Goal: Task Accomplishment & Management: Manage account settings

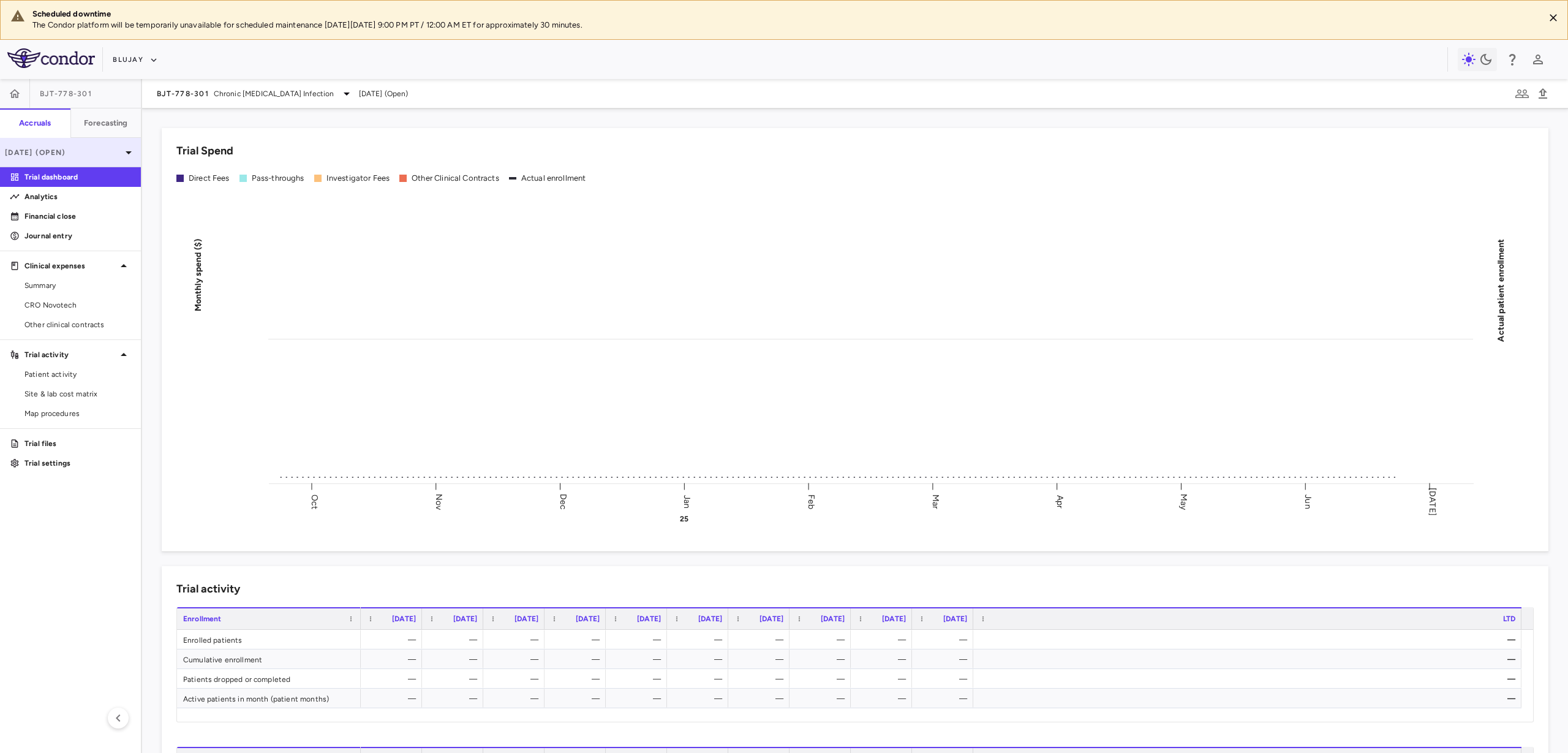
click at [116, 154] on p "[DATE] (Open)" at bounding box center [63, 153] width 117 height 11
click at [125, 155] on div at bounding box center [784, 376] width 1568 height 753
click at [205, 87] on div "BJT-778-301 Chronic Hepatitis Delta Infection" at bounding box center [255, 94] width 197 height 15
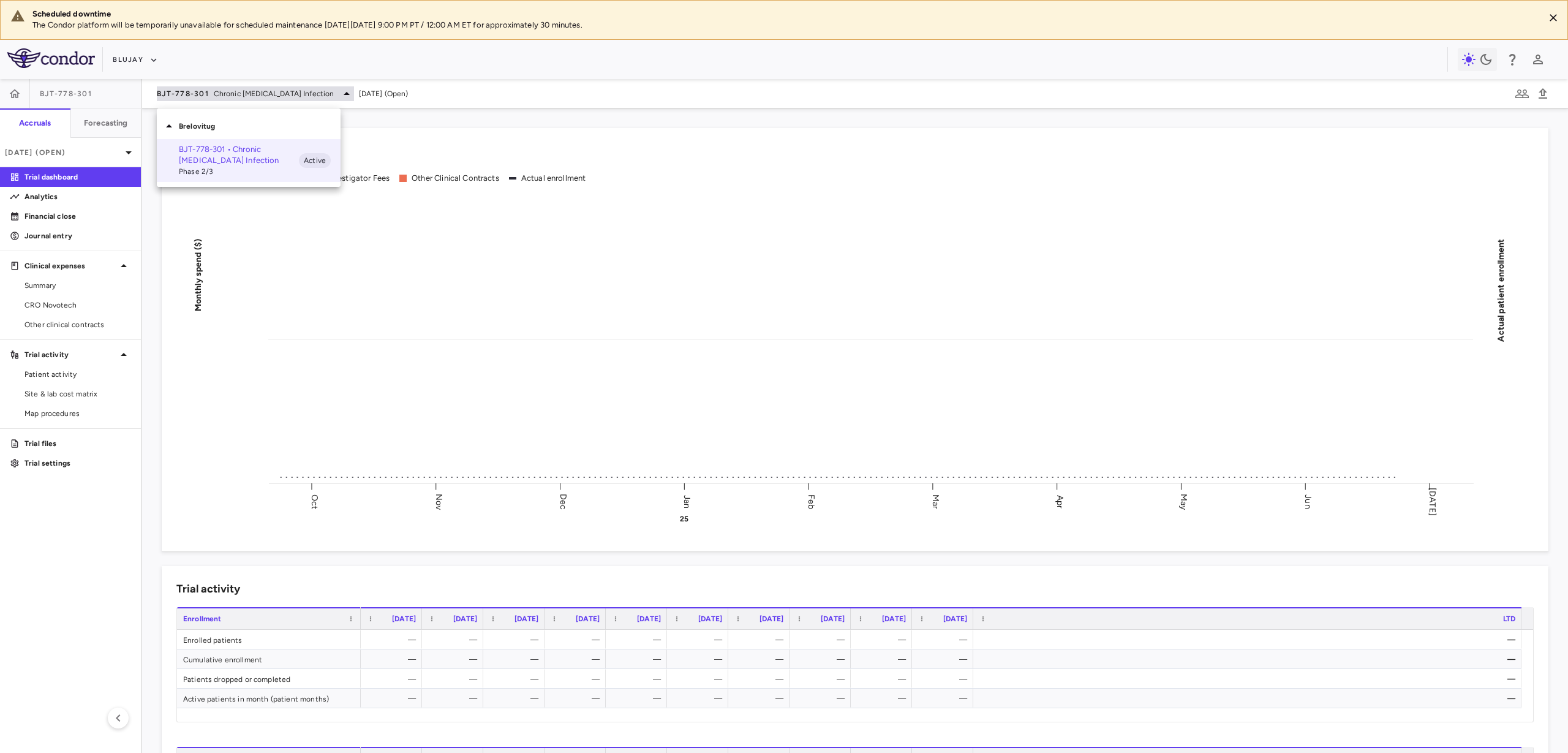
click at [208, 93] on div at bounding box center [784, 376] width 1568 height 753
click at [149, 55] on icon "button" at bounding box center [153, 60] width 11 height 11
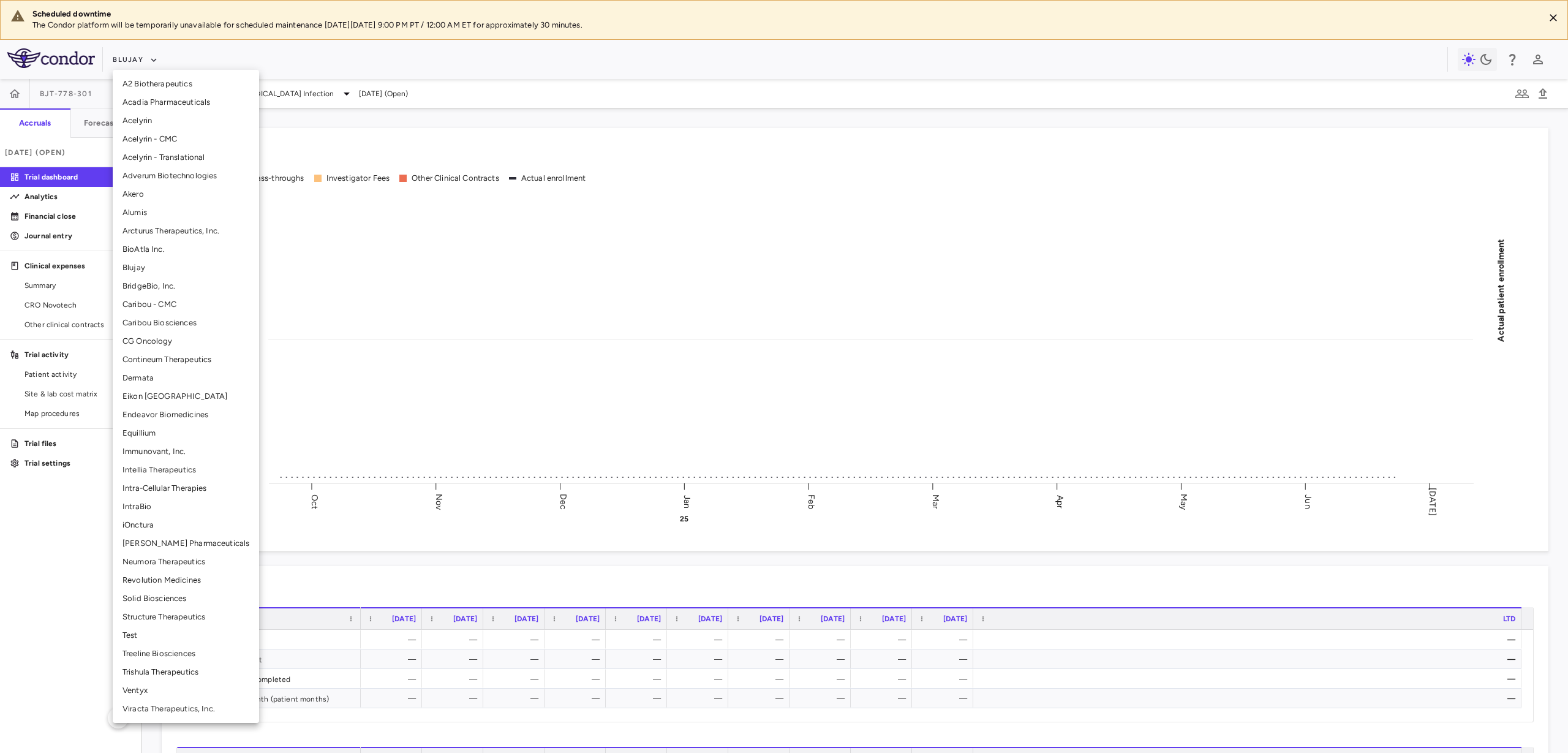
click at [184, 604] on li "Solid Biosciences" at bounding box center [186, 599] width 147 height 19
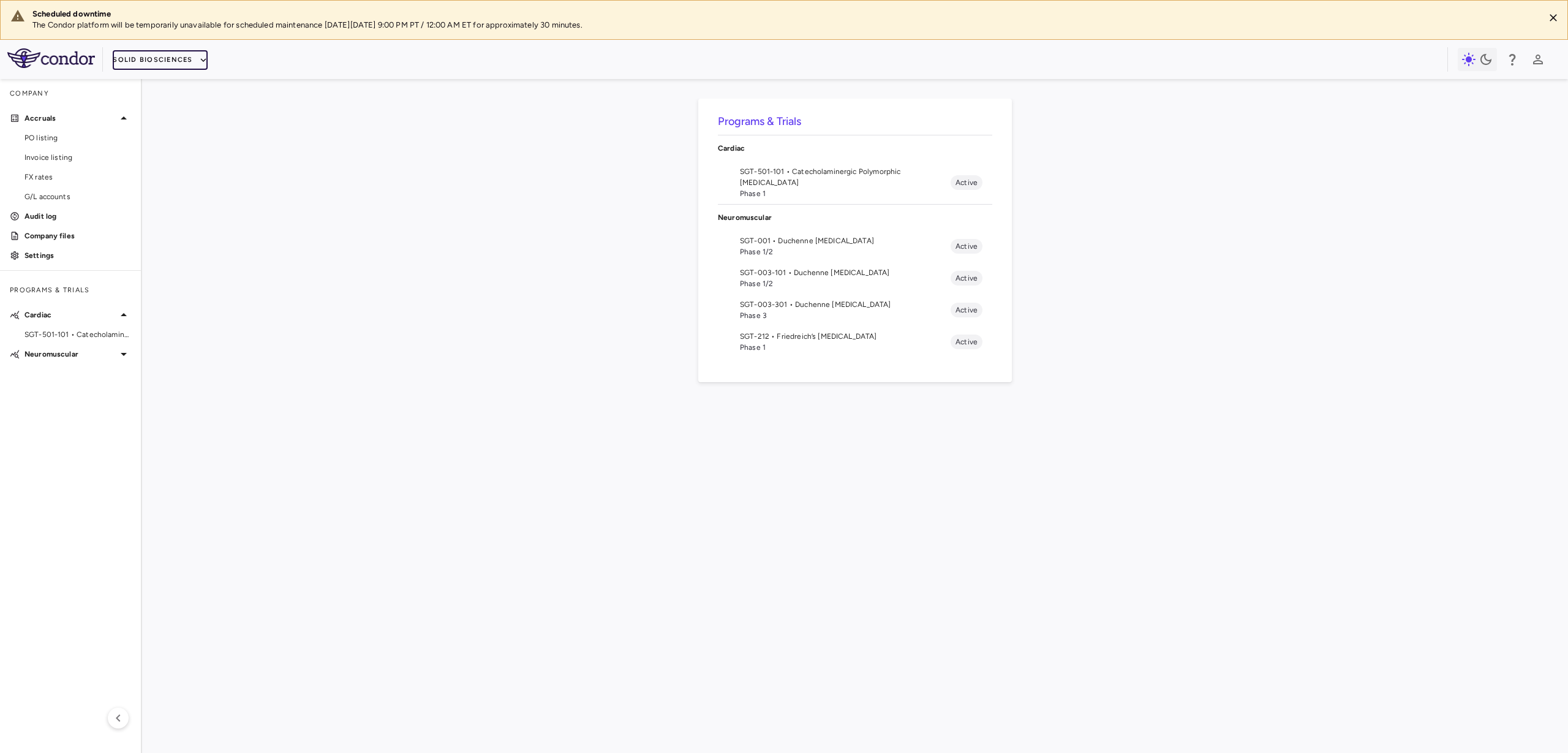
click at [195, 63] on button "Solid Biosciences" at bounding box center [159, 59] width 94 height 19
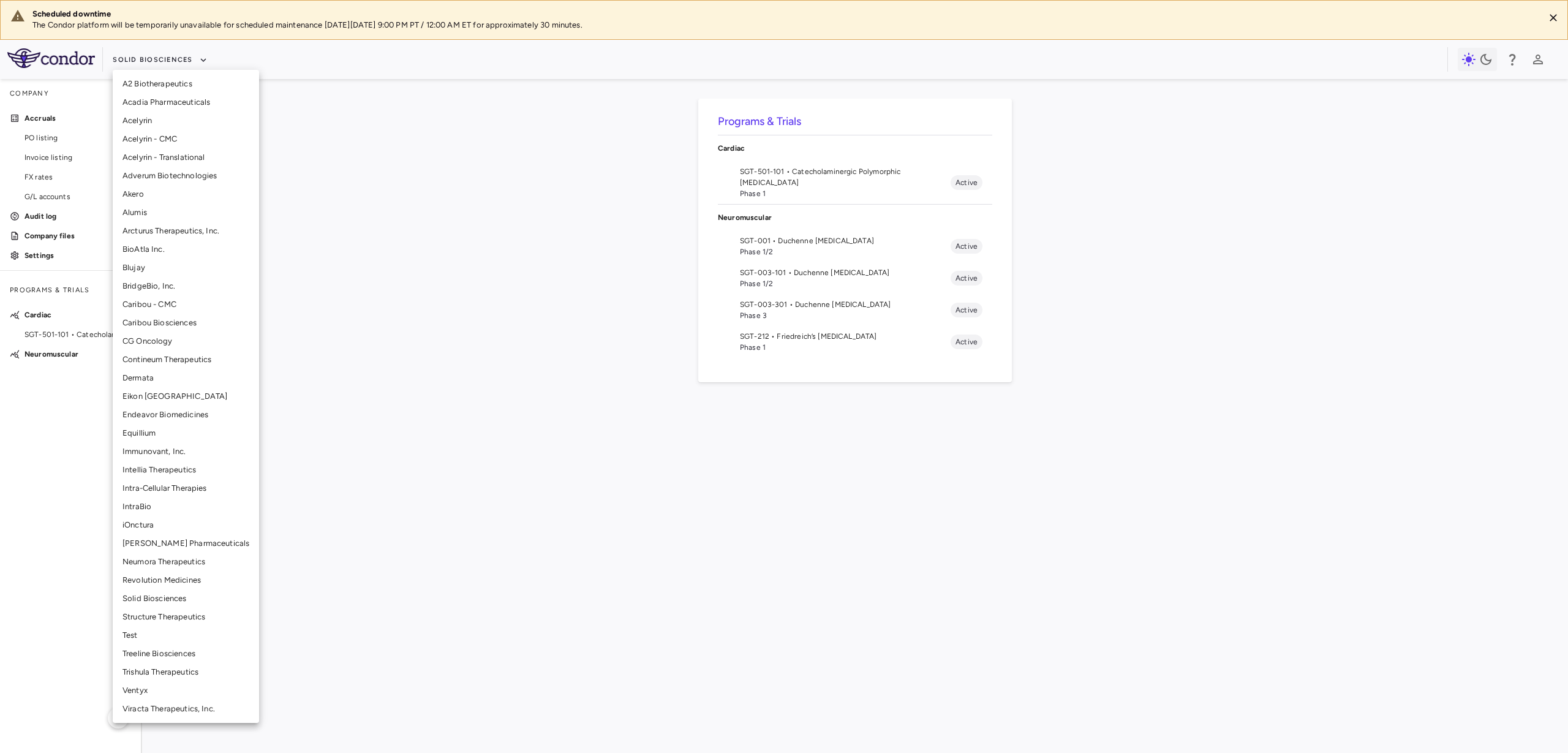
drag, startPoint x: 375, startPoint y: 241, endPoint x: 400, endPoint y: 244, distance: 25.2
click at [375, 241] on div at bounding box center [784, 376] width 1568 height 753
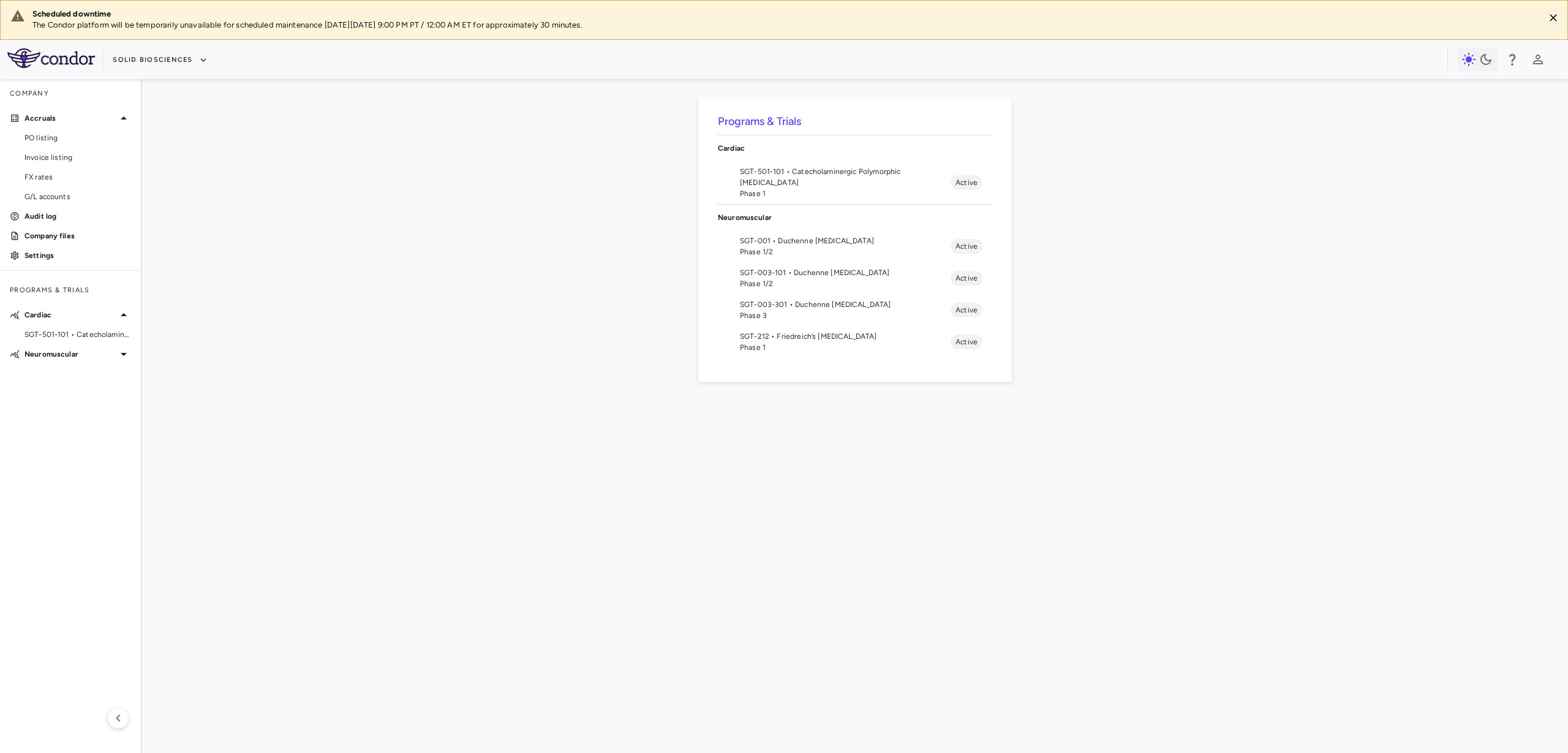
click at [848, 265] on li "SGT-003-101 • Duchenne muscular dystrophy Phase 1/2 Active" at bounding box center [855, 278] width 275 height 32
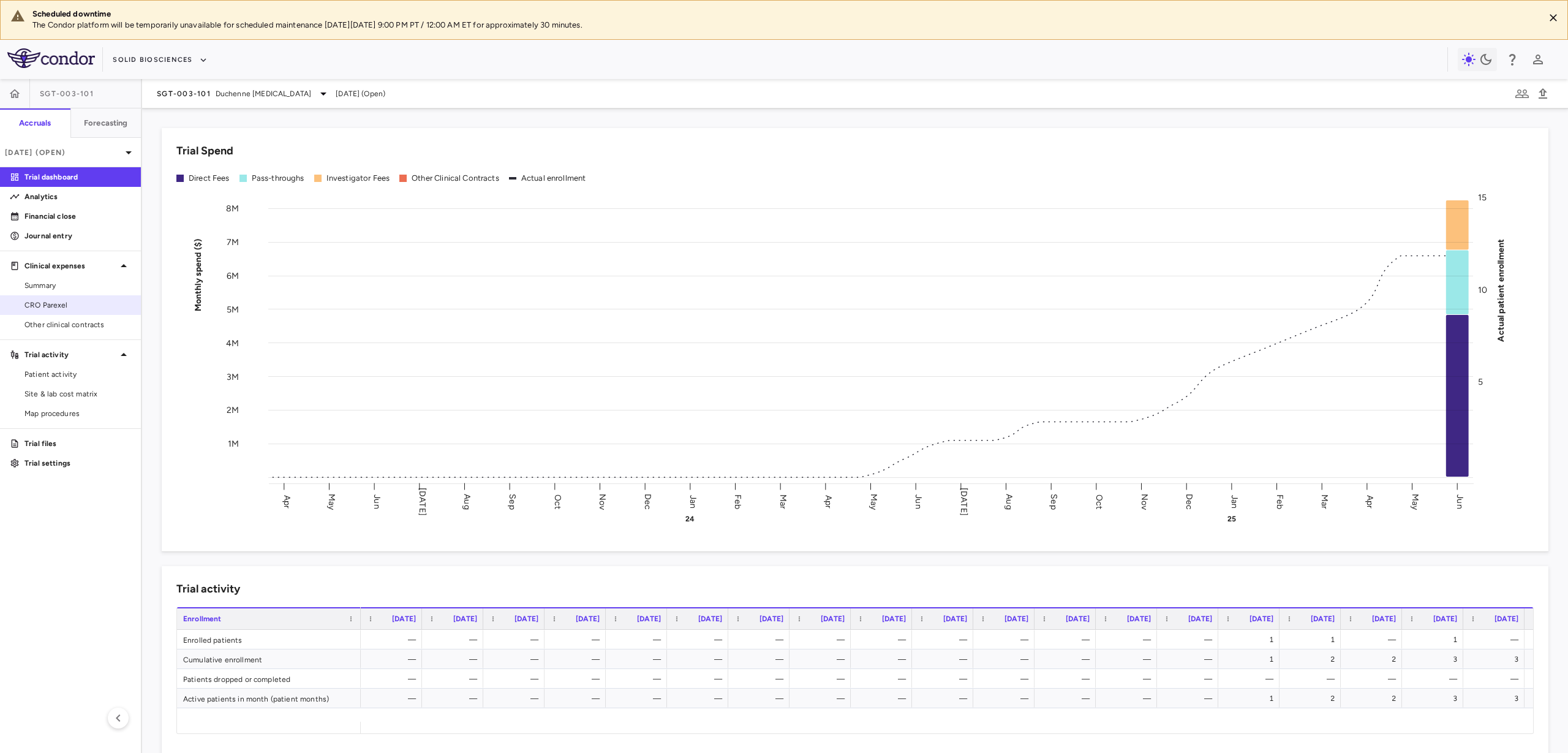
click at [105, 312] on link "CRO Parexel" at bounding box center [70, 305] width 141 height 19
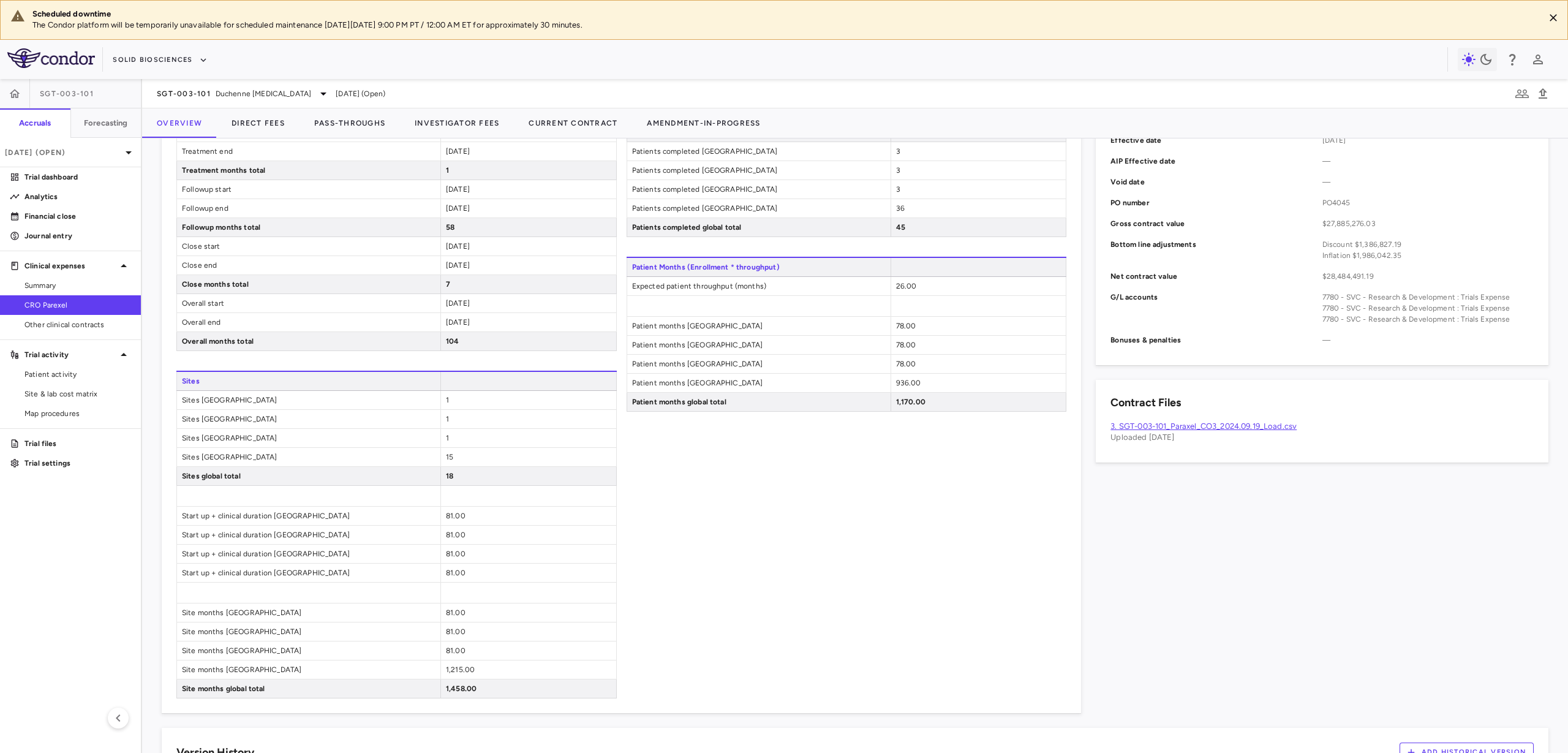
scroll to position [230, 0]
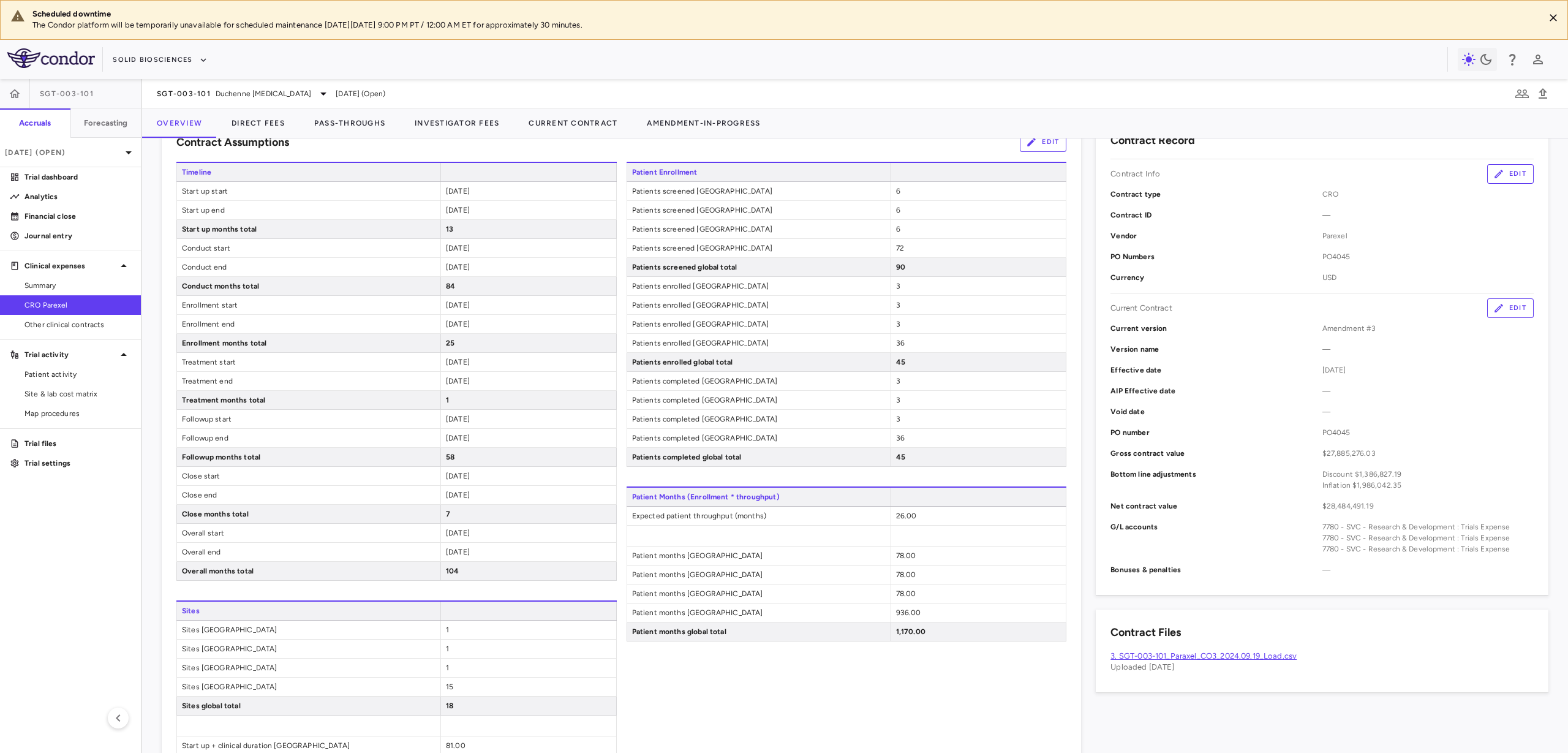
click at [1476, 297] on div "Contract Record Contract Info Edit Contract type CRO Contract ID — Vendor Parex…" at bounding box center [1322, 356] width 453 height 478
click at [1493, 303] on icon "button" at bounding box center [1499, 308] width 11 height 11
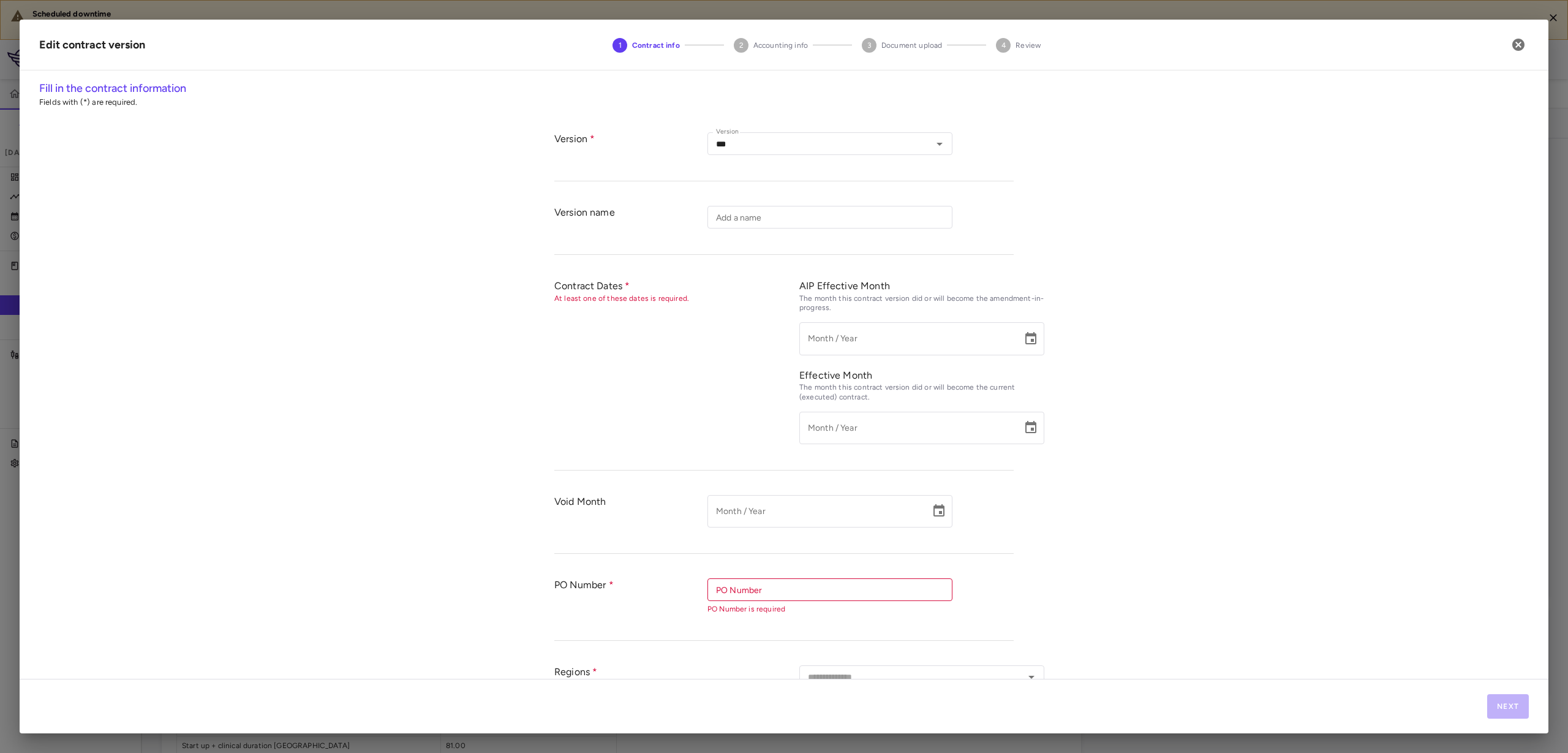
type input "*********"
type input "**********"
type input "******"
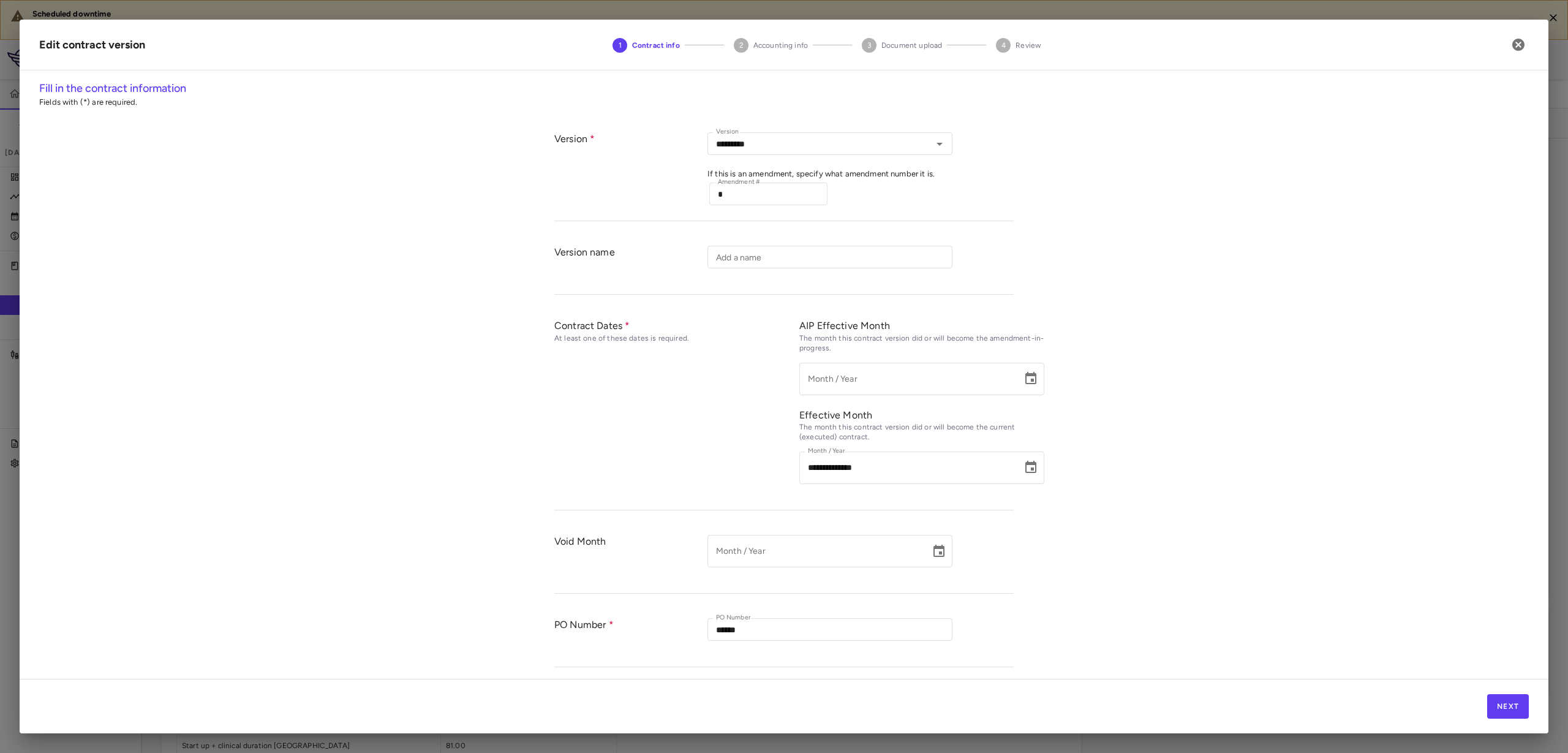
click at [1509, 721] on div "Next" at bounding box center [783, 706] width 1529 height 55
click at [1503, 715] on button "Next" at bounding box center [1508, 706] width 41 height 25
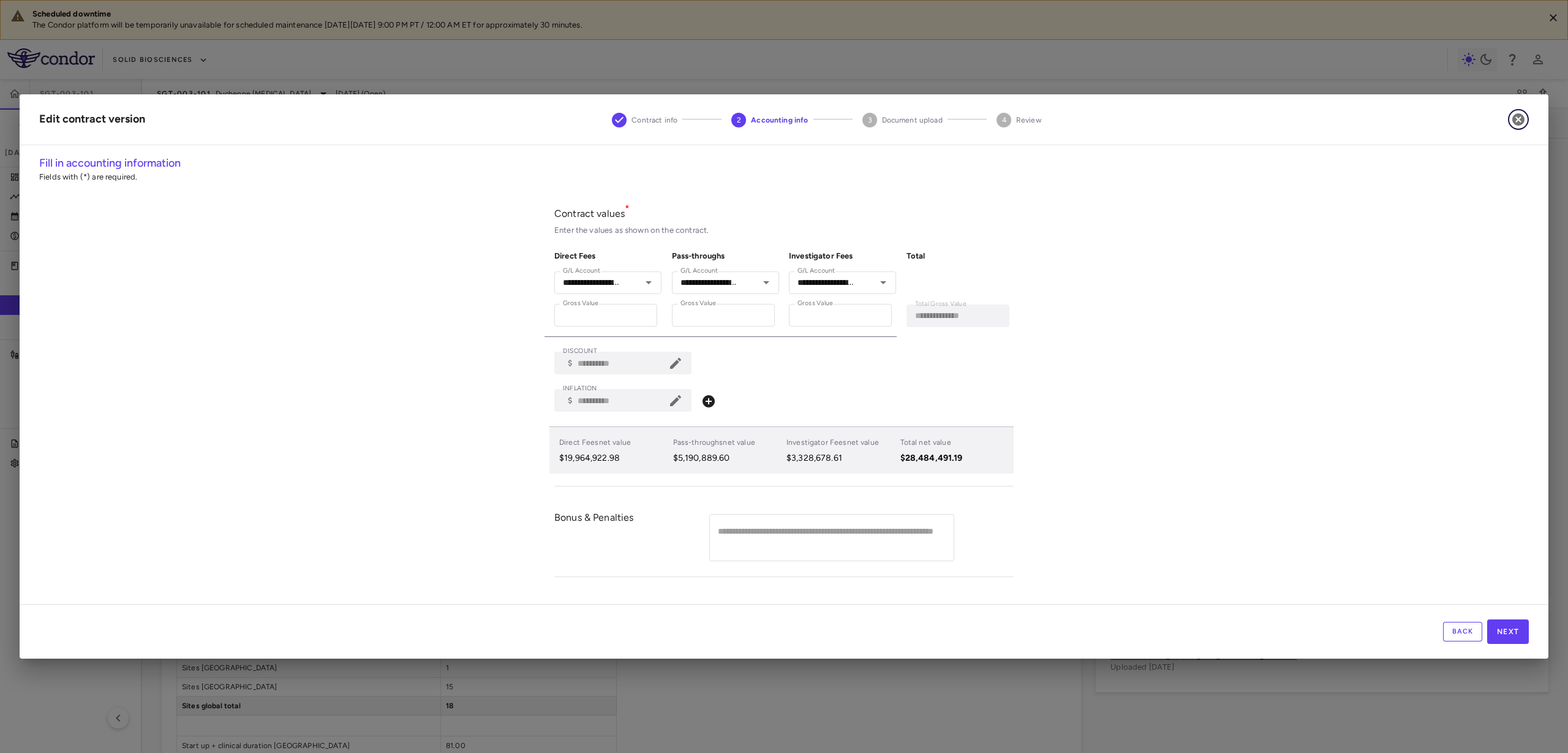
click at [1521, 123] on icon "button" at bounding box center [1519, 119] width 12 height 12
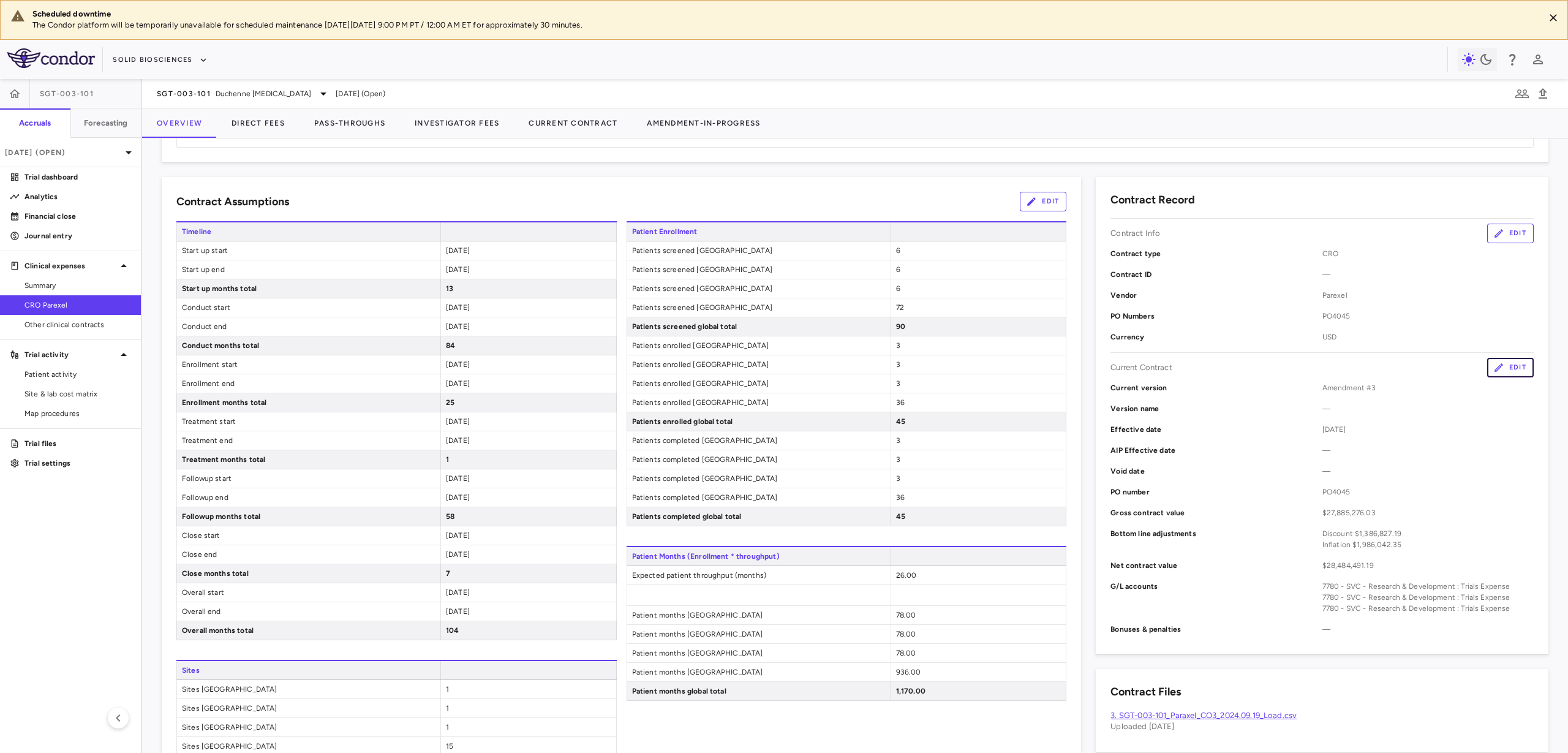
scroll to position [153, 0]
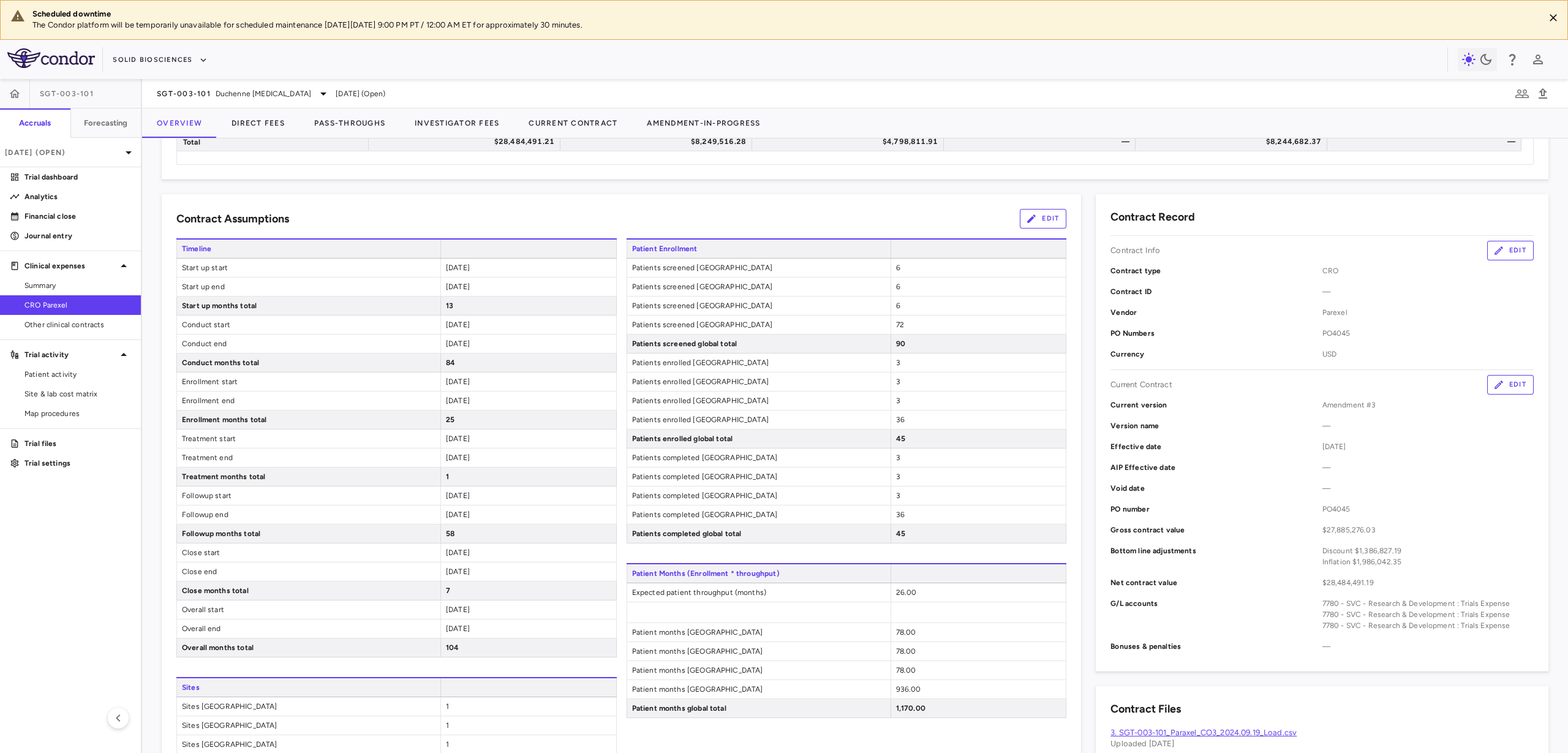
click at [1493, 381] on icon "button" at bounding box center [1499, 385] width 11 height 11
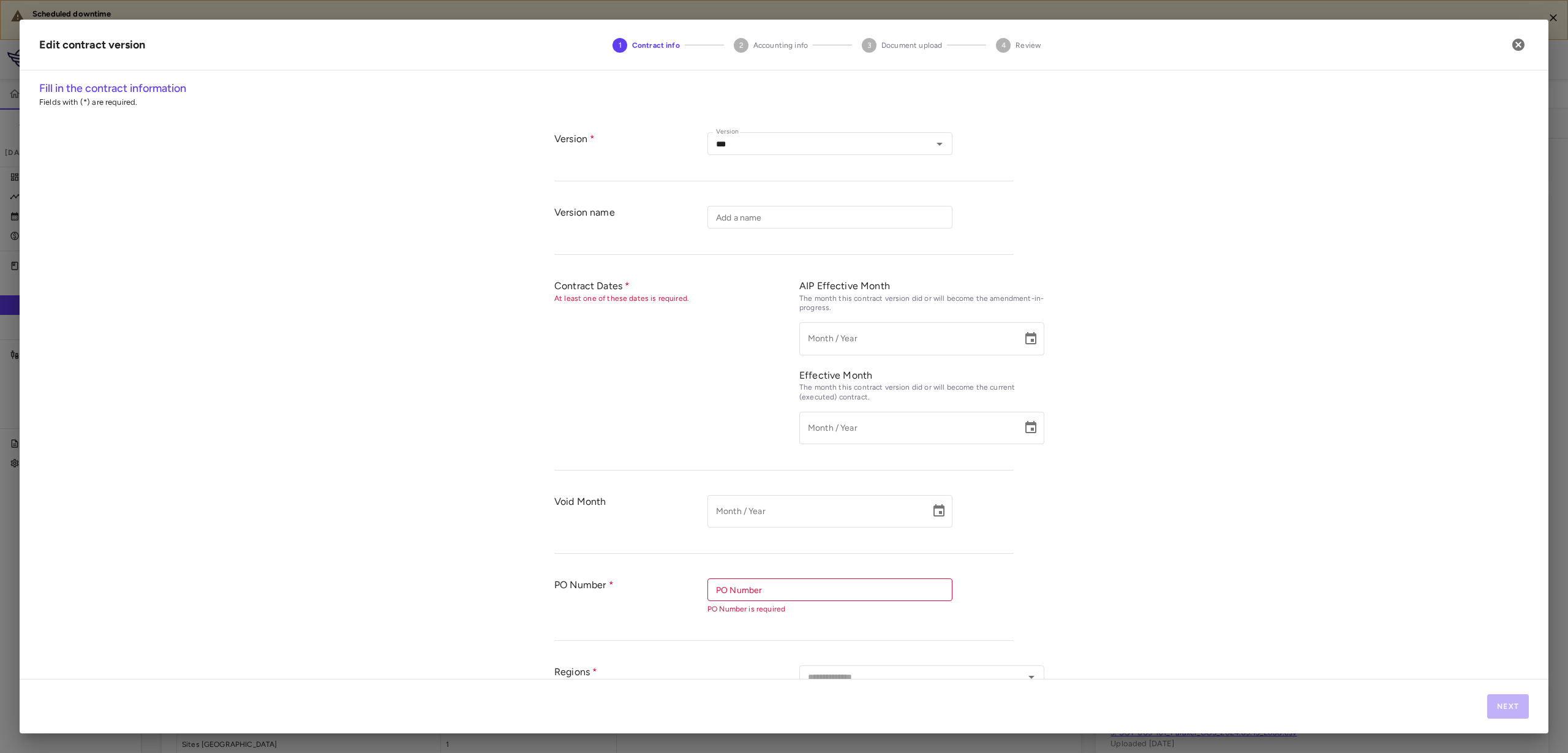
type input "*********"
type input "**********"
type input "******"
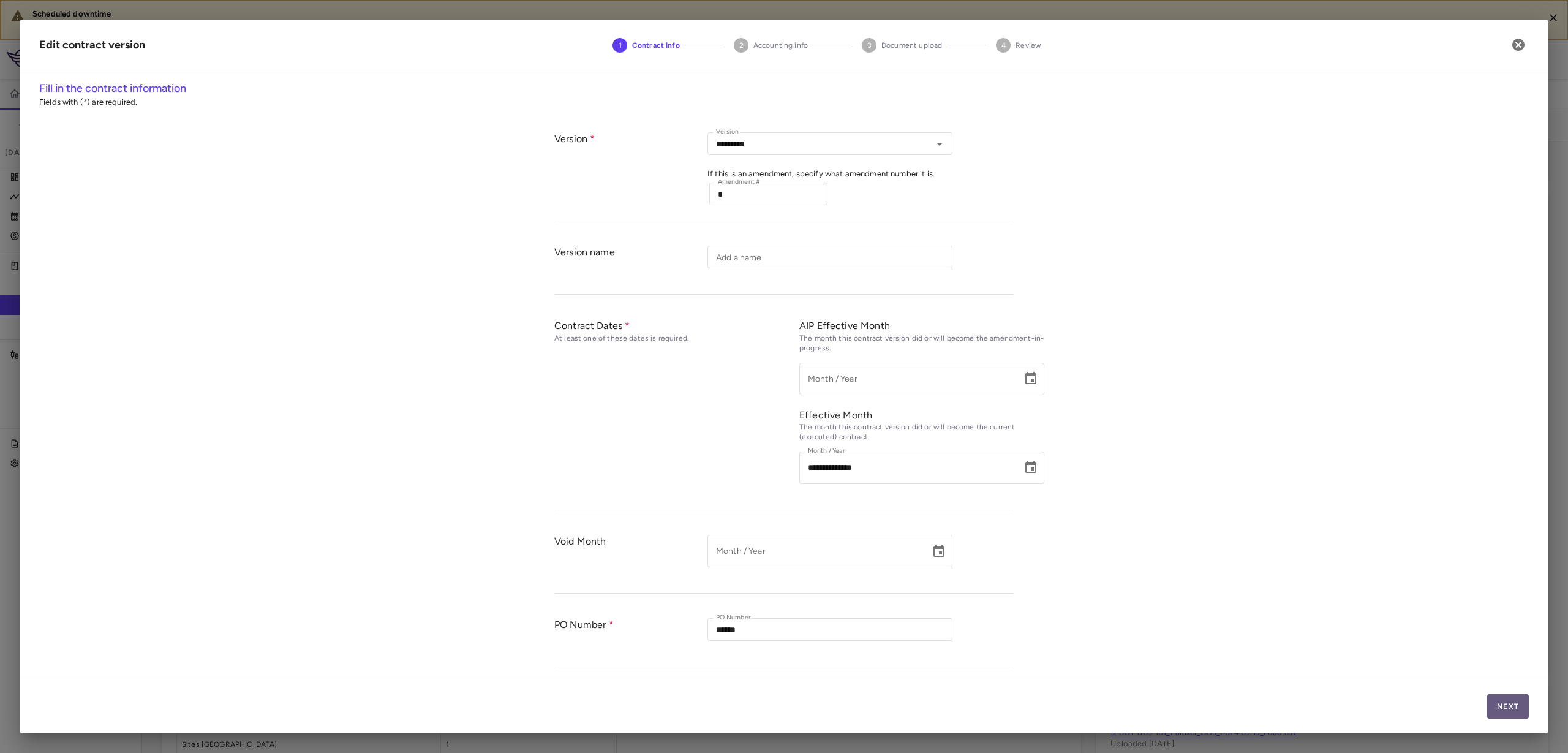
click at [1505, 708] on button "Next" at bounding box center [1508, 706] width 41 height 25
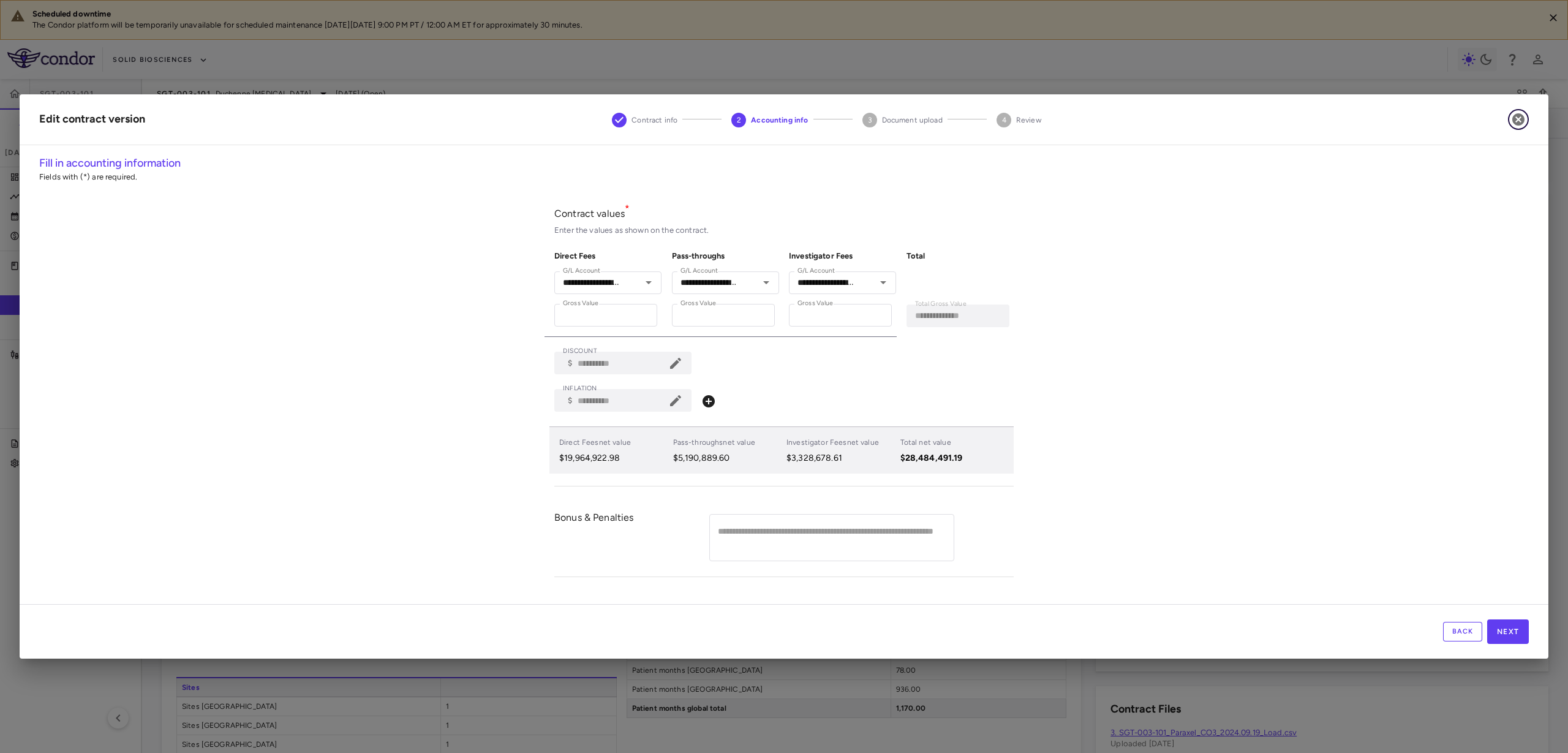
drag, startPoint x: 1517, startPoint y: 118, endPoint x: 1511, endPoint y: 122, distance: 7.2
click at [1517, 118] on icon "button" at bounding box center [1519, 119] width 15 height 15
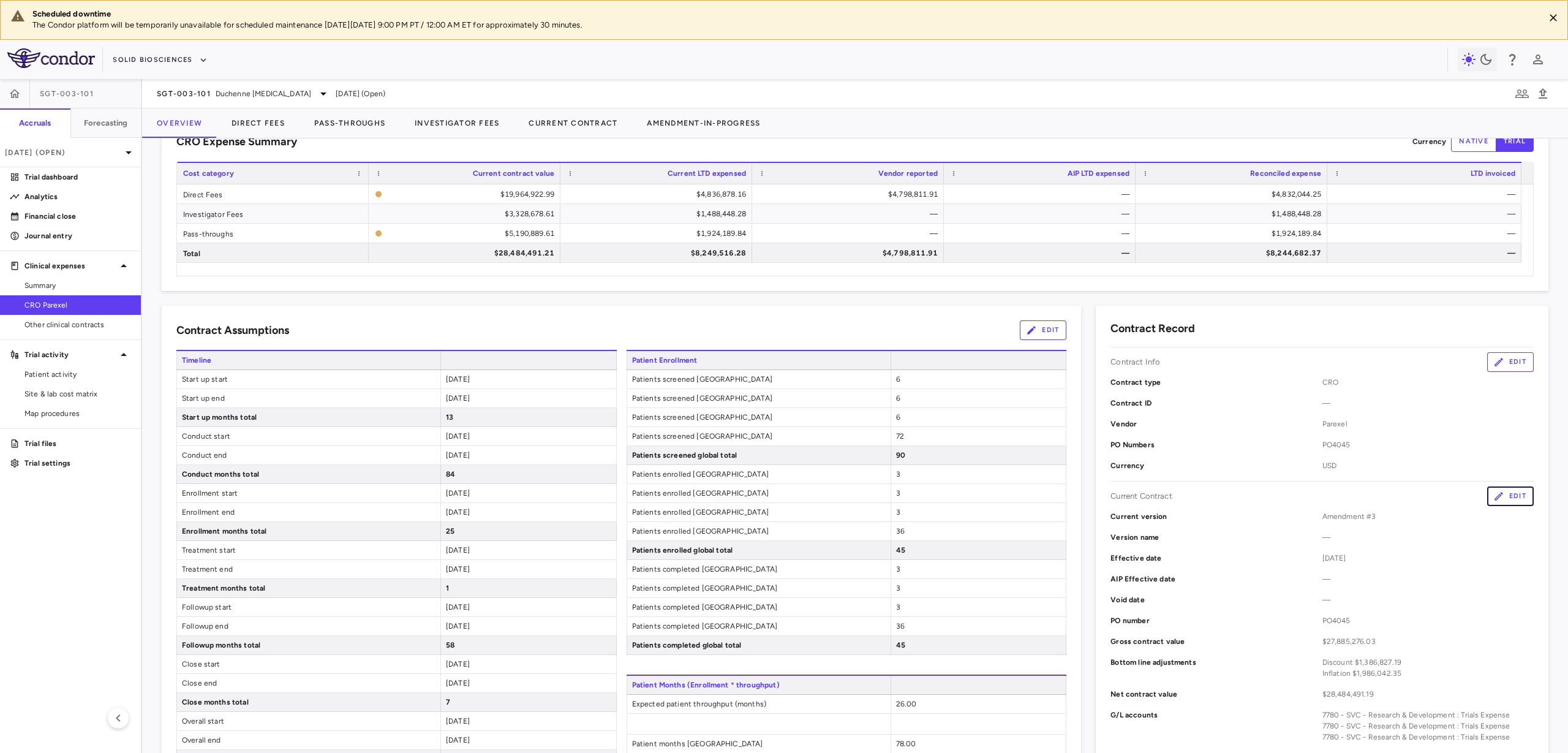
scroll to position [0, 0]
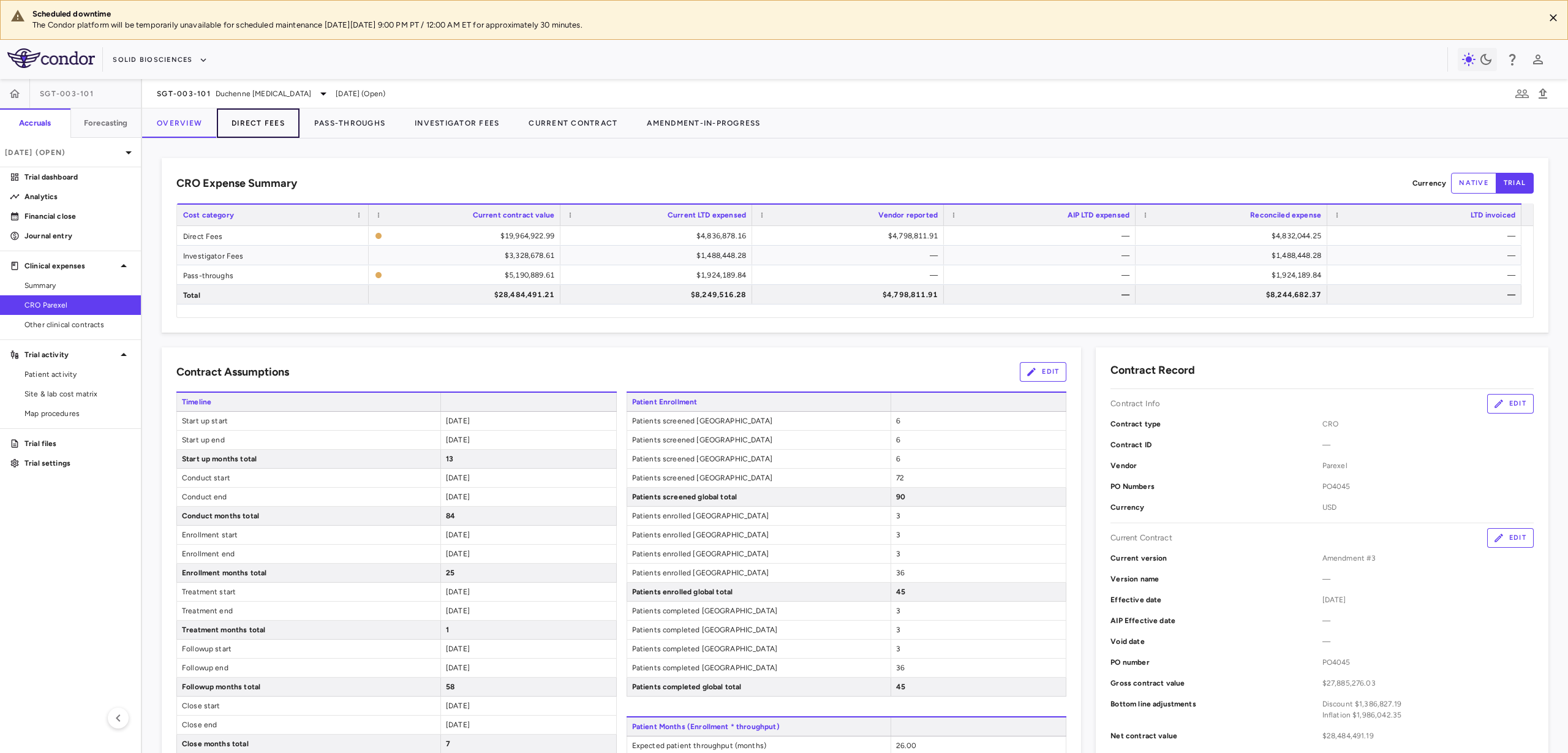
click at [285, 123] on button "Direct Fees" at bounding box center [258, 123] width 83 height 29
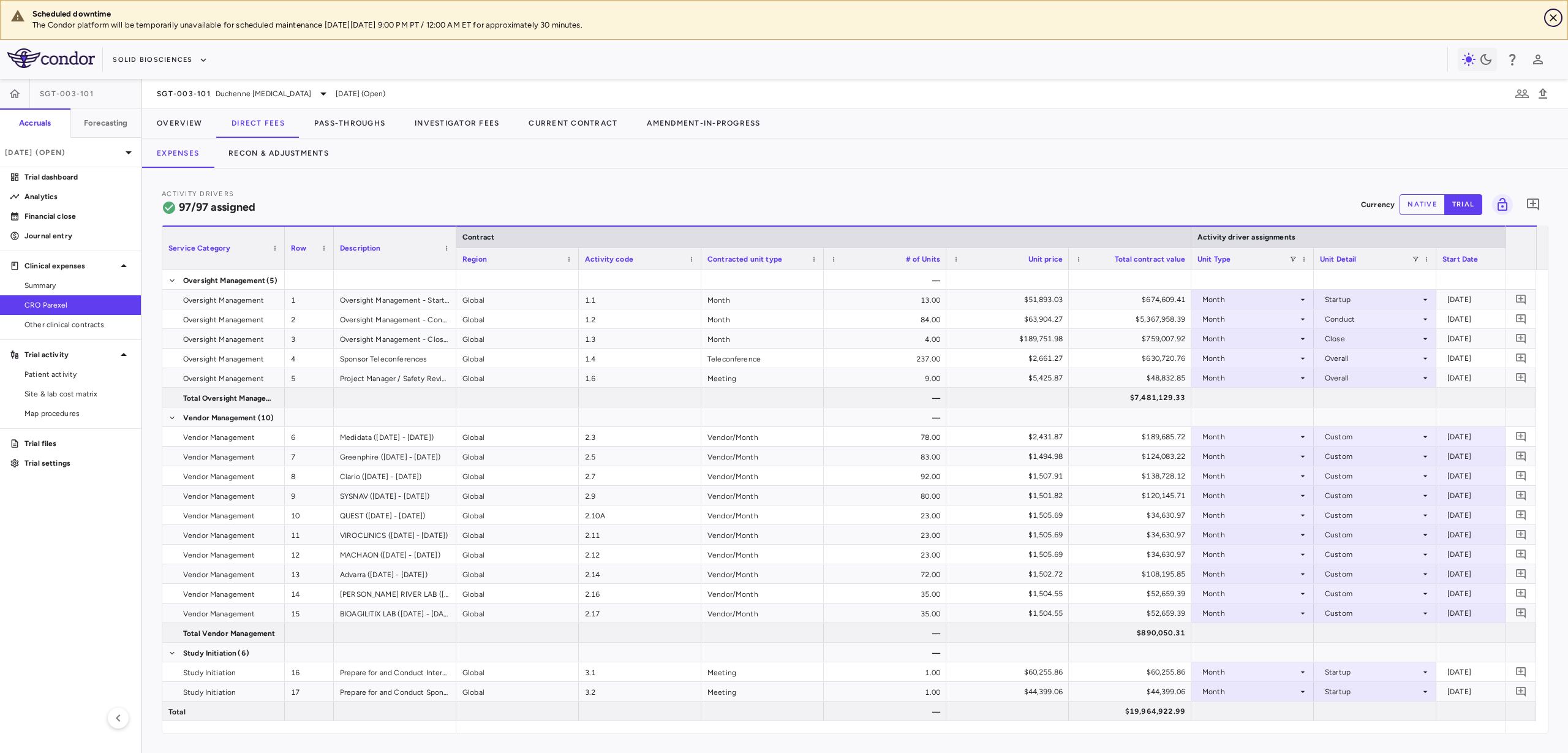
click at [1551, 21] on icon "Close" at bounding box center [1553, 17] width 12 height 12
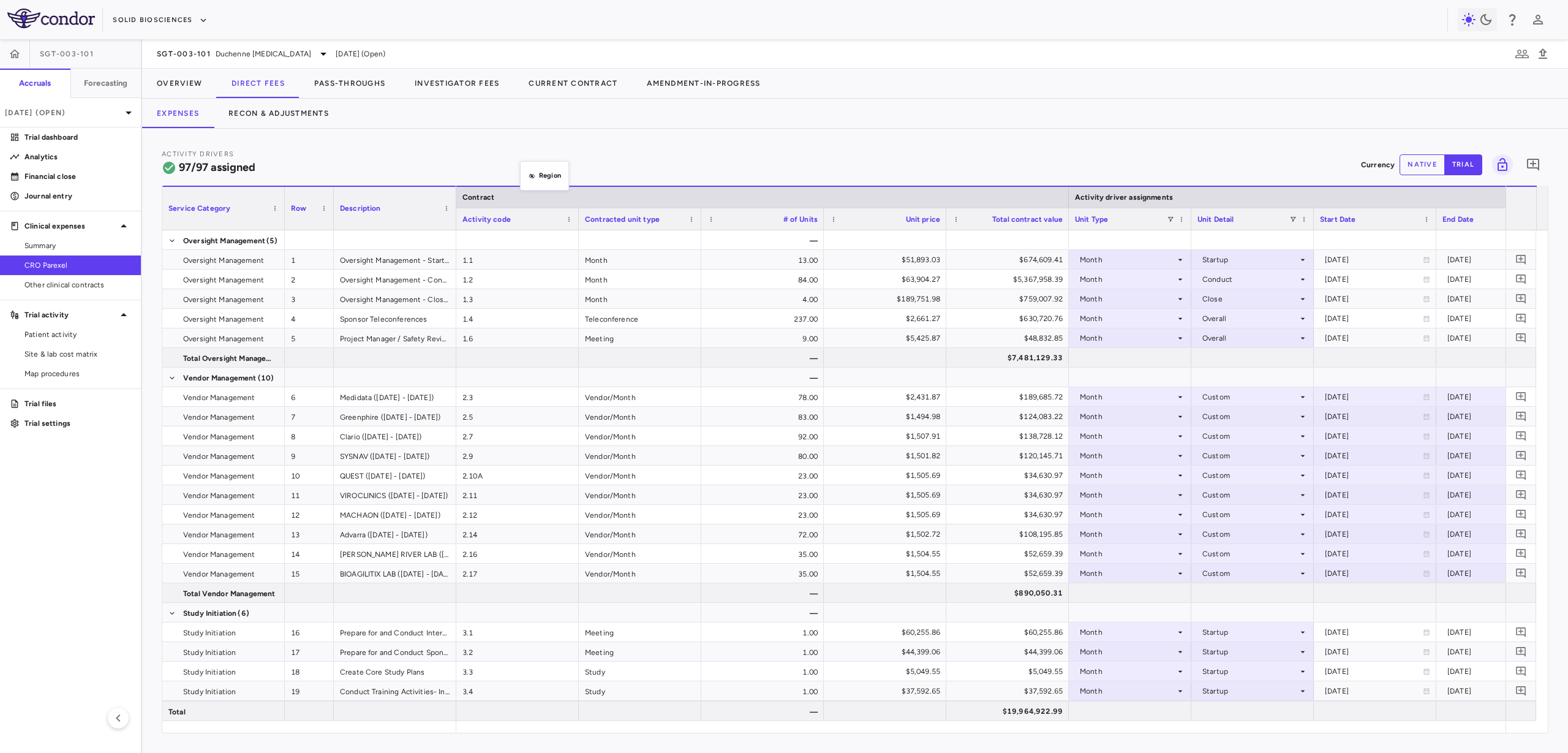
drag, startPoint x: 506, startPoint y: 222, endPoint x: 529, endPoint y: 163, distance: 63.3
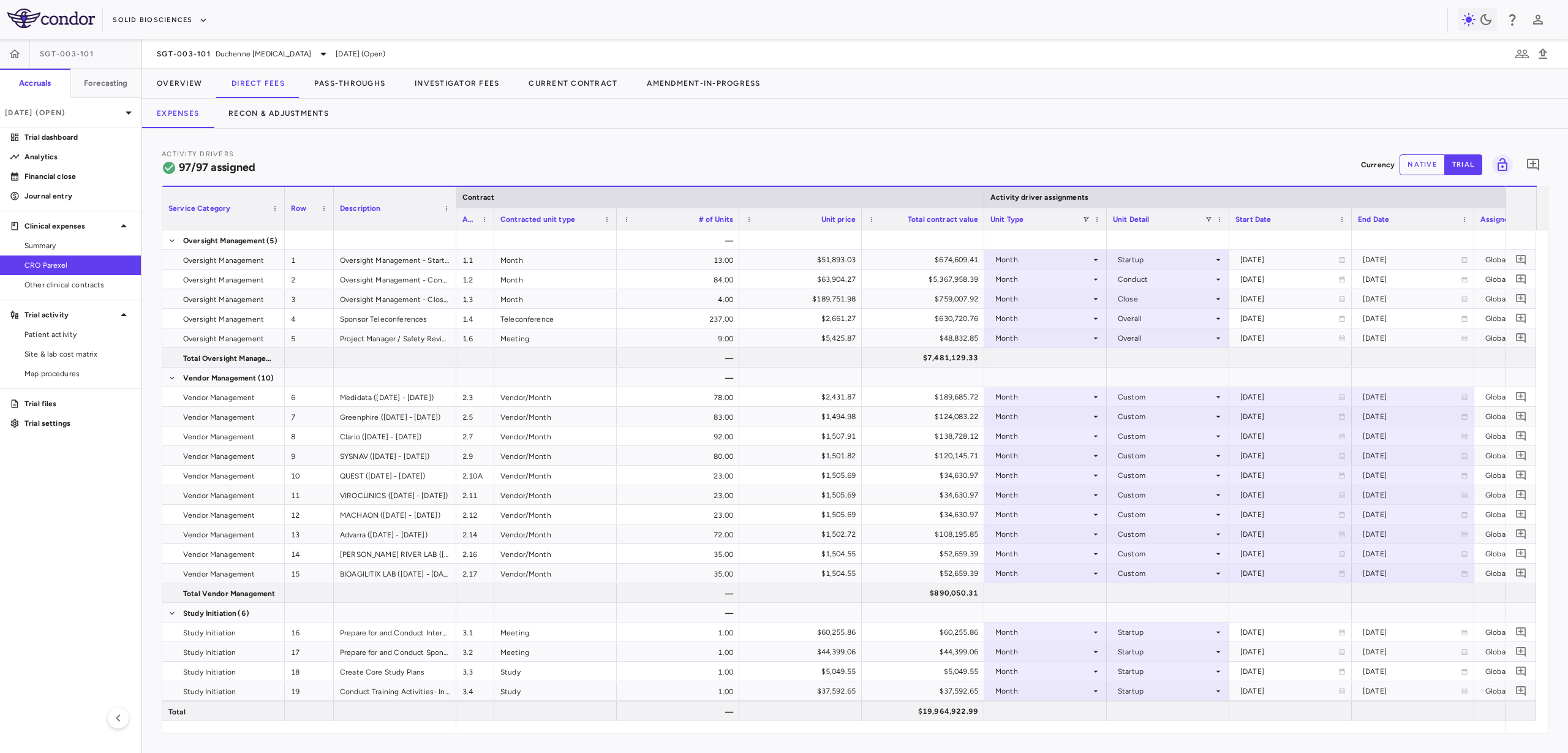
drag, startPoint x: 578, startPoint y: 223, endPoint x: 494, endPoint y: 227, distance: 84.1
click at [494, 227] on div at bounding box center [493, 219] width 5 height 21
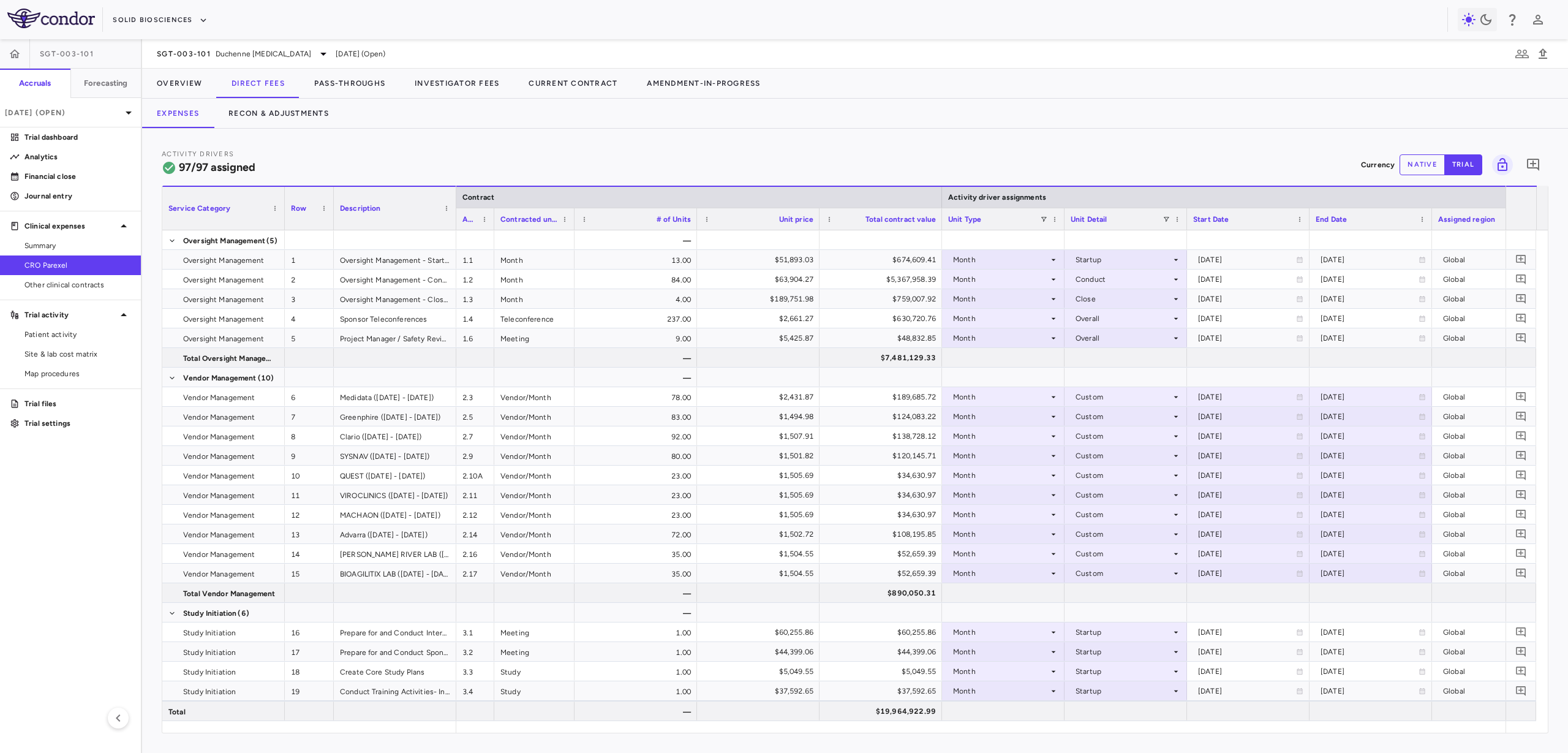
drag, startPoint x: 616, startPoint y: 223, endPoint x: 574, endPoint y: 235, distance: 43.7
click at [574, 235] on div "Service Category Row Description Contract Activity driver assignments 1" at bounding box center [855, 459] width 1385 height 547
click at [691, 216] on div "# of Units" at bounding box center [636, 218] width 123 height 22
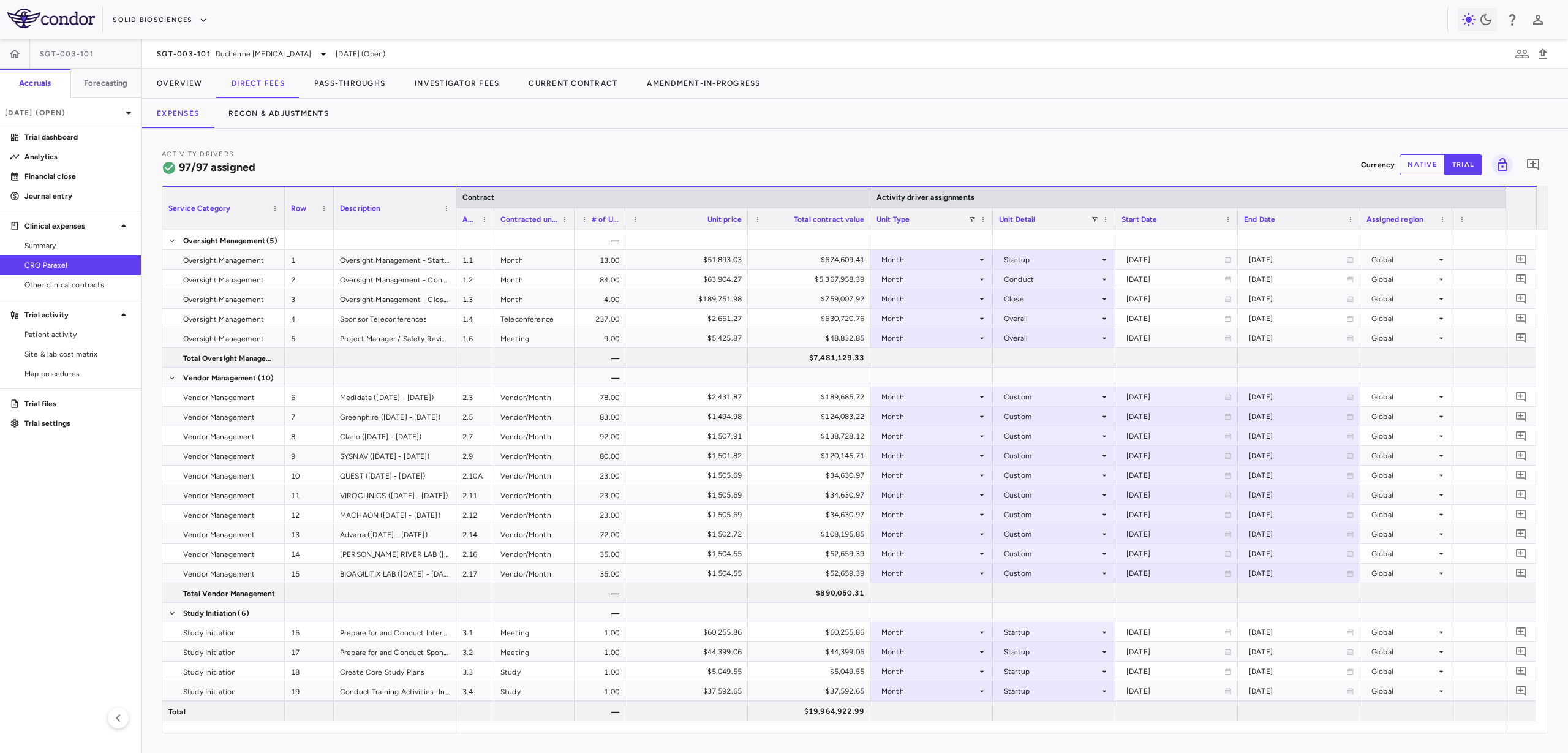
drag, startPoint x: 695, startPoint y: 217, endPoint x: 626, endPoint y: 232, distance: 70.6
click at [626, 232] on div "Service Category Row Description Contract Activity driver assignments 1" at bounding box center [855, 459] width 1385 height 547
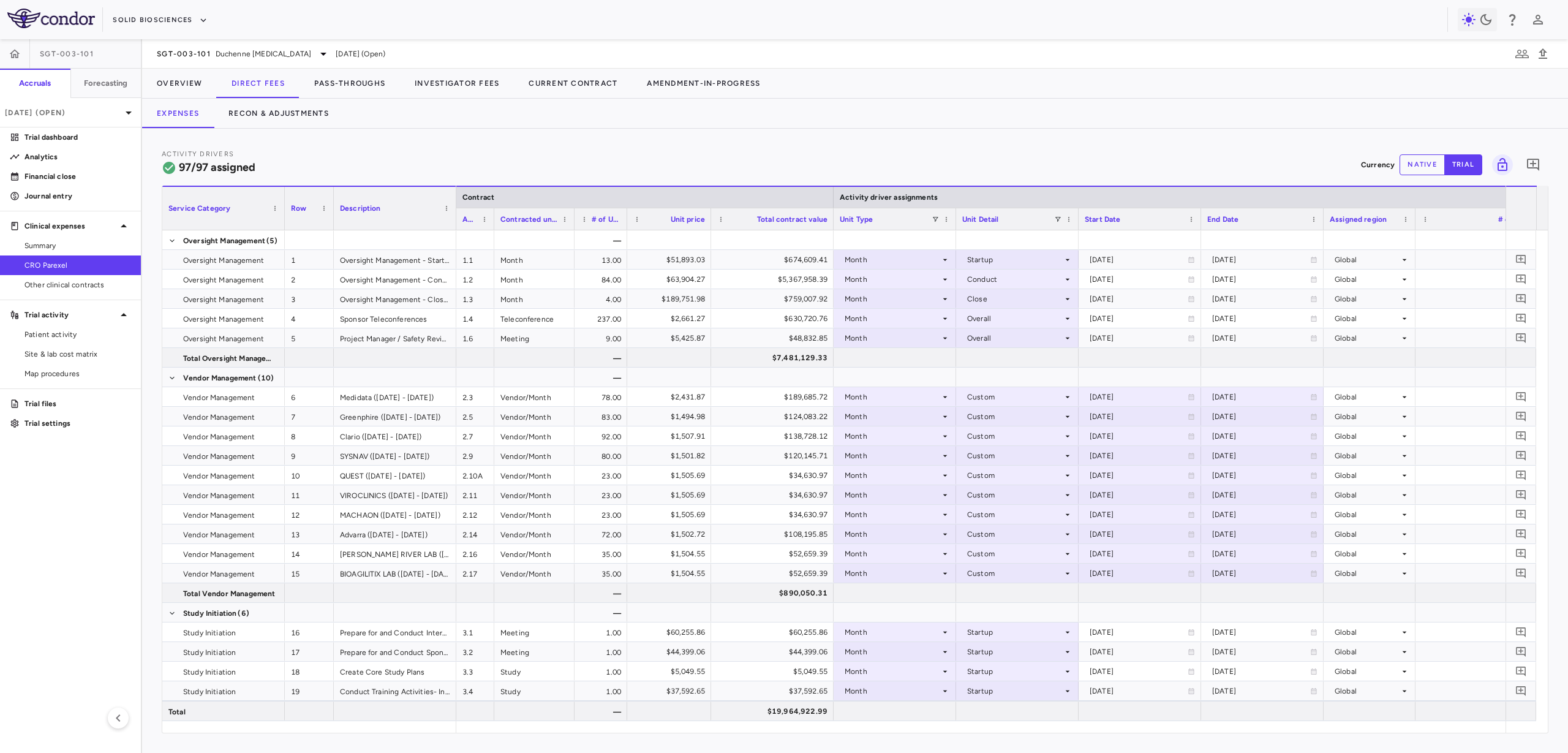
drag, startPoint x: 747, startPoint y: 221, endPoint x: 703, endPoint y: 233, distance: 45.6
click at [703, 233] on div "Service Category Row Description Contract Activity driver assignments 1" at bounding box center [855, 459] width 1385 height 547
click at [821, 216] on div "Total contract value" at bounding box center [767, 218] width 123 height 22
click at [829, 220] on div "Unit Type" at bounding box center [889, 218] width 123 height 22
click at [827, 218] on div "Unit Type" at bounding box center [889, 218] width 123 height 22
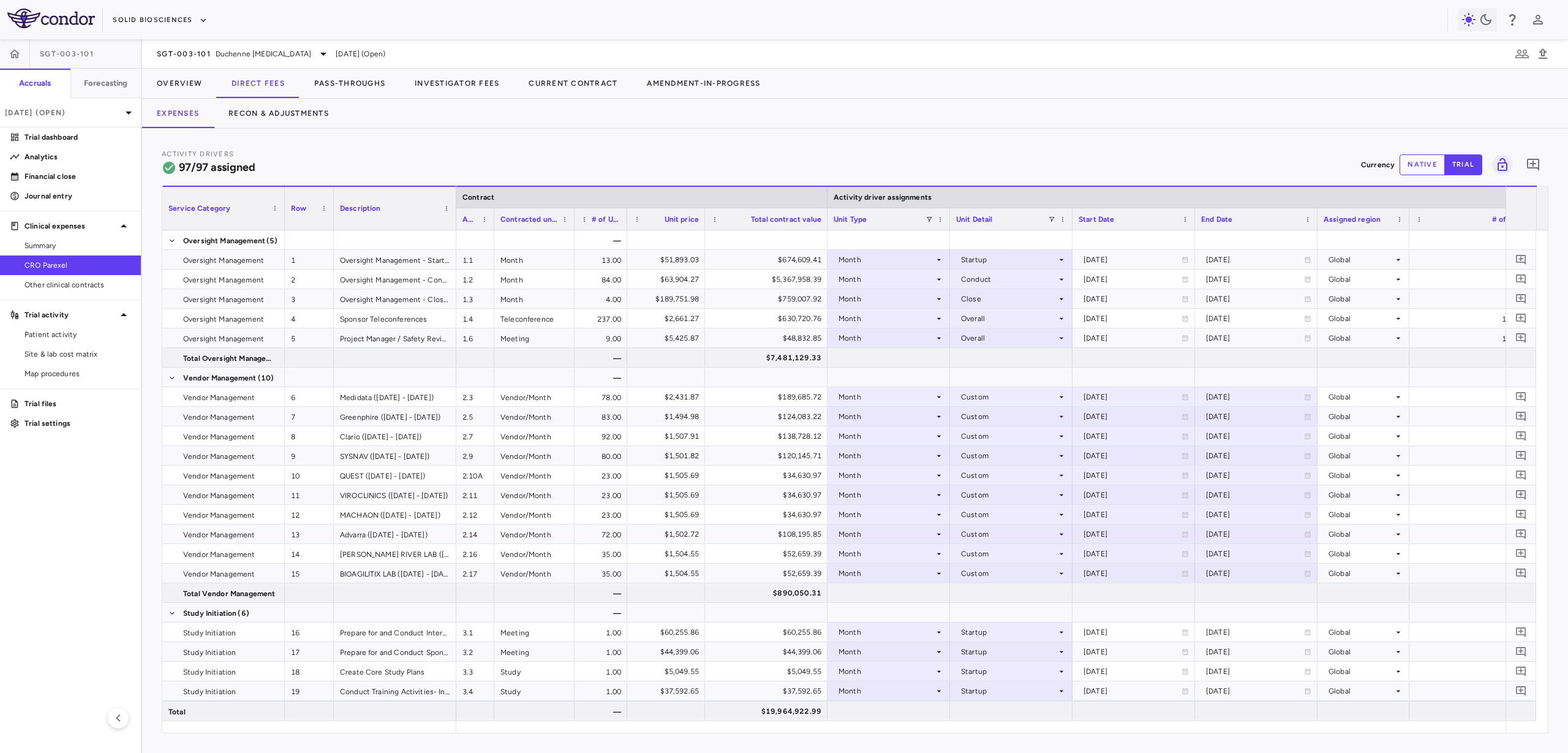
click at [827, 217] on div at bounding box center [827, 219] width 5 height 21
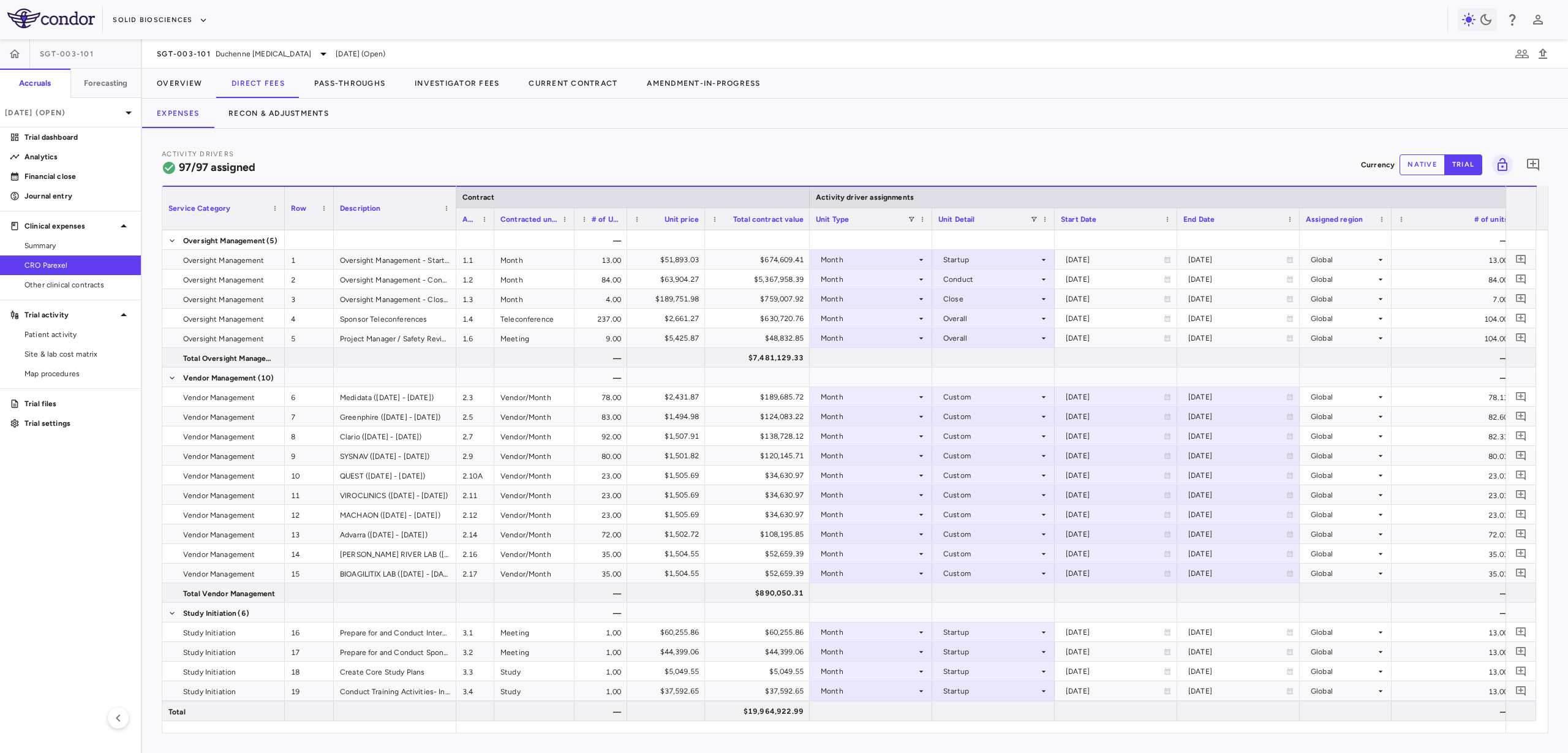
click at [826, 217] on span "Unit Type" at bounding box center [833, 219] width 33 height 9
click at [827, 215] on span "Unit Type" at bounding box center [833, 219] width 33 height 9
click at [829, 215] on span "Unit Type" at bounding box center [833, 219] width 33 height 9
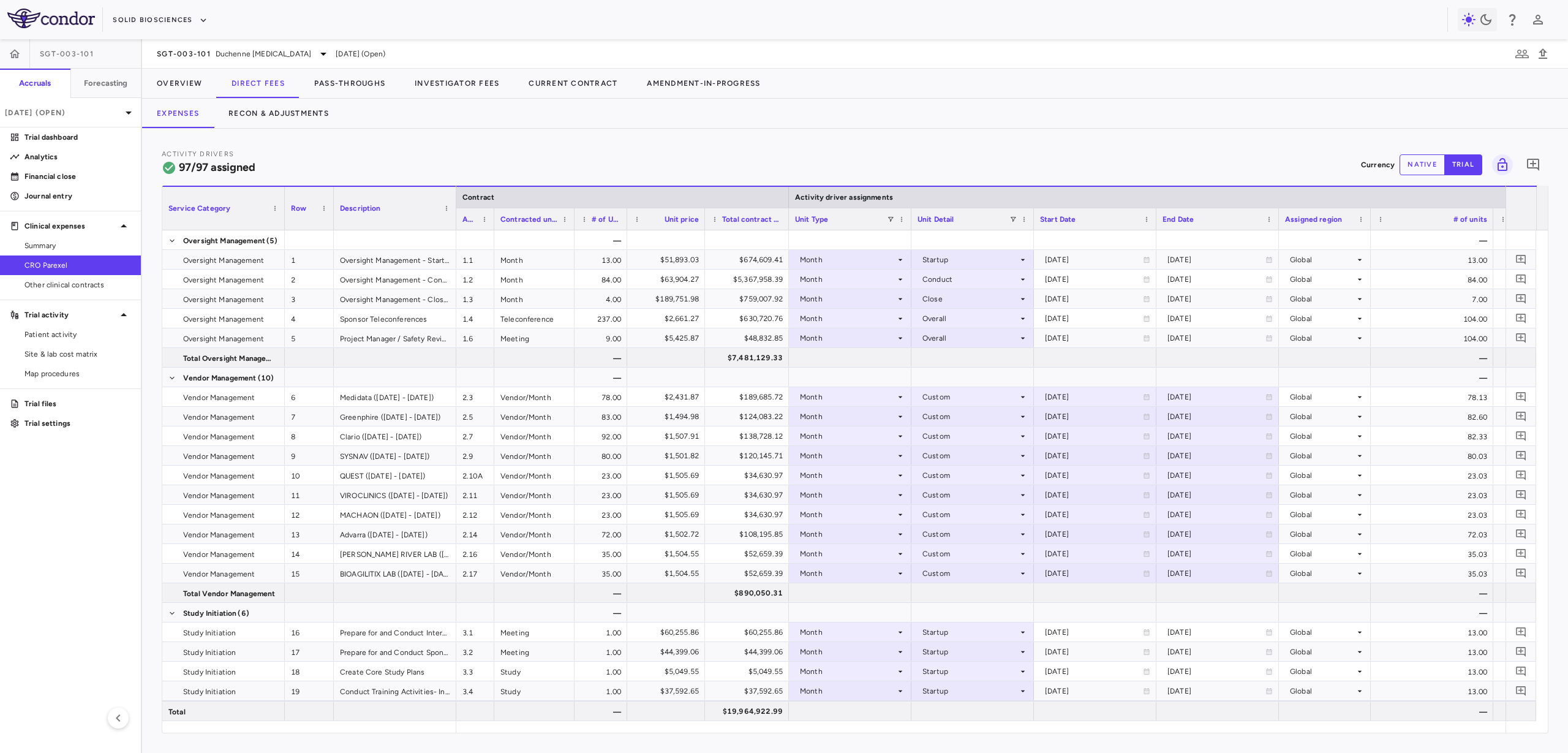
drag, startPoint x: 809, startPoint y: 219, endPoint x: 788, endPoint y: 217, distance: 21.1
click at [788, 217] on div at bounding box center [788, 219] width 5 height 21
click at [291, 49] on span "Duchenne [MEDICAL_DATA]" at bounding box center [263, 54] width 95 height 11
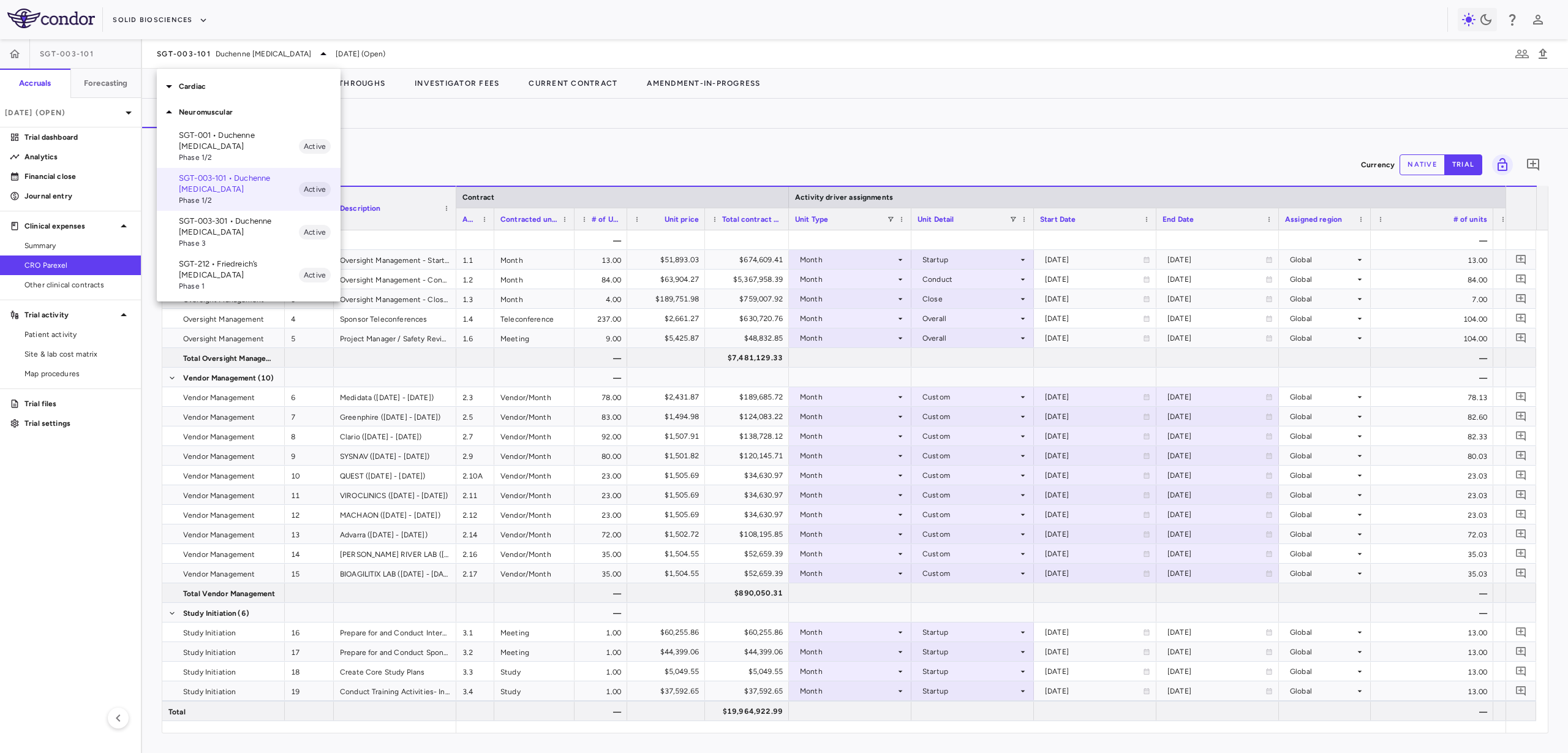
click at [260, 225] on p "SGT-003-301 • Duchenne muscular dystrophy" at bounding box center [239, 226] width 120 height 22
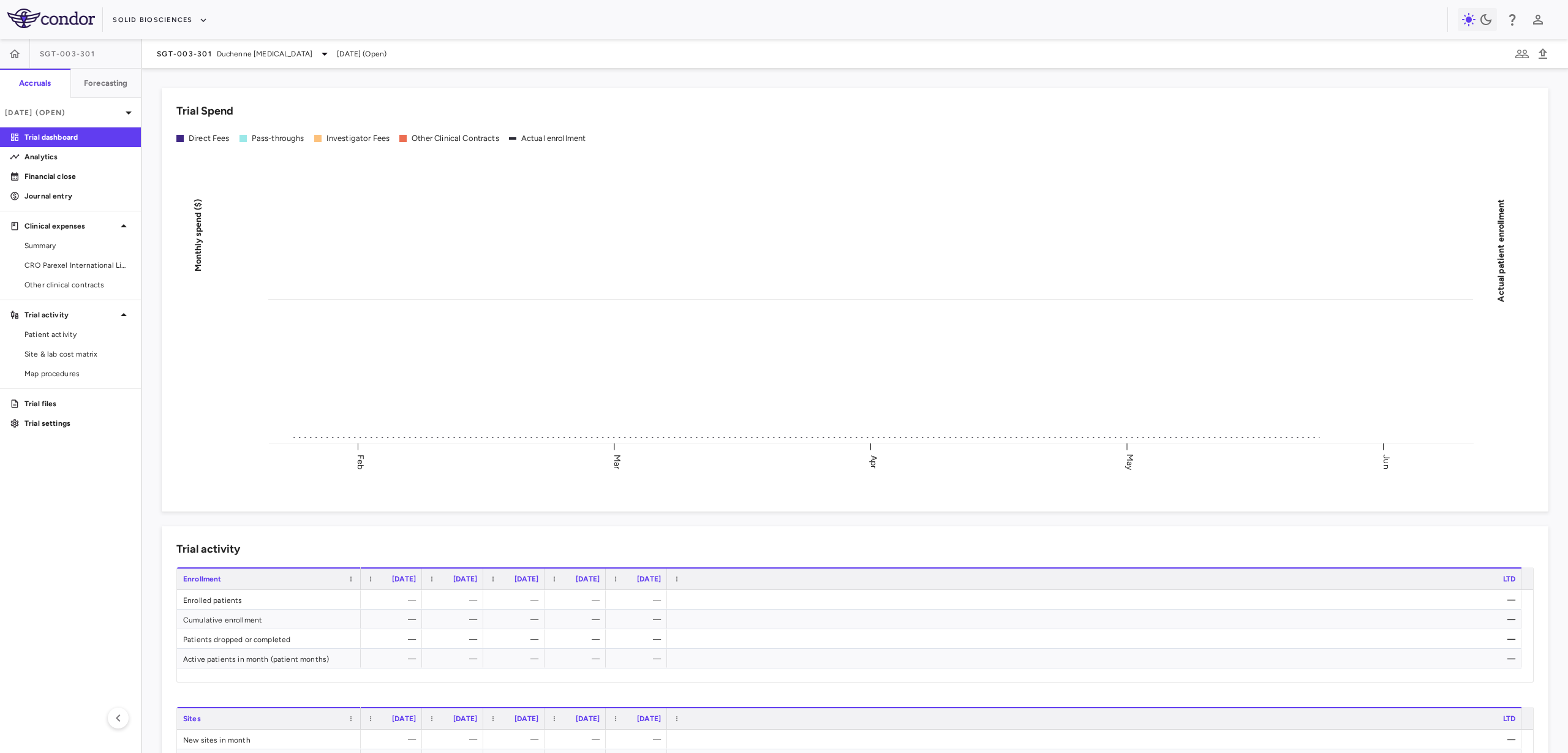
click at [241, 45] on div "SGT-003-301 Duchenne muscular dystrophy Jun 2025 (Open)" at bounding box center [855, 54] width 1426 height 29
click at [237, 55] on span "Duchenne [MEDICAL_DATA]" at bounding box center [264, 54] width 95 height 11
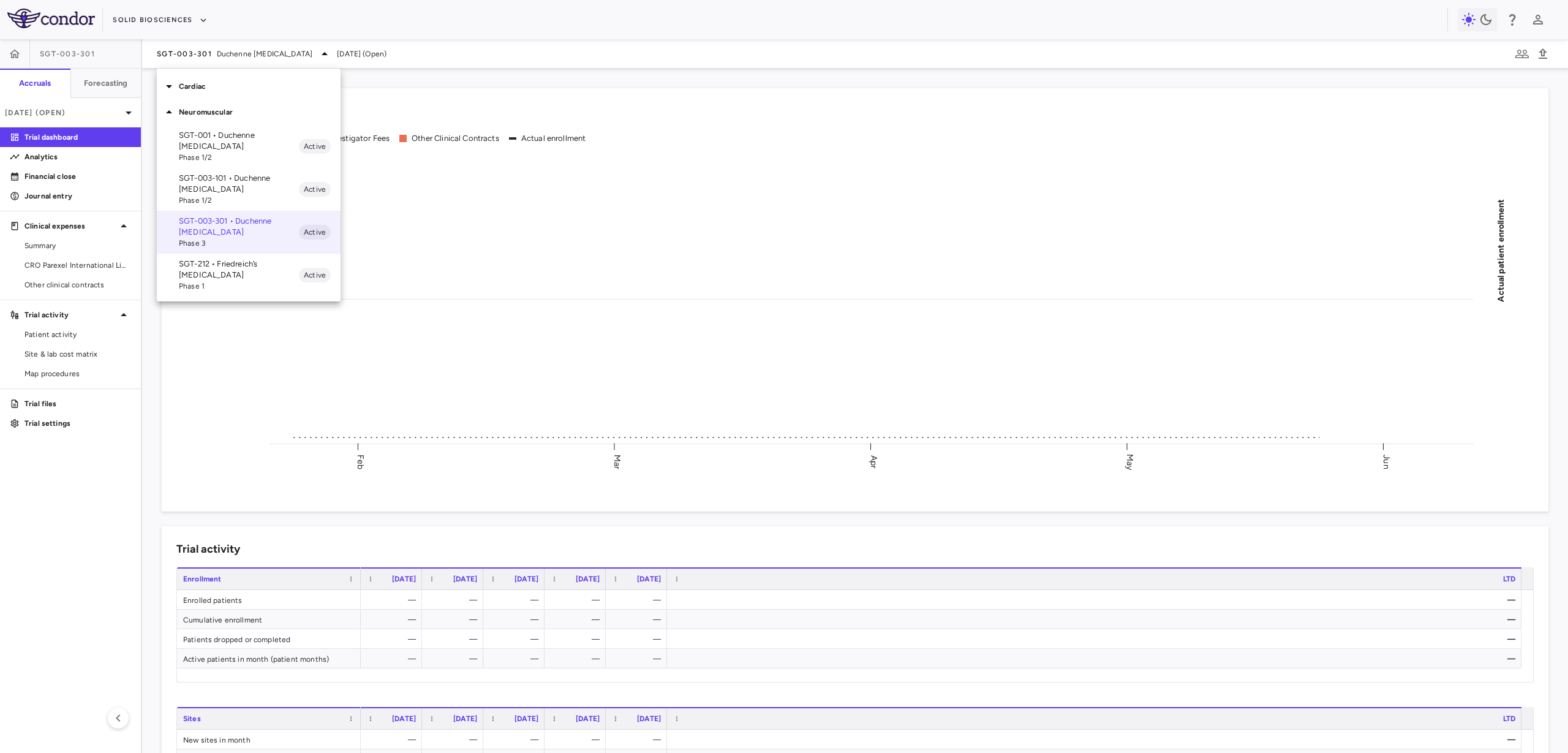
click at [237, 154] on span "Phase 1/2" at bounding box center [239, 157] width 120 height 11
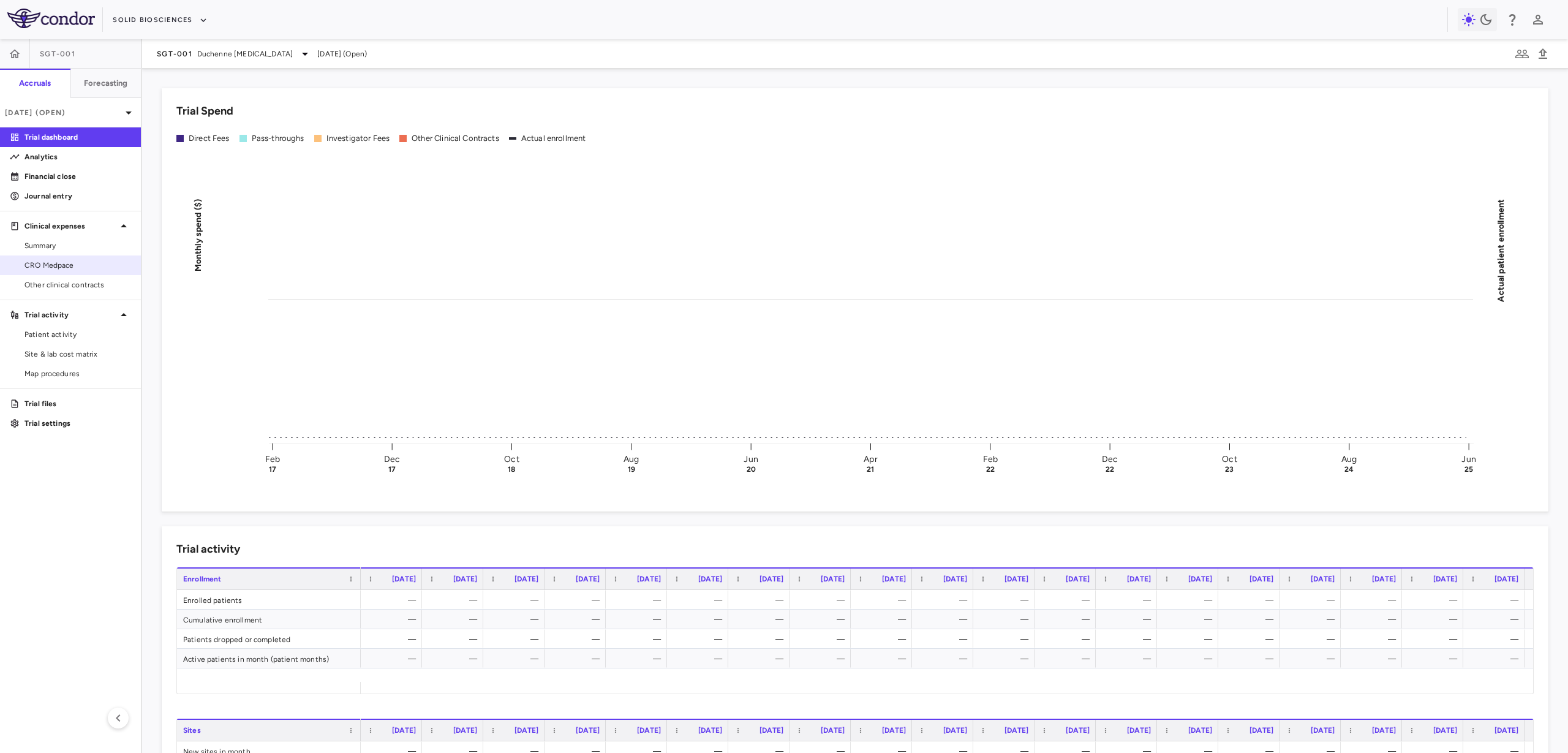
click at [75, 266] on span "CRO Medpace" at bounding box center [78, 265] width 107 height 11
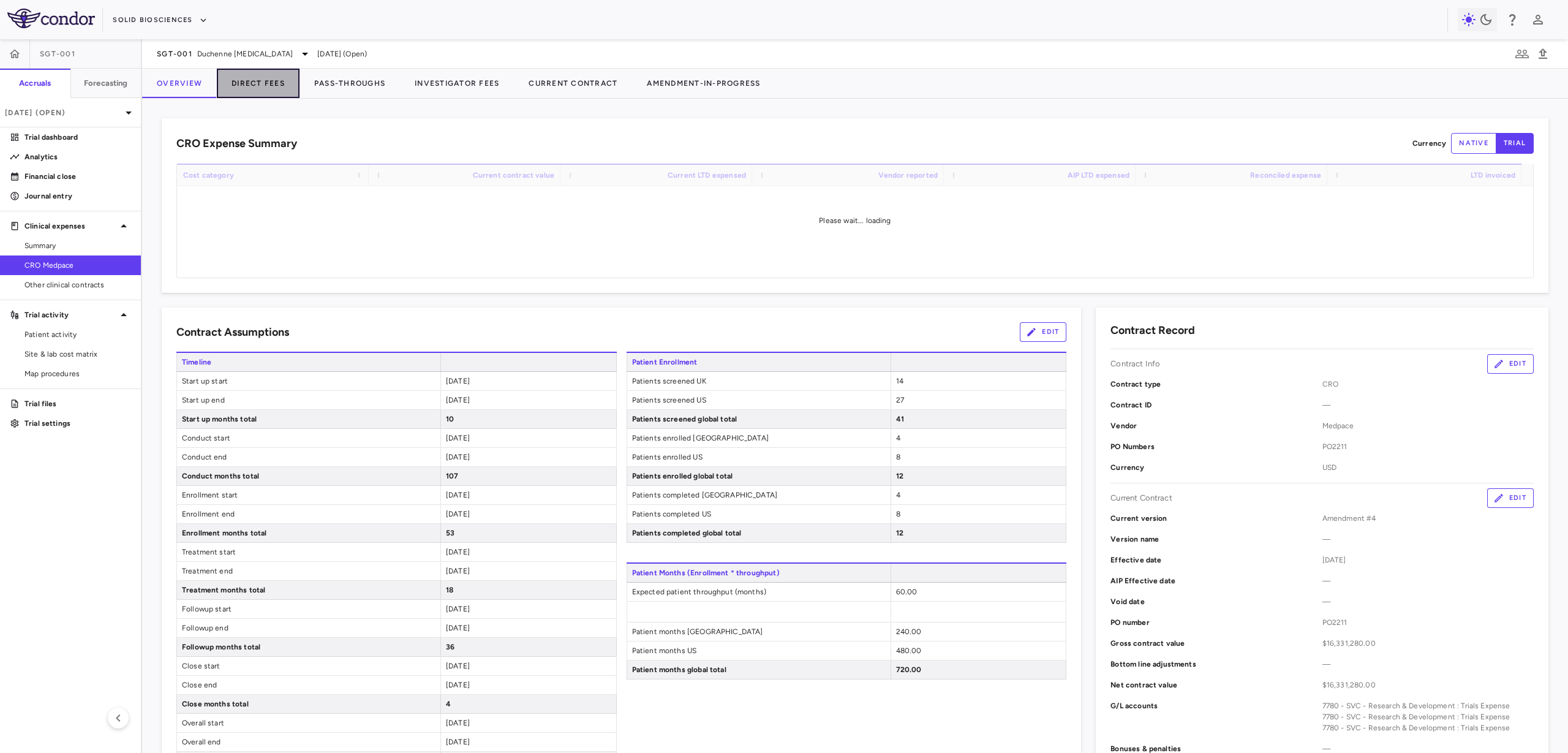
click at [283, 85] on button "Direct Fees" at bounding box center [258, 83] width 83 height 29
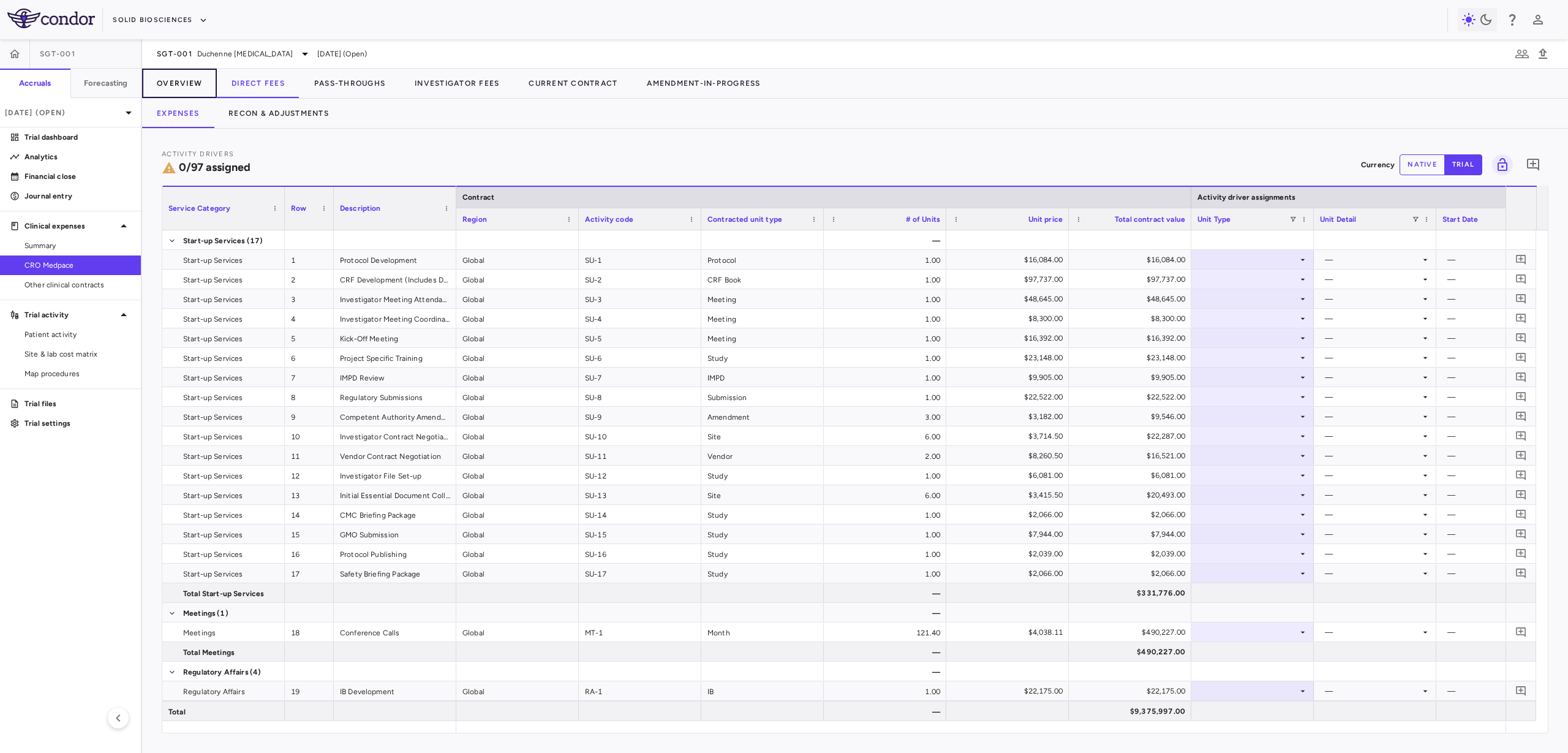
click at [170, 79] on button "Overview" at bounding box center [179, 83] width 75 height 29
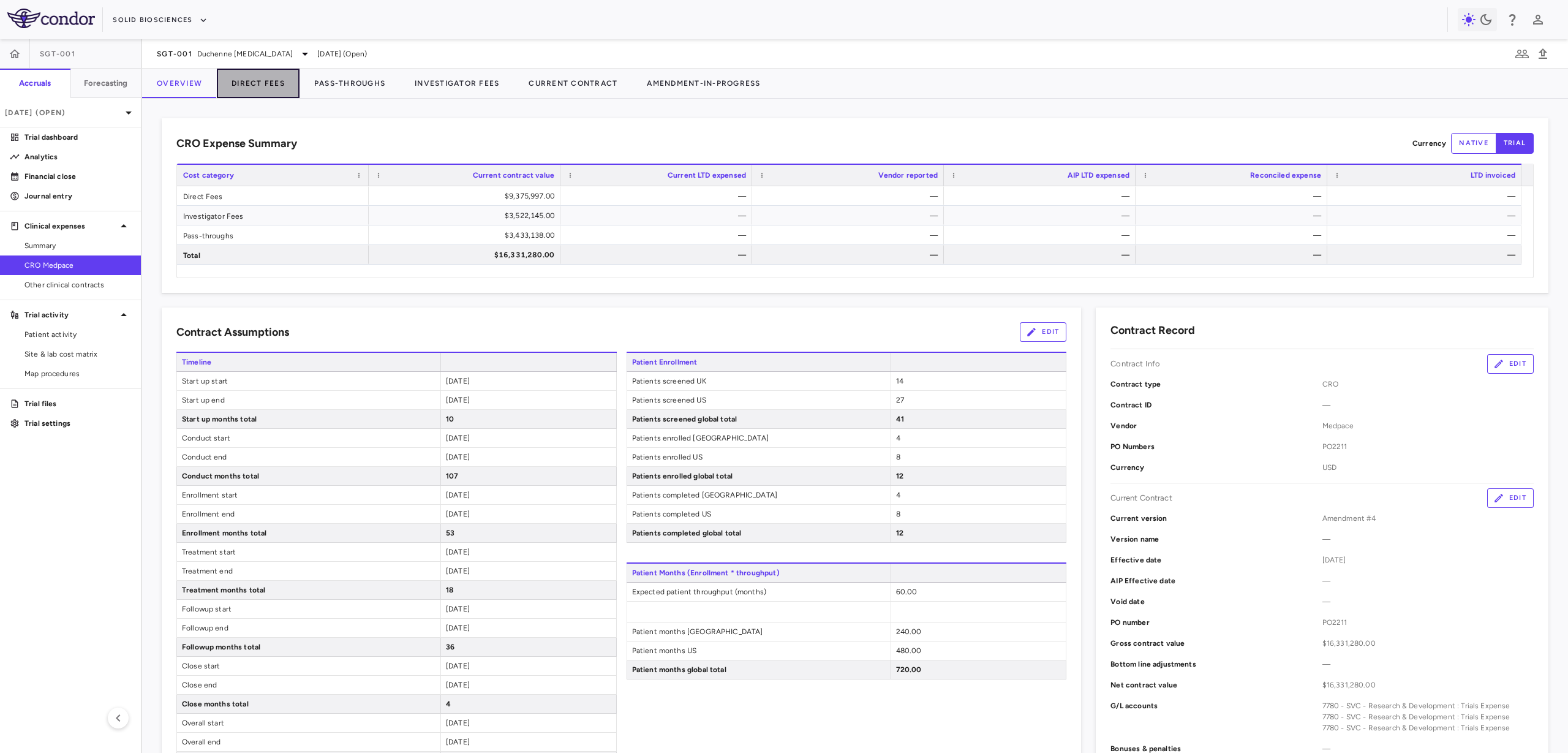
click at [250, 81] on button "Direct Fees" at bounding box center [258, 83] width 83 height 29
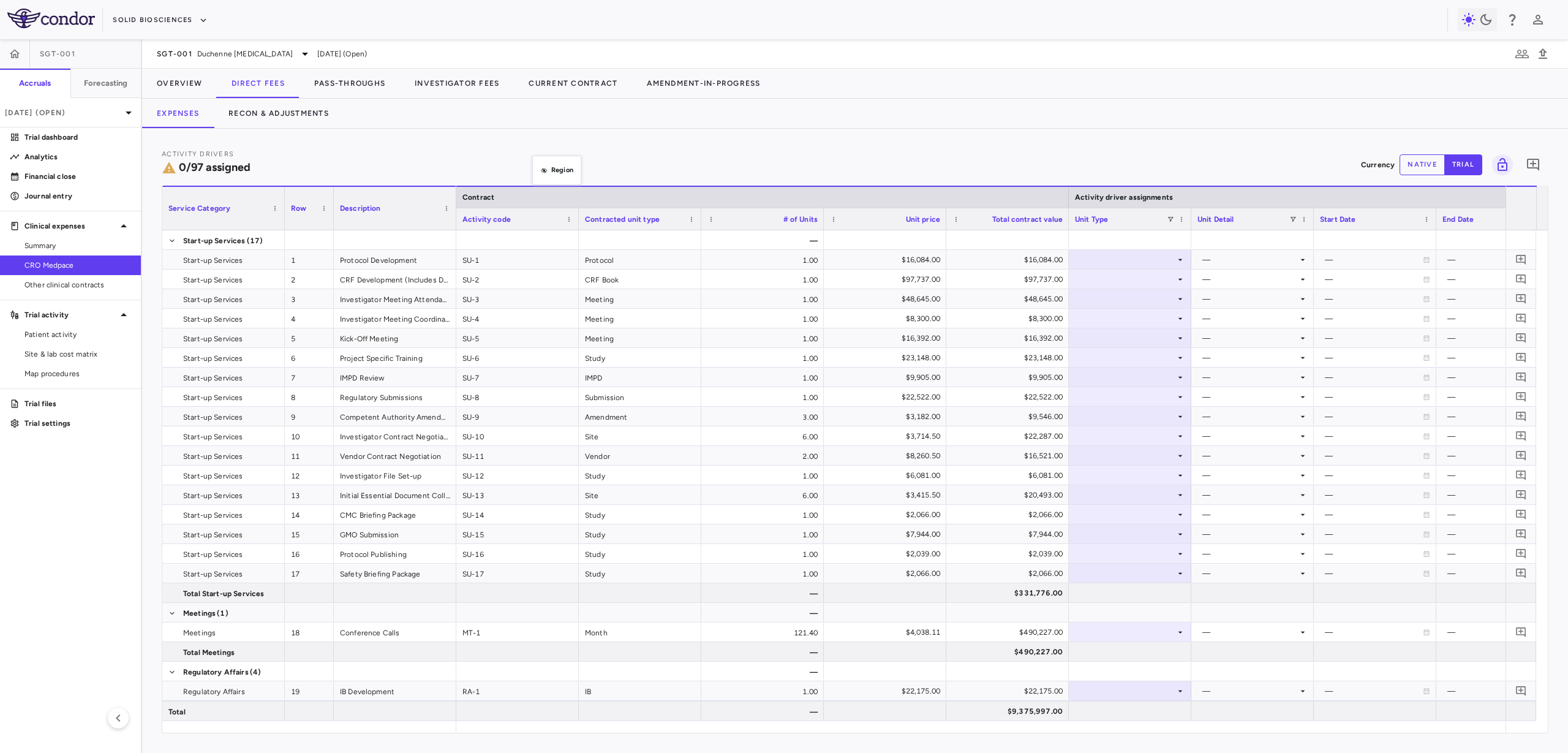
drag, startPoint x: 517, startPoint y: 221, endPoint x: 539, endPoint y: 162, distance: 63.0
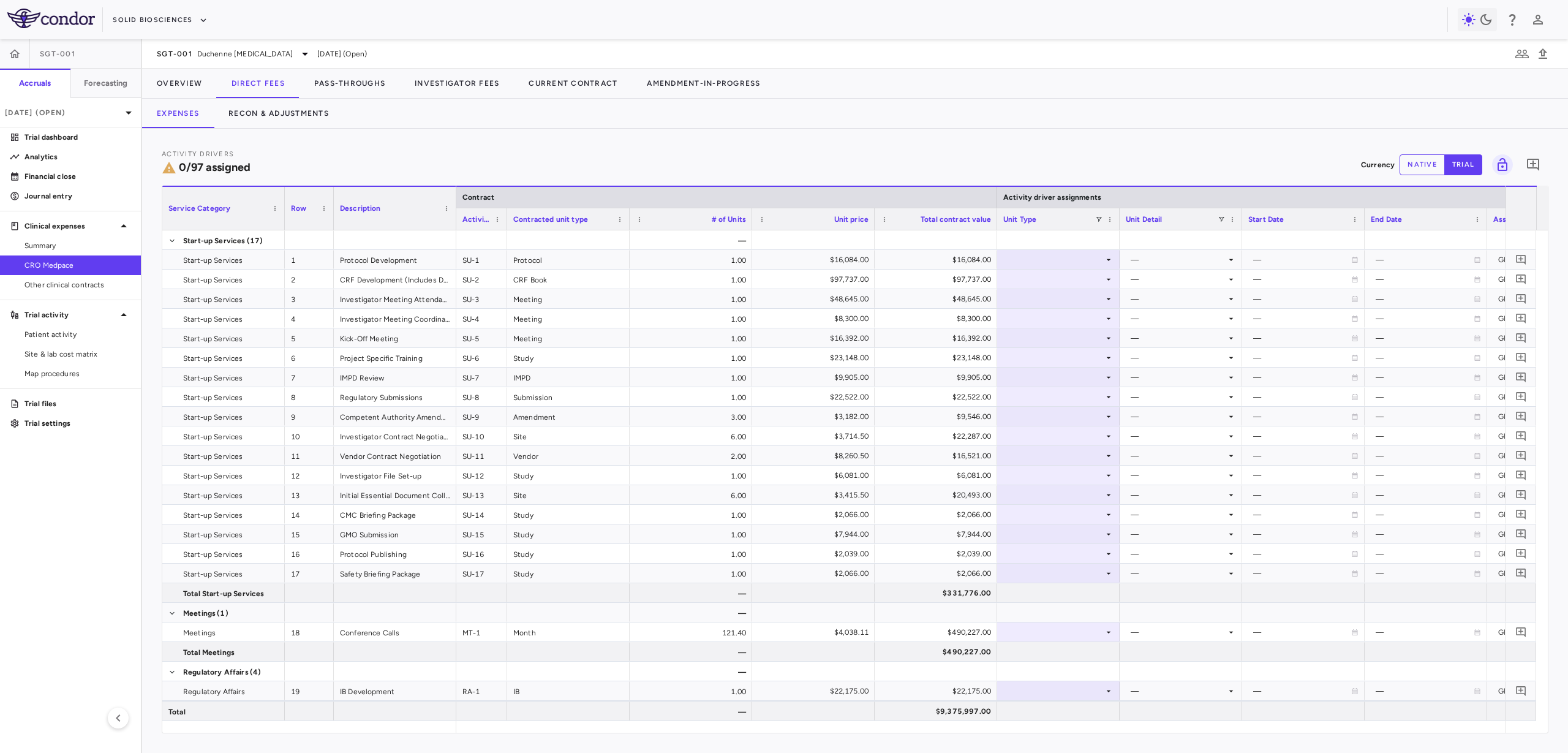
drag, startPoint x: 577, startPoint y: 215, endPoint x: 504, endPoint y: 218, distance: 73.1
click at [504, 218] on div at bounding box center [506, 219] width 5 height 21
drag, startPoint x: 625, startPoint y: 220, endPoint x: 603, endPoint y: 221, distance: 22.0
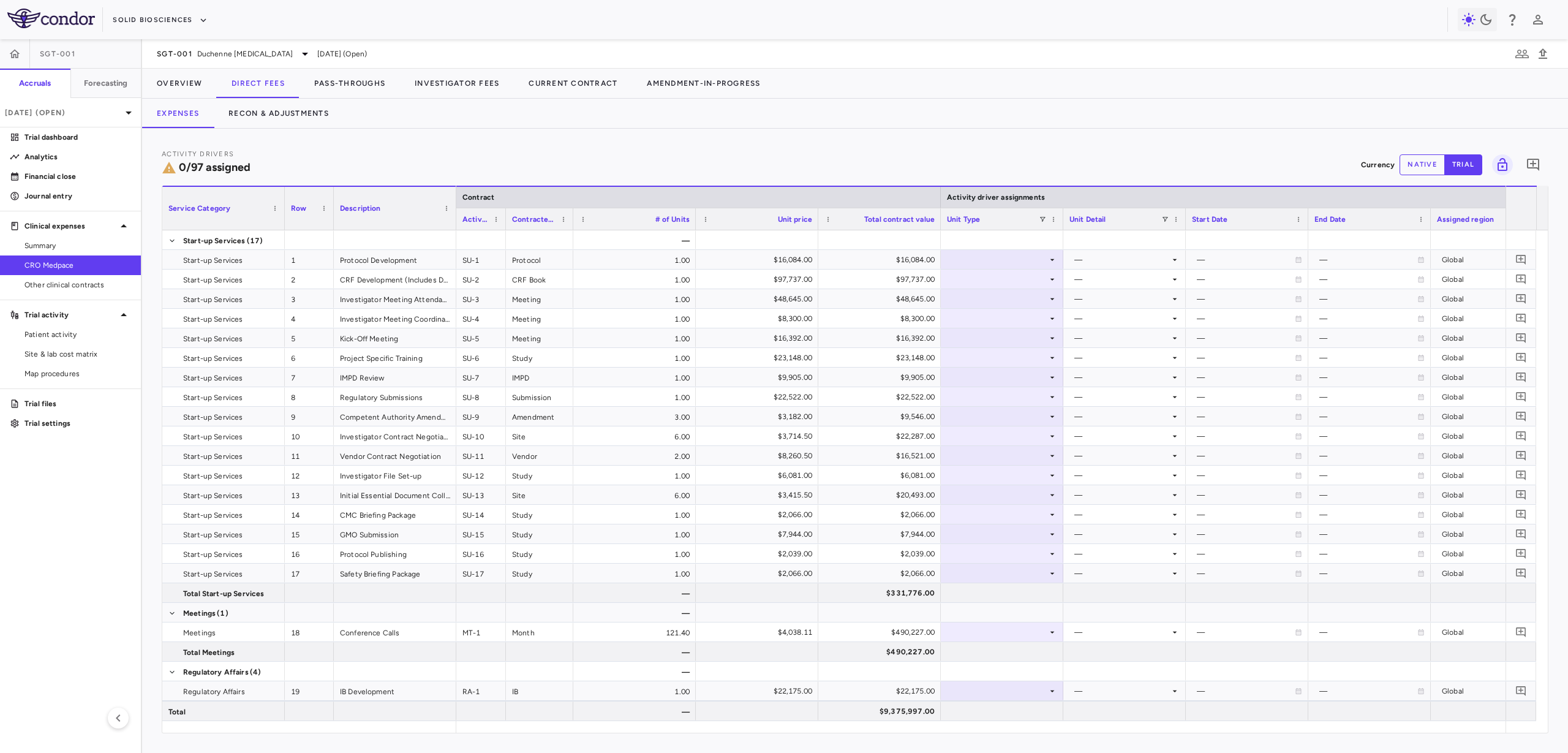
drag, startPoint x: 627, startPoint y: 222, endPoint x: 571, endPoint y: 229, distance: 56.4
click at [571, 229] on div at bounding box center [572, 219] width 5 height 21
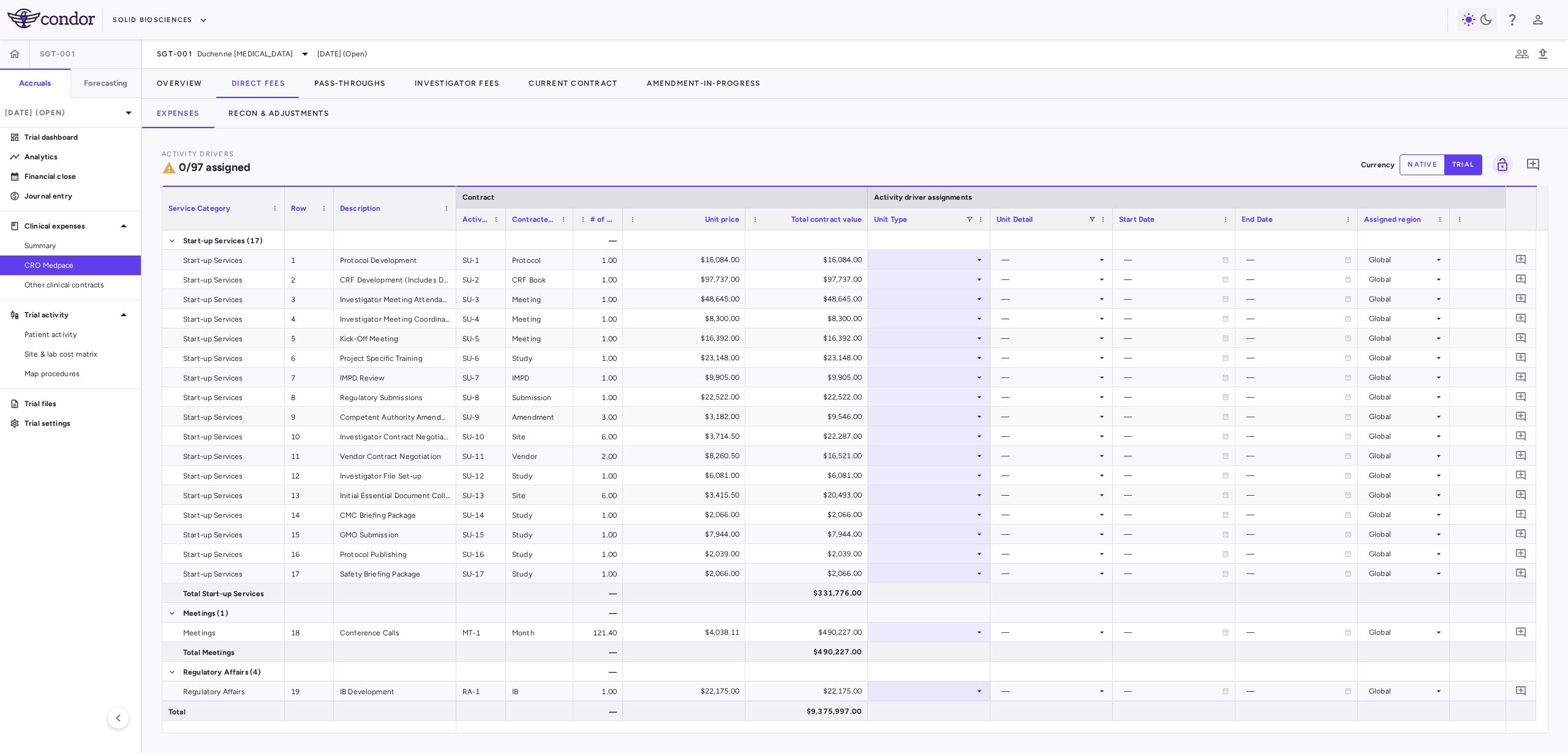
drag, startPoint x: 693, startPoint y: 223, endPoint x: 617, endPoint y: 233, distance: 76.7
click at [617, 233] on div "Service Category Row Description Contract Activity driver assignments 1" at bounding box center [855, 459] width 1385 height 547
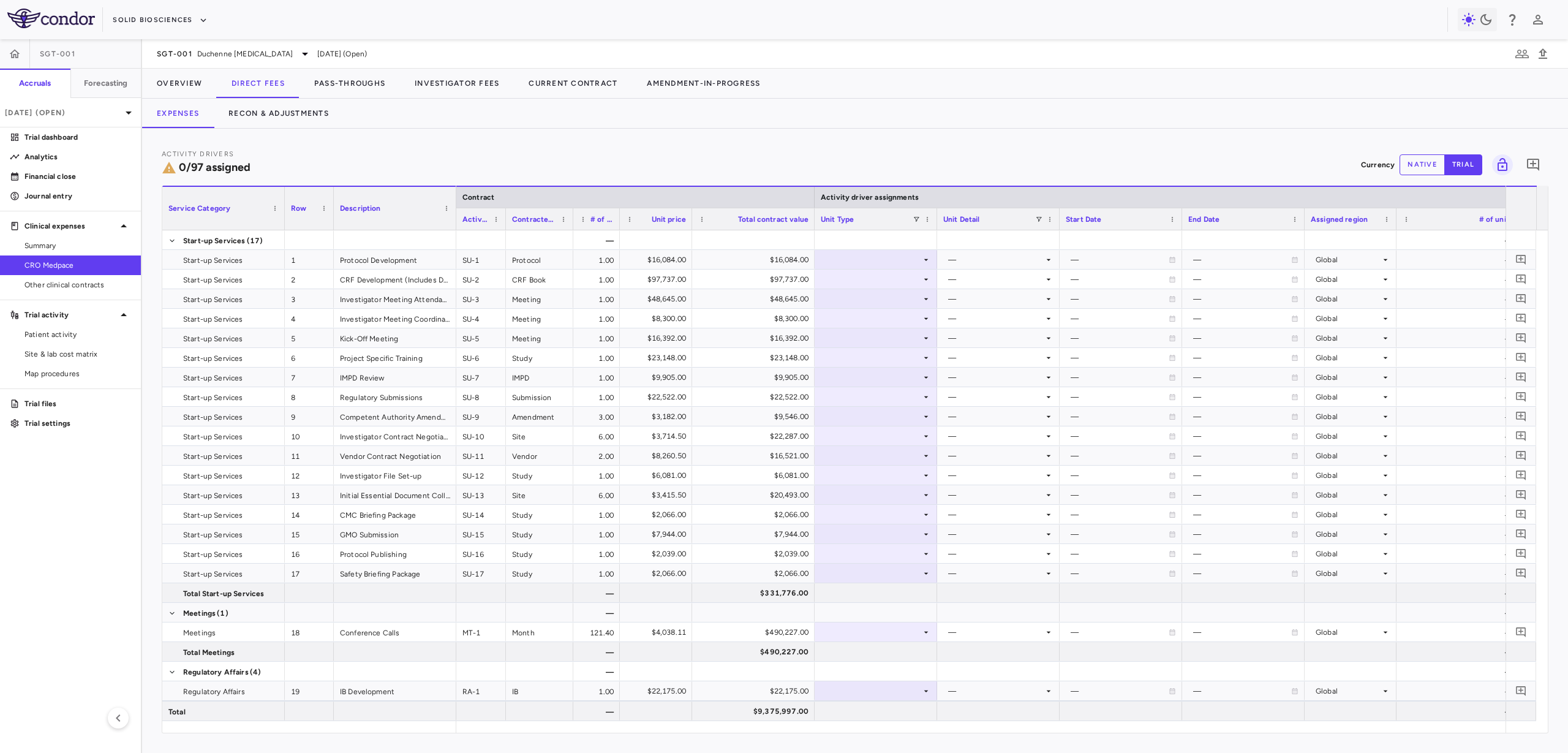
drag, startPoint x: 741, startPoint y: 215, endPoint x: 690, endPoint y: 228, distance: 52.6
click at [690, 228] on div at bounding box center [691, 219] width 5 height 21
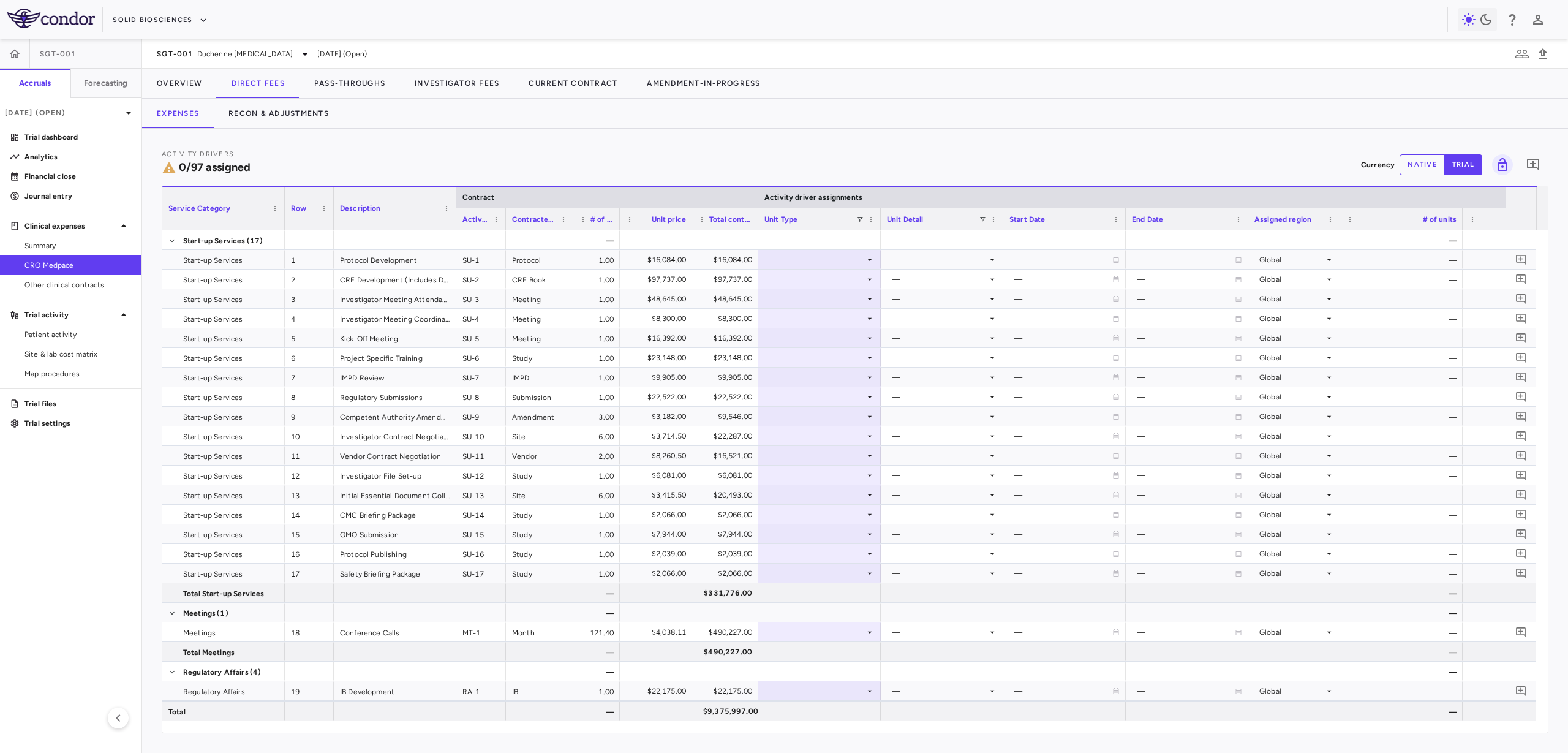
drag, startPoint x: 813, startPoint y: 219, endPoint x: 756, endPoint y: 230, distance: 58.1
click at [756, 230] on div "Service Category Row Description Contract Activity driver assignments 1" at bounding box center [855, 459] width 1385 height 547
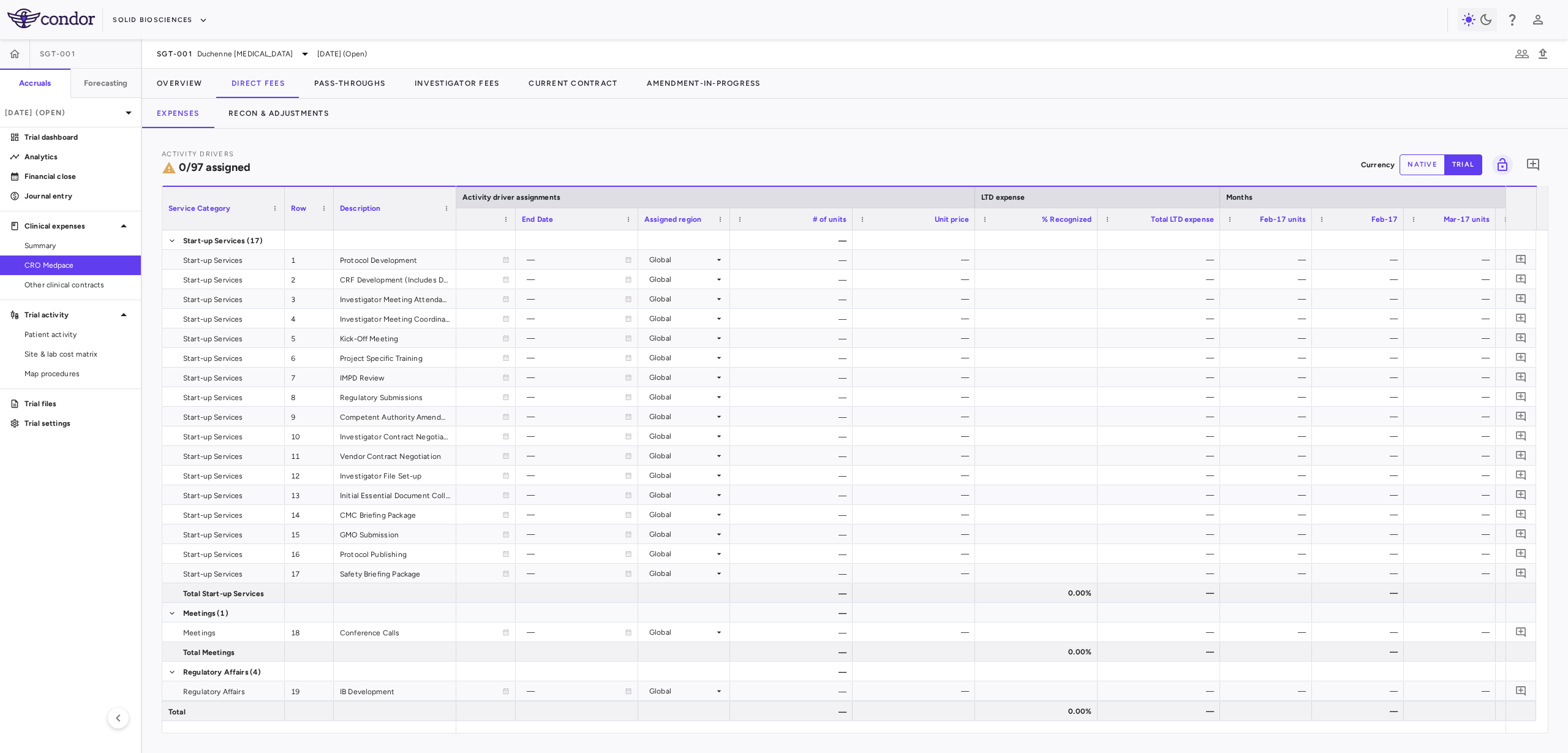
scroll to position [0, 742]
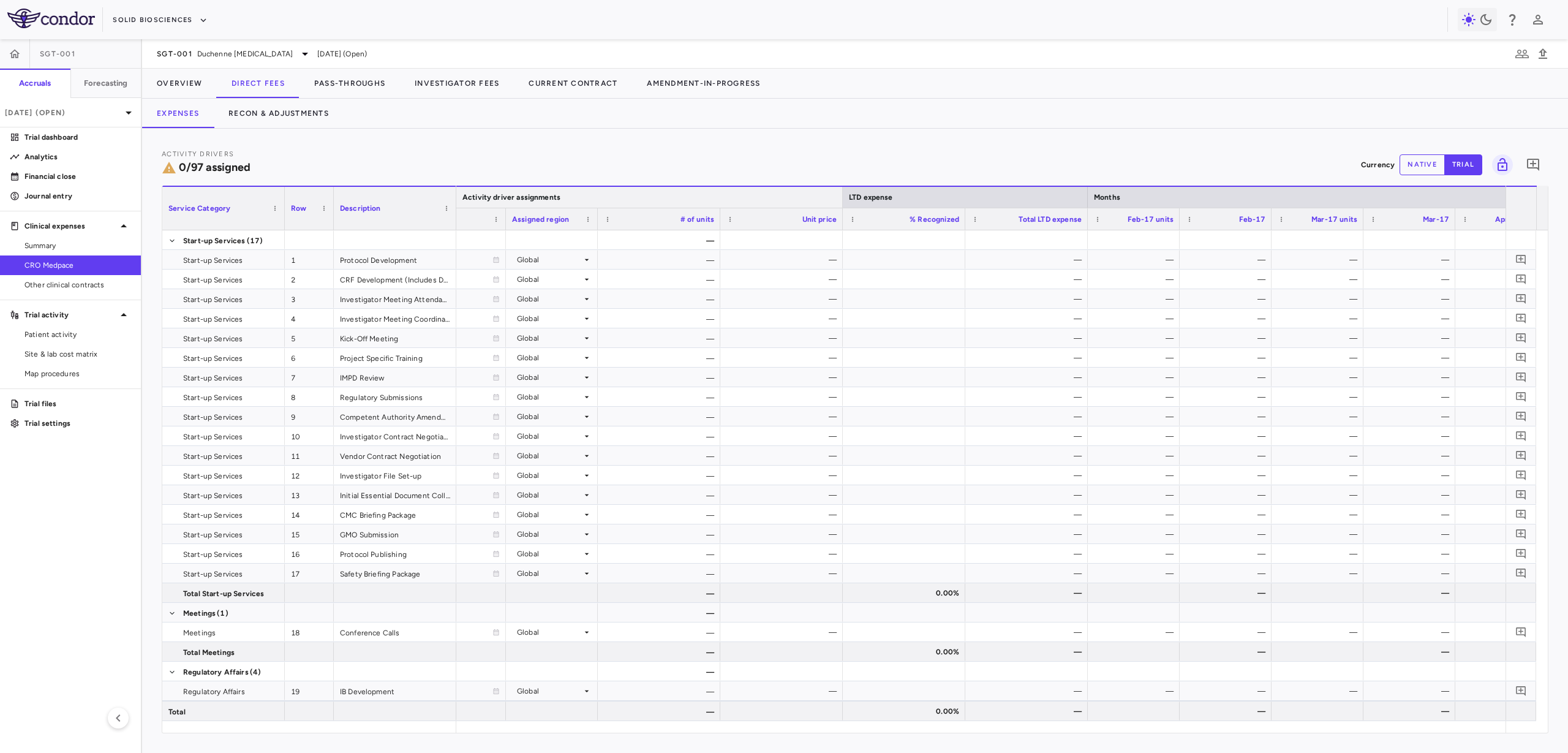
click at [841, 198] on div at bounding box center [842, 197] width 5 height 21
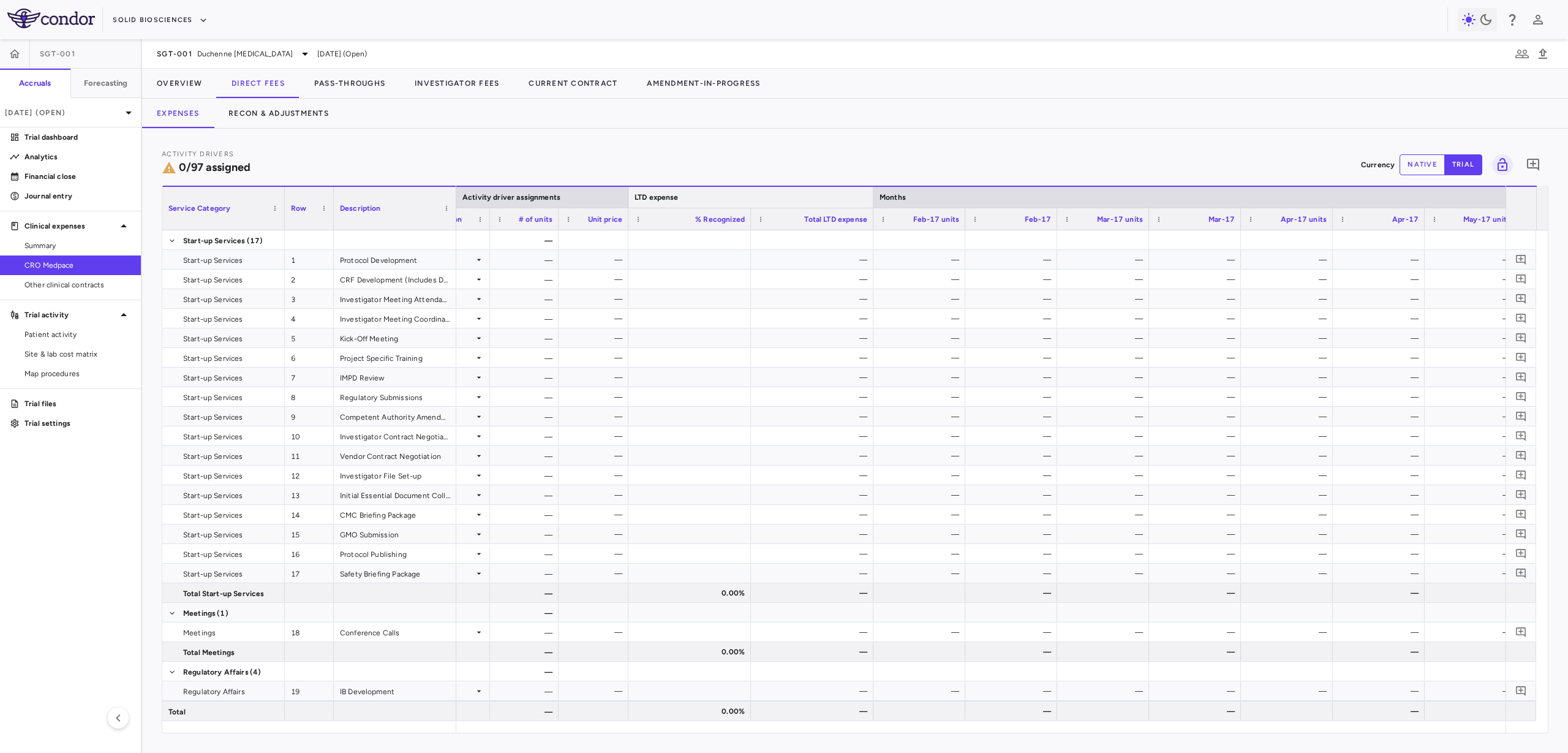
click at [872, 193] on div at bounding box center [873, 197] width 5 height 21
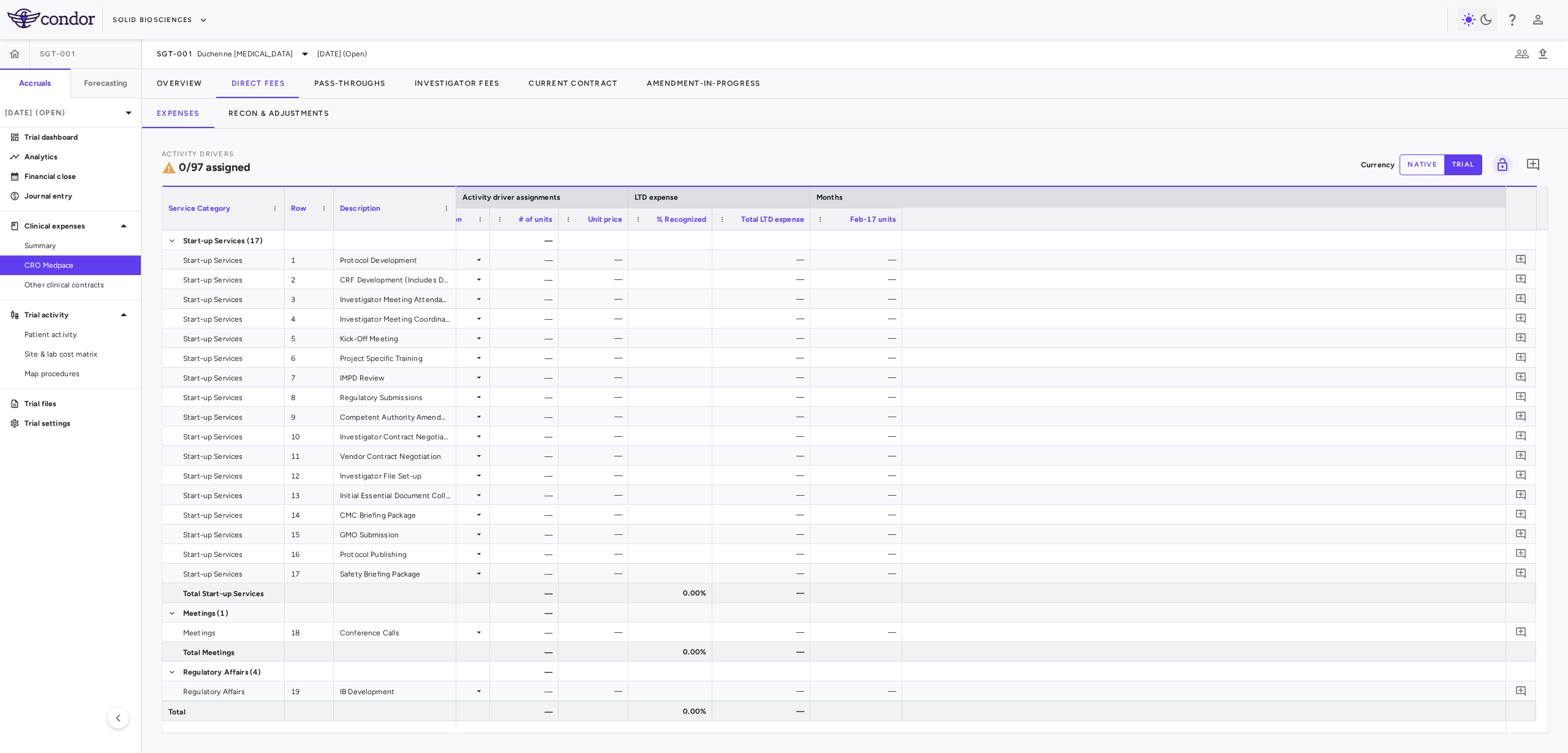
scroll to position [0, 0]
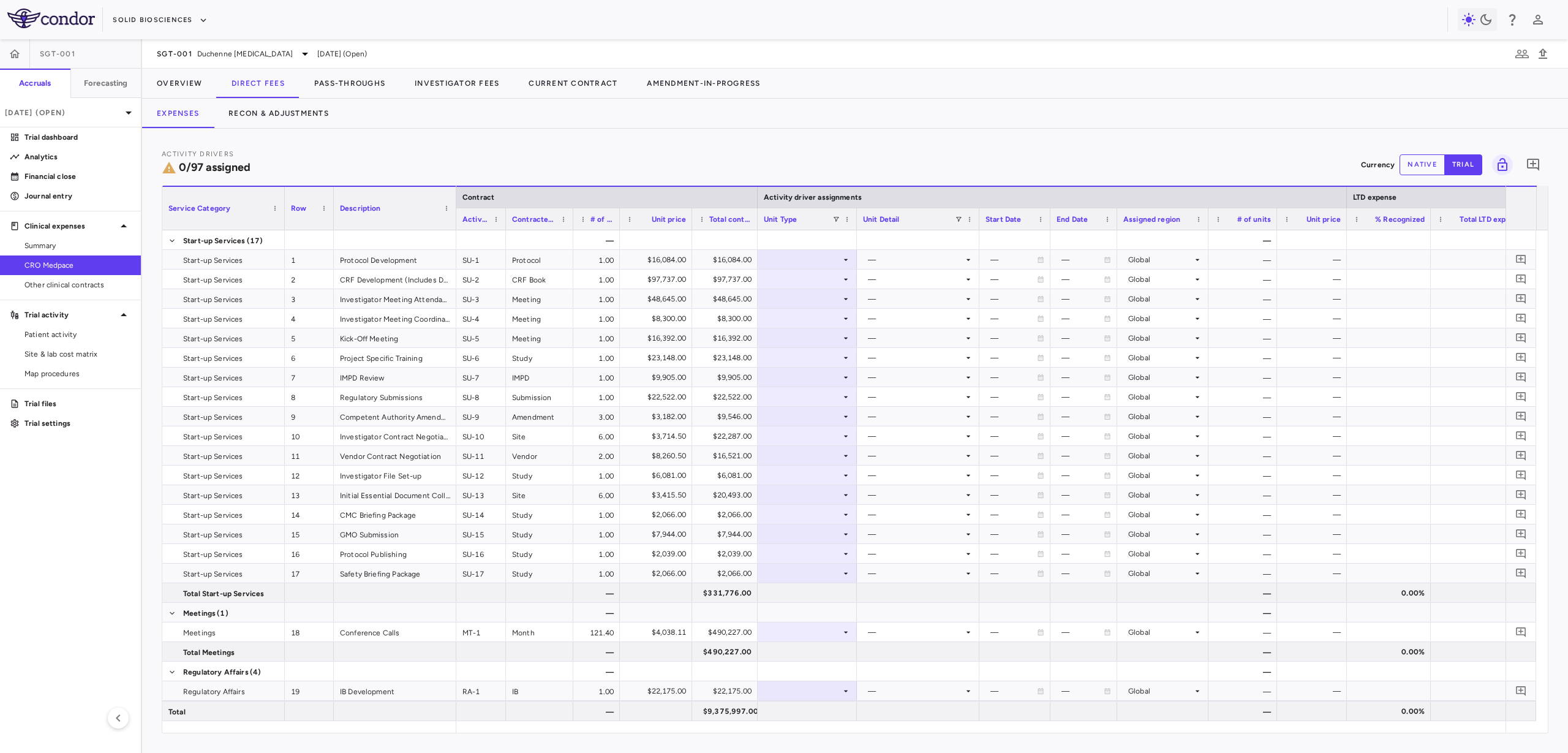
drag, startPoint x: 879, startPoint y: 213, endPoint x: 853, endPoint y: 215, distance: 26.1
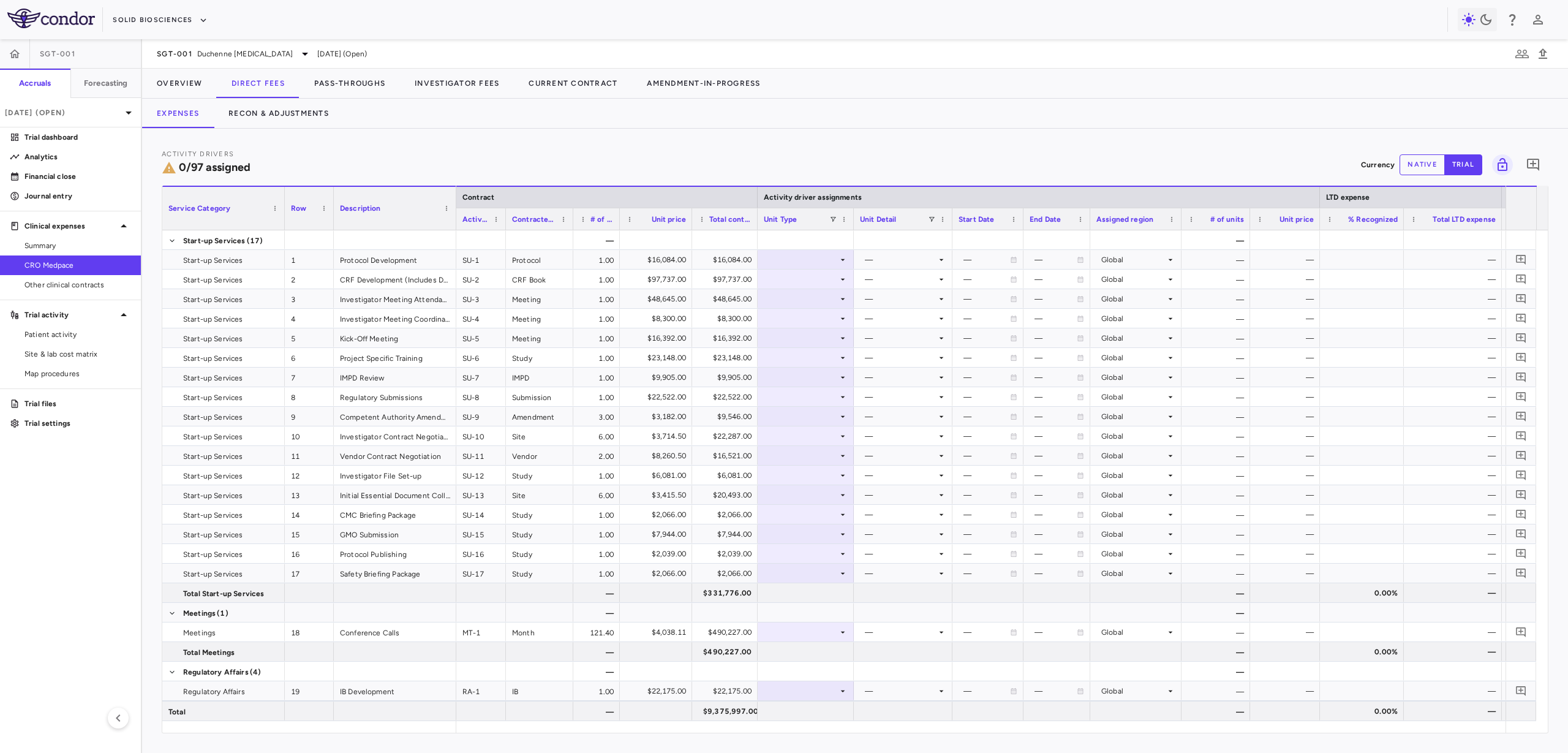
drag, startPoint x: 975, startPoint y: 216, endPoint x: 951, endPoint y: 215, distance: 24.0
click at [951, 215] on div at bounding box center [951, 219] width 5 height 21
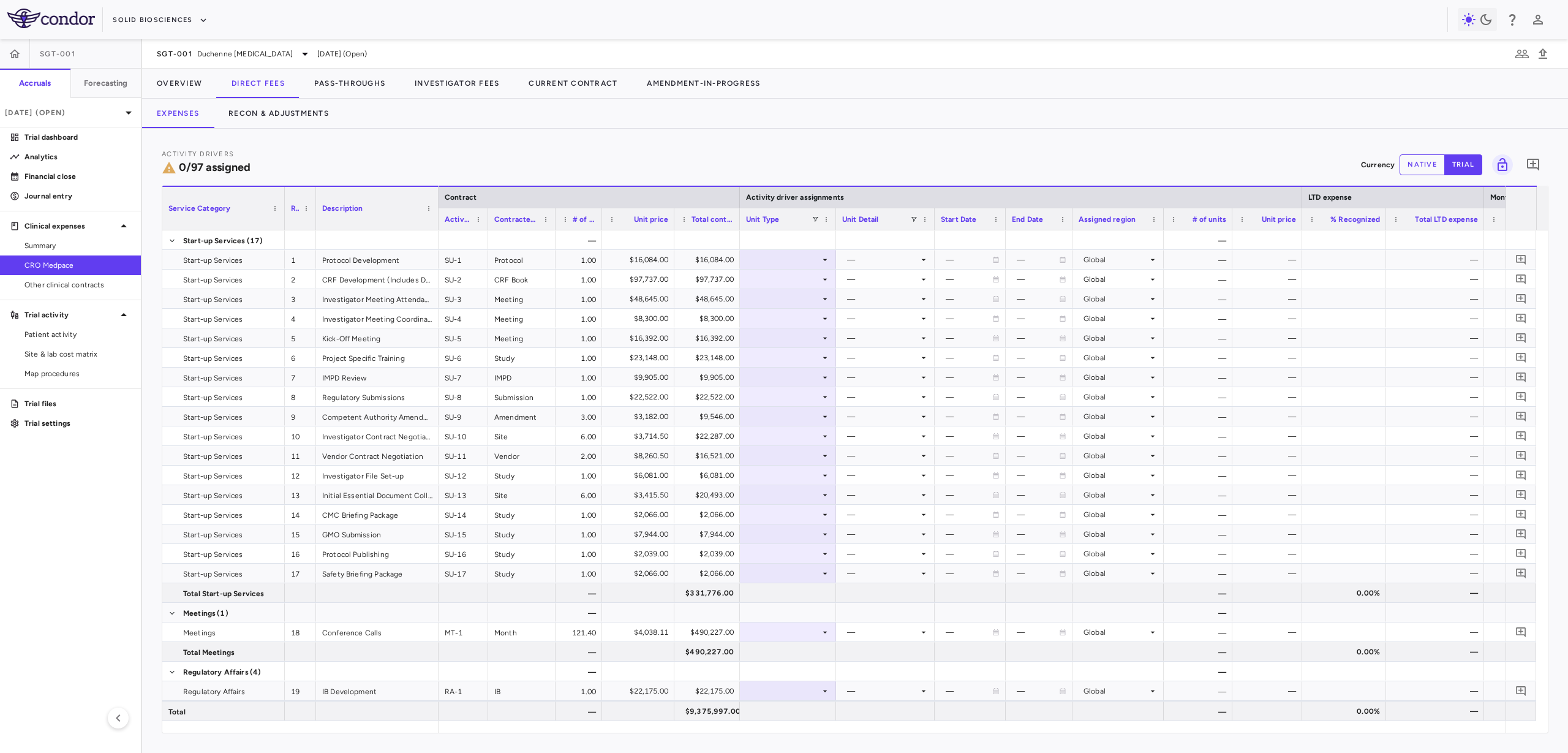
drag, startPoint x: 333, startPoint y: 221, endPoint x: 315, endPoint y: 220, distance: 18.0
click at [315, 220] on div at bounding box center [315, 208] width 5 height 43
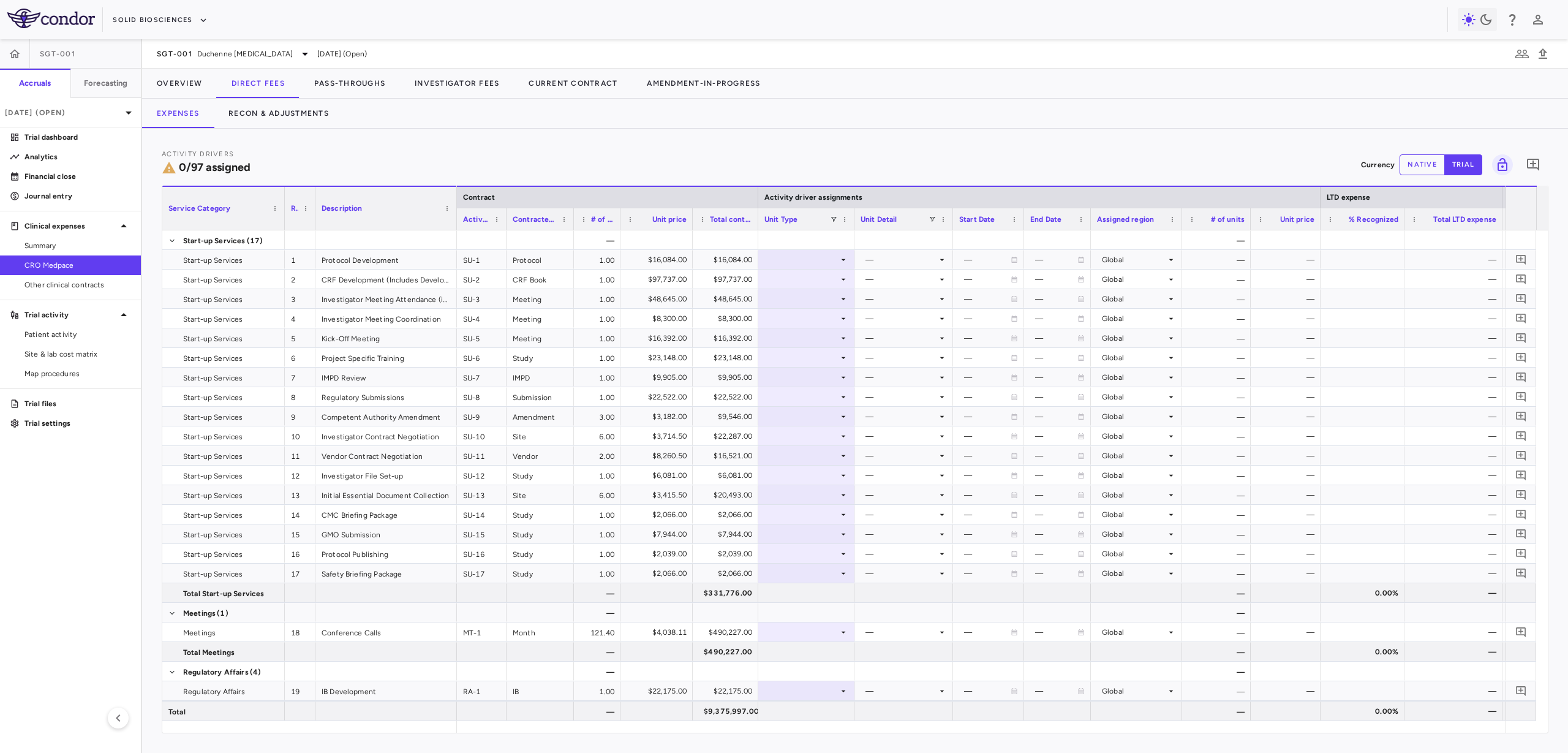
drag, startPoint x: 435, startPoint y: 219, endPoint x: 455, endPoint y: 223, distance: 20.4
click at [455, 223] on div at bounding box center [456, 208] width 5 height 43
drag, startPoint x: 181, startPoint y: 79, endPoint x: 79, endPoint y: 266, distance: 213.0
click at [809, 252] on div at bounding box center [807, 259] width 84 height 18
click at [830, 358] on li "Month" at bounding box center [806, 356] width 95 height 19
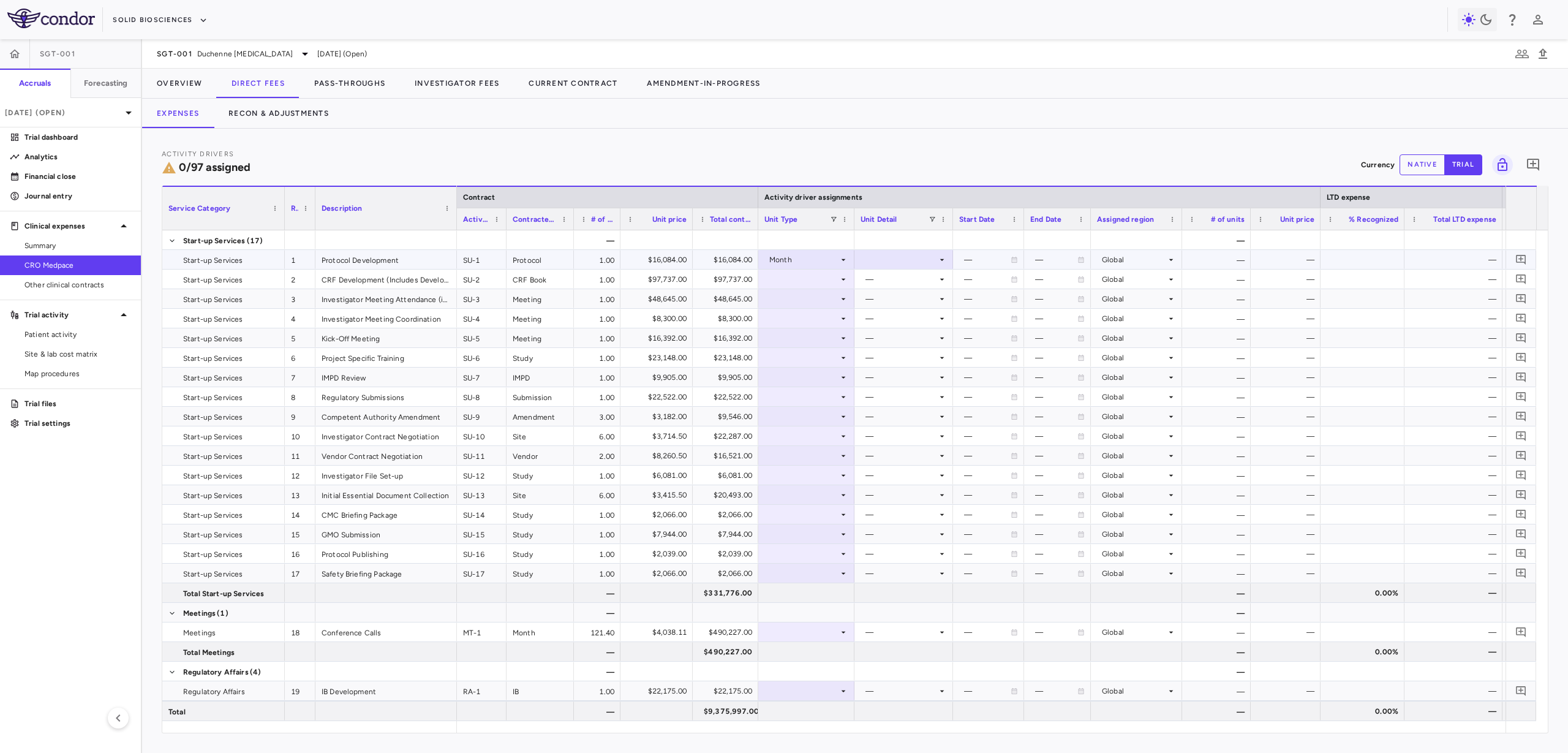
click at [920, 263] on div at bounding box center [904, 259] width 87 height 18
click at [920, 280] on li "Startup" at bounding box center [904, 283] width 97 height 19
click at [832, 232] on div at bounding box center [807, 239] width 84 height 18
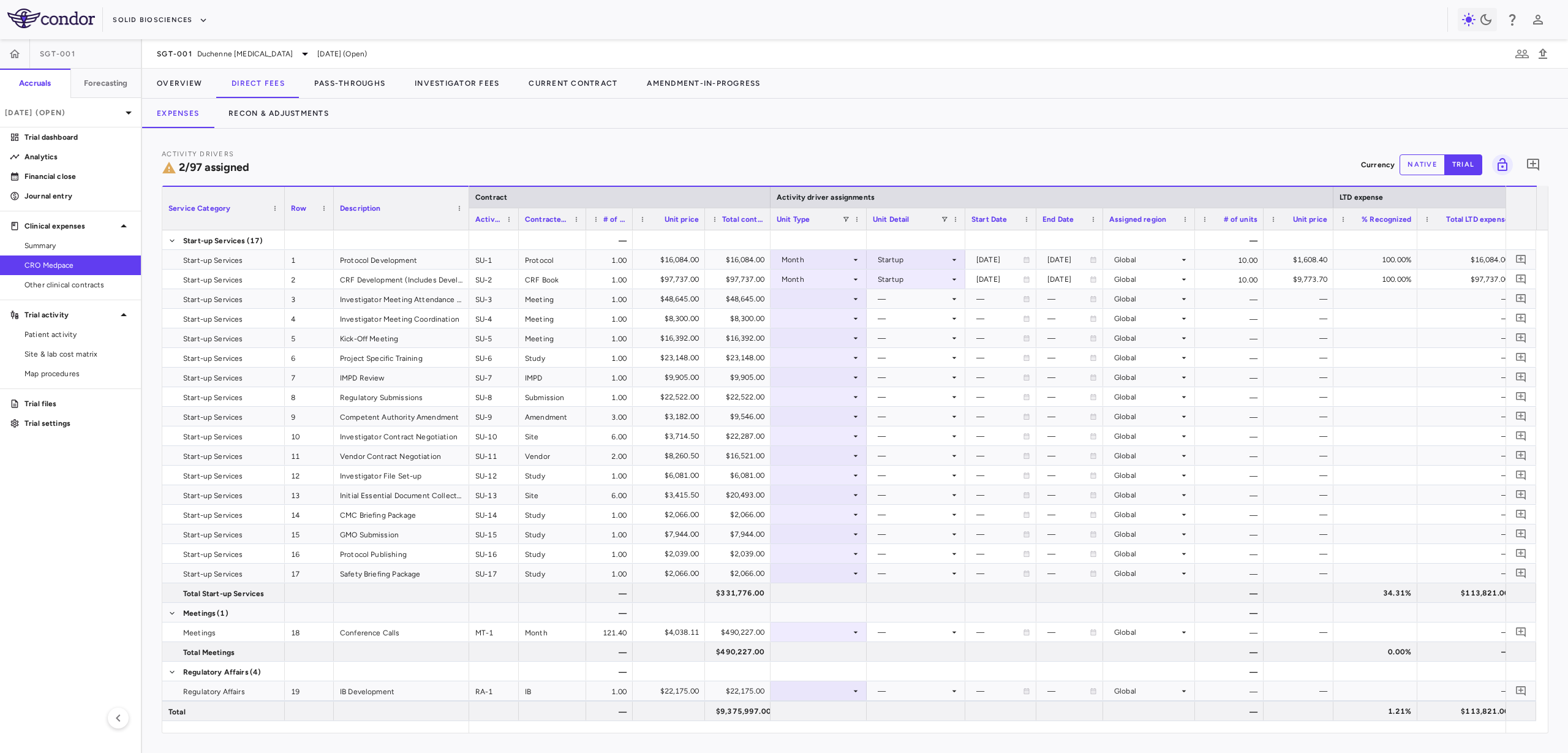
drag, startPoint x: 472, startPoint y: 217, endPoint x: 466, endPoint y: 229, distance: 13.4
click at [466, 229] on div at bounding box center [468, 208] width 5 height 43
click at [743, 301] on div "$48,645.00" at bounding box center [740, 299] width 49 height 19
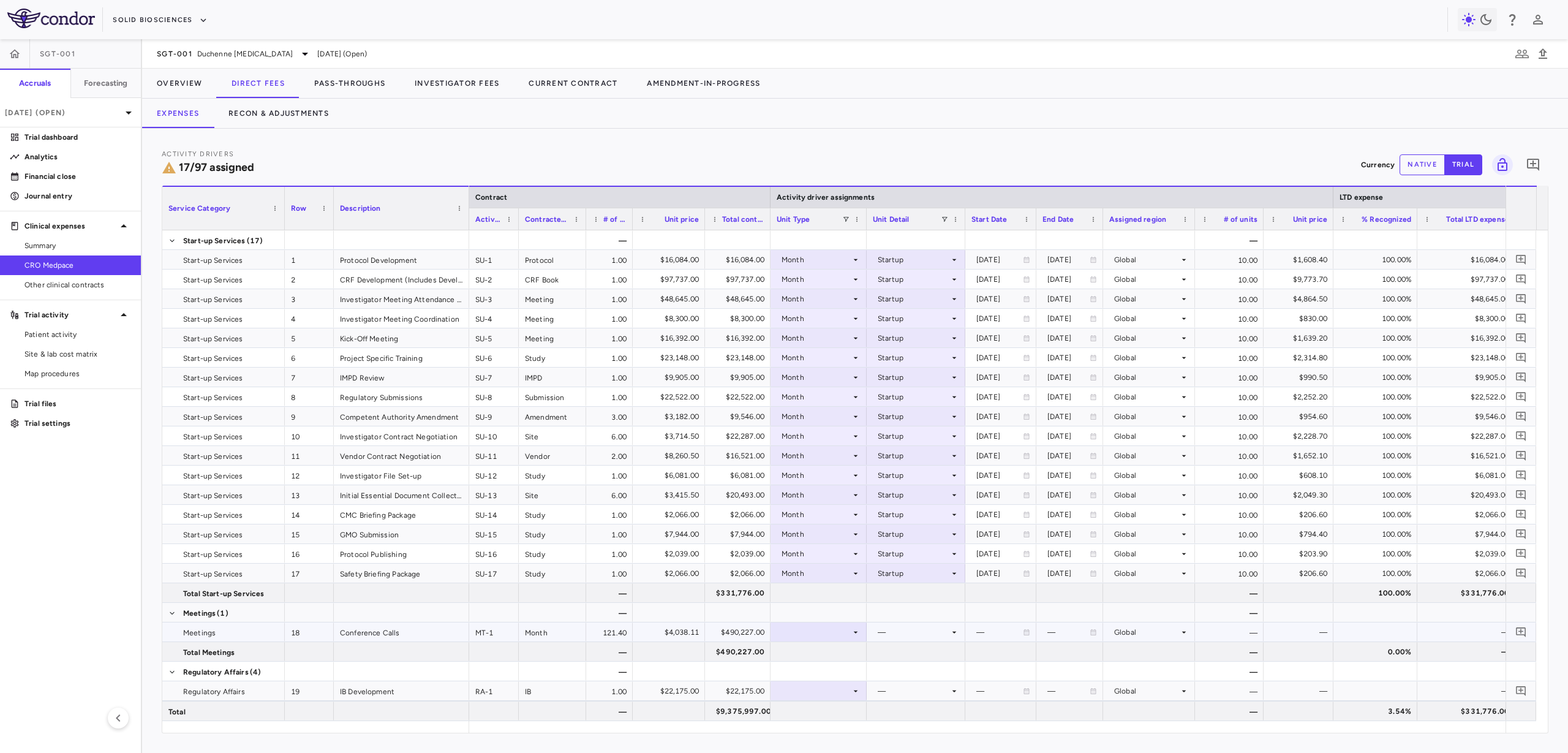
click at [844, 635] on div at bounding box center [819, 632] width 84 height 18
click at [824, 699] on li "Month" at bounding box center [819, 692] width 95 height 19
click at [915, 626] on div at bounding box center [916, 632] width 87 height 18
click at [935, 708] on li "Overall" at bounding box center [916, 711] width 97 height 19
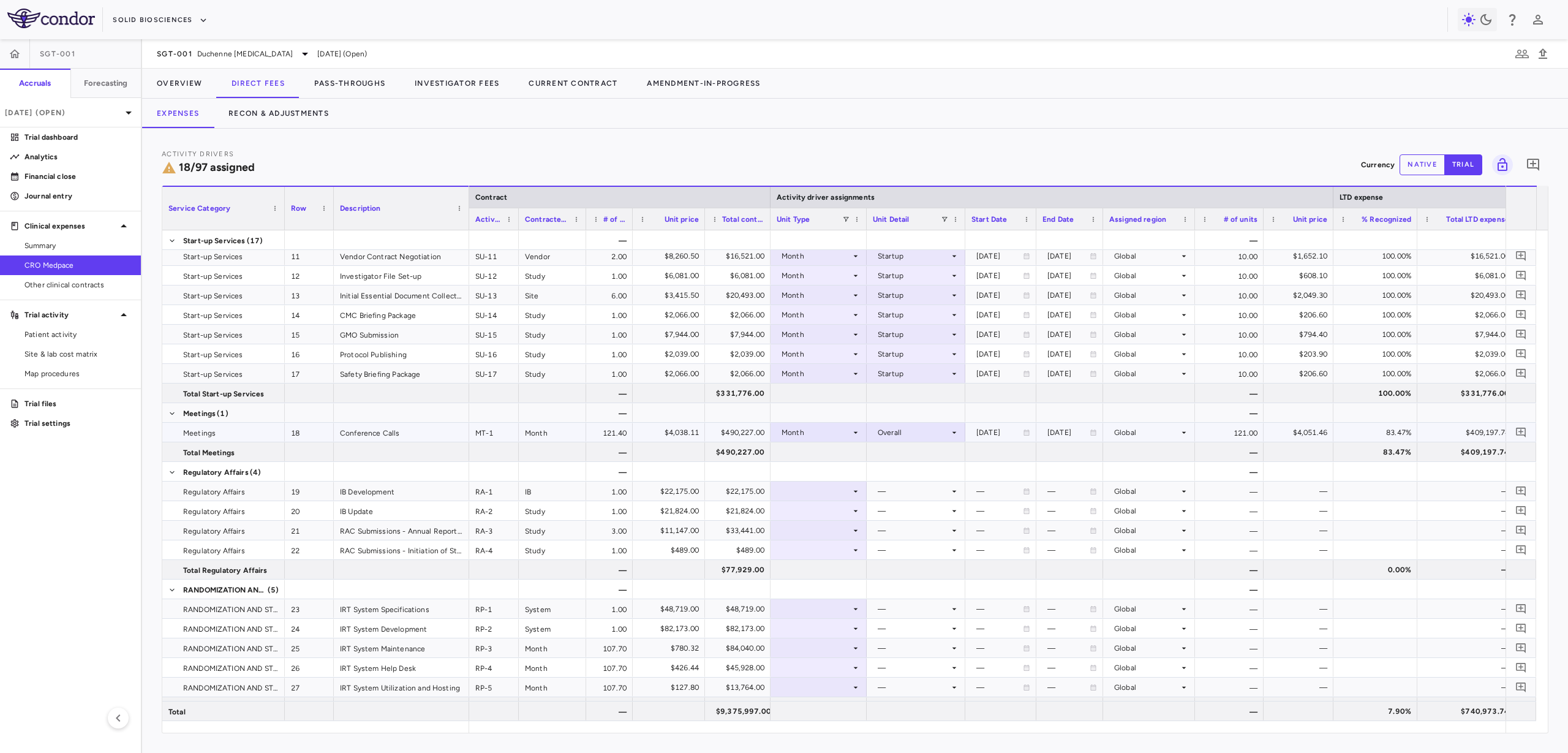
scroll to position [230, 0]
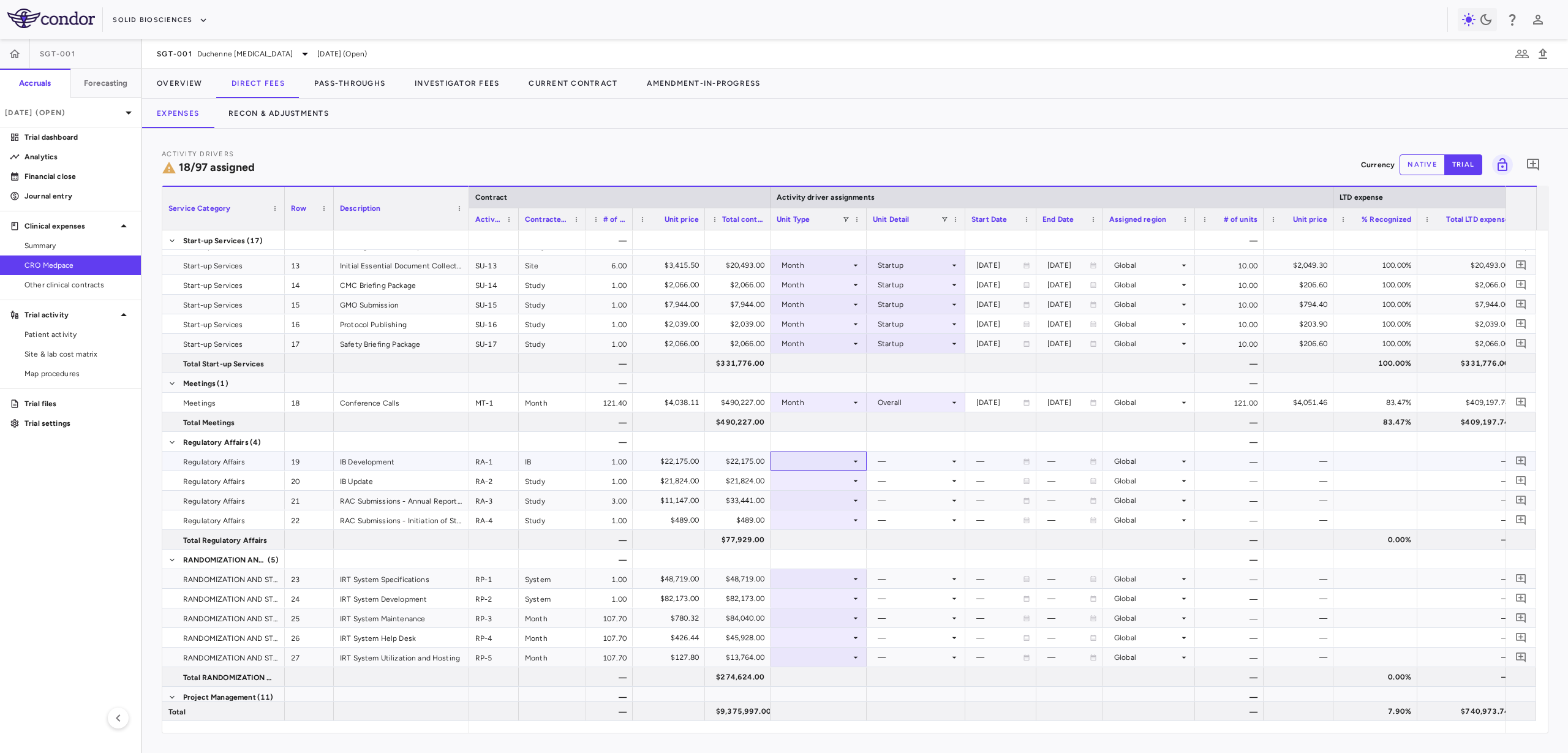
click at [841, 460] on div at bounding box center [819, 461] width 84 height 18
click at [833, 556] on li "Month" at bounding box center [819, 558] width 95 height 19
click at [909, 462] on div at bounding box center [916, 461] width 87 height 18
click at [909, 484] on div "Startup" at bounding box center [908, 484] width 33 height 11
click at [863, 446] on div at bounding box center [819, 442] width 96 height 19
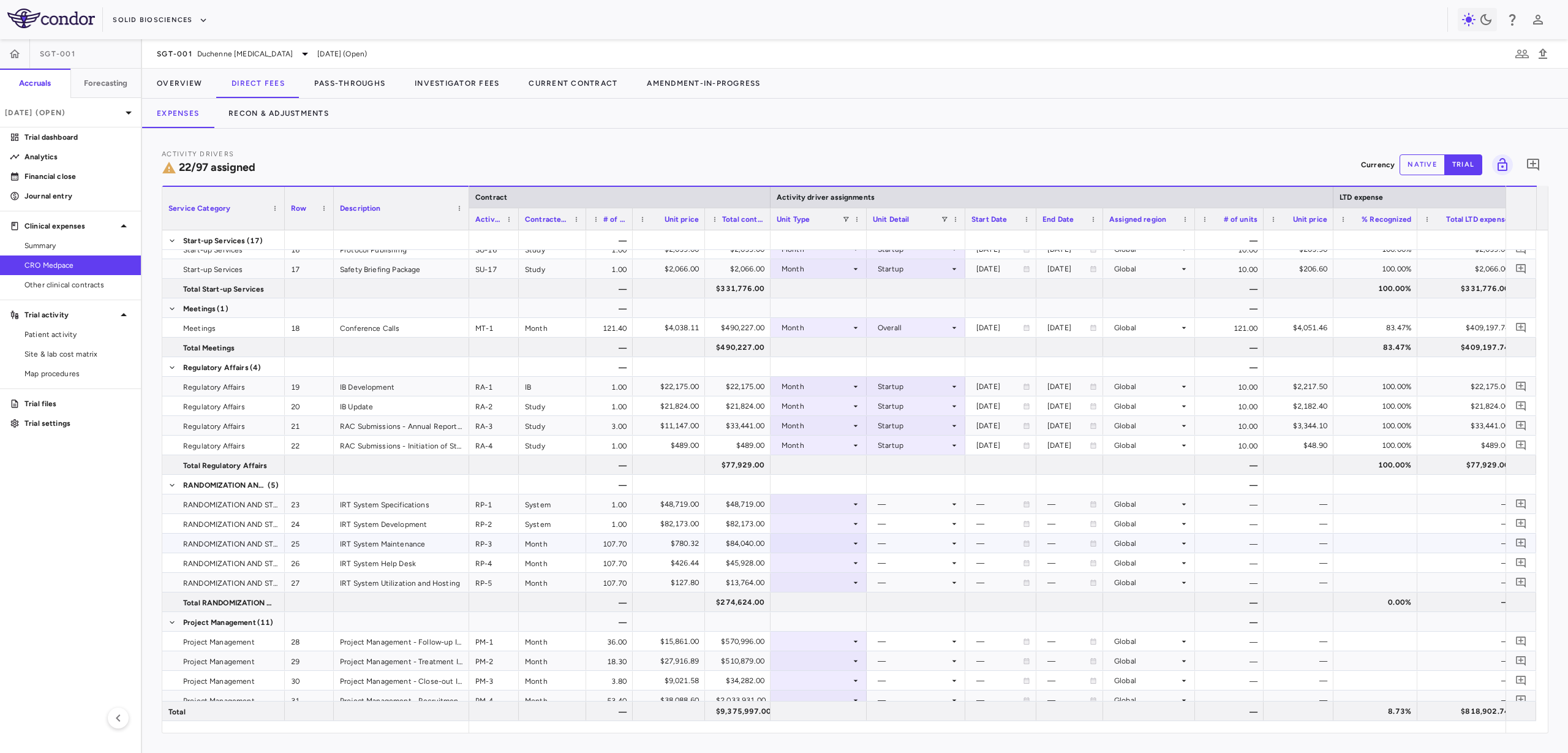
scroll to position [306, 0]
click at [825, 498] on div at bounding box center [819, 502] width 84 height 18
click at [816, 608] on li "As Invoiced" at bounding box center [819, 617] width 95 height 19
click at [833, 507] on div "As Invoiced" at bounding box center [816, 502] width 69 height 19
click at [824, 608] on li "As Invoiced" at bounding box center [819, 617] width 95 height 19
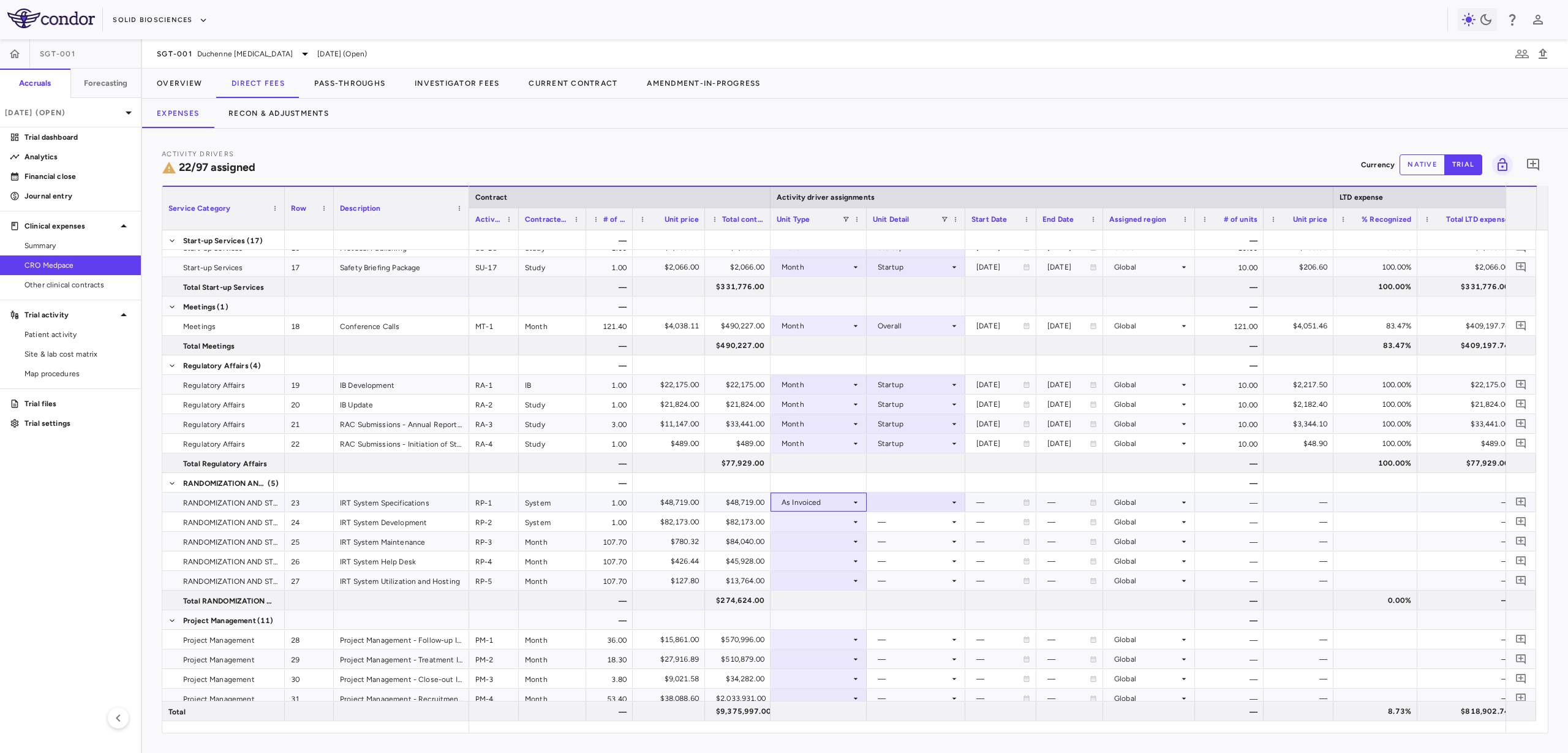
click at [831, 510] on div "As Invoiced" at bounding box center [816, 502] width 69 height 19
click at [825, 600] on li "Month" at bounding box center [819, 599] width 95 height 19
click at [907, 502] on div at bounding box center [916, 502] width 87 height 18
click at [912, 530] on div "Startup" at bounding box center [908, 525] width 33 height 11
click at [864, 481] on div at bounding box center [819, 482] width 96 height 19
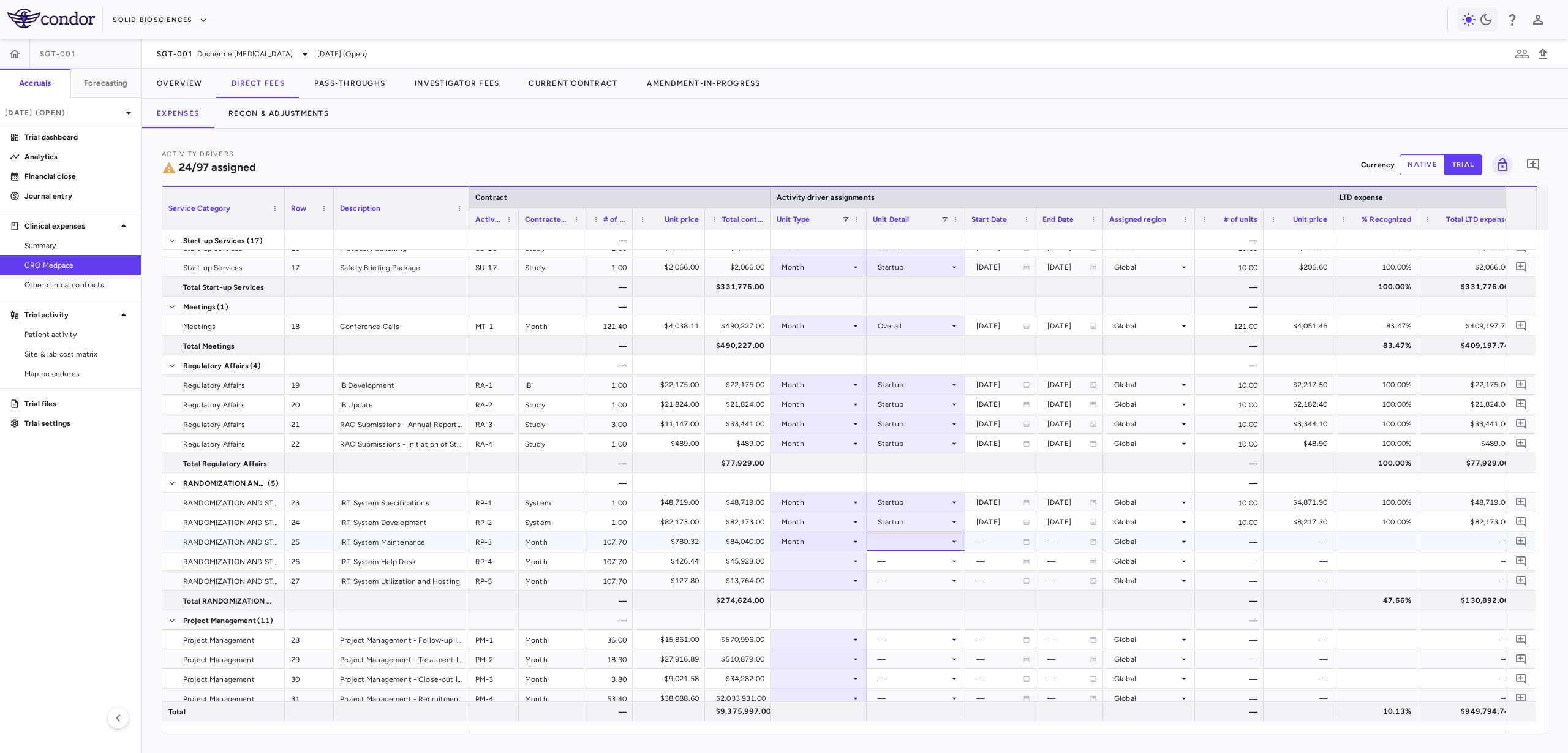
click at [905, 538] on div at bounding box center [916, 541] width 87 height 18
click at [917, 669] on div "Overall" at bounding box center [907, 674] width 31 height 11
click at [825, 482] on div at bounding box center [819, 482] width 84 height 18
click at [334, 213] on div "Description" at bounding box center [401, 207] width 135 height 44
click at [330, 216] on div "Row" at bounding box center [309, 207] width 49 height 44
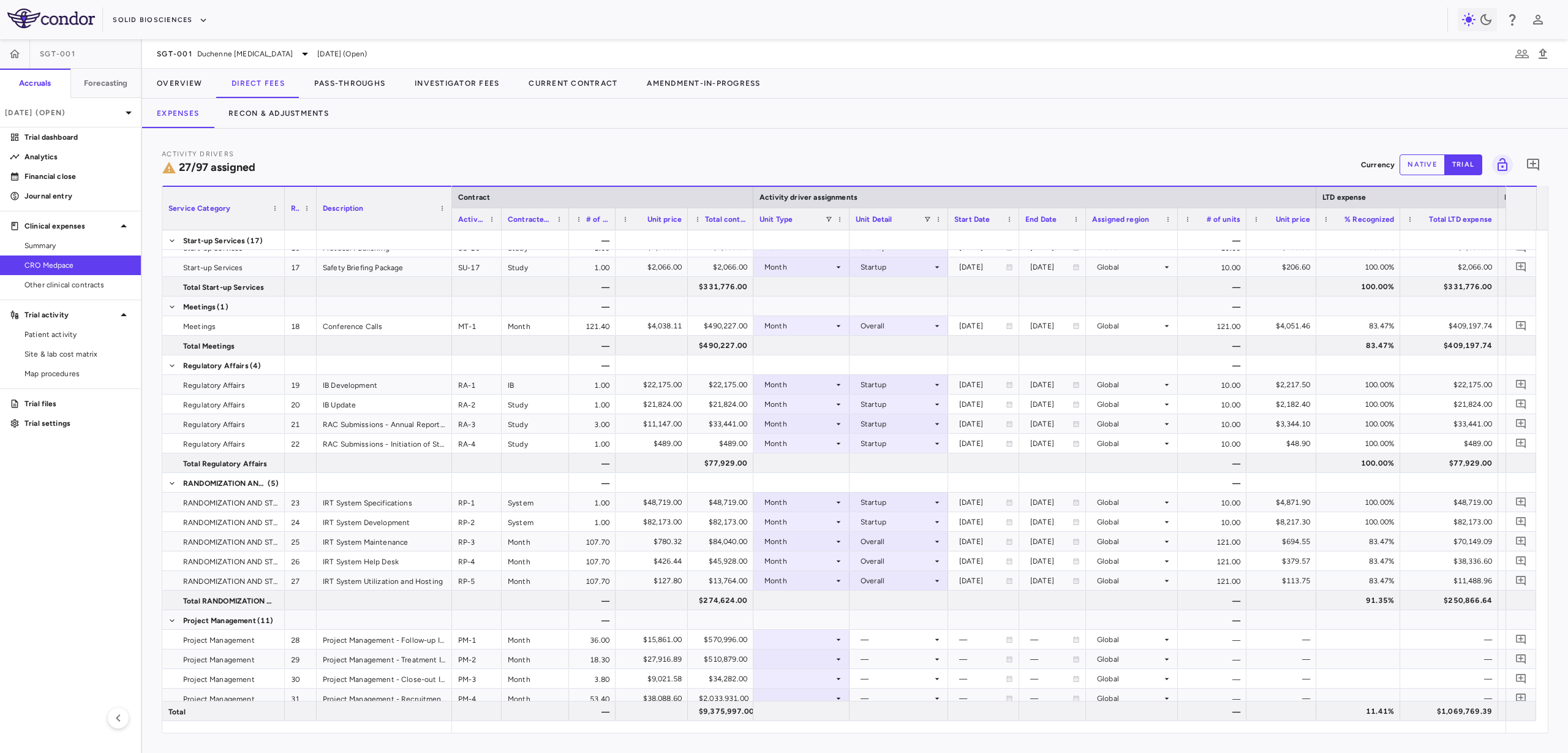
drag, startPoint x: 333, startPoint y: 221, endPoint x: 315, endPoint y: 225, distance: 18.4
click at [315, 225] on div at bounding box center [315, 208] width 5 height 43
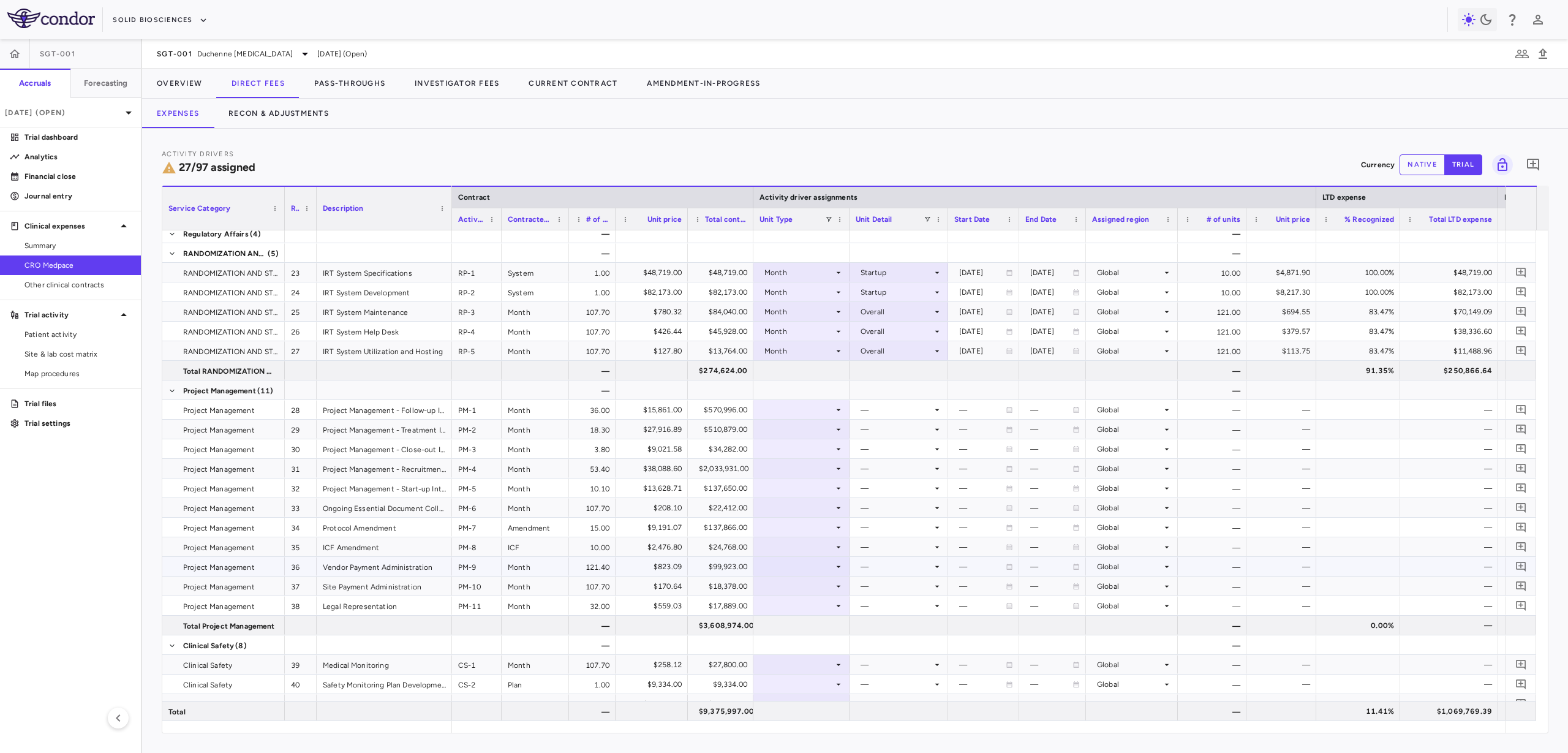
scroll to position [536, 0]
click at [825, 416] on div at bounding box center [801, 410] width 84 height 18
click at [817, 510] on li "Month" at bounding box center [801, 506] width 95 height 19
click at [875, 412] on div at bounding box center [899, 410] width 87 height 18
click at [914, 502] on div "Follow-up Period" at bounding box center [908, 506] width 67 height 11
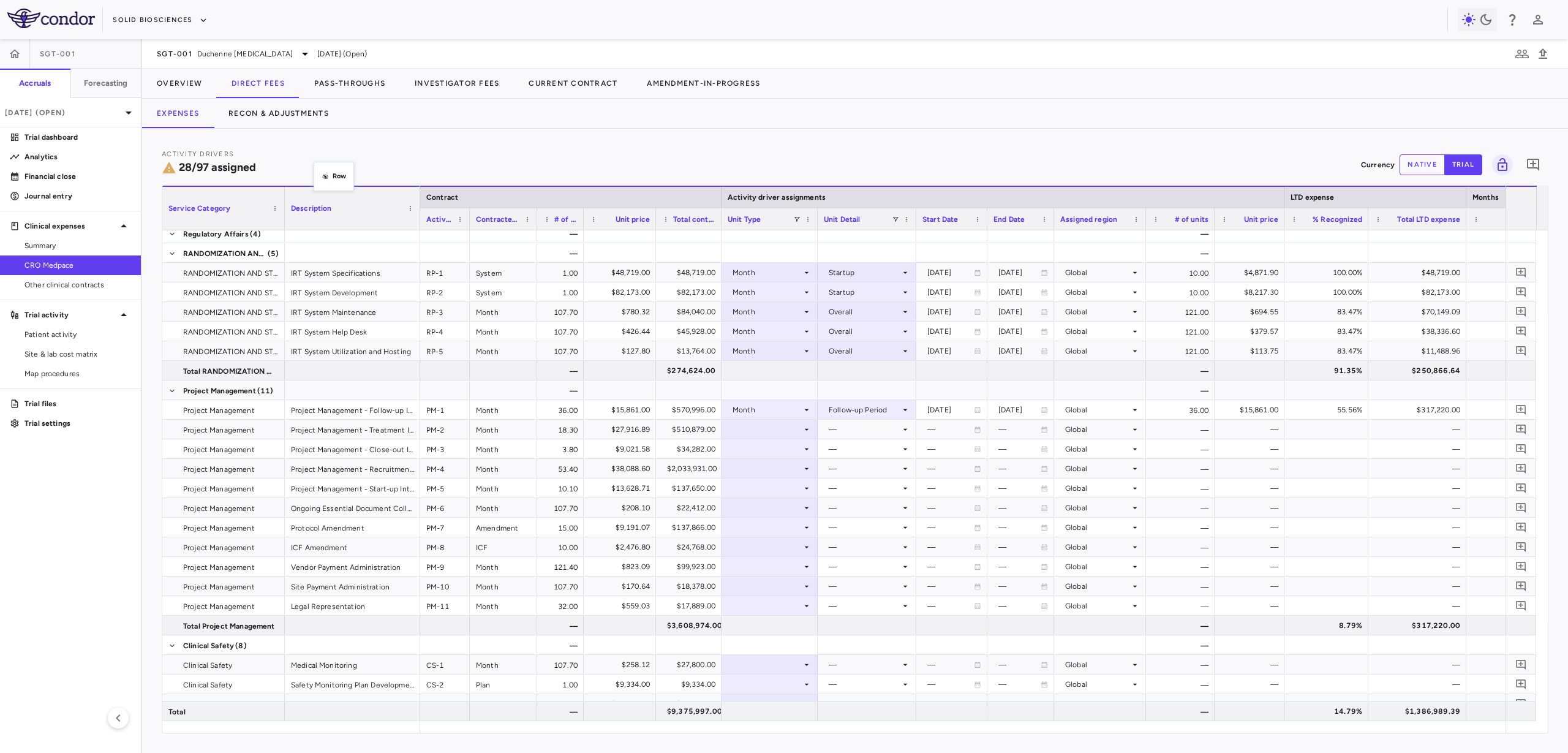
drag, startPoint x: 295, startPoint y: 218, endPoint x: 321, endPoint y: 168, distance: 56.4
click at [767, 433] on div at bounding box center [770, 429] width 84 height 18
click at [777, 526] on li "Month" at bounding box center [769, 526] width 95 height 19
click at [841, 431] on div at bounding box center [867, 429] width 87 height 18
click at [870, 511] on div "Treatment Period" at bounding box center [876, 507] width 67 height 11
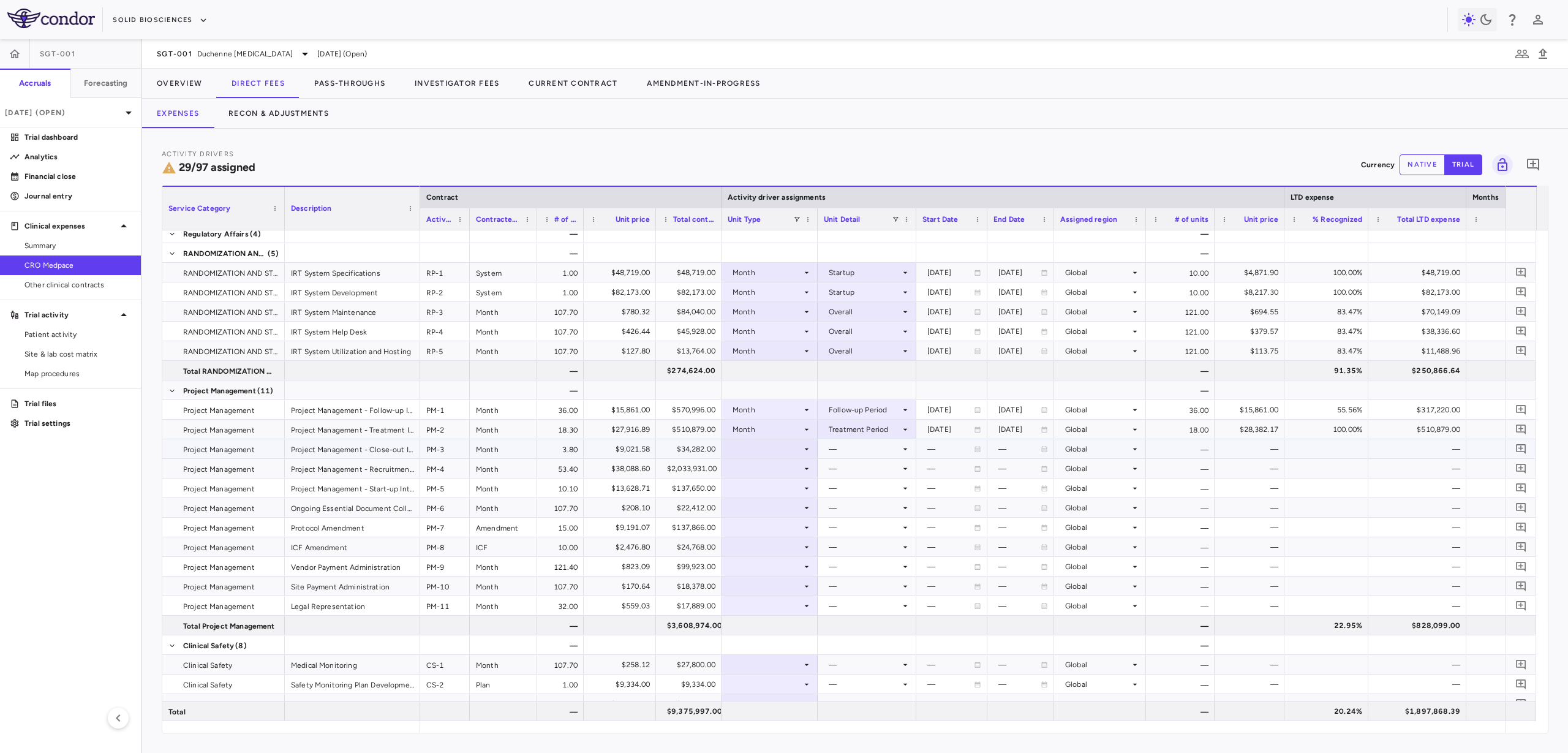
click at [796, 456] on div at bounding box center [770, 449] width 84 height 18
click at [791, 538] on li "Month" at bounding box center [769, 546] width 95 height 19
click at [850, 450] on div at bounding box center [867, 449] width 87 height 18
click at [869, 570] on li "Close" at bounding box center [867, 564] width 97 height 19
click at [785, 472] on div at bounding box center [770, 468] width 84 height 18
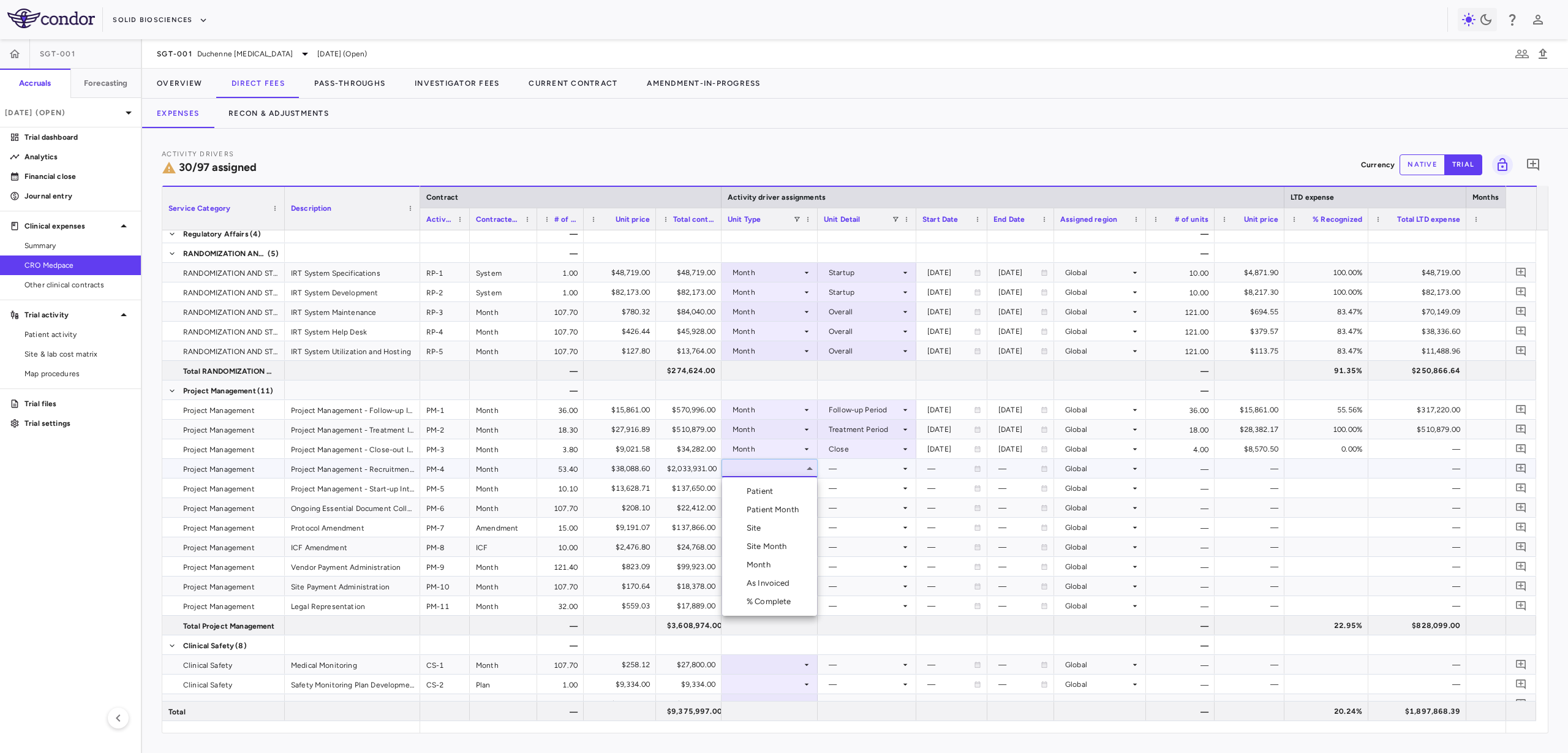
click at [788, 562] on li "Month" at bounding box center [769, 565] width 95 height 19
click at [835, 466] on div at bounding box center [867, 468] width 87 height 18
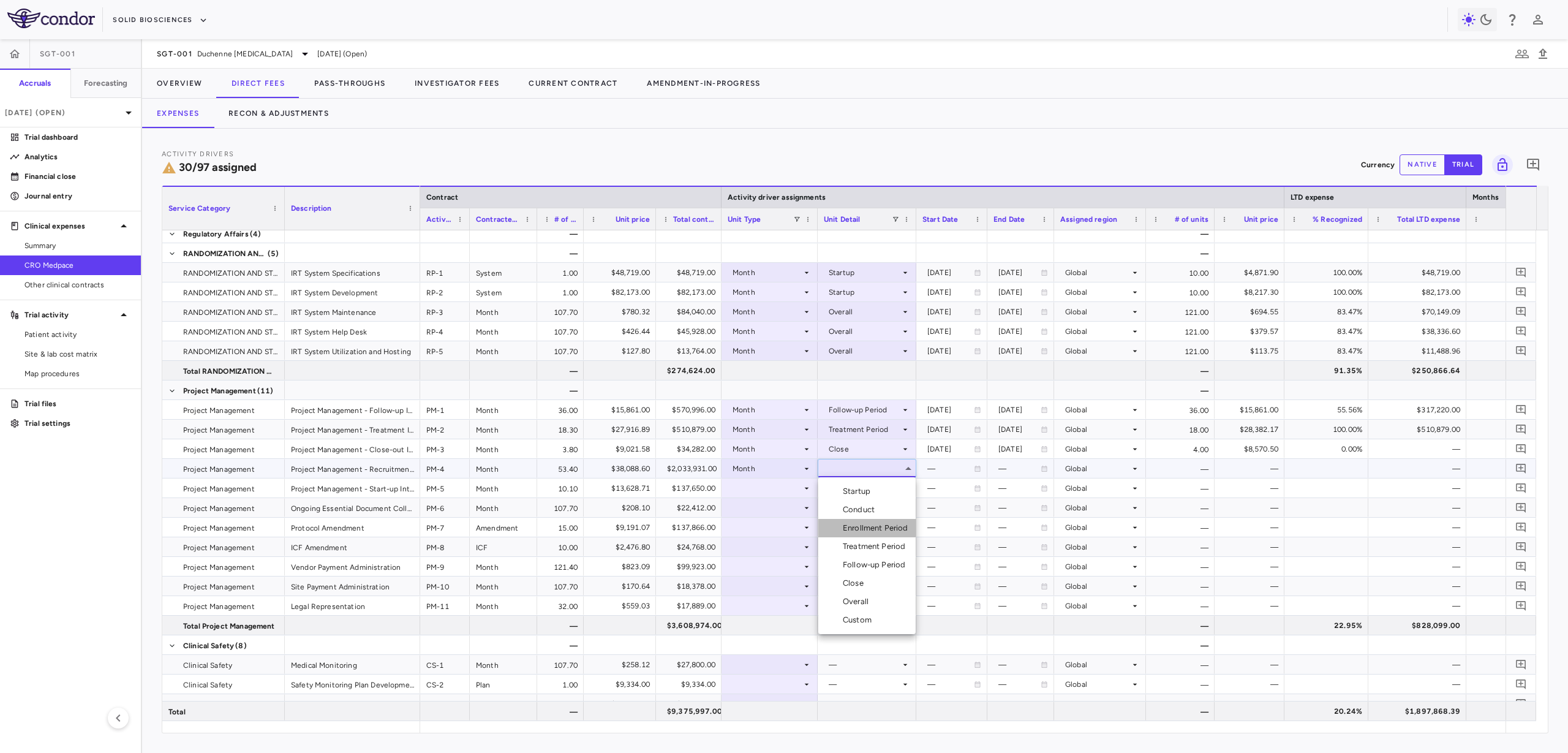
click at [844, 534] on li "Enrollment Period" at bounding box center [867, 528] width 97 height 19
click at [801, 490] on div at bounding box center [770, 488] width 84 height 18
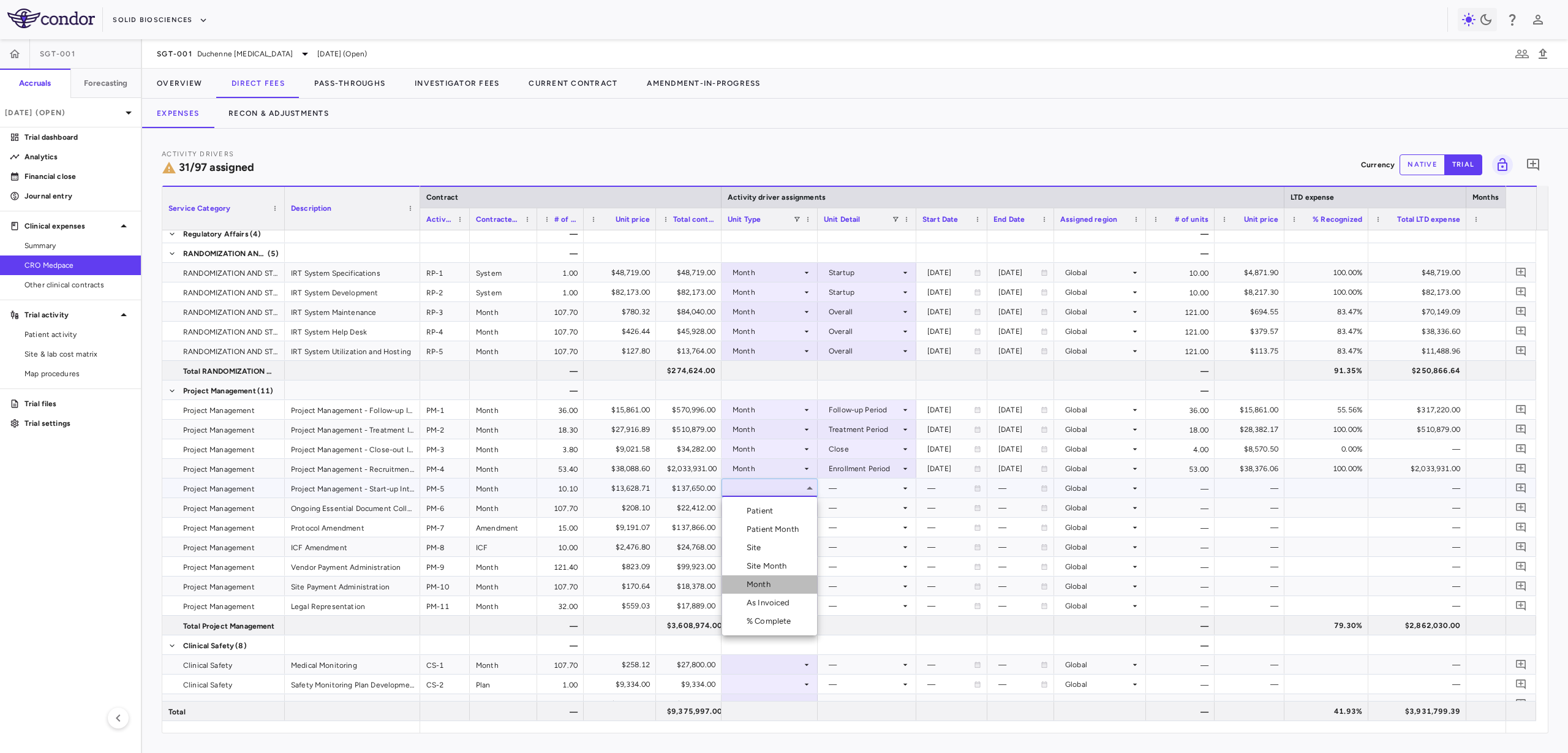
click at [781, 589] on li "Month" at bounding box center [769, 585] width 95 height 19
click at [849, 490] on div at bounding box center [867, 488] width 87 height 18
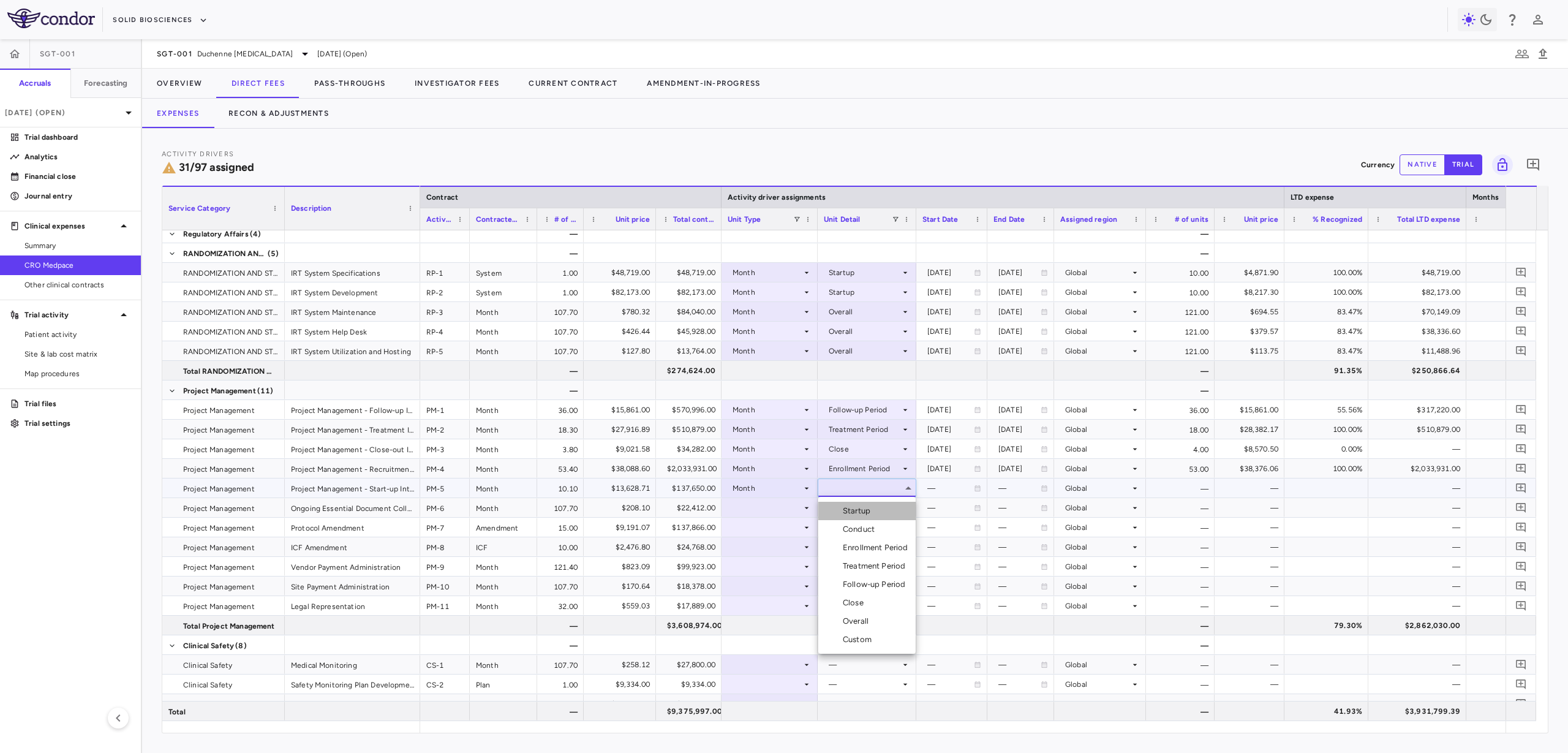
click at [850, 517] on li "Startup" at bounding box center [867, 511] width 97 height 19
click at [807, 510] on icon at bounding box center [807, 508] width 10 height 10
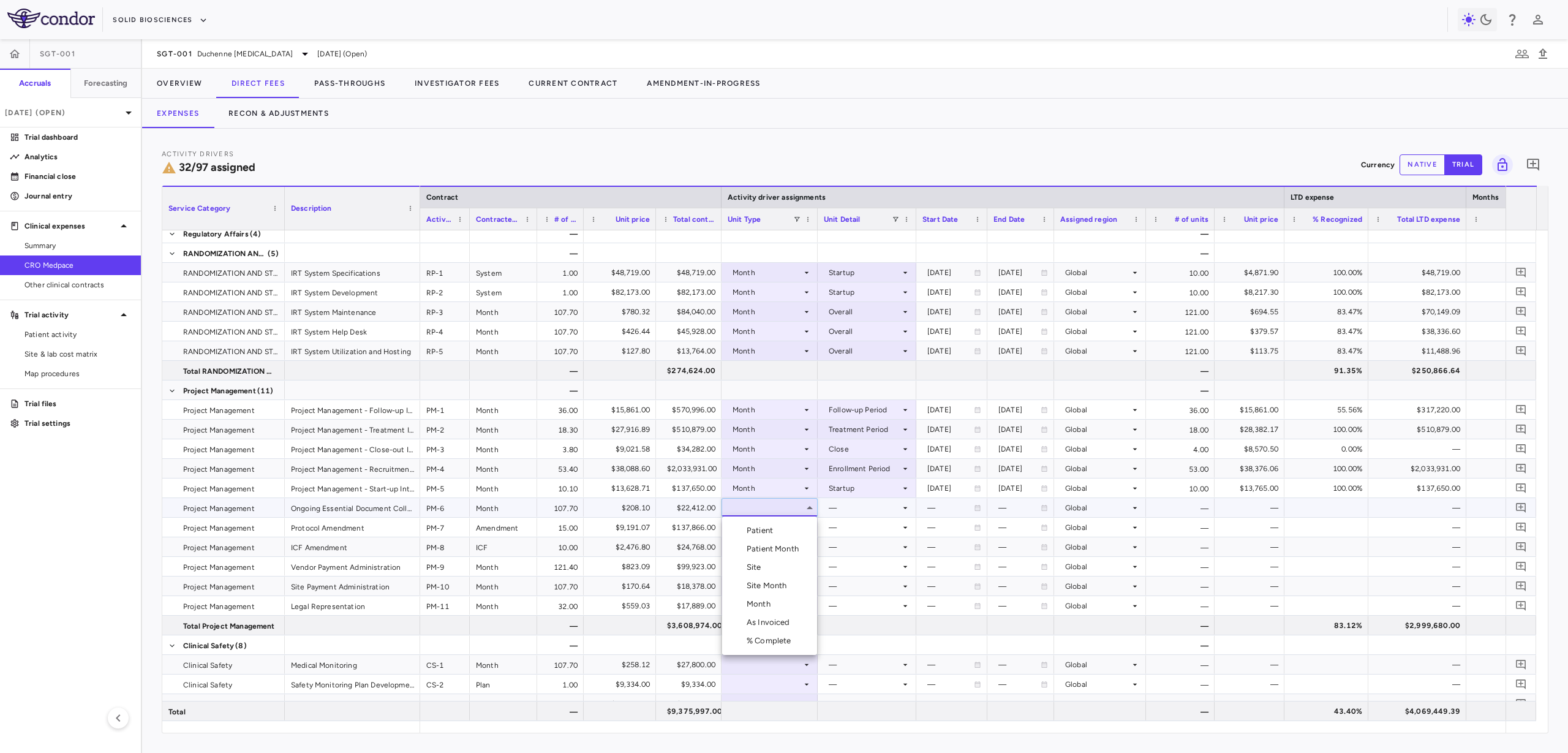
click at [777, 606] on li "Month" at bounding box center [769, 604] width 95 height 19
click at [846, 509] on div at bounding box center [867, 508] width 87 height 18
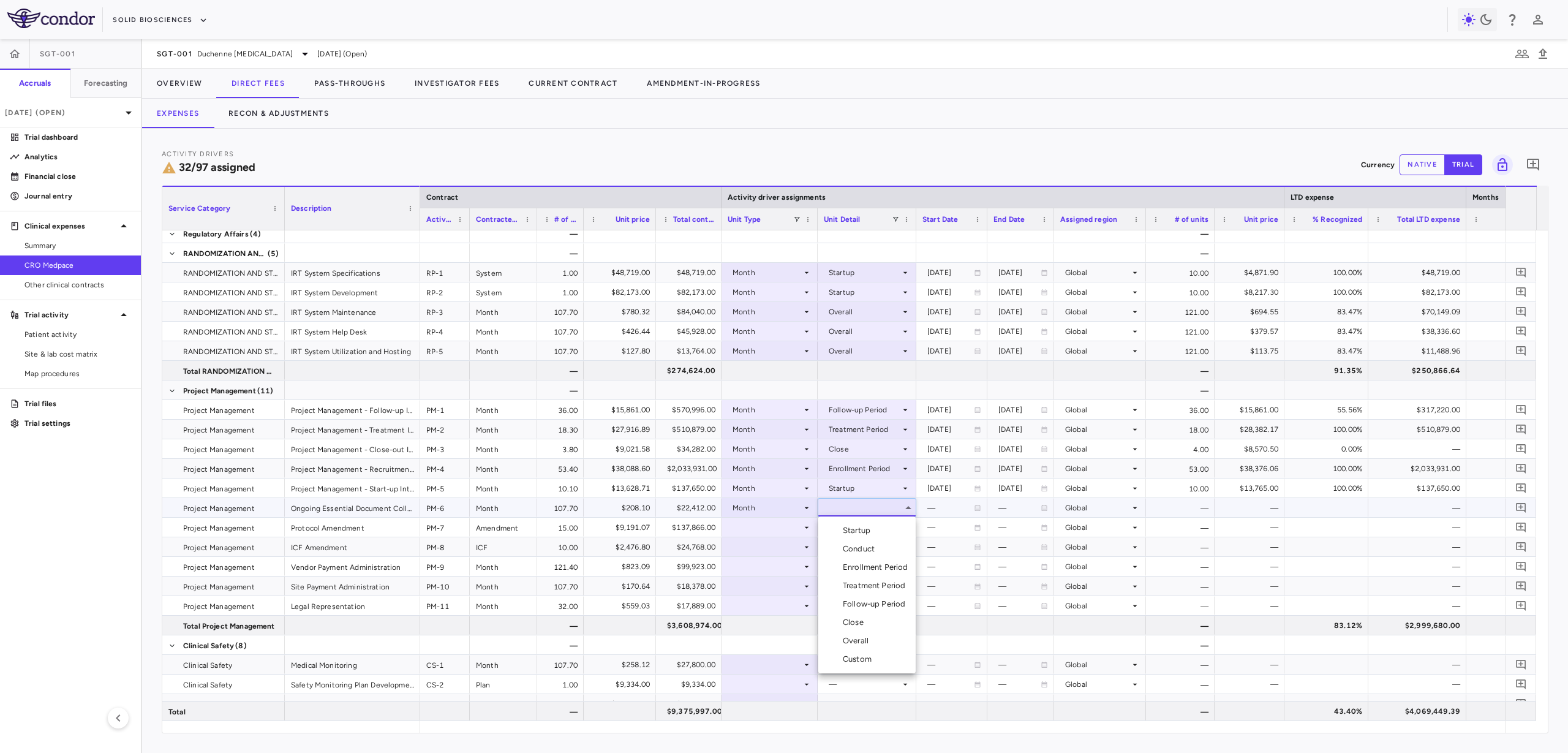
click at [866, 644] on div "Overall" at bounding box center [858, 641] width 31 height 11
click at [781, 530] on div at bounding box center [770, 527] width 84 height 18
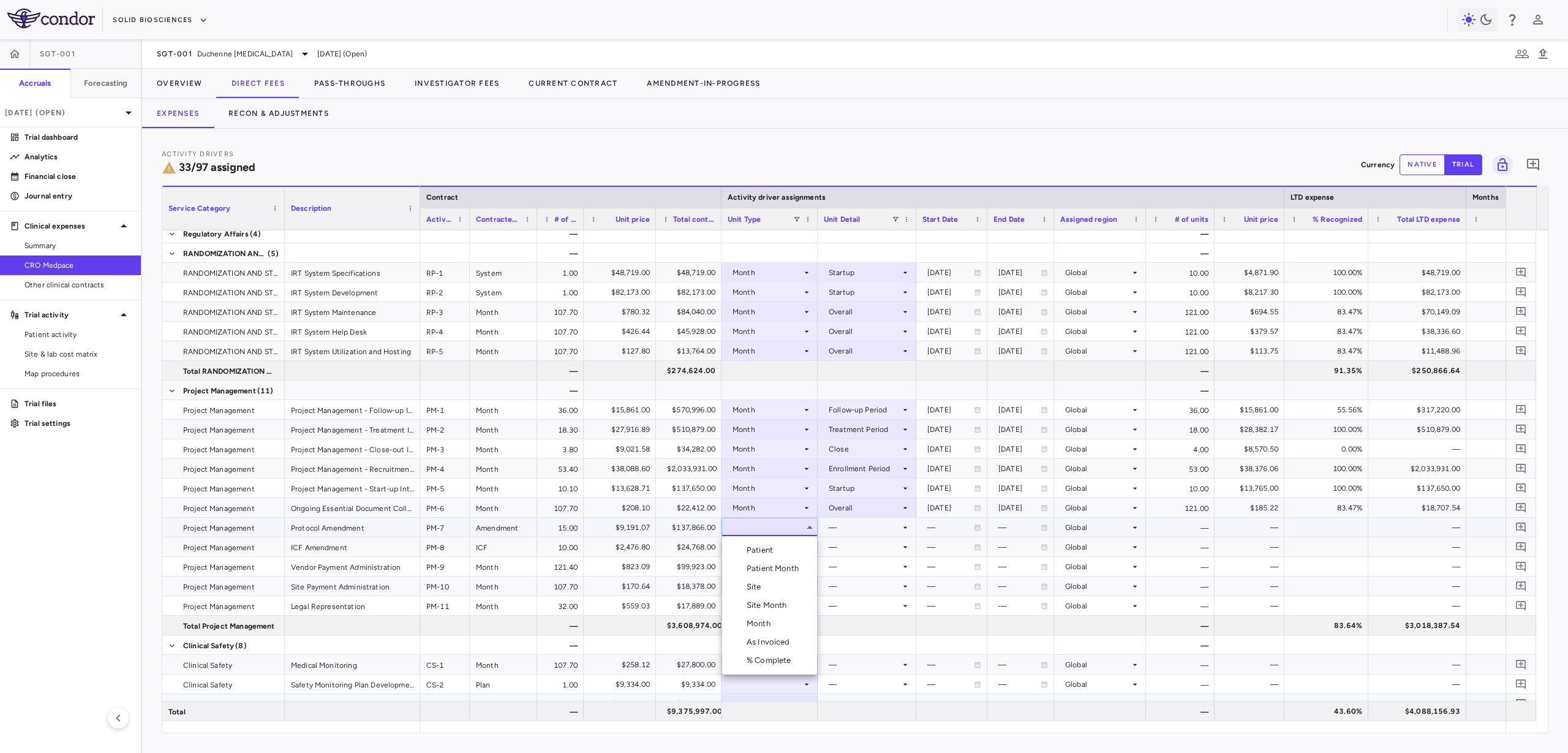
click at [781, 630] on li "Month" at bounding box center [769, 624] width 95 height 19
click at [839, 534] on div at bounding box center [867, 527] width 87 height 18
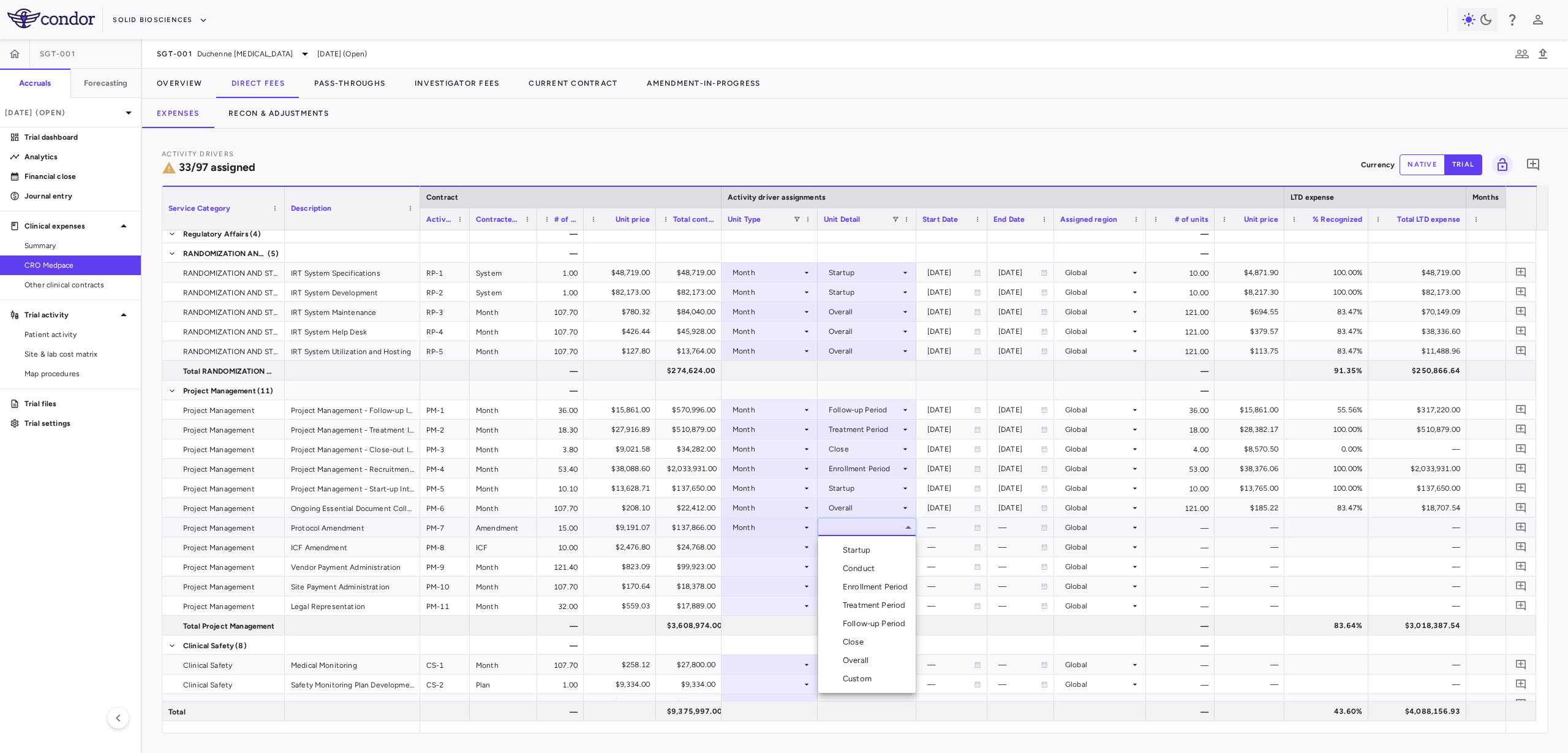
click at [857, 570] on div "Conduct" at bounding box center [861, 568] width 37 height 11
click at [791, 532] on div "Month" at bounding box center [767, 527] width 69 height 19
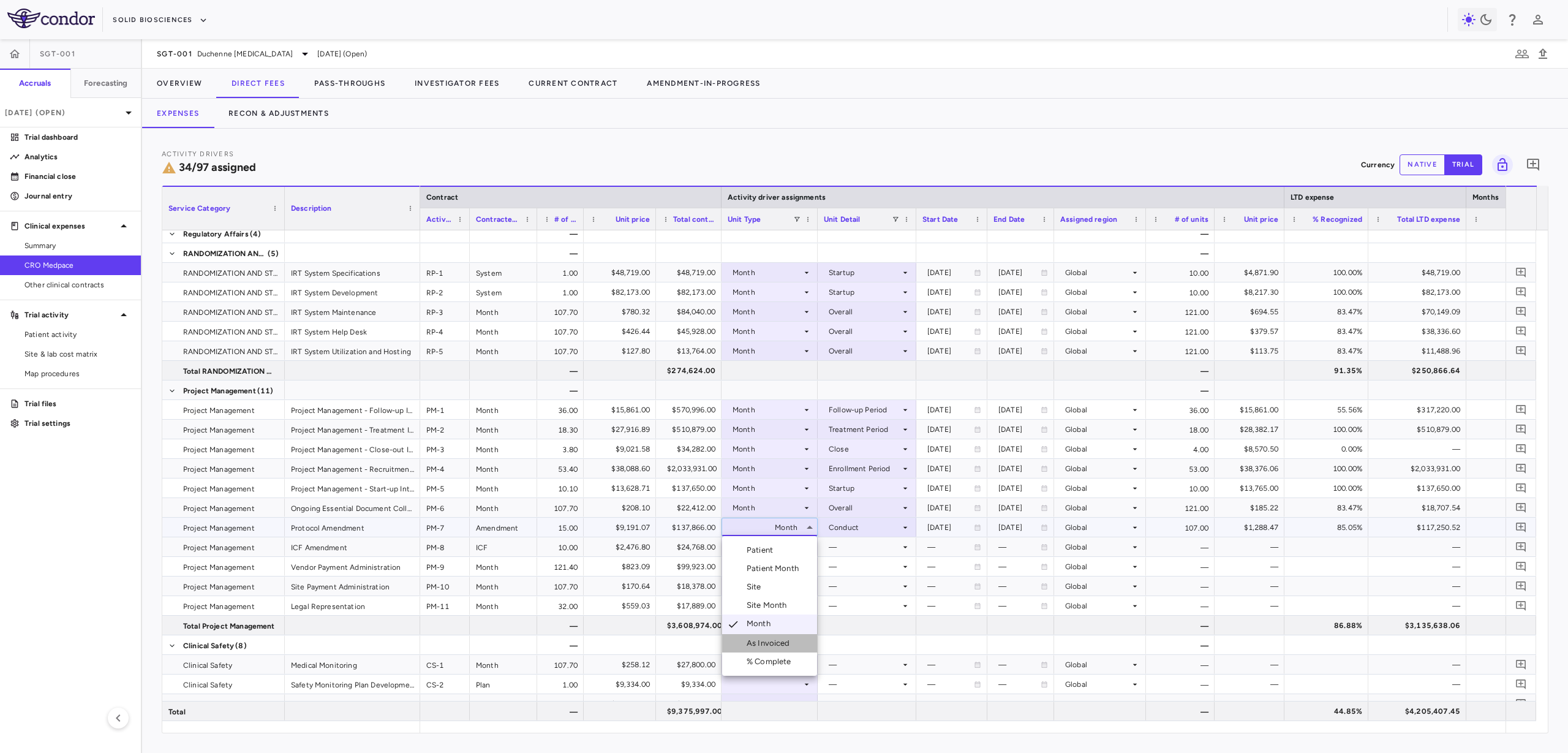
click at [766, 637] on li "As Invoiced" at bounding box center [769, 644] width 95 height 19
click at [849, 520] on div at bounding box center [867, 527] width 87 height 18
click at [856, 558] on li "As occurred" at bounding box center [867, 550] width 97 height 19
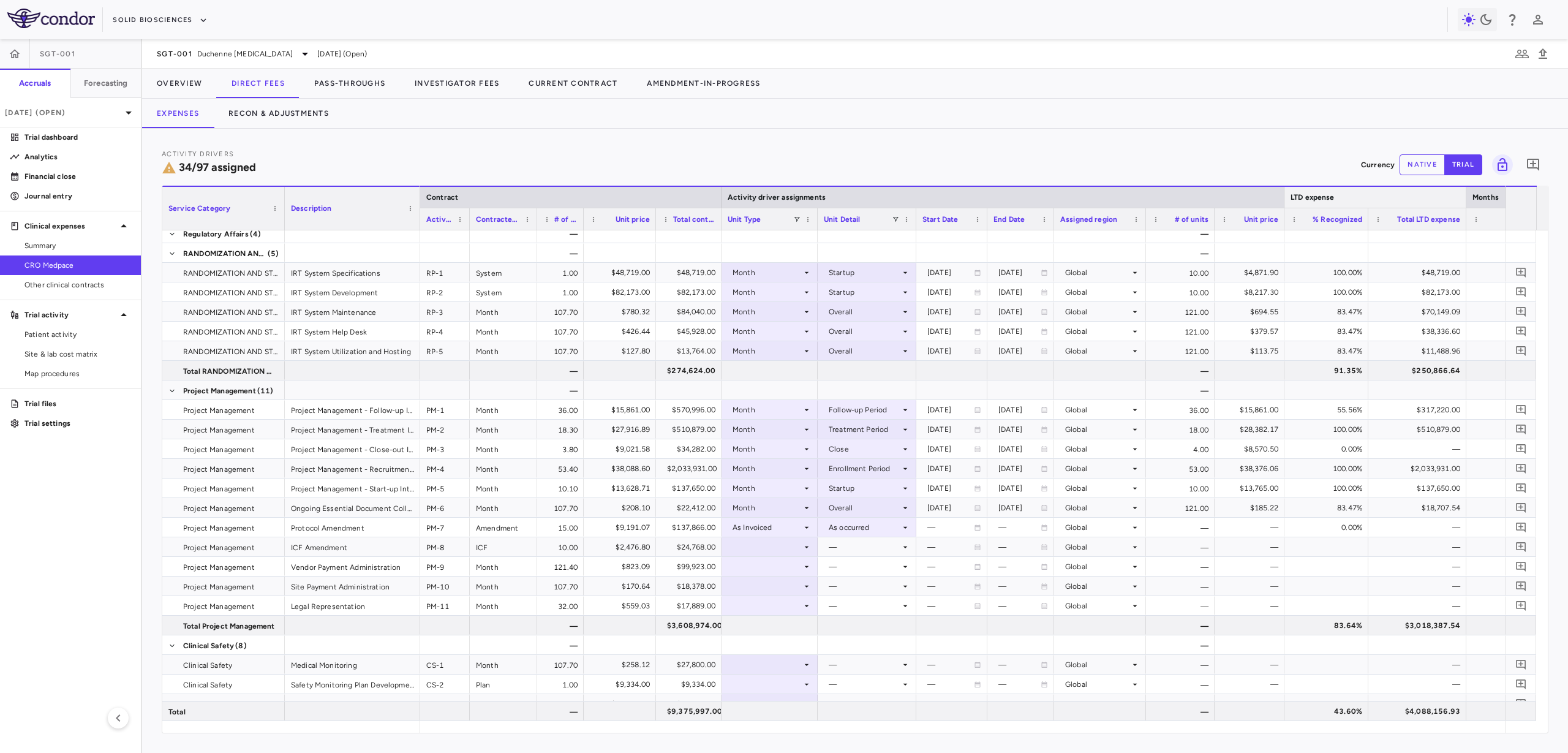
drag, startPoint x: 1414, startPoint y: 162, endPoint x: 1375, endPoint y: 194, distance: 50.4
click at [1414, 162] on button "native" at bounding box center [1422, 165] width 45 height 21
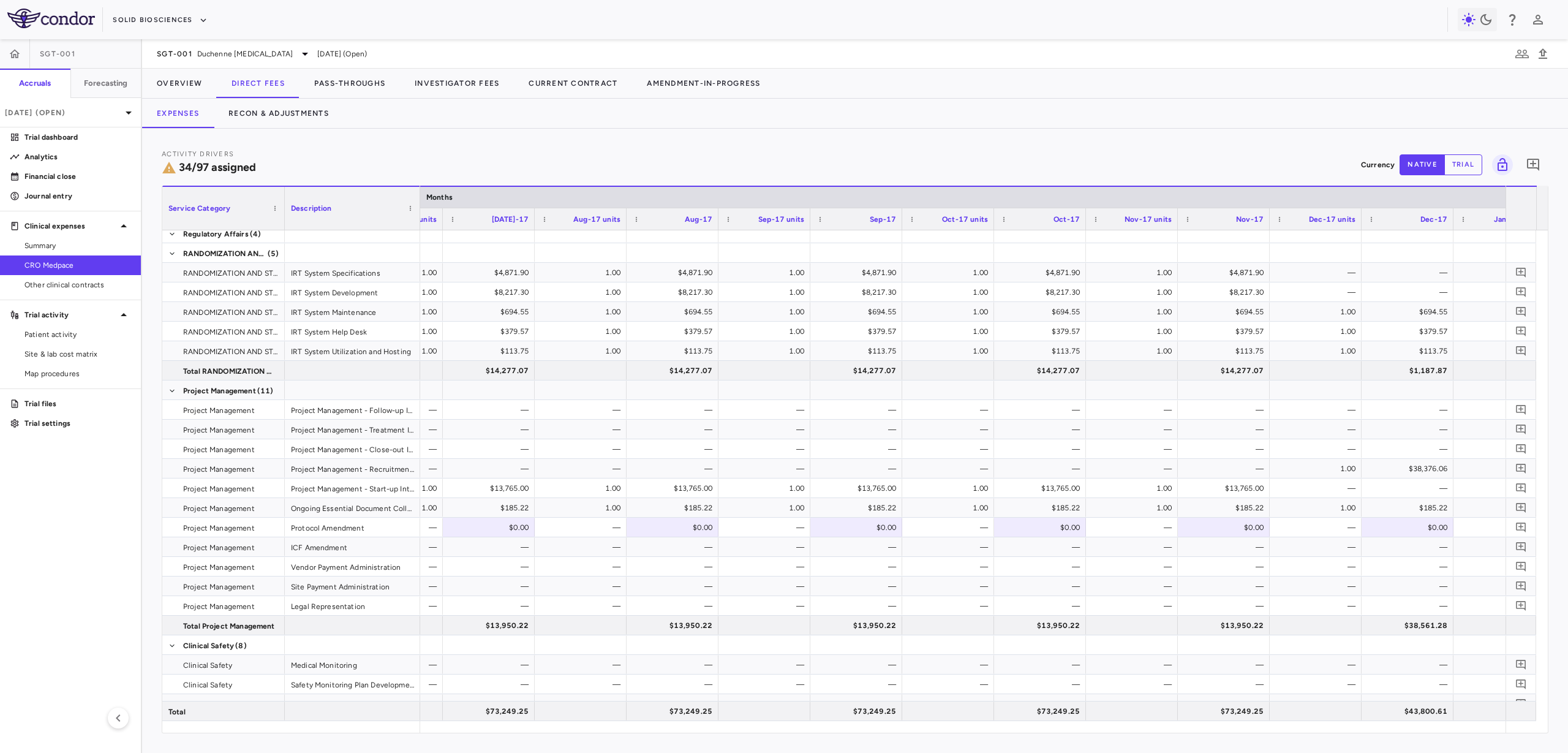
scroll to position [0, 0]
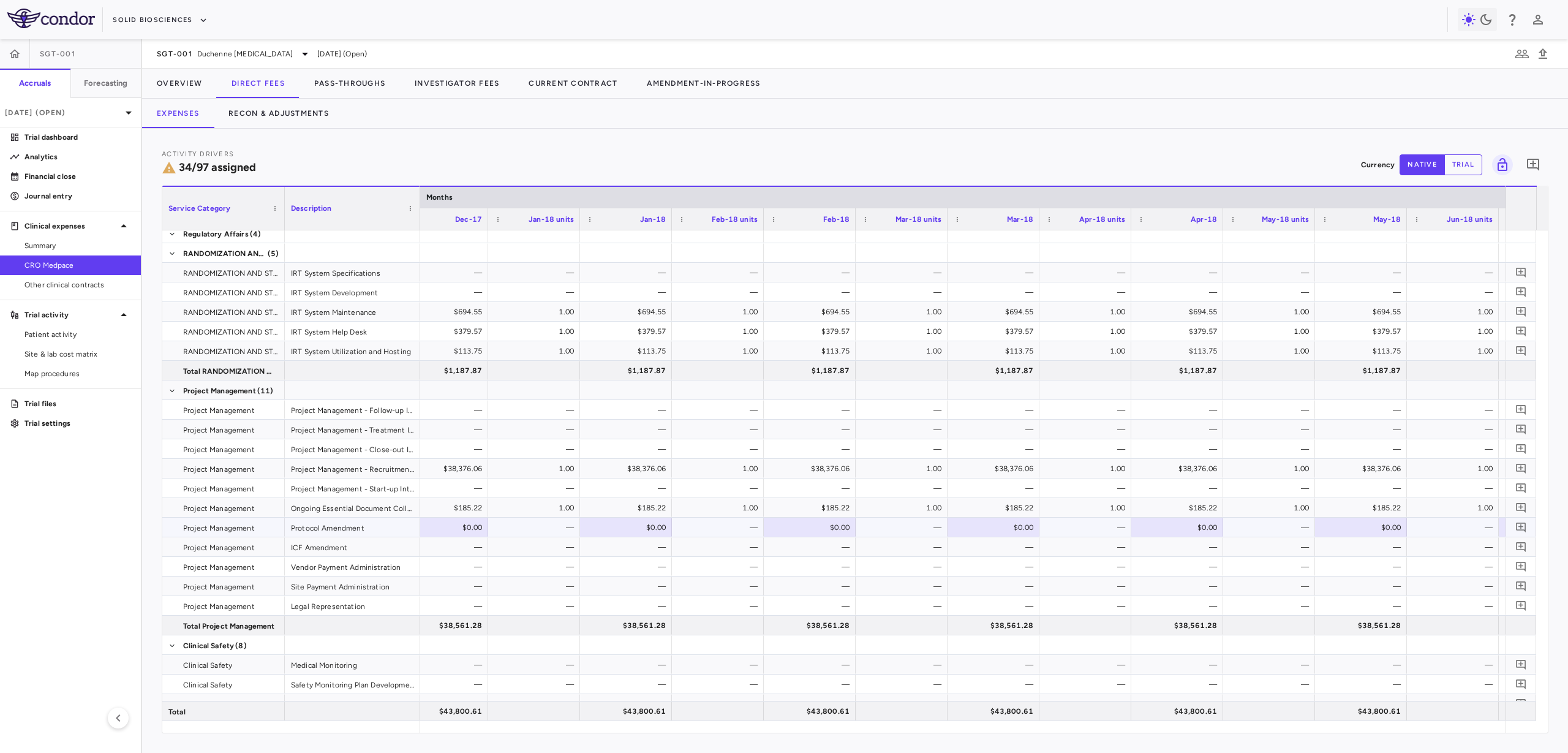
click at [628, 530] on div "$0.00" at bounding box center [629, 527] width 75 height 19
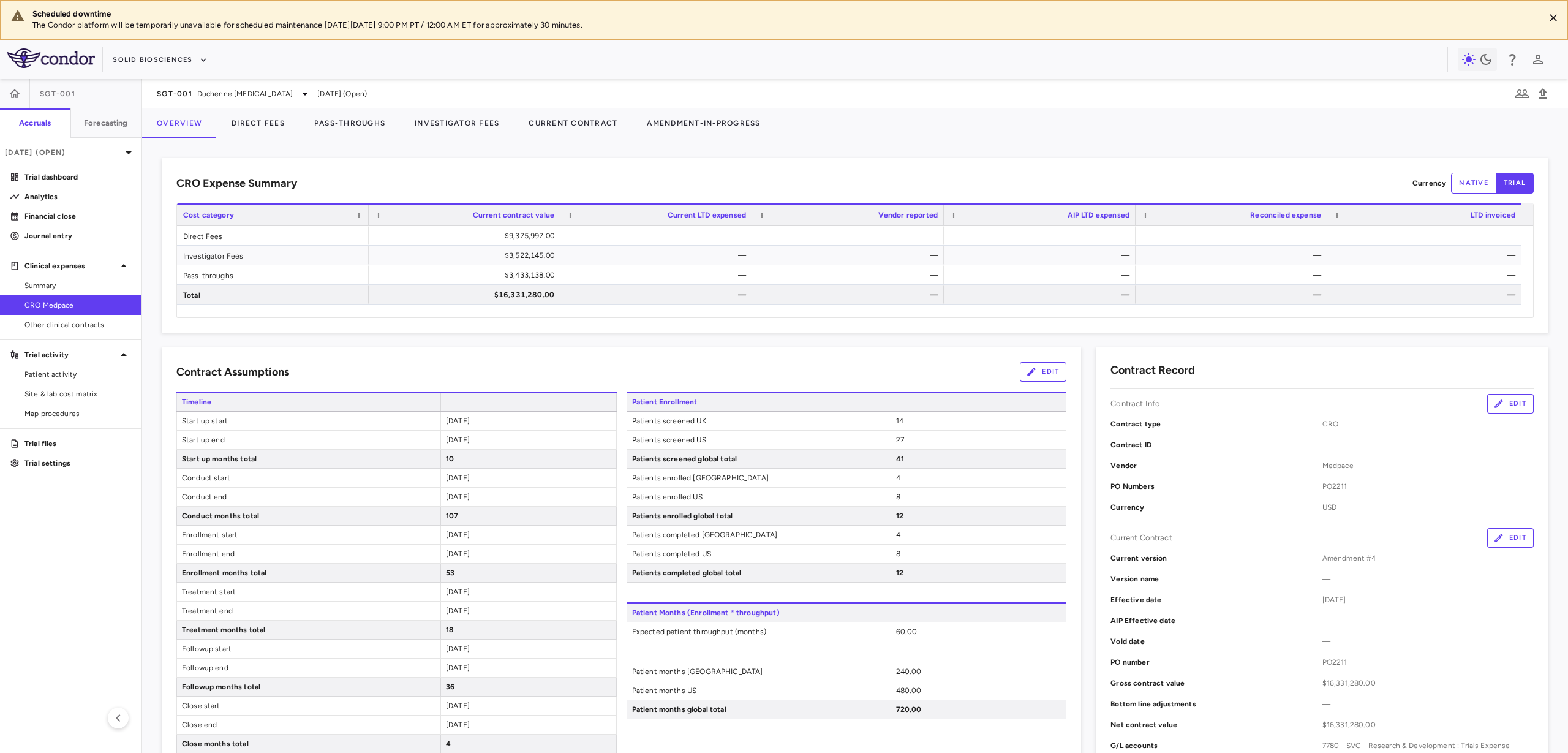
scroll to position [306, 0]
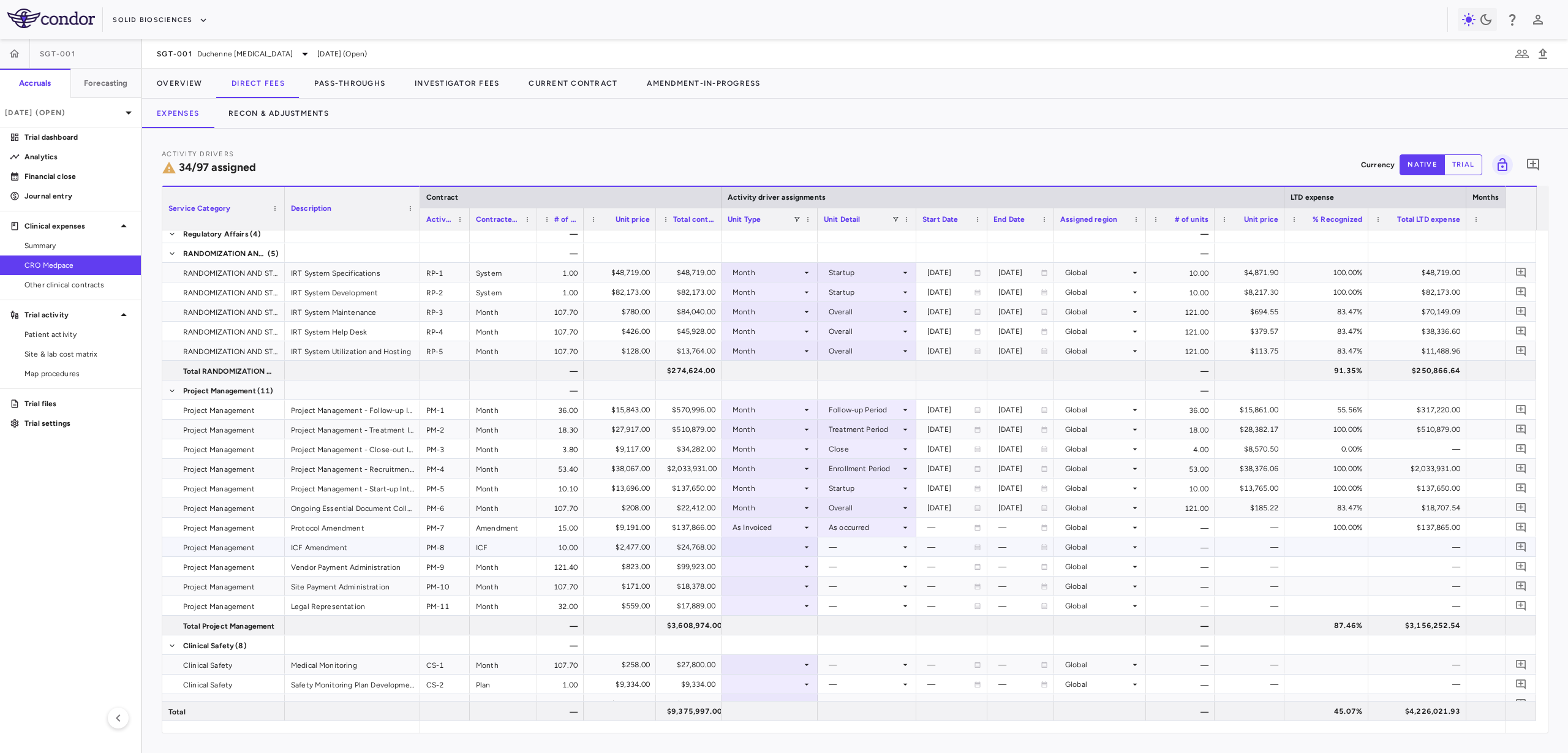
click at [811, 550] on icon at bounding box center [807, 547] width 10 height 10
click at [790, 659] on div "As Invoiced" at bounding box center [771, 662] width 49 height 11
click at [855, 545] on div at bounding box center [867, 547] width 87 height 18
click at [857, 576] on li "As occurred" at bounding box center [867, 570] width 97 height 19
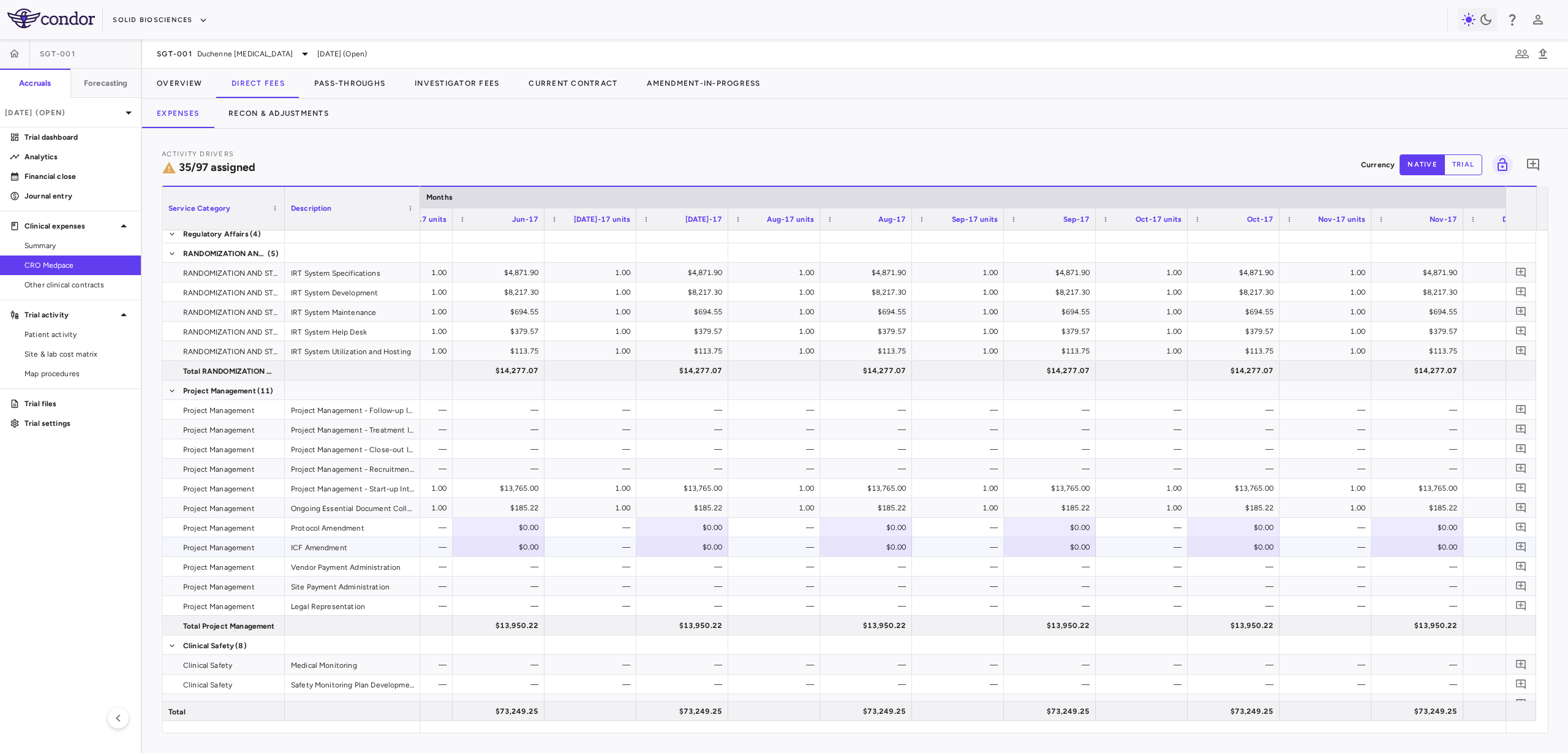
click at [1075, 546] on div "$0.00" at bounding box center [1052, 547] width 75 height 19
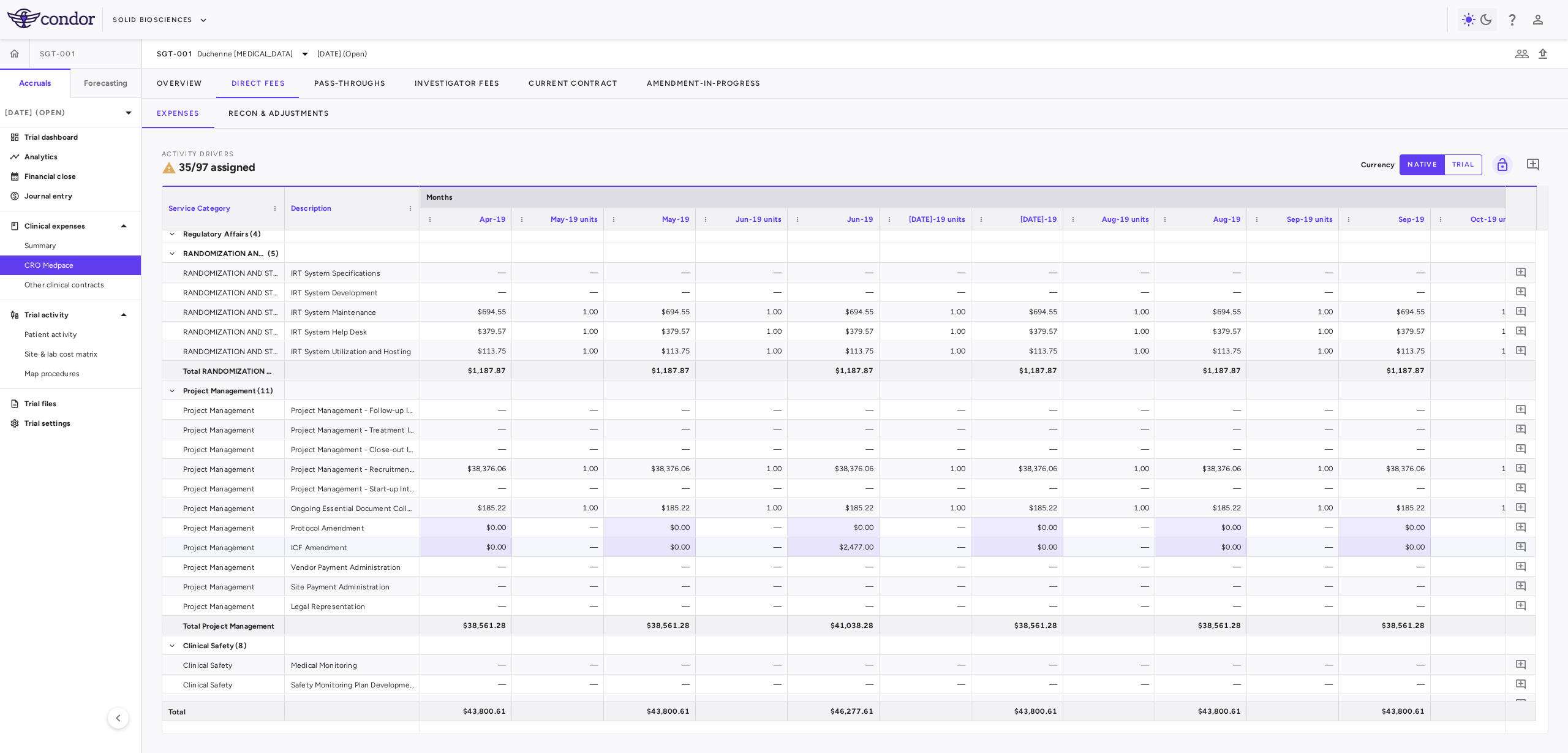
click at [350, 542] on div "ICF Amendment" at bounding box center [352, 547] width 135 height 19
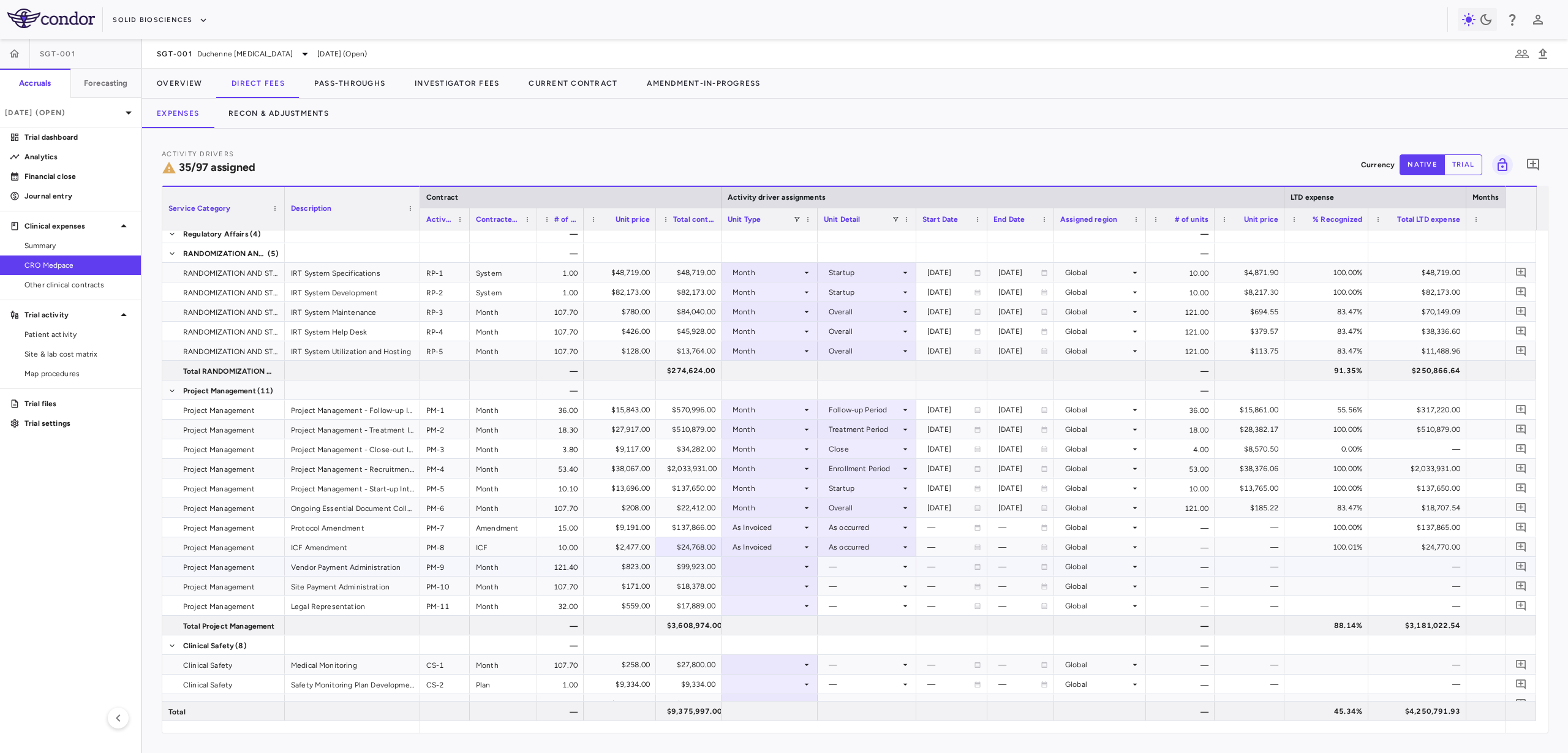
click at [764, 561] on div at bounding box center [770, 566] width 84 height 18
click at [766, 665] on div "Month" at bounding box center [761, 663] width 29 height 11
click at [850, 572] on div at bounding box center [867, 566] width 87 height 18
click at [871, 699] on div "Overall" at bounding box center [858, 700] width 31 height 11
click at [781, 589] on div at bounding box center [770, 586] width 84 height 18
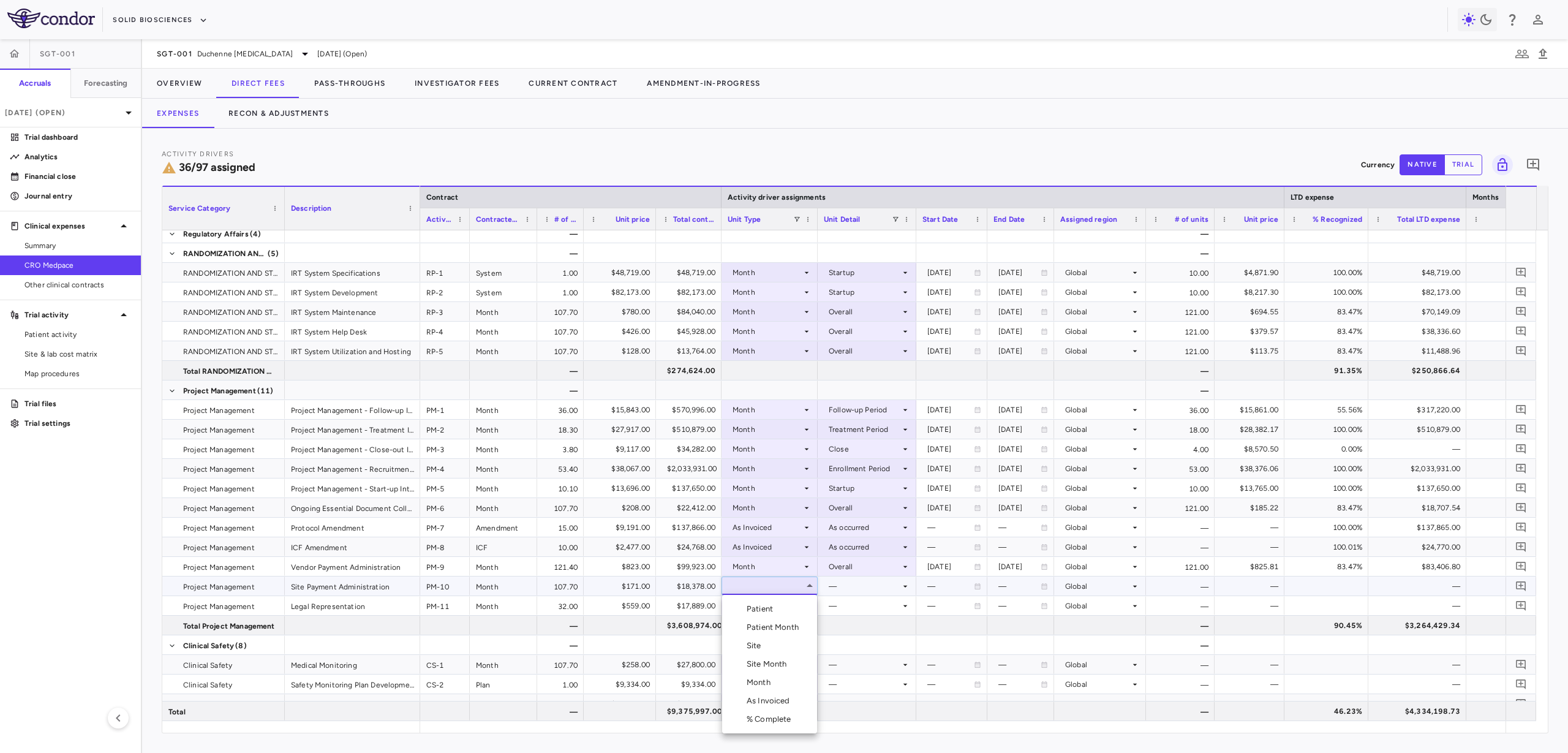
click at [767, 689] on li "Month" at bounding box center [769, 683] width 95 height 19
click at [859, 581] on div at bounding box center [867, 586] width 87 height 18
click at [871, 706] on div "Overall" at bounding box center [858, 711] width 31 height 11
click at [790, 604] on div at bounding box center [770, 606] width 84 height 18
click at [773, 690] on div "Month" at bounding box center [761, 692] width 29 height 11
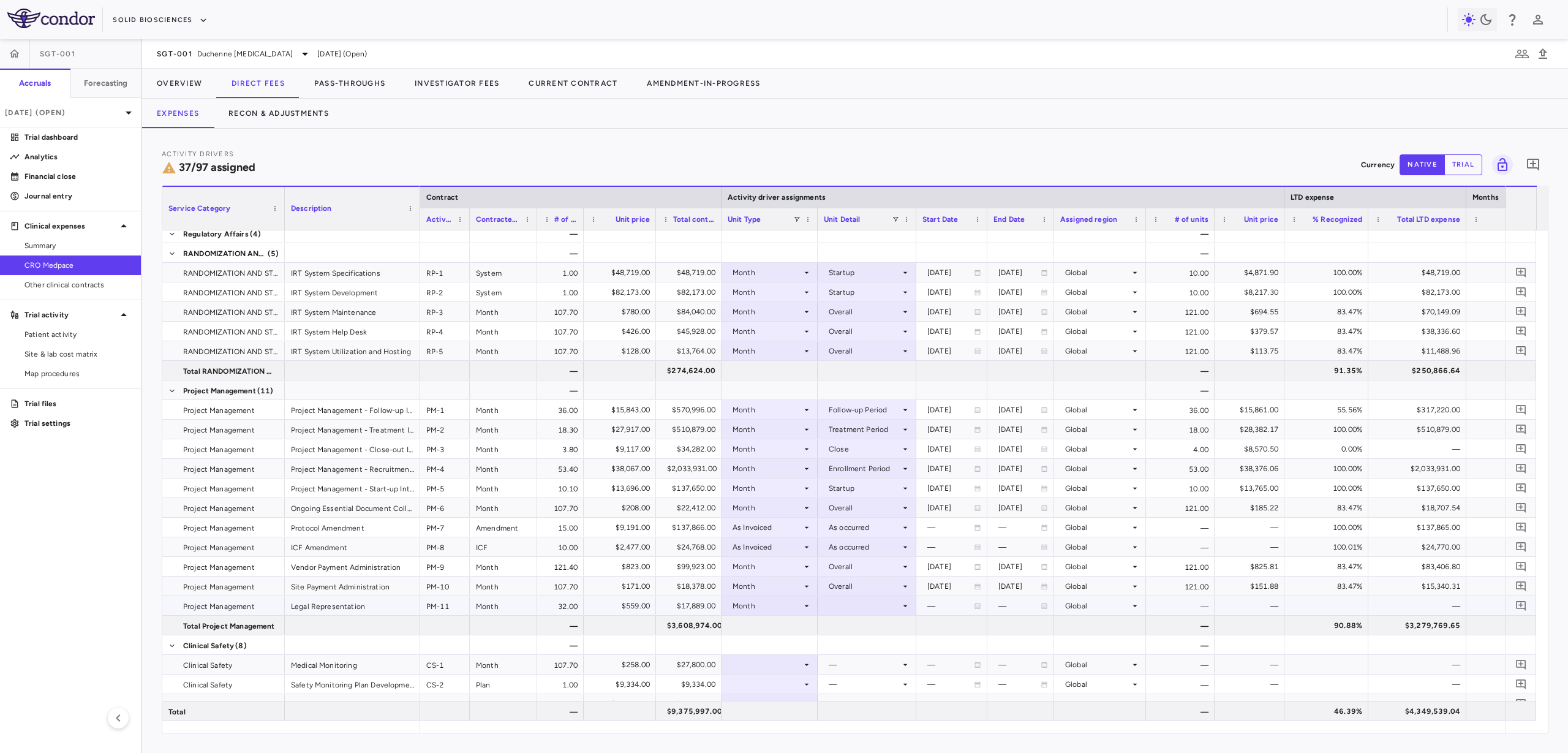
click at [844, 605] on div at bounding box center [867, 606] width 87 height 18
click at [844, 605] on div "Startup" at bounding box center [859, 600] width 33 height 11
drag, startPoint x: 1413, startPoint y: 481, endPoint x: 1395, endPoint y: 485, distance: 18.4
click at [1247, 388] on div at bounding box center [1249, 390] width 57 height 18
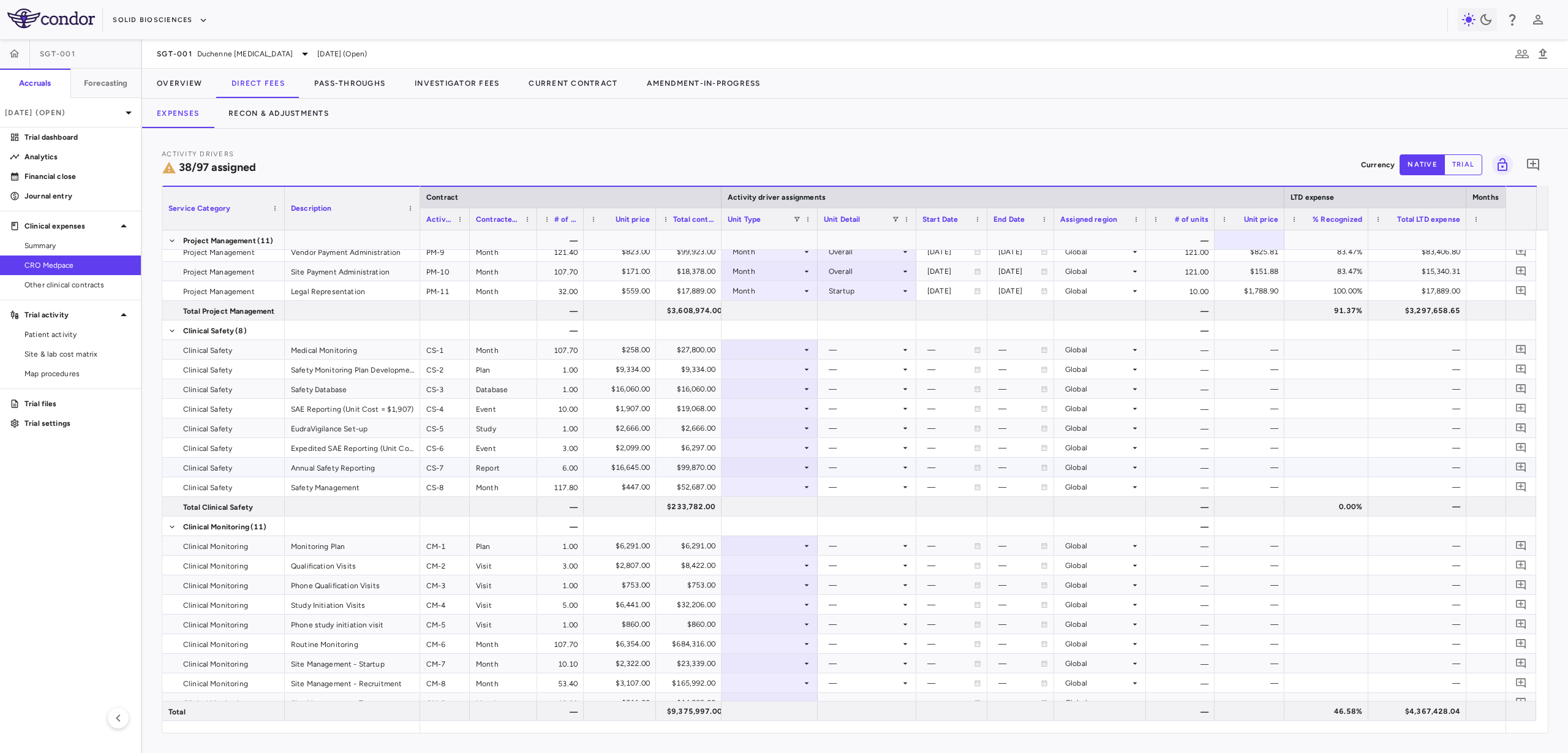
scroll to position [842, 0]
click at [795, 358] on div at bounding box center [770, 358] width 84 height 18
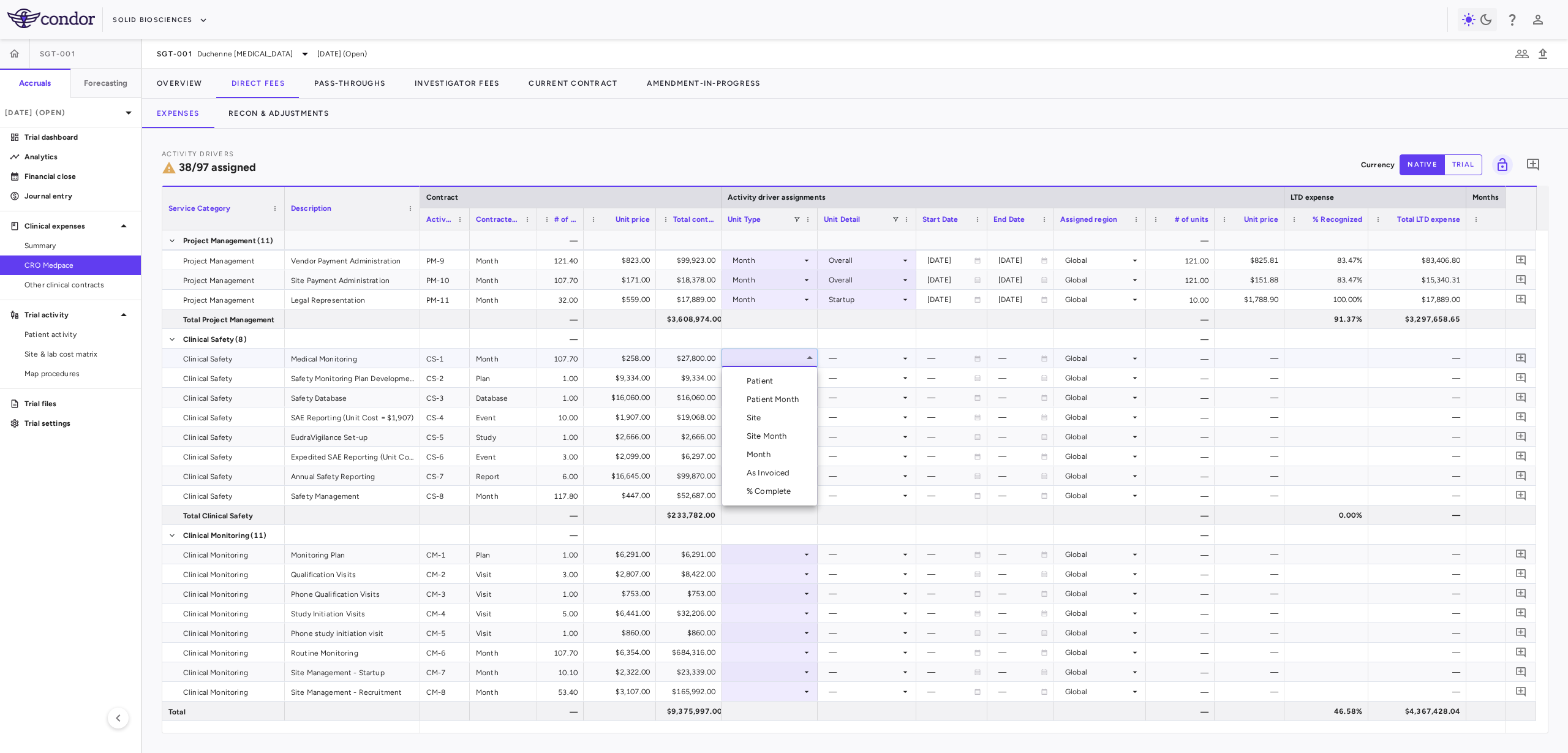
click at [778, 461] on li "Month" at bounding box center [769, 455] width 95 height 19
click at [849, 361] on div at bounding box center [867, 358] width 87 height 18
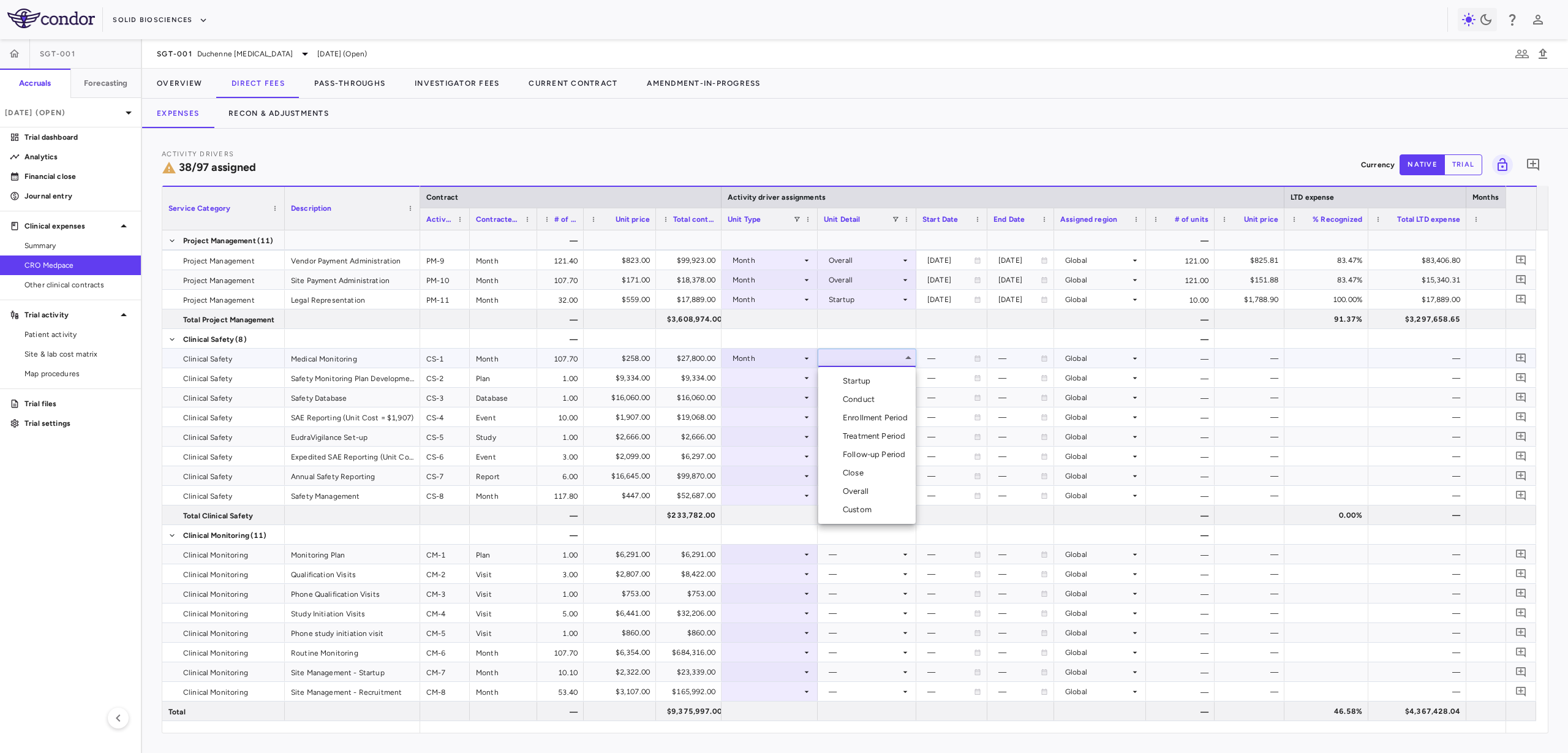
click at [875, 494] on li "Overall" at bounding box center [867, 492] width 97 height 19
click at [791, 373] on div at bounding box center [770, 378] width 84 height 18
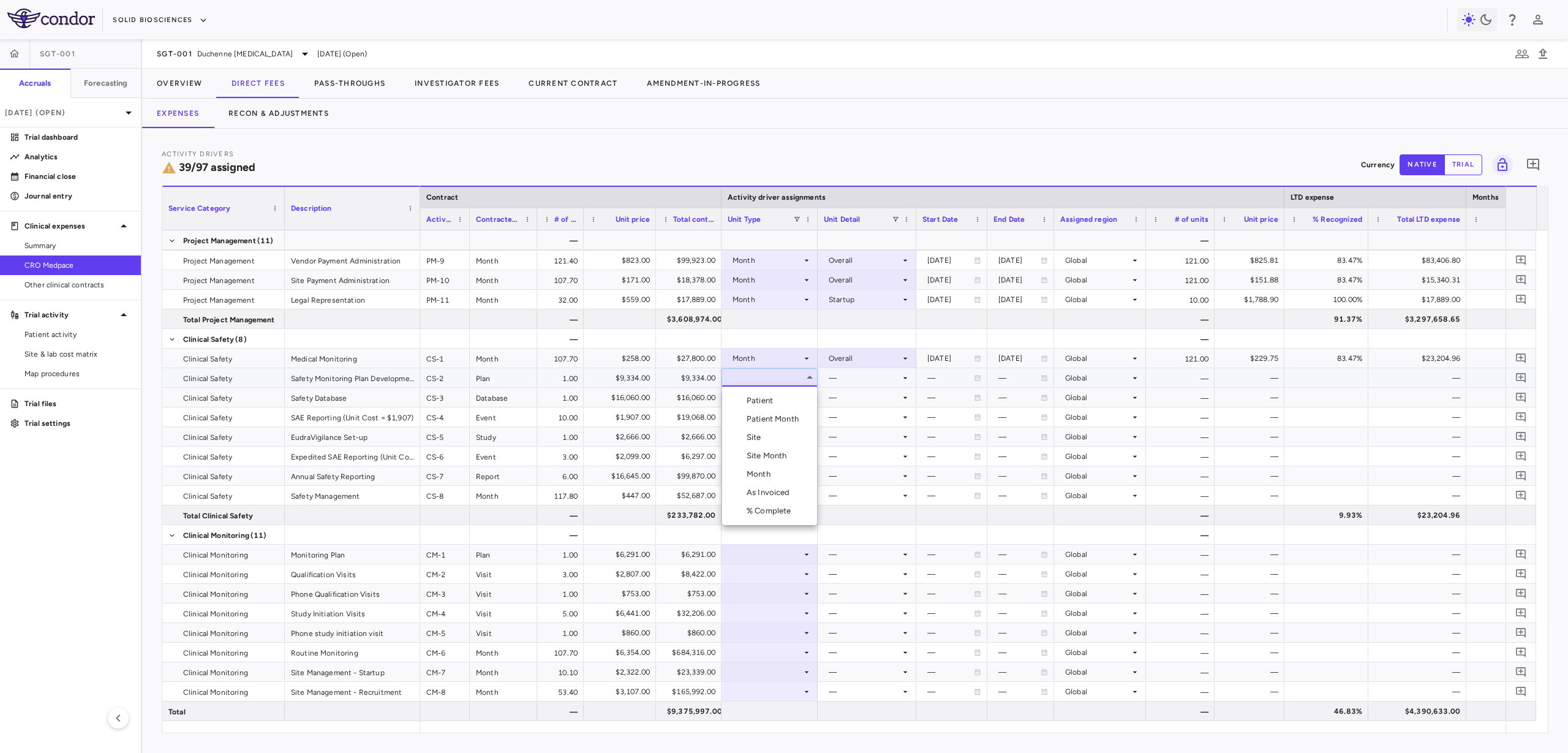
click at [789, 468] on li "Month" at bounding box center [769, 474] width 95 height 19
click at [849, 378] on div at bounding box center [867, 378] width 87 height 18
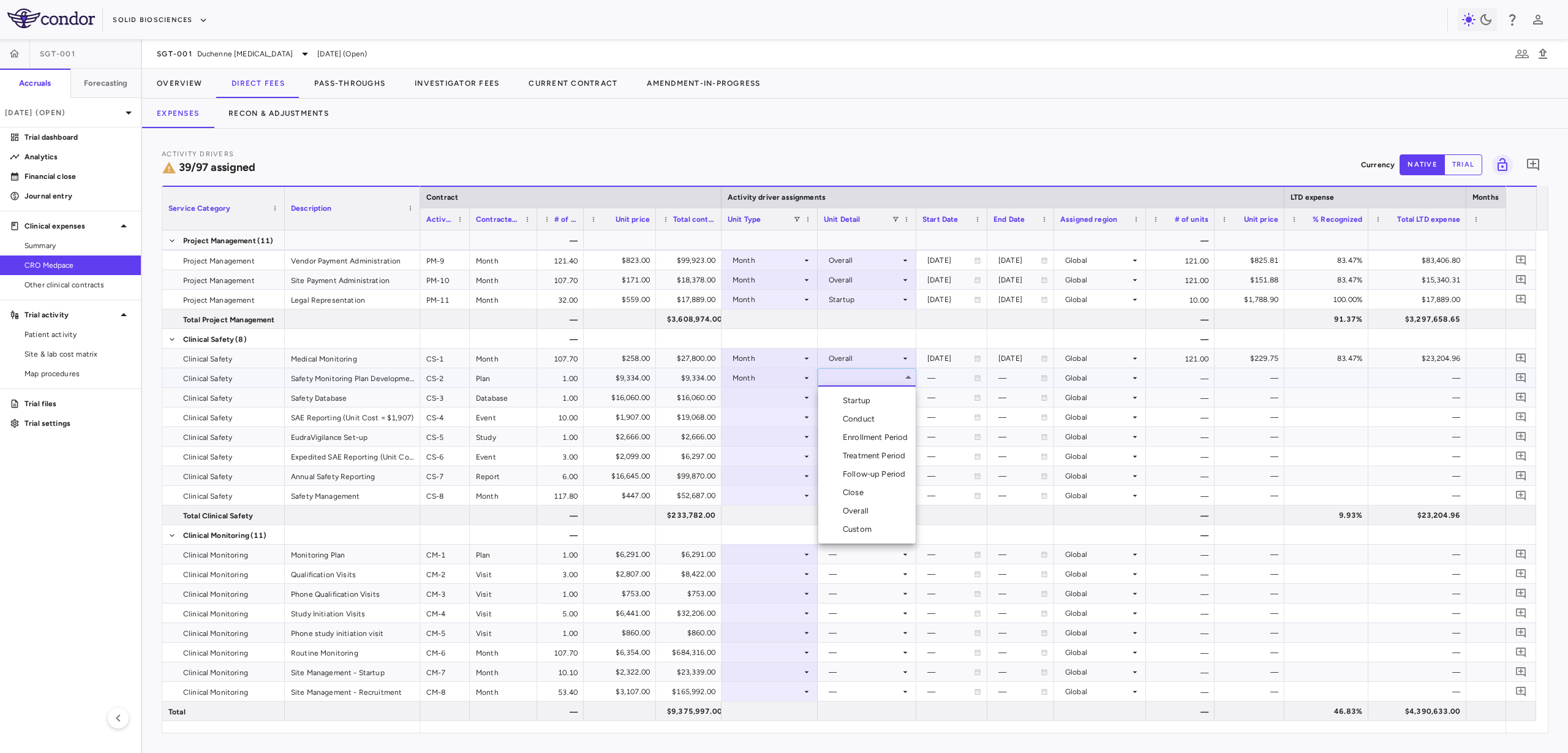
click at [871, 400] on div "Startup" at bounding box center [859, 401] width 33 height 11
click at [767, 394] on div at bounding box center [770, 398] width 84 height 18
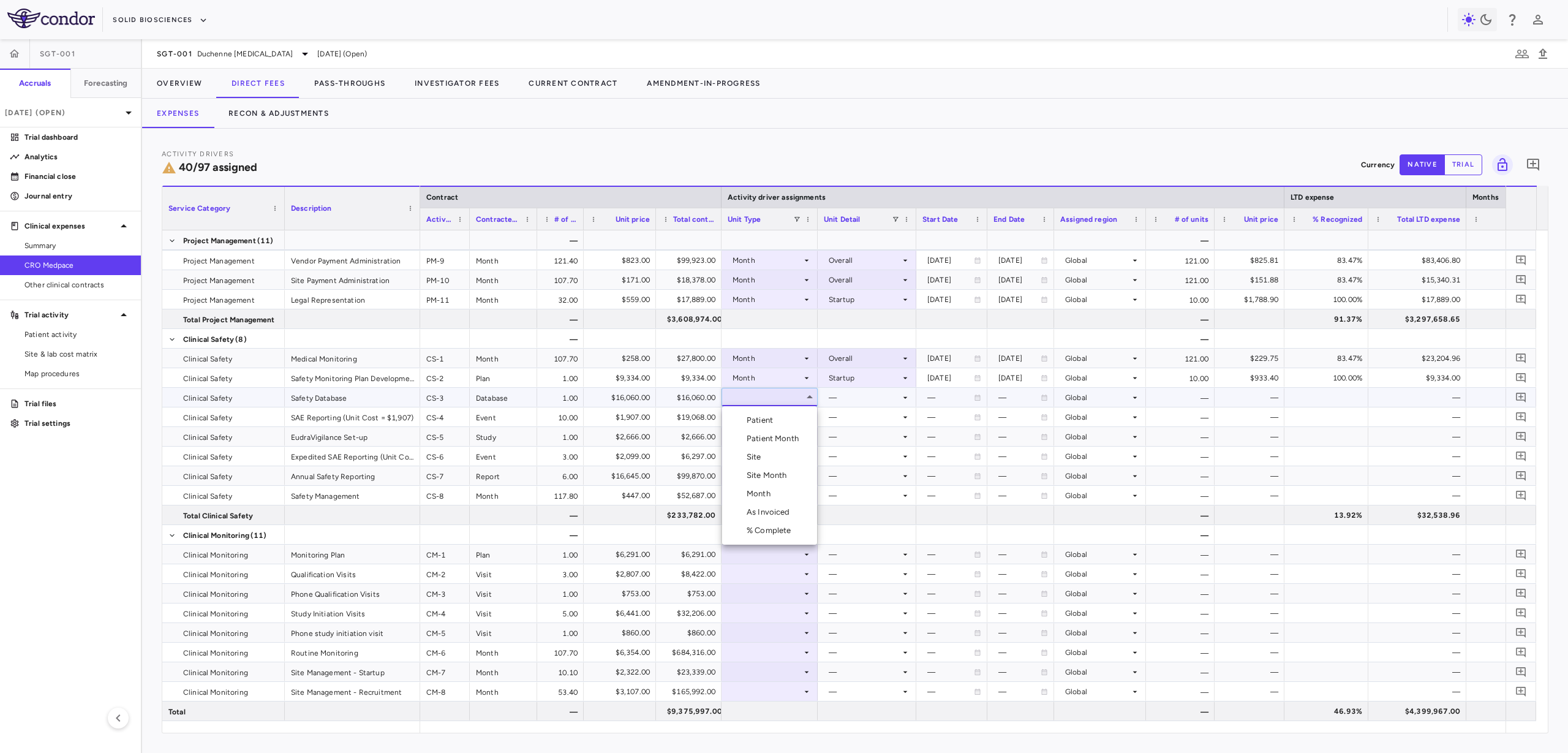
click at [772, 496] on div "Month" at bounding box center [761, 494] width 29 height 11
click at [823, 401] on div at bounding box center [867, 398] width 99 height 19
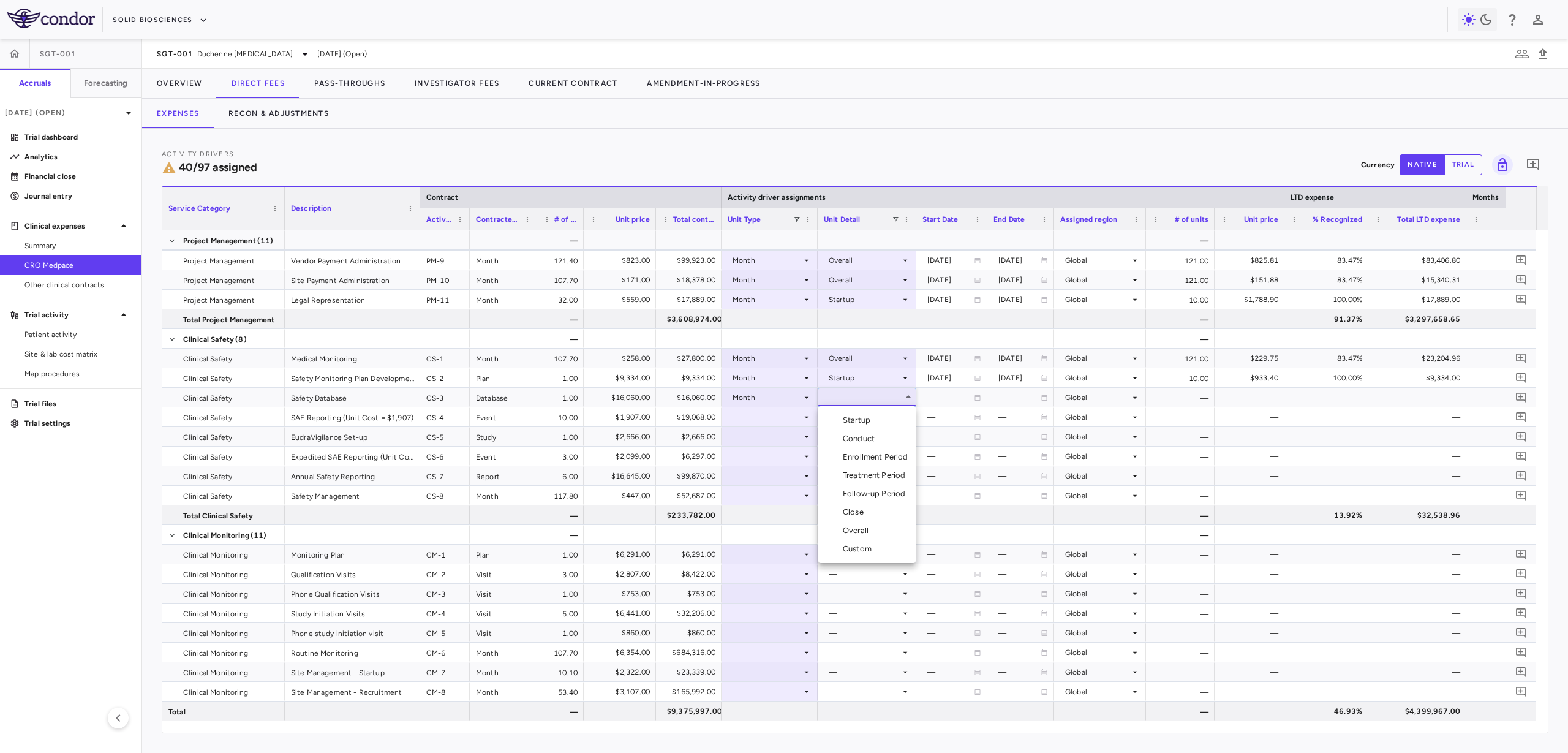
click at [871, 420] on div "Startup" at bounding box center [859, 420] width 33 height 11
click at [787, 434] on div at bounding box center [770, 436] width 84 height 18
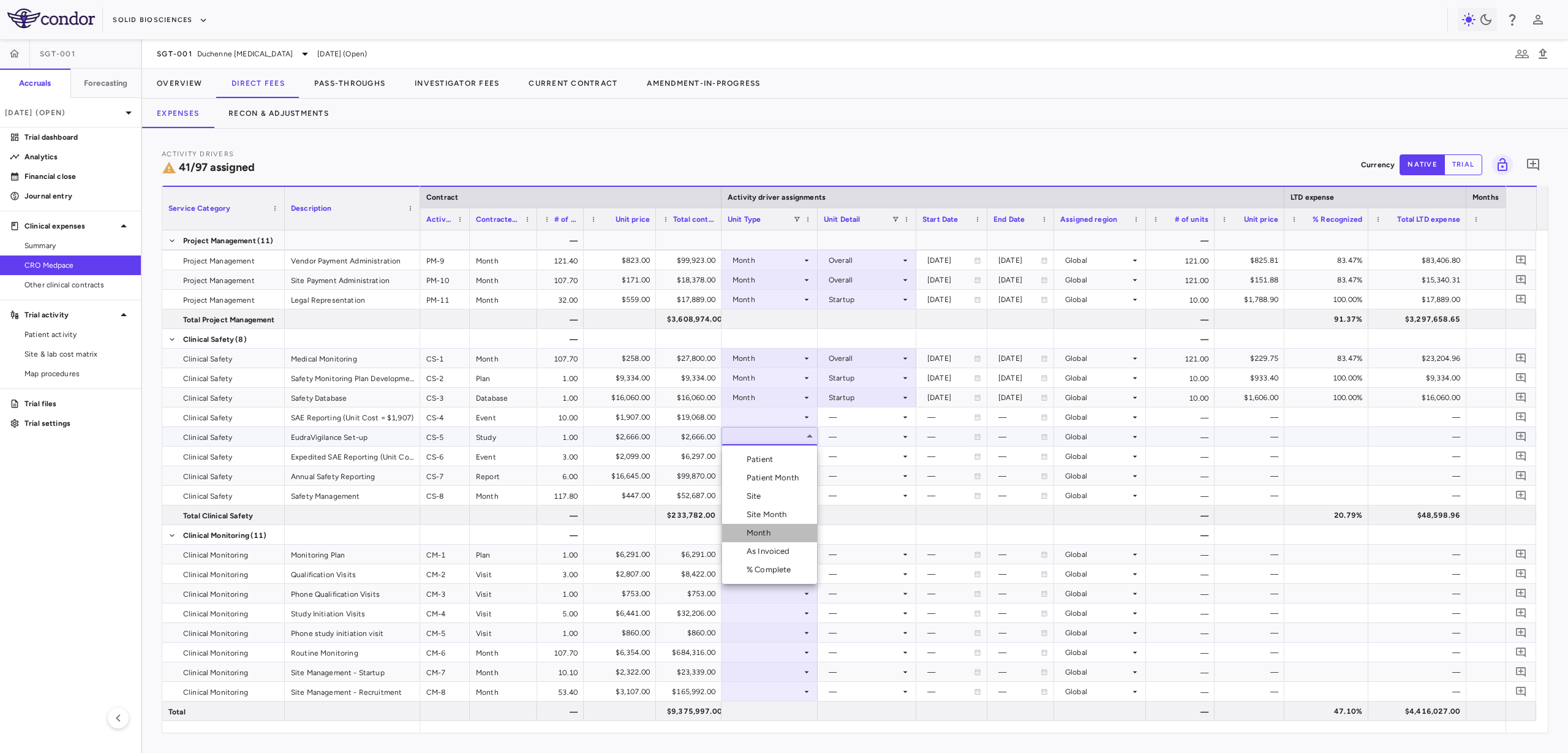
click at [787, 530] on li "Month" at bounding box center [769, 534] width 95 height 19
click at [863, 437] on div at bounding box center [867, 436] width 87 height 18
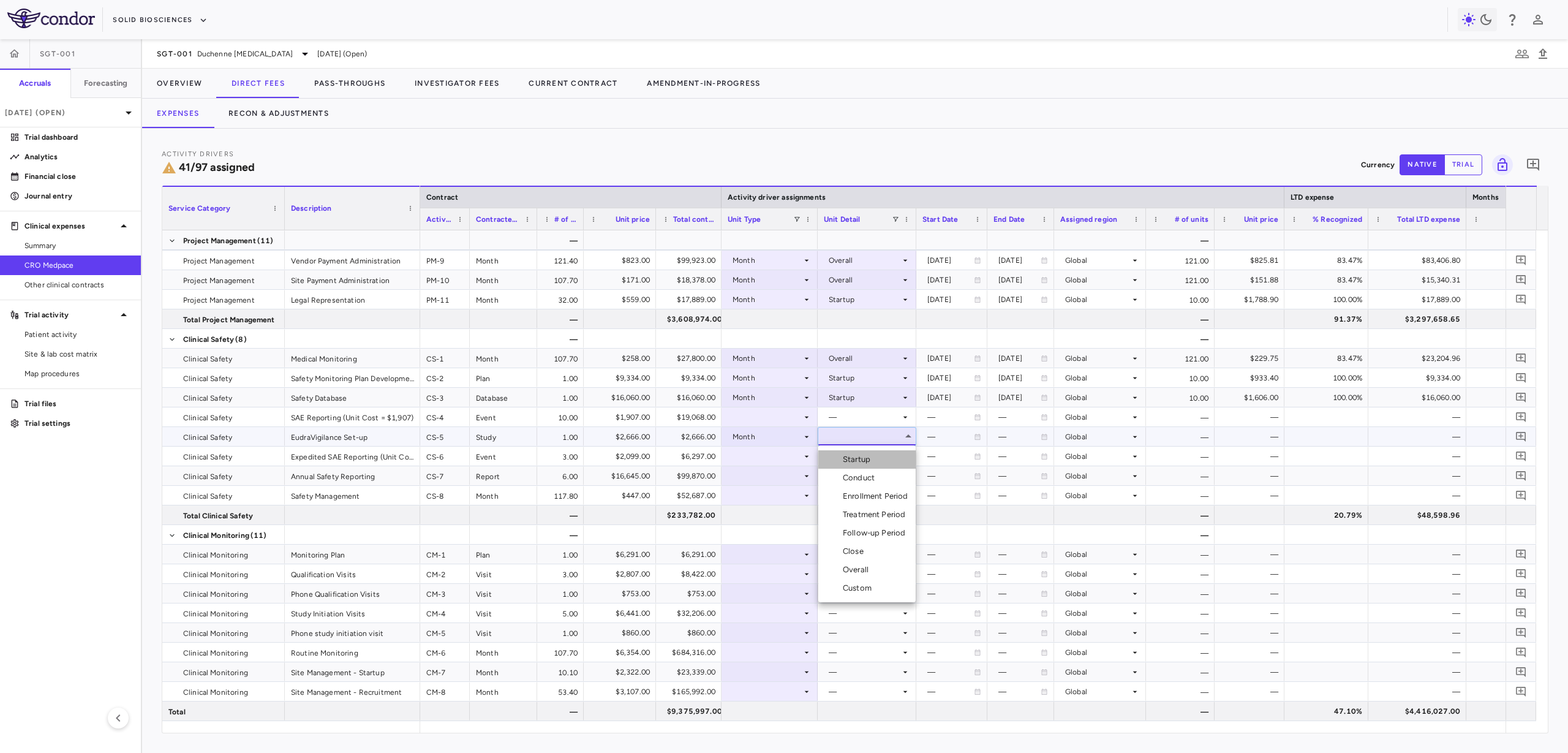
click at [875, 464] on div "Startup" at bounding box center [859, 460] width 33 height 11
click at [764, 477] on div at bounding box center [770, 476] width 84 height 18
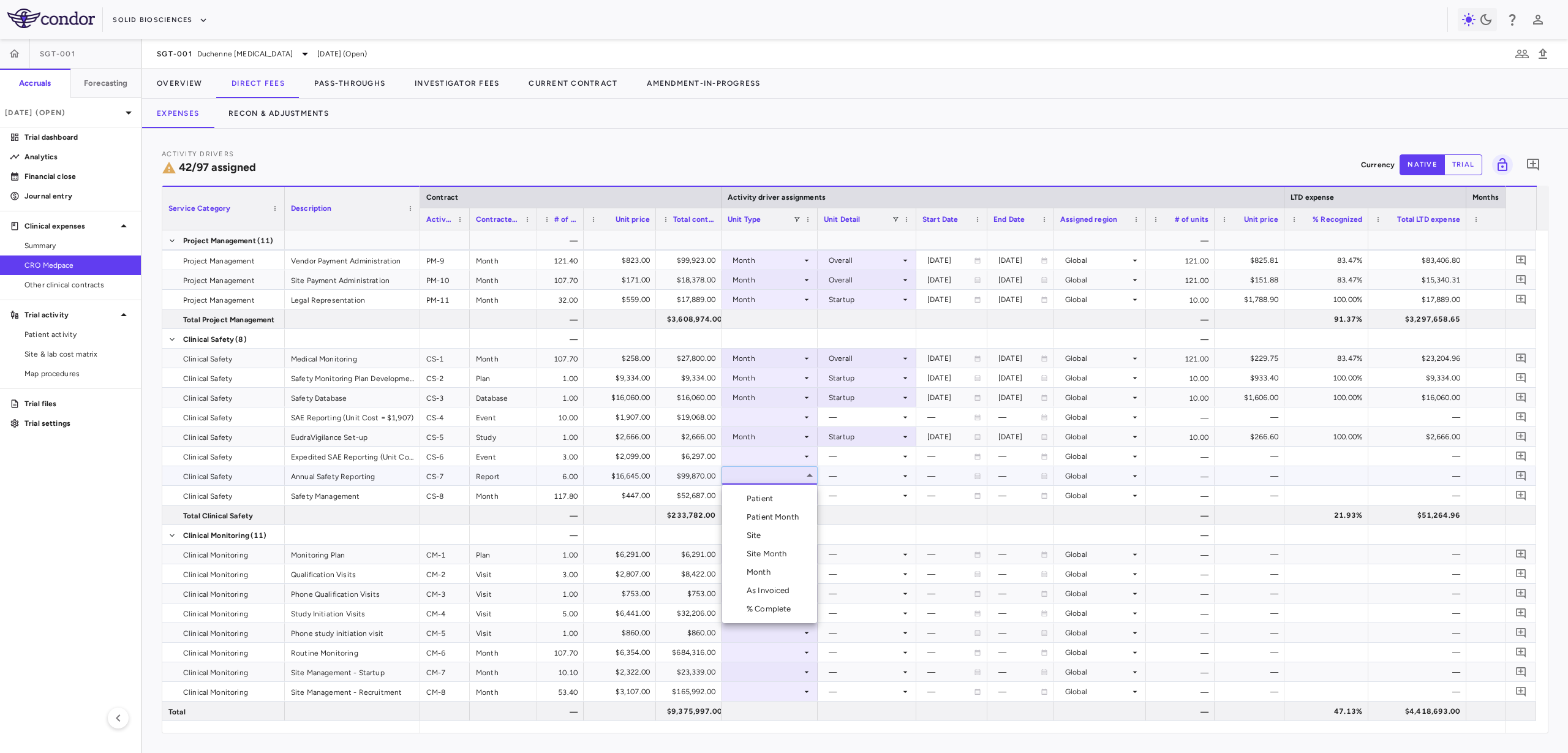
click at [779, 570] on li "Month" at bounding box center [769, 572] width 95 height 19
click at [836, 481] on div at bounding box center [867, 476] width 87 height 18
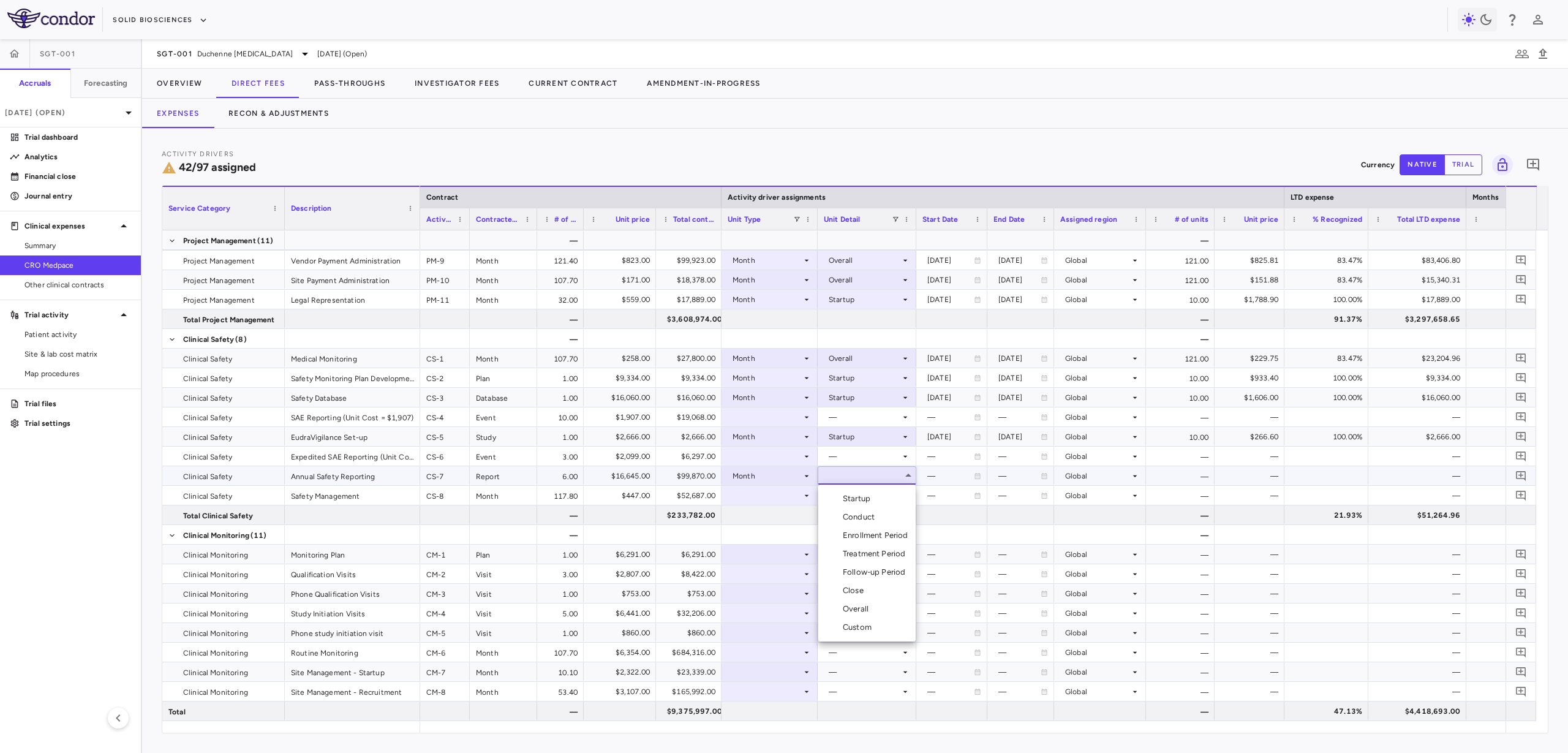
click at [857, 610] on div "Overall" at bounding box center [858, 609] width 31 height 11
click at [761, 495] on div at bounding box center [770, 496] width 84 height 18
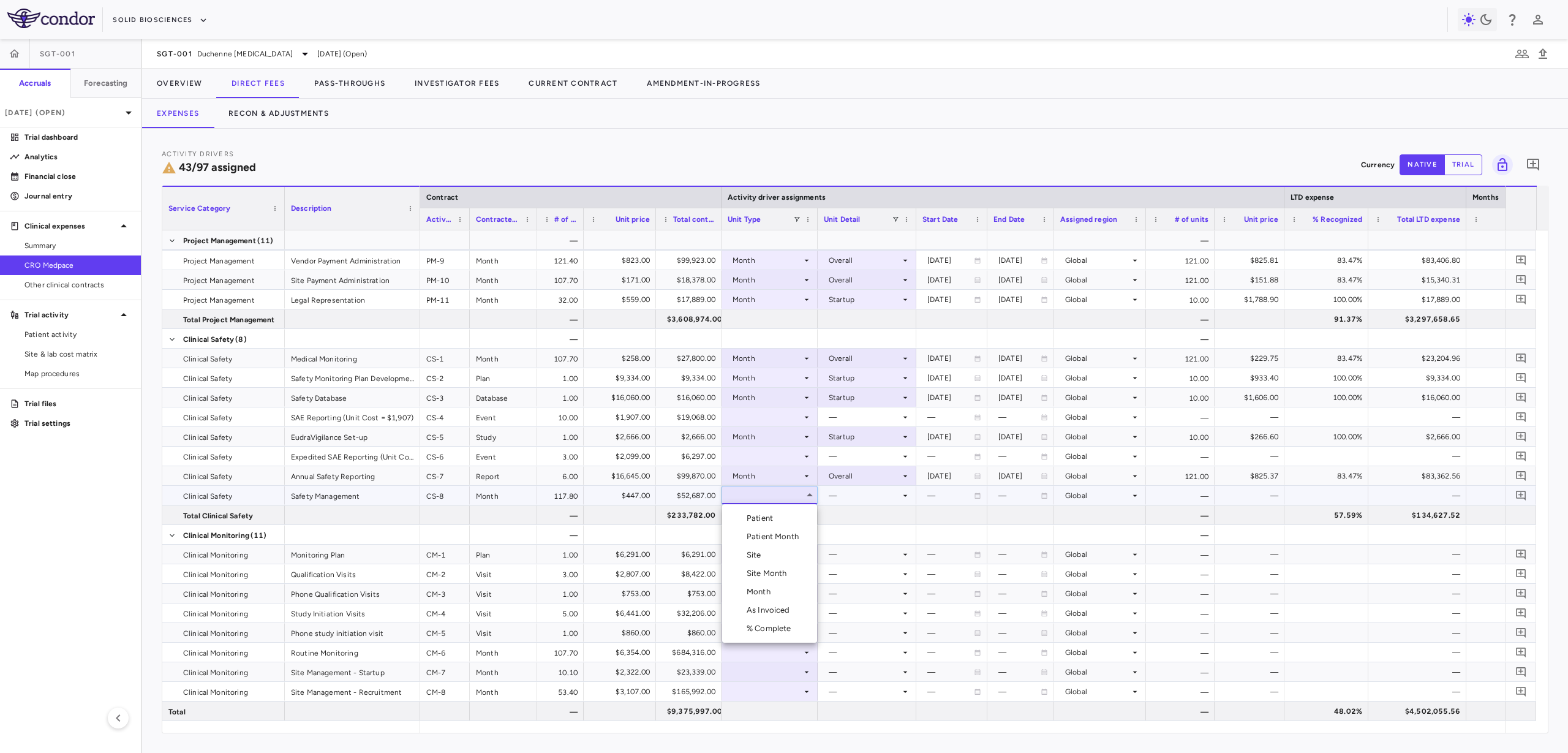
click at [777, 588] on li "Month" at bounding box center [769, 592] width 95 height 19
click at [867, 497] on div at bounding box center [867, 496] width 87 height 18
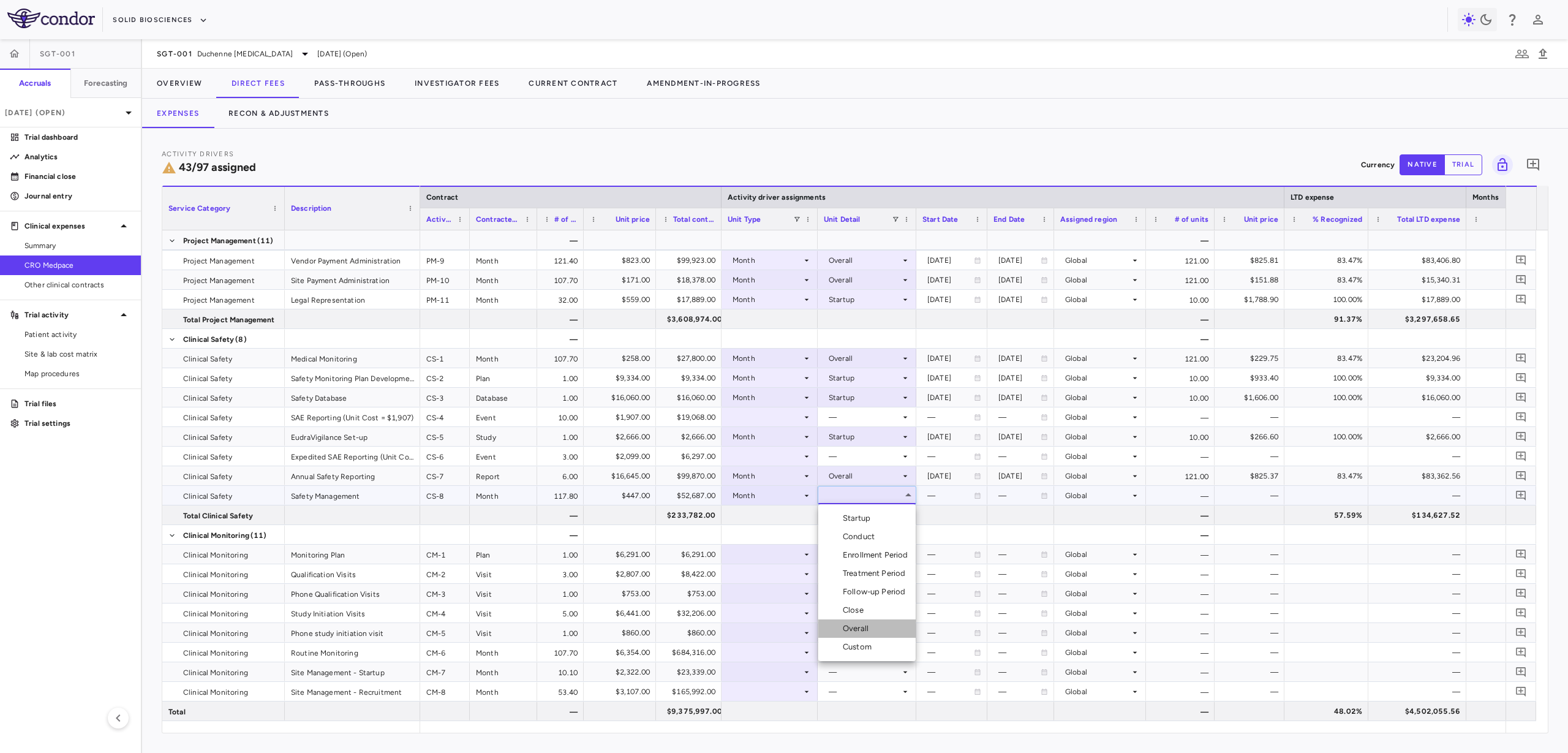
click at [874, 625] on li "Overall" at bounding box center [867, 629] width 97 height 19
click at [802, 418] on icon at bounding box center [807, 417] width 10 height 10
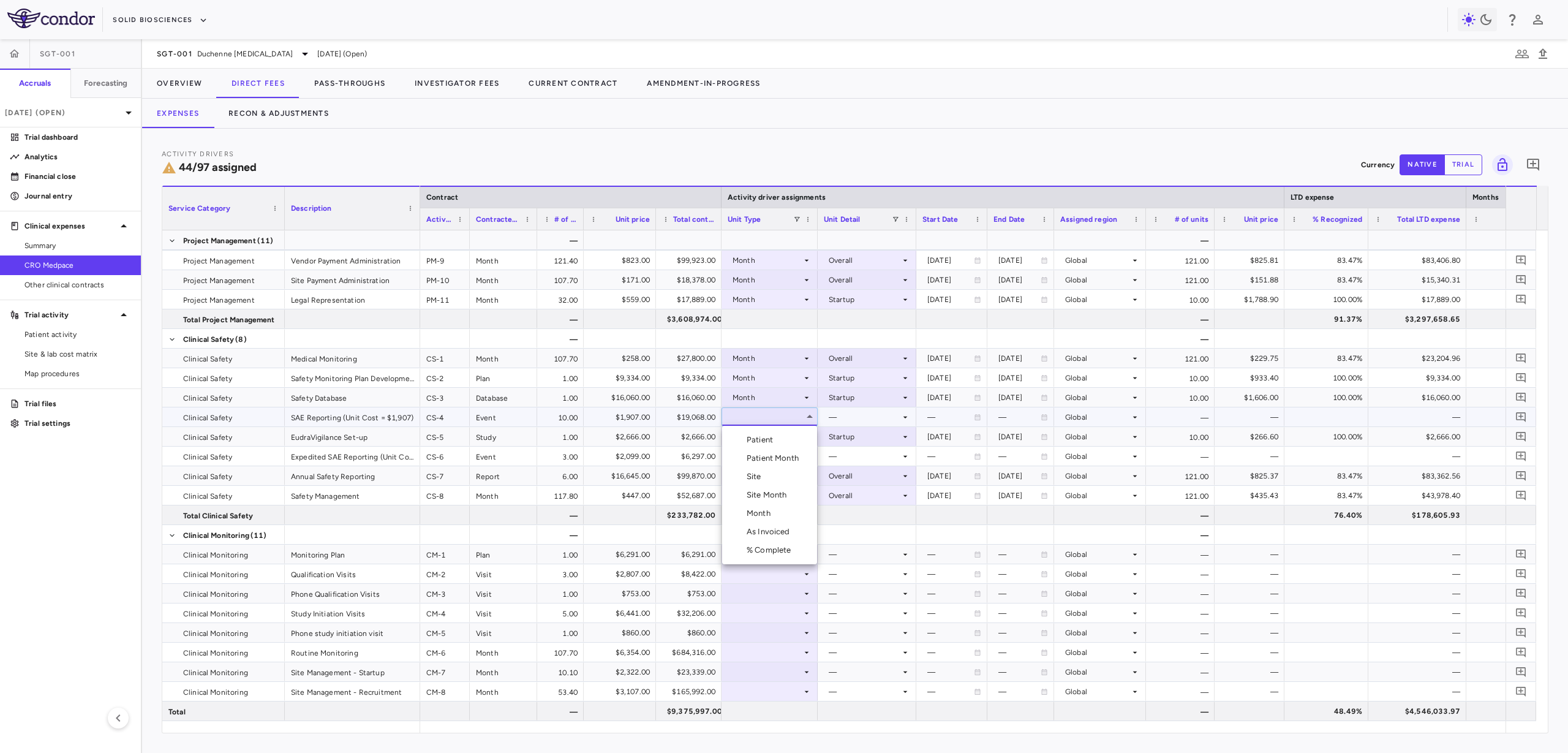
click at [788, 463] on div "Patient Month" at bounding box center [775, 458] width 57 height 11
click at [851, 416] on div at bounding box center [867, 417] width 87 height 18
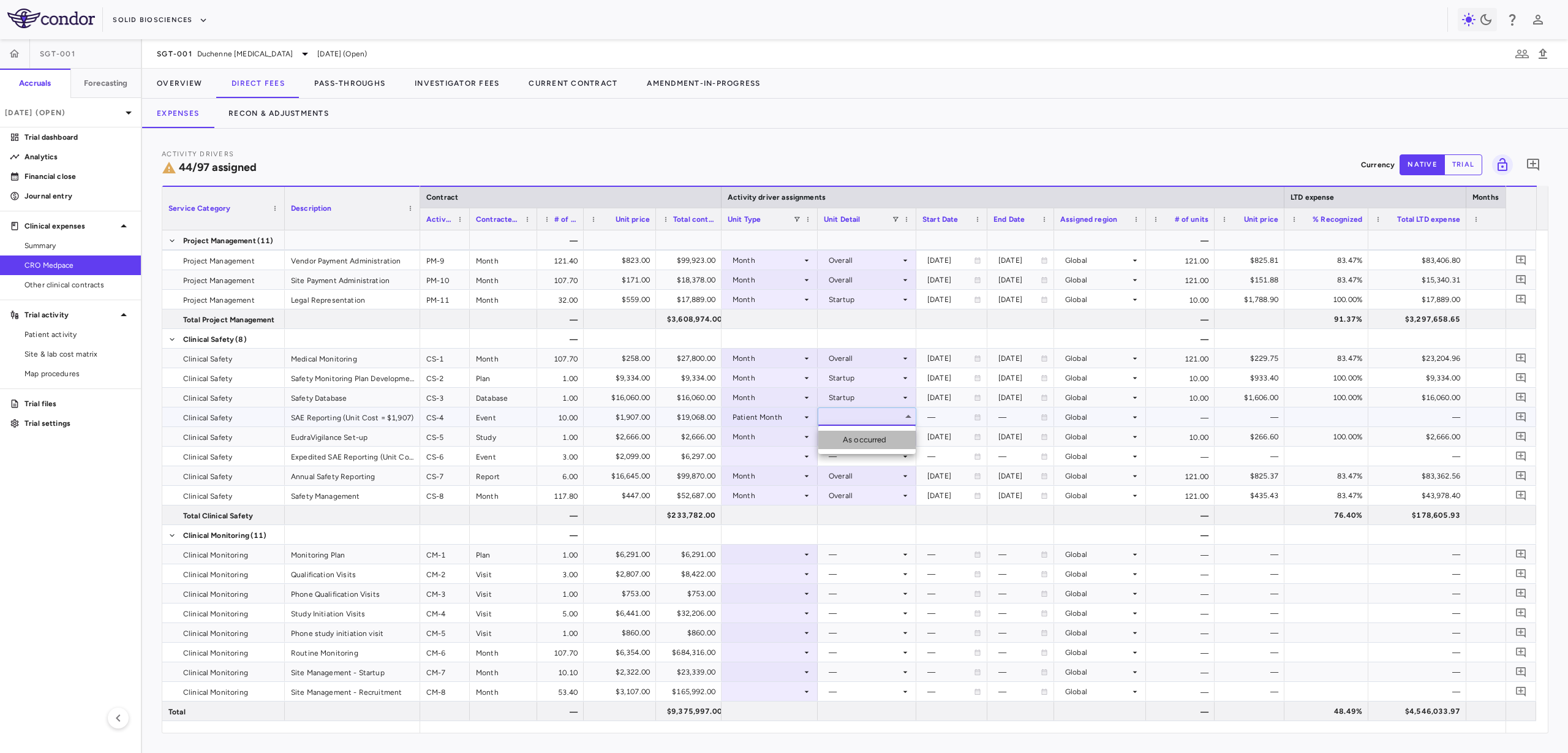
click at [848, 431] on li "As occurred" at bounding box center [867, 440] width 97 height 19
click at [710, 419] on div "$19,068.00" at bounding box center [691, 417] width 49 height 19
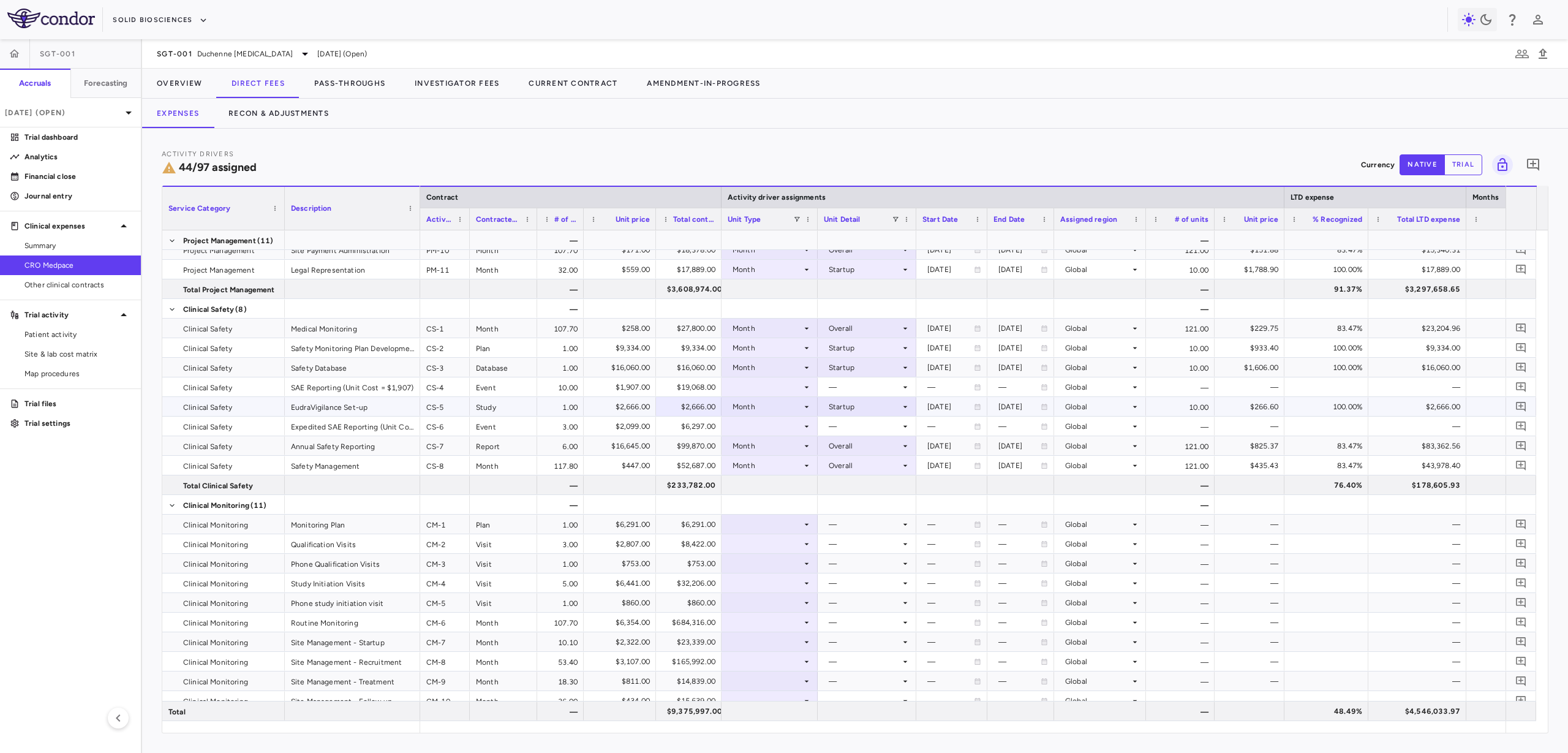
scroll to position [873, 0]
click at [330, 549] on div "Qualification Visits" at bounding box center [352, 543] width 135 height 19
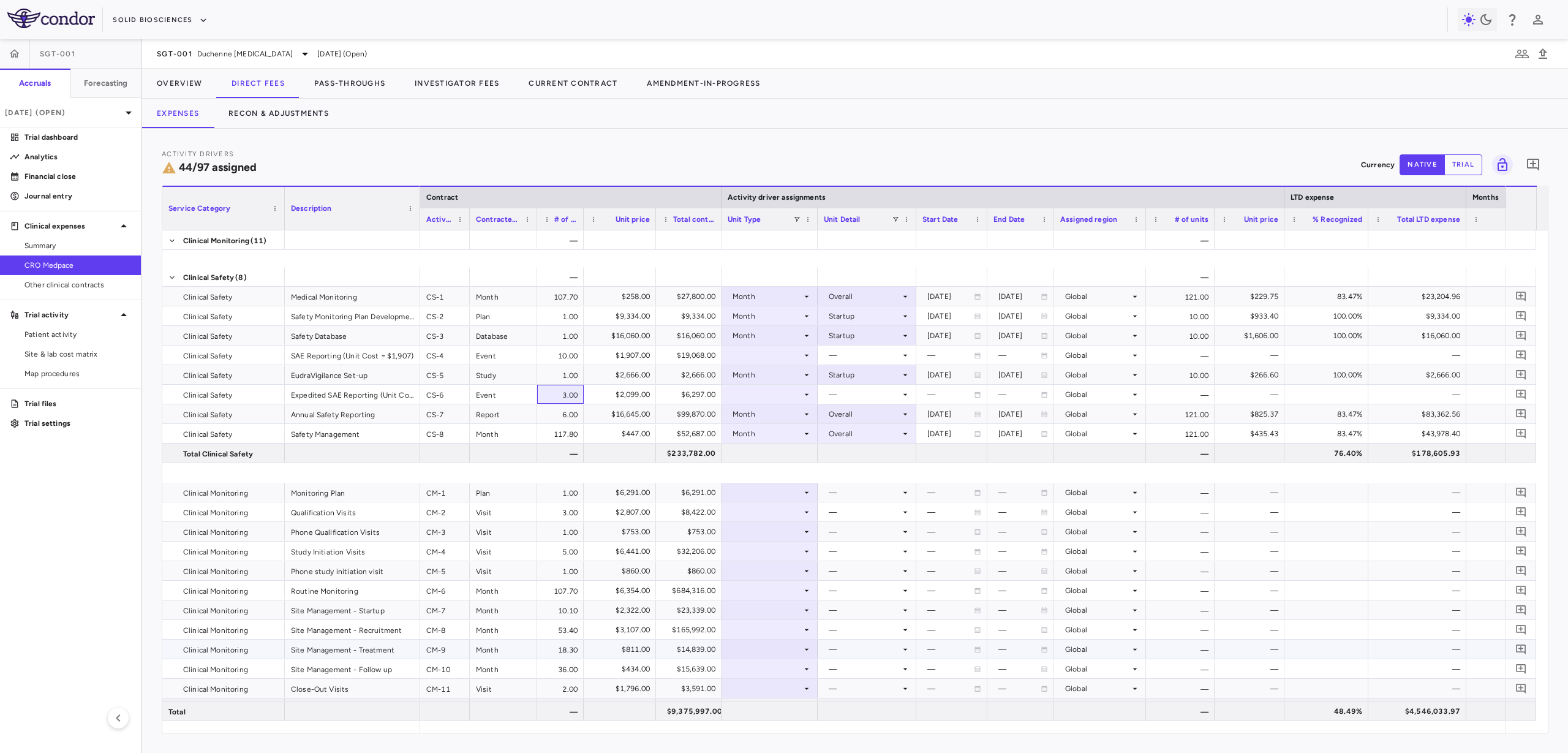
scroll to position [904, 0]
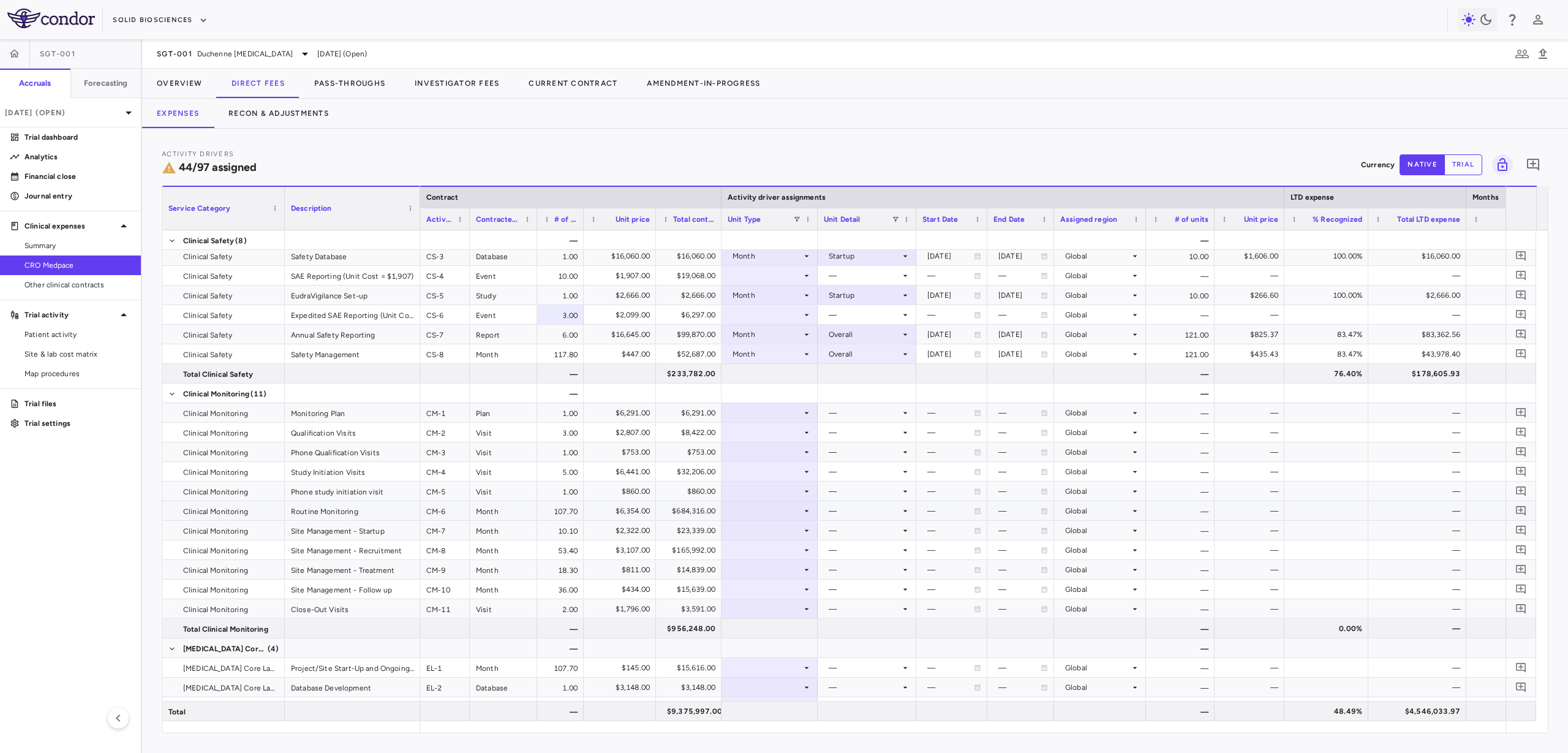
click at [758, 514] on div at bounding box center [770, 510] width 84 height 18
click at [780, 604] on li "Month" at bounding box center [769, 608] width 95 height 19
click at [851, 510] on div at bounding box center [867, 510] width 87 height 18
click at [871, 641] on div "Overall" at bounding box center [858, 644] width 31 height 11
click at [767, 532] on div at bounding box center [770, 530] width 84 height 18
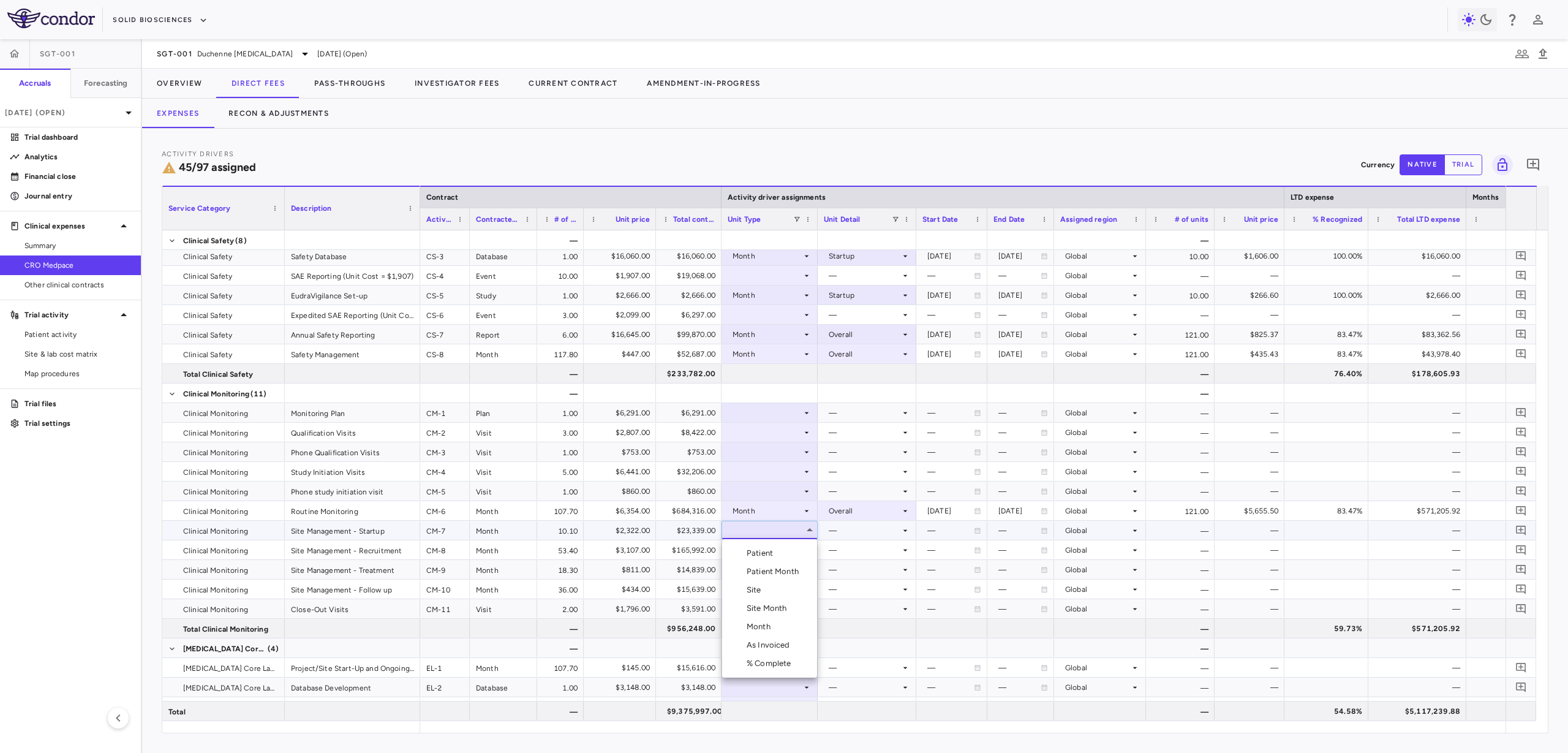
click at [796, 620] on li "Month" at bounding box center [769, 627] width 95 height 19
click at [871, 533] on div at bounding box center [867, 530] width 87 height 18
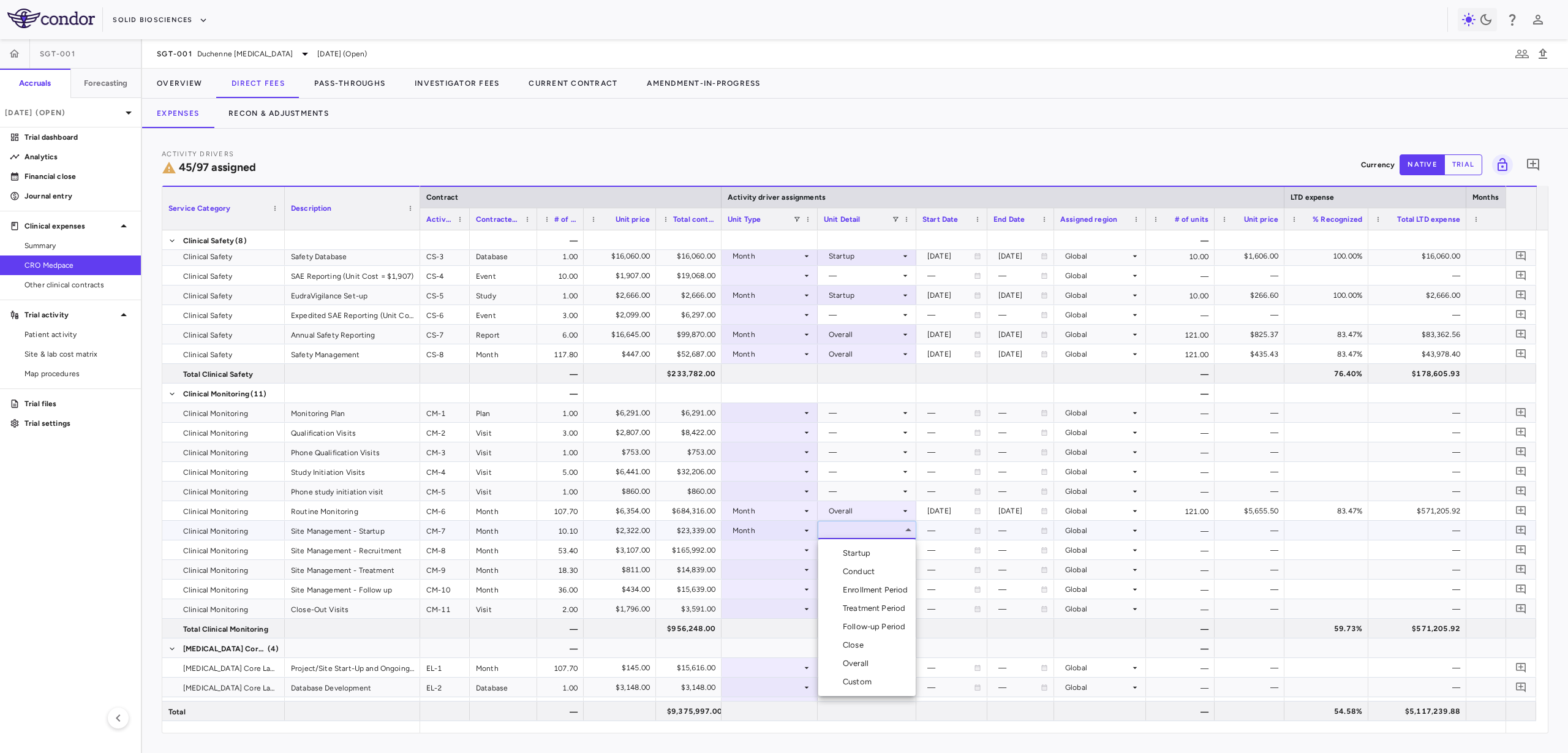
click at [881, 553] on li "Startup" at bounding box center [867, 554] width 97 height 19
click at [755, 413] on div at bounding box center [770, 412] width 84 height 18
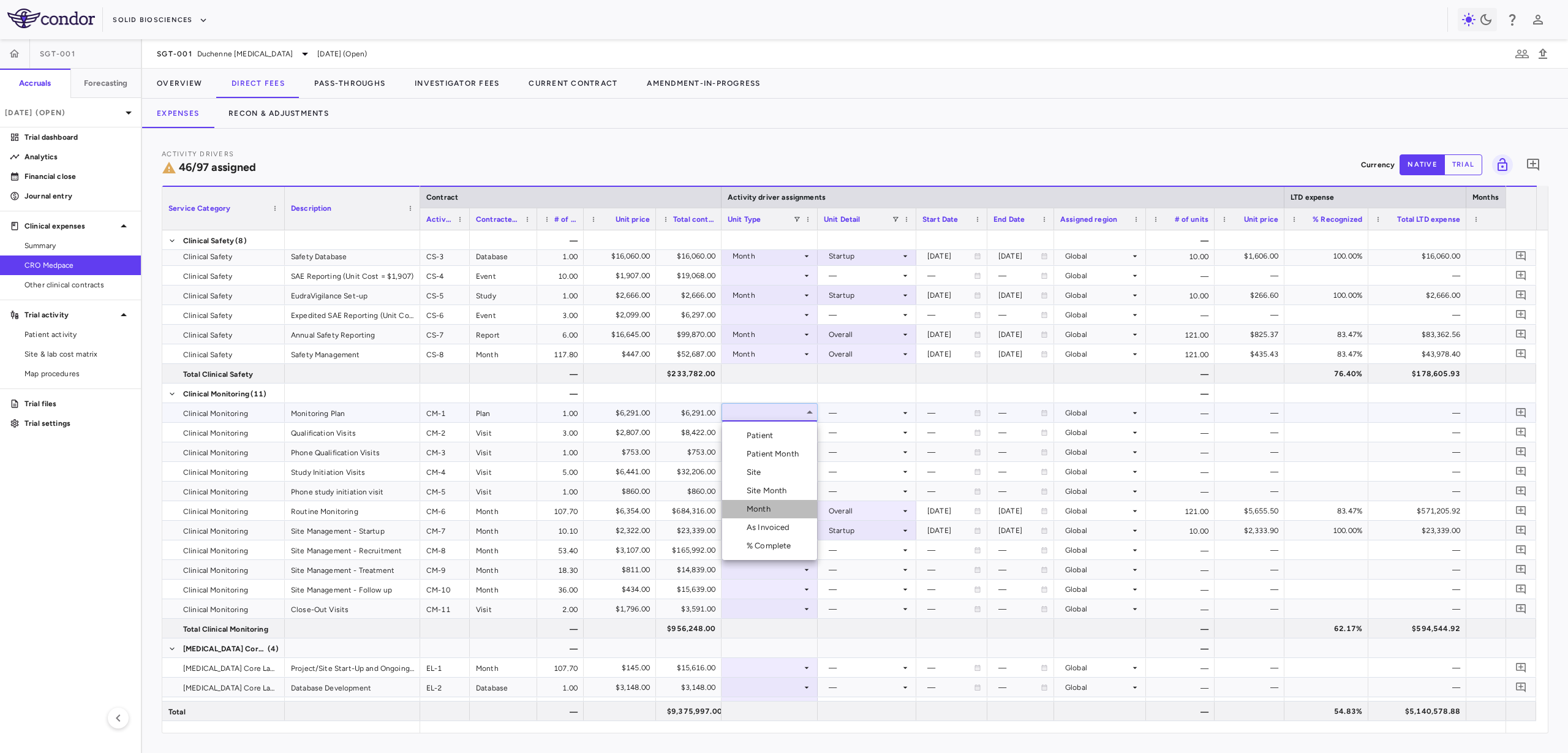
click at [785, 512] on li "Month" at bounding box center [769, 510] width 95 height 19
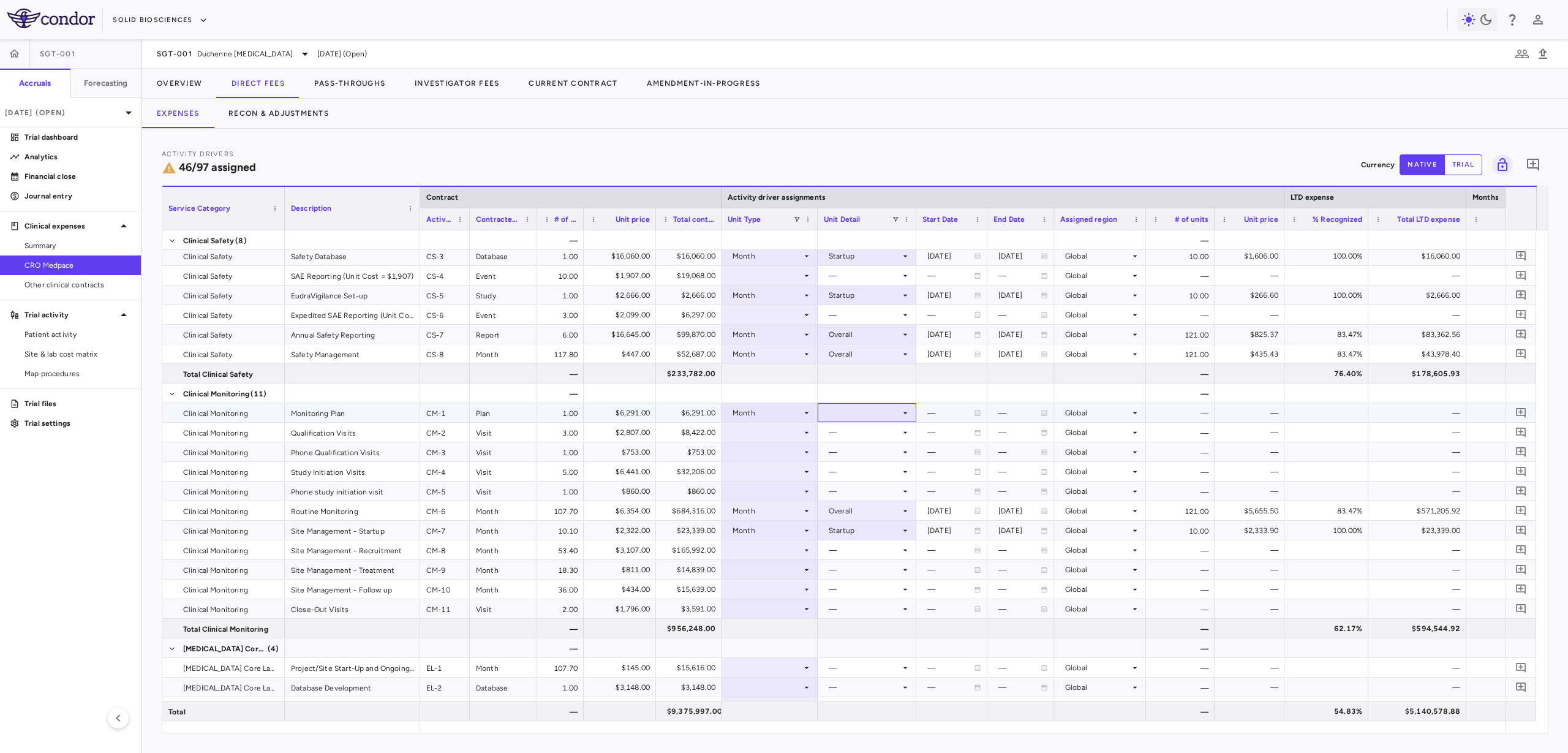
click at [843, 418] on div at bounding box center [867, 412] width 87 height 18
click at [867, 432] on div "Startup" at bounding box center [859, 436] width 33 height 11
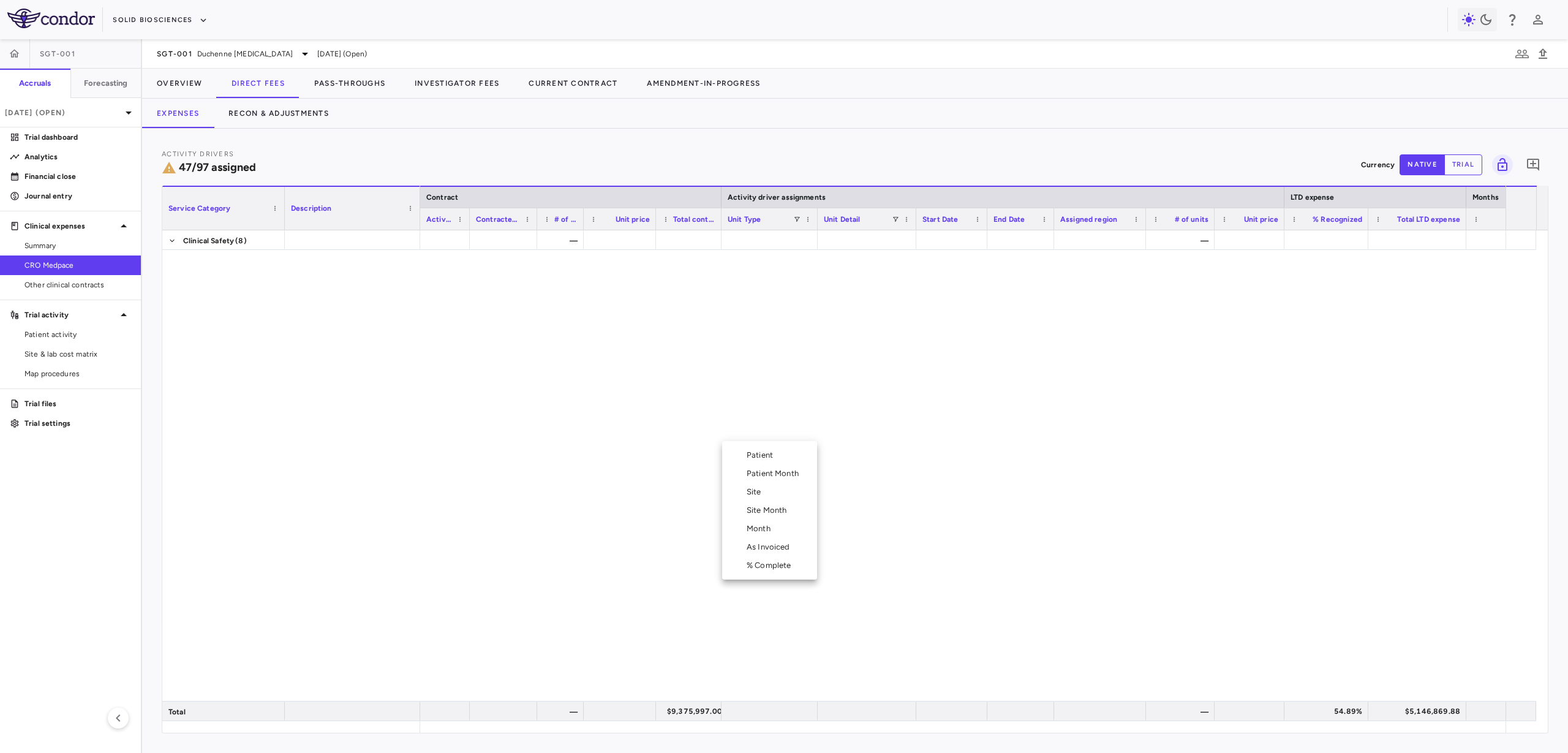
scroll to position [984, 0]
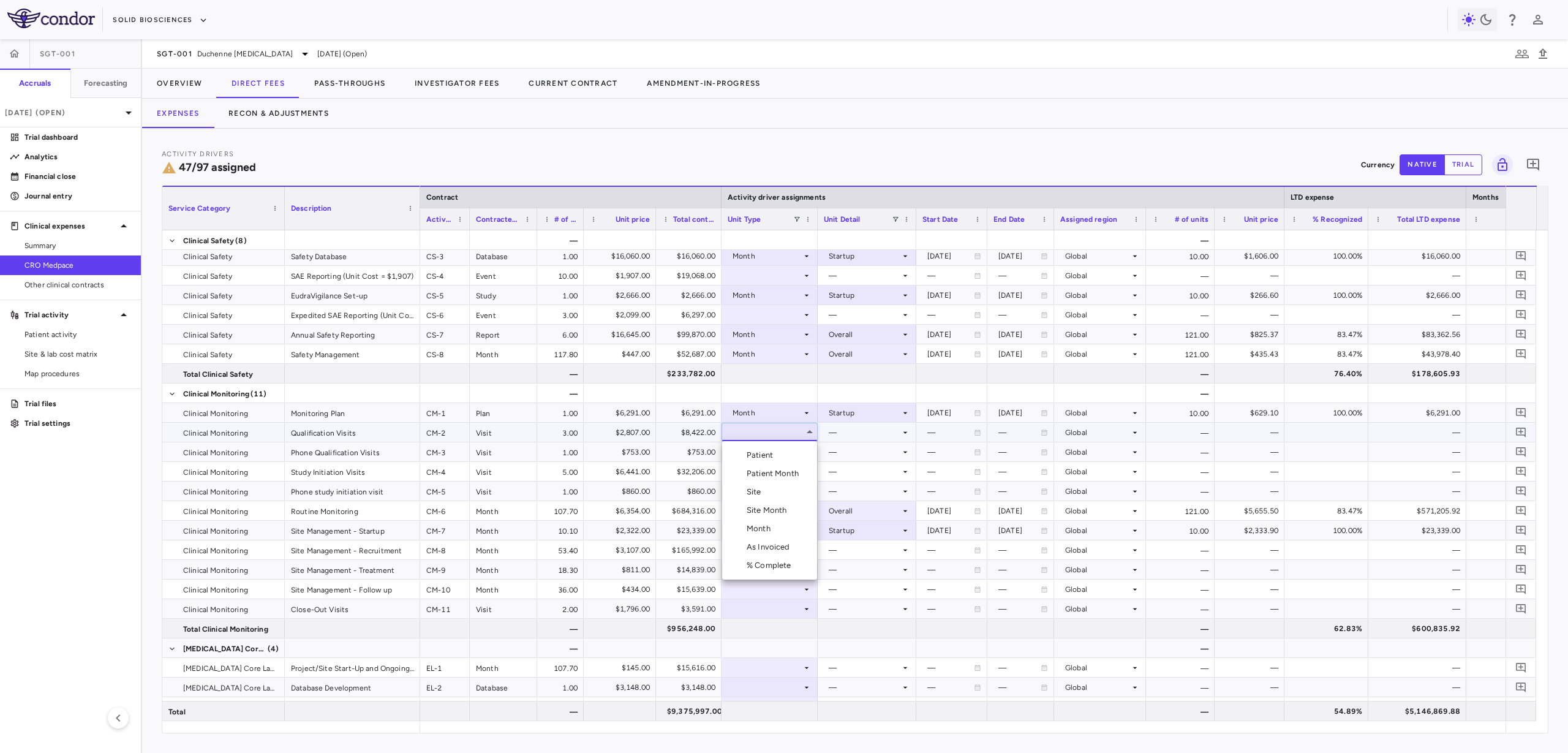
click at [791, 524] on li "Month" at bounding box center [769, 529] width 95 height 19
click at [875, 432] on div at bounding box center [867, 432] width 87 height 18
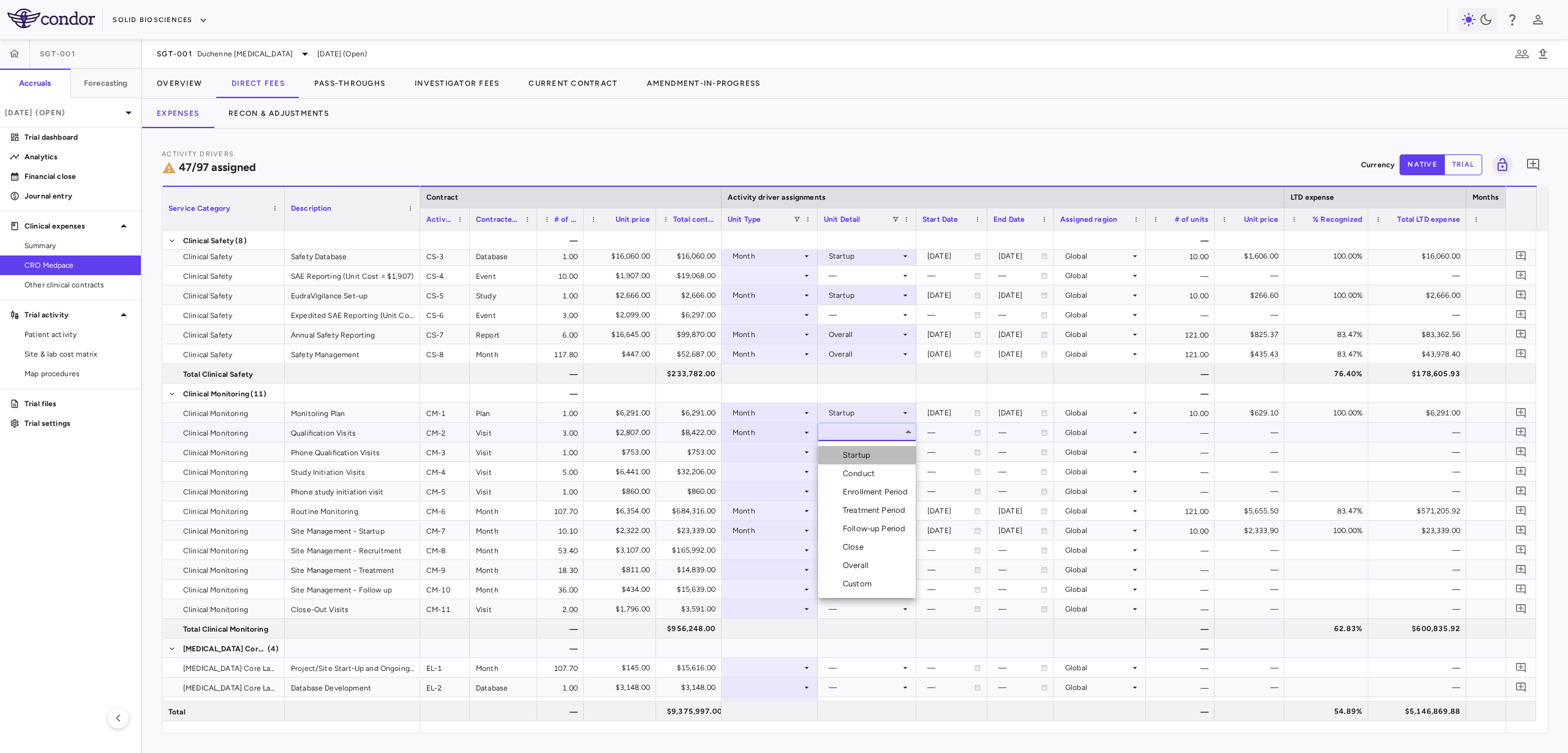
click at [884, 459] on li "Startup" at bounding box center [867, 456] width 97 height 19
click at [759, 447] on div at bounding box center [770, 452] width 84 height 18
click at [774, 548] on div at bounding box center [770, 550] width 84 height 18
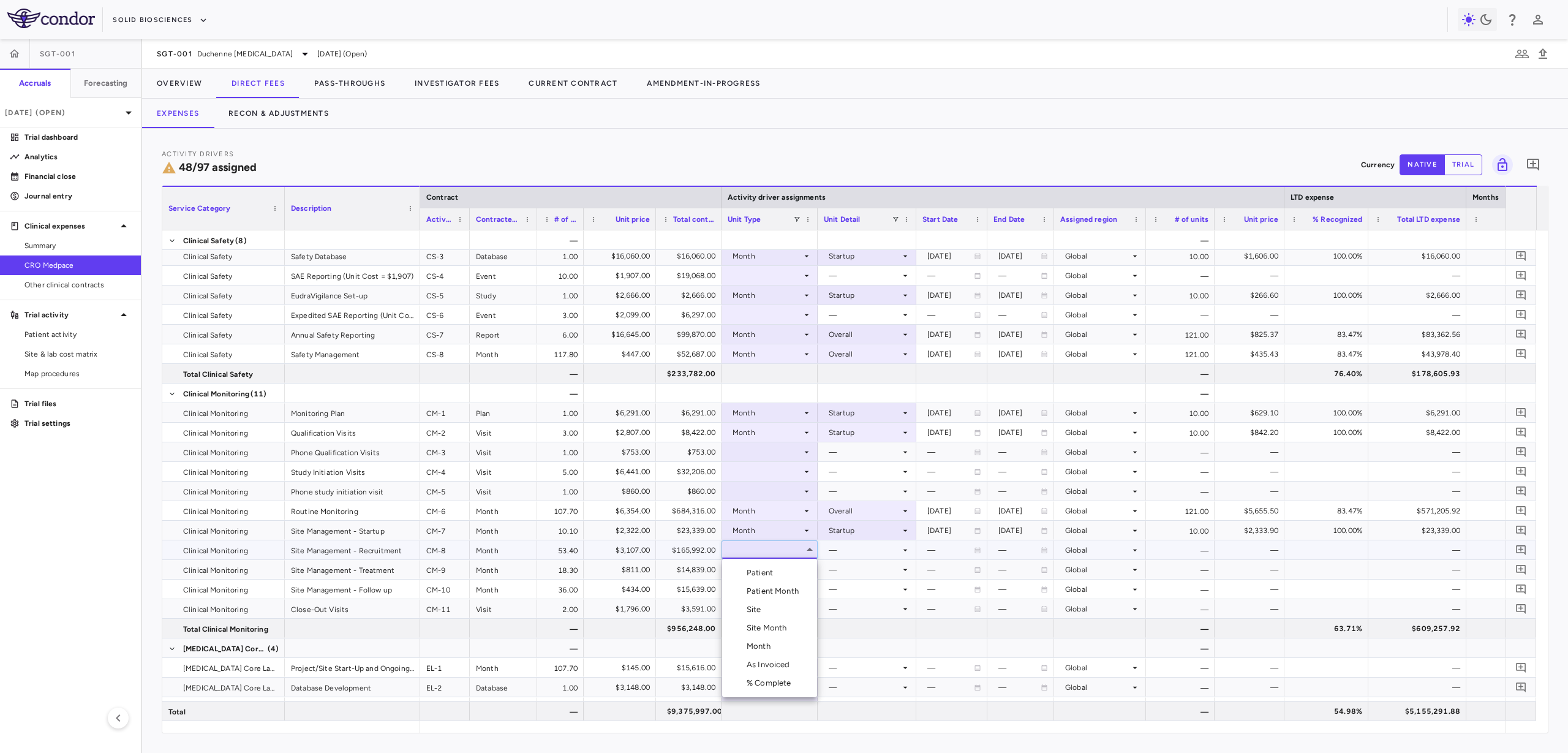
click at [783, 459] on div at bounding box center [784, 376] width 1568 height 753
click at [785, 456] on div at bounding box center [770, 452] width 84 height 18
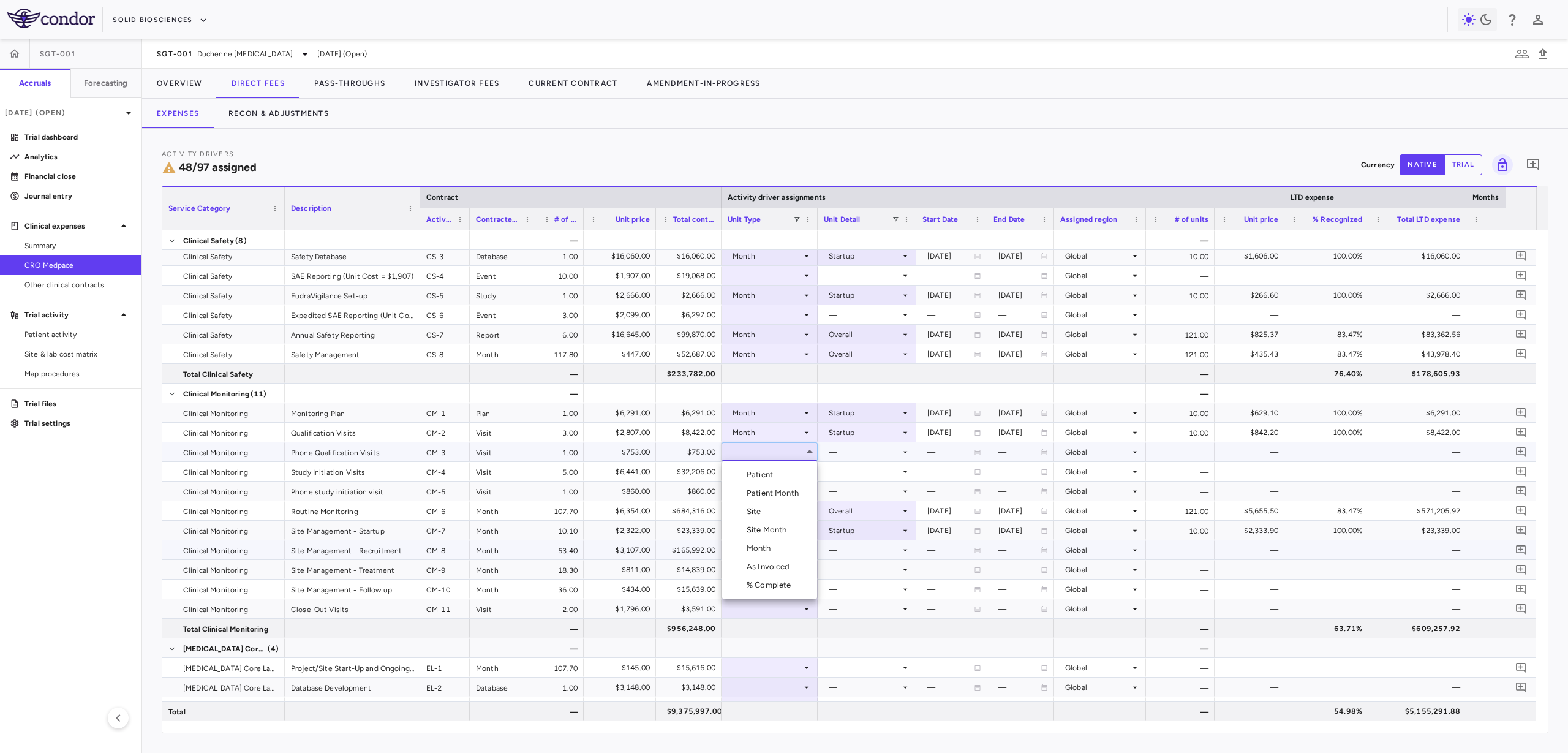
click at [787, 552] on li "Month" at bounding box center [769, 549] width 95 height 19
click at [861, 451] on div at bounding box center [867, 452] width 87 height 18
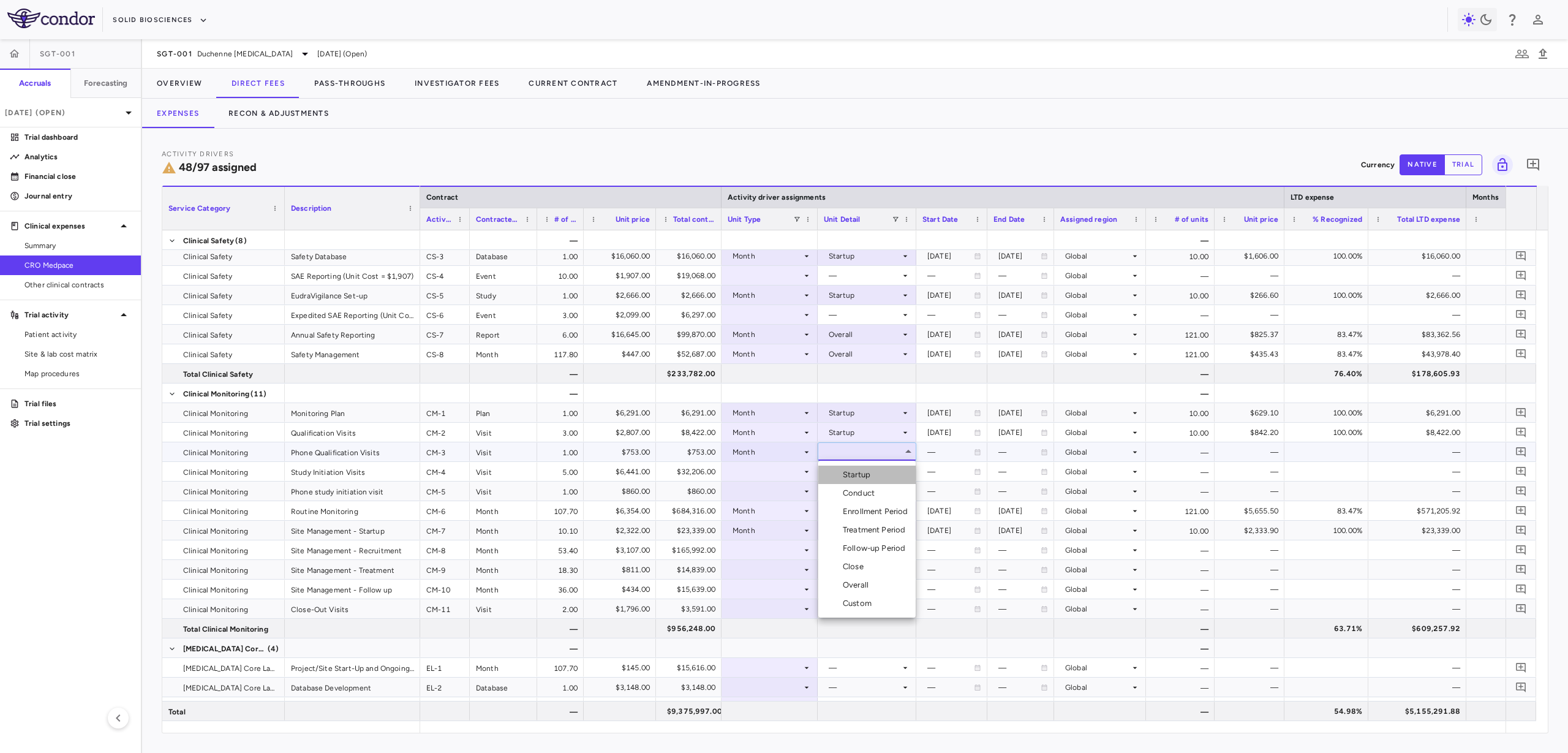
click at [864, 479] on div "Startup" at bounding box center [859, 475] width 33 height 11
click at [738, 462] on div at bounding box center [769, 472] width 96 height 19
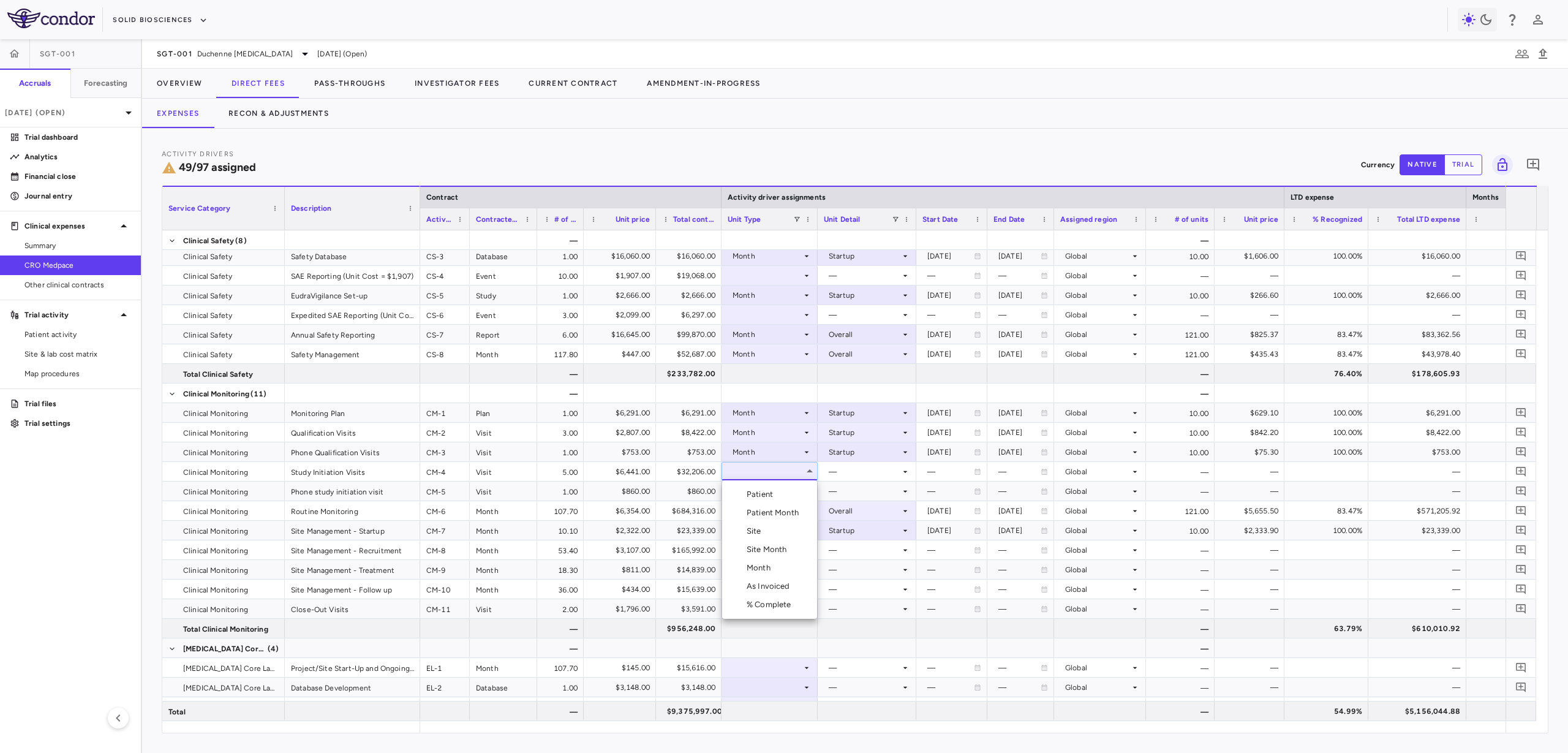
click at [759, 568] on div "Month" at bounding box center [761, 568] width 29 height 11
click at [842, 480] on div at bounding box center [867, 472] width 87 height 18
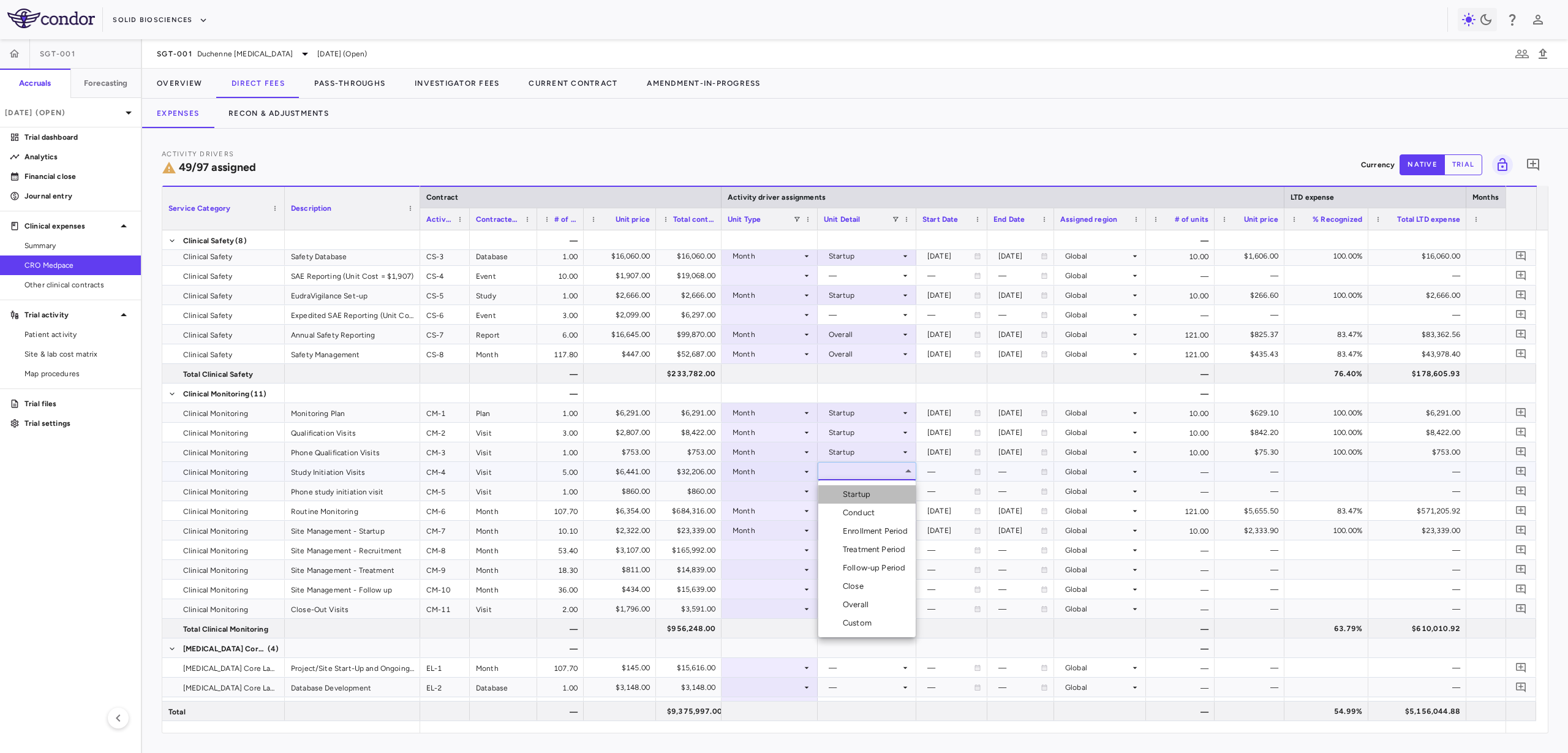
click at [863, 496] on div "Startup" at bounding box center [859, 494] width 33 height 11
click at [750, 487] on div at bounding box center [770, 491] width 84 height 18
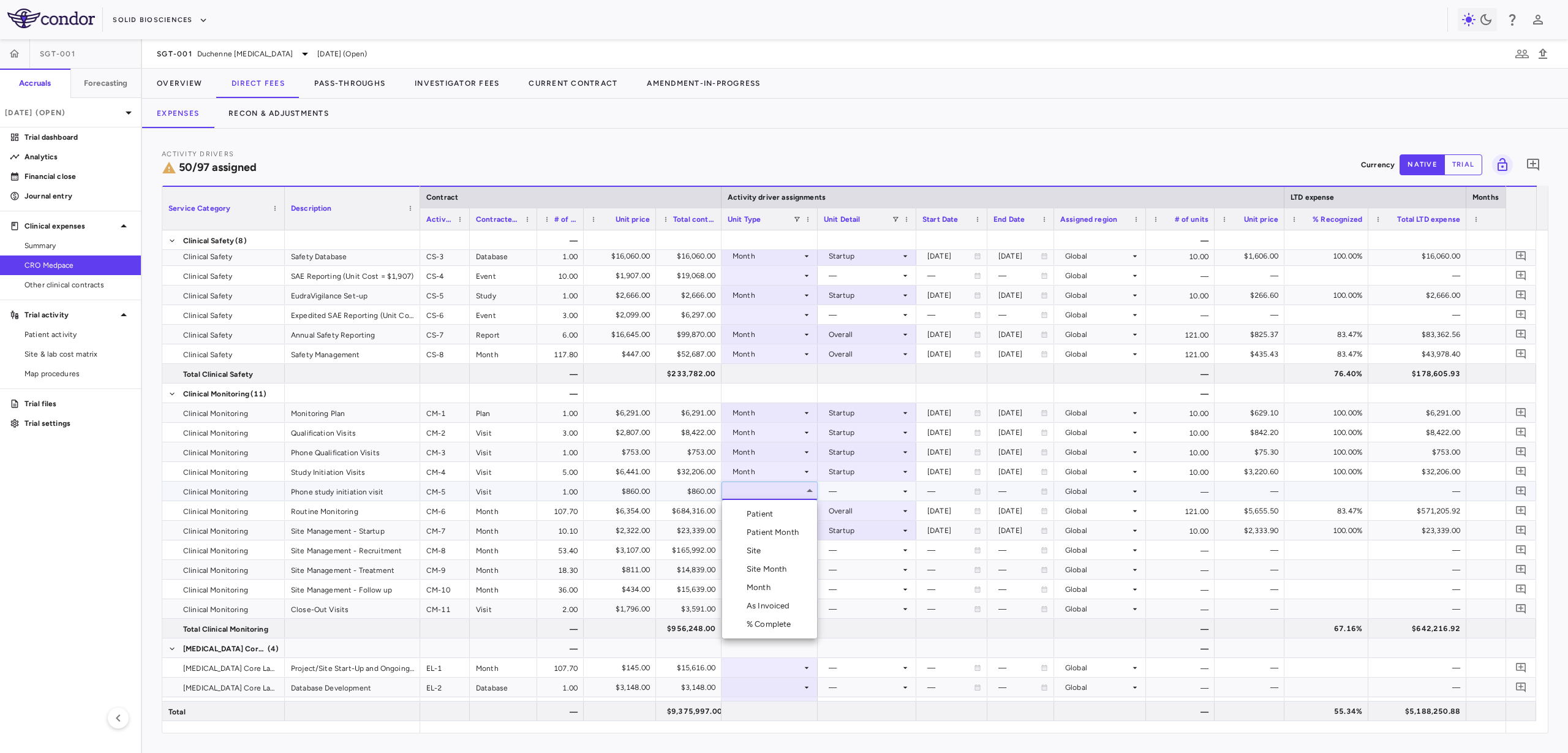
click at [770, 589] on div "Month" at bounding box center [761, 588] width 29 height 11
click at [876, 485] on div at bounding box center [867, 491] width 87 height 18
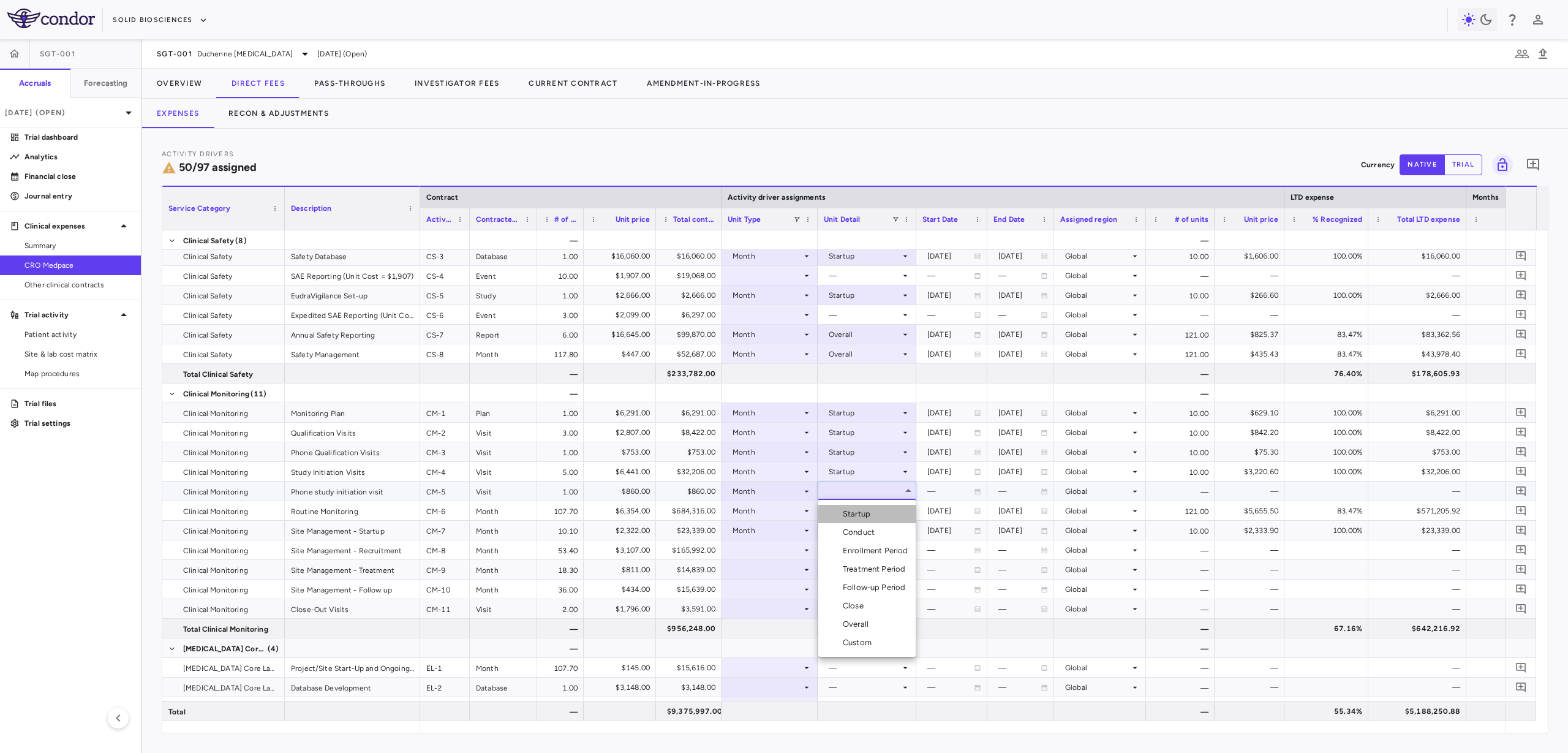
click at [883, 522] on li "Startup" at bounding box center [867, 514] width 97 height 19
click at [769, 550] on div at bounding box center [770, 550] width 84 height 18
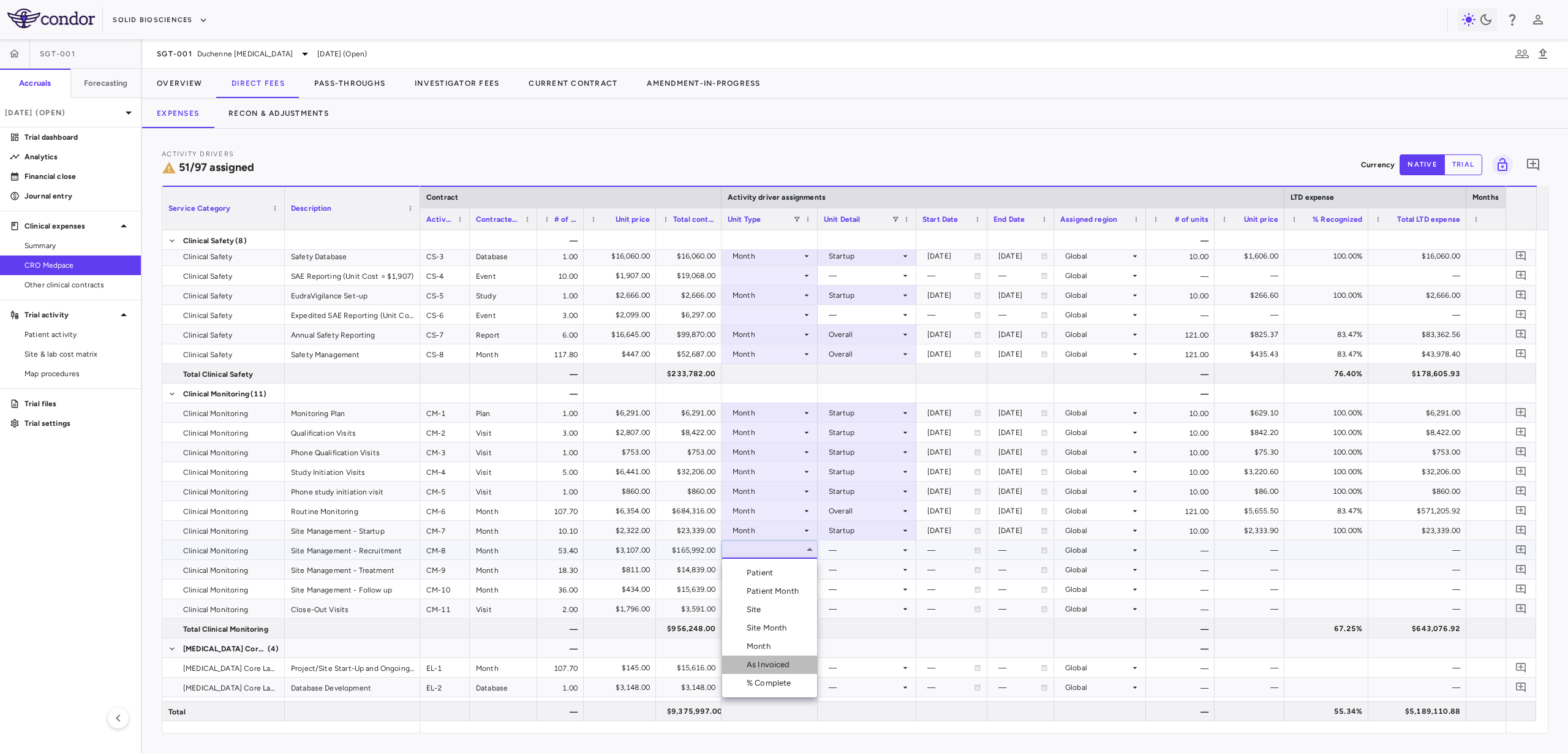
click at [777, 656] on li "As Invoiced" at bounding box center [769, 665] width 95 height 19
click at [795, 551] on div "As Invoiced" at bounding box center [767, 550] width 69 height 19
click at [788, 644] on li "Month" at bounding box center [769, 647] width 95 height 19
click at [850, 550] on div at bounding box center [867, 550] width 87 height 18
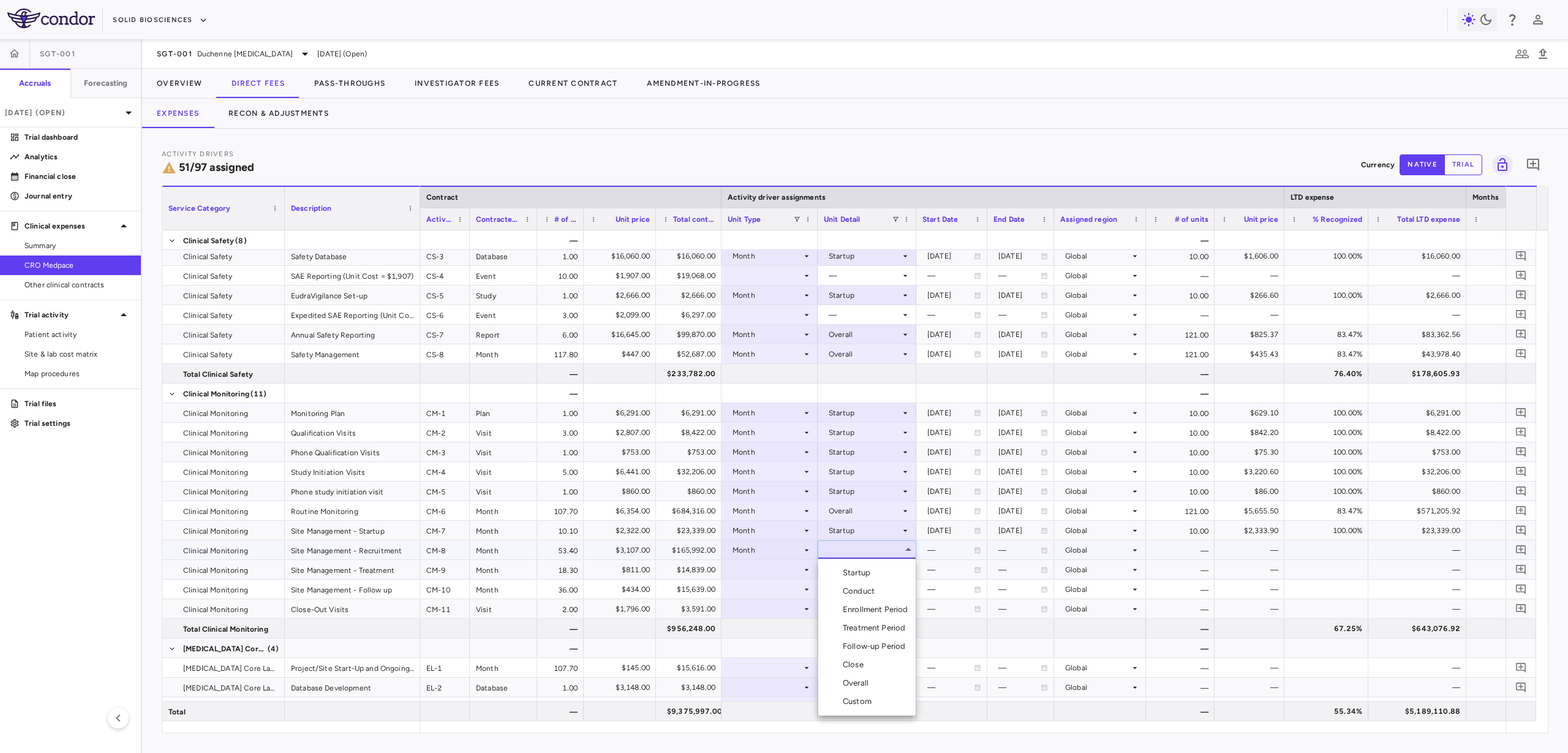
click at [889, 610] on div "Enrollment Period" at bounding box center [878, 610] width 71 height 11
click at [785, 564] on div at bounding box center [770, 570] width 84 height 18
click at [774, 569] on div at bounding box center [770, 570] width 84 height 18
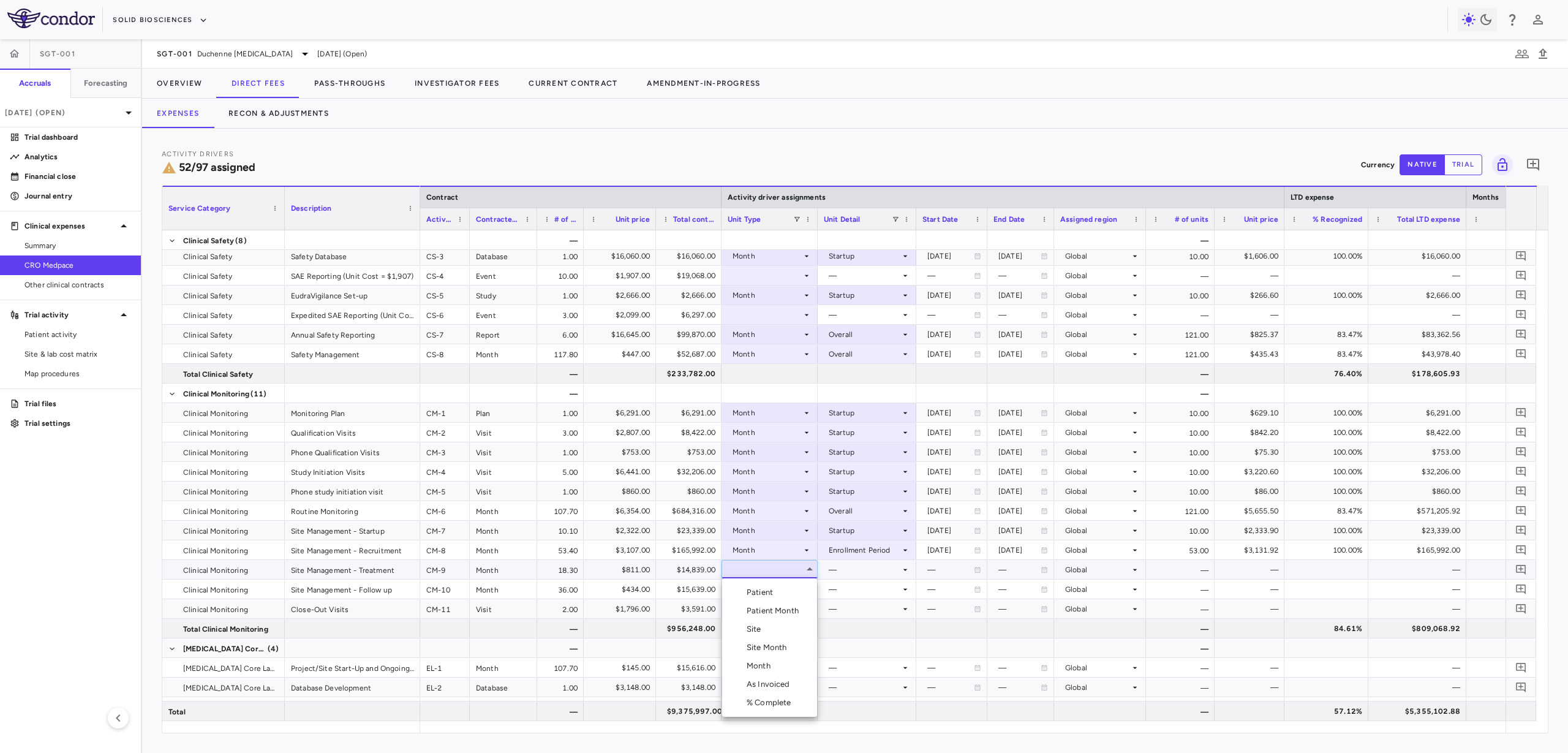
click at [773, 662] on div "Month" at bounding box center [761, 666] width 29 height 11
click at [851, 562] on div at bounding box center [867, 570] width 87 height 18
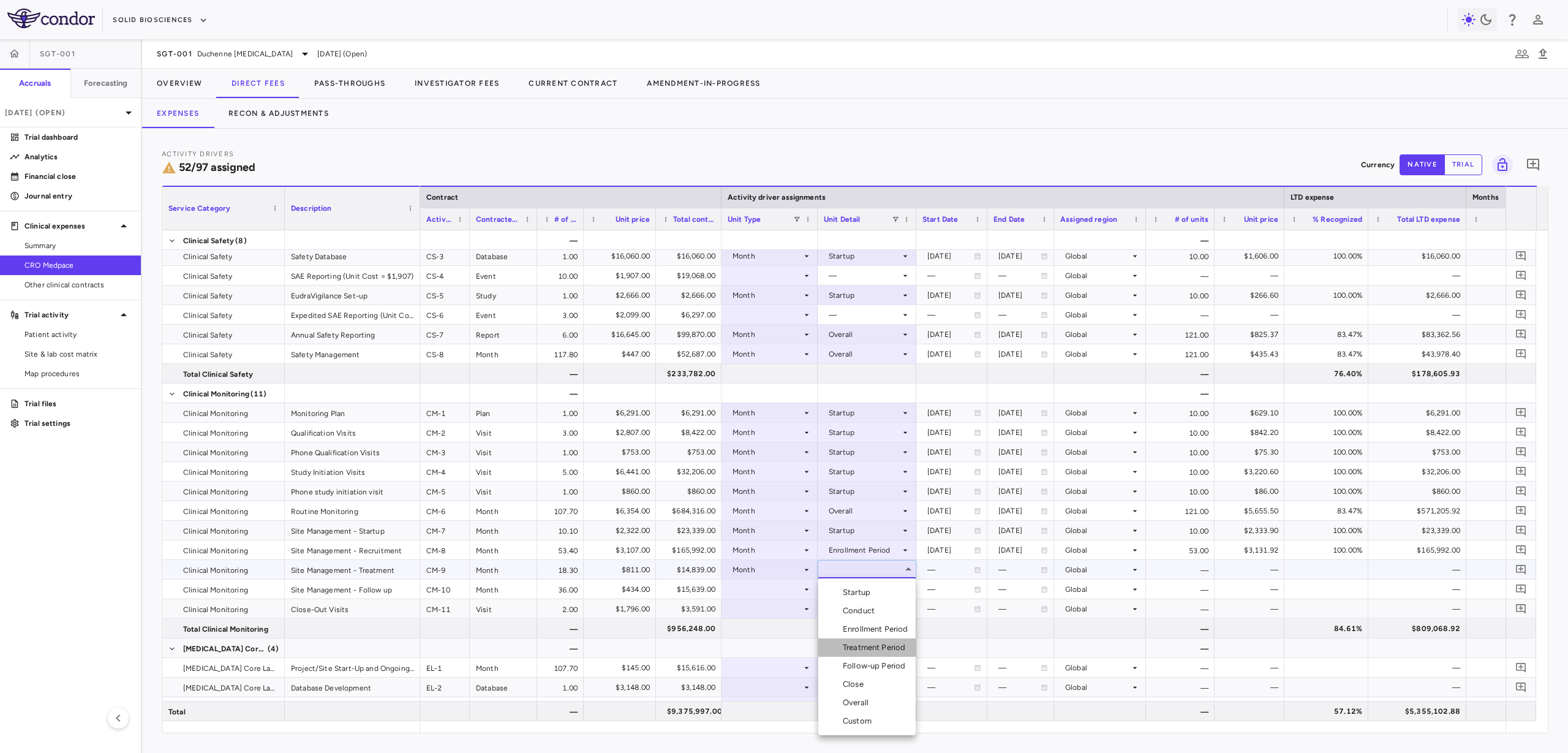
click at [878, 645] on div "Treatment Period" at bounding box center [876, 648] width 67 height 11
click at [803, 590] on icon at bounding box center [807, 590] width 10 height 10
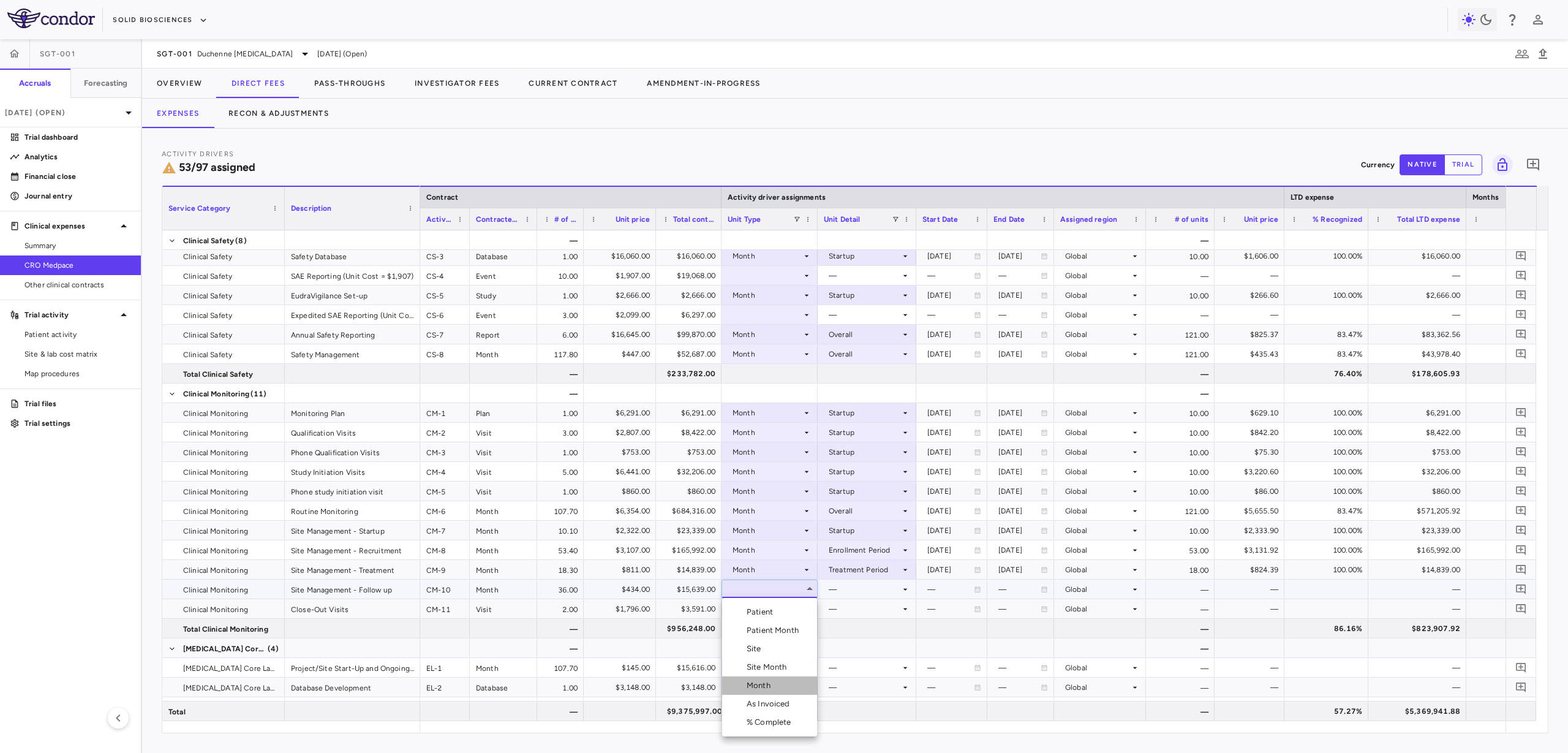
click at [781, 688] on li "Month" at bounding box center [769, 686] width 95 height 19
click at [843, 592] on div at bounding box center [867, 589] width 87 height 18
click at [868, 619] on div "Conduct" at bounding box center [861, 619] width 37 height 11
click at [763, 608] on div at bounding box center [770, 609] width 84 height 18
click at [773, 612] on div at bounding box center [770, 609] width 84 height 18
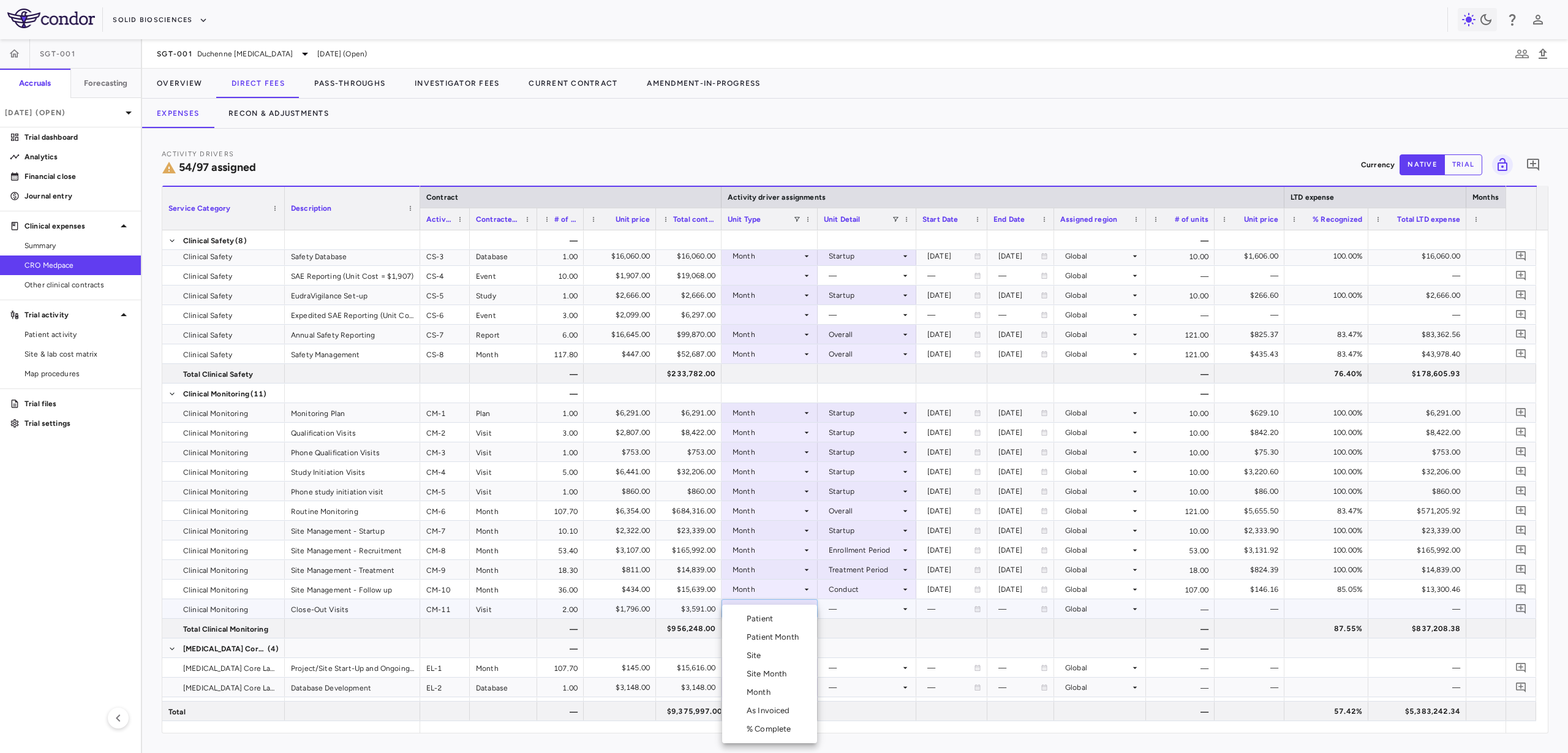
click at [773, 693] on div "Month" at bounding box center [761, 692] width 29 height 11
click at [860, 609] on div at bounding box center [867, 609] width 87 height 18
click at [871, 690] on li "Close" at bounding box center [867, 692] width 97 height 19
click at [734, 605] on div "Month" at bounding box center [770, 609] width 84 height 18
click at [758, 654] on div "Site" at bounding box center [756, 654] width 19 height 11
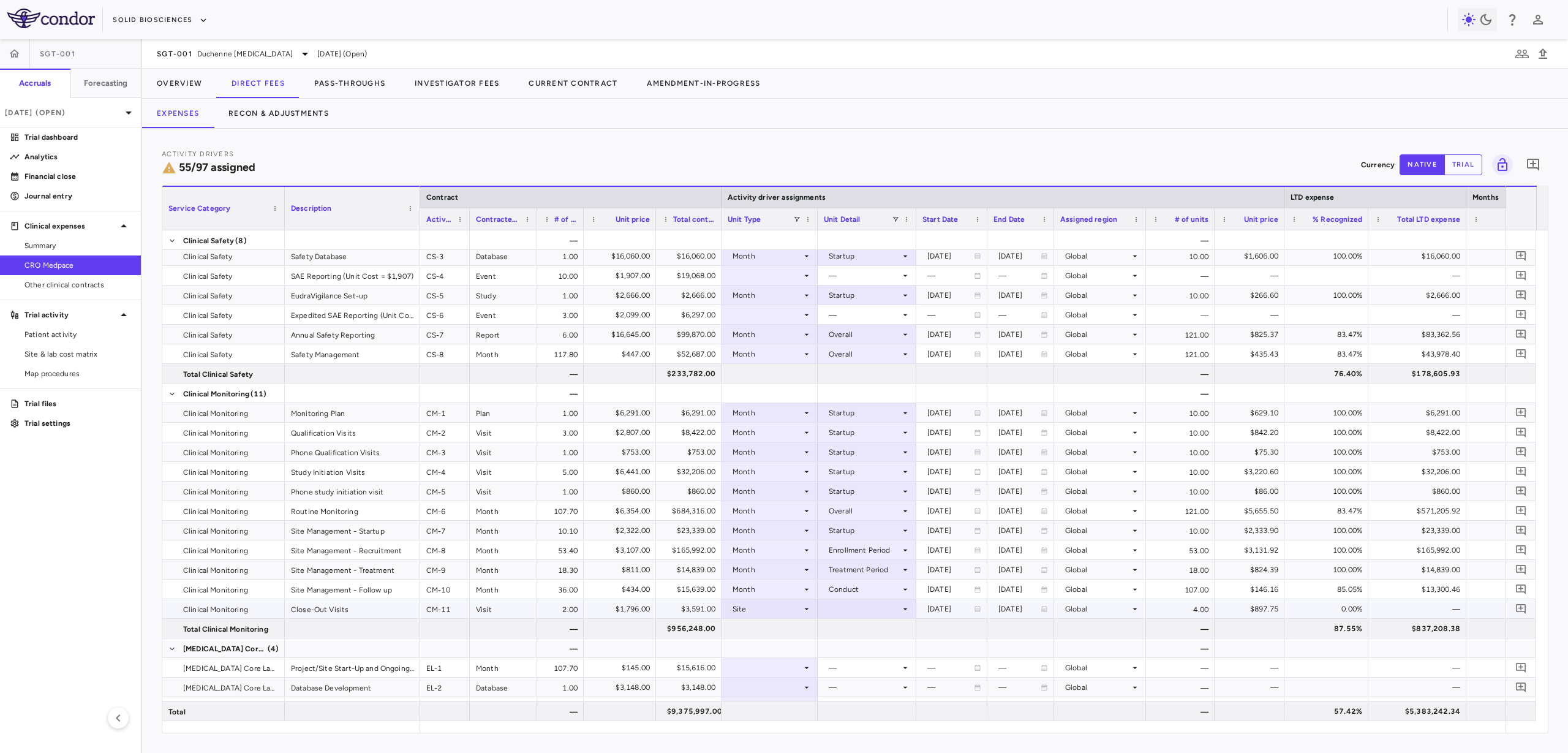
click at [852, 613] on div at bounding box center [867, 609] width 87 height 18
click at [867, 663] on div "Close" at bounding box center [855, 668] width 26 height 11
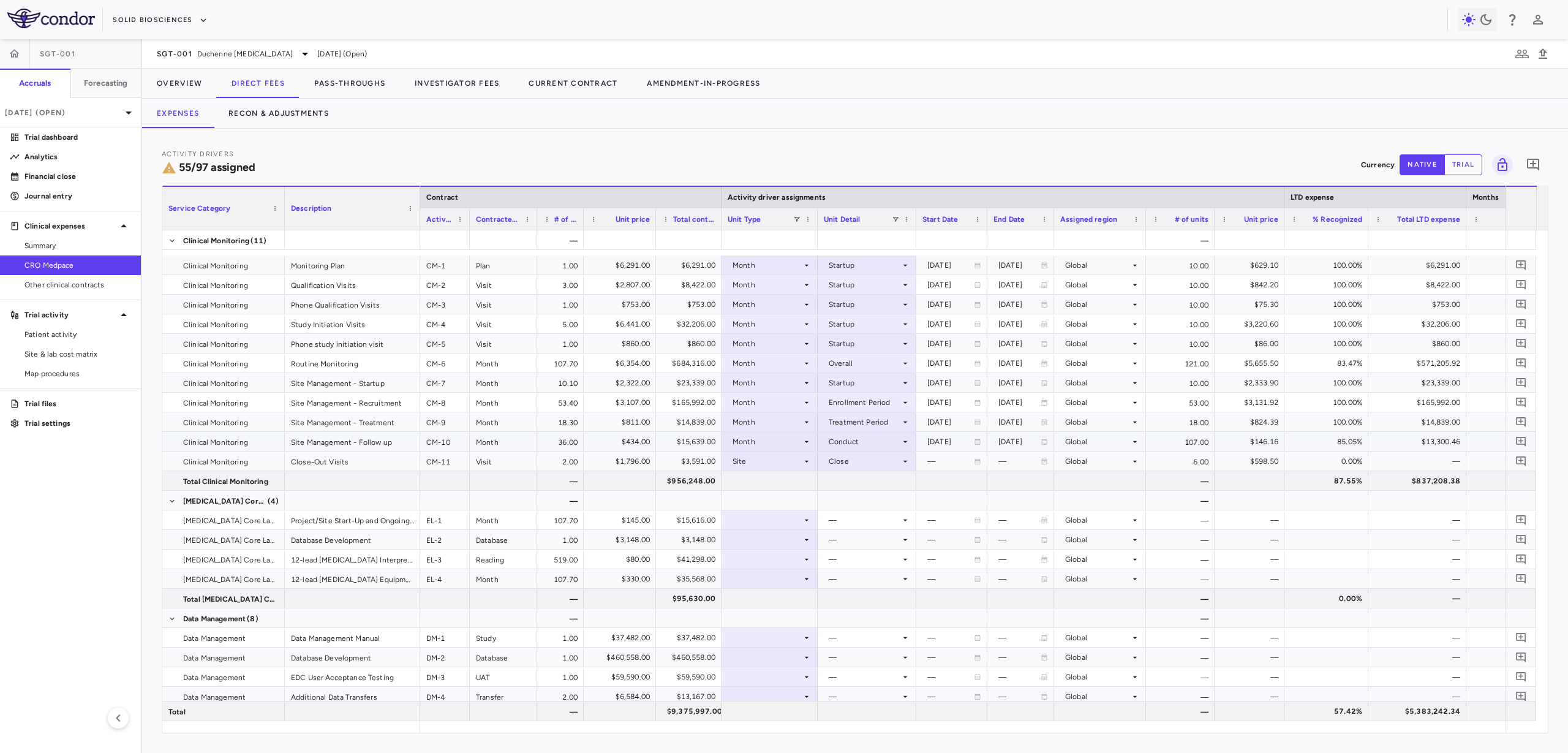
scroll to position [1214, 0]
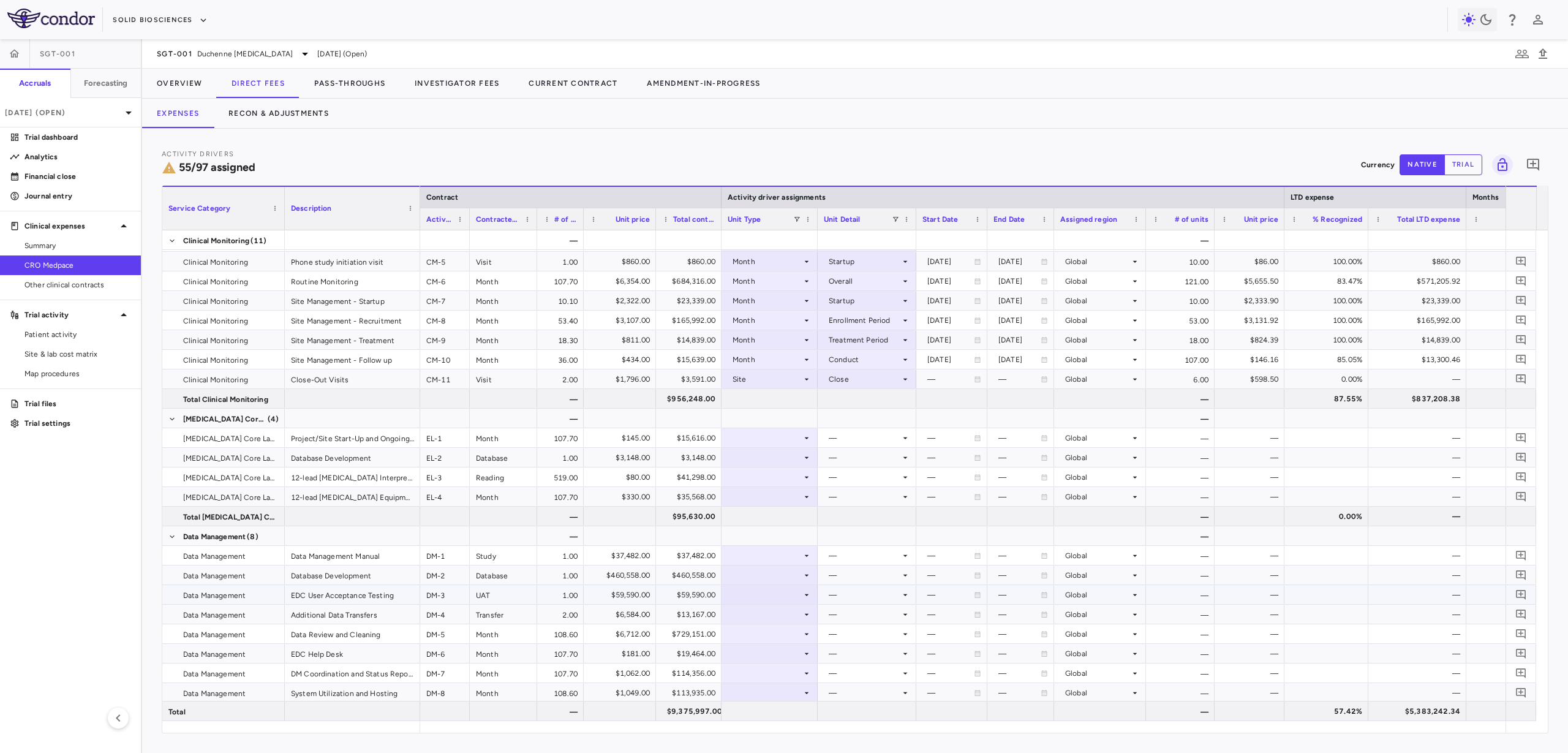
drag, startPoint x: 1419, startPoint y: 592, endPoint x: 1413, endPoint y: 589, distance: 6.7
click at [946, 404] on div at bounding box center [952, 398] width 59 height 18
click at [681, 402] on div "$956,248.00" at bounding box center [691, 398] width 49 height 19
click at [769, 394] on div at bounding box center [770, 398] width 84 height 18
click at [766, 456] on div at bounding box center [770, 458] width 84 height 18
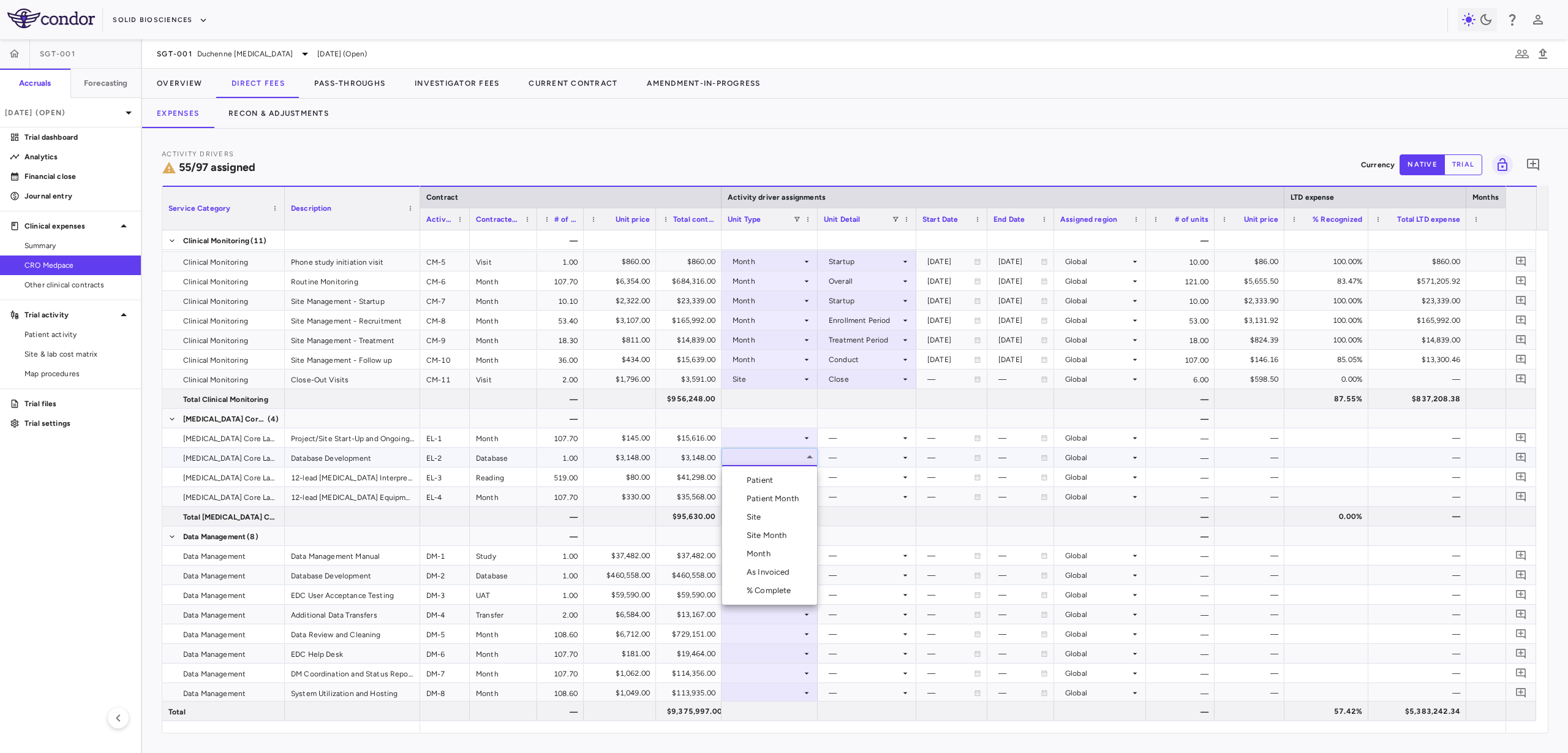
click at [786, 550] on li "Month" at bounding box center [769, 554] width 95 height 19
click at [856, 452] on div at bounding box center [867, 458] width 87 height 18
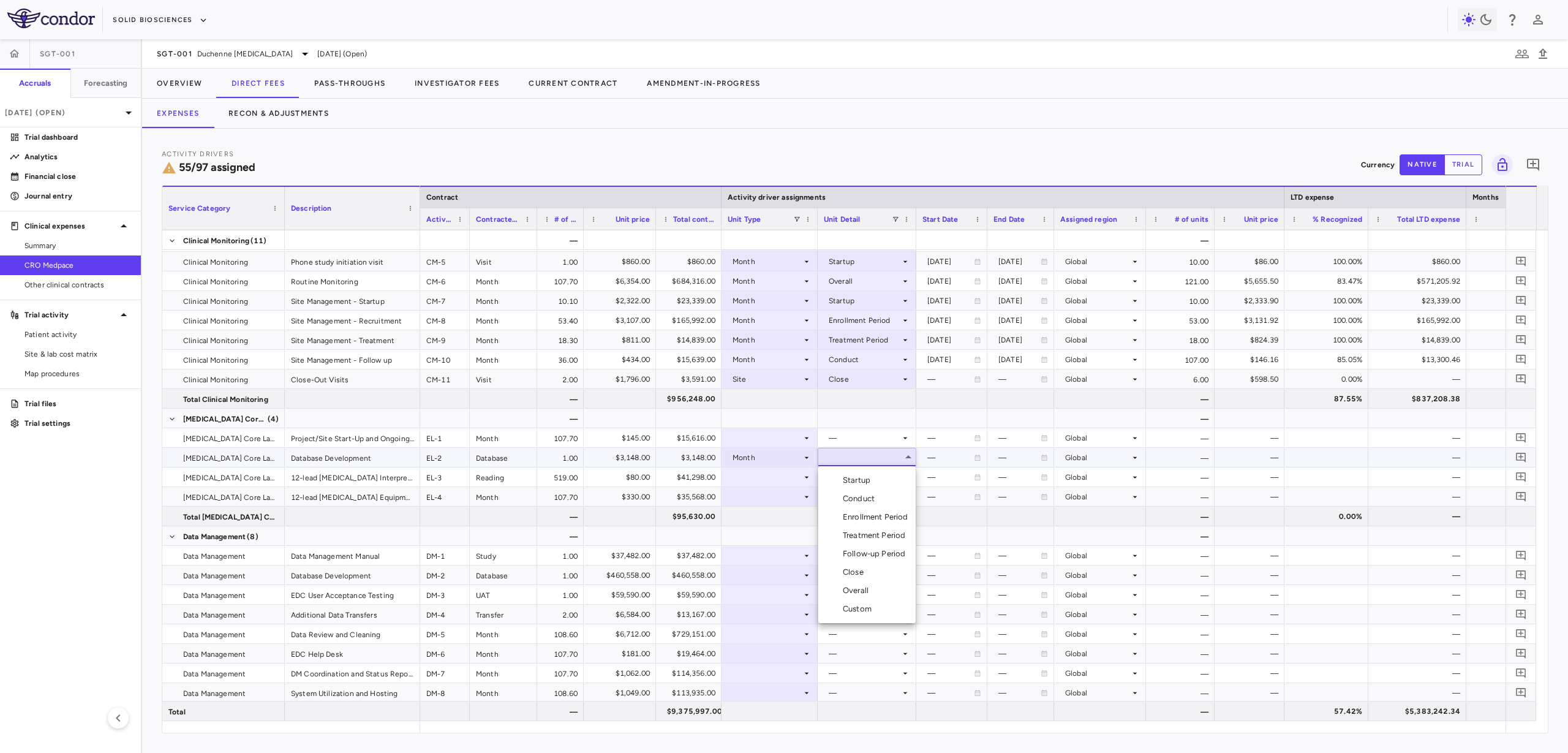
click at [857, 484] on div "Startup" at bounding box center [859, 480] width 33 height 11
click at [788, 433] on div at bounding box center [770, 438] width 84 height 18
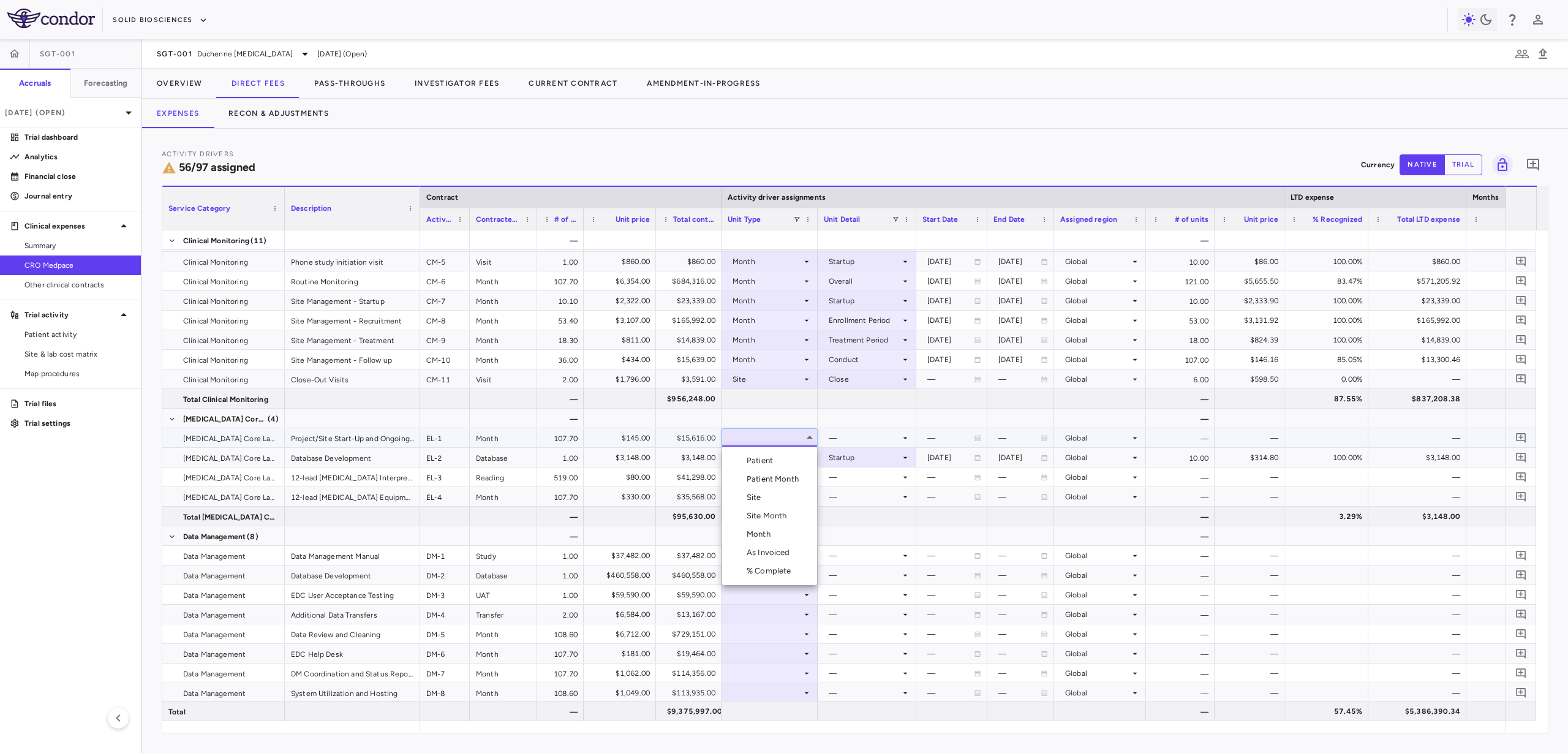
click at [782, 532] on li "Month" at bounding box center [769, 534] width 95 height 19
click at [874, 426] on div at bounding box center [867, 418] width 87 height 18
click at [875, 431] on div at bounding box center [867, 438] width 87 height 18
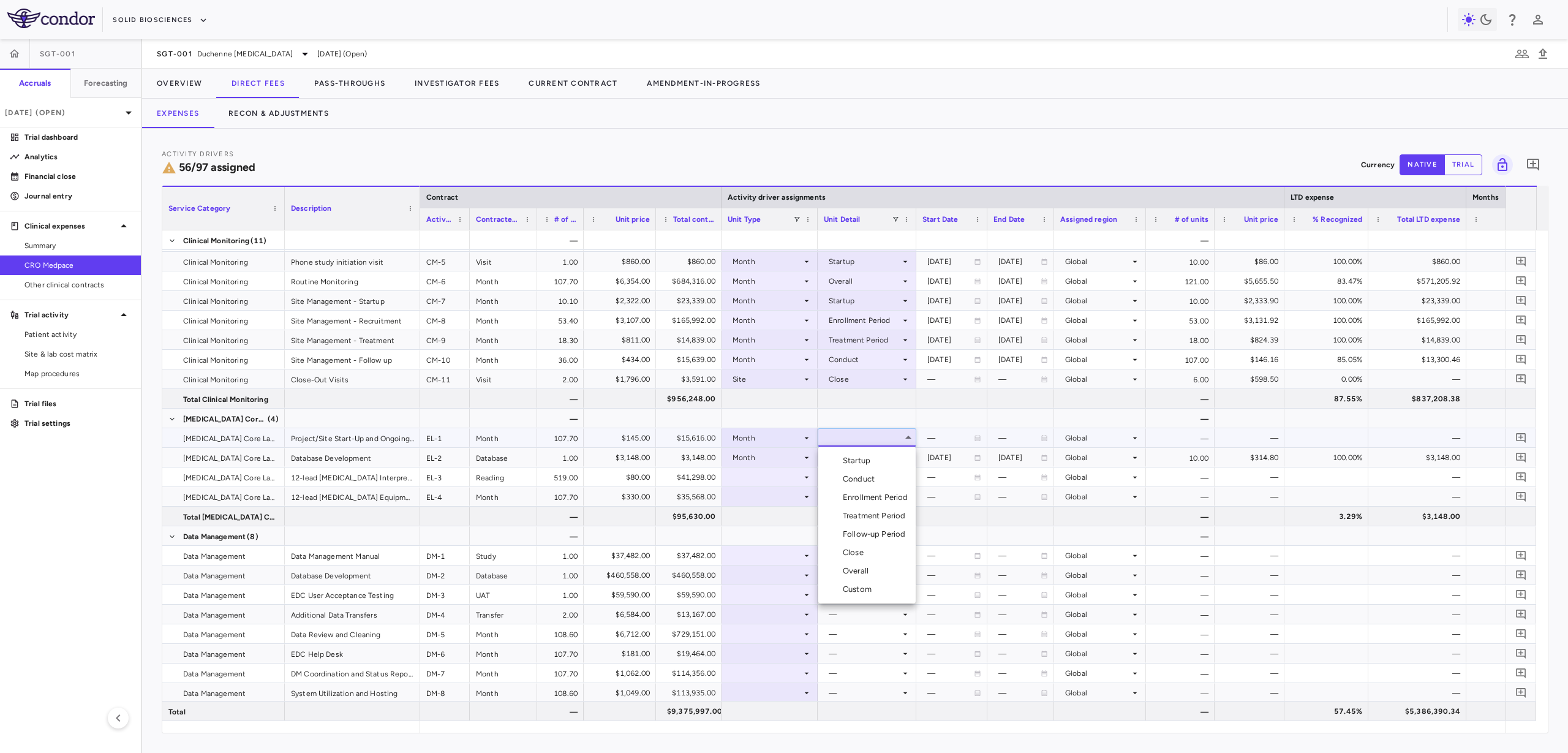
click at [875, 562] on li "Overall" at bounding box center [867, 572] width 97 height 19
click at [757, 499] on div at bounding box center [770, 496] width 84 height 18
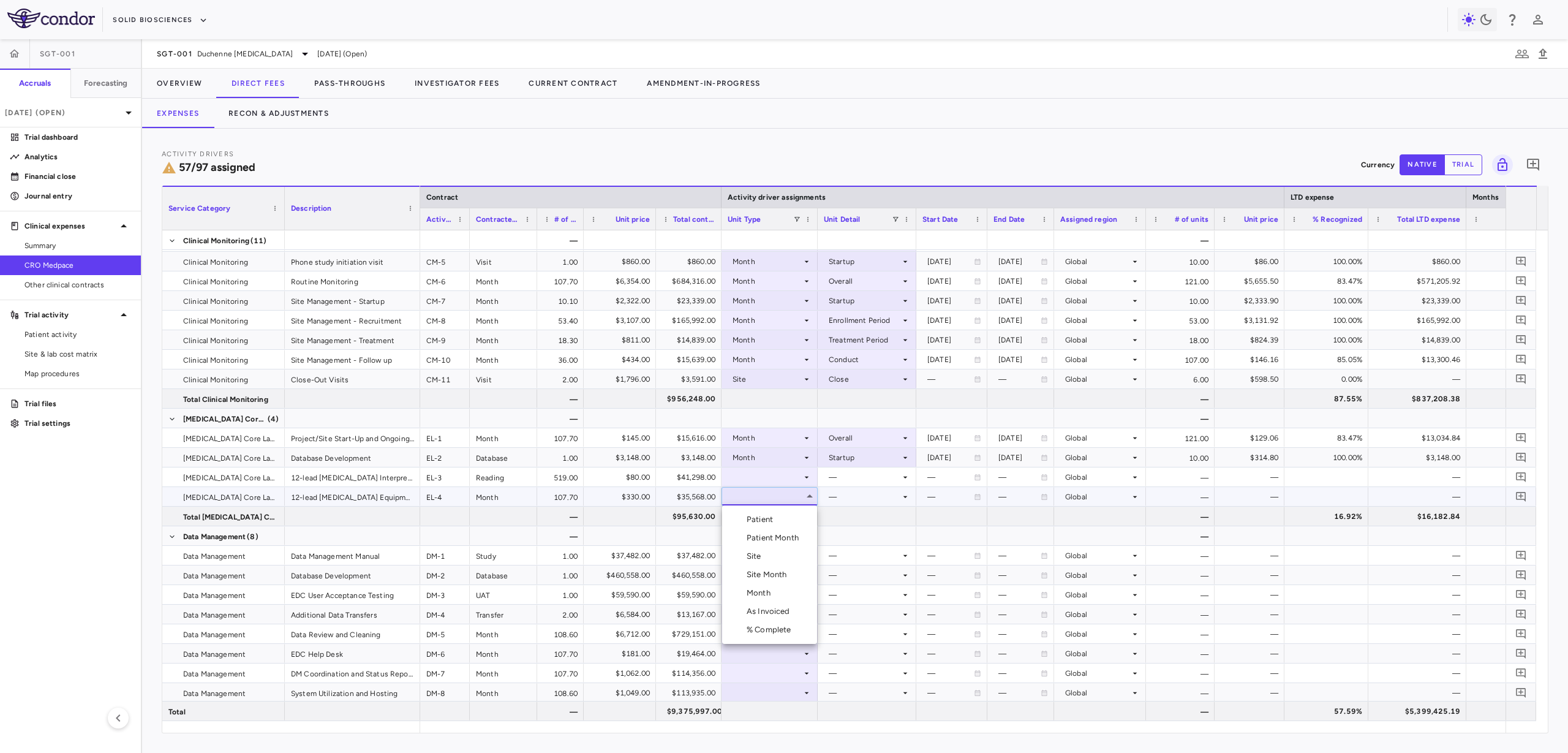
click at [778, 595] on li "Month" at bounding box center [769, 594] width 95 height 19
click at [833, 496] on div at bounding box center [867, 496] width 87 height 18
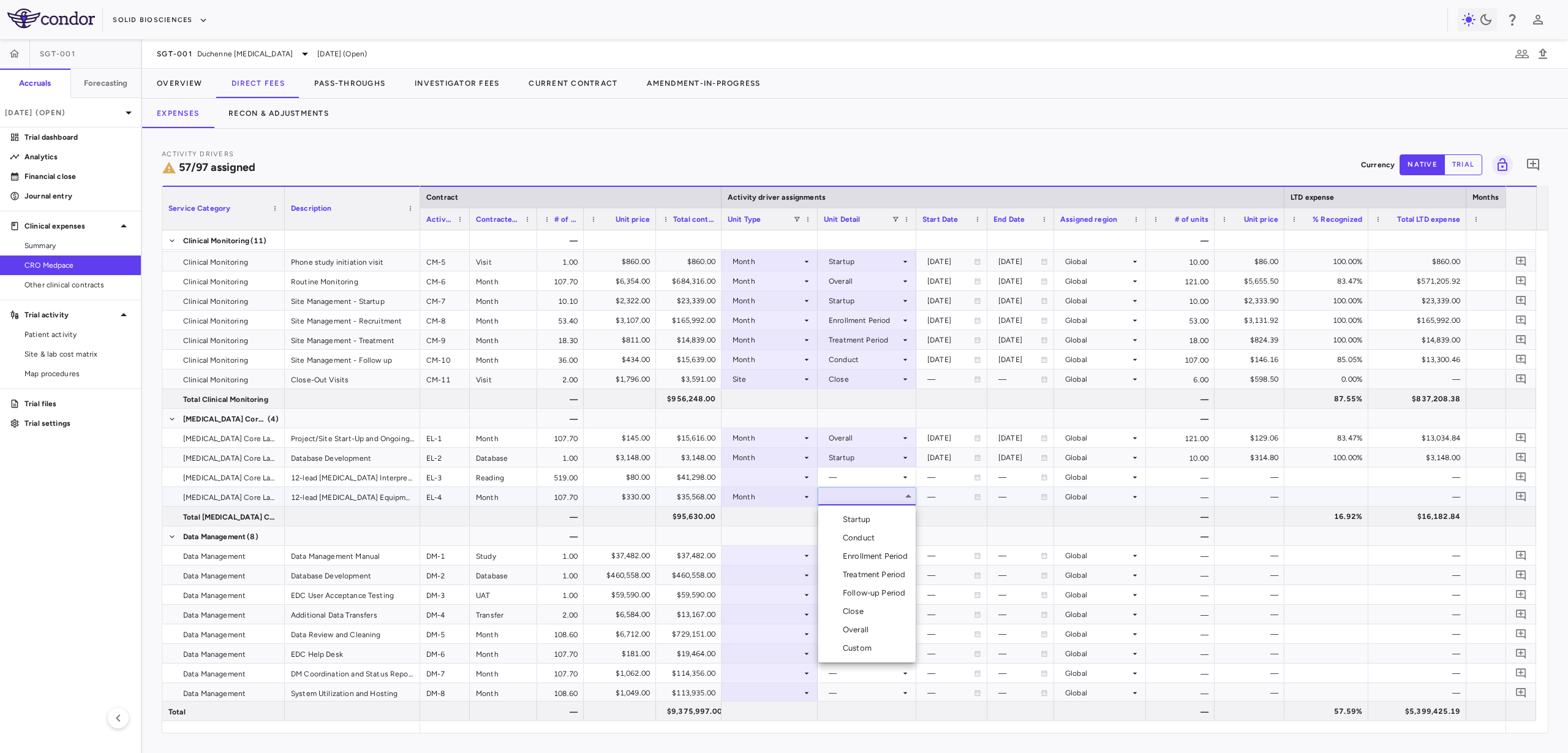
click at [864, 630] on div "Overall" at bounding box center [858, 630] width 31 height 11
click at [803, 478] on icon at bounding box center [807, 477] width 10 height 10
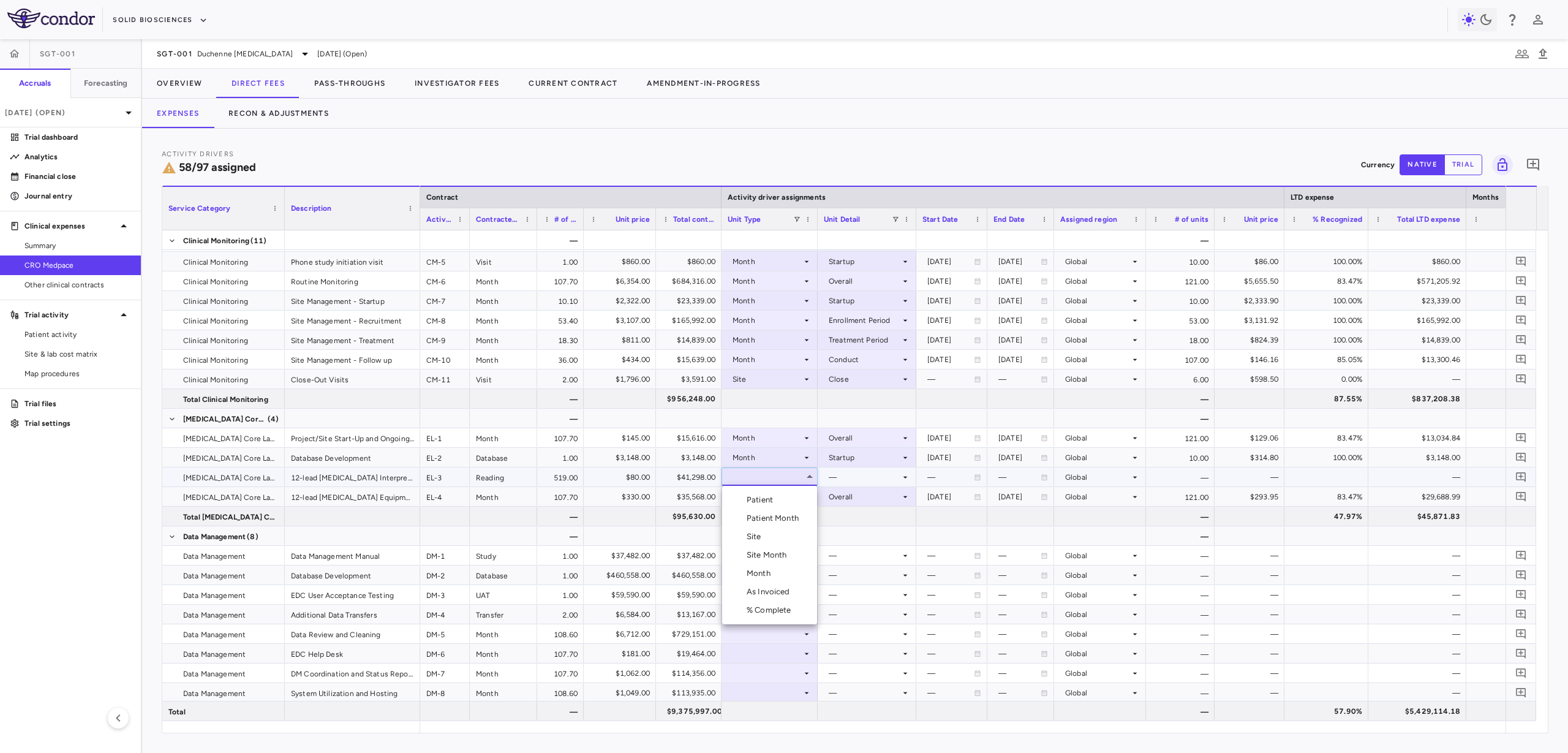
click at [791, 579] on li "Month" at bounding box center [769, 574] width 95 height 19
click at [848, 472] on div at bounding box center [867, 477] width 87 height 18
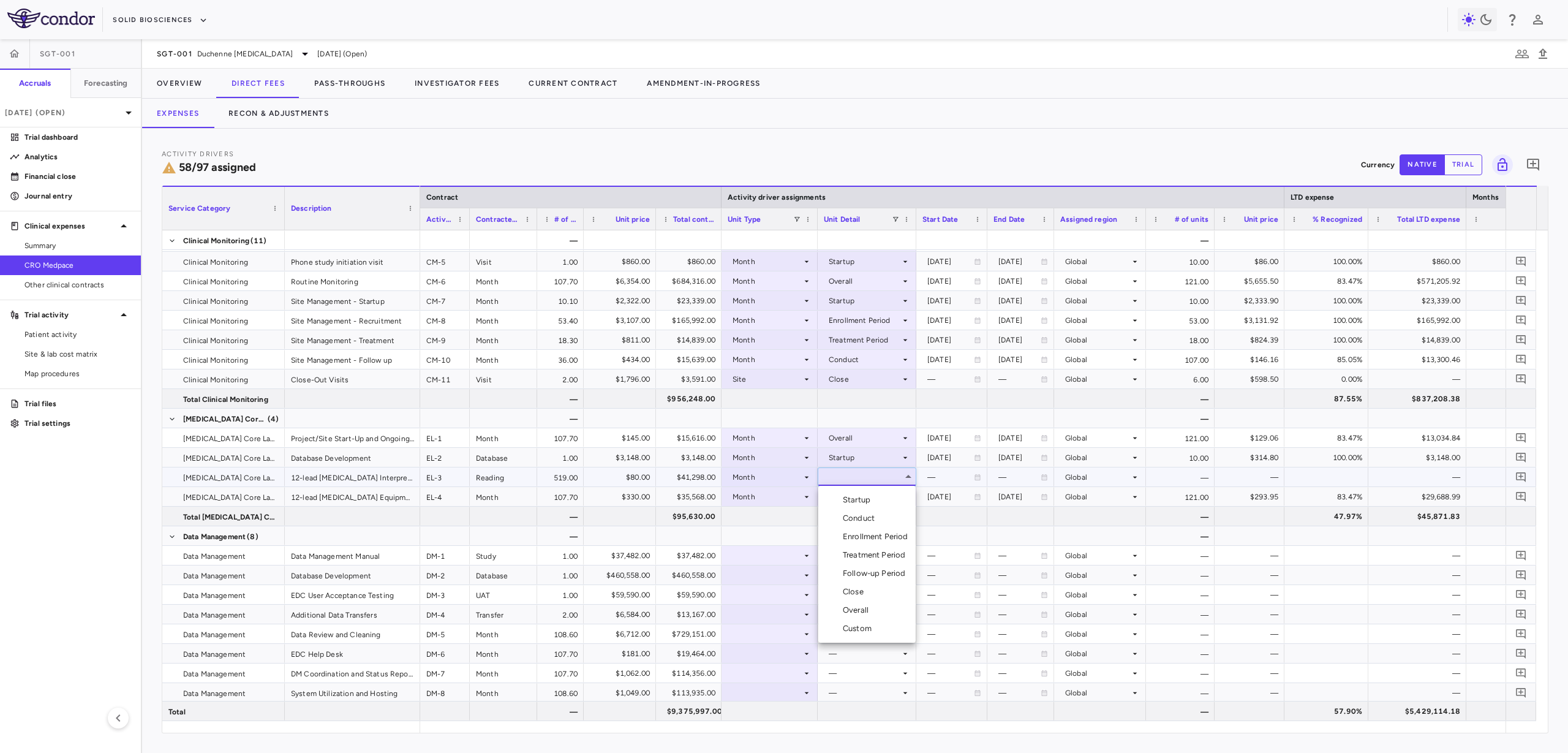
click at [862, 513] on div "Conduct" at bounding box center [861, 518] width 37 height 11
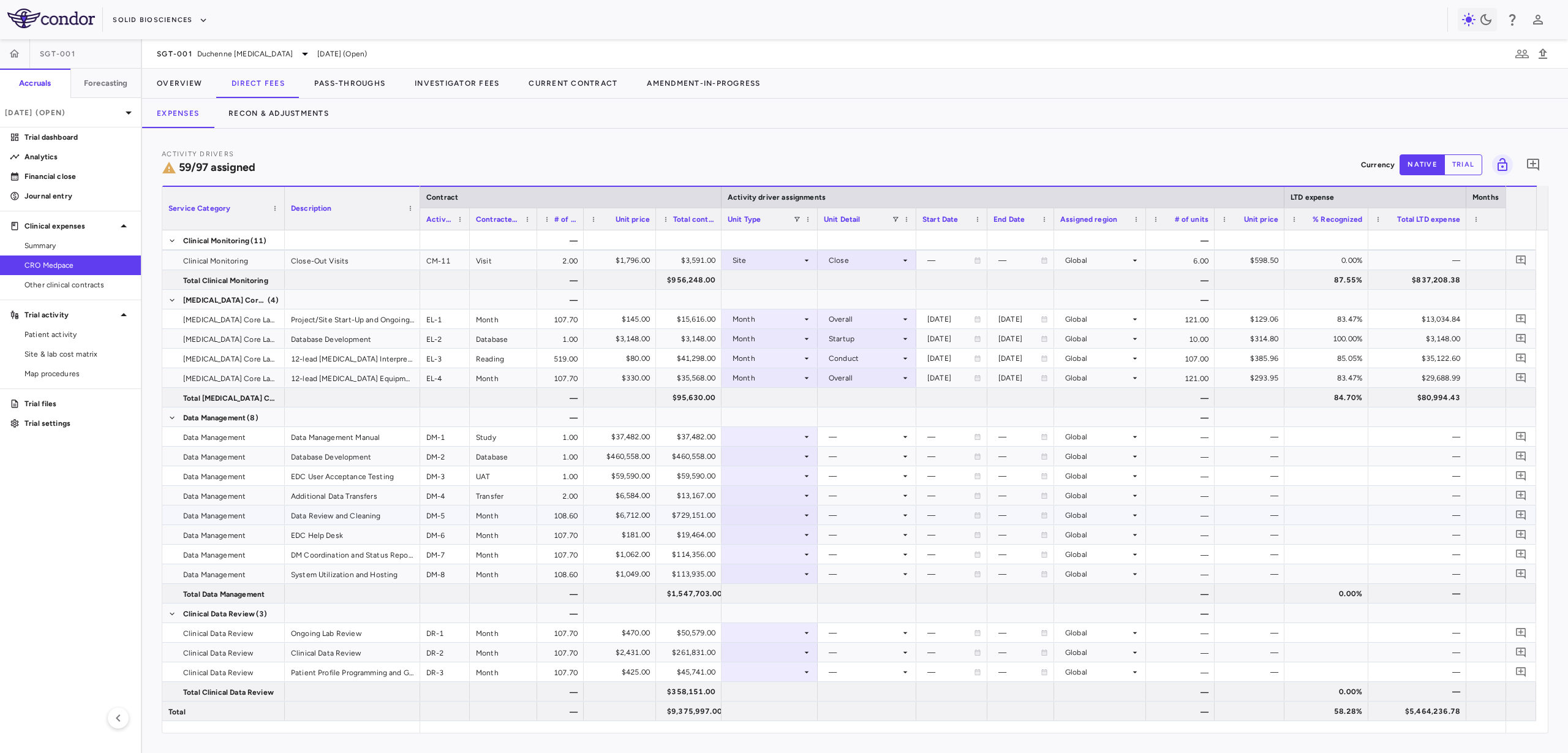
scroll to position [1367, 0]
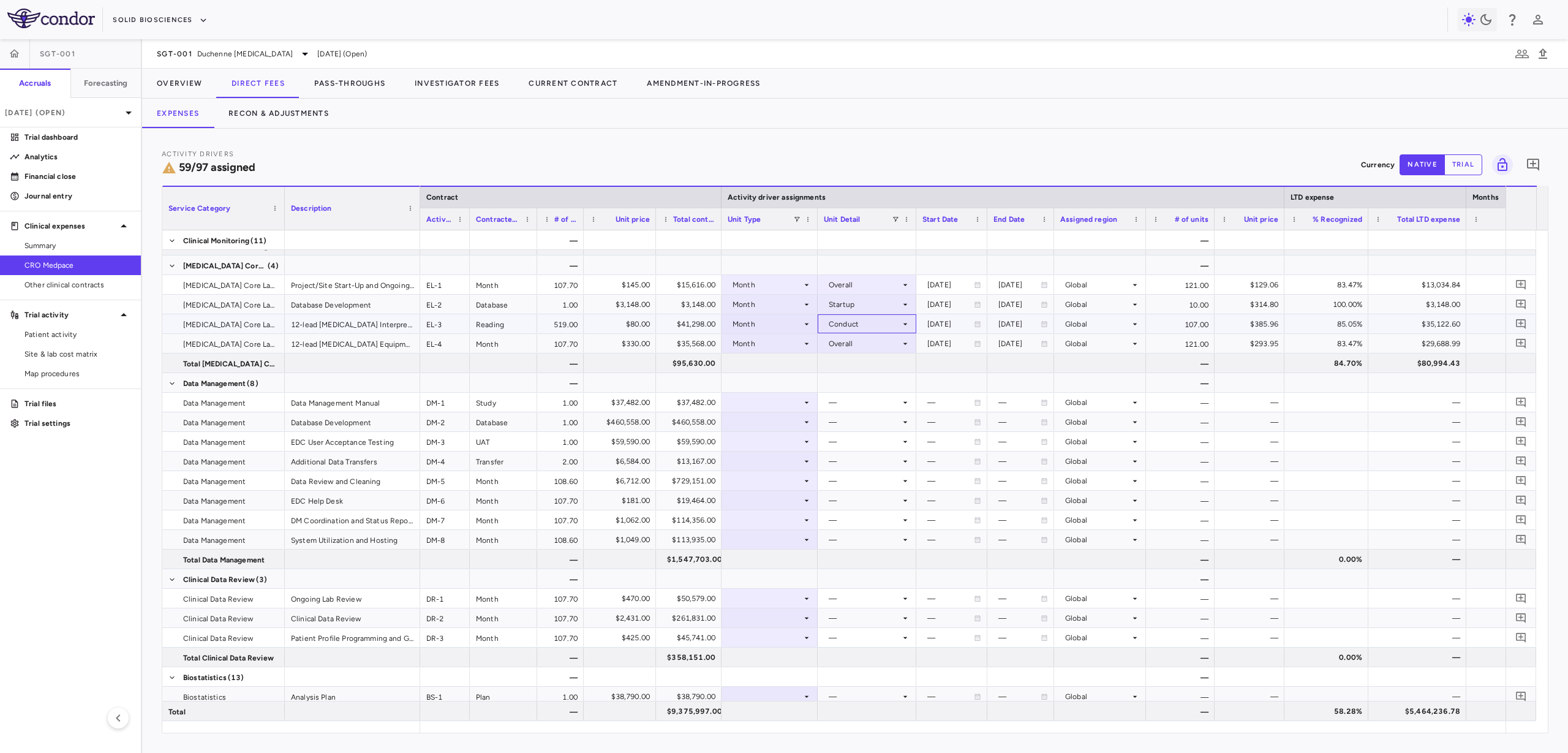
click at [867, 327] on div "Conduct" at bounding box center [864, 323] width 71 height 19
click at [787, 354] on div at bounding box center [784, 376] width 1568 height 753
click at [838, 339] on div "Overall" at bounding box center [864, 343] width 71 height 19
click at [871, 389] on div "Conduct" at bounding box center [861, 385] width 37 height 11
click at [884, 345] on div "Conduct" at bounding box center [864, 343] width 71 height 19
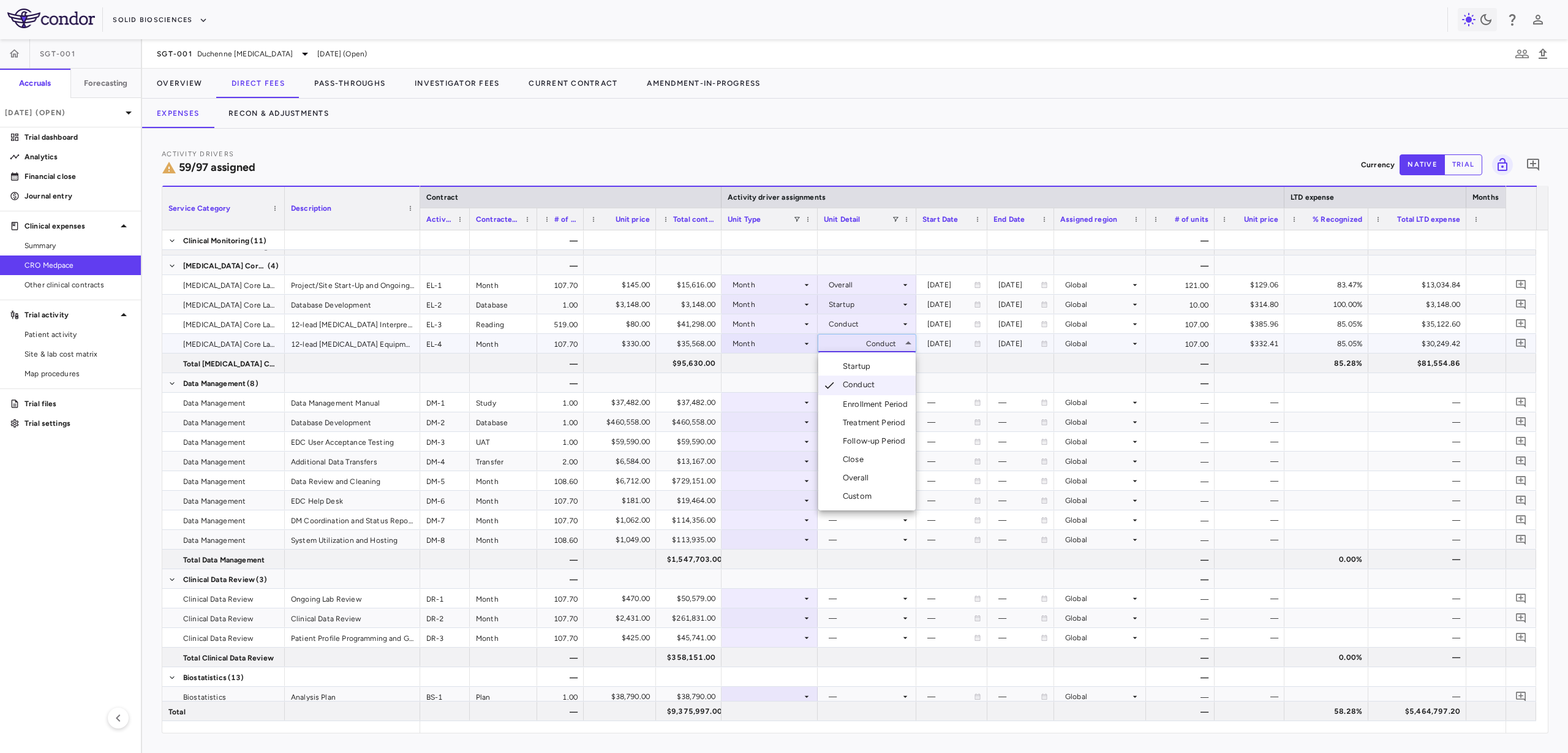
click at [1089, 361] on div at bounding box center [784, 376] width 1568 height 753
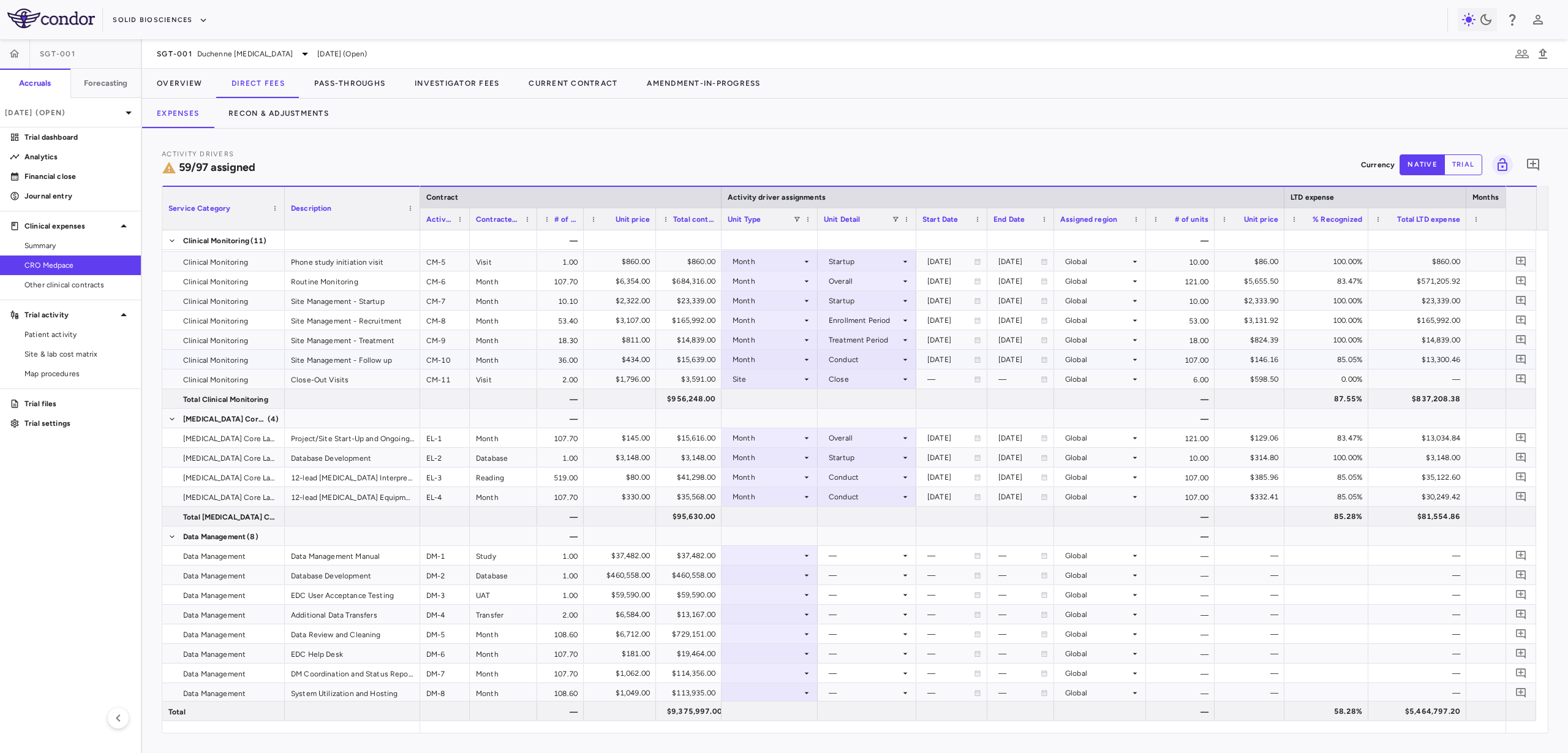
scroll to position [1137, 0]
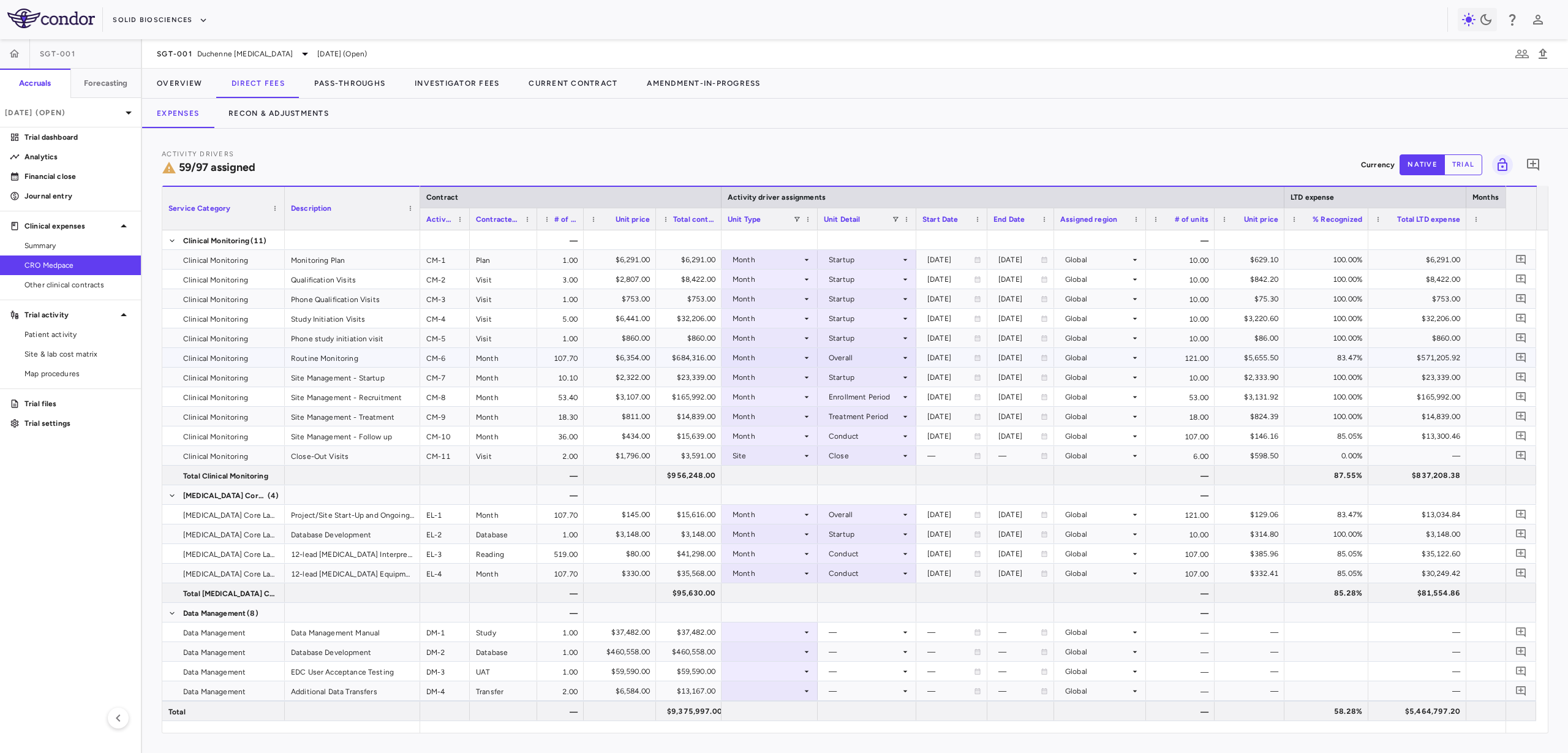
click at [864, 363] on div "Overall" at bounding box center [864, 357] width 71 height 19
click at [875, 404] on li "Conduct" at bounding box center [867, 399] width 97 height 19
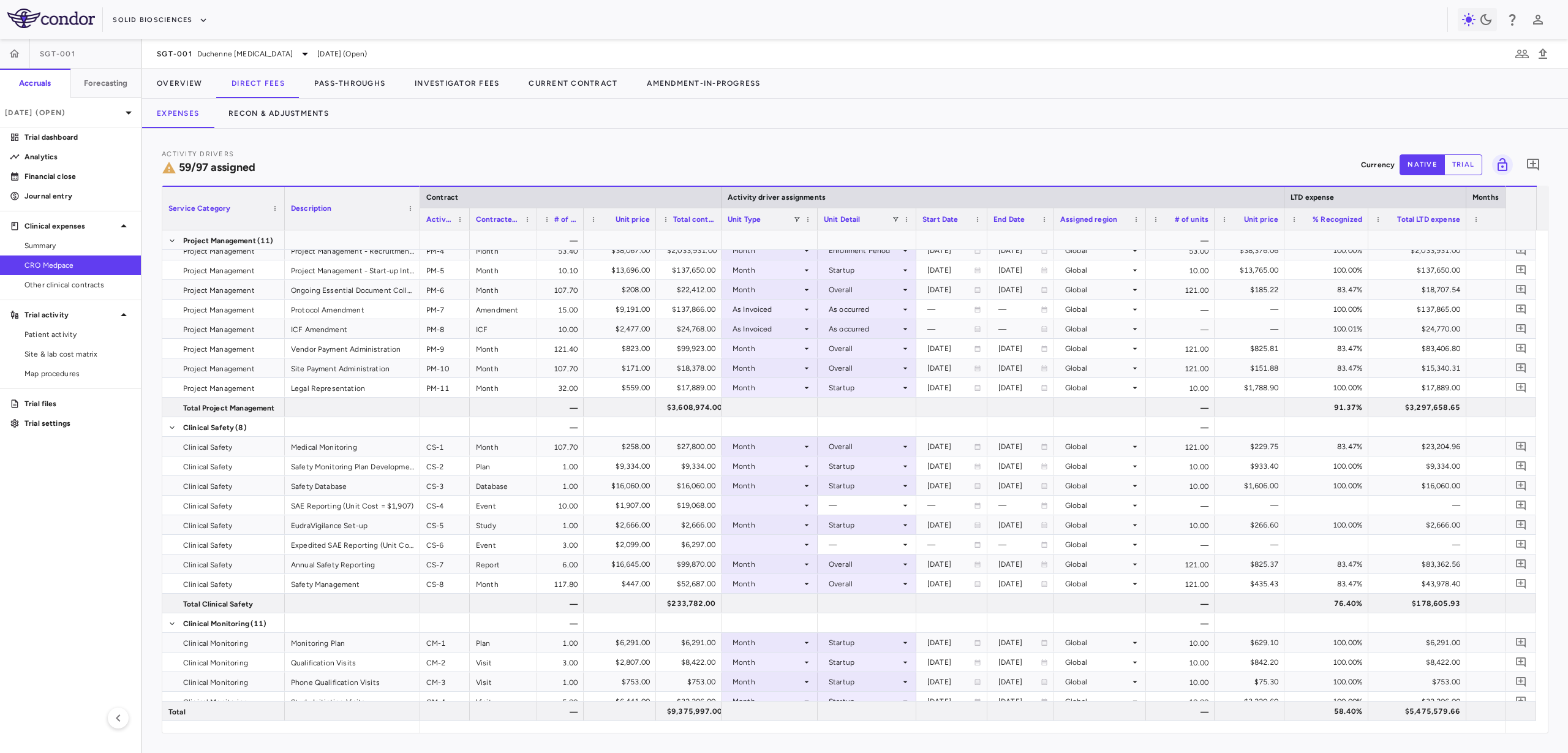
scroll to position [754, 0]
click at [859, 444] on div "Overall" at bounding box center [864, 446] width 71 height 19
click at [865, 480] on li "Conduct" at bounding box center [867, 488] width 97 height 19
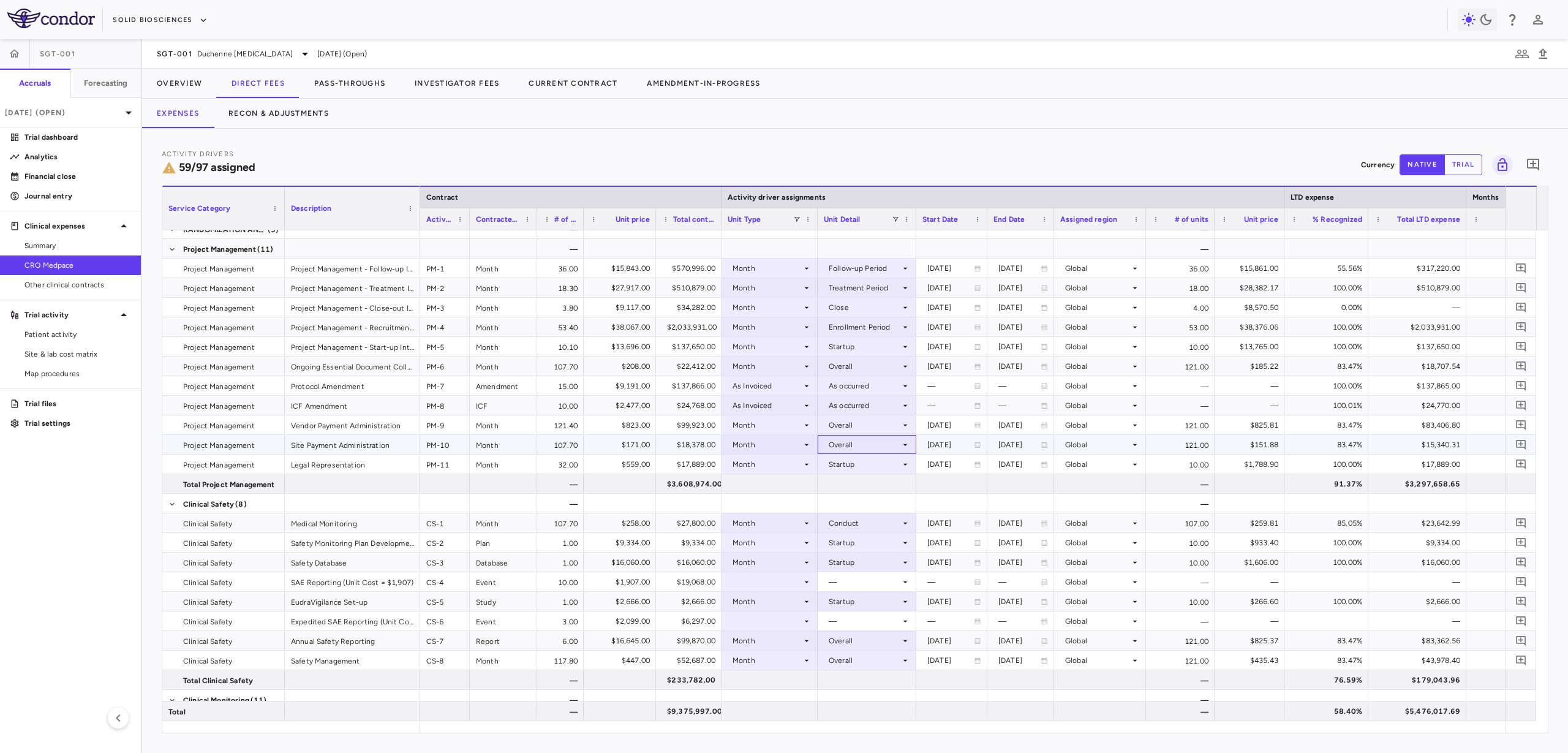
click at [845, 443] on div "Overall" at bounding box center [864, 444] width 71 height 19
click at [889, 490] on li "Conduct" at bounding box center [867, 486] width 97 height 19
click at [851, 366] on div "Overall" at bounding box center [864, 366] width 71 height 19
click at [871, 409] on div "Conduct" at bounding box center [861, 408] width 37 height 11
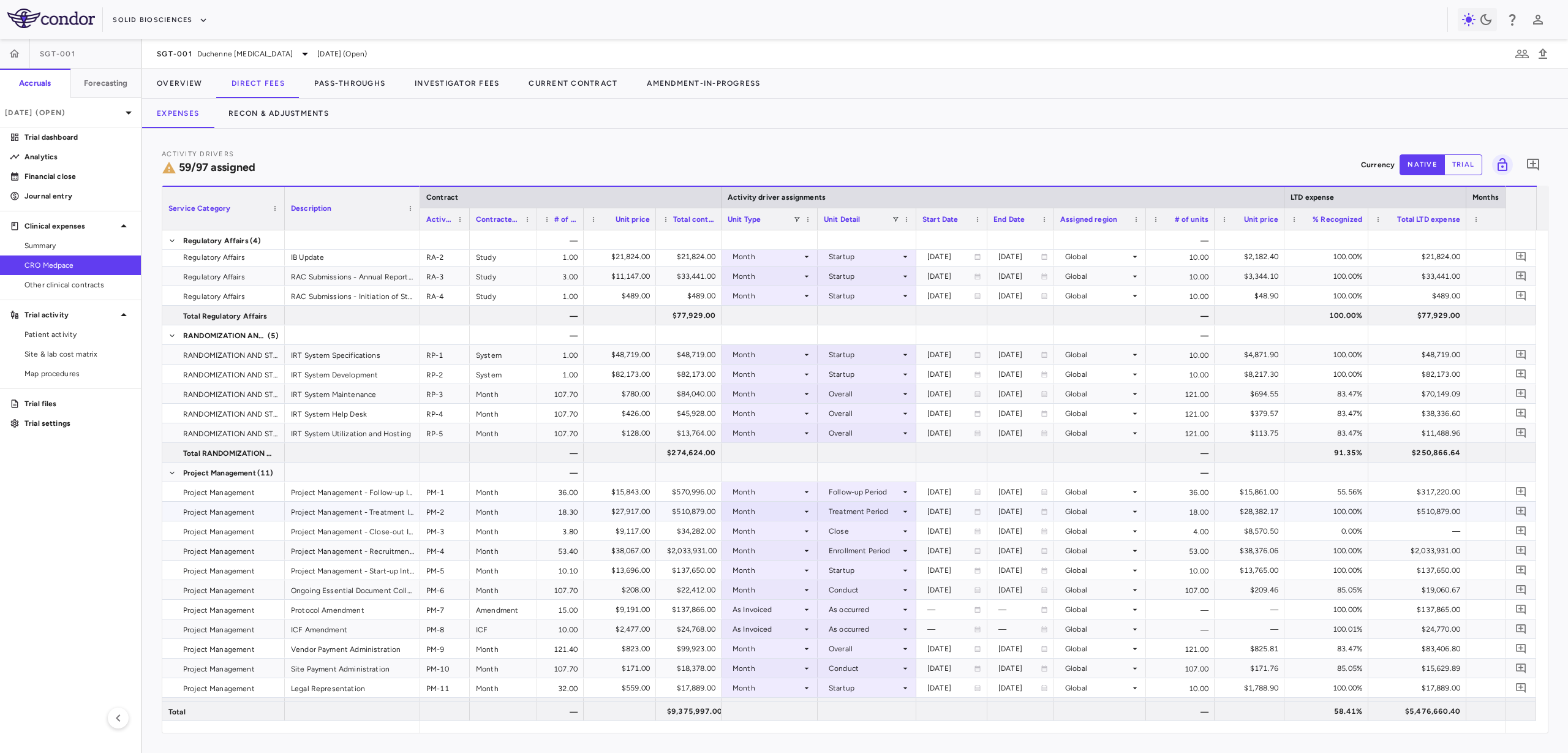
scroll to position [448, 0]
click at [872, 400] on div "Overall" at bounding box center [864, 400] width 71 height 19
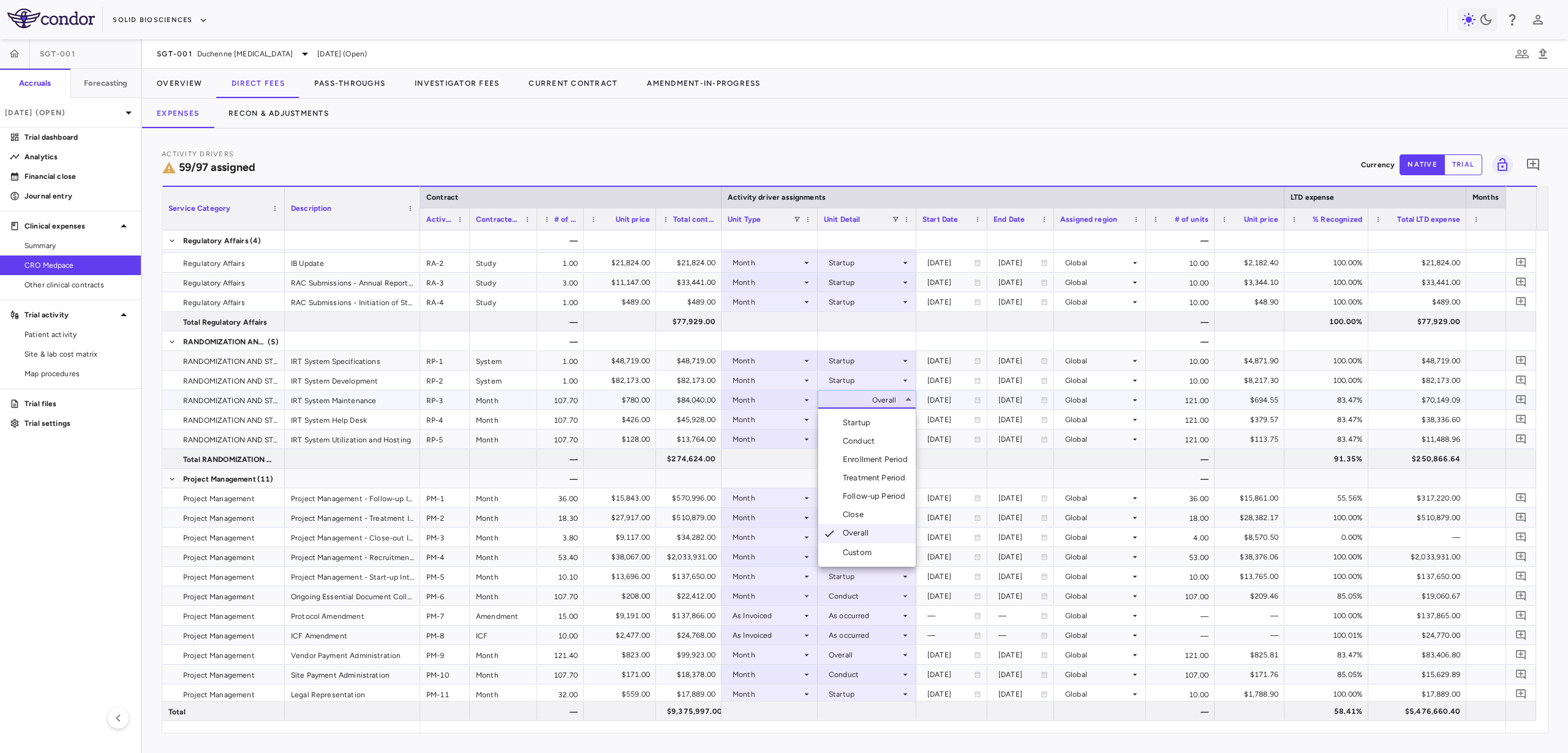
click at [885, 445] on li "Conduct" at bounding box center [867, 442] width 97 height 19
click at [887, 419] on div "Overall" at bounding box center [864, 420] width 71 height 19
click at [878, 454] on li "Conduct" at bounding box center [867, 461] width 97 height 19
click at [895, 442] on div "Overall" at bounding box center [864, 439] width 71 height 19
click at [887, 482] on li "Conduct" at bounding box center [867, 481] width 97 height 19
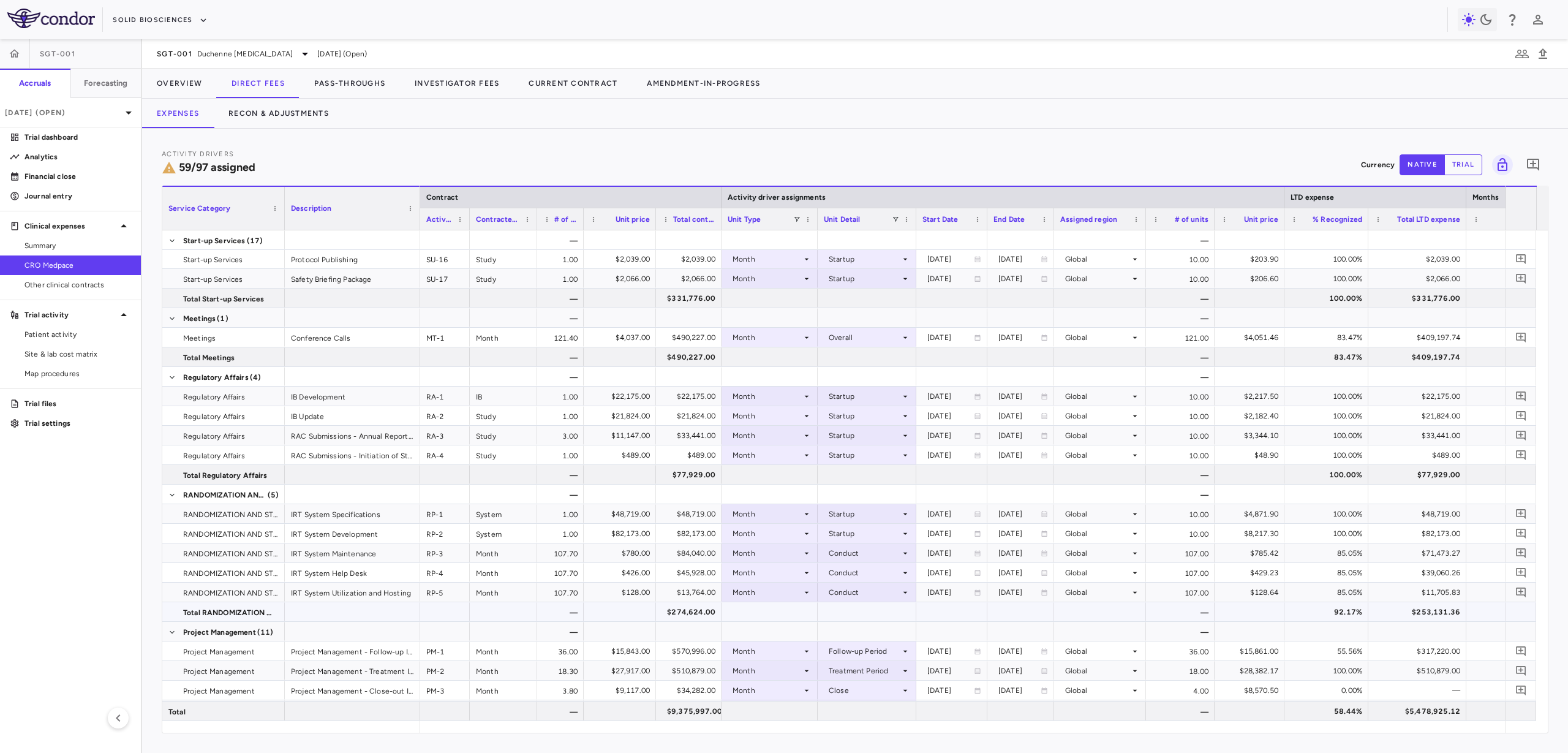
scroll to position [0, 0]
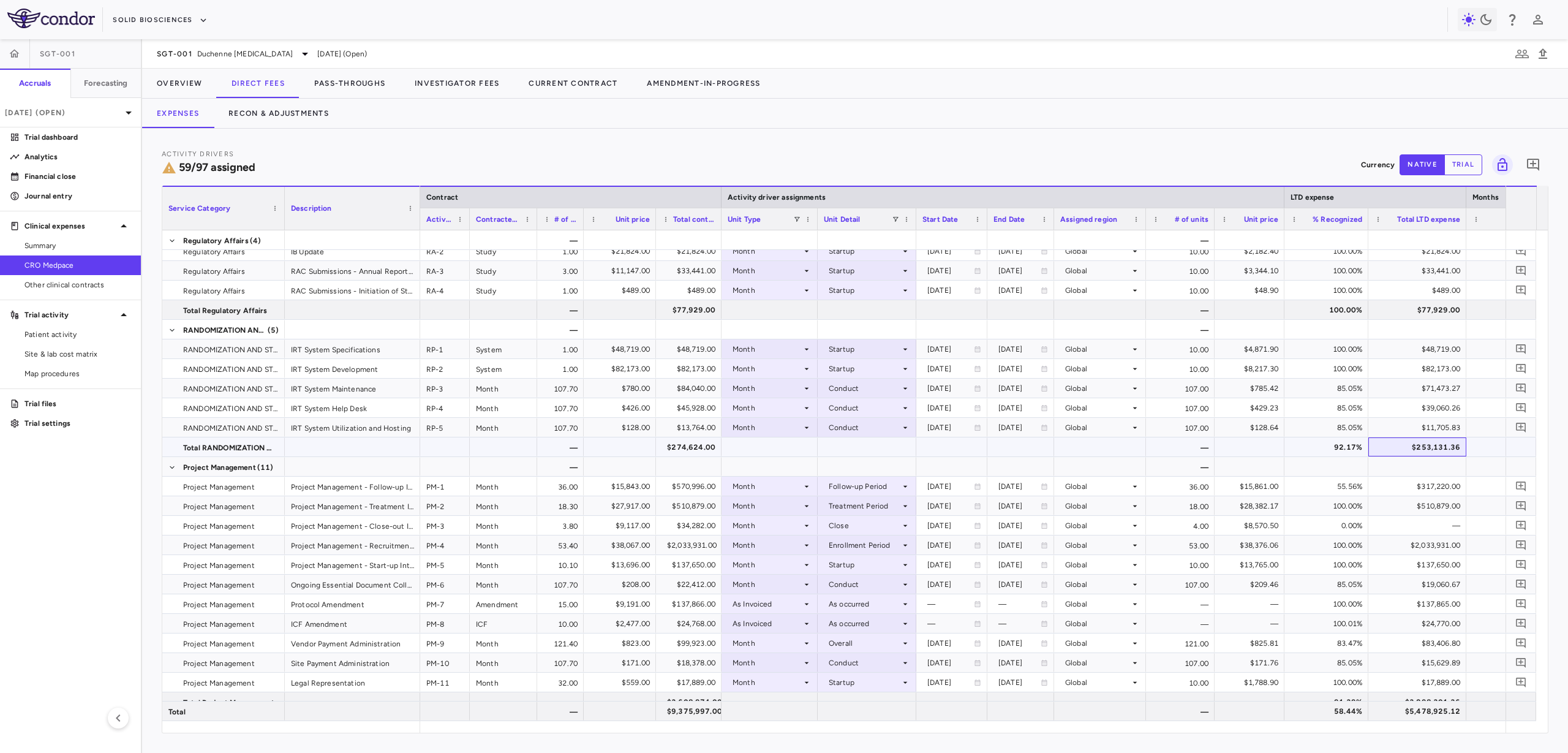
drag, startPoint x: 1442, startPoint y: 447, endPoint x: 1564, endPoint y: 466, distance: 123.5
click at [1442, 447] on div "$253,131.36" at bounding box center [1419, 447] width 81 height 19
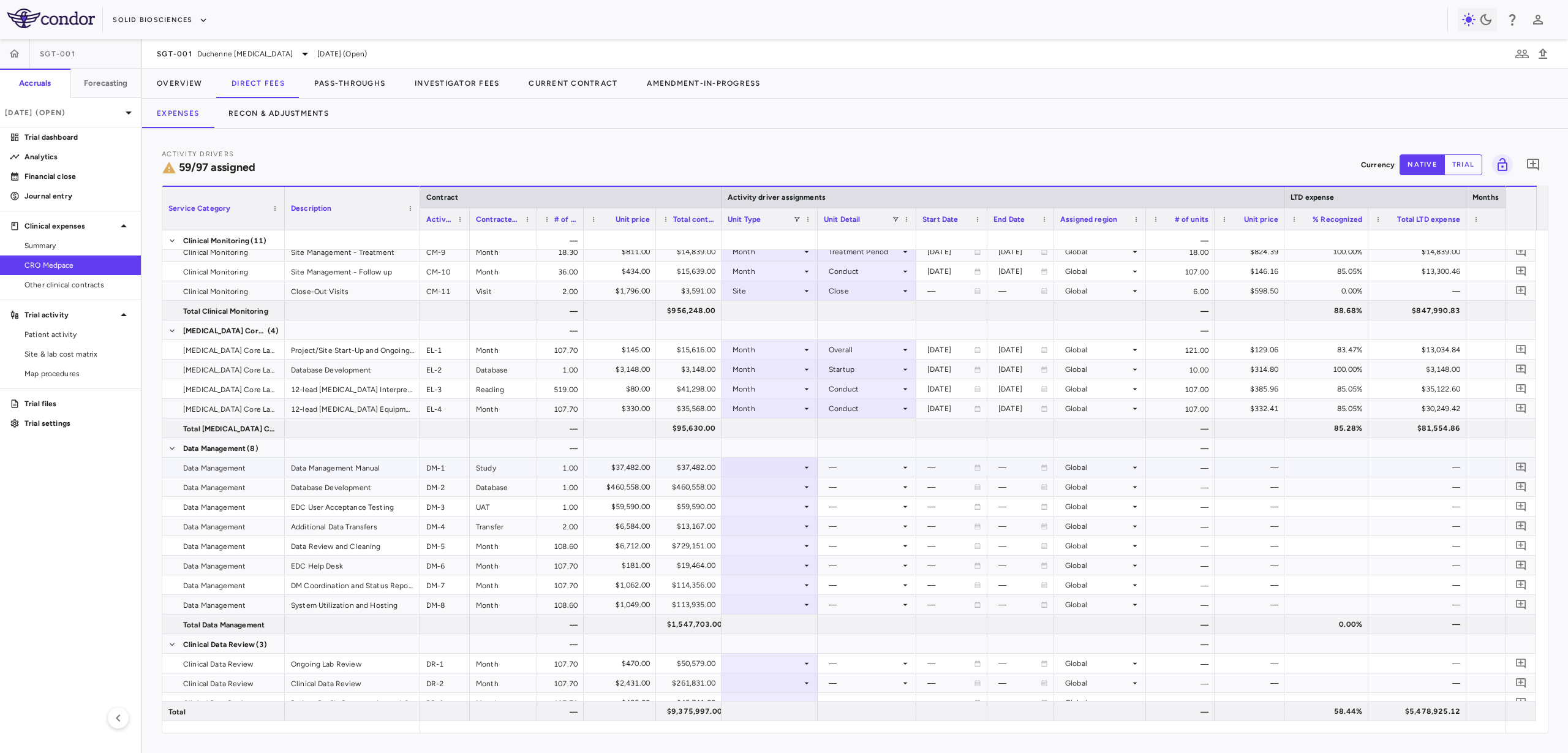
click at [782, 468] on div at bounding box center [770, 467] width 84 height 18
click at [793, 562] on li "Month" at bounding box center [769, 564] width 95 height 19
click at [871, 458] on div at bounding box center [867, 467] width 87 height 18
click at [877, 491] on li "Startup" at bounding box center [867, 490] width 97 height 19
click at [785, 448] on div at bounding box center [770, 448] width 84 height 18
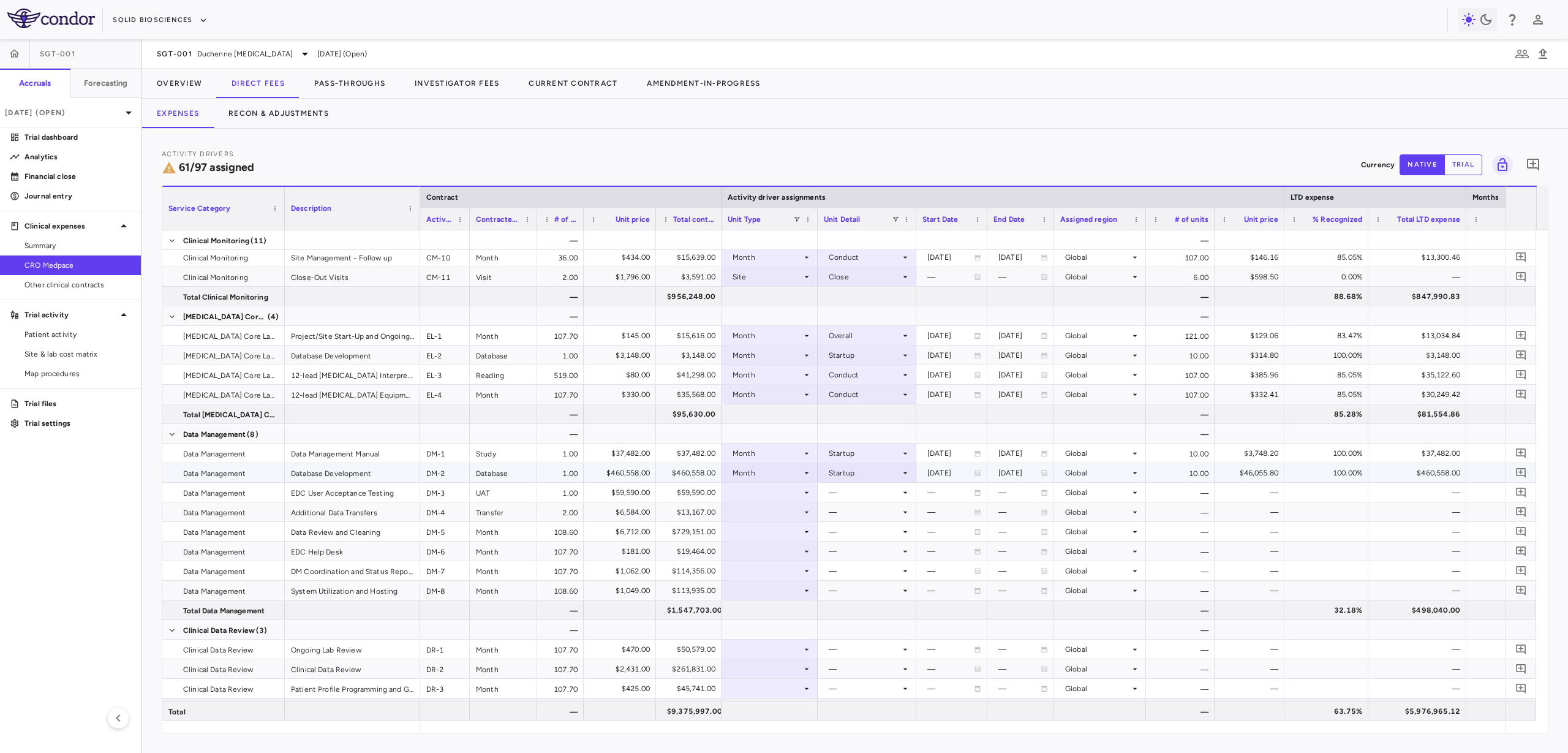
scroll to position [1149, 0]
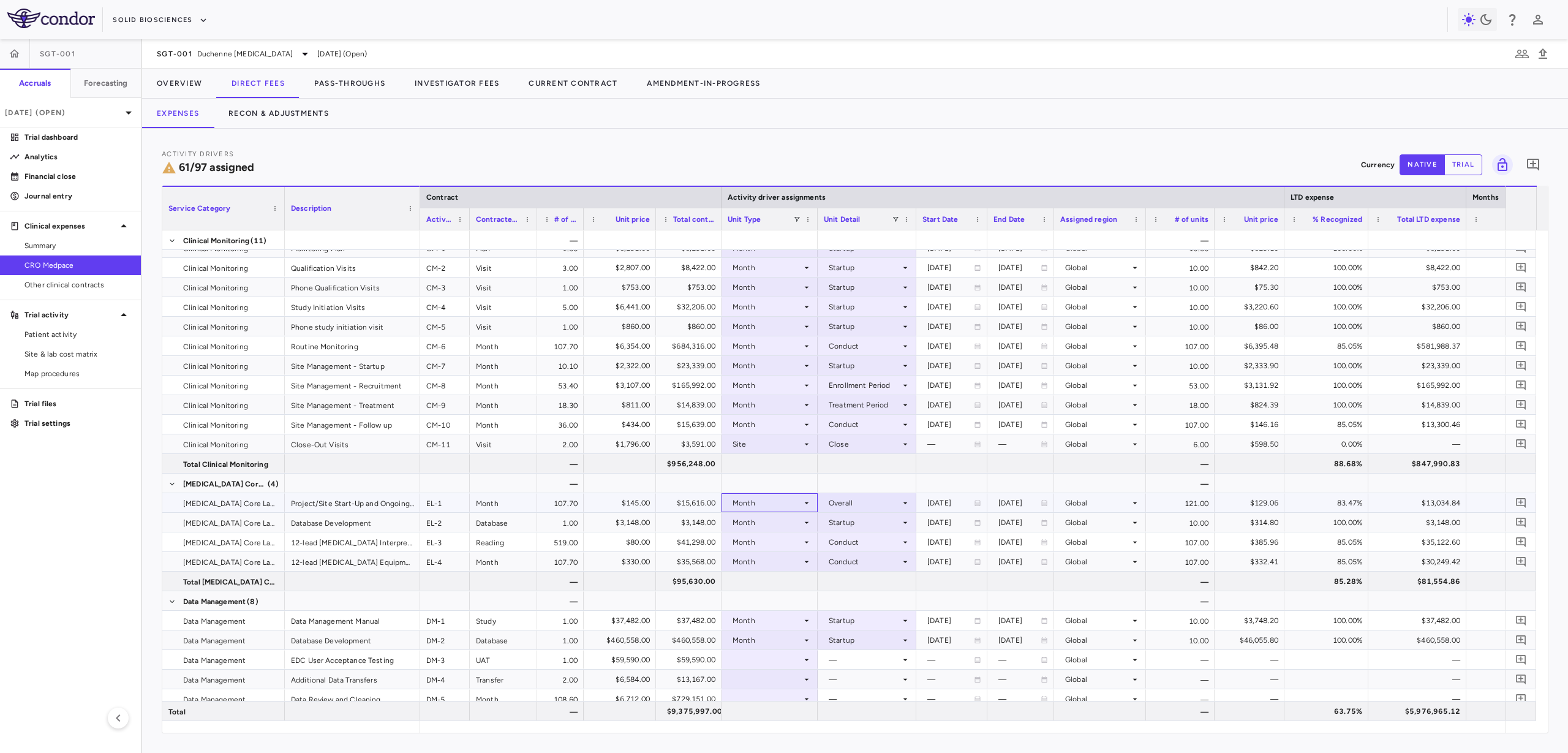
click at [784, 494] on div "Month" at bounding box center [767, 503] width 69 height 19
click at [785, 480] on div at bounding box center [784, 376] width 1568 height 753
click at [790, 603] on div at bounding box center [770, 601] width 84 height 18
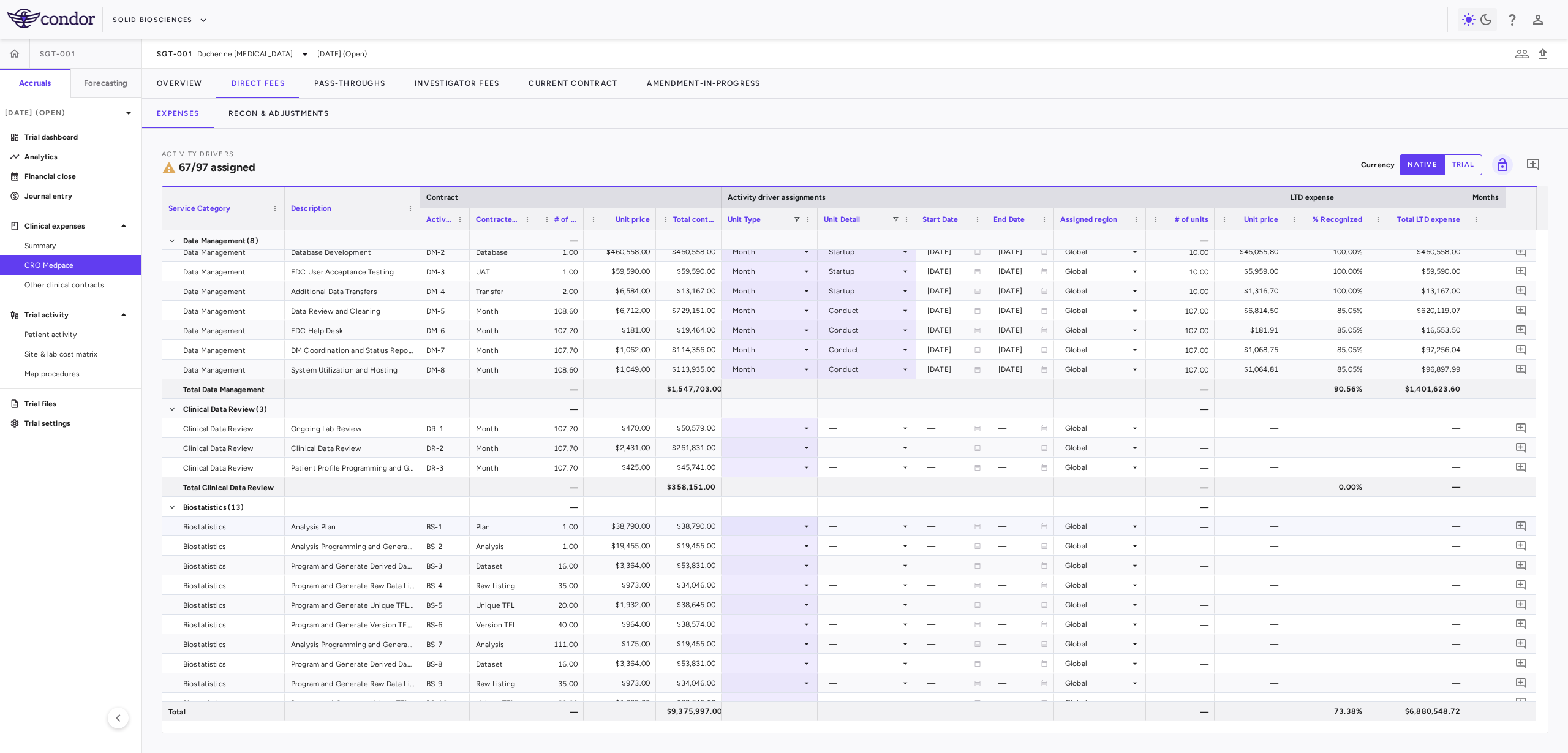
scroll to position [1561, 0]
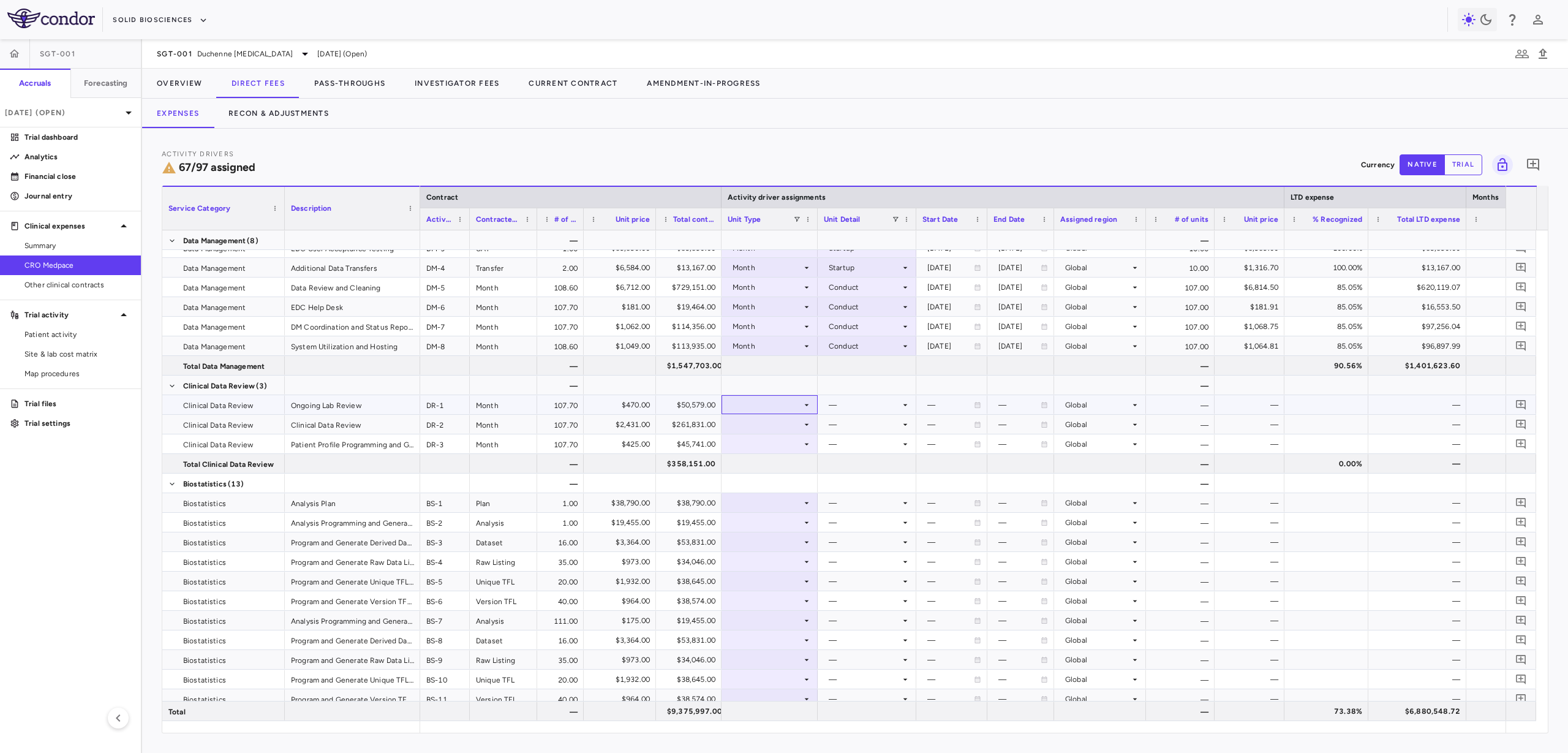
click at [769, 404] on div at bounding box center [770, 405] width 84 height 18
click at [782, 505] on li "Month" at bounding box center [769, 502] width 95 height 19
click at [856, 406] on div at bounding box center [867, 405] width 87 height 18
click at [861, 441] on div "Conduct" at bounding box center [861, 446] width 37 height 11
click at [761, 424] on div at bounding box center [770, 424] width 84 height 18
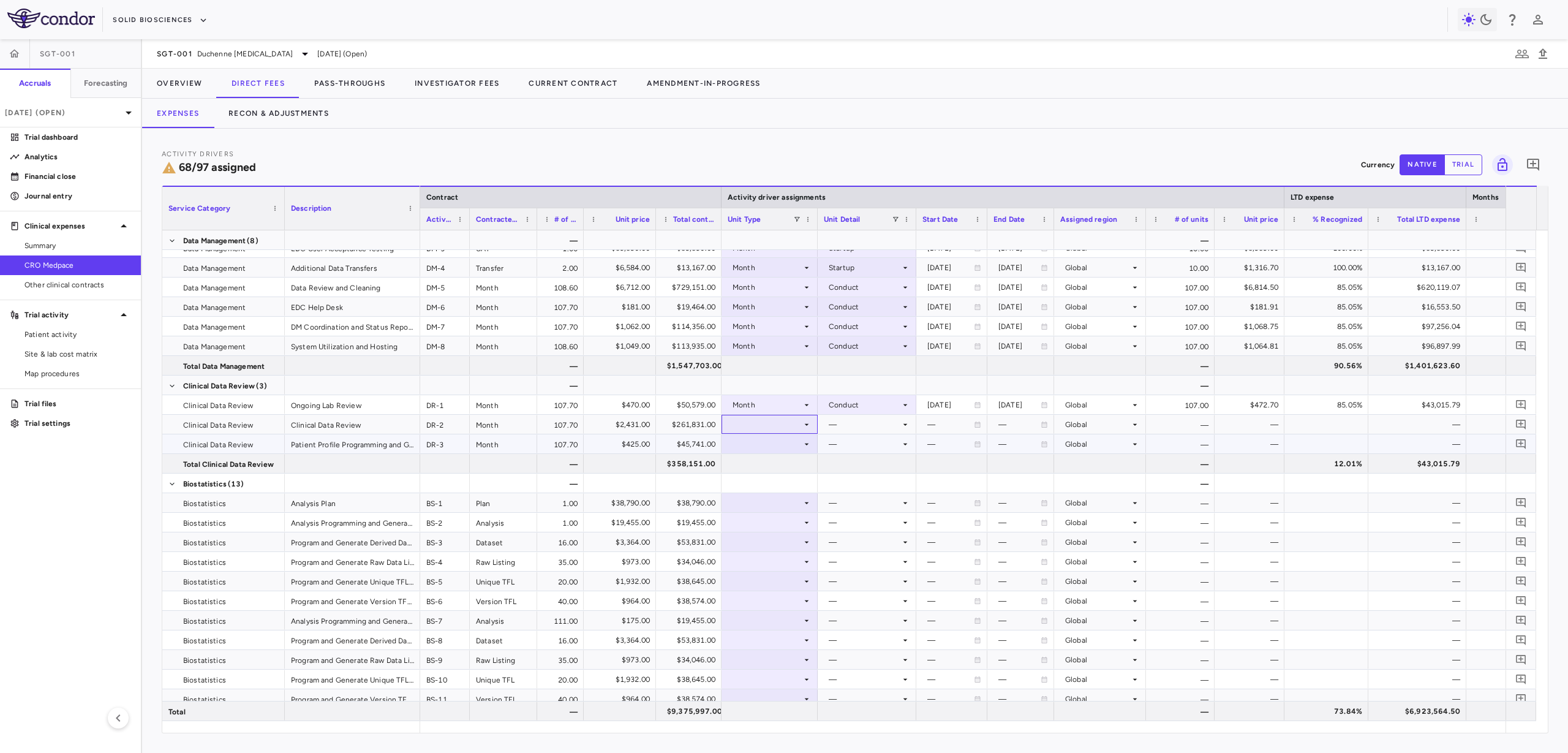
click at [769, 428] on div at bounding box center [770, 424] width 84 height 18
click at [769, 516] on div "Month" at bounding box center [761, 521] width 29 height 11
click at [865, 425] on div at bounding box center [867, 424] width 87 height 18
click at [875, 469] on div "Conduct" at bounding box center [861, 466] width 37 height 11
click at [793, 443] on div at bounding box center [770, 444] width 84 height 18
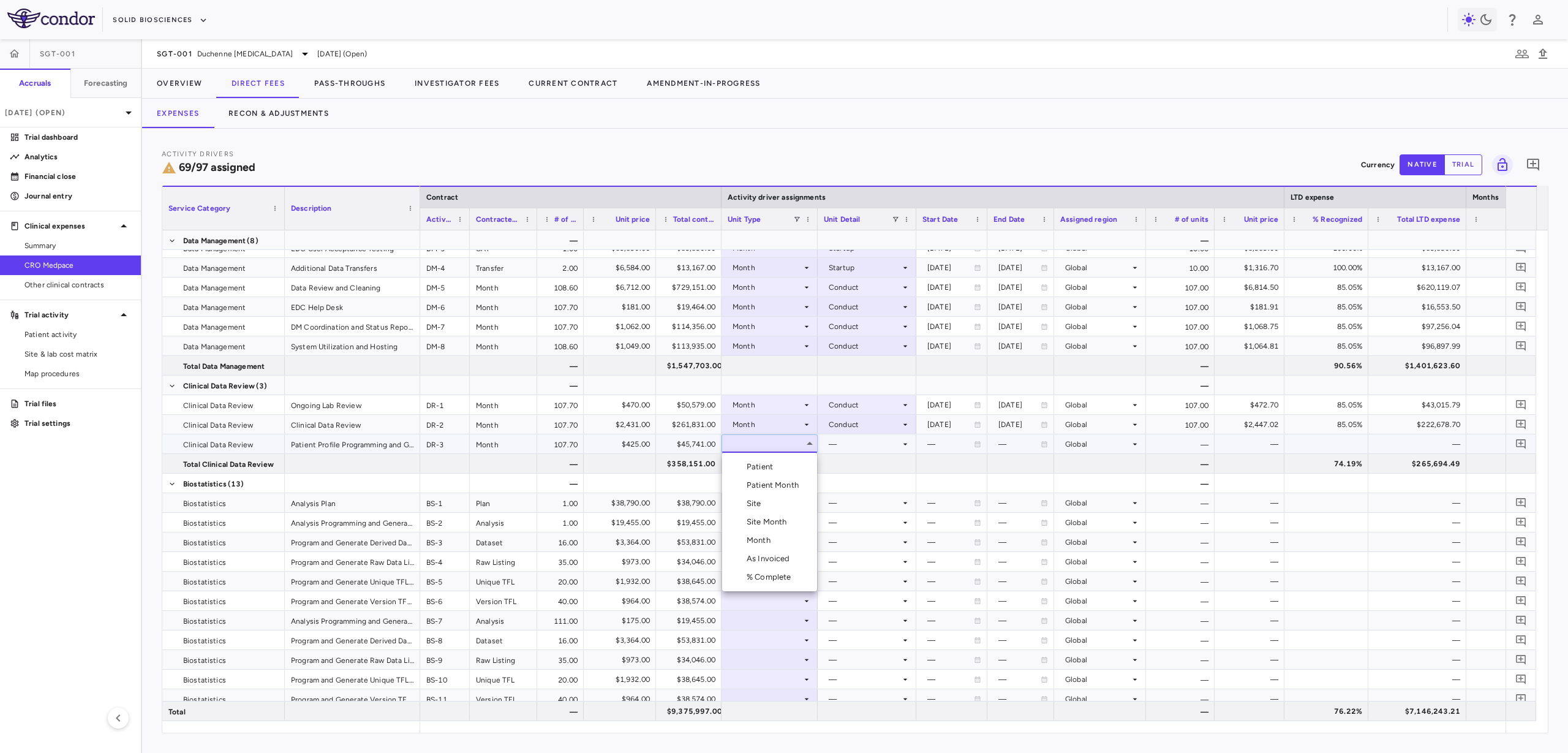
click at [781, 534] on li "Month" at bounding box center [769, 541] width 95 height 19
click at [871, 443] on div at bounding box center [867, 444] width 87 height 18
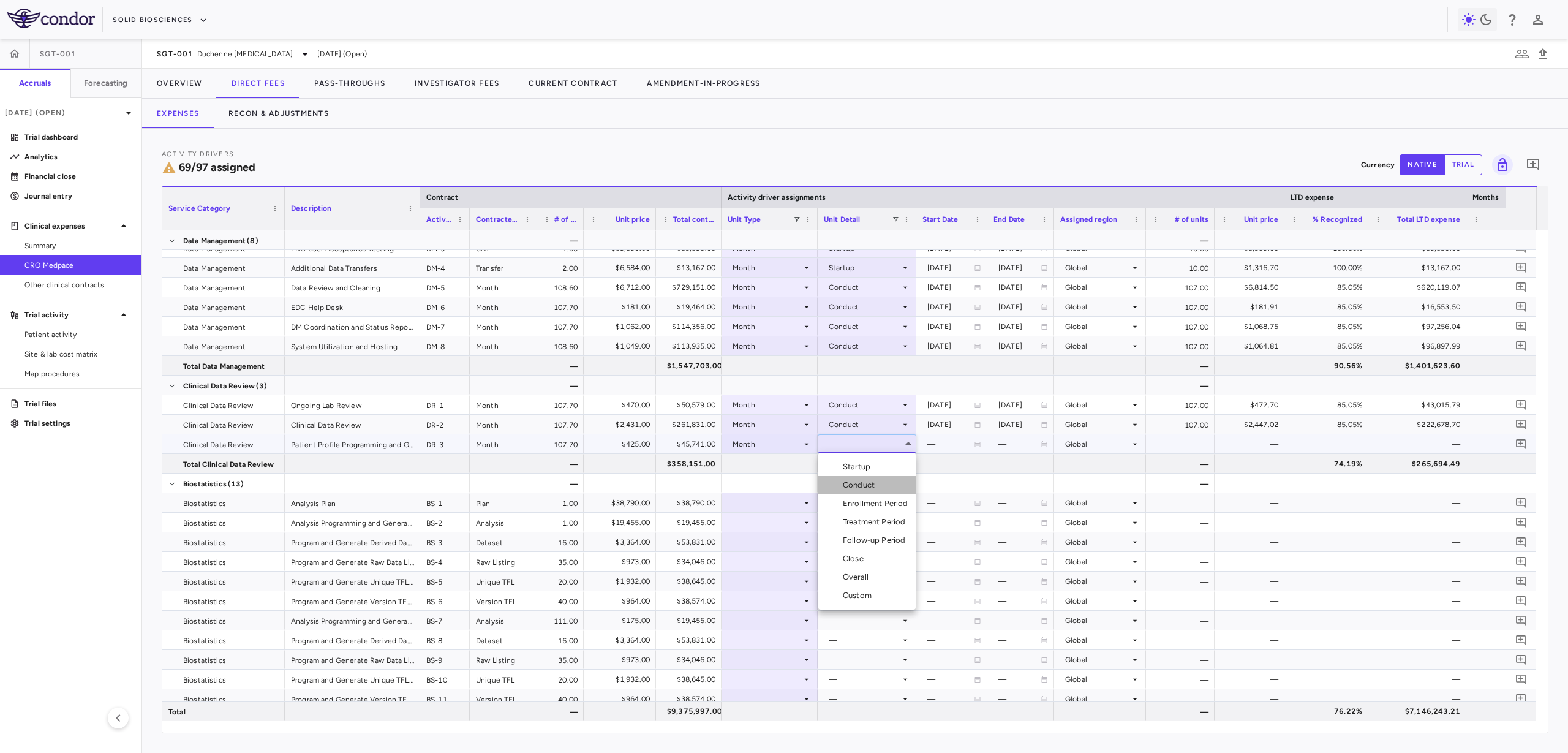
click at [877, 488] on div "Conduct" at bounding box center [861, 485] width 37 height 11
click at [813, 458] on div at bounding box center [769, 464] width 96 height 19
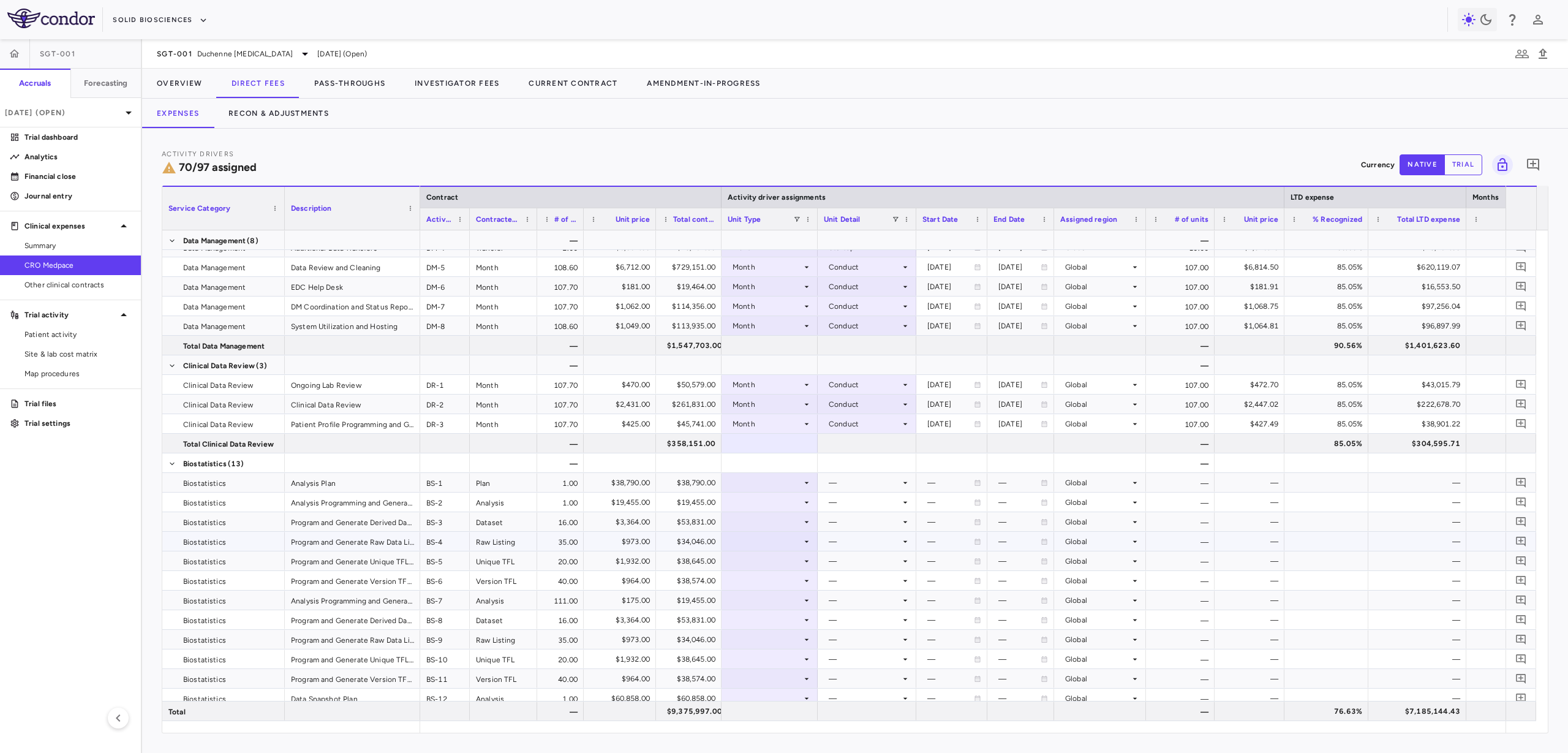
scroll to position [1637, 0]
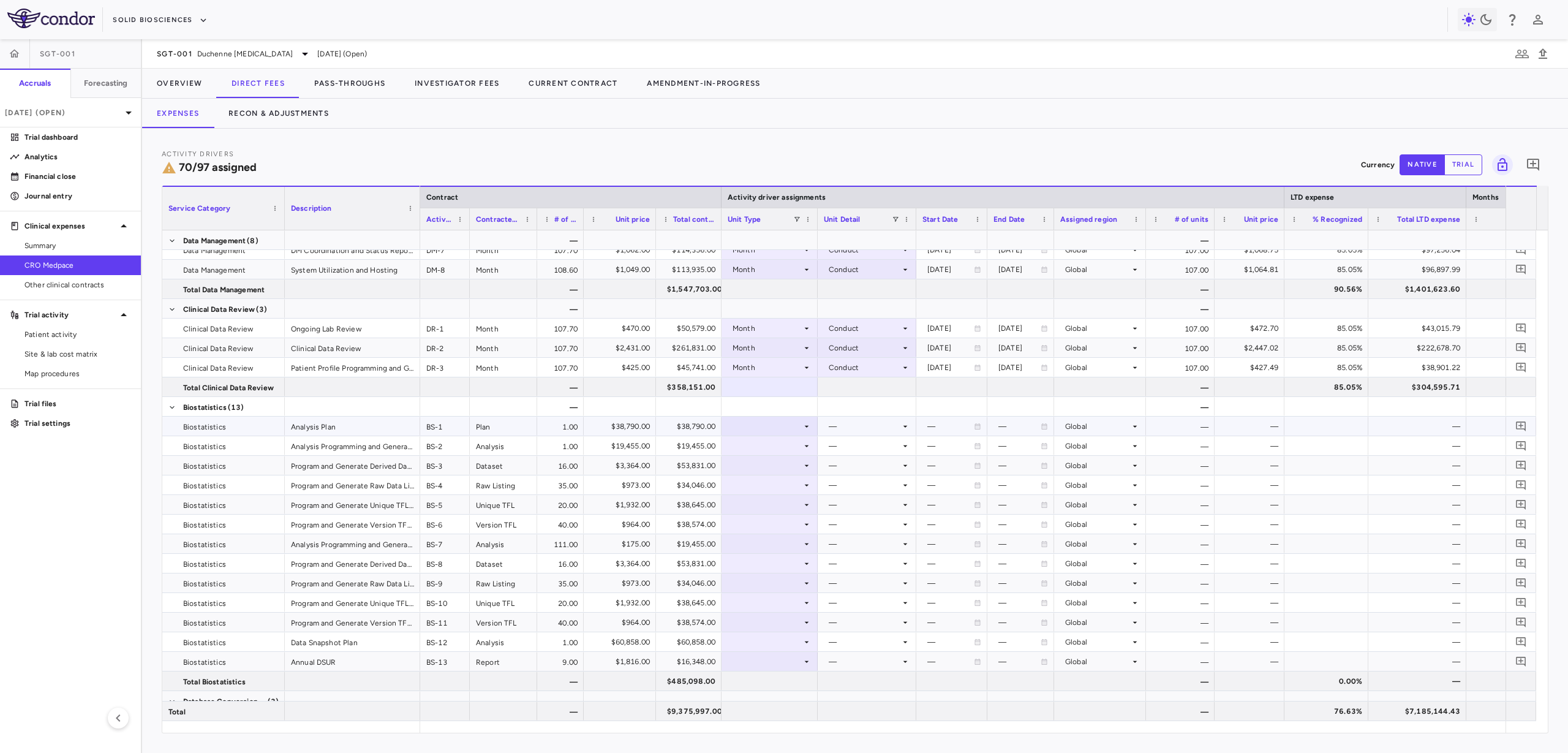
click at [775, 428] on div at bounding box center [770, 426] width 84 height 18
click at [779, 521] on li "Month" at bounding box center [769, 523] width 95 height 19
click at [864, 426] on div at bounding box center [867, 426] width 87 height 18
click at [876, 582] on div "Custom" at bounding box center [859, 578] width 34 height 11
click at [939, 404] on div at bounding box center [952, 406] width 59 height 18
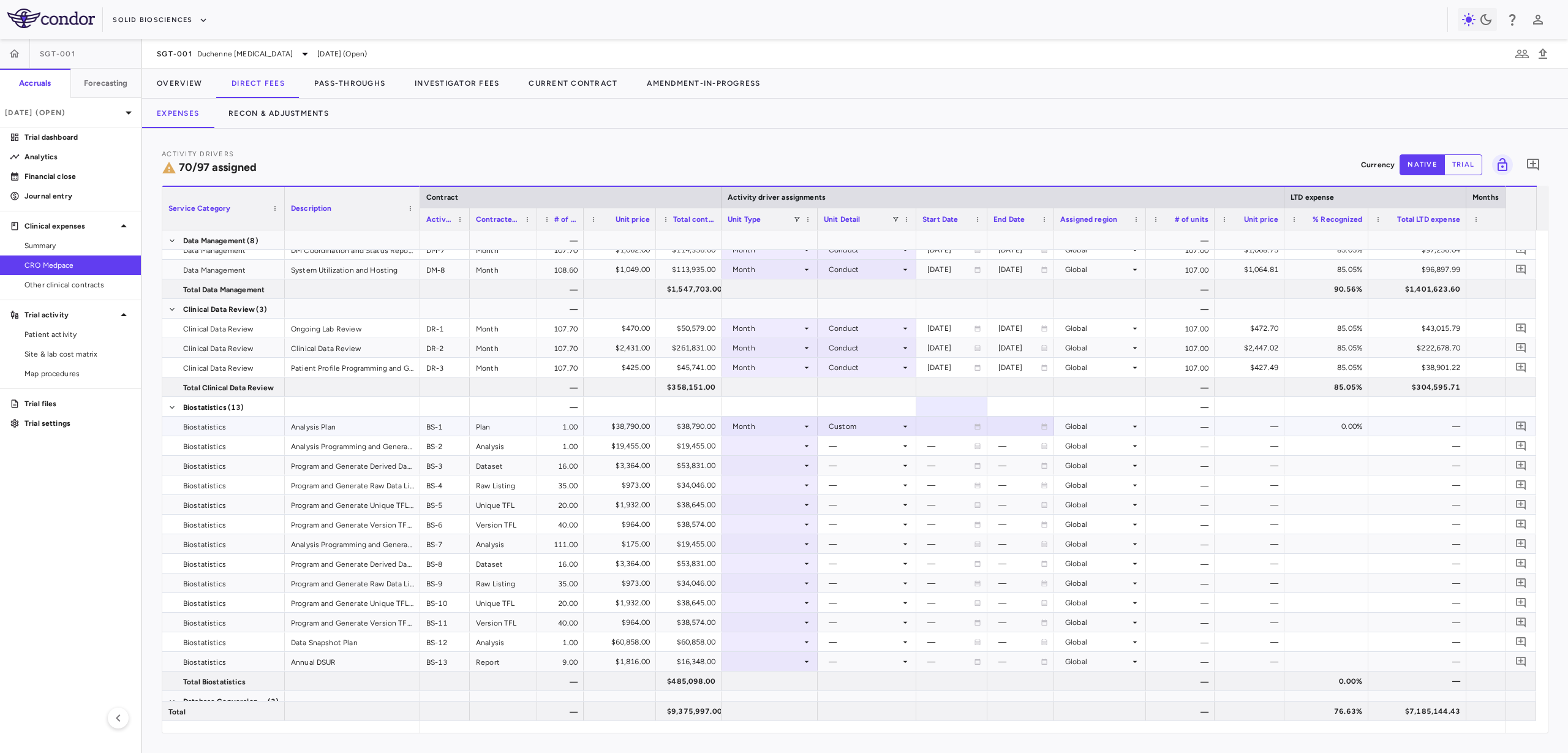
click at [940, 421] on div at bounding box center [952, 426] width 59 height 18
click at [941, 432] on input "**********" at bounding box center [941, 428] width 48 height 22
type input "**********"
click at [1010, 424] on div at bounding box center [1021, 426] width 55 height 18
click at [1004, 429] on input "**********" at bounding box center [1009, 428] width 43 height 22
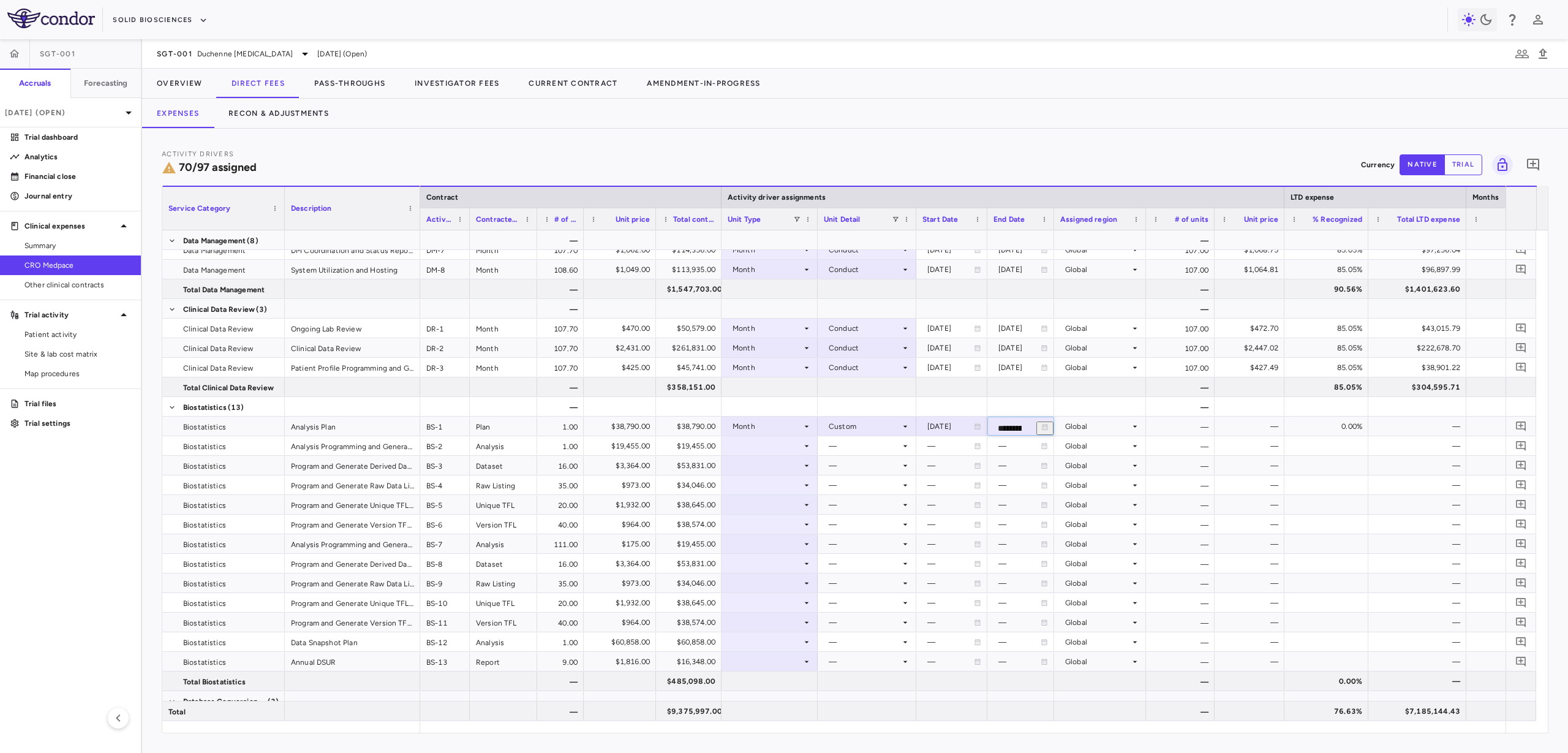
type input "**********"
click at [794, 405] on div at bounding box center [770, 406] width 84 height 18
click at [765, 526] on div at bounding box center [770, 524] width 84 height 18
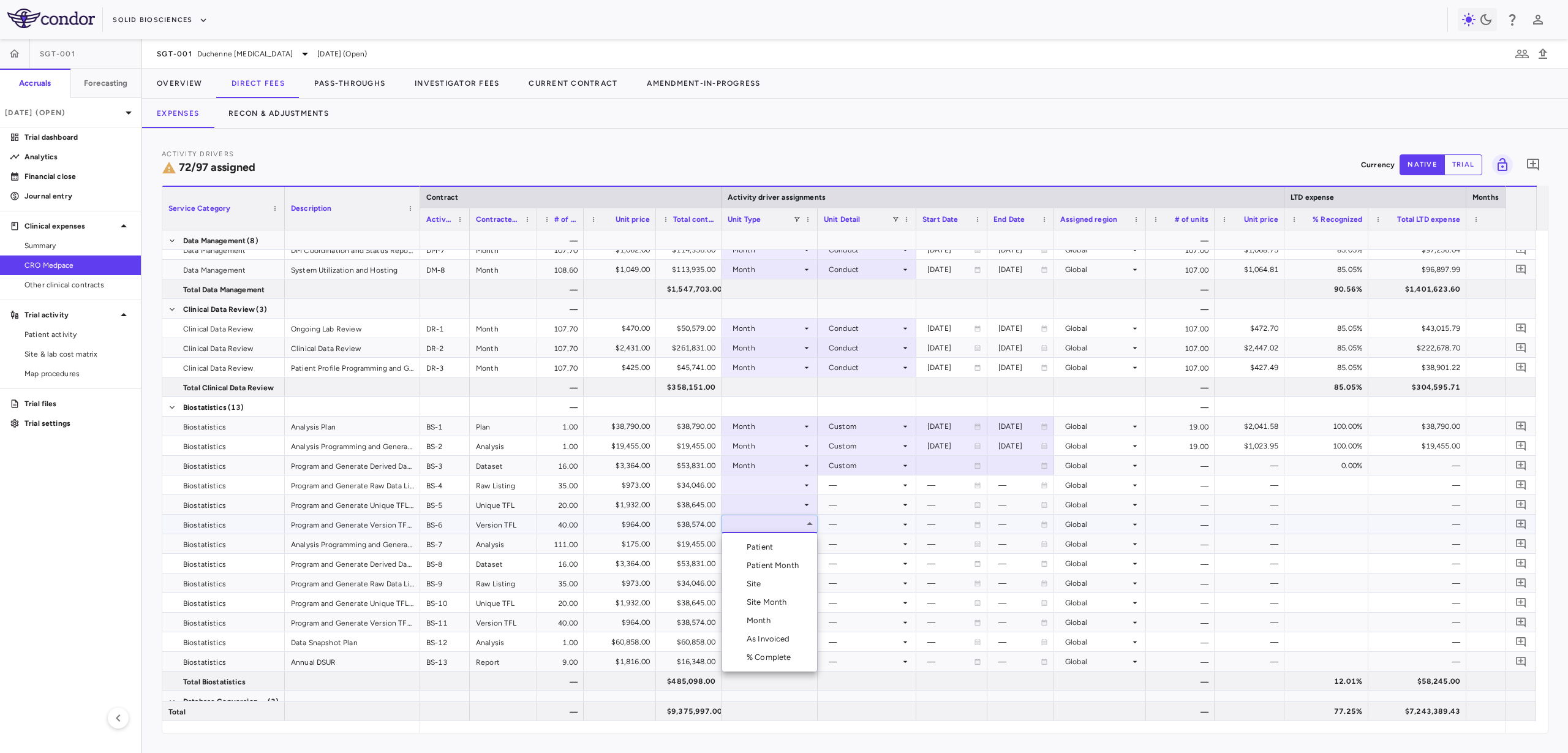
click at [774, 623] on div "Month" at bounding box center [761, 620] width 29 height 11
click at [832, 529] on div at bounding box center [867, 524] width 87 height 18
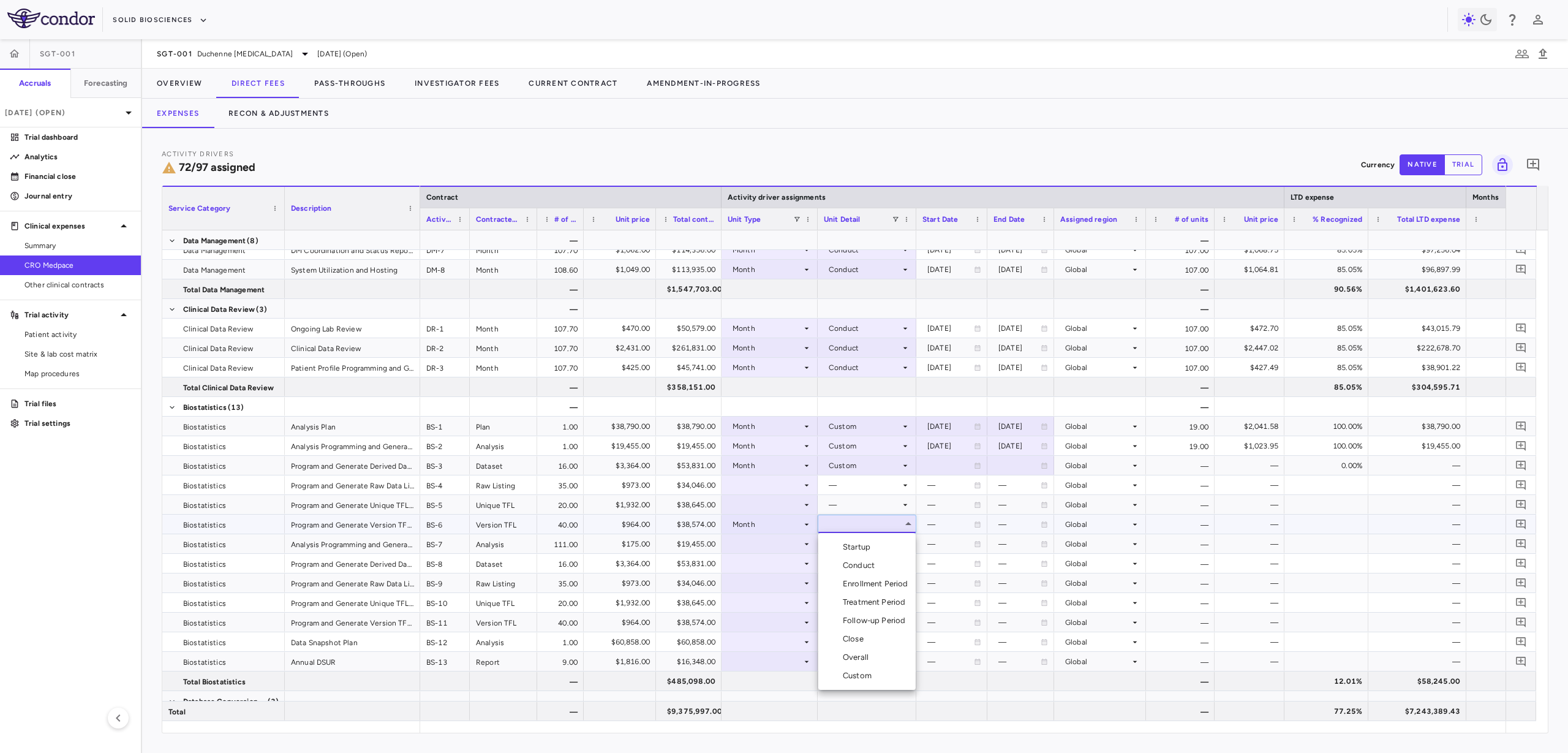
click at [862, 674] on div "Custom" at bounding box center [859, 676] width 34 height 11
click at [704, 498] on div "$38,645.00" at bounding box center [691, 504] width 49 height 19
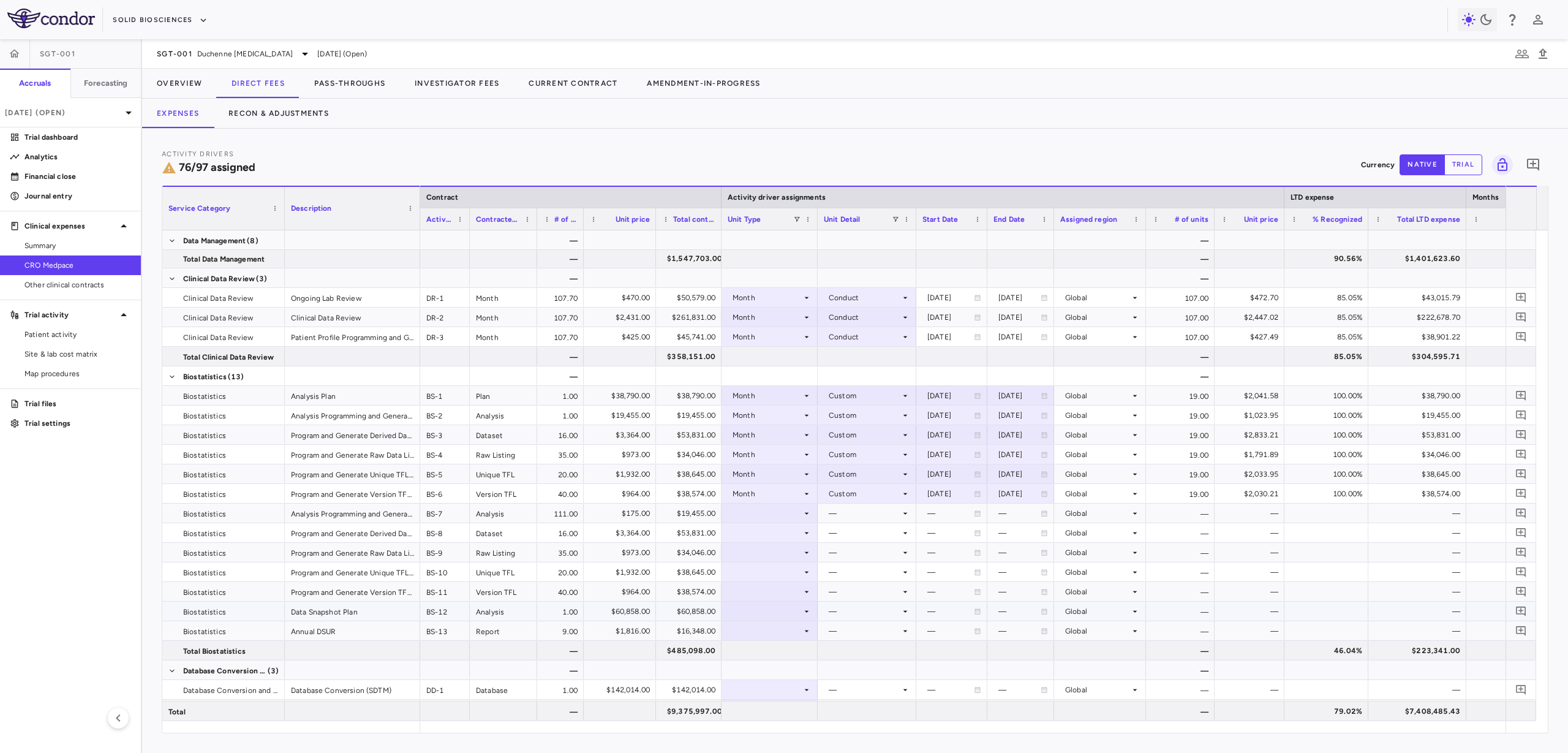
click at [761, 614] on div at bounding box center [770, 611] width 84 height 18
click at [782, 698] on li "Month" at bounding box center [769, 692] width 95 height 19
click at [852, 610] on div at bounding box center [867, 611] width 87 height 18
click at [864, 725] on div "Custom" at bounding box center [859, 729] width 34 height 11
click at [939, 606] on div "—" at bounding box center [951, 611] width 47 height 19
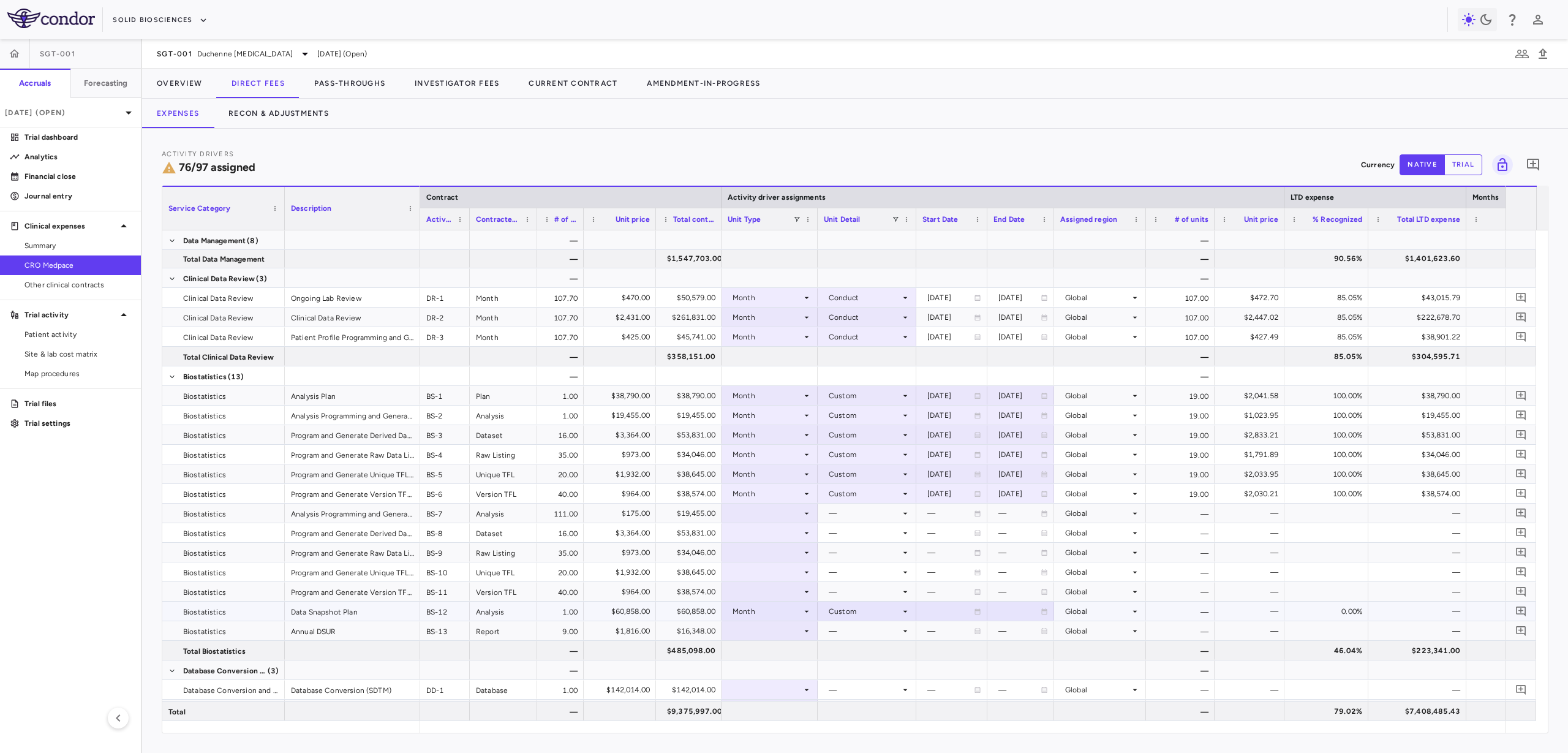
click at [941, 608] on div at bounding box center [952, 611] width 59 height 18
click at [941, 615] on input "**********" at bounding box center [941, 613] width 48 height 22
type input "**********"
click at [1019, 610] on div at bounding box center [1021, 611] width 55 height 18
click at [1015, 613] on input "**********" at bounding box center [1009, 613] width 43 height 22
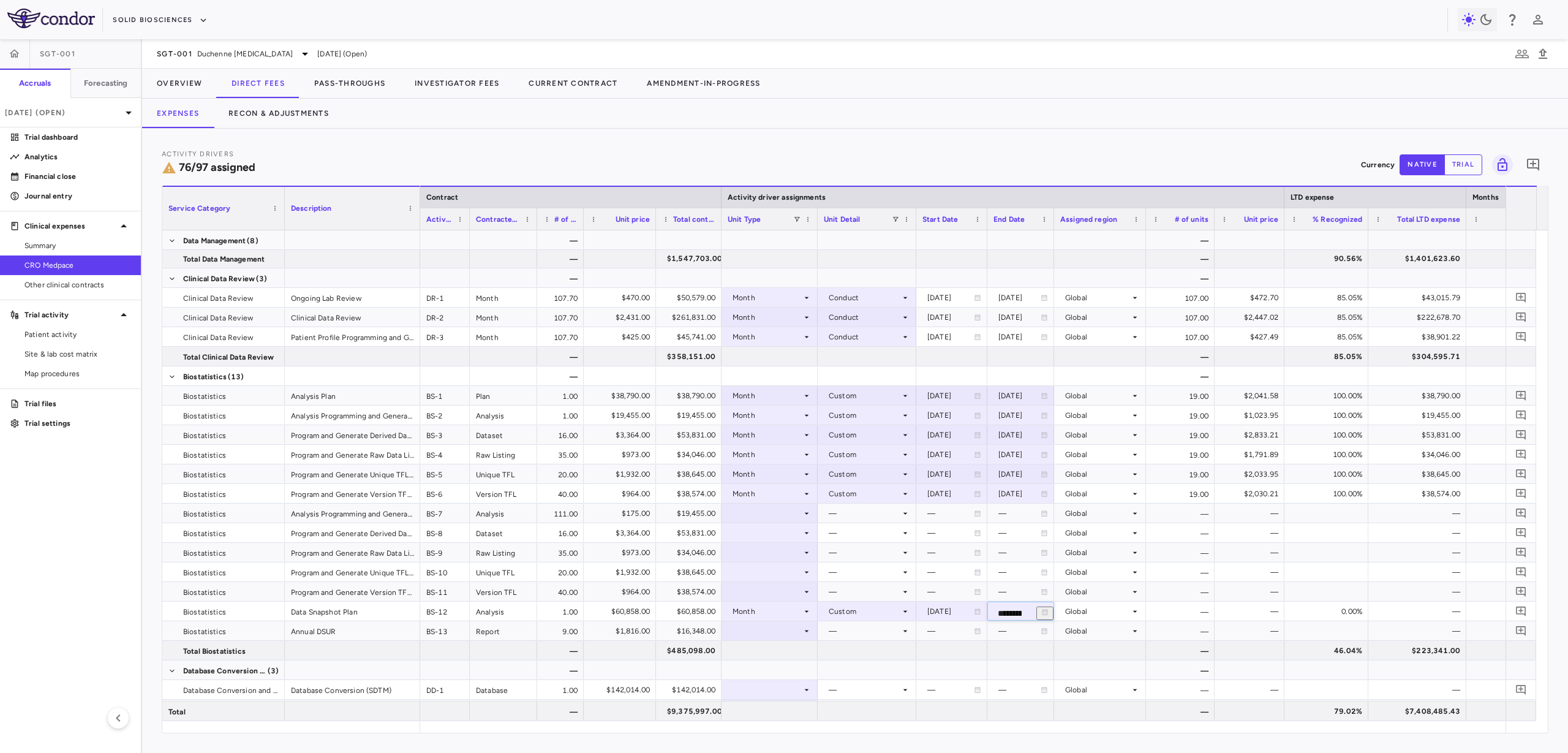
type input "**********"
click at [751, 518] on div at bounding box center [770, 513] width 84 height 18
click at [761, 629] on div "As Invoiced" at bounding box center [771, 628] width 49 height 11
click at [844, 512] on div at bounding box center [867, 513] width 87 height 18
click at [852, 534] on div "As occurred" at bounding box center [867, 536] width 49 height 11
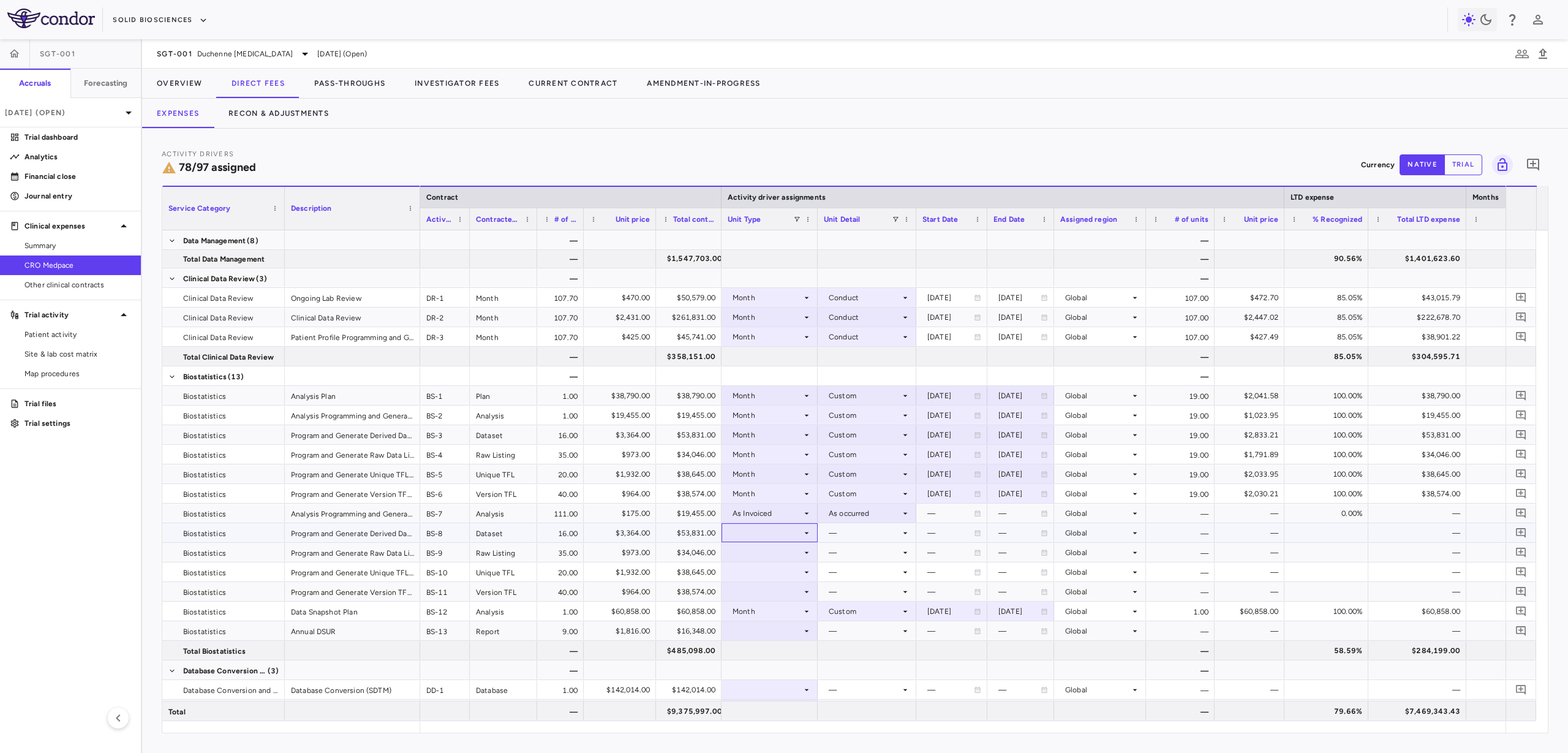
click at [781, 534] on div at bounding box center [770, 533] width 84 height 18
click at [785, 644] on div "As Invoiced" at bounding box center [771, 648] width 49 height 11
click at [861, 534] on div at bounding box center [867, 533] width 87 height 18
click at [865, 554] on div "As occurred" at bounding box center [867, 556] width 49 height 11
click at [805, 551] on icon at bounding box center [807, 552] width 10 height 10
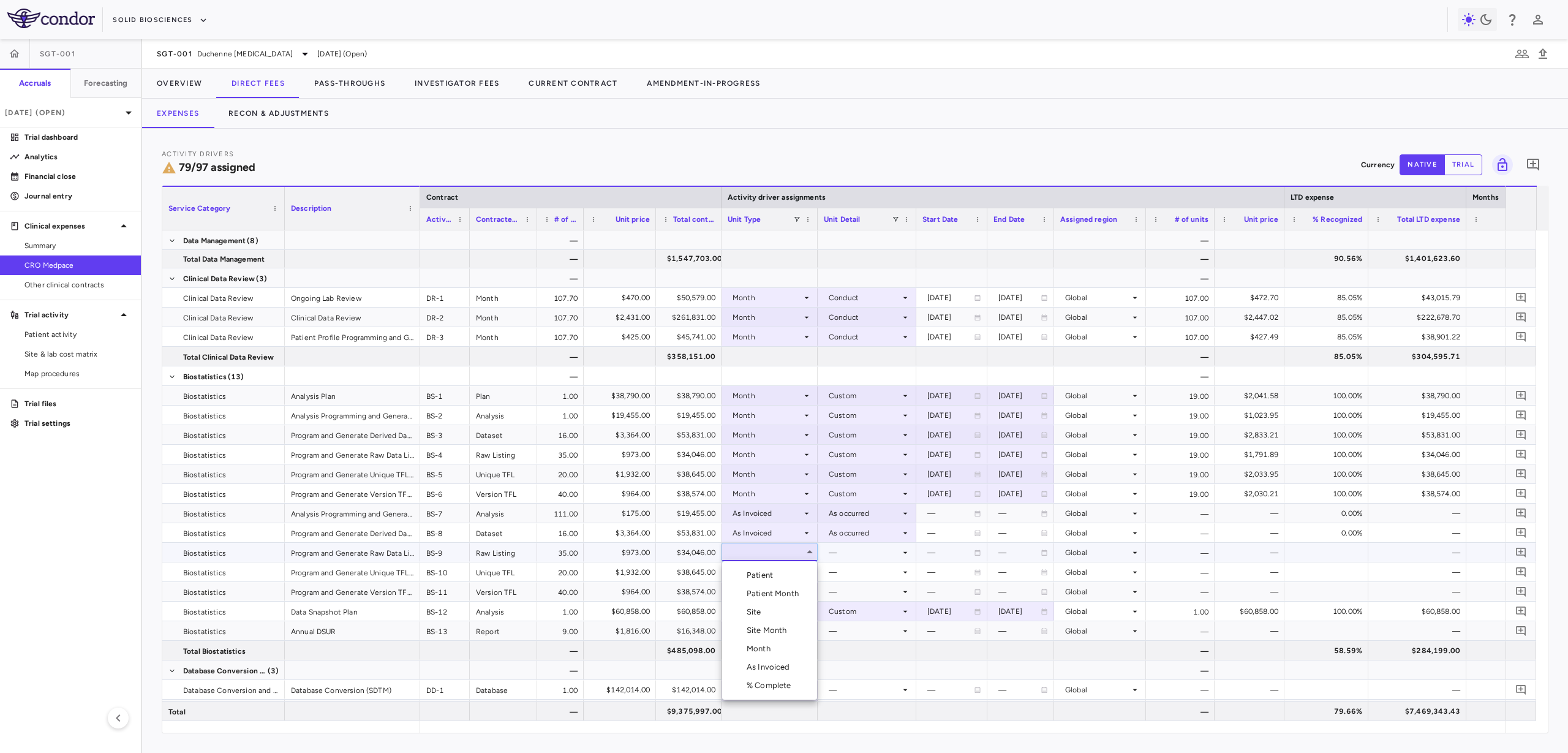
click at [792, 660] on li "As Invoiced" at bounding box center [769, 668] width 95 height 19
click at [842, 557] on div at bounding box center [867, 552] width 87 height 18
click at [849, 578] on div "As occurred" at bounding box center [867, 575] width 49 height 11
click at [799, 570] on div at bounding box center [770, 572] width 84 height 18
click at [790, 683] on div "As Invoiced" at bounding box center [771, 687] width 49 height 11
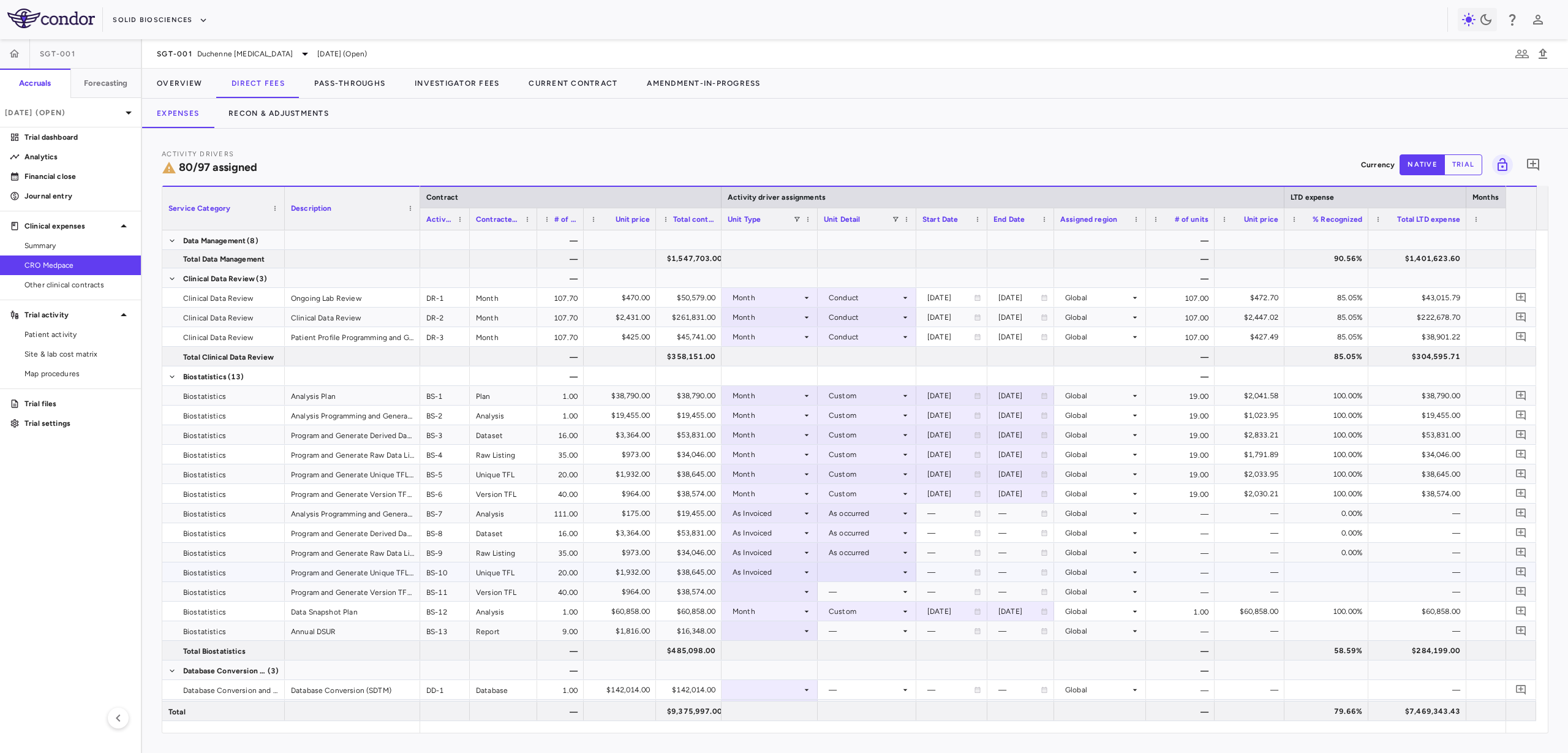
click at [843, 570] on div at bounding box center [867, 572] width 87 height 18
click at [854, 593] on div "As occurred" at bounding box center [867, 595] width 49 height 11
click at [783, 587] on div at bounding box center [770, 592] width 84 height 18
click at [775, 705] on div "As Invoiced" at bounding box center [771, 706] width 49 height 11
click at [839, 592] on div at bounding box center [867, 592] width 87 height 18
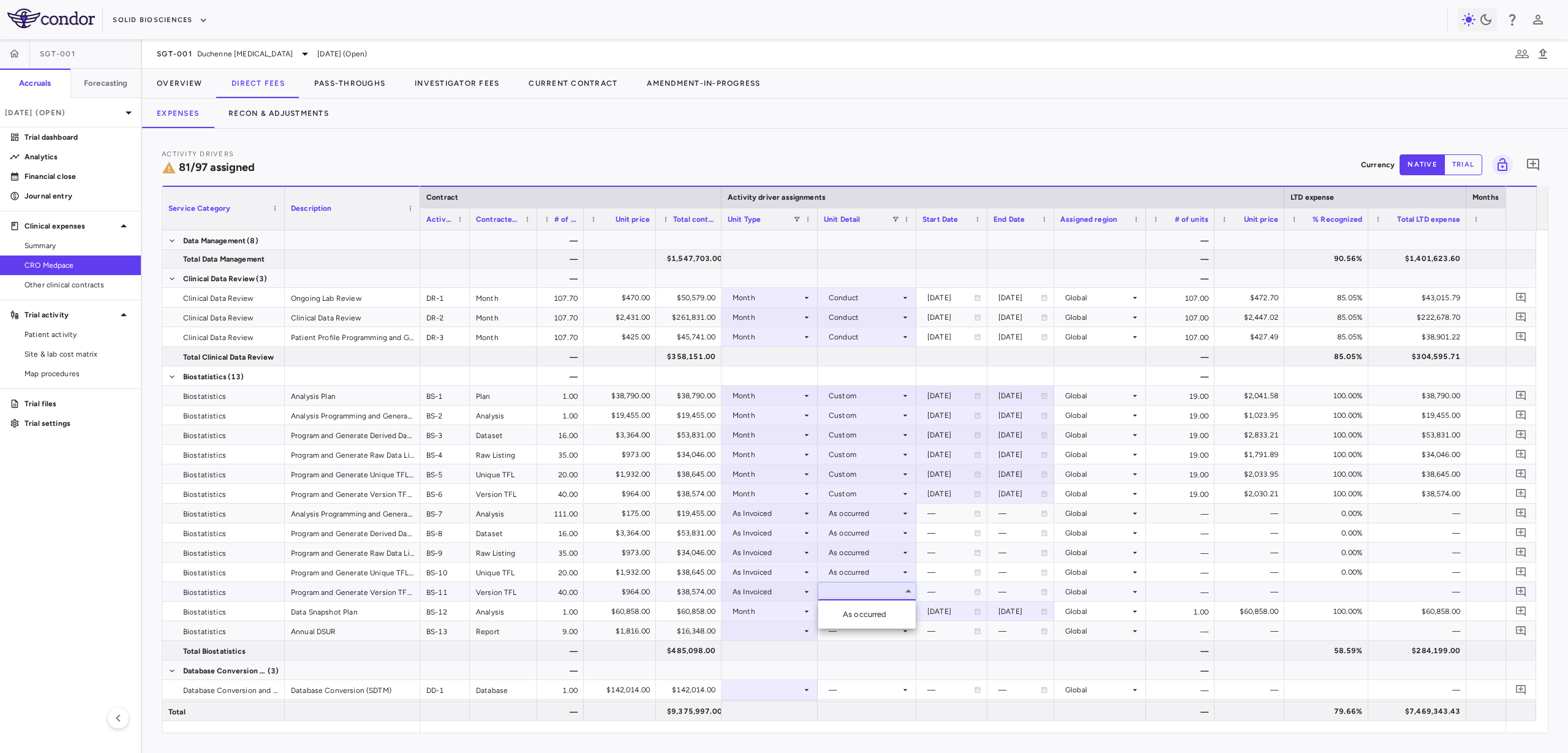
click at [849, 626] on ul "Select As occurred" at bounding box center [867, 614] width 97 height 28
click at [851, 620] on div "As occurred" at bounding box center [867, 614] width 49 height 11
click at [761, 629] on div at bounding box center [770, 631] width 84 height 18
click at [767, 707] on div "As Invoiced" at bounding box center [771, 711] width 49 height 11
click at [875, 631] on div at bounding box center [867, 631] width 87 height 18
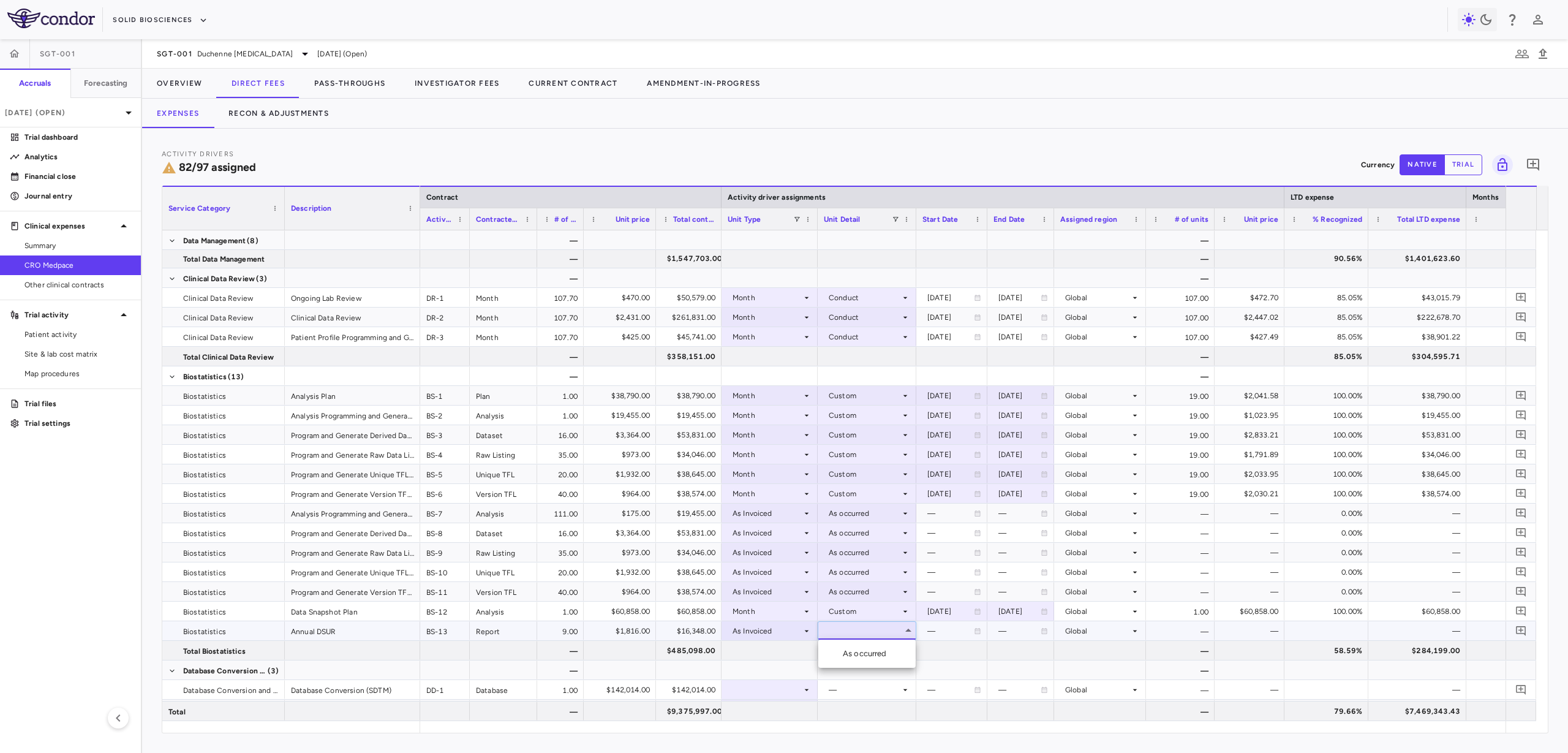
click at [876, 652] on div "As occurred" at bounding box center [867, 654] width 49 height 11
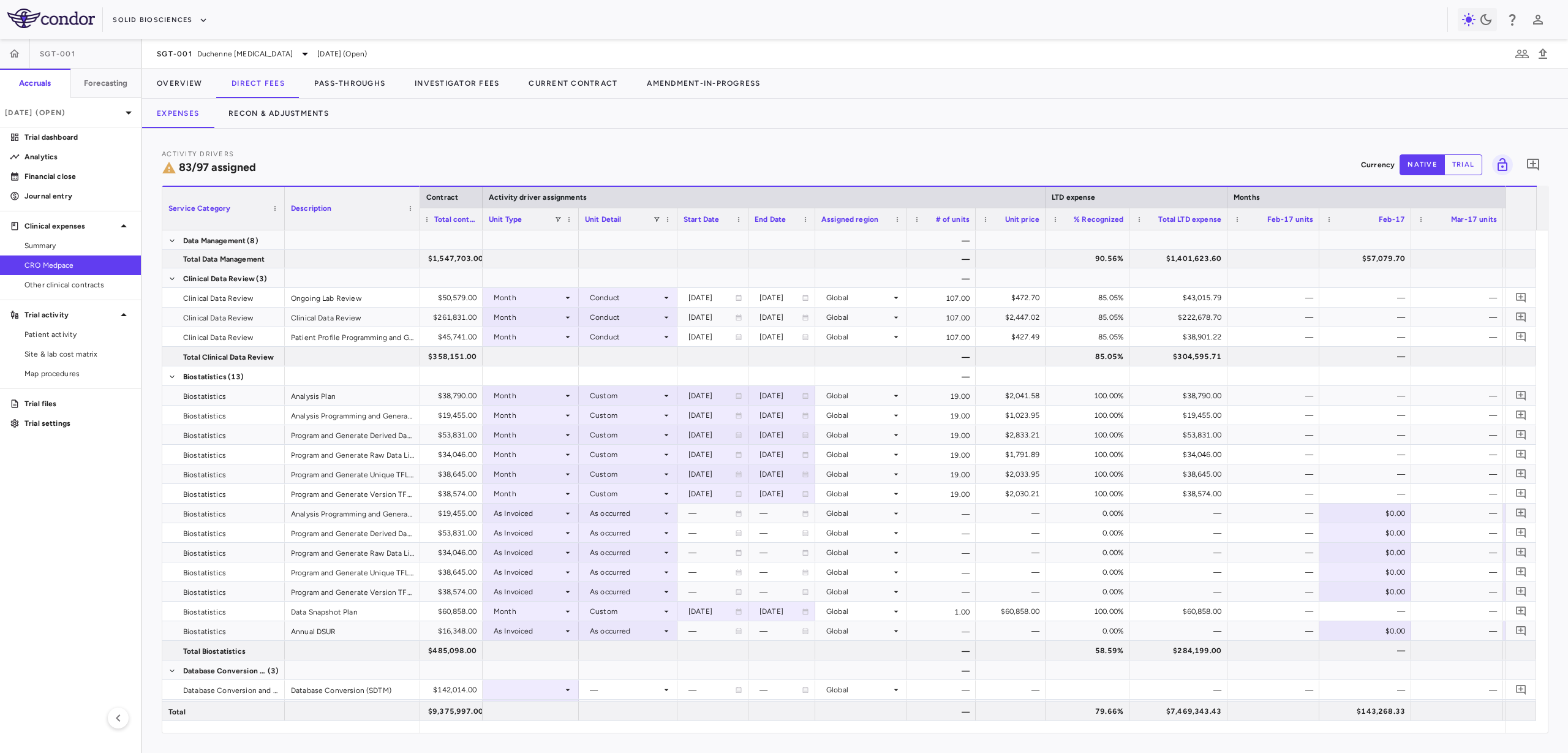
scroll to position [0, 261]
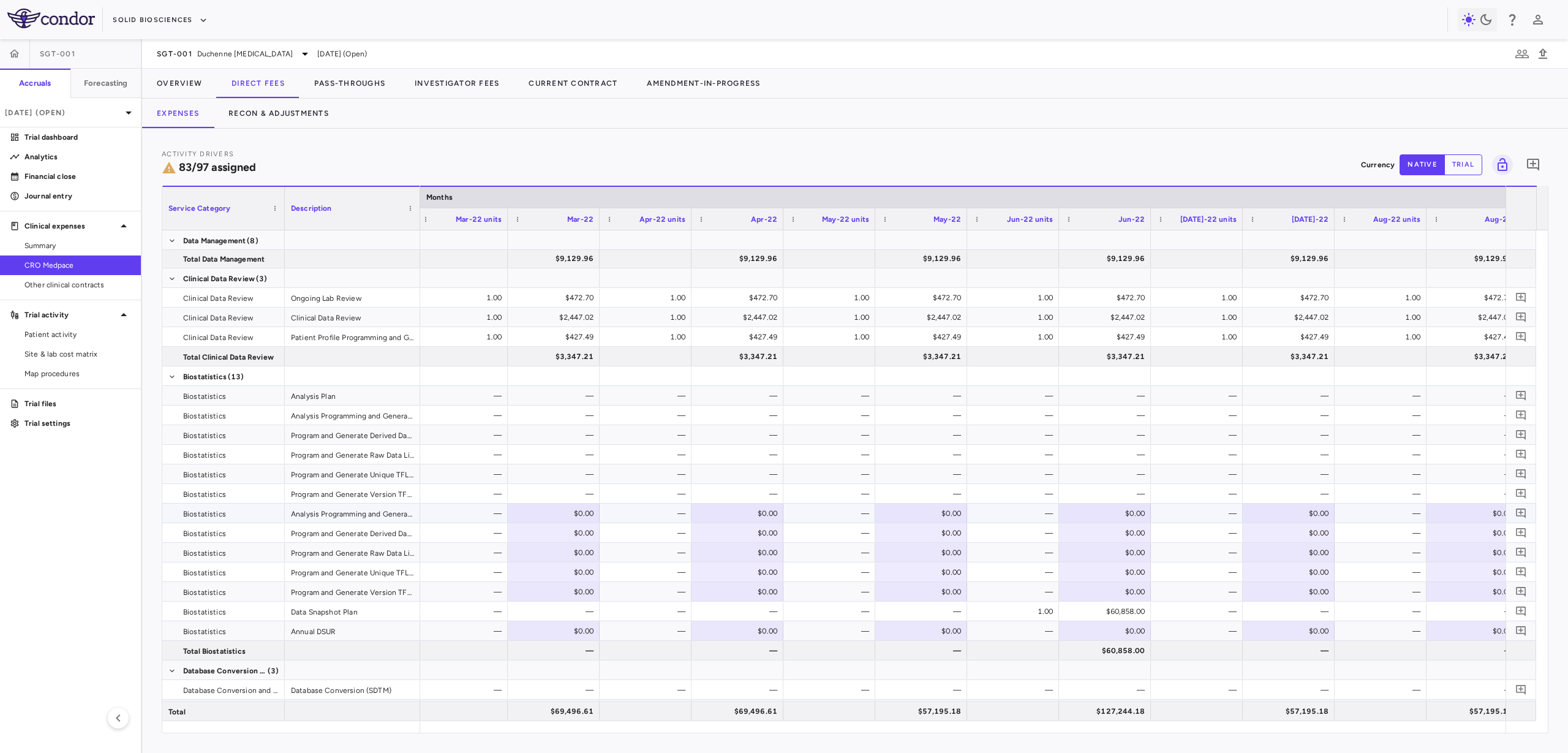
click at [1111, 502] on div "—" at bounding box center [1107, 494] width 75 height 19
click at [1111, 513] on div "$0.00" at bounding box center [1107, 513] width 75 height 19
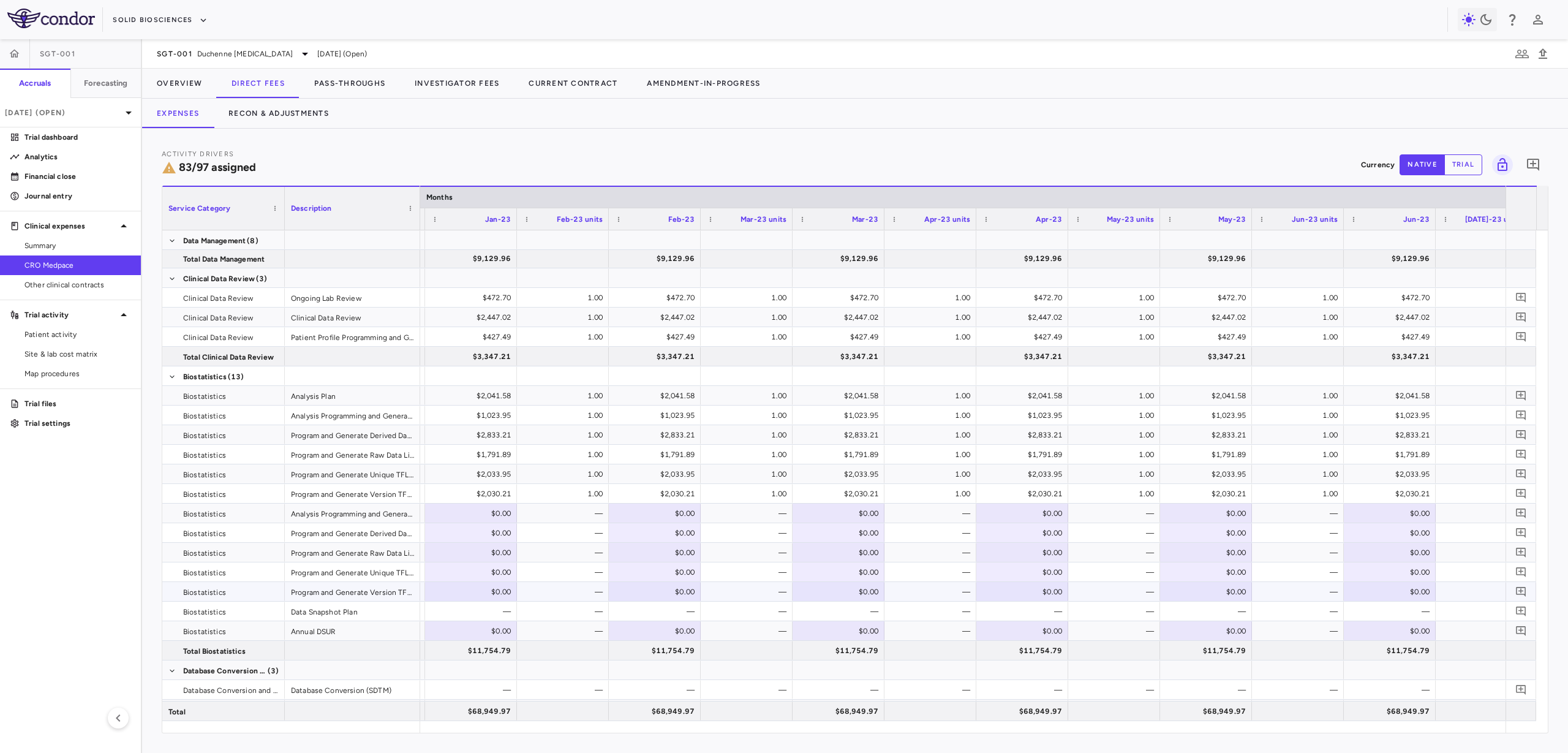
click at [1381, 589] on div "$0.00" at bounding box center [1392, 592] width 75 height 19
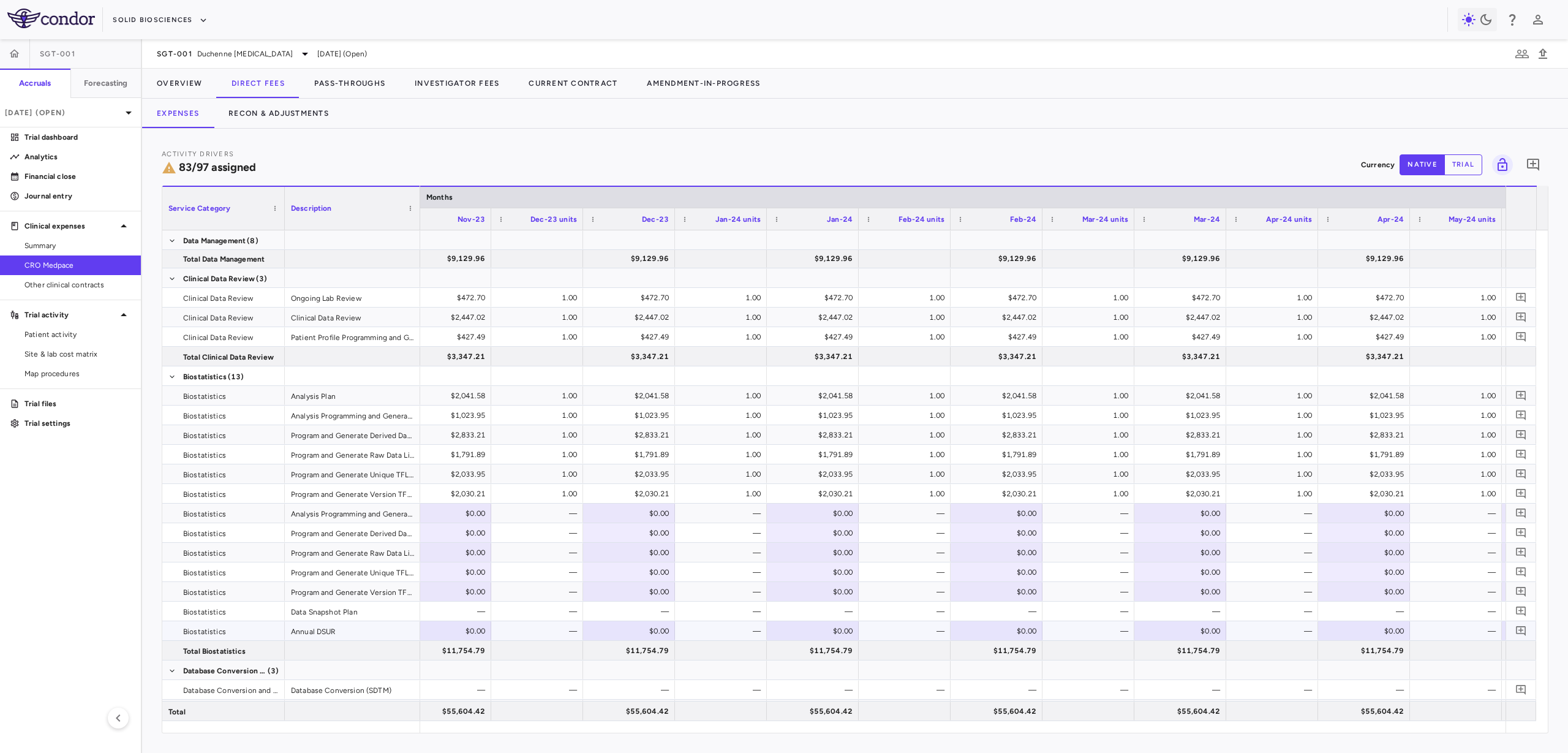
drag, startPoint x: 608, startPoint y: 628, endPoint x: 711, endPoint y: 615, distance: 103.8
click at [608, 628] on div "$0.00" at bounding box center [631, 631] width 75 height 19
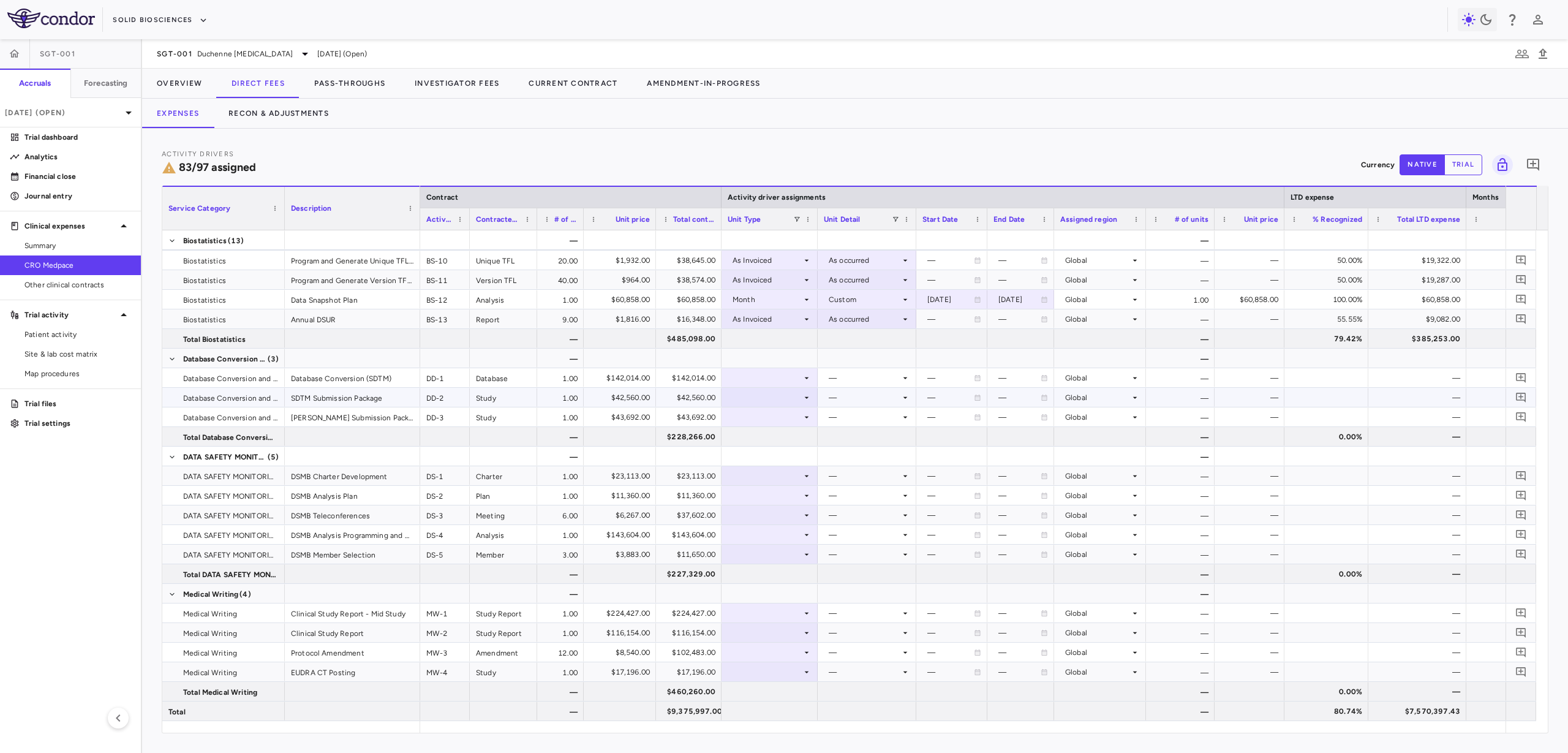
click at [744, 401] on div at bounding box center [770, 398] width 84 height 18
click at [762, 494] on div "Month" at bounding box center [761, 494] width 29 height 11
click at [865, 396] on div at bounding box center [867, 398] width 87 height 18
click at [875, 507] on li "Close" at bounding box center [867, 512] width 97 height 19
click at [788, 413] on div at bounding box center [770, 417] width 84 height 18
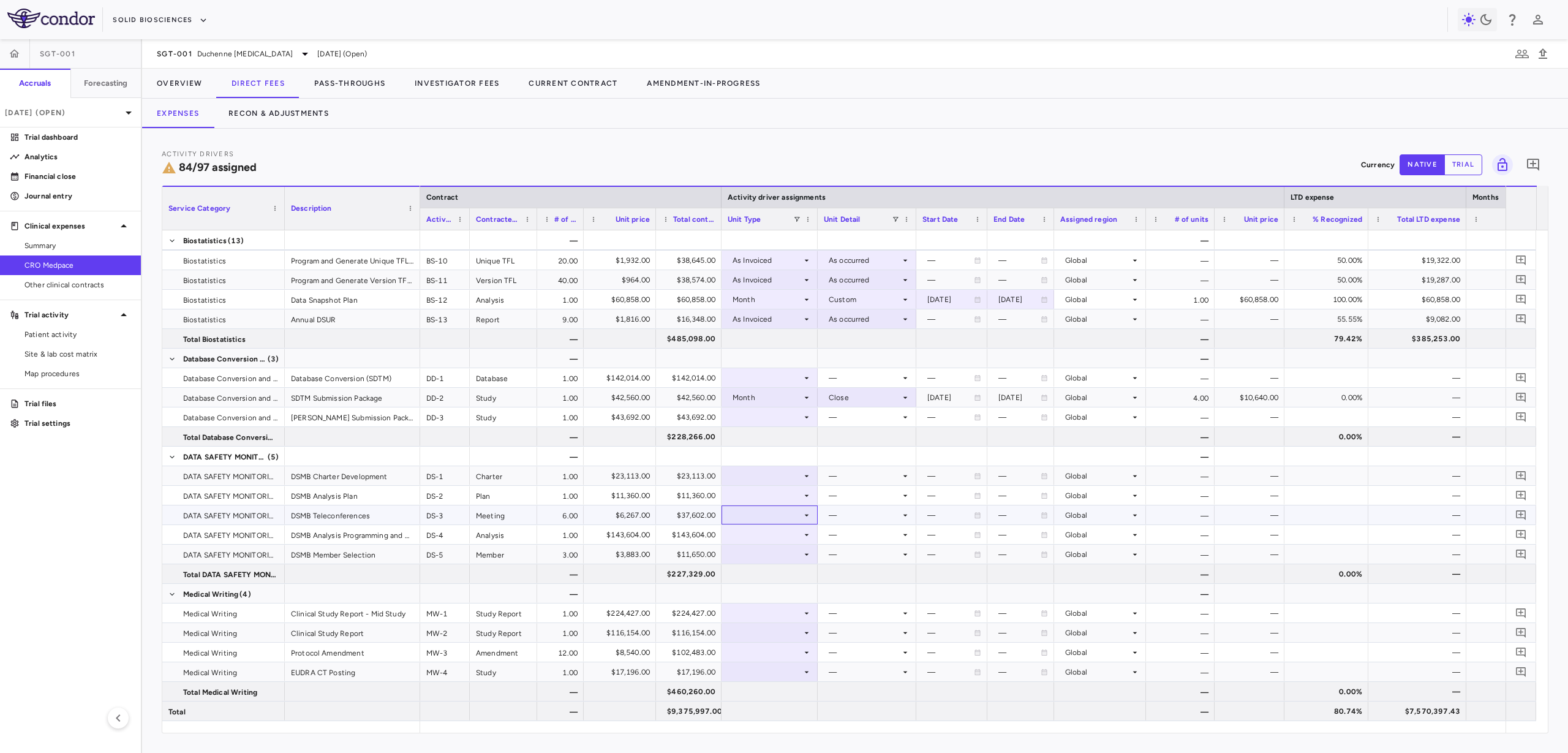
click at [788, 512] on div at bounding box center [770, 515] width 84 height 18
click at [791, 412] on div at bounding box center [784, 376] width 1568 height 753
click at [791, 416] on div at bounding box center [770, 417] width 84 height 18
click at [782, 513] on li "Month" at bounding box center [769, 514] width 95 height 19
click at [855, 419] on div at bounding box center [867, 417] width 87 height 18
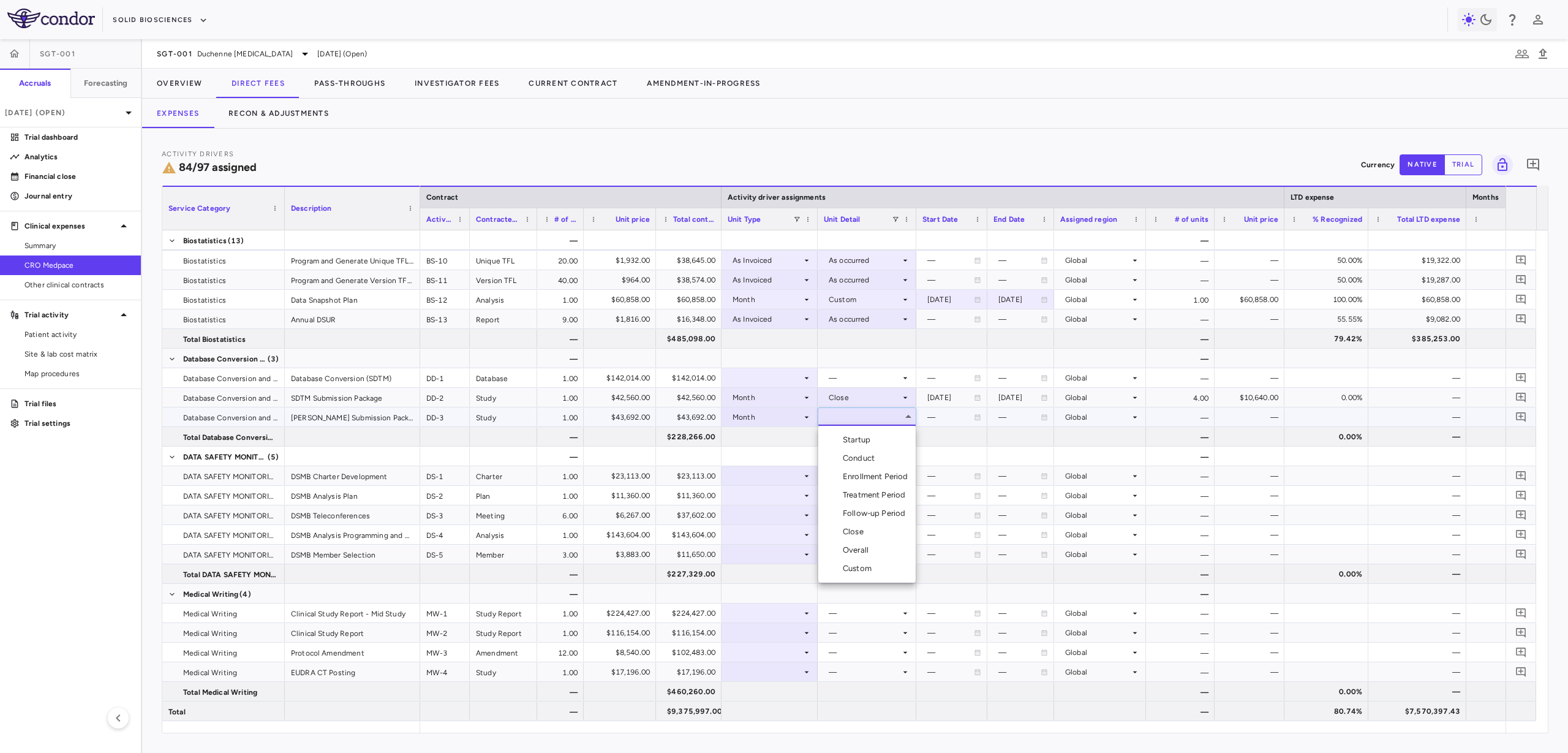
click at [871, 537] on li "Close" at bounding box center [867, 532] width 97 height 19
click at [758, 380] on div at bounding box center [770, 378] width 84 height 18
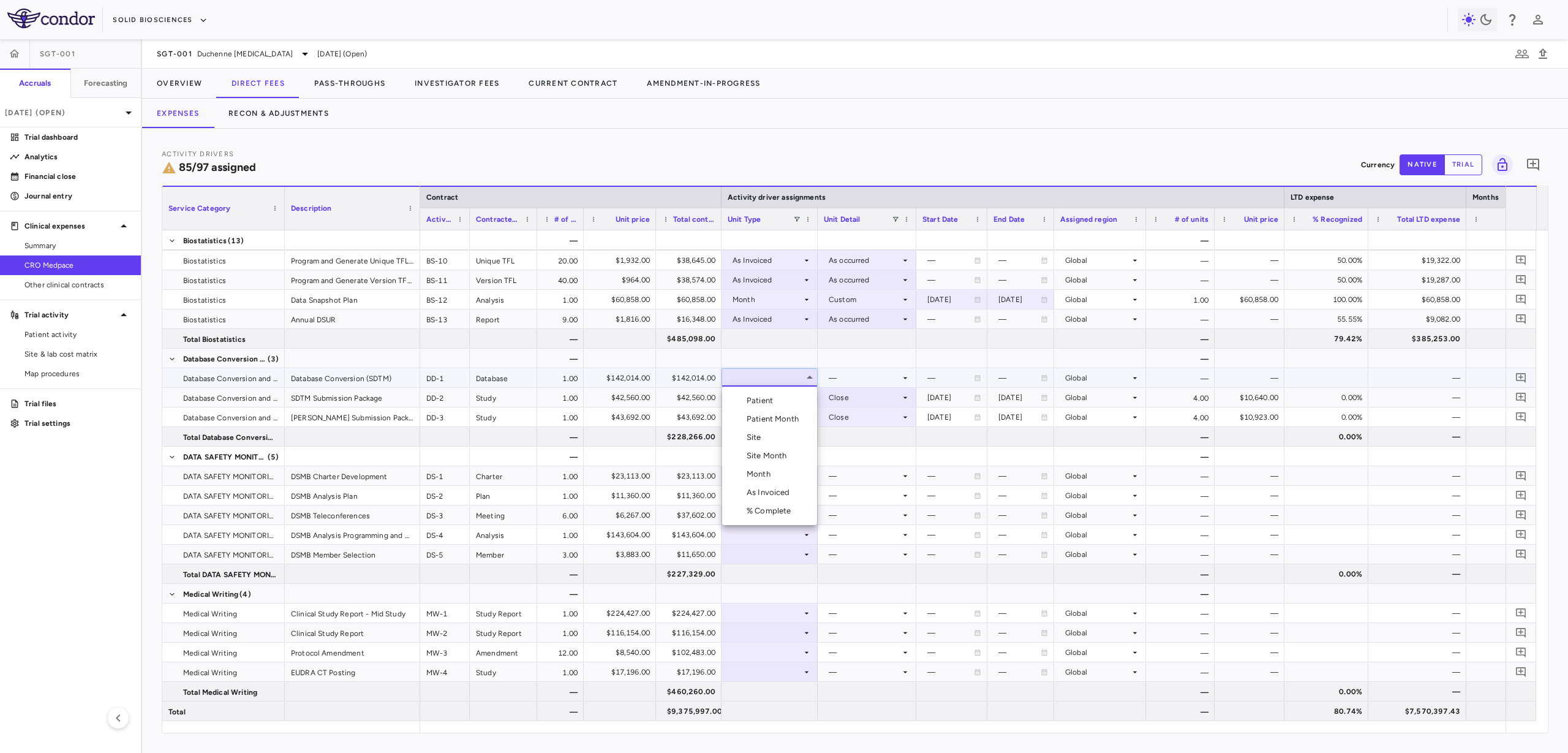
click at [786, 495] on div "As Invoiced" at bounding box center [771, 492] width 49 height 11
click at [875, 374] on div at bounding box center [867, 378] width 87 height 18
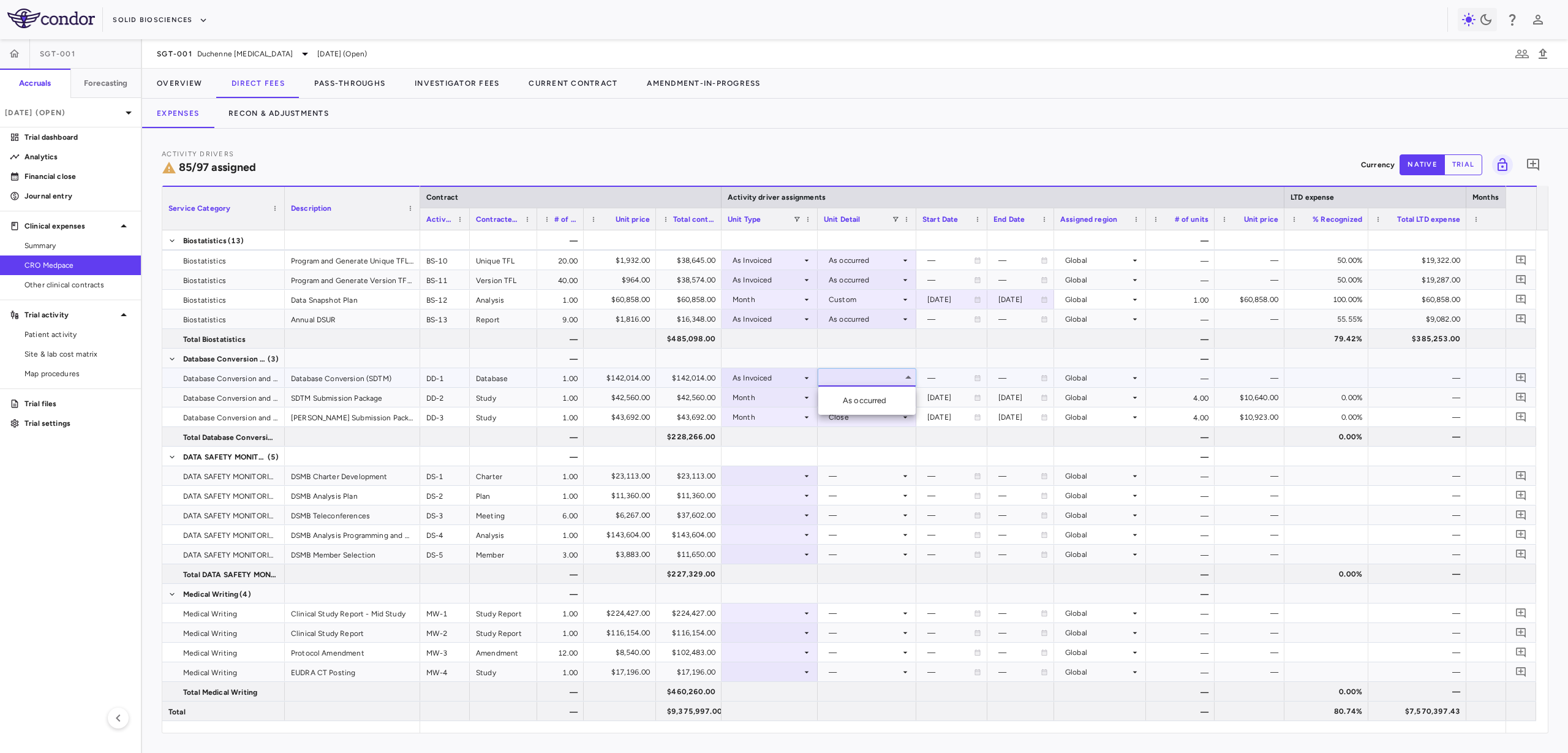
click at [877, 393] on li "As occurred" at bounding box center [867, 401] width 97 height 19
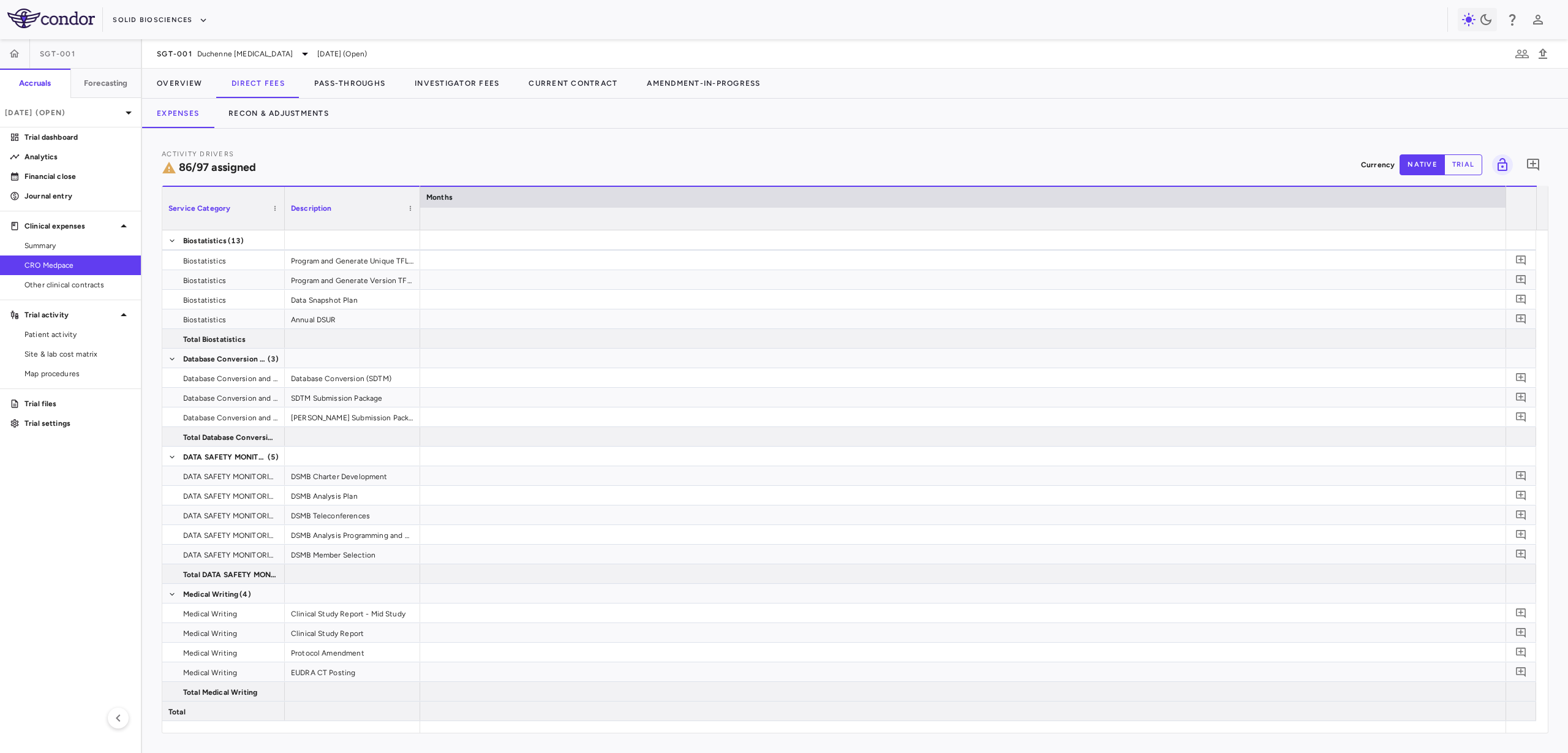
scroll to position [0, 5125]
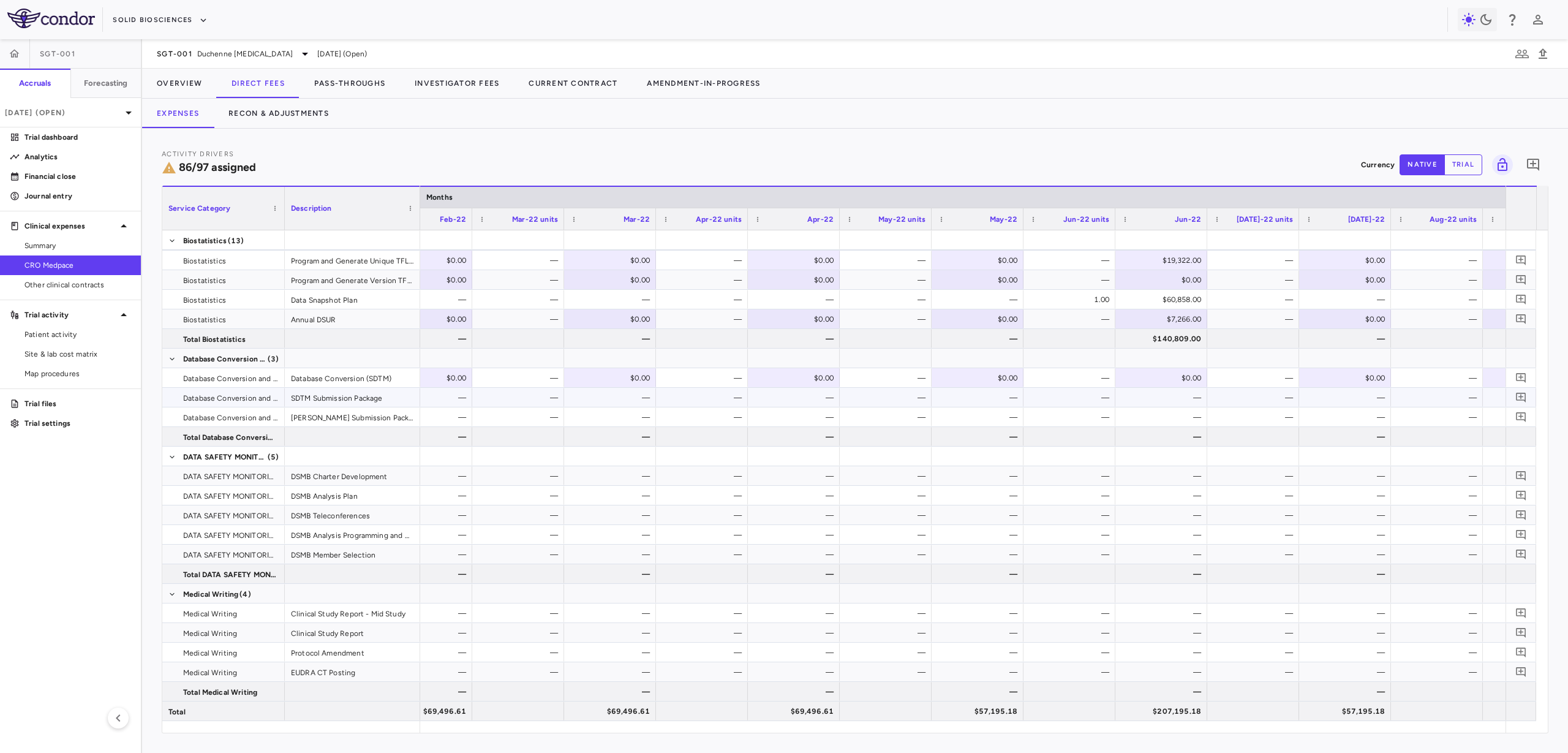
click at [1161, 388] on div "—" at bounding box center [1164, 398] width 75 height 19
click at [1165, 381] on div "$0.00" at bounding box center [1164, 378] width 75 height 19
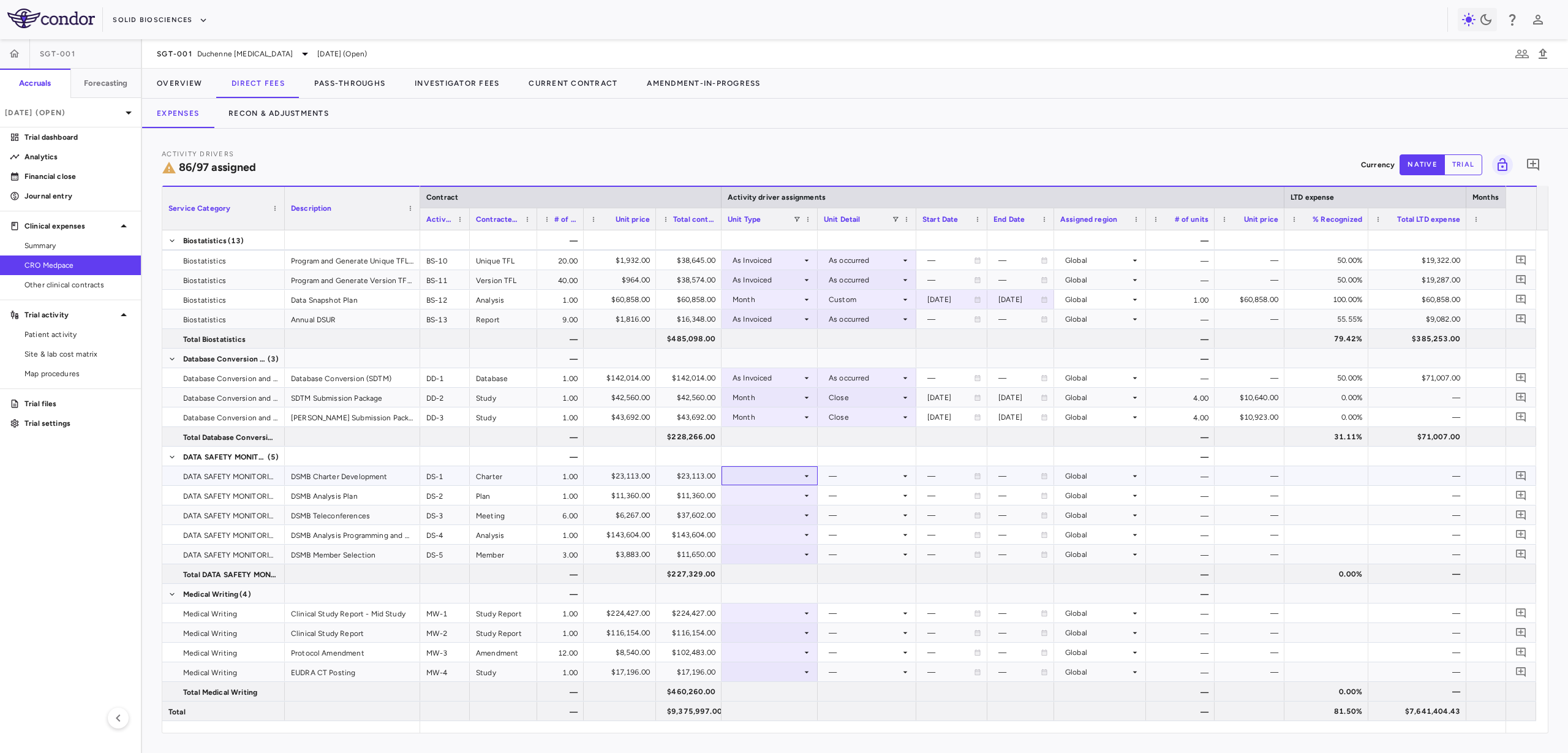
click at [800, 474] on div at bounding box center [770, 476] width 84 height 18
click at [763, 572] on div "Month" at bounding box center [761, 572] width 29 height 11
click at [864, 483] on div at bounding box center [867, 476] width 87 height 18
click at [861, 503] on div "Startup" at bounding box center [859, 499] width 33 height 11
click at [781, 500] on div at bounding box center [770, 496] width 84 height 18
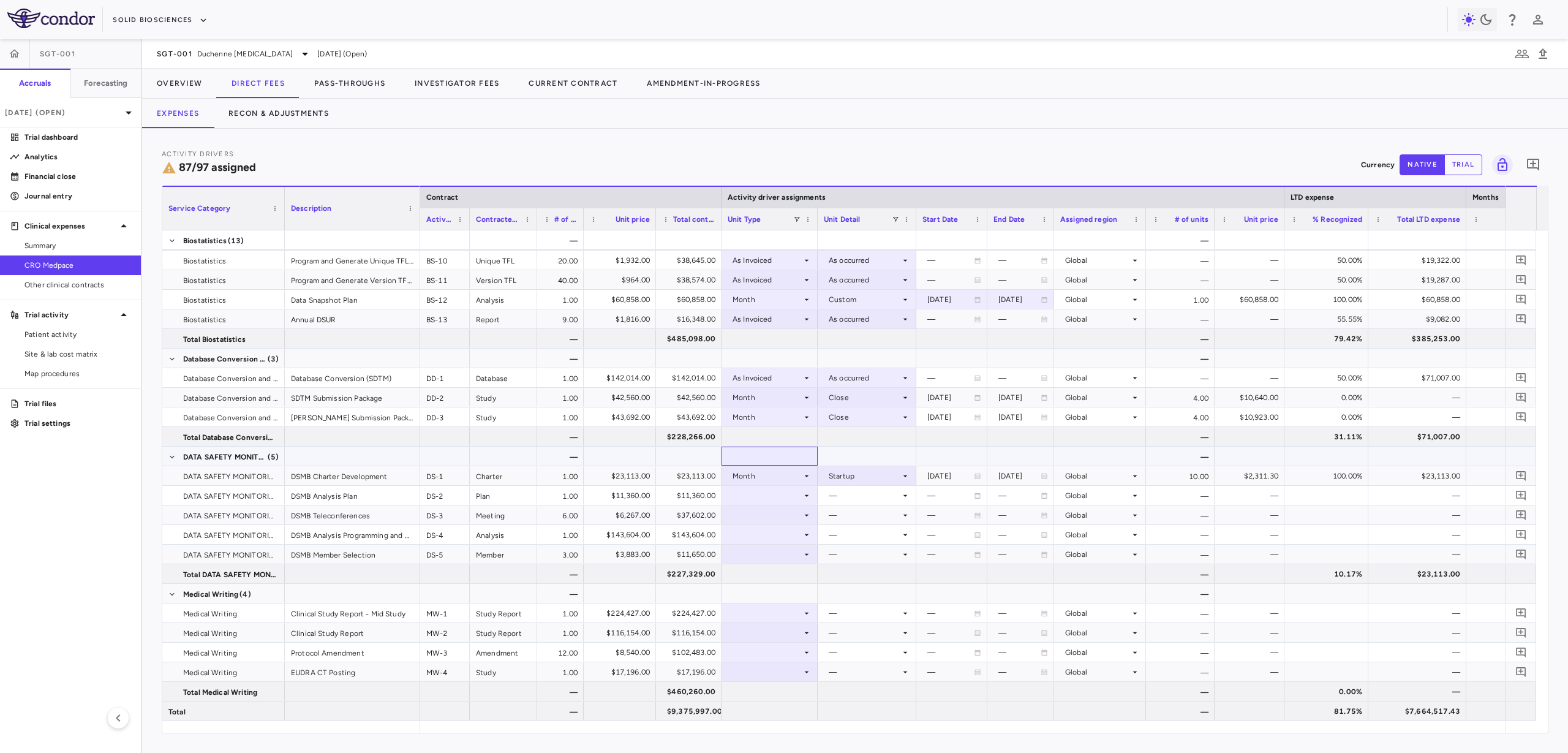
click at [787, 452] on div at bounding box center [770, 456] width 84 height 18
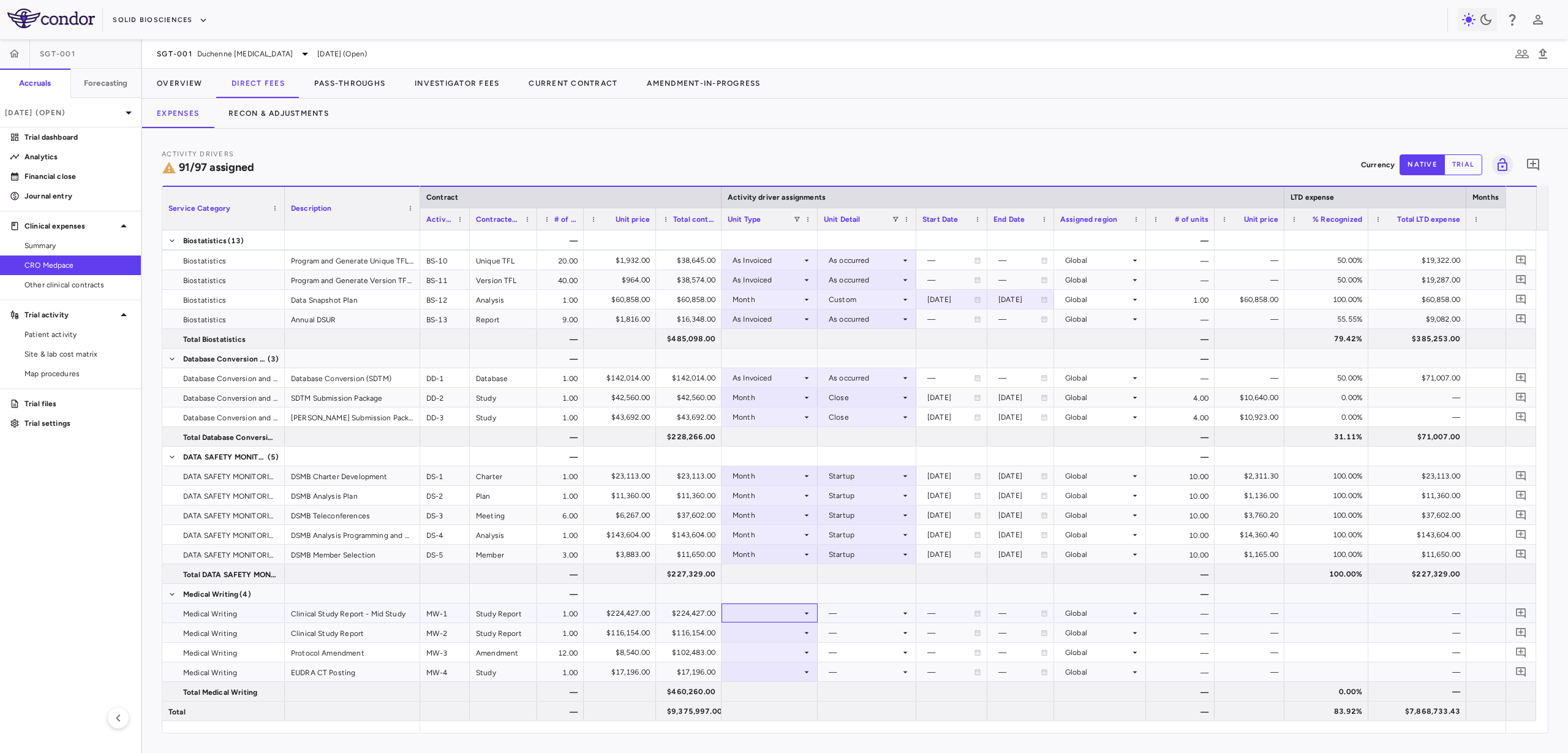
click at [759, 614] on div at bounding box center [770, 613] width 84 height 18
click at [765, 712] on div "As Invoiced" at bounding box center [771, 711] width 49 height 11
click at [873, 616] on div at bounding box center [867, 613] width 87 height 18
click at [868, 632] on div "As occurred" at bounding box center [867, 636] width 49 height 11
click at [880, 586] on div at bounding box center [867, 594] width 87 height 18
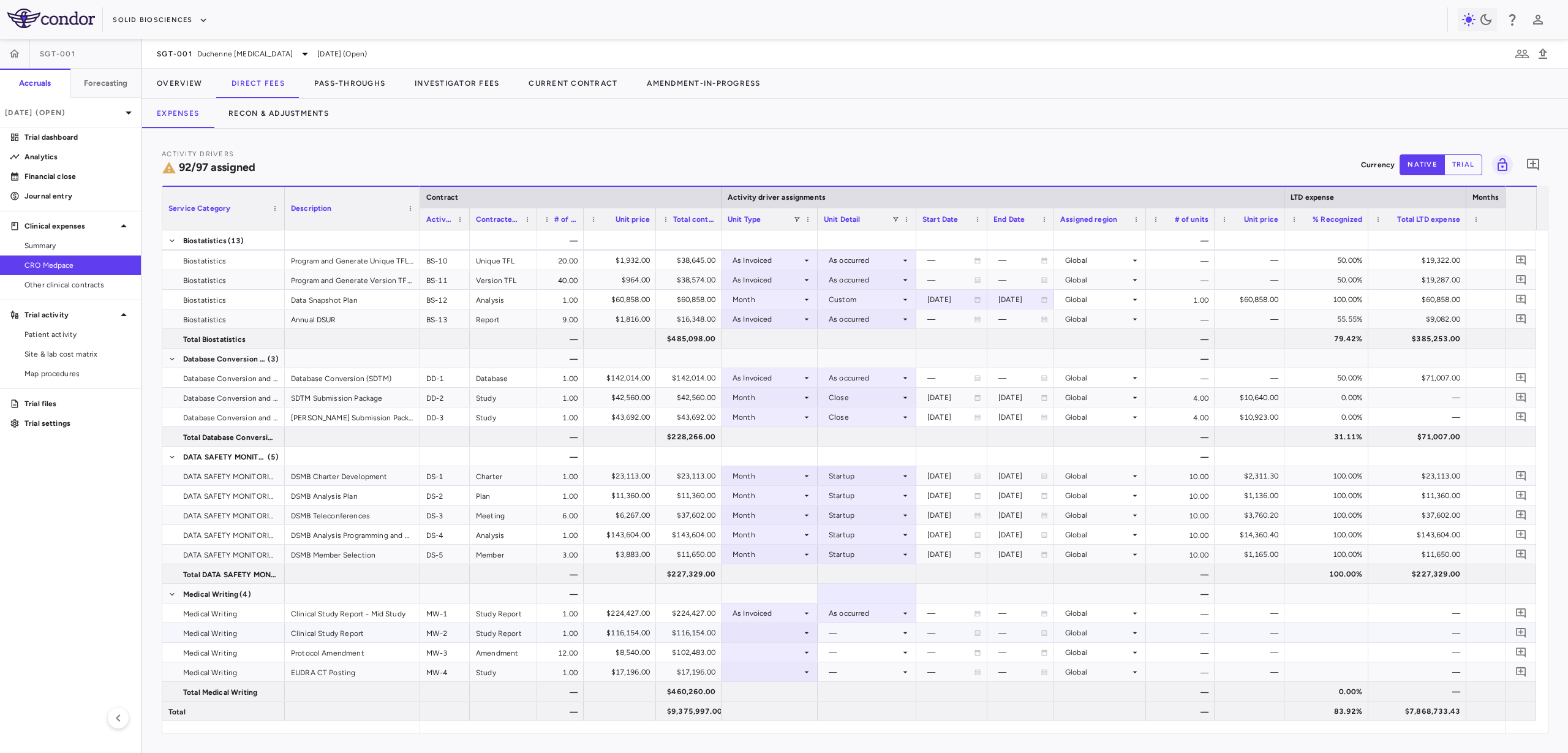
click at [781, 630] on div at bounding box center [770, 632] width 84 height 18
click at [783, 637] on div at bounding box center [770, 632] width 84 height 18
click at [775, 709] on div "As Invoiced" at bounding box center [771, 711] width 49 height 11
click at [849, 638] on div at bounding box center [867, 632] width 87 height 18
click at [851, 655] on div "As occurred" at bounding box center [867, 656] width 49 height 11
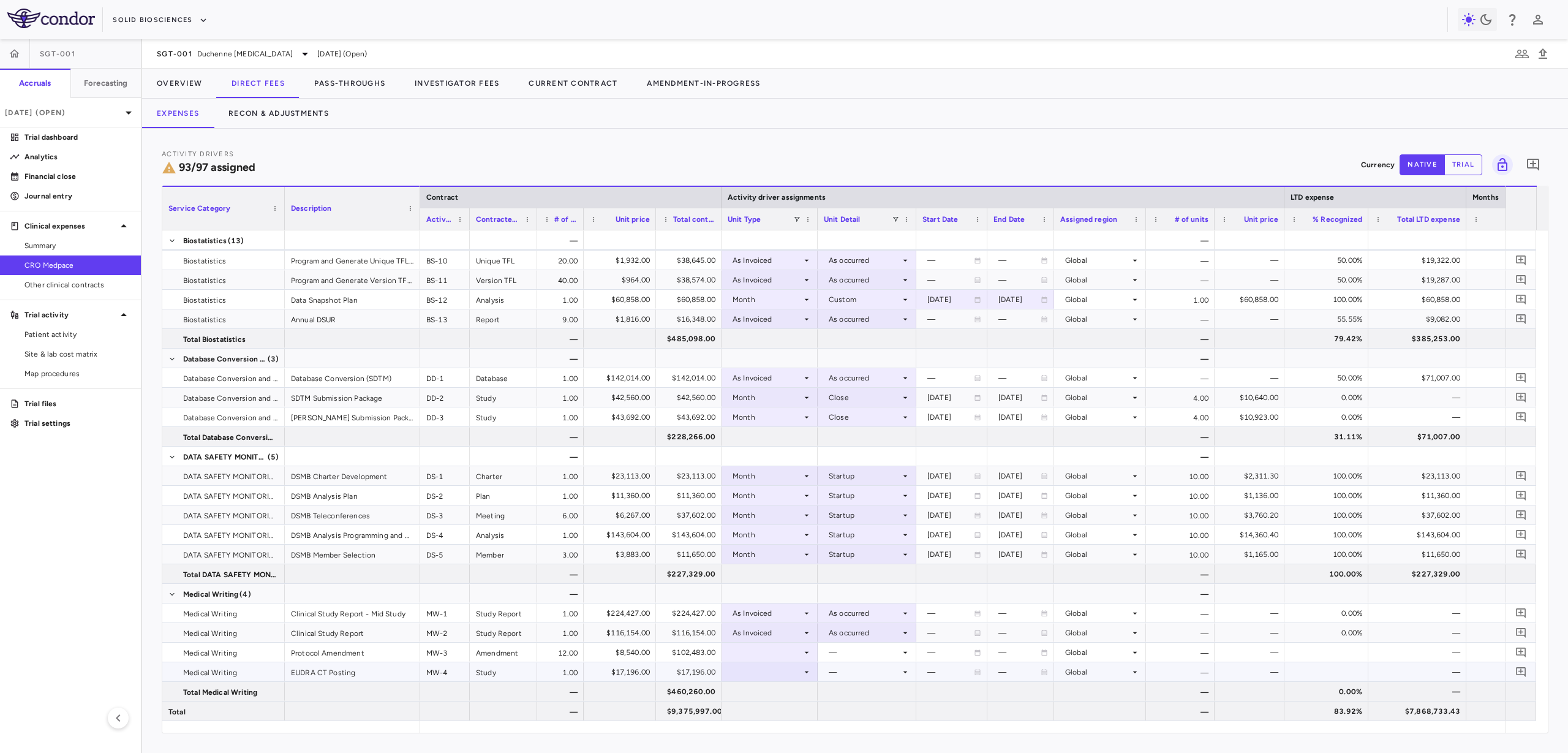
click at [787, 676] on div at bounding box center [770, 672] width 84 height 18
click at [785, 695] on li "Month" at bounding box center [769, 692] width 95 height 19
click at [840, 674] on div at bounding box center [867, 672] width 87 height 18
click at [869, 694] on li "Close" at bounding box center [867, 692] width 97 height 19
click at [782, 651] on div at bounding box center [770, 652] width 84 height 18
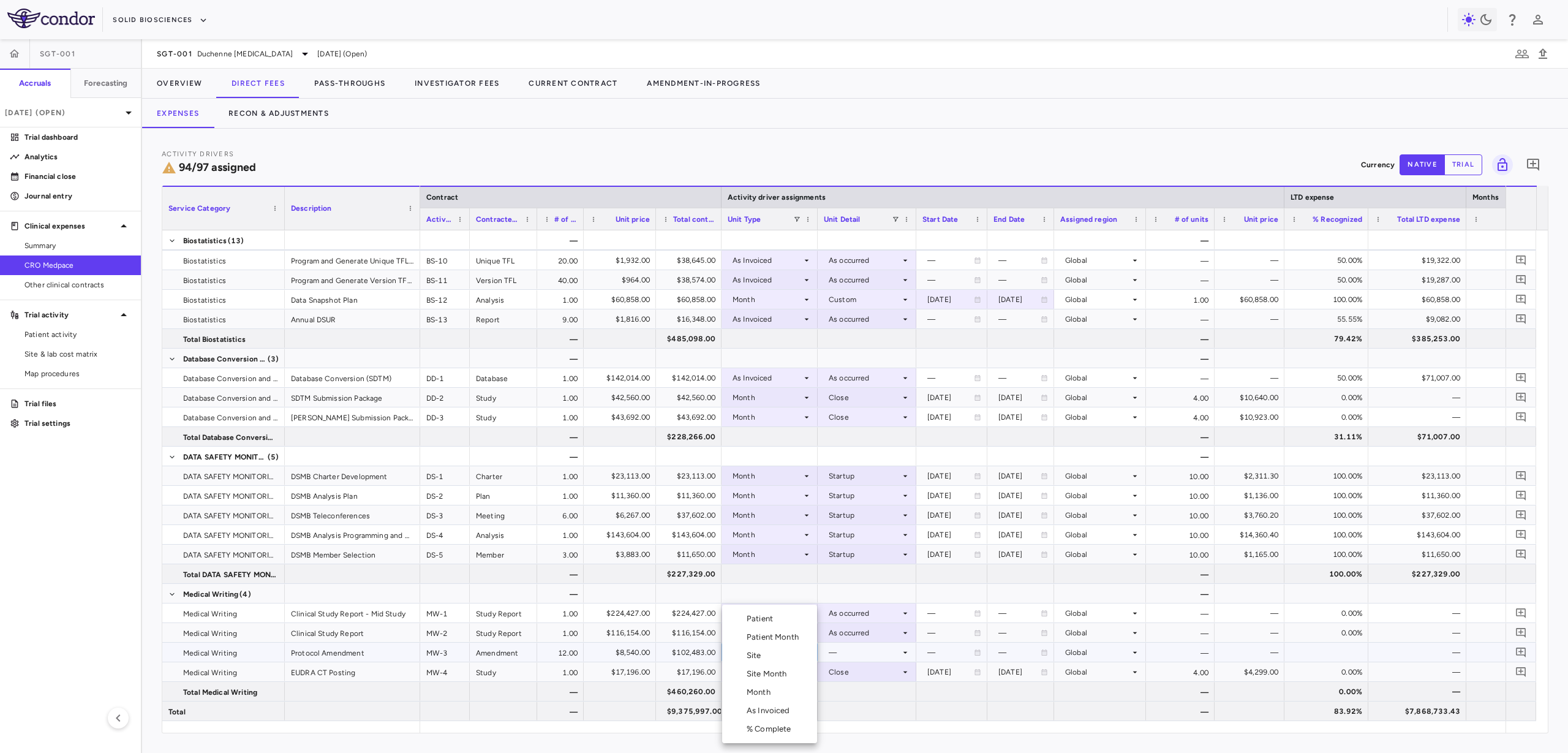
click at [773, 706] on div "As Invoiced" at bounding box center [771, 711] width 49 height 11
click at [877, 649] on div at bounding box center [867, 652] width 87 height 18
click at [887, 679] on div "As occurred" at bounding box center [867, 675] width 49 height 11
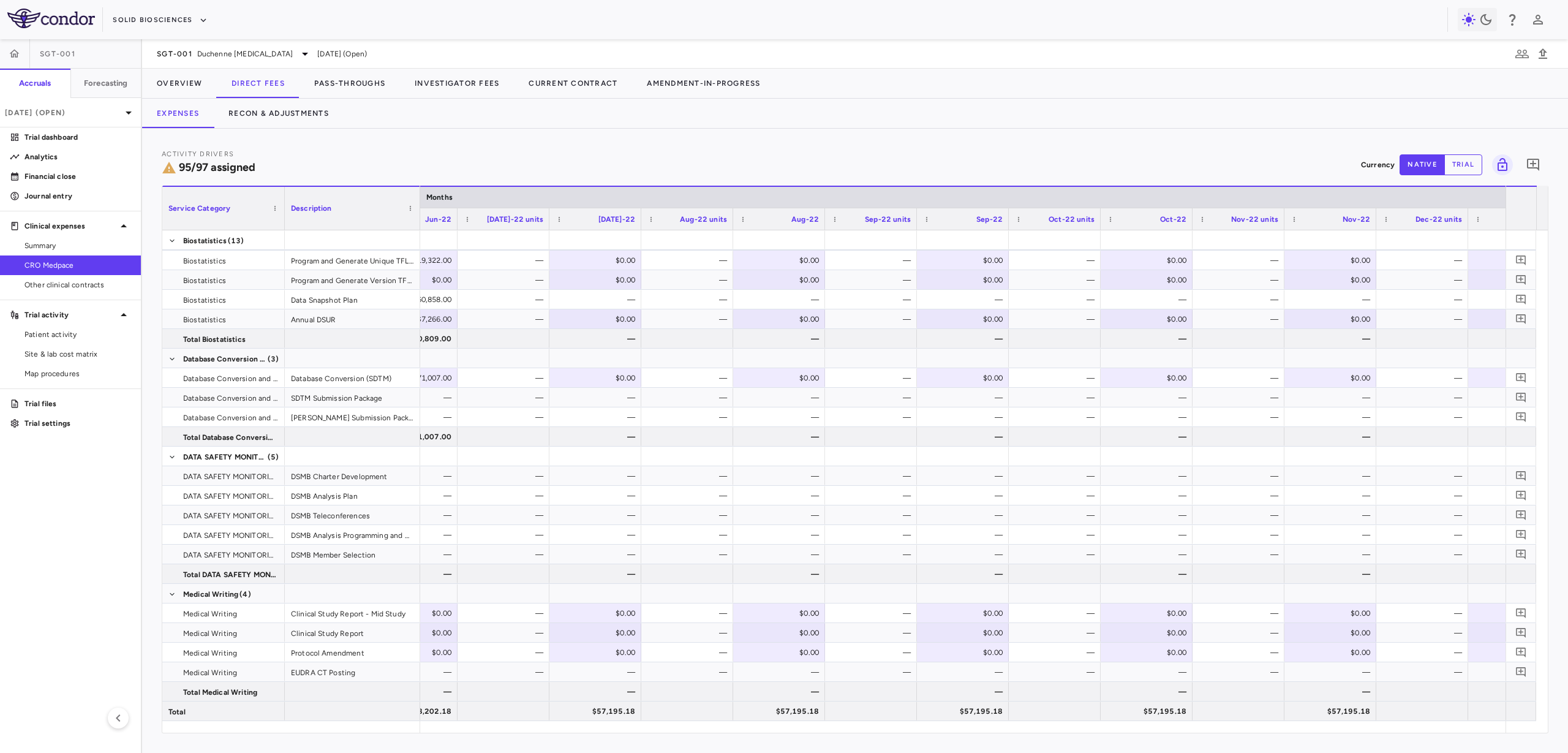
scroll to position [0, 13271]
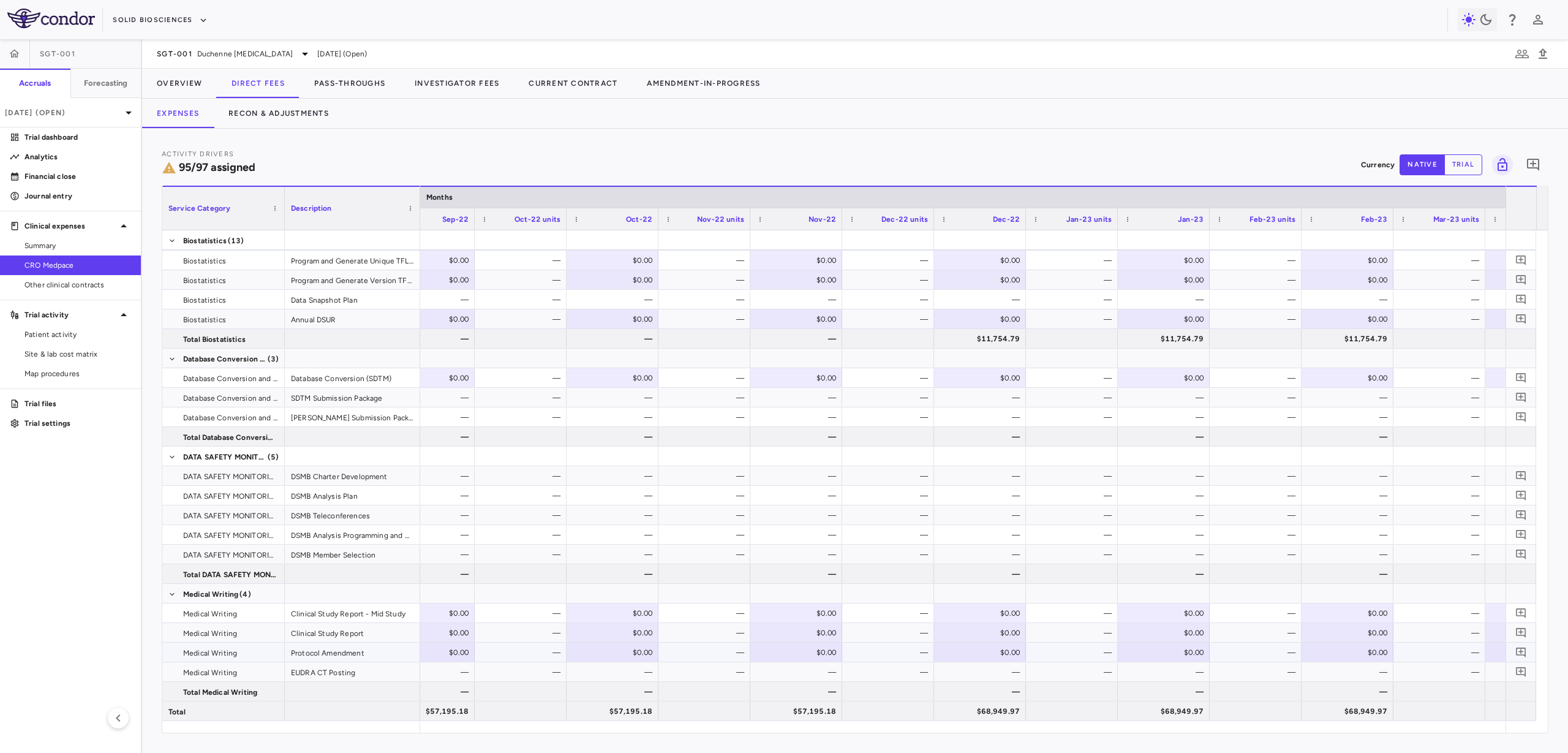
click at [975, 653] on div "$0.00" at bounding box center [983, 652] width 75 height 19
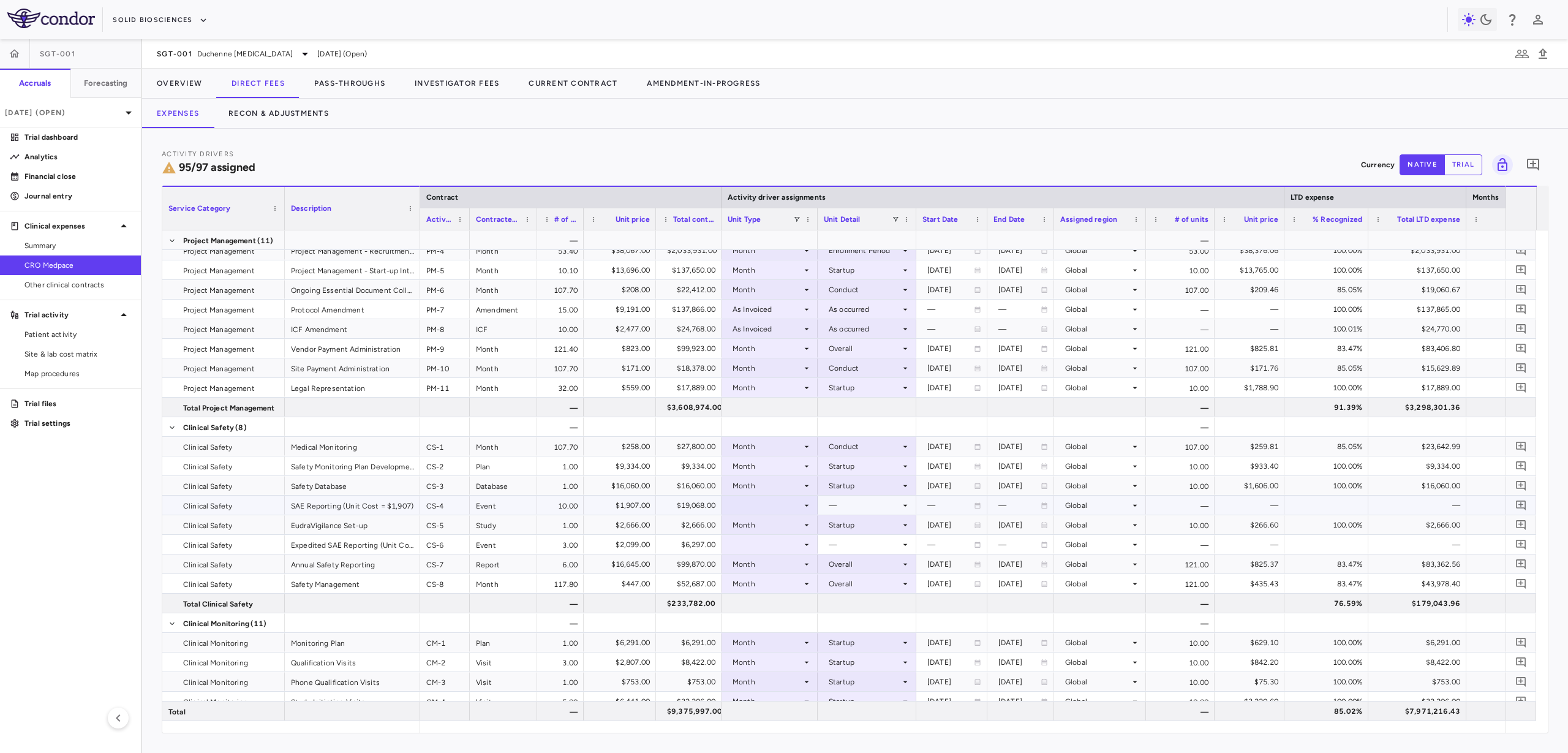
click at [751, 505] on div at bounding box center [770, 505] width 84 height 18
click at [789, 546] on div "Patient Month" at bounding box center [775, 546] width 57 height 11
click at [844, 511] on div at bounding box center [867, 505] width 87 height 18
click at [849, 527] on div "As occurred" at bounding box center [867, 528] width 49 height 11
click at [801, 546] on div at bounding box center [770, 544] width 84 height 18
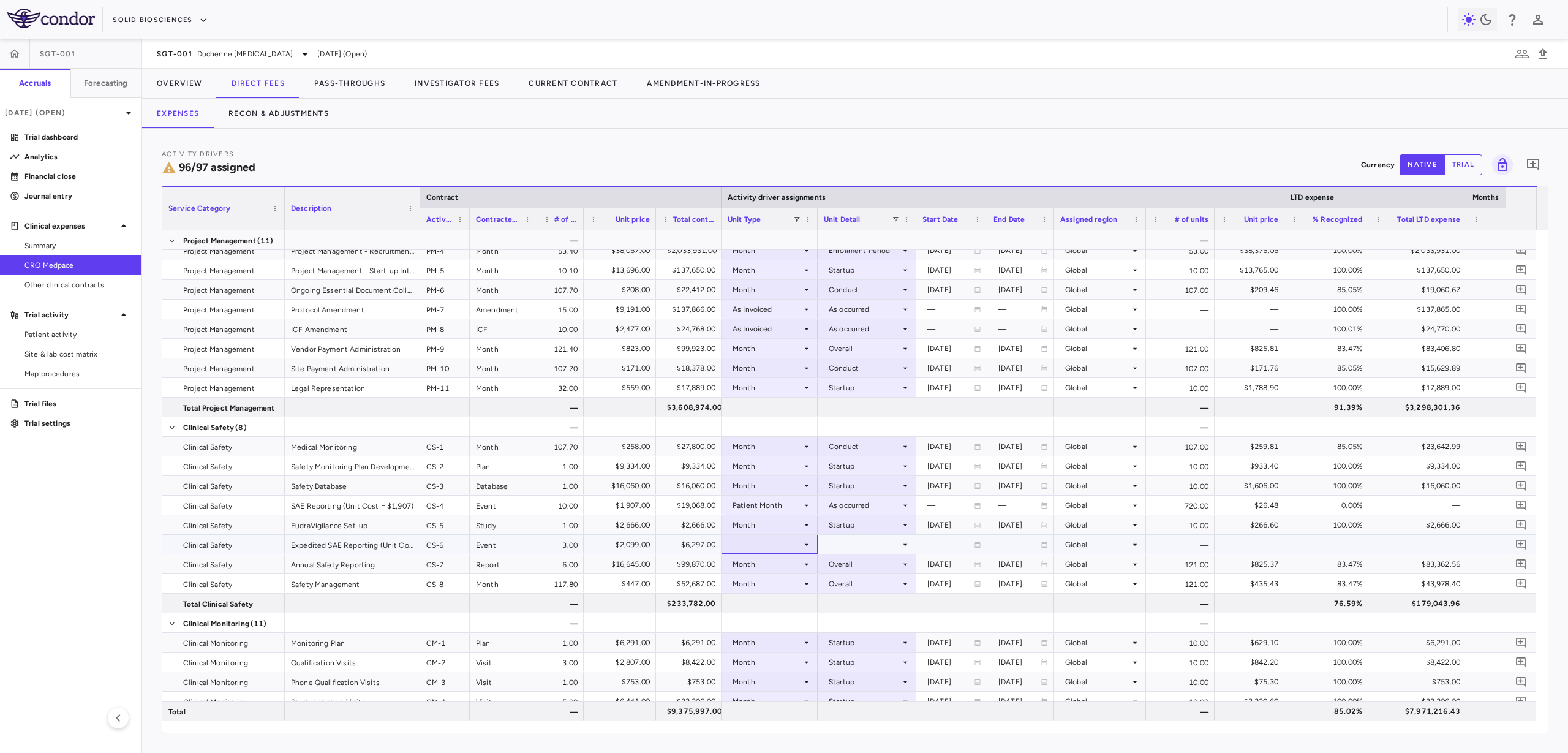
click at [804, 542] on icon at bounding box center [807, 544] width 10 height 10
click at [791, 582] on div "Patient Month" at bounding box center [775, 586] width 57 height 11
click at [871, 547] on div at bounding box center [867, 544] width 87 height 18
click at [888, 564] on div "As occurred" at bounding box center [867, 568] width 49 height 11
click at [331, 77] on button "Pass-Throughs" at bounding box center [349, 83] width 101 height 29
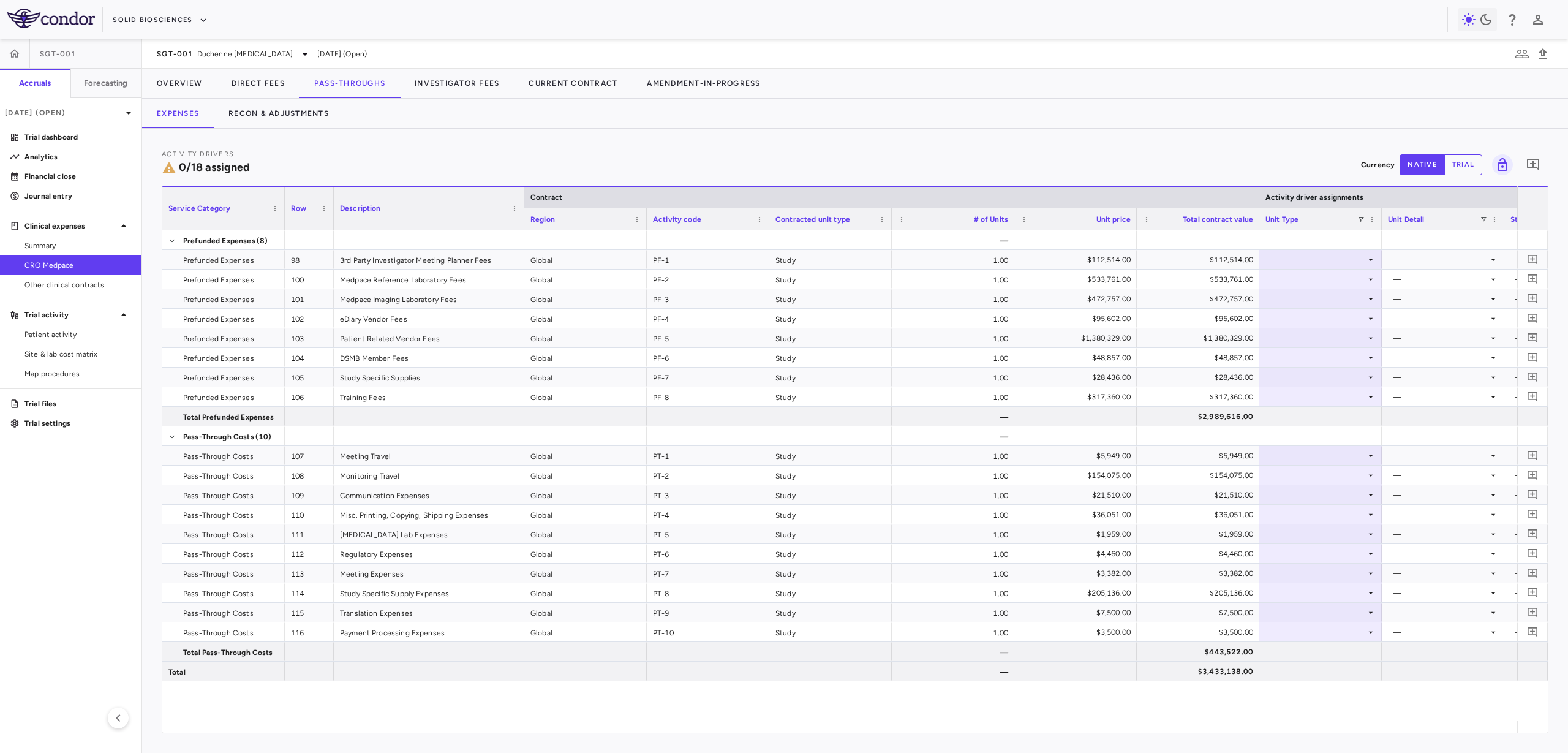
drag, startPoint x: 455, startPoint y: 219, endPoint x: 523, endPoint y: 218, distance: 68.0
click at [523, 218] on div at bounding box center [523, 208] width 5 height 43
click at [1291, 267] on div at bounding box center [1320, 259] width 110 height 18
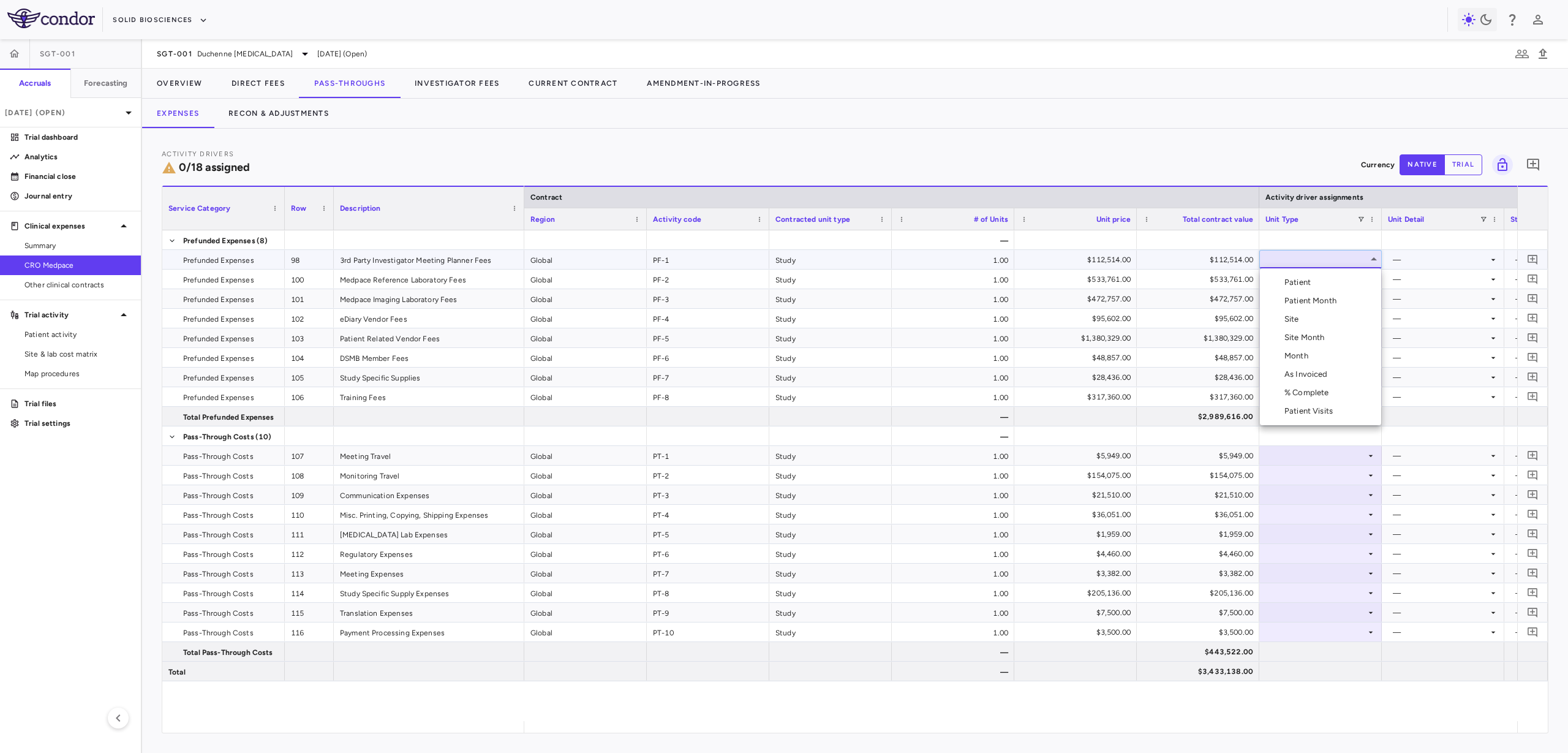
click at [1299, 281] on div "Patient" at bounding box center [1300, 282] width 31 height 11
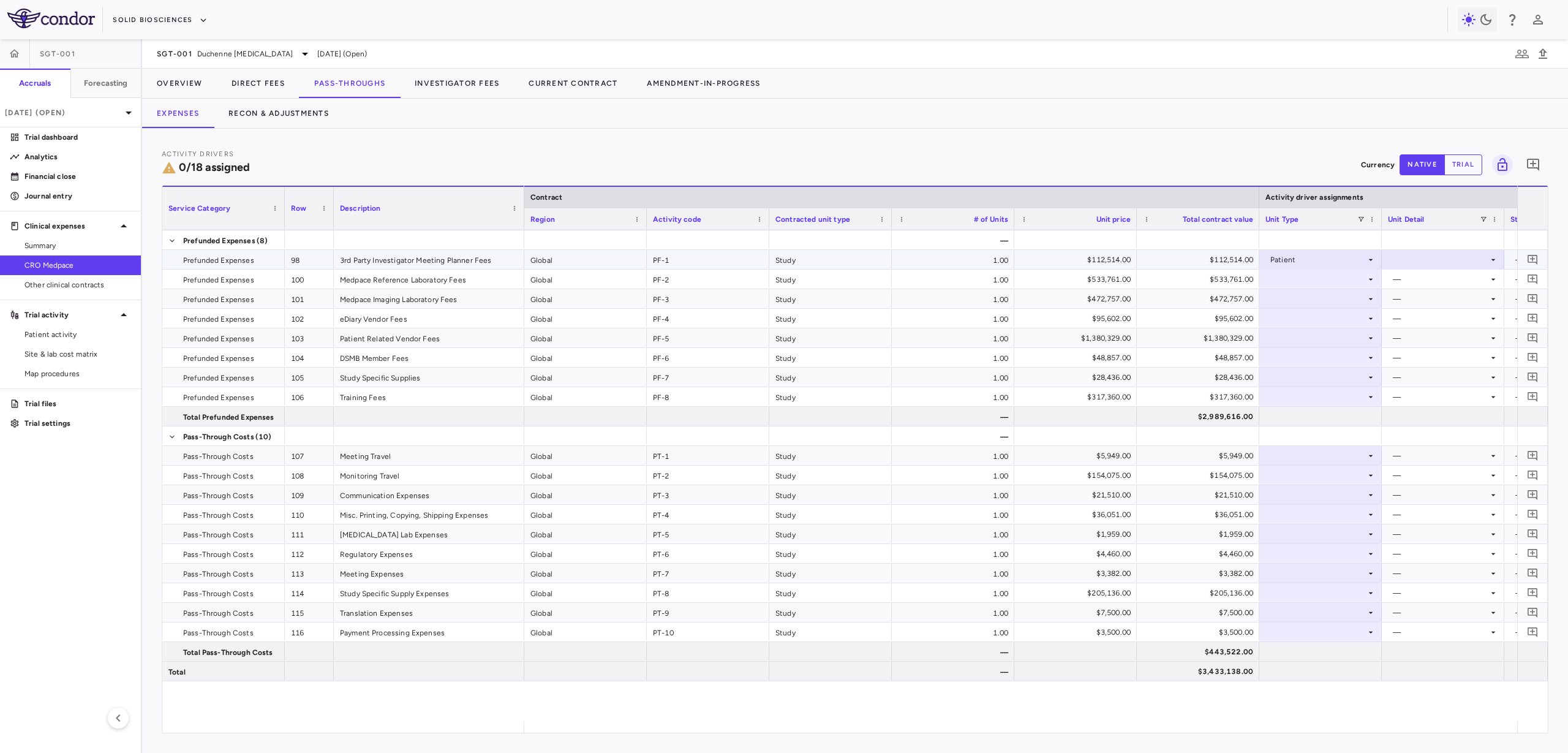
click at [1298, 271] on div at bounding box center [1320, 279] width 110 height 18
click at [1325, 430] on div "Patient Visits" at bounding box center [1311, 431] width 53 height 11
click at [1407, 281] on div at bounding box center [1443, 279] width 110 height 18
click at [1413, 299] on div "As occurred" at bounding box center [1431, 302] width 49 height 11
click at [1278, 268] on div at bounding box center [1321, 259] width 123 height 19
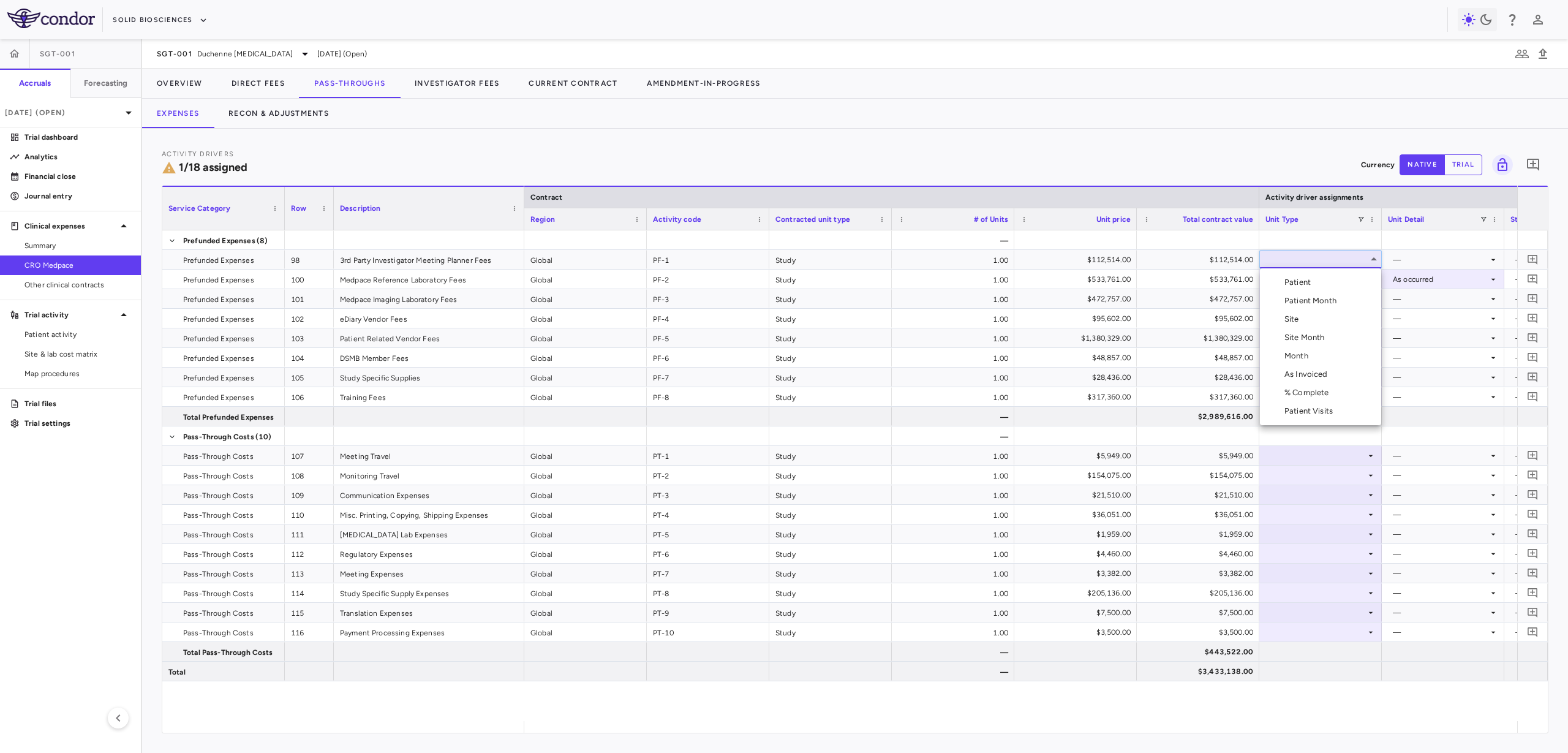
click at [1288, 255] on div at bounding box center [784, 376] width 1568 height 753
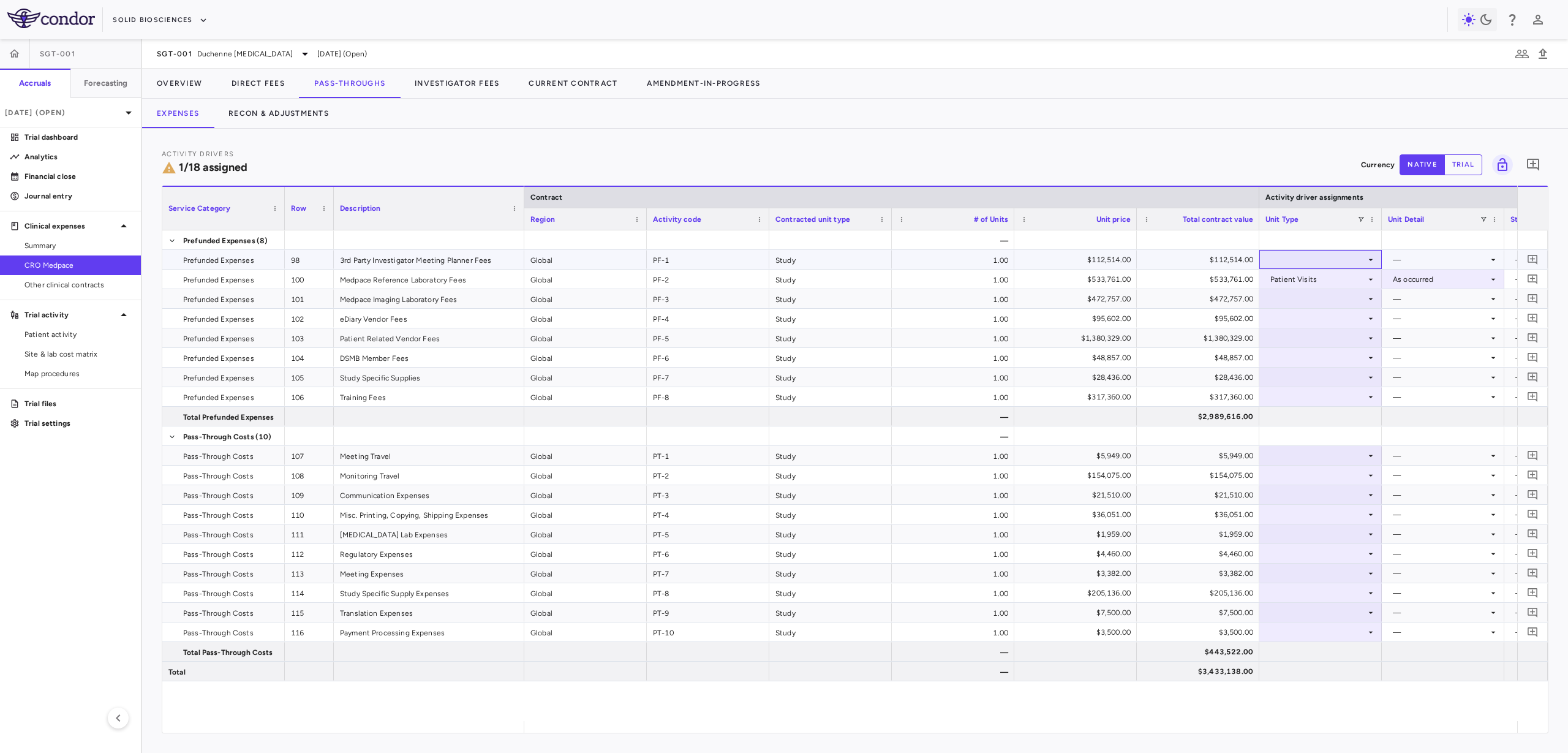
click at [1288, 255] on div at bounding box center [1320, 259] width 110 height 18
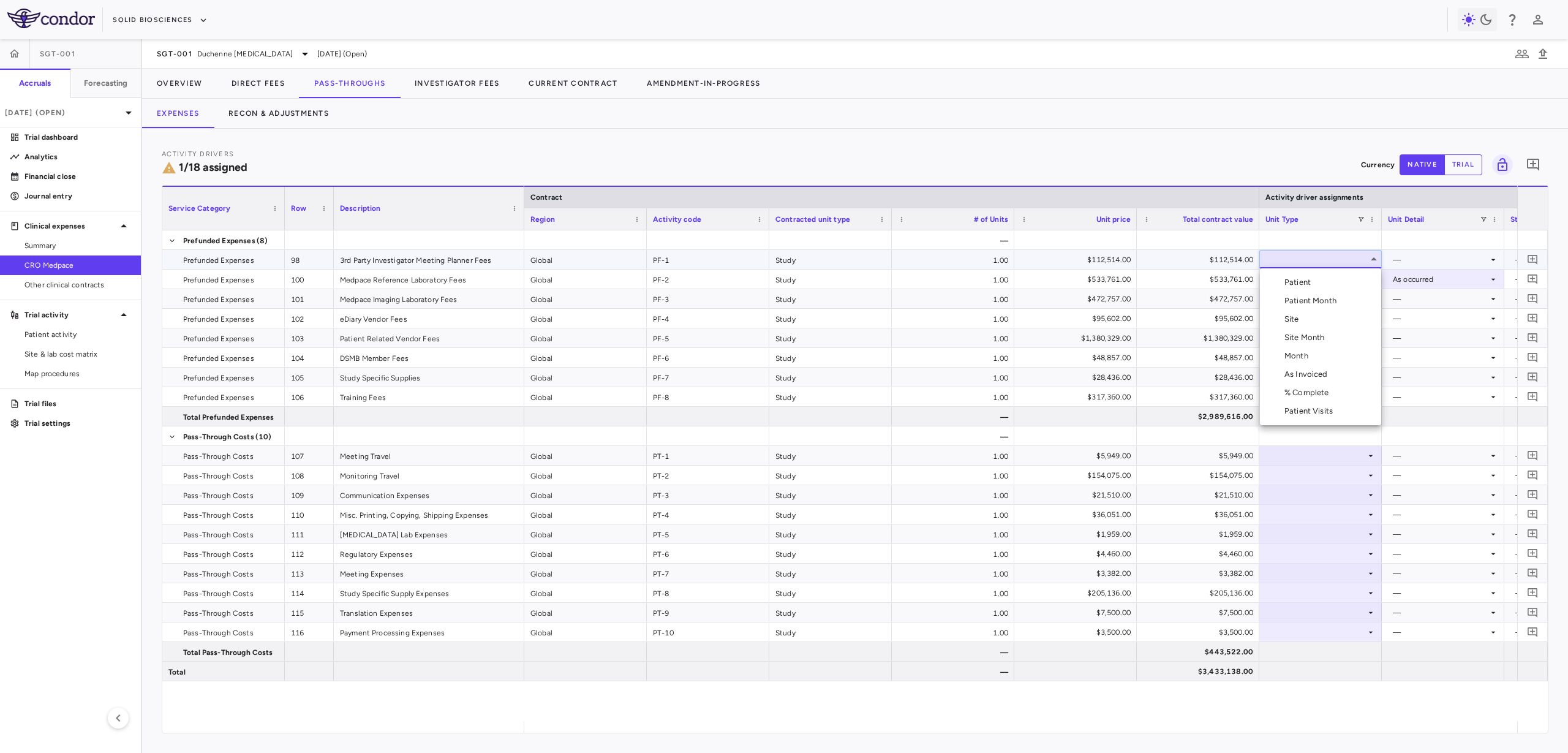
click at [1306, 347] on li "Month" at bounding box center [1321, 356] width 121 height 19
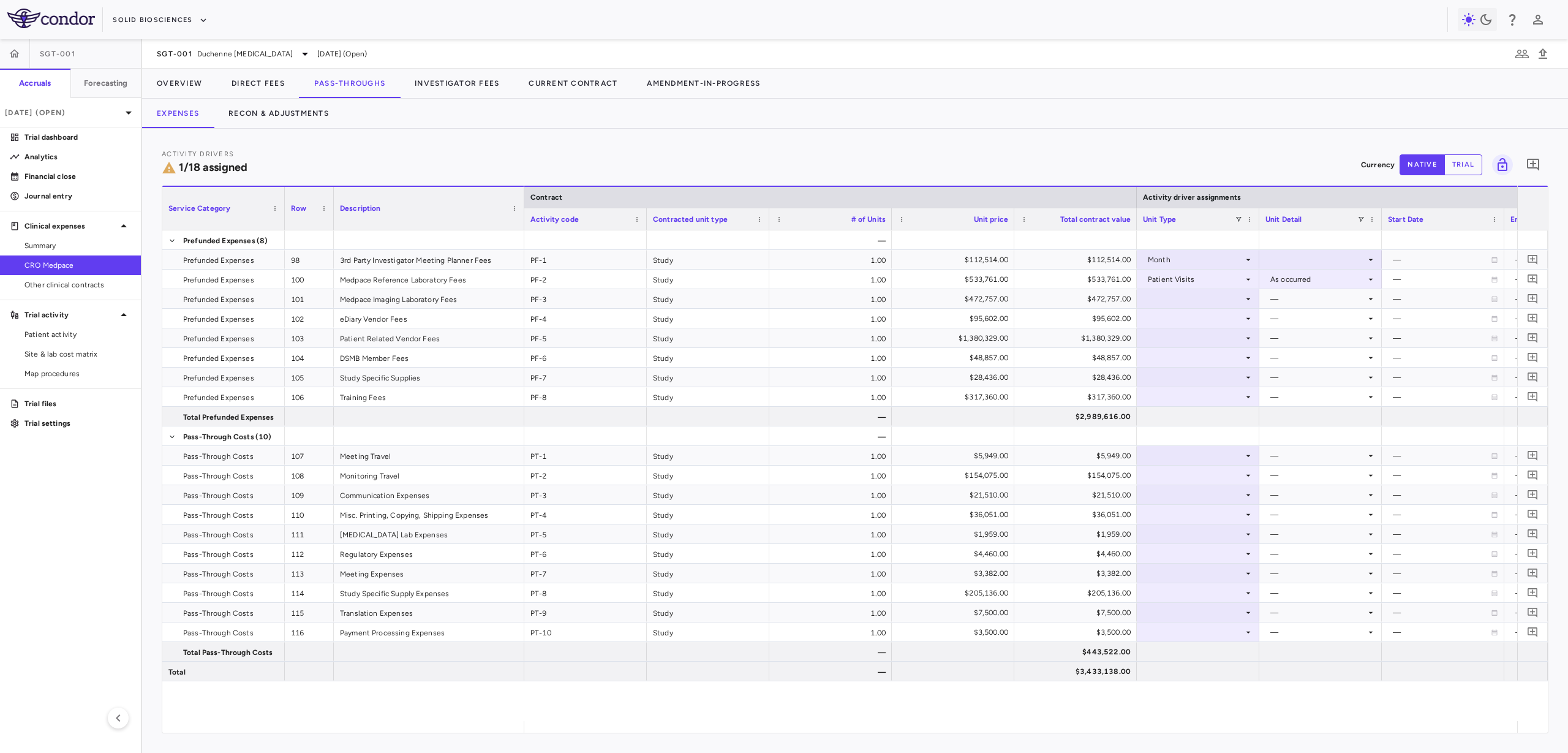
click at [644, 221] on div at bounding box center [646, 219] width 5 height 21
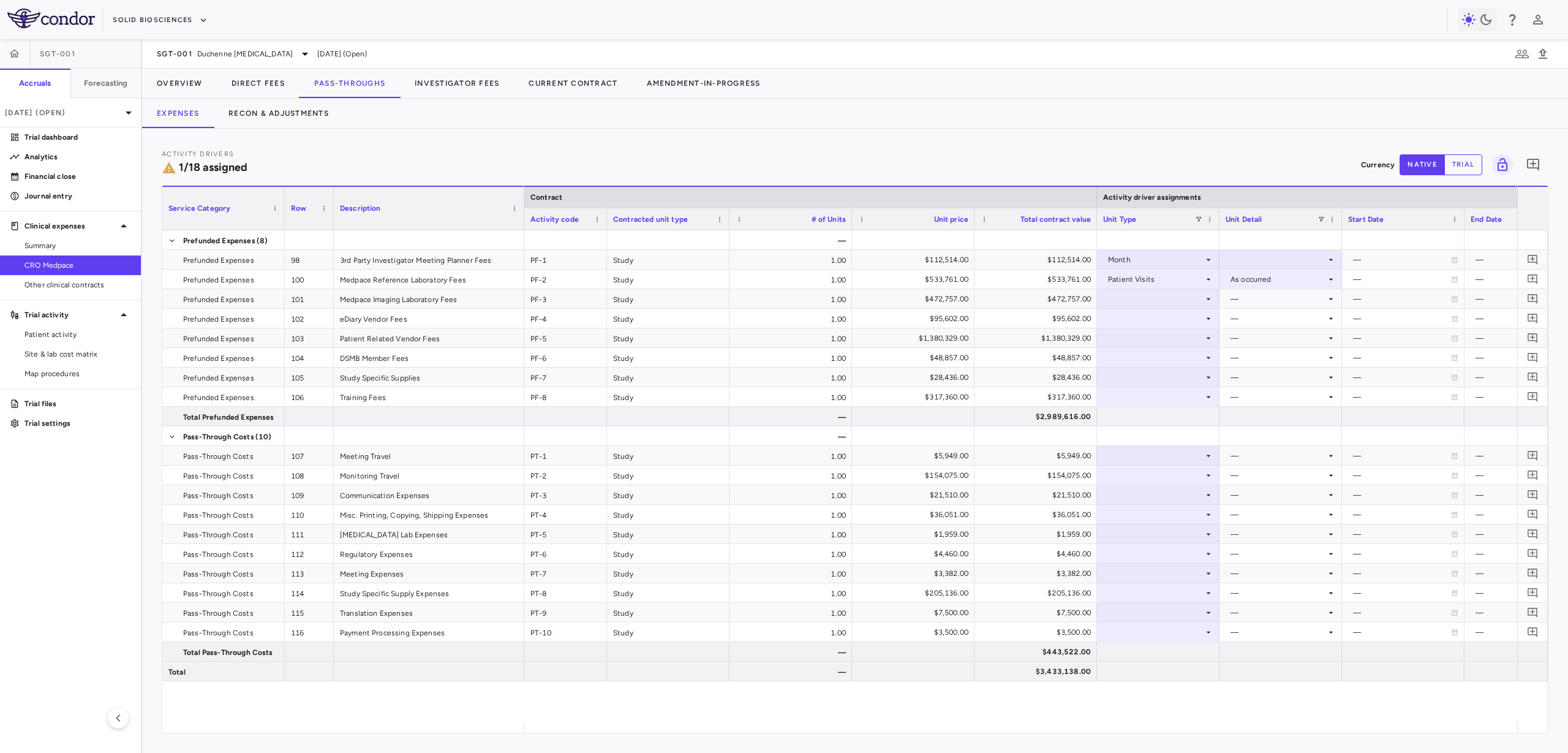
click at [728, 218] on div at bounding box center [729, 219] width 5 height 21
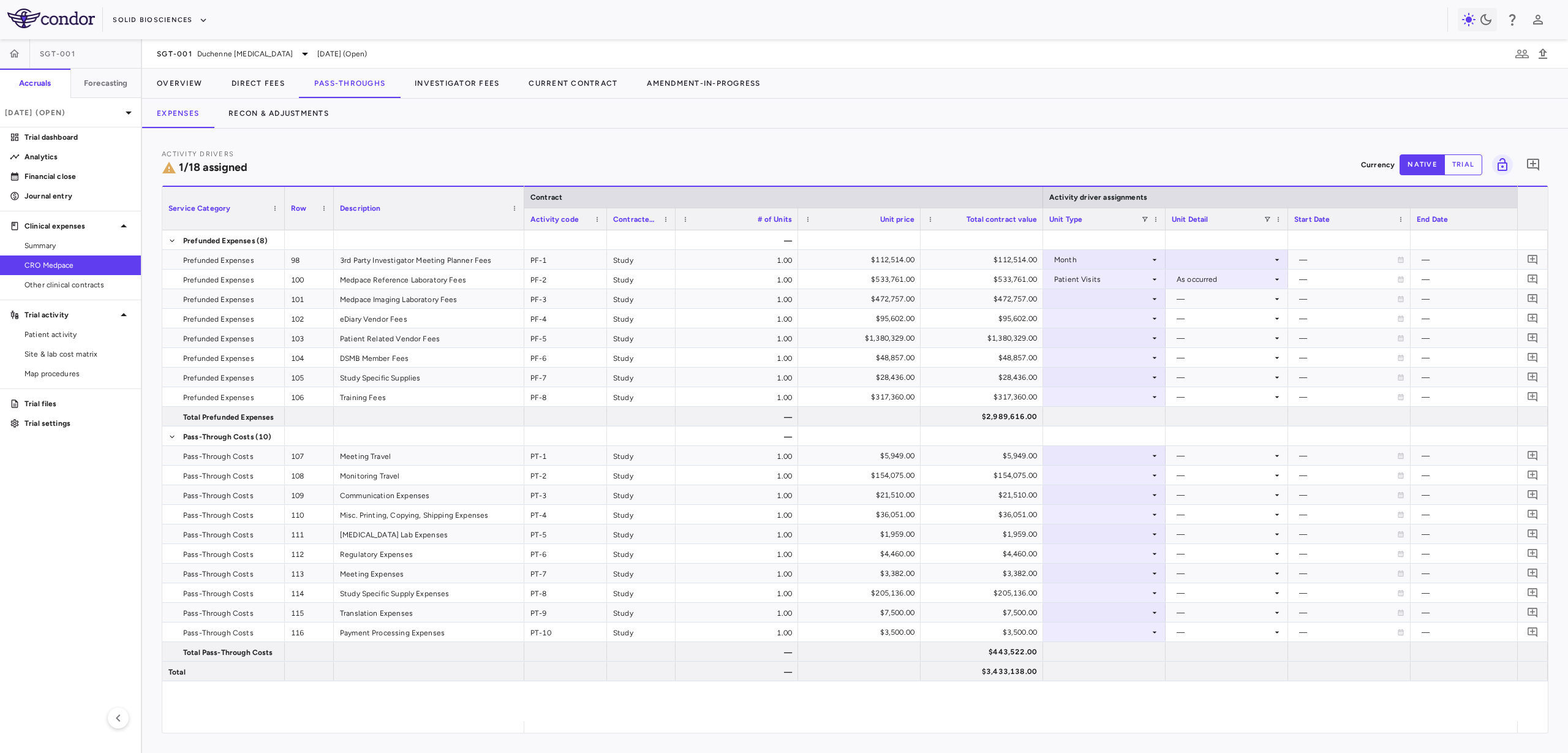
drag, startPoint x: 713, startPoint y: 218, endPoint x: 672, endPoint y: 222, distance: 41.2
click at [673, 222] on div at bounding box center [675, 219] width 5 height 21
click at [797, 220] on div "Unit price" at bounding box center [857, 218] width 123 height 22
click at [793, 223] on div at bounding box center [795, 219] width 5 height 21
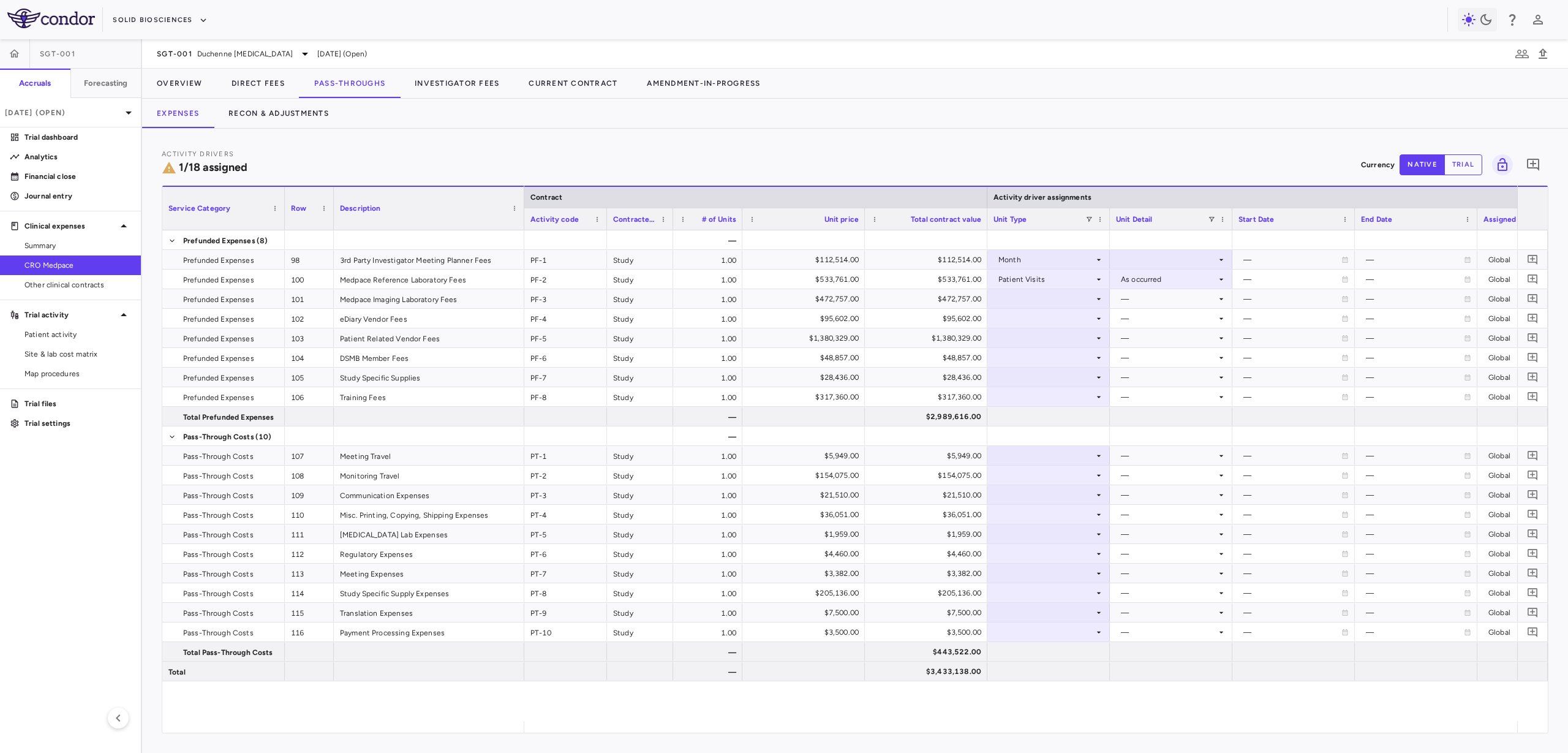
click at [862, 215] on div at bounding box center [864, 219] width 5 height 21
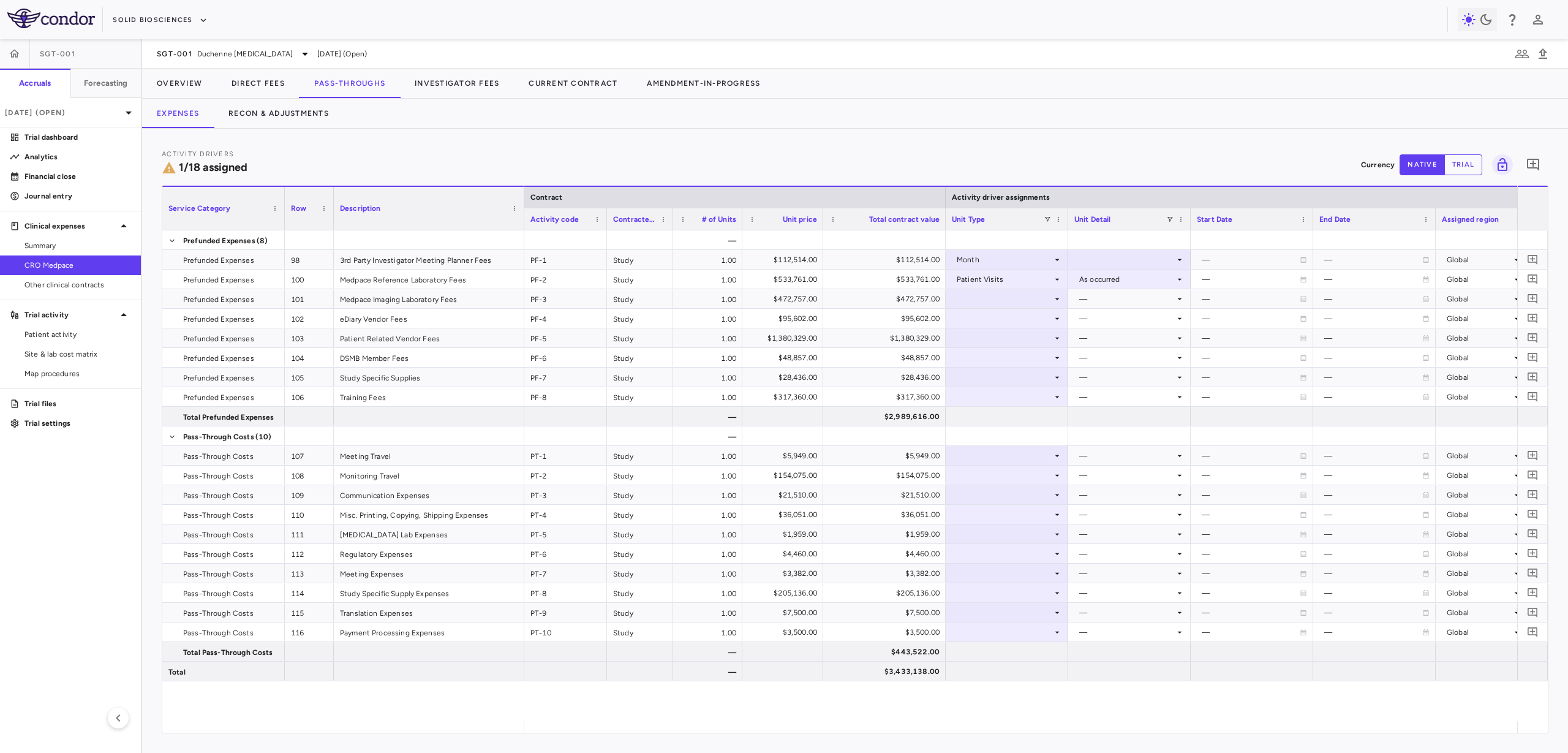
click at [945, 222] on div at bounding box center [945, 219] width 5 height 21
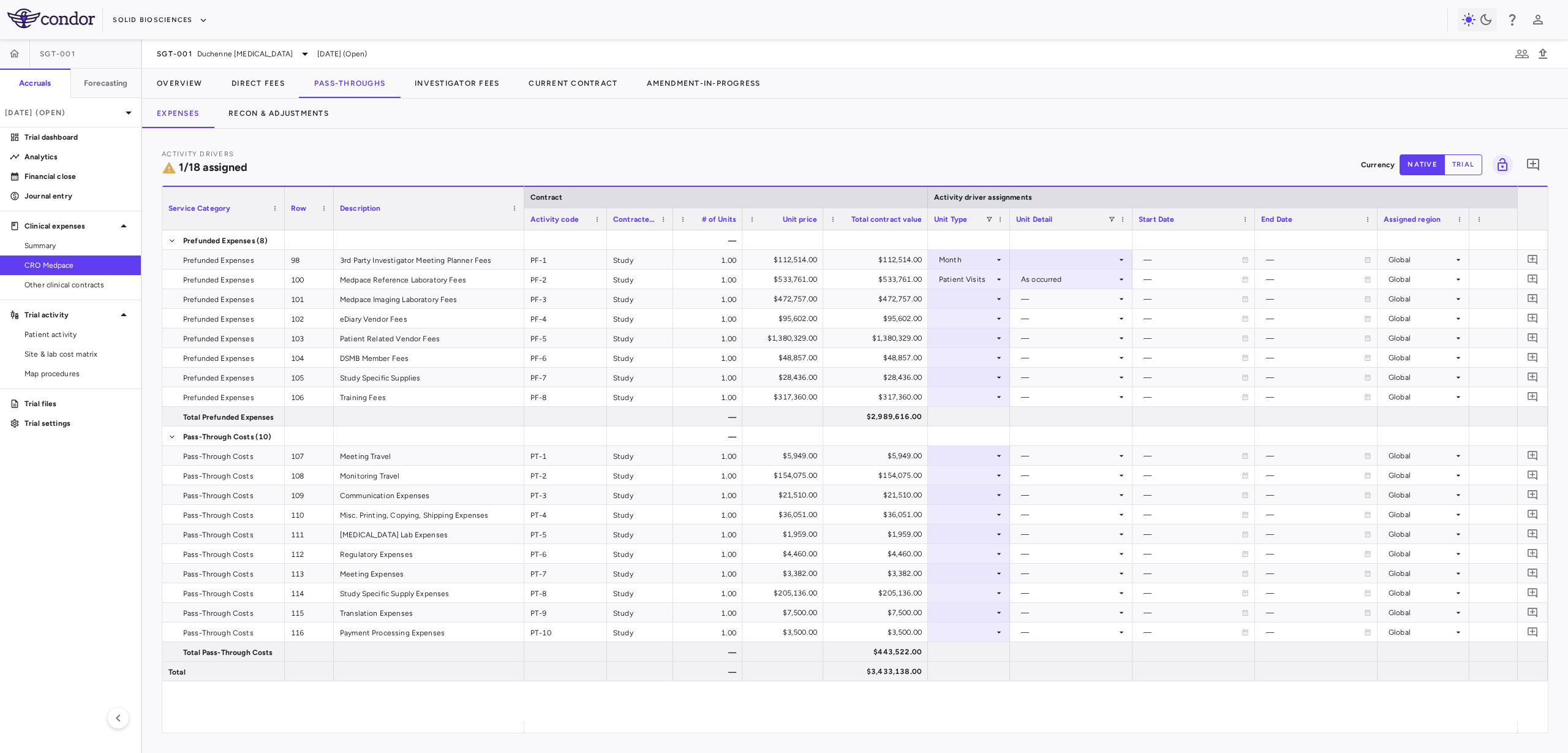
drag, startPoint x: 1049, startPoint y: 221, endPoint x: 1009, endPoint y: 221, distance: 40.0
click at [1009, 221] on div at bounding box center [1009, 219] width 5 height 21
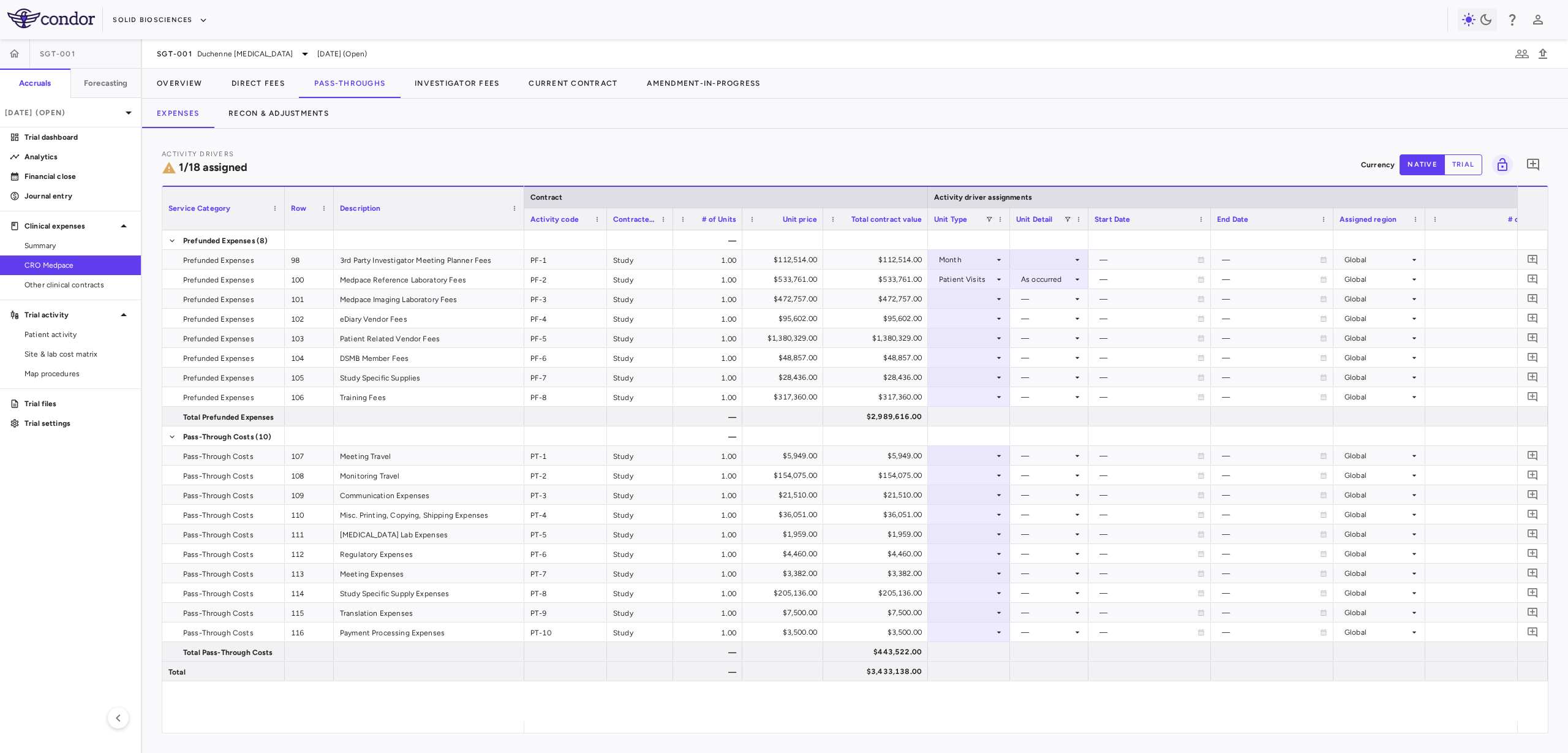
drag, startPoint x: 1131, startPoint y: 222, endPoint x: 1087, endPoint y: 230, distance: 44.7
click at [1087, 230] on div "Service Category Row Description Contract Activity driver assignments 98" at bounding box center [855, 459] width 1385 height 547
drag, startPoint x: 1352, startPoint y: 215, endPoint x: 1350, endPoint y: 185, distance: 30.1
drag, startPoint x: 1211, startPoint y: 220, endPoint x: 1171, endPoint y: 221, distance: 40.0
click at [1173, 221] on div at bounding box center [1175, 219] width 5 height 21
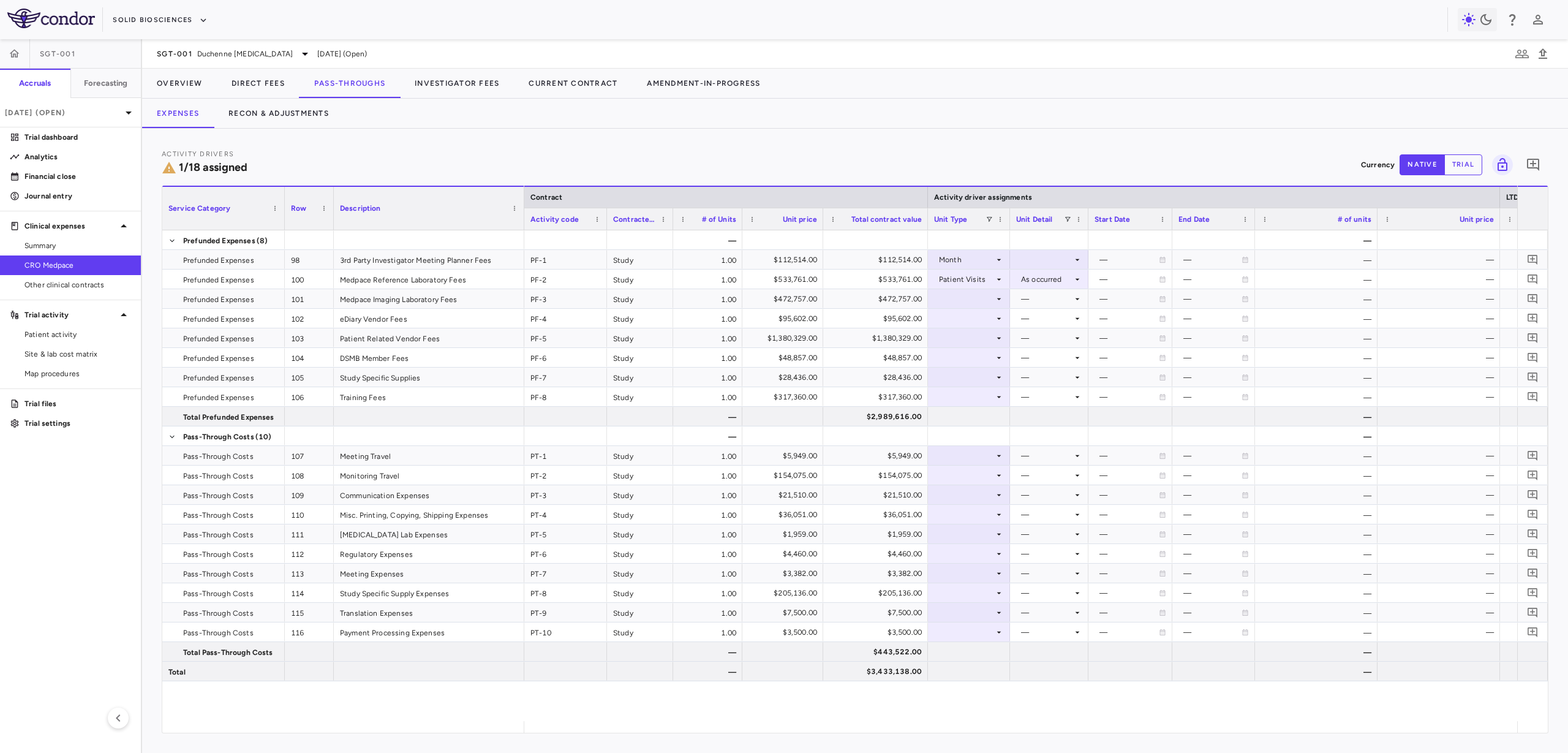
drag, startPoint x: 1294, startPoint y: 219, endPoint x: 1255, endPoint y: 228, distance: 40.0
click at [1255, 228] on div at bounding box center [1254, 219] width 5 height 21
drag, startPoint x: 291, startPoint y: 220, endPoint x: 351, endPoint y: 174, distance: 75.6
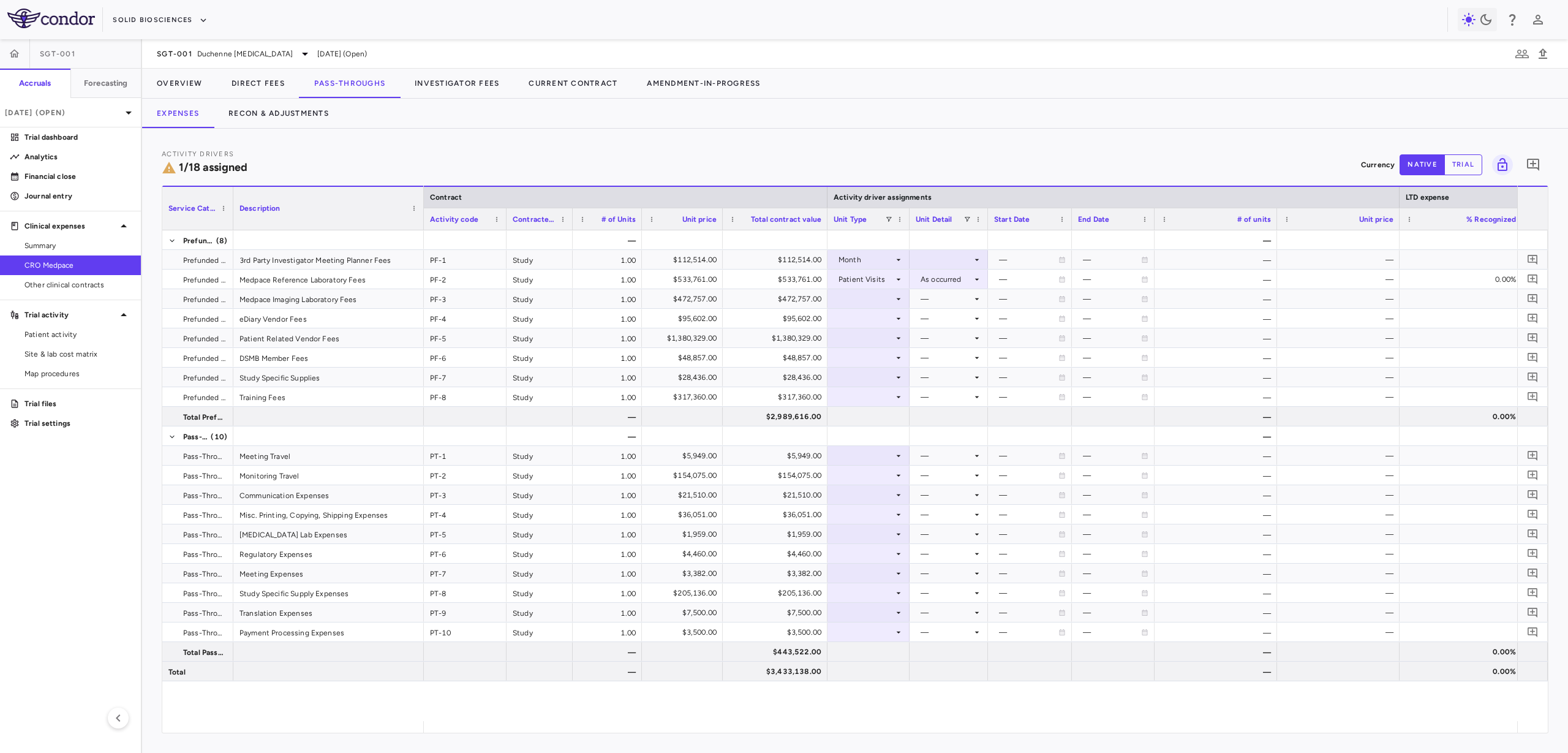
drag, startPoint x: 283, startPoint y: 217, endPoint x: 231, endPoint y: 223, distance: 52.3
click at [231, 223] on div at bounding box center [232, 208] width 5 height 43
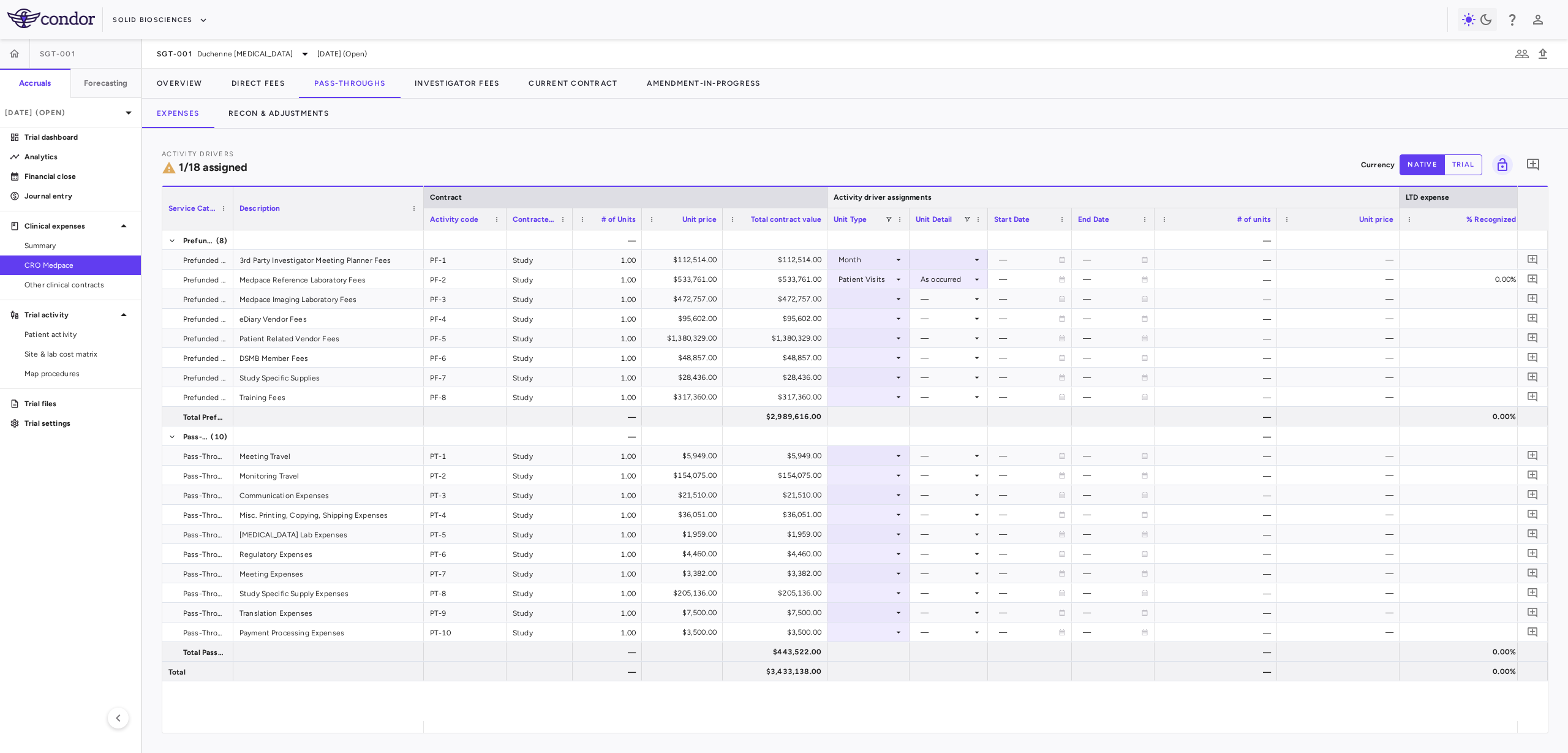
click at [1398, 199] on div at bounding box center [1399, 197] width 5 height 21
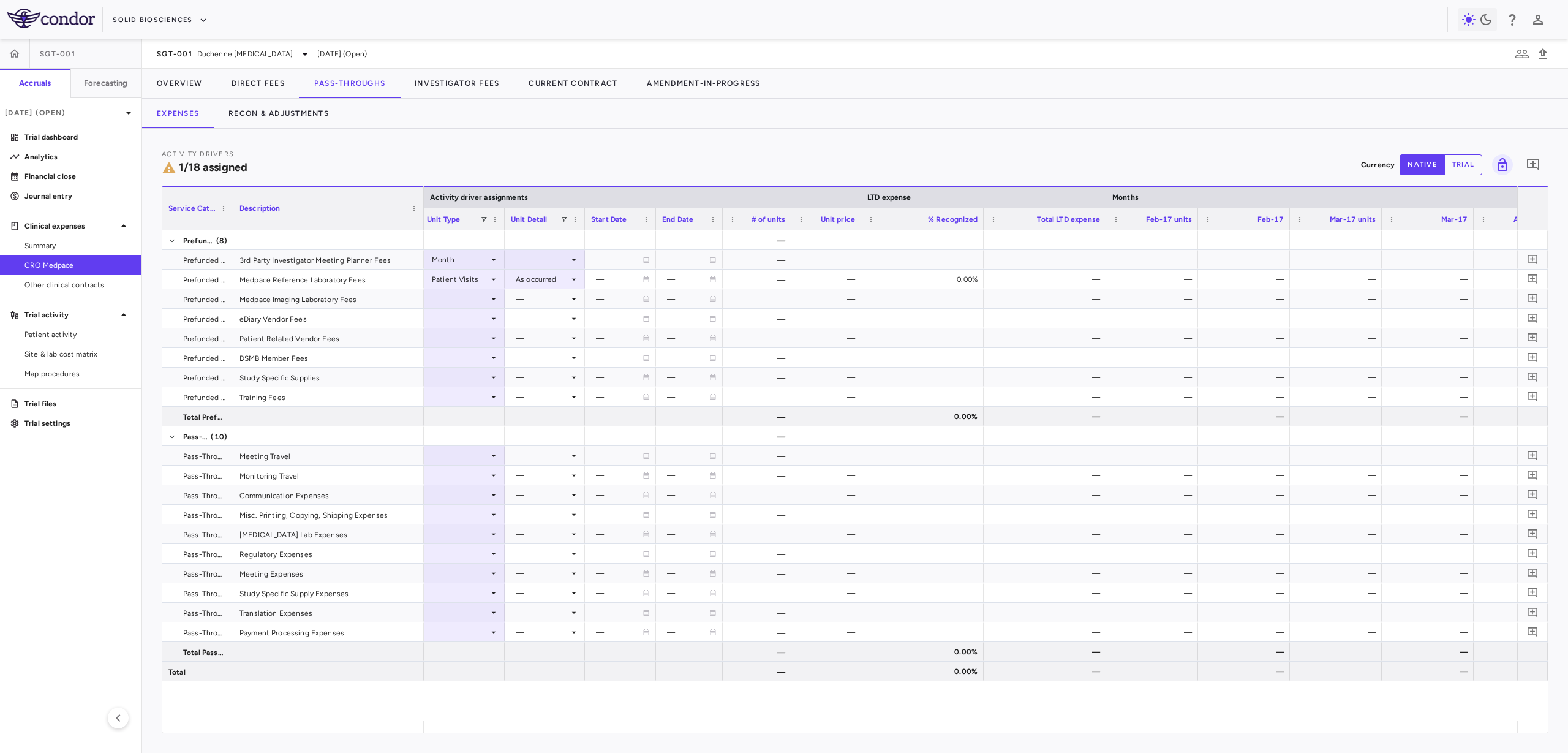
scroll to position [0, 441]
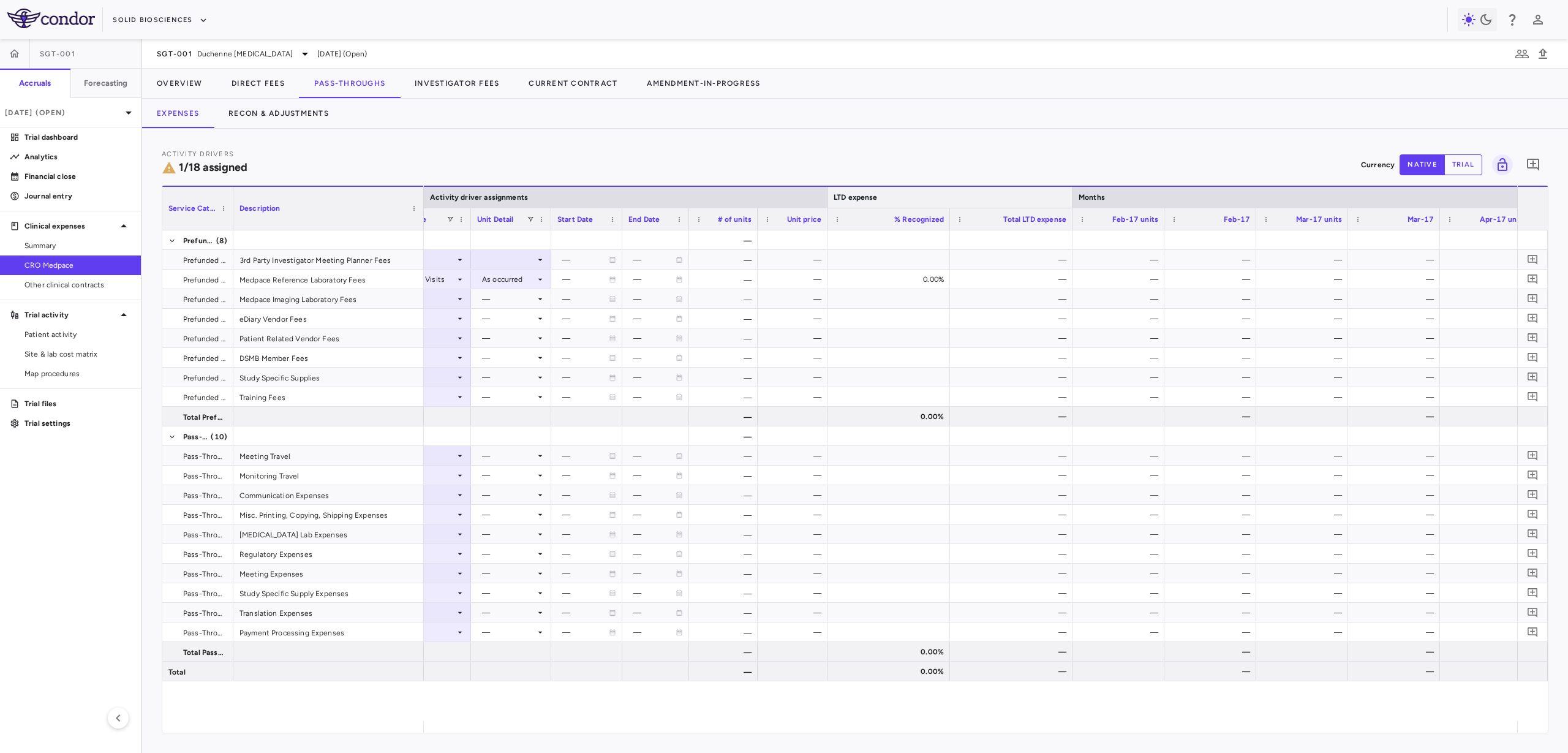
click at [1073, 196] on div at bounding box center [1071, 197] width 5 height 21
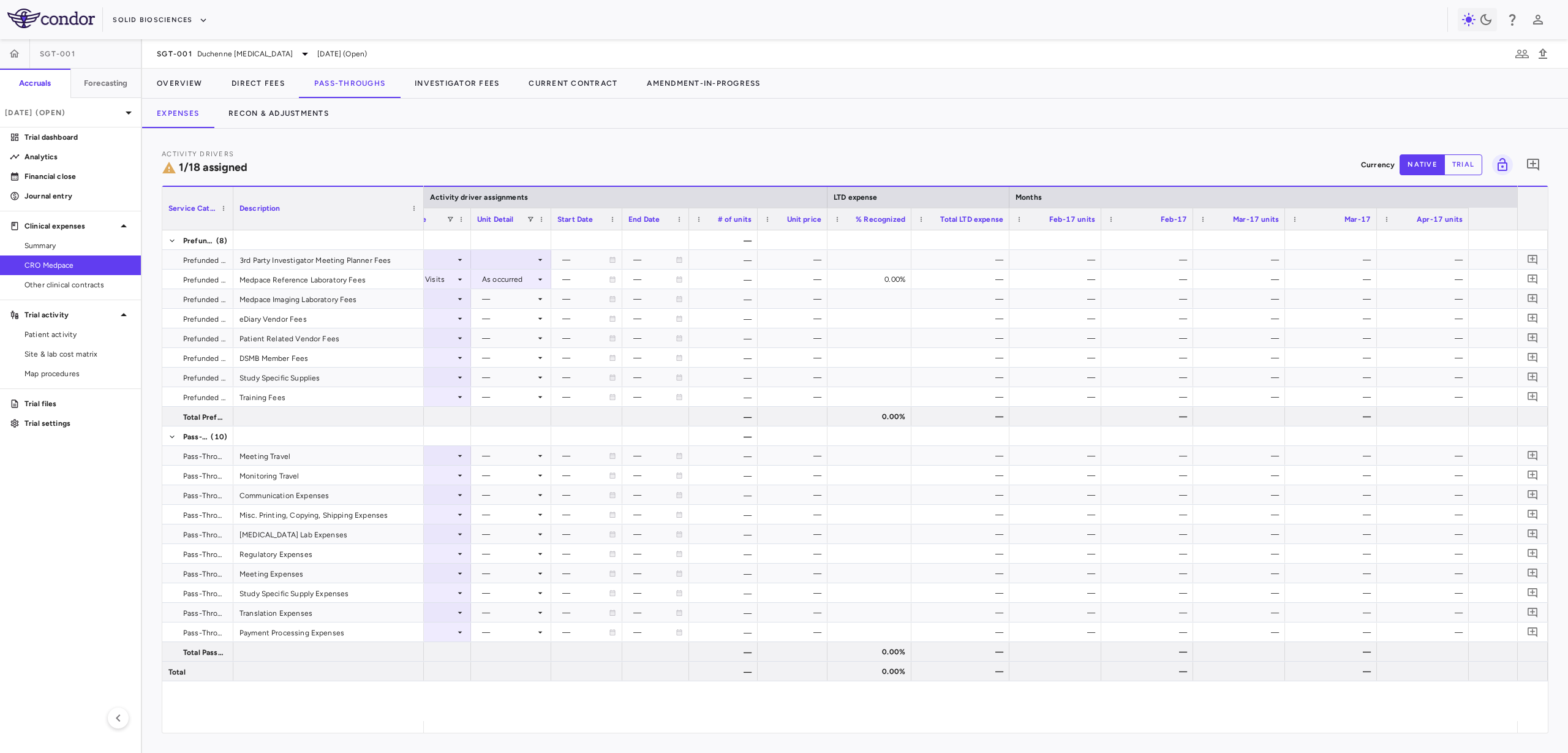
scroll to position [0, 0]
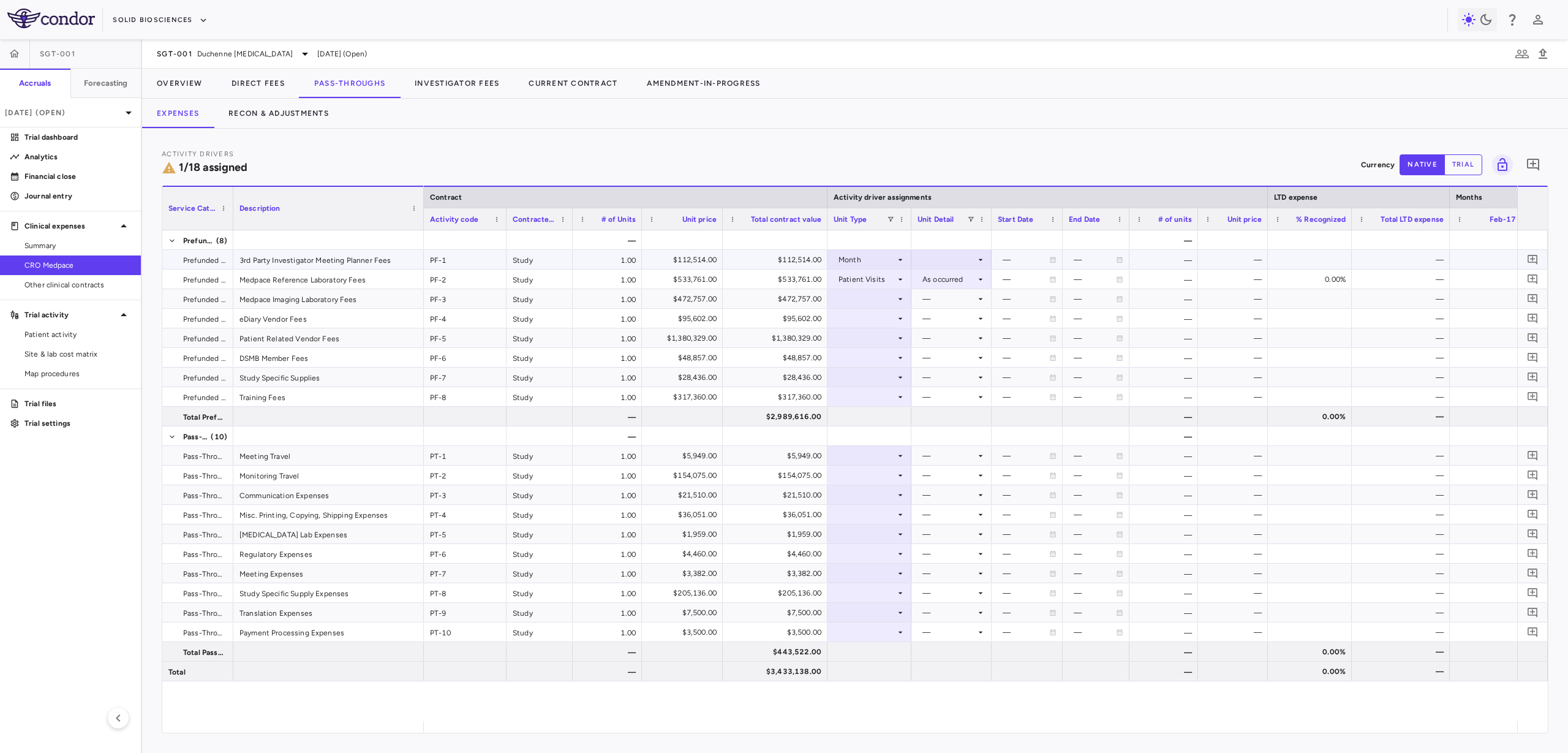
click at [977, 261] on icon at bounding box center [981, 259] width 10 height 10
click at [950, 406] on div "Custom" at bounding box center [946, 411] width 34 height 11
click at [1030, 258] on div at bounding box center [1027, 259] width 59 height 18
click at [1010, 255] on input "**********" at bounding box center [1016, 261] width 48 height 20
click at [1013, 261] on input "**********" at bounding box center [1016, 261] width 48 height 20
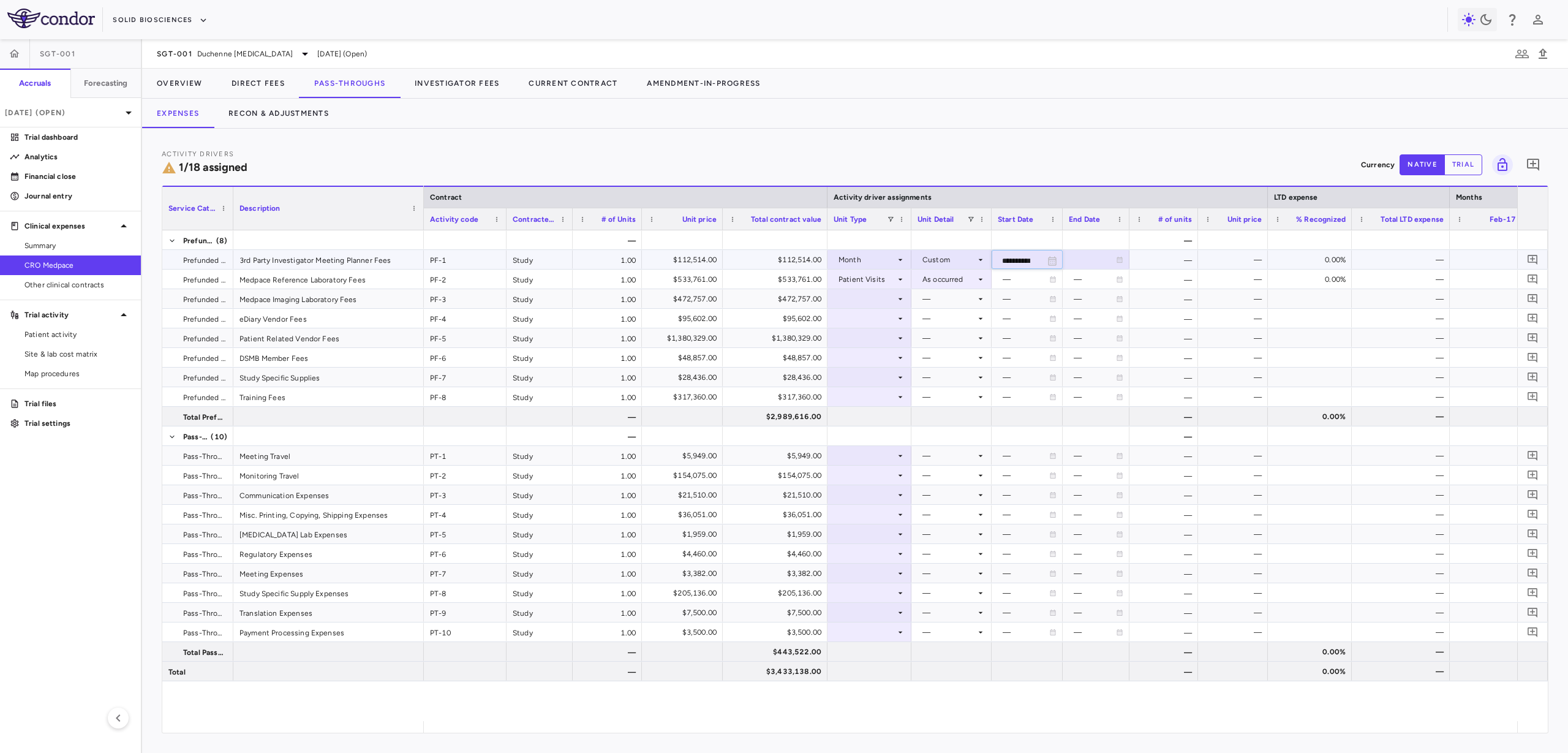
click at [1015, 257] on input "**********" at bounding box center [1016, 261] width 48 height 20
click at [1060, 219] on div "Start Date" at bounding box center [1027, 218] width 71 height 22
drag, startPoint x: 1061, startPoint y: 219, endPoint x: 1075, endPoint y: 223, distance: 14.6
click at [1075, 223] on div at bounding box center [1077, 219] width 5 height 21
click at [1080, 221] on div at bounding box center [1080, 219] width 5 height 21
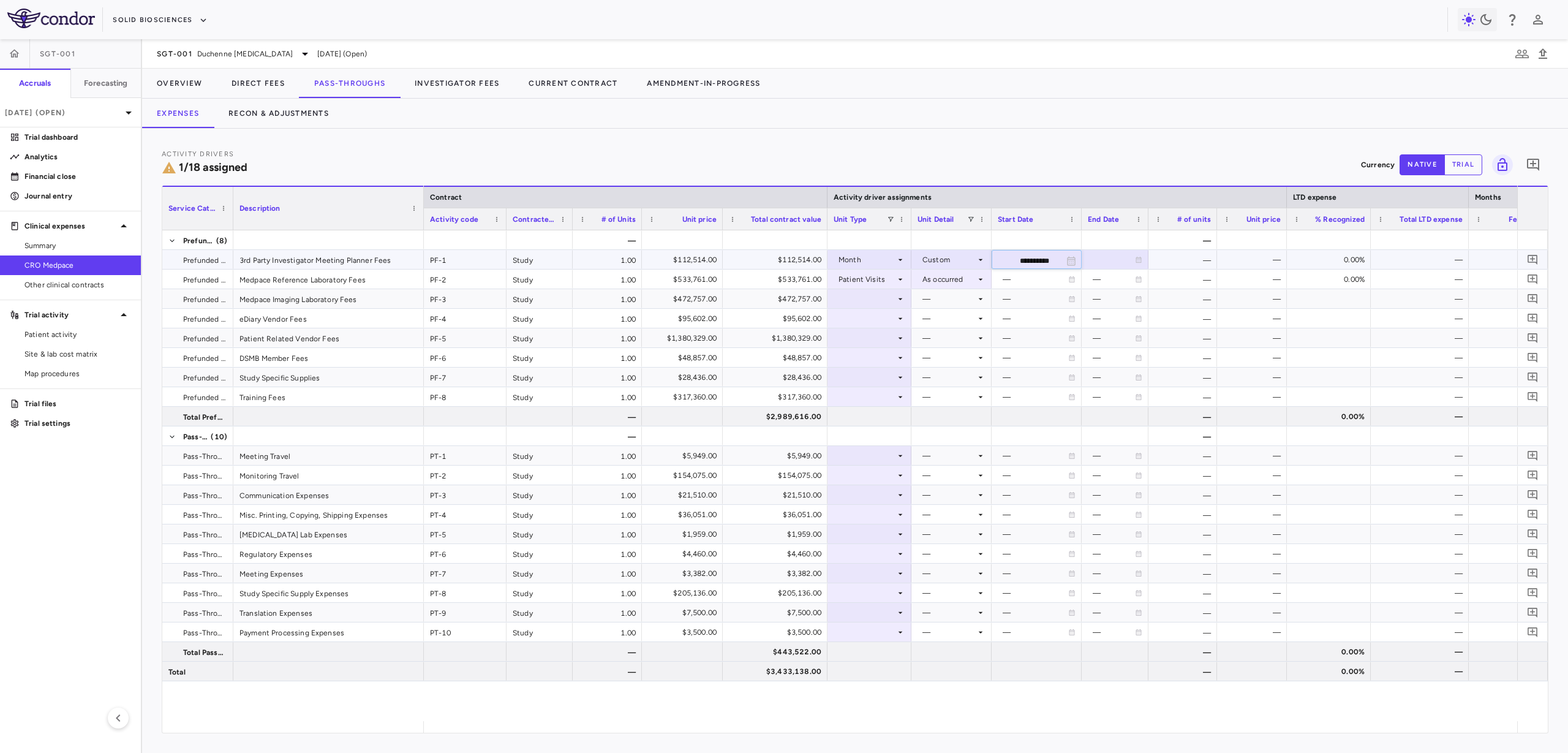
click at [1043, 260] on input "**********" at bounding box center [1025, 261] width 67 height 20
type input "**********"
click at [1107, 251] on div at bounding box center [1115, 259] width 55 height 18
click at [1149, 219] on div "# of units" at bounding box center [1183, 218] width 69 height 22
drag, startPoint x: 1146, startPoint y: 219, endPoint x: 1168, endPoint y: 223, distance: 22.4
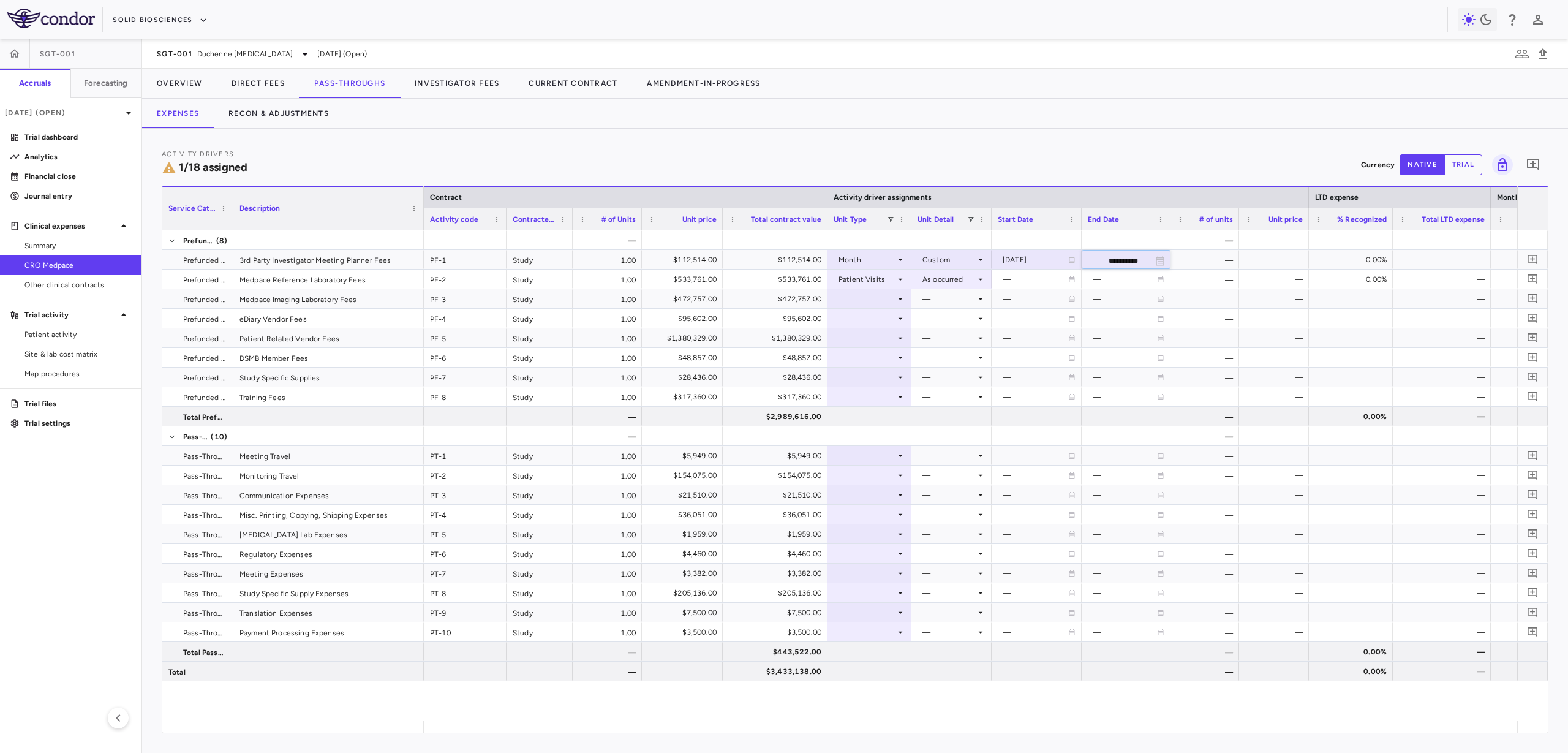
click at [1168, 223] on div at bounding box center [1169, 219] width 5 height 21
click at [1105, 260] on input "**********" at bounding box center [1115, 261] width 65 height 20
type input "**********"
click at [877, 484] on div at bounding box center [869, 475] width 71 height 18
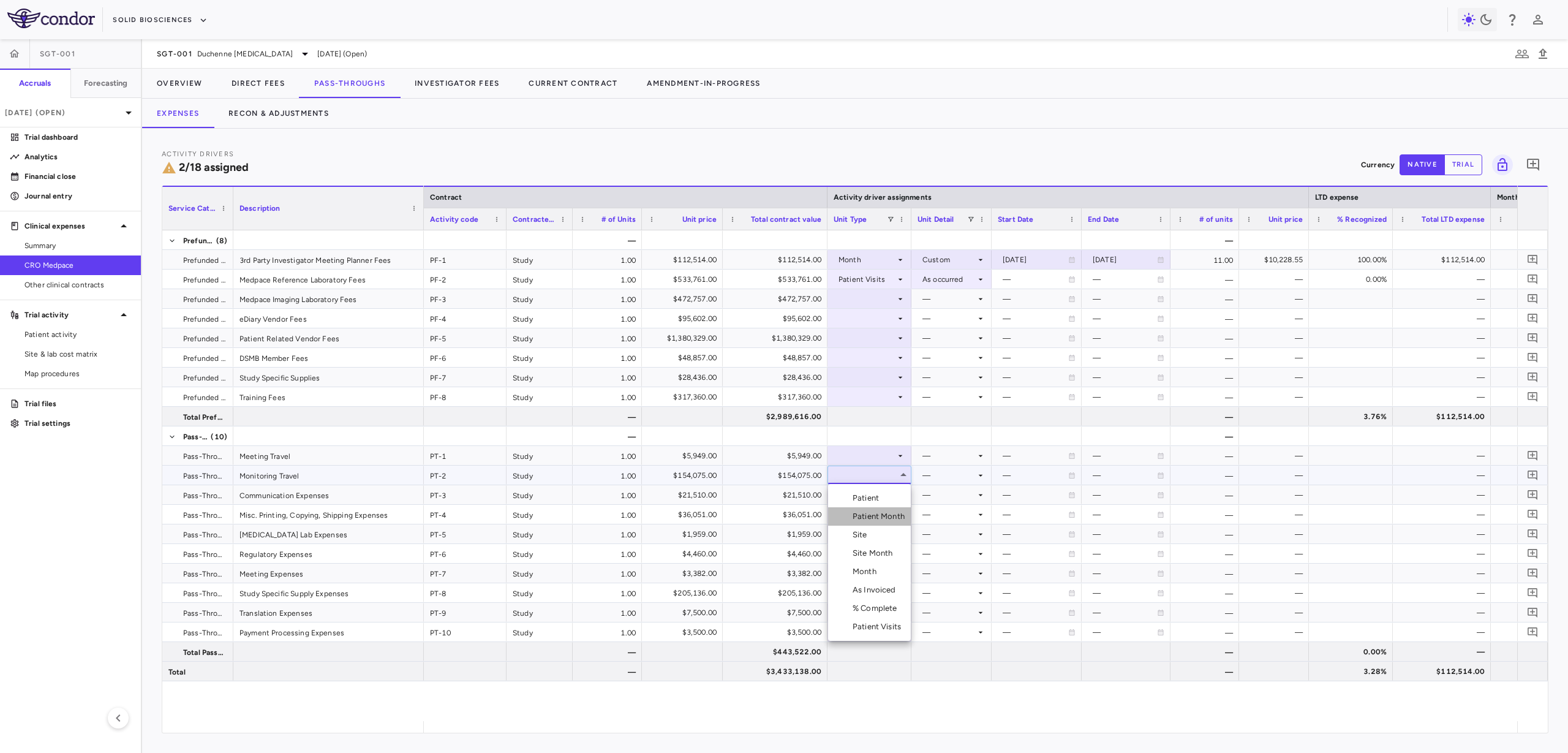
click at [901, 513] on div "Patient Month" at bounding box center [881, 516] width 57 height 11
click at [946, 478] on div at bounding box center [951, 475] width 68 height 18
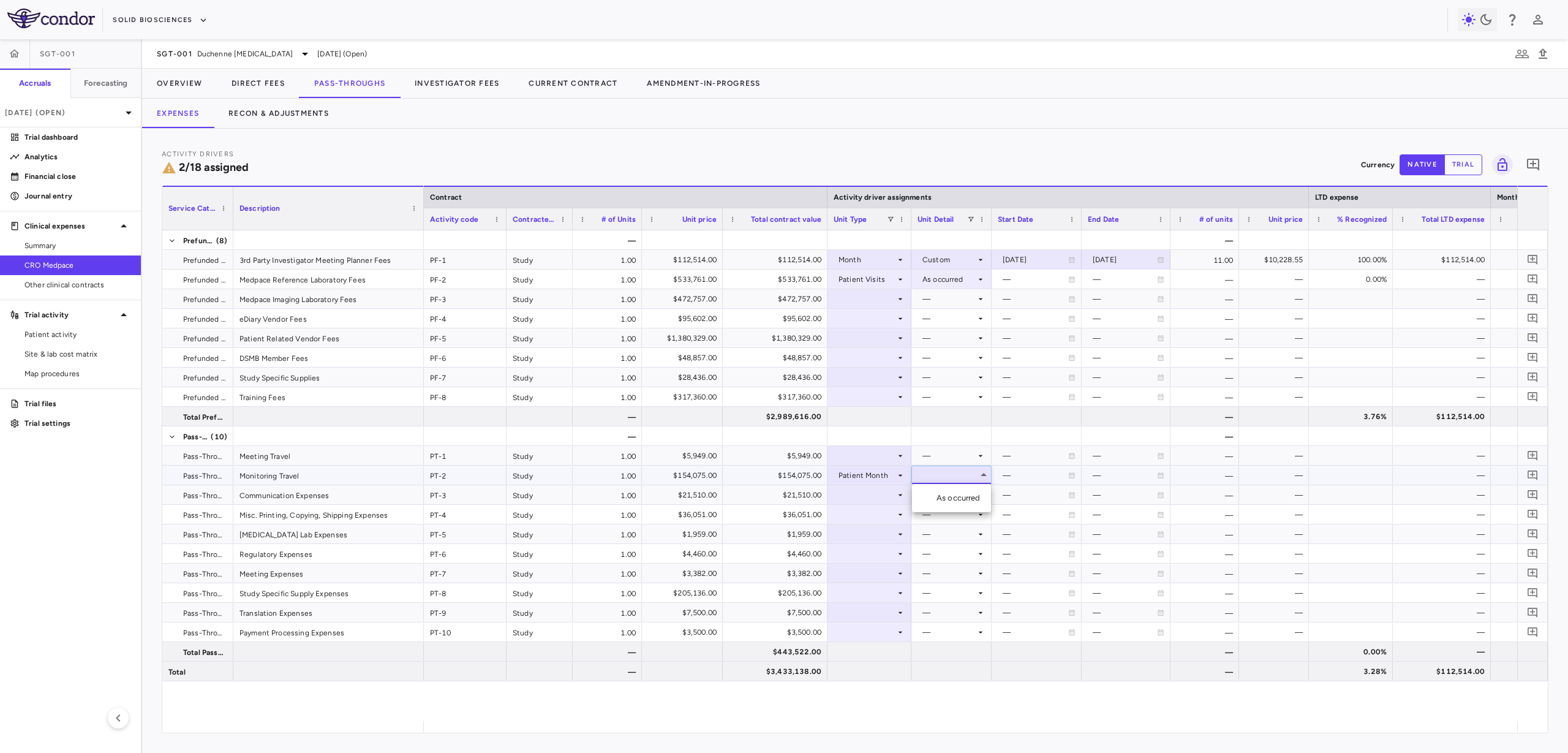
click at [956, 494] on div "As occurred" at bounding box center [961, 498] width 49 height 11
click at [848, 578] on div at bounding box center [869, 573] width 71 height 18
click at [891, 670] on li "Month" at bounding box center [869, 670] width 83 height 19
click at [937, 578] on div at bounding box center [951, 573] width 68 height 18
click at [945, 598] on div "Startup" at bounding box center [945, 596] width 33 height 11
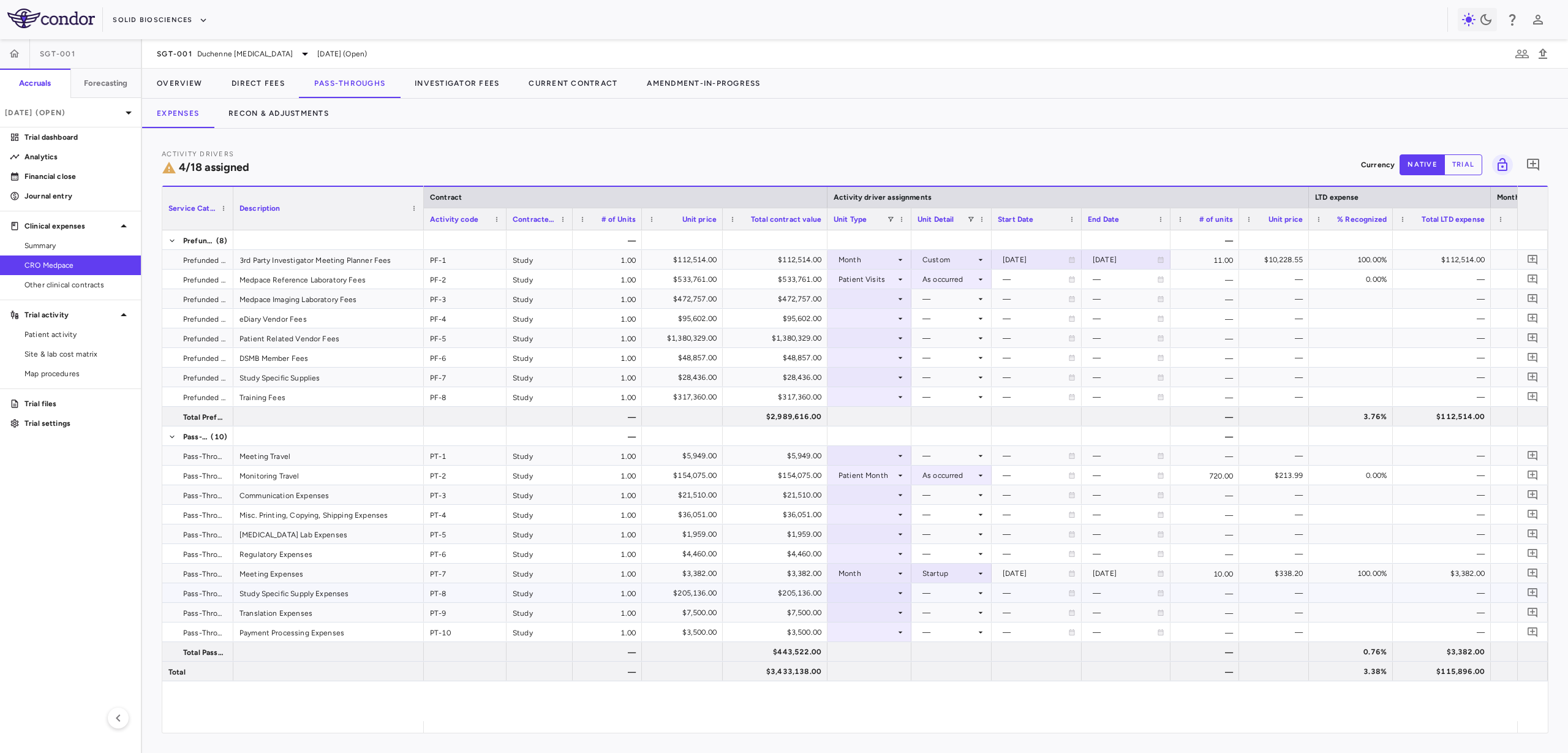
click at [893, 590] on div at bounding box center [869, 593] width 71 height 18
click at [884, 674] on li "Month" at bounding box center [869, 674] width 83 height 19
click at [937, 593] on div at bounding box center [951, 593] width 68 height 18
click at [940, 617] on div "Conduct" at bounding box center [947, 619] width 37 height 11
click at [875, 608] on div at bounding box center [869, 612] width 71 height 18
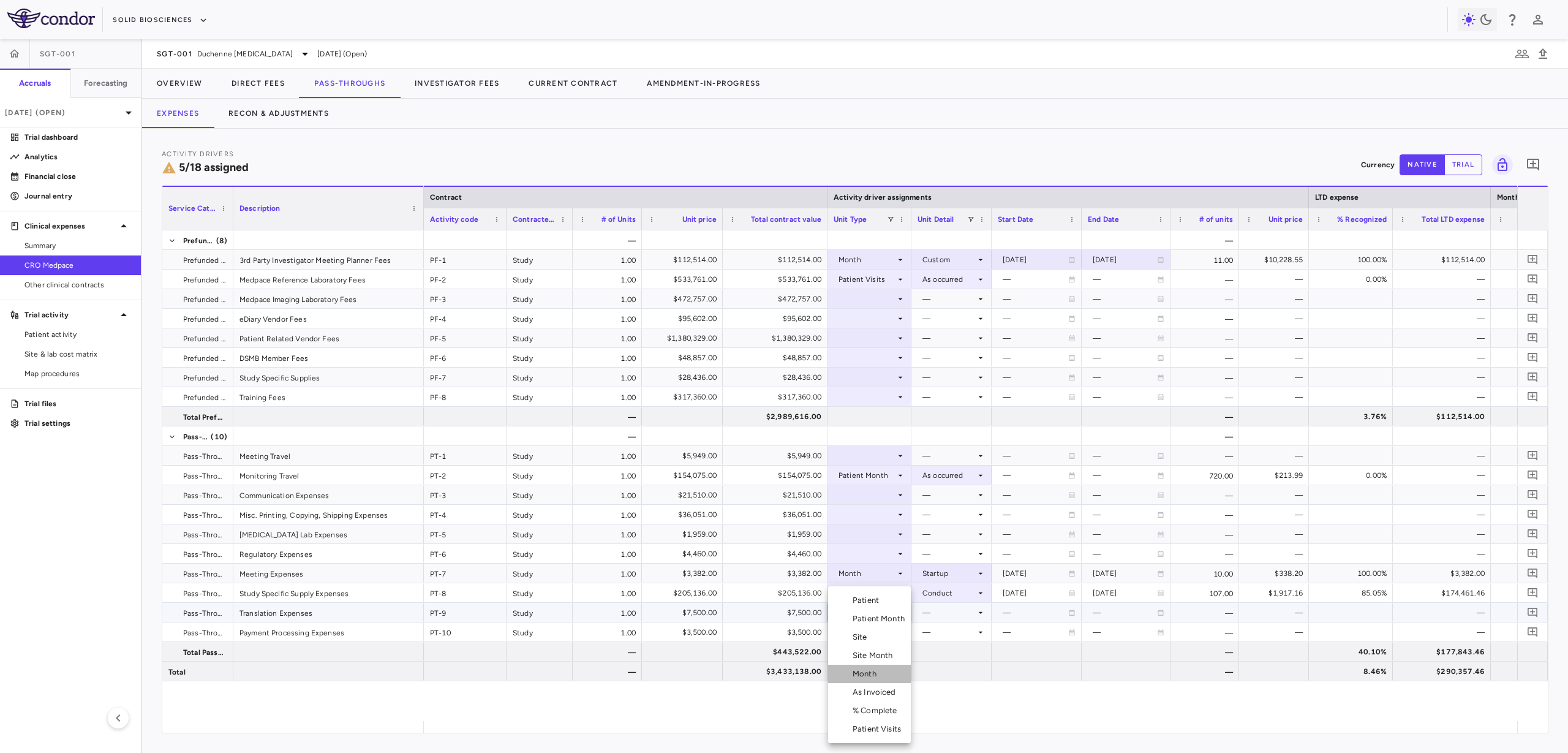
click at [873, 671] on div "Month" at bounding box center [867, 674] width 29 height 11
click at [927, 617] on div at bounding box center [951, 612] width 68 height 18
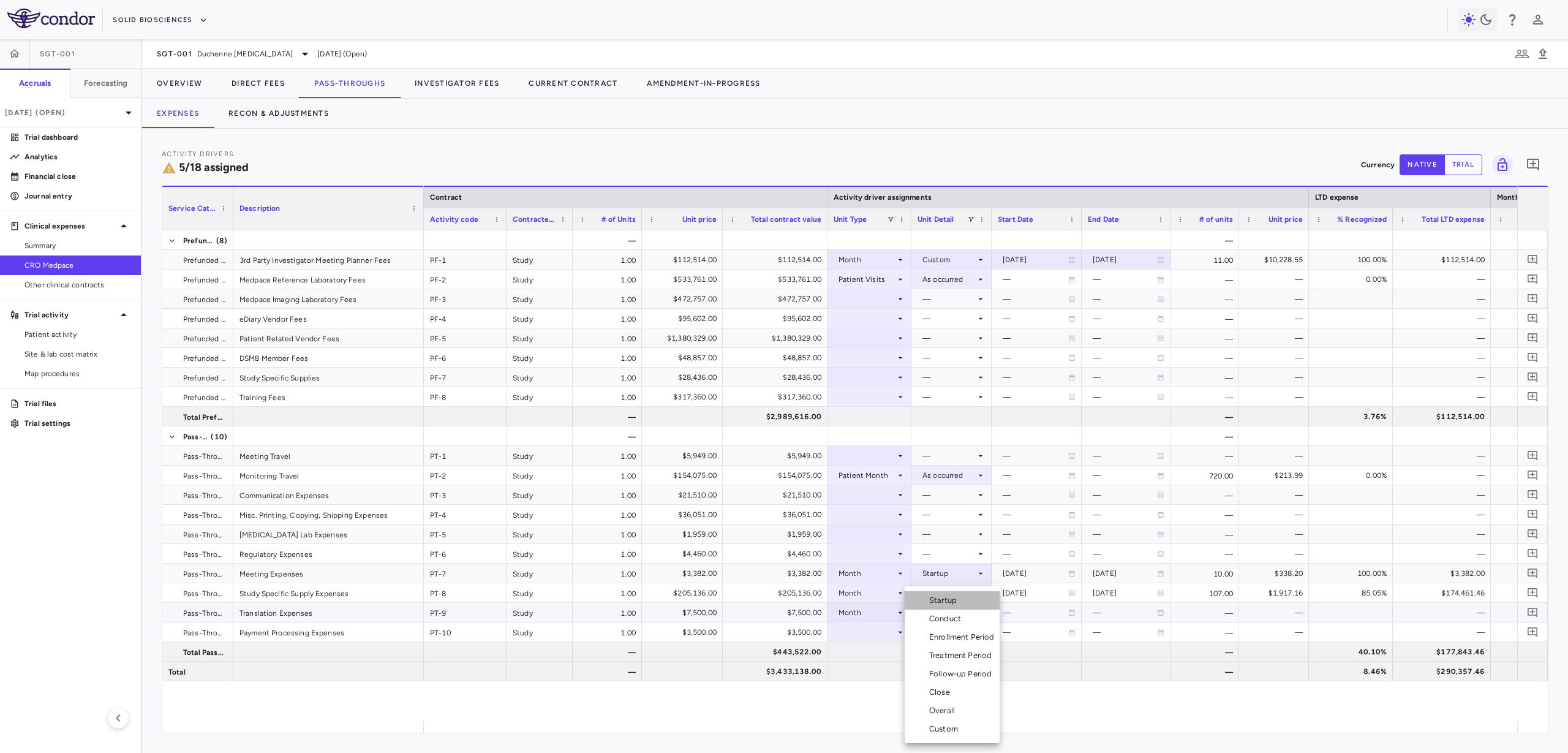
click at [939, 606] on div "Startup" at bounding box center [945, 600] width 33 height 11
click at [895, 635] on div at bounding box center [869, 632] width 71 height 18
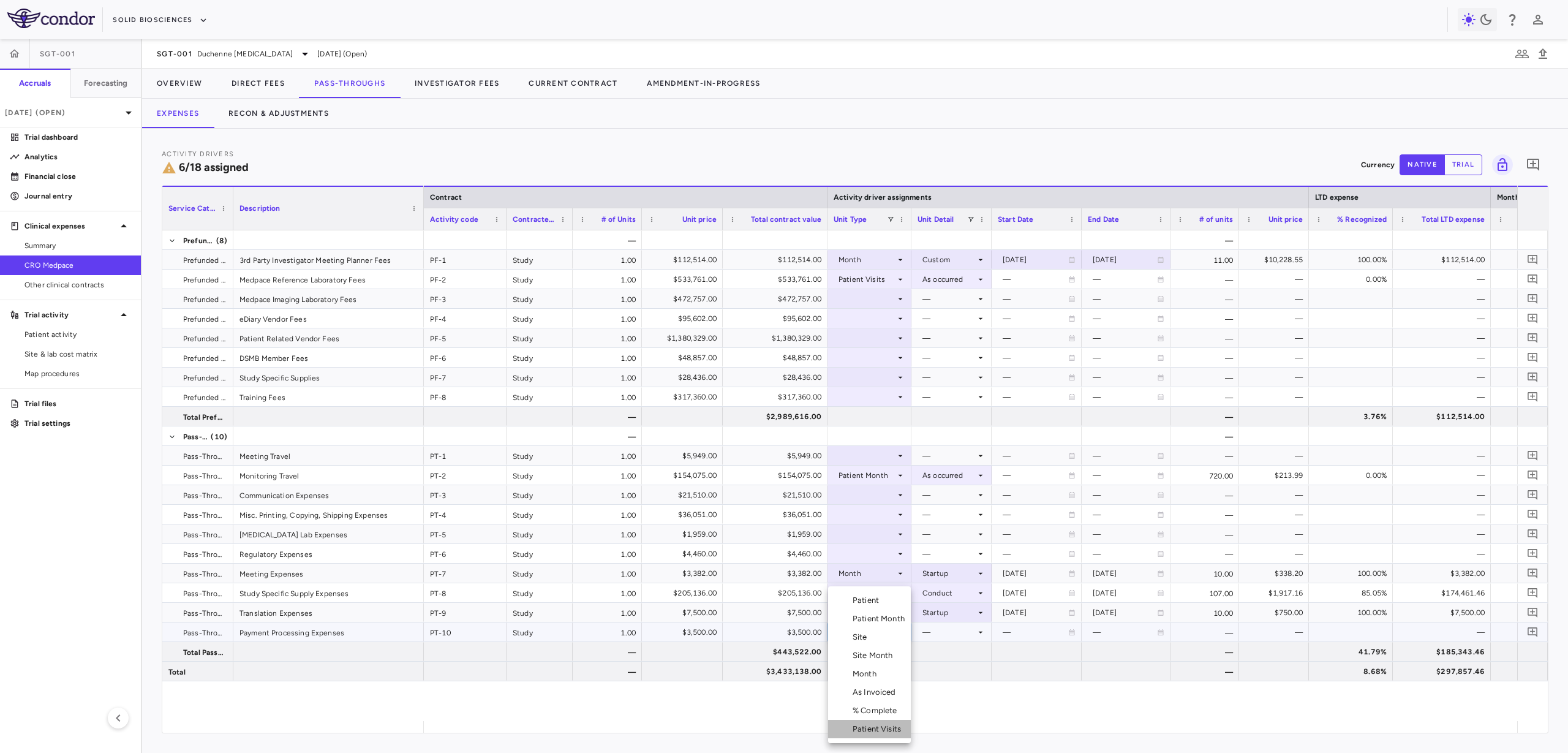
click at [877, 728] on div "Patient Visits" at bounding box center [879, 729] width 53 height 11
click at [930, 636] on div at bounding box center [951, 632] width 68 height 18
click at [930, 652] on div at bounding box center [924, 655] width 15 height 11
click at [871, 555] on div at bounding box center [869, 554] width 71 height 18
click at [883, 653] on li "Month" at bounding box center [869, 650] width 83 height 19
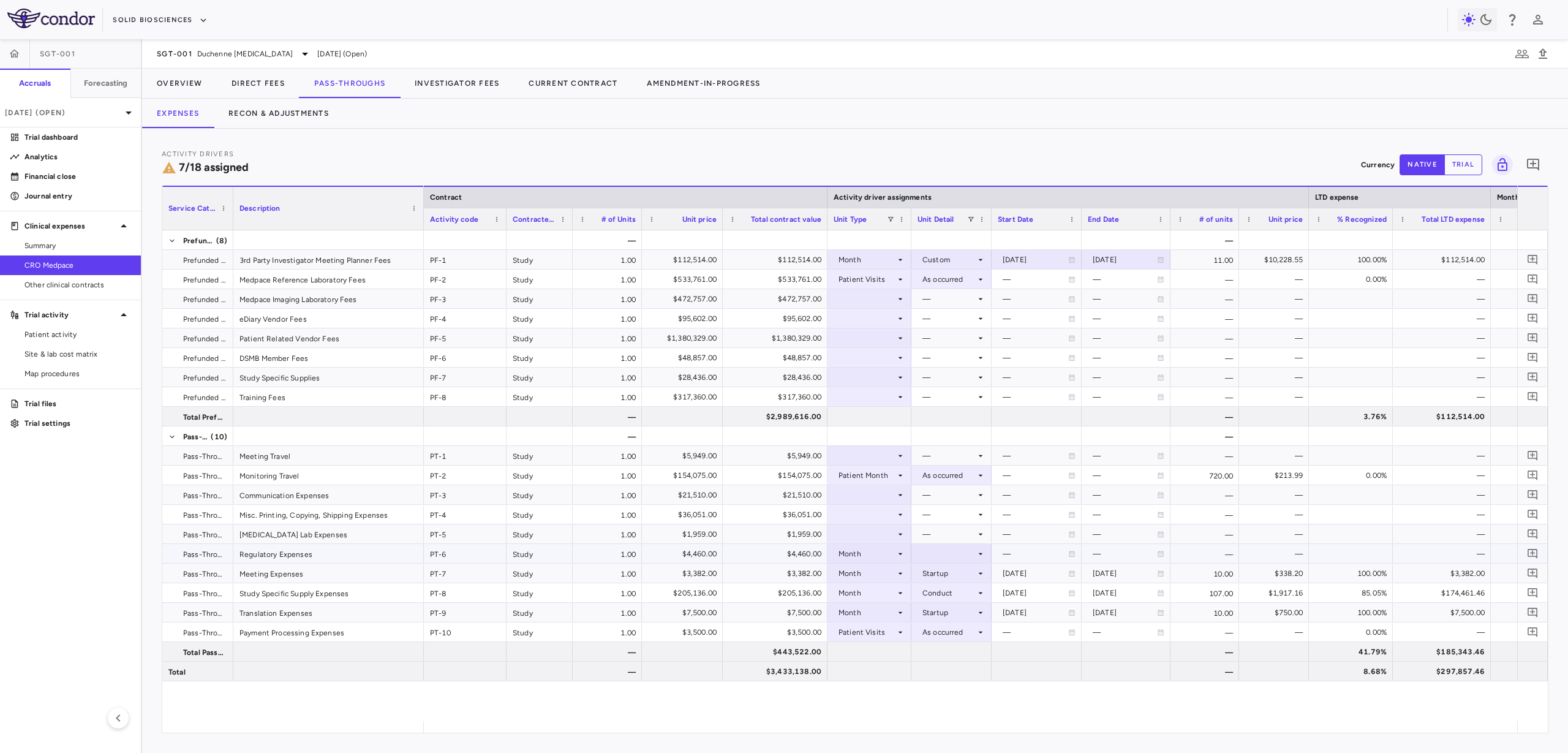
click at [930, 561] on div at bounding box center [951, 554] width 68 height 18
click at [931, 570] on li "Startup" at bounding box center [952, 577] width 95 height 19
click at [882, 531] on div at bounding box center [869, 534] width 71 height 18
click at [891, 635] on li "Month" at bounding box center [869, 631] width 83 height 19
click at [929, 536] on div at bounding box center [951, 534] width 68 height 18
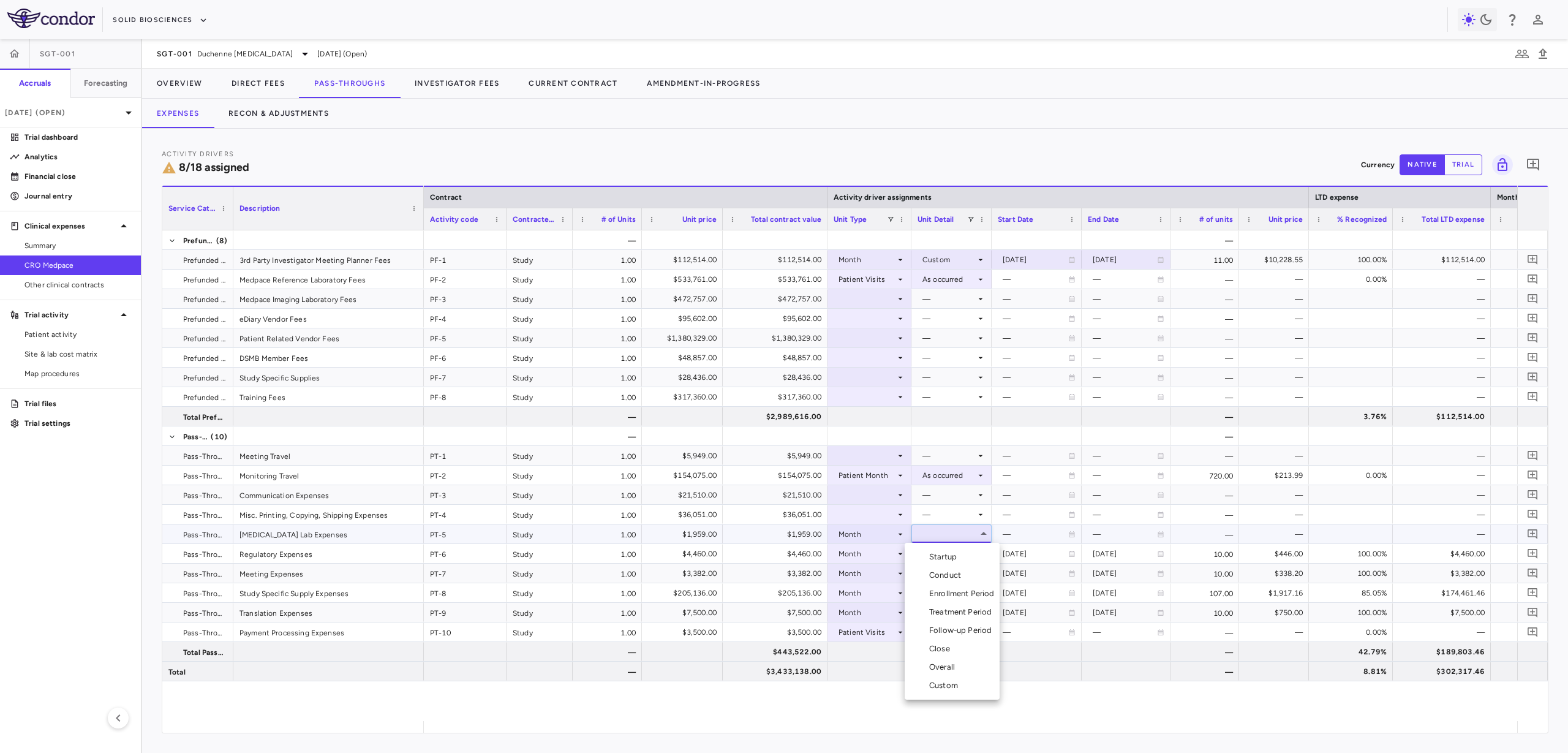
click at [929, 554] on div "Startup" at bounding box center [945, 557] width 33 height 11
click at [864, 515] on div at bounding box center [869, 514] width 71 height 18
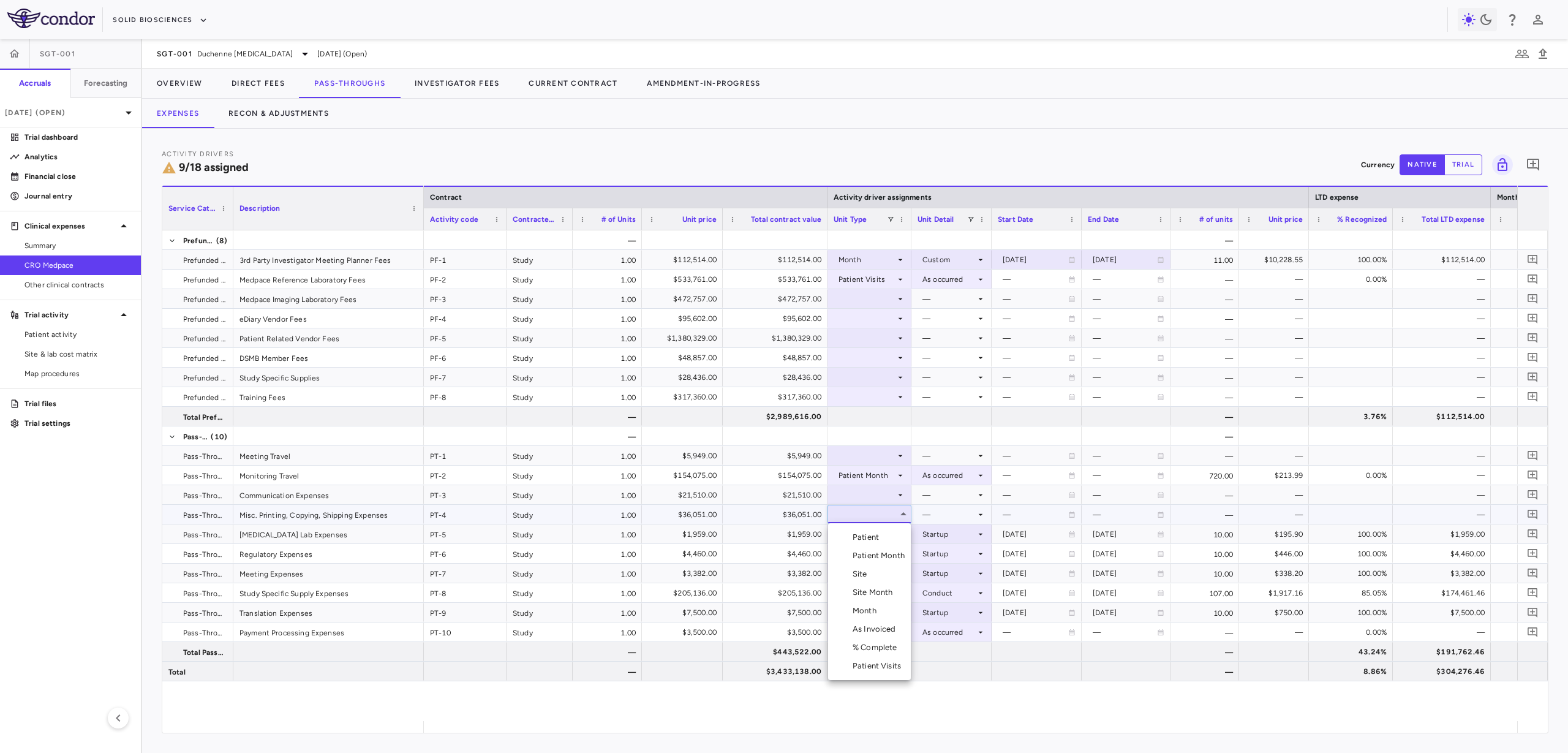
drag, startPoint x: 869, startPoint y: 600, endPoint x: 871, endPoint y: 606, distance: 6.3
click at [871, 606] on ul "Select Patient Patient Month Site Site Month Month As Invoiced % Complete Patie…" at bounding box center [869, 602] width 83 height 157
click at [871, 607] on div "Month" at bounding box center [867, 611] width 29 height 11
click at [925, 520] on div at bounding box center [951, 514] width 68 height 18
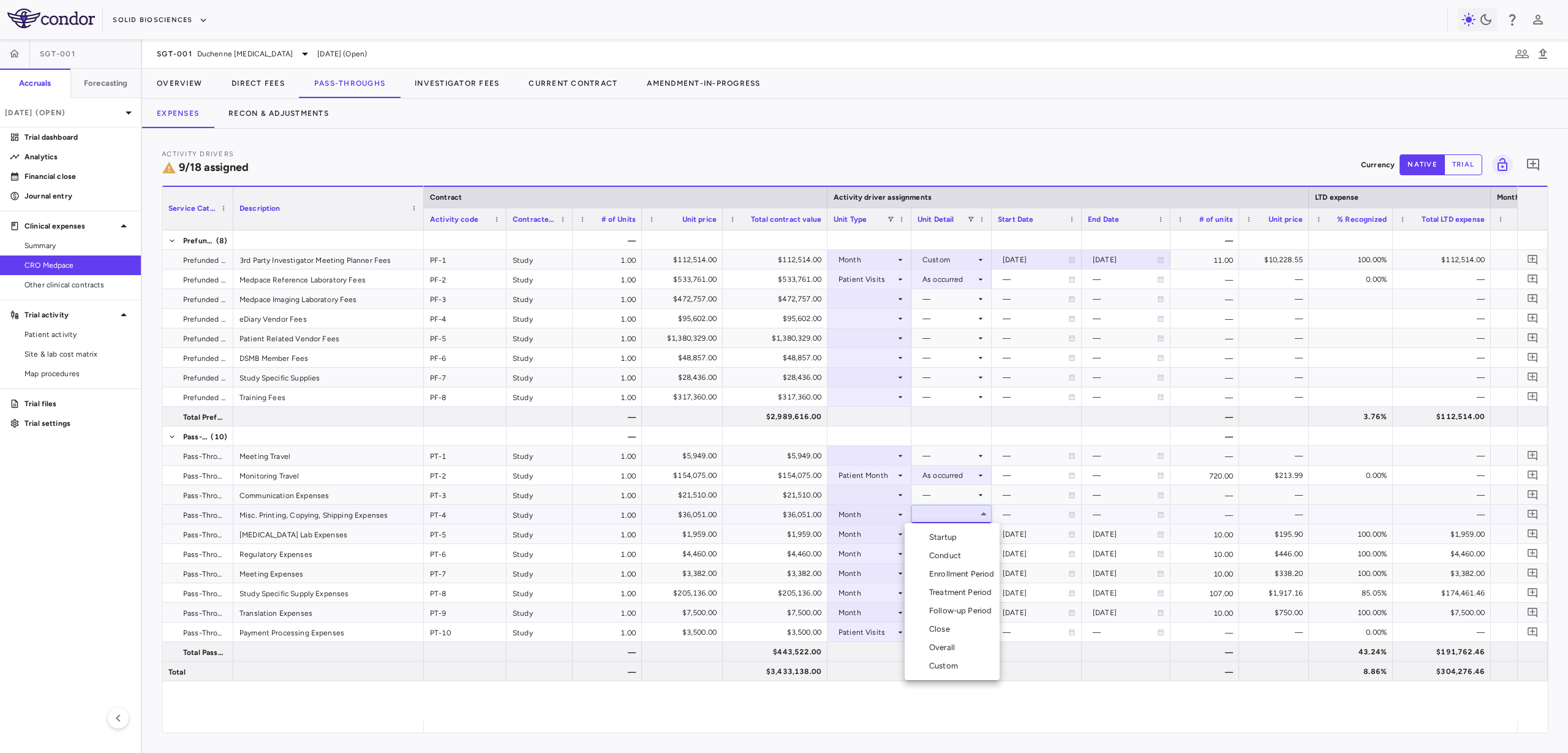
click at [931, 556] on div "Conduct" at bounding box center [947, 556] width 37 height 11
click at [903, 498] on icon at bounding box center [900, 495] width 10 height 10
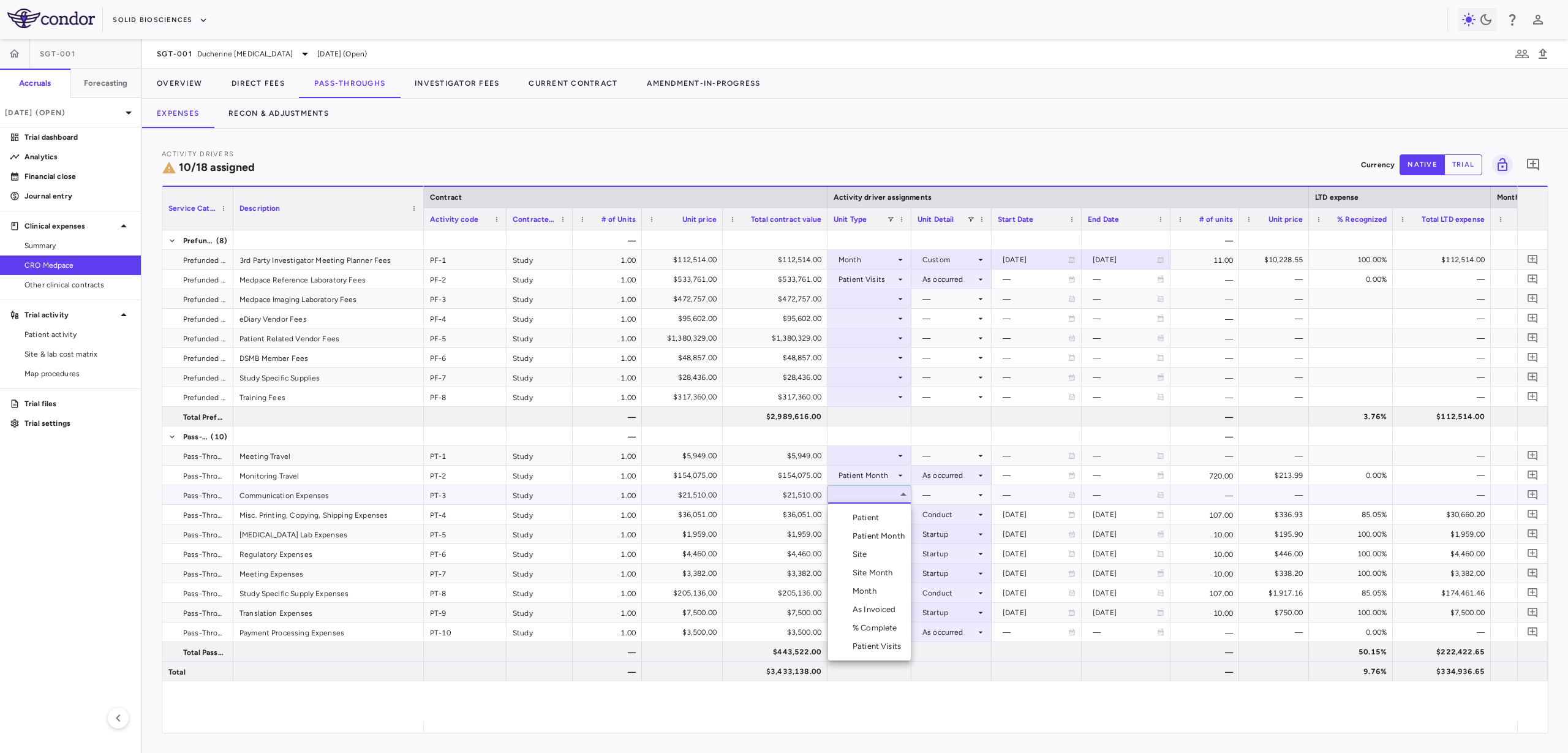
click at [889, 590] on li "Month" at bounding box center [869, 592] width 83 height 19
click at [951, 494] on div at bounding box center [951, 495] width 68 height 18
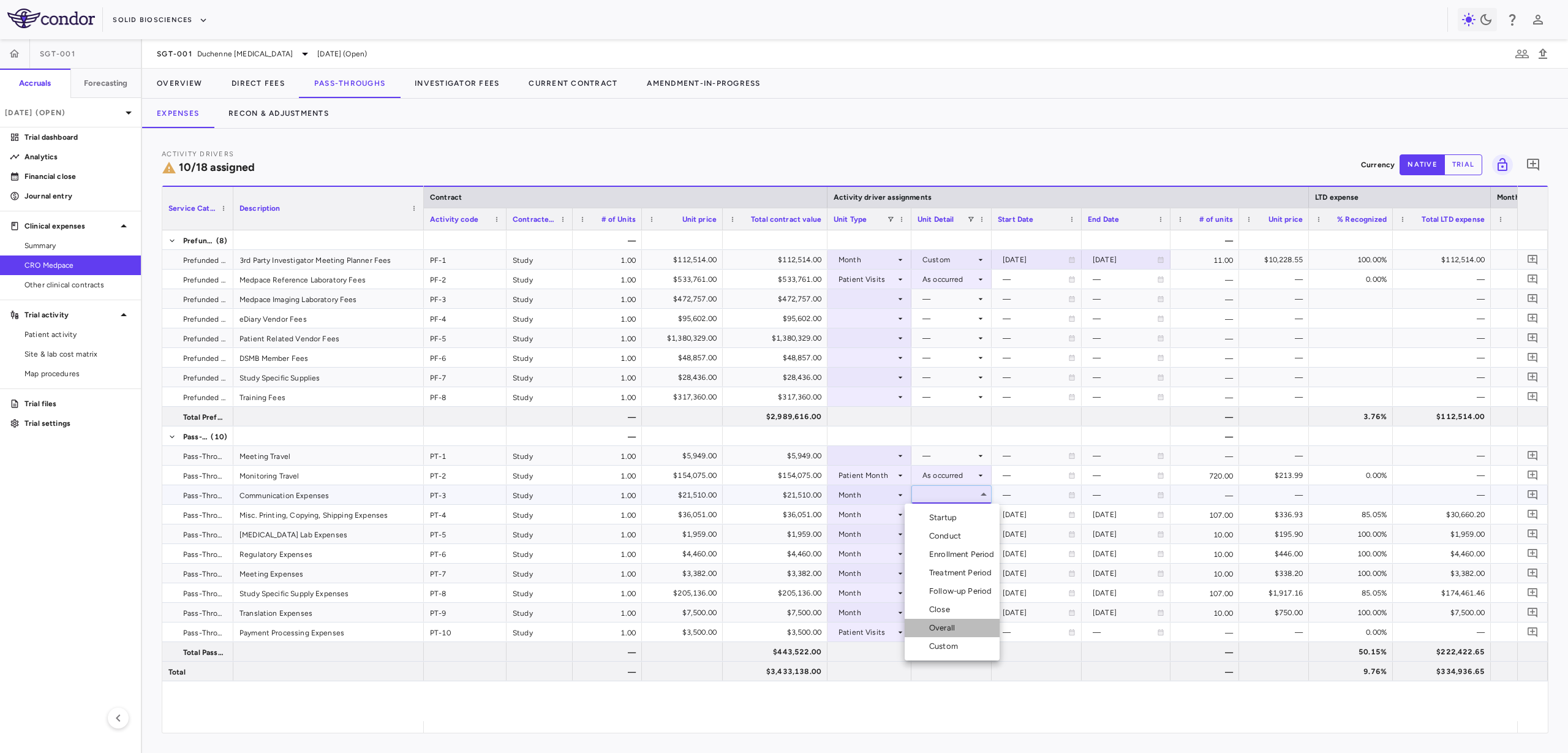
click at [961, 624] on li "Overall" at bounding box center [952, 628] width 95 height 19
click at [893, 449] on div at bounding box center [869, 456] width 71 height 18
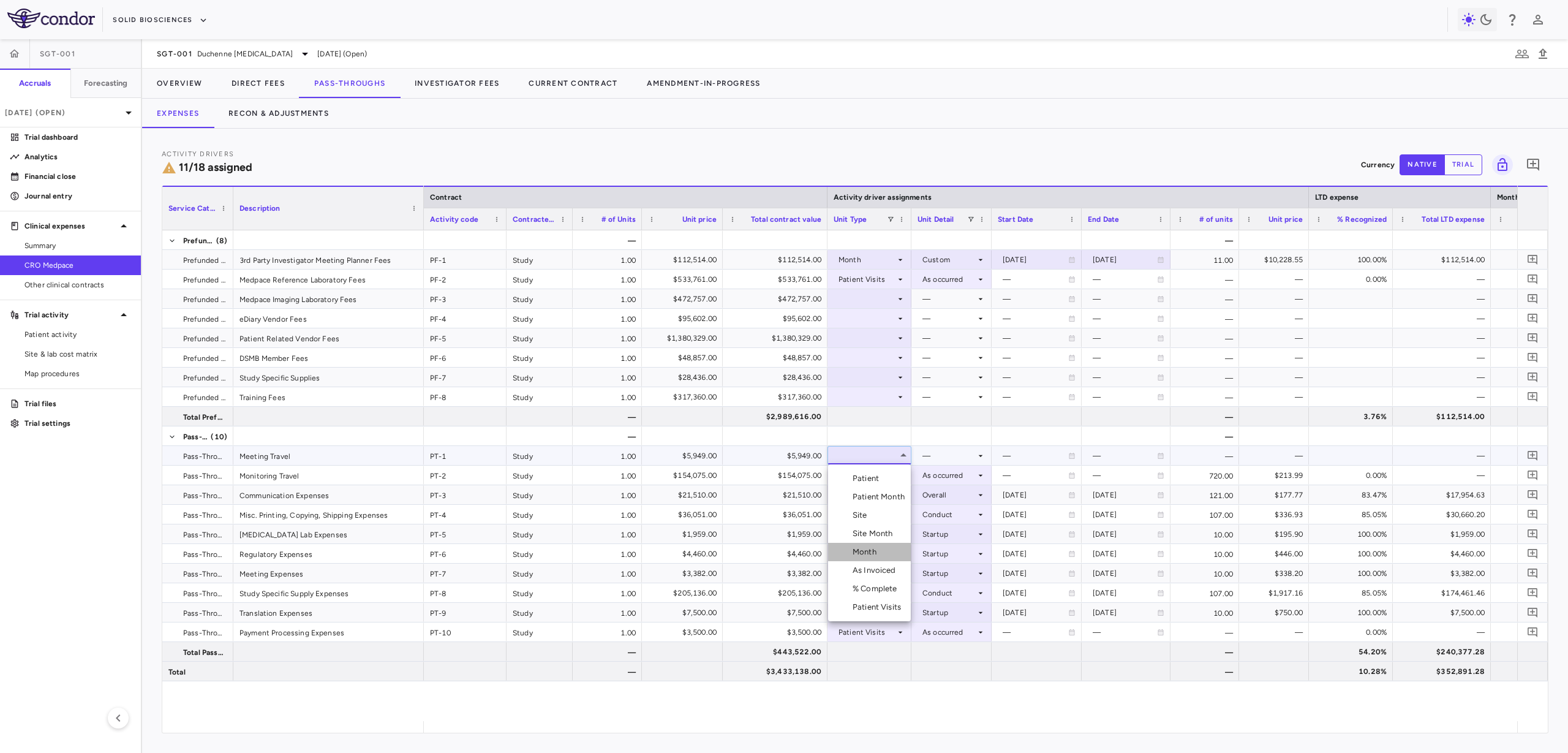
click at [884, 556] on li "Month" at bounding box center [869, 552] width 83 height 19
click at [933, 460] on div at bounding box center [951, 456] width 68 height 18
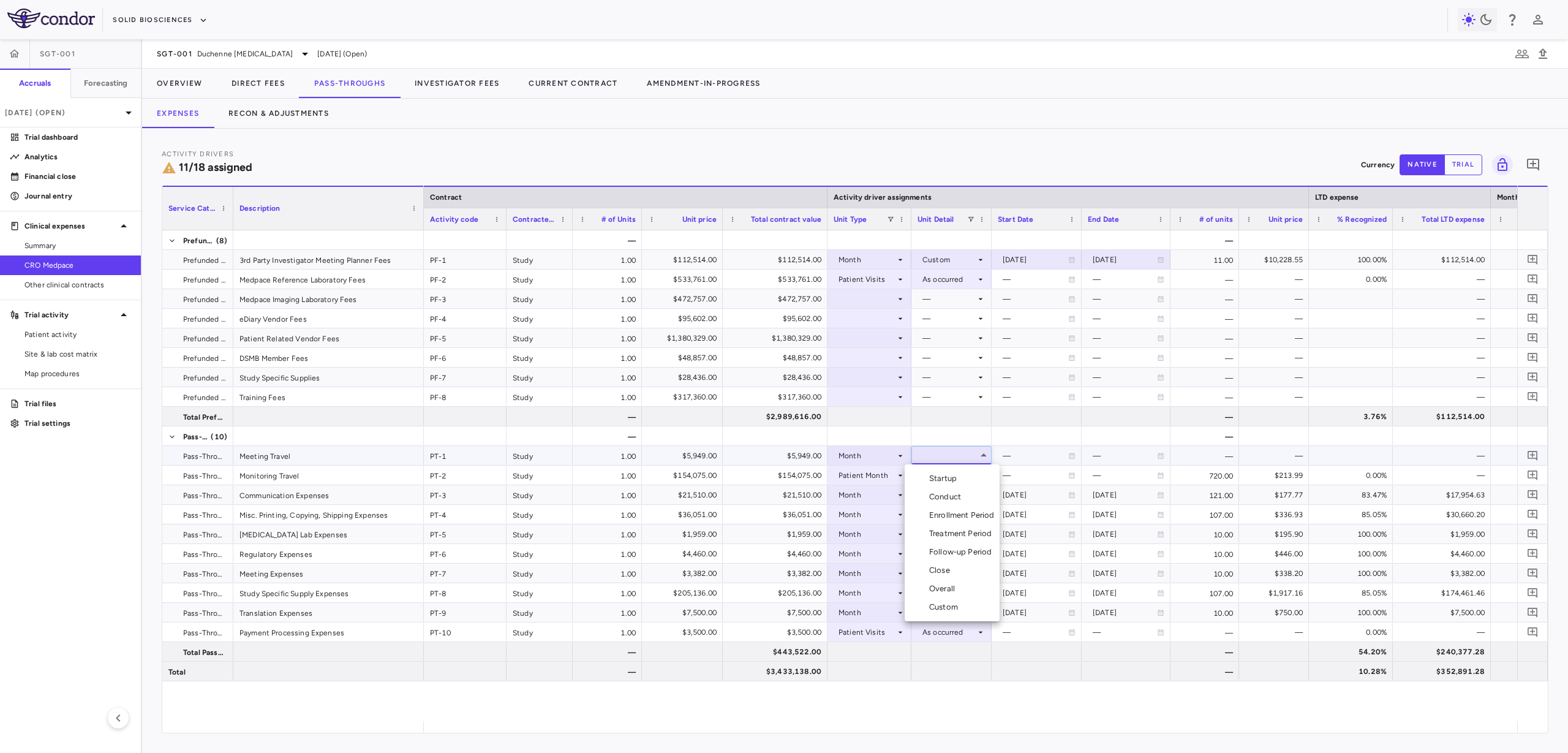
click at [933, 473] on div "Startup" at bounding box center [945, 478] width 33 height 11
click at [873, 336] on div at bounding box center [869, 337] width 71 height 18
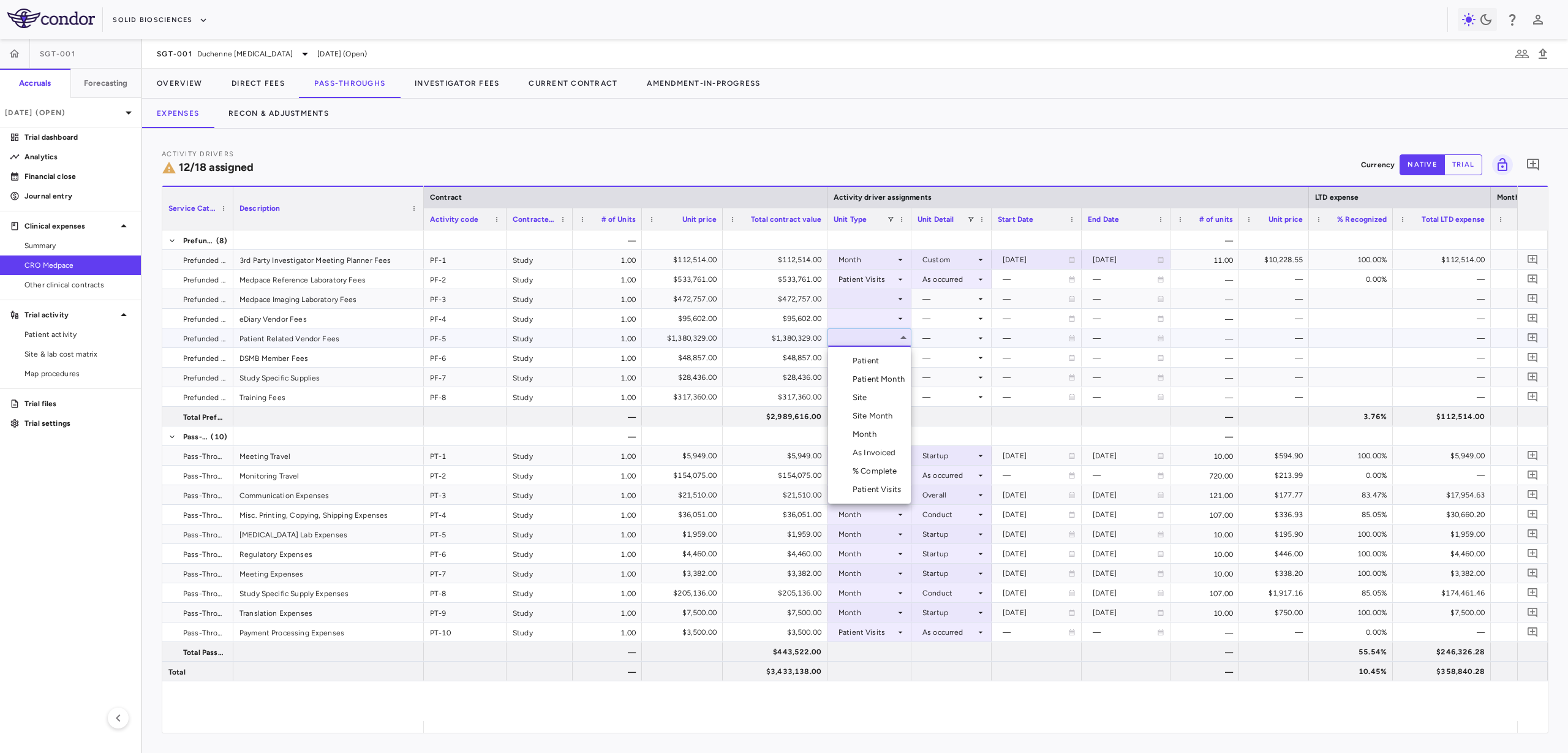
click at [882, 375] on div "Patient Month" at bounding box center [881, 379] width 57 height 11
click at [920, 339] on div at bounding box center [951, 337] width 68 height 18
click at [931, 354] on li "As occurred" at bounding box center [951, 361] width 79 height 19
click at [872, 319] on div at bounding box center [869, 318] width 71 height 18
click at [871, 412] on div "Month" at bounding box center [867, 415] width 29 height 11
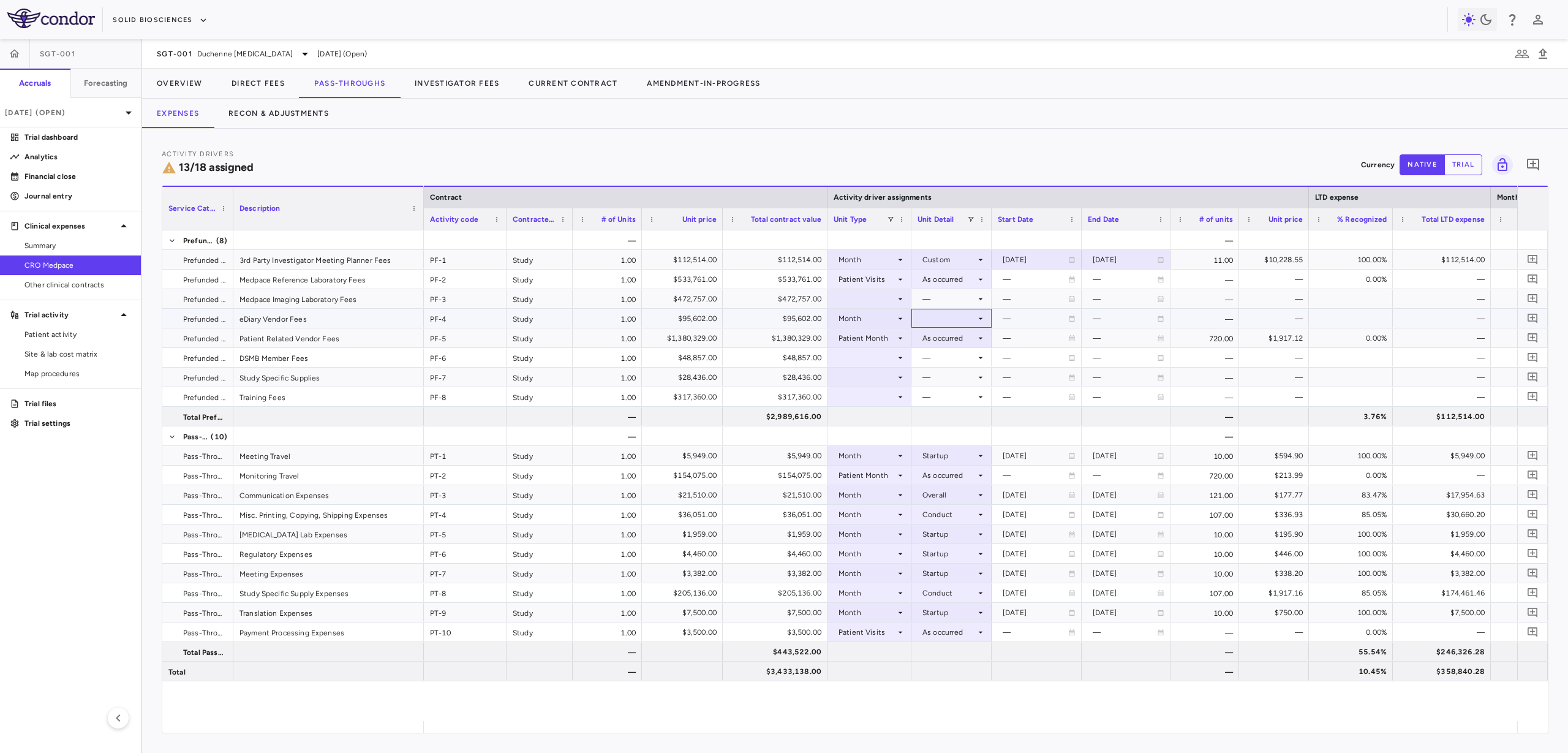
click at [945, 318] on div at bounding box center [951, 318] width 68 height 18
click at [937, 444] on li "Overall" at bounding box center [952, 452] width 95 height 19
click at [881, 301] on div at bounding box center [869, 299] width 71 height 18
click at [891, 445] on div "Patient Visits" at bounding box center [879, 450] width 53 height 11
click at [935, 301] on div at bounding box center [951, 299] width 68 height 18
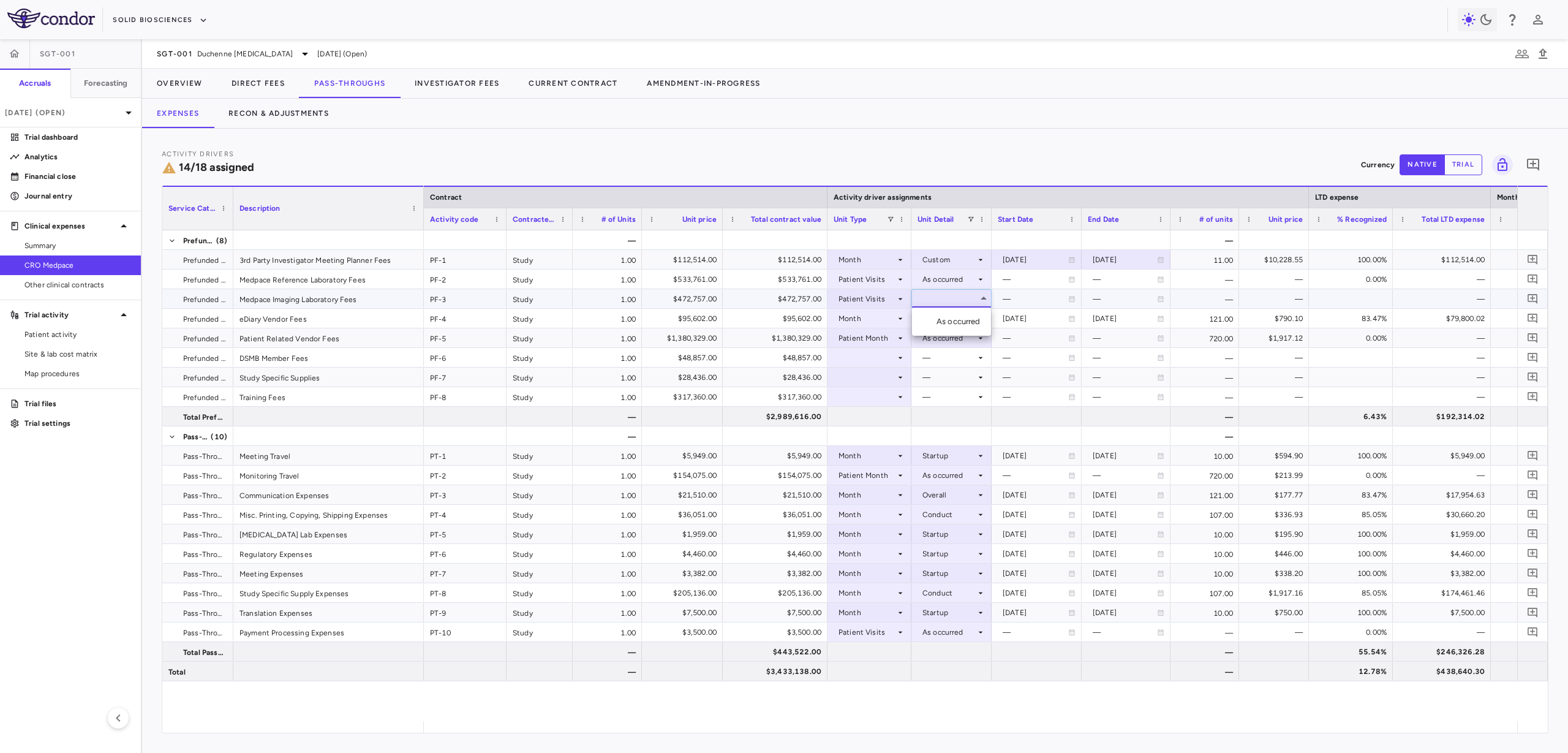
click at [939, 321] on div "As occurred" at bounding box center [961, 321] width 49 height 11
click at [871, 355] on div at bounding box center [869, 357] width 71 height 18
click at [873, 452] on div "Month" at bounding box center [867, 454] width 29 height 11
click at [926, 359] on div at bounding box center [951, 357] width 68 height 18
click at [947, 396] on div "Conduct" at bounding box center [947, 399] width 37 height 11
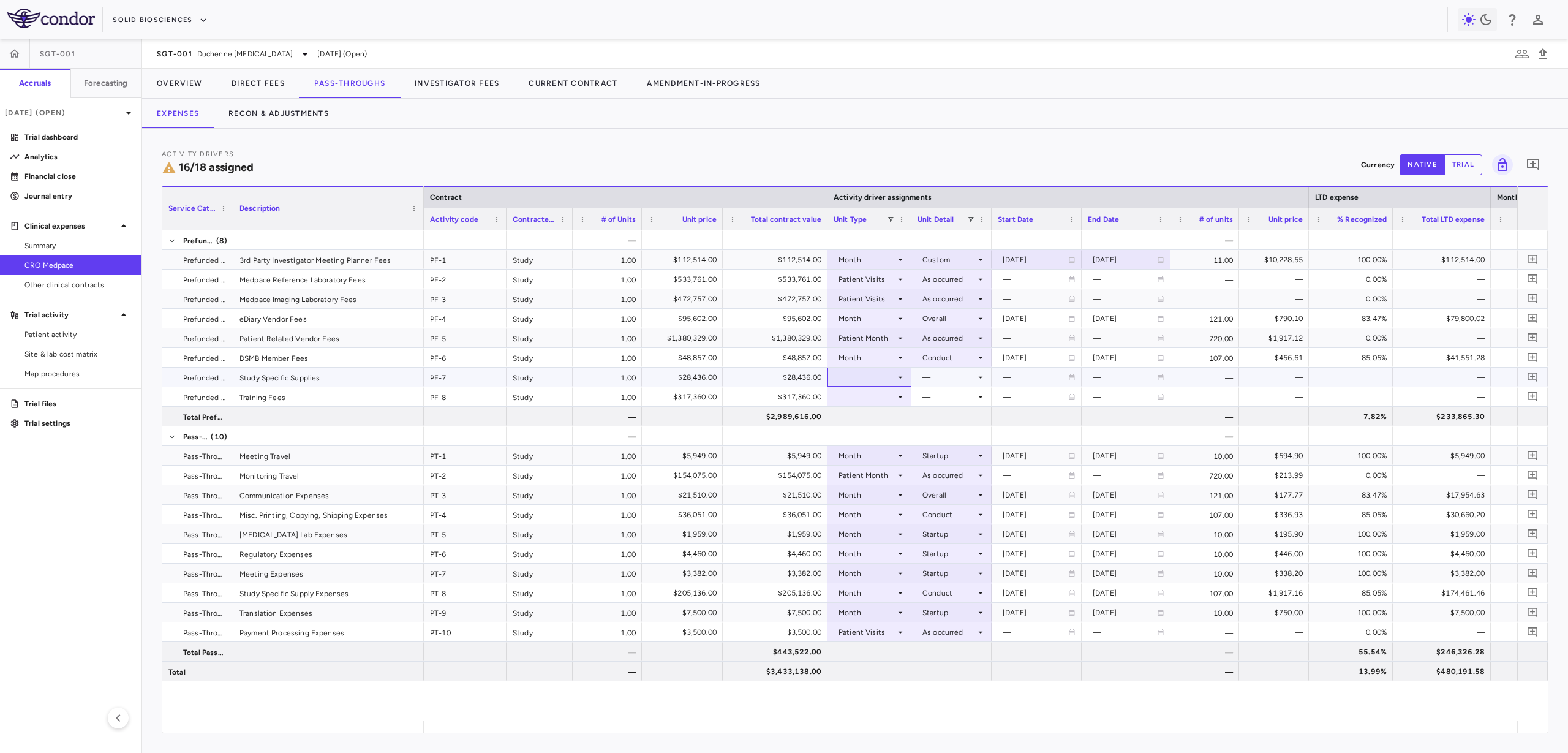
click at [856, 375] on div at bounding box center [869, 377] width 71 height 18
drag, startPoint x: 877, startPoint y: 480, endPoint x: 883, endPoint y: 467, distance: 14.3
click at [877, 479] on li "Month" at bounding box center [869, 474] width 83 height 19
click at [939, 378] on div at bounding box center [951, 377] width 68 height 18
click at [946, 397] on div "Startup" at bounding box center [945, 400] width 33 height 11
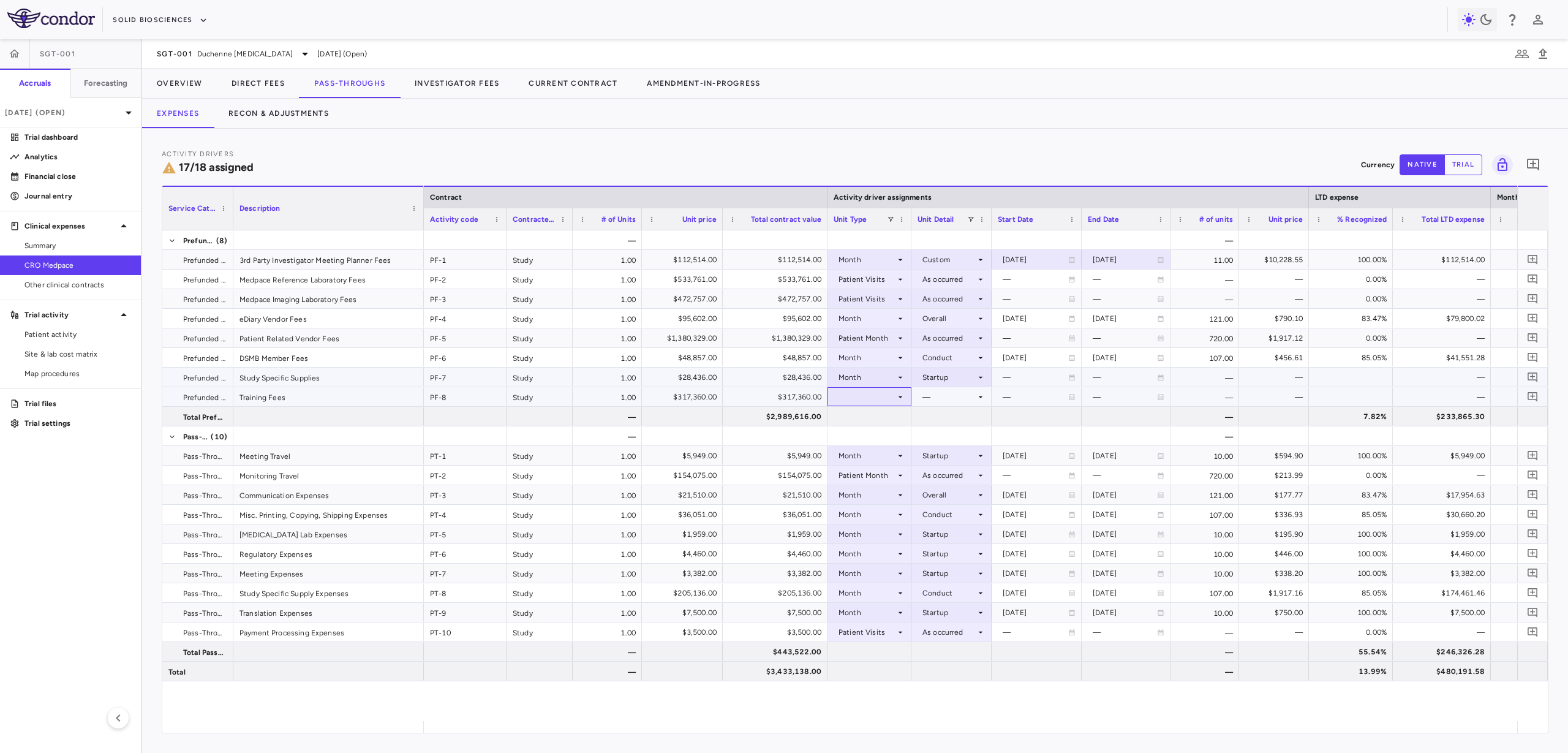
click at [882, 398] on div at bounding box center [869, 397] width 71 height 18
click at [891, 398] on div at bounding box center [869, 397] width 71 height 18
click at [892, 488] on li "Month" at bounding box center [869, 494] width 83 height 19
click at [932, 397] on div at bounding box center [951, 397] width 68 height 18
click at [953, 532] on div "Overall" at bounding box center [945, 530] width 31 height 11
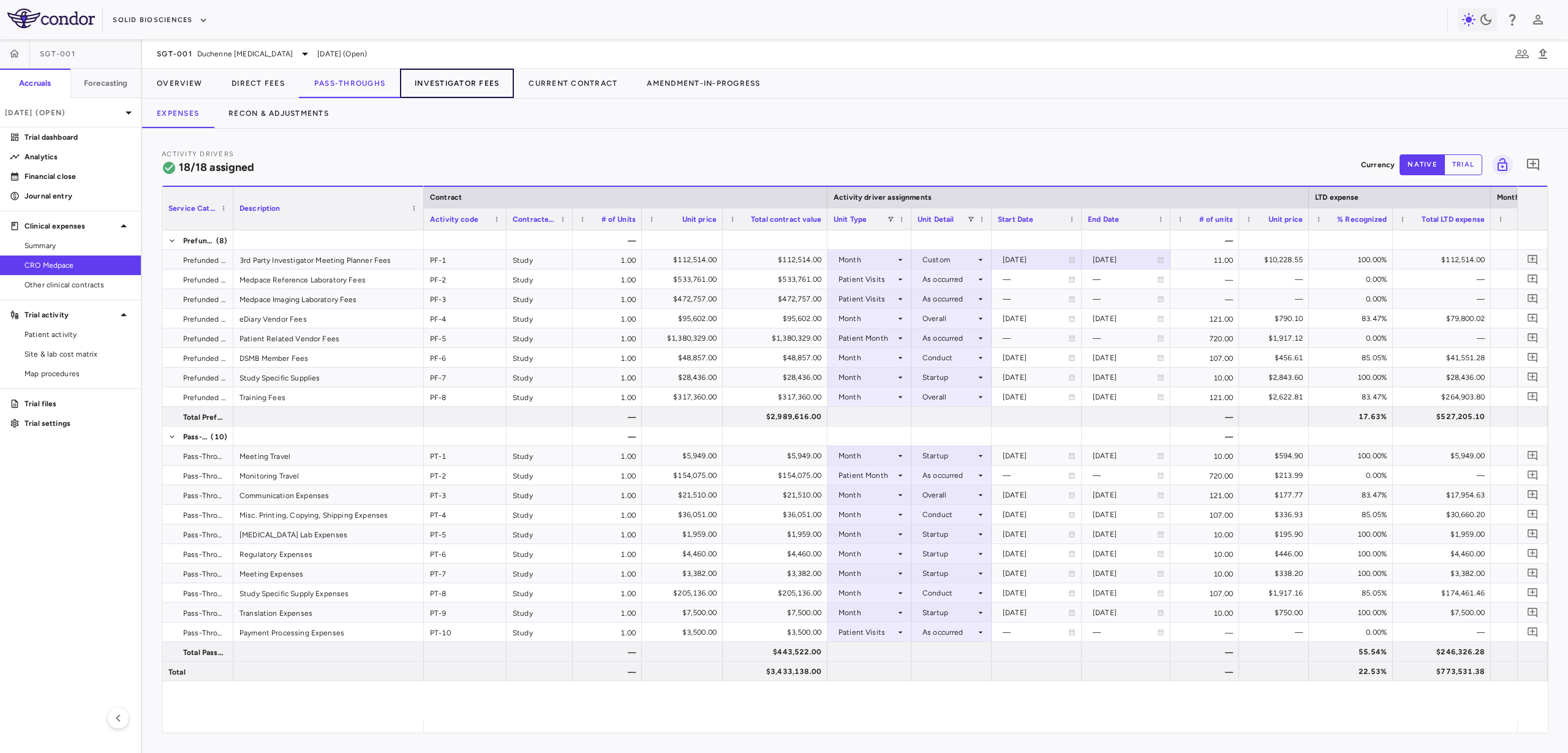
click at [467, 89] on button "Investigator Fees" at bounding box center [457, 83] width 114 height 29
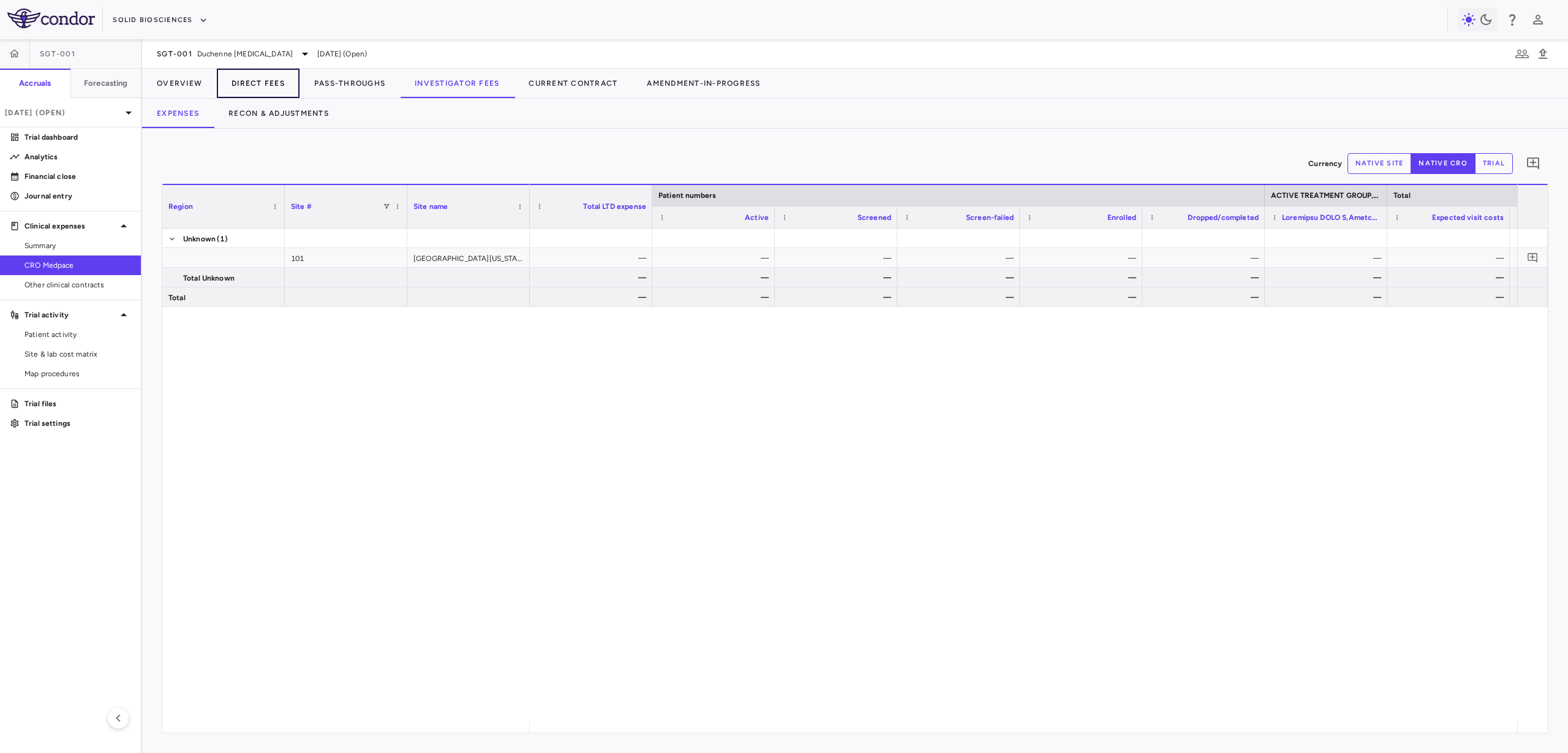
click at [277, 75] on button "Direct Fees" at bounding box center [258, 83] width 83 height 29
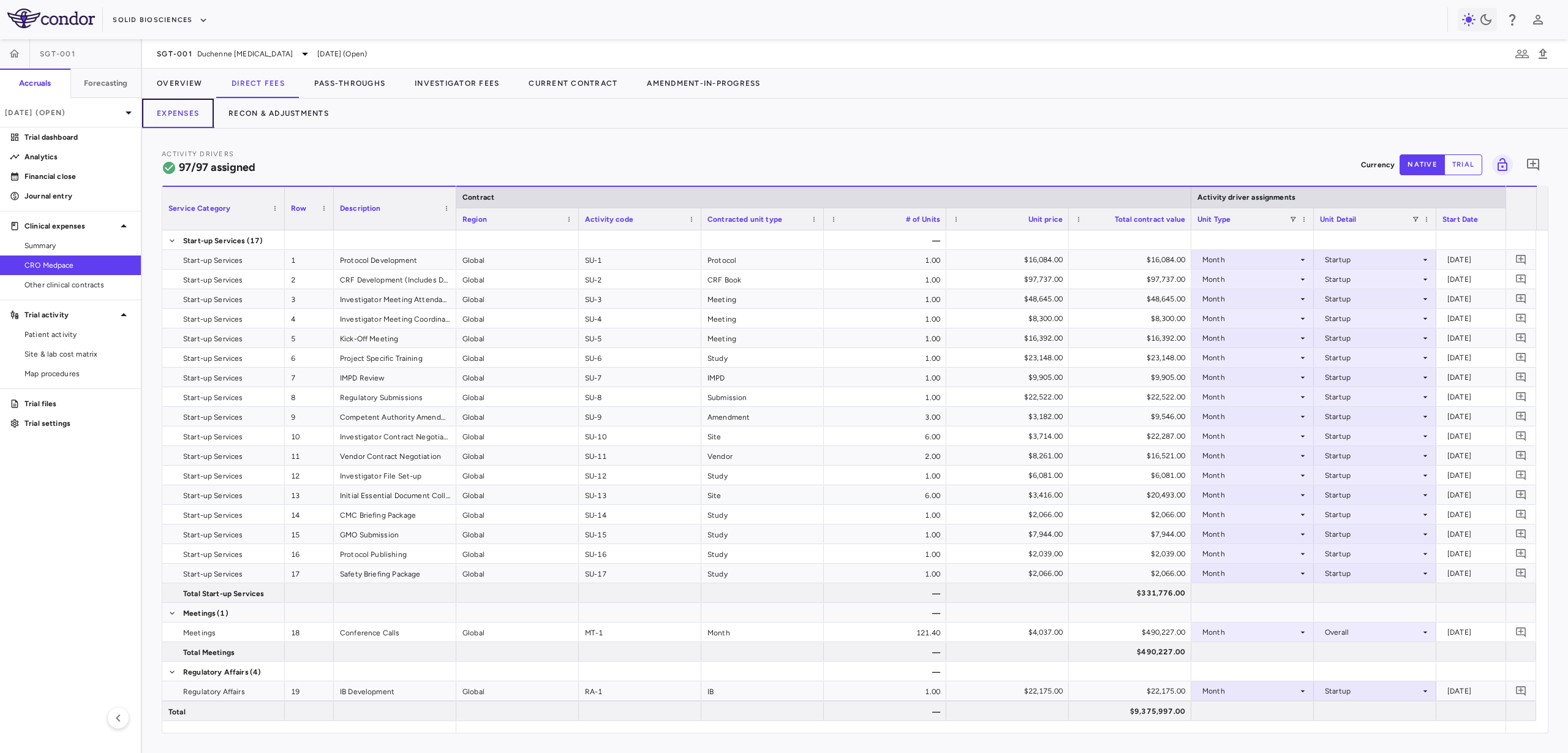
click at [197, 117] on button "Expenses" at bounding box center [177, 113] width 71 height 29
click at [283, 117] on button "Recon & Adjustments" at bounding box center [279, 113] width 130 height 29
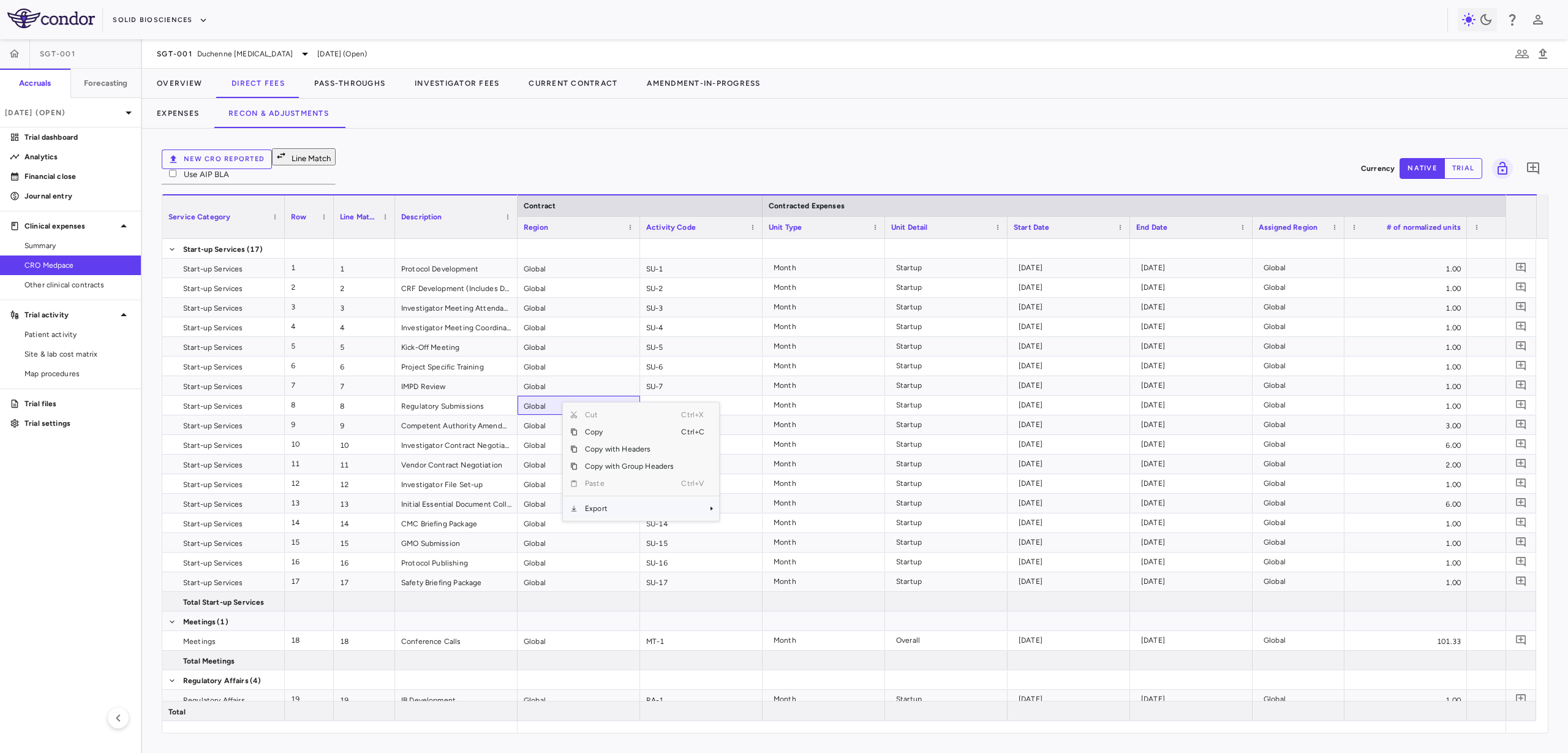
click at [633, 500] on span "Export" at bounding box center [629, 509] width 103 height 17
click at [758, 522] on span "Excel Export" at bounding box center [760, 530] width 57 height 17
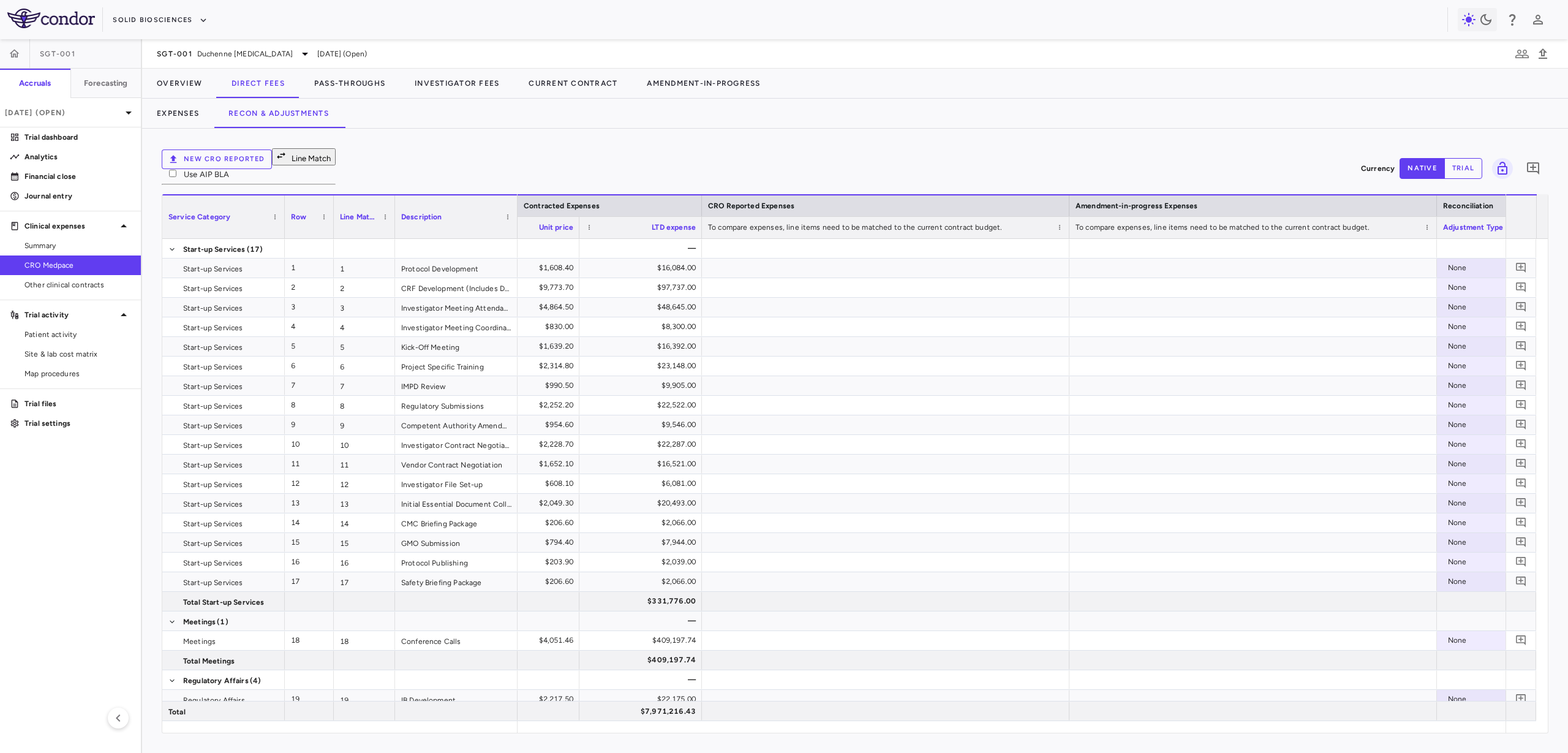
scroll to position [0, 1237]
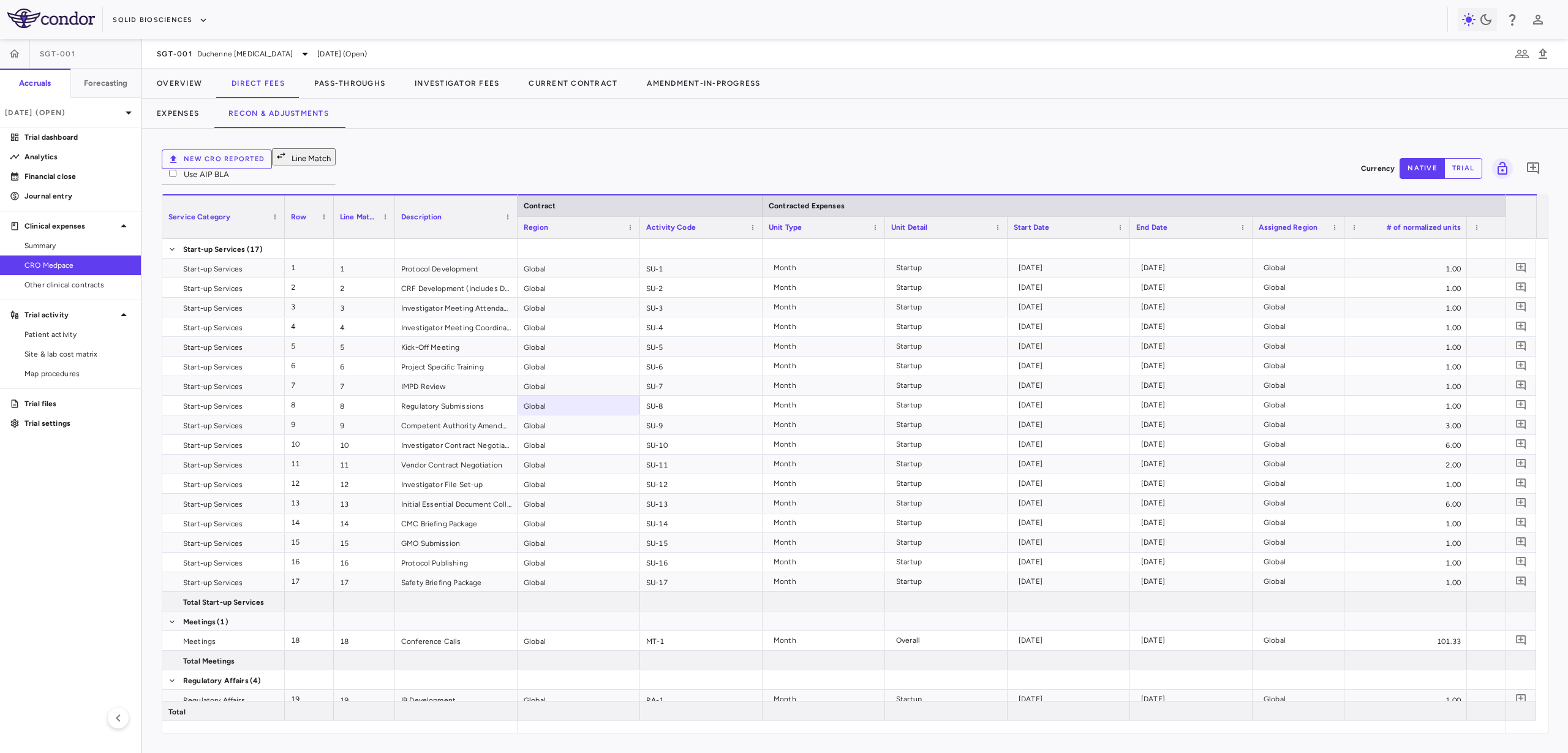
click at [198, 167] on button "New CRO reported" at bounding box center [217, 159] width 110 height 19
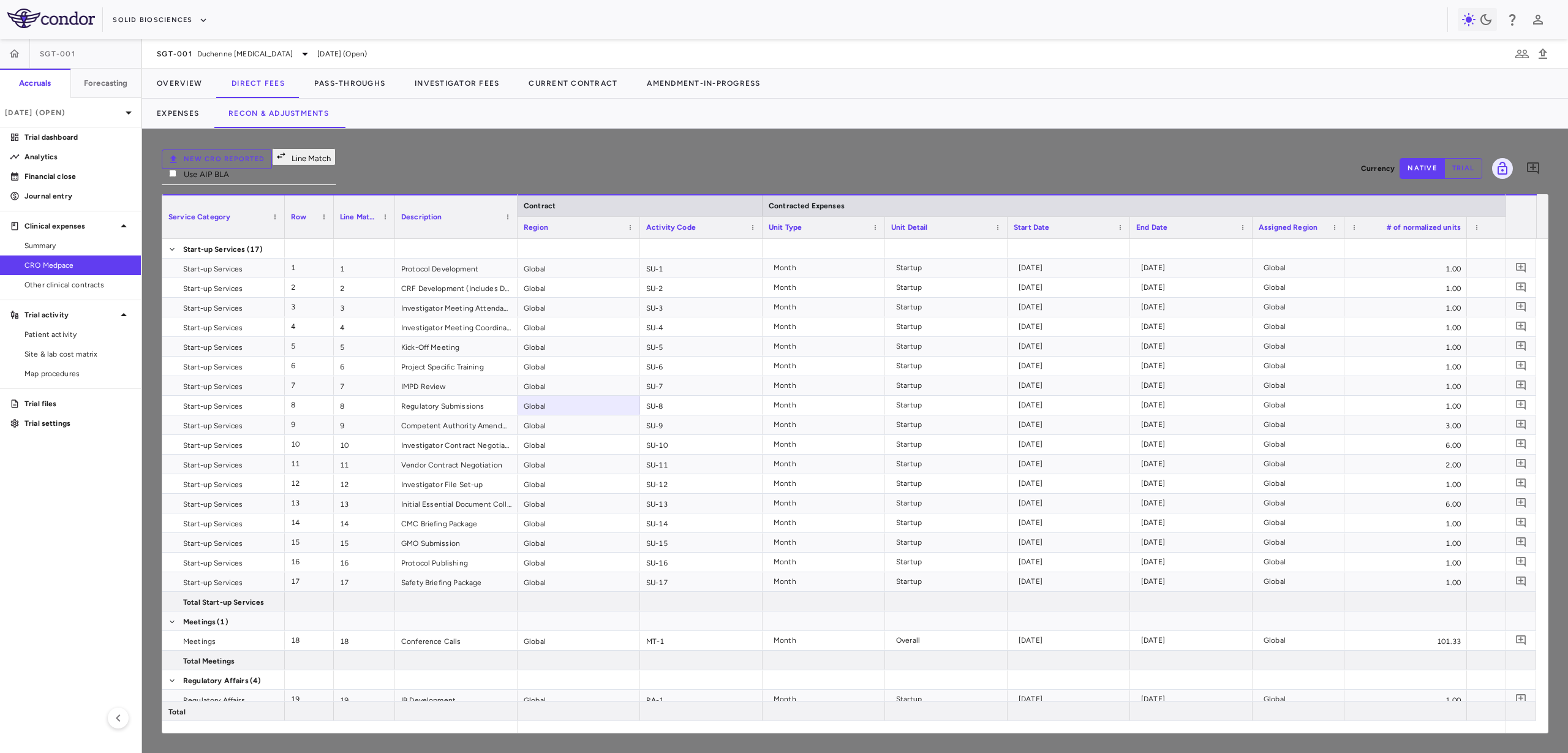
click at [0, 0] on input "Select file" at bounding box center [0, 0] width 0 height 0
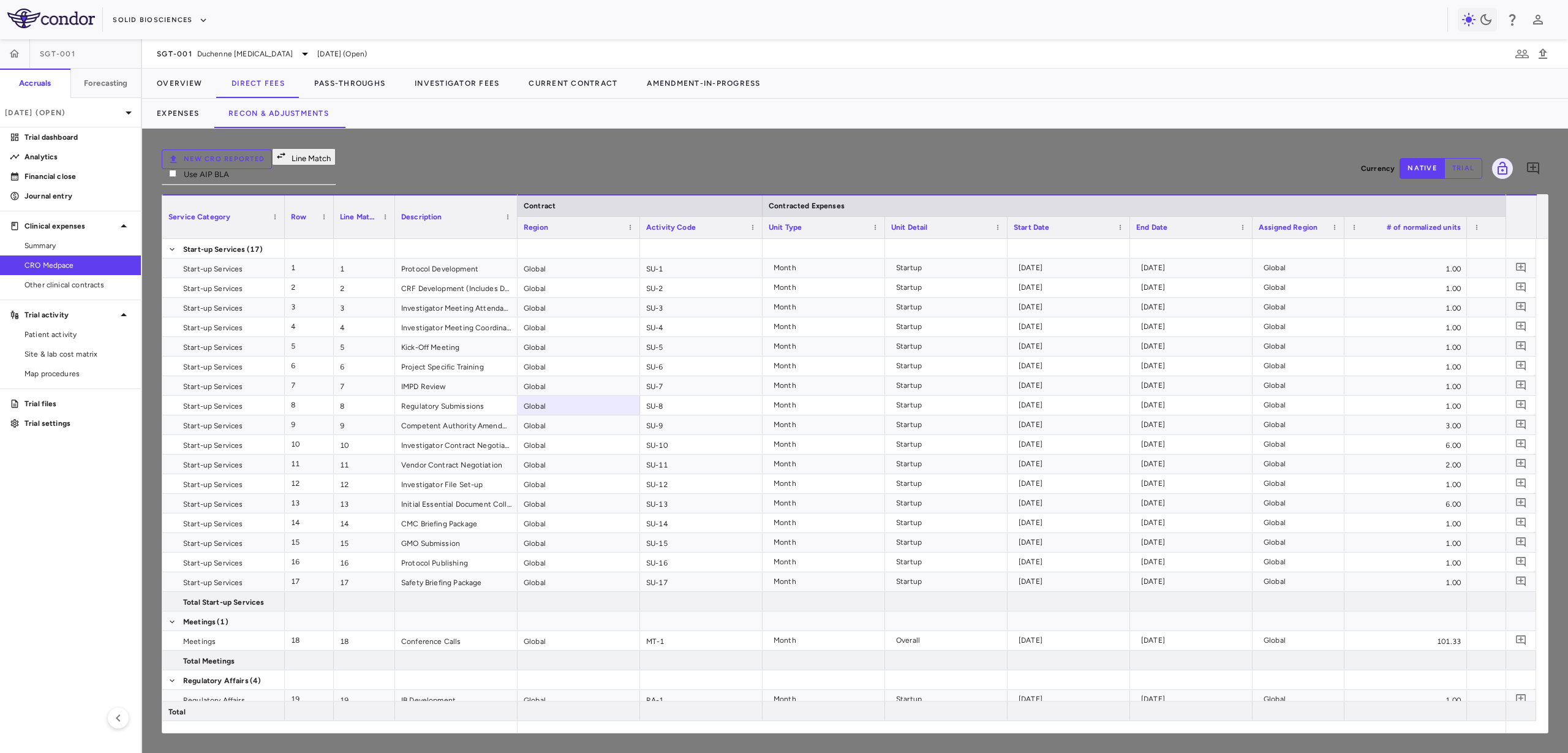
click at [140, 200] on body "Skip to sidebar Skip to main content Solid Biosciences SGT-001 Accruals Forecas…" at bounding box center [784, 376] width 1568 height 753
click at [213, 207] on div at bounding box center [784, 376] width 1568 height 753
click at [223, 197] on body "Skip to sidebar Skip to main content Solid Biosciences SGT-001 Accruals Forecas…" at bounding box center [784, 376] width 1568 height 753
click at [205, 261] on li "Service Category Assigned" at bounding box center [187, 256] width 79 height 22
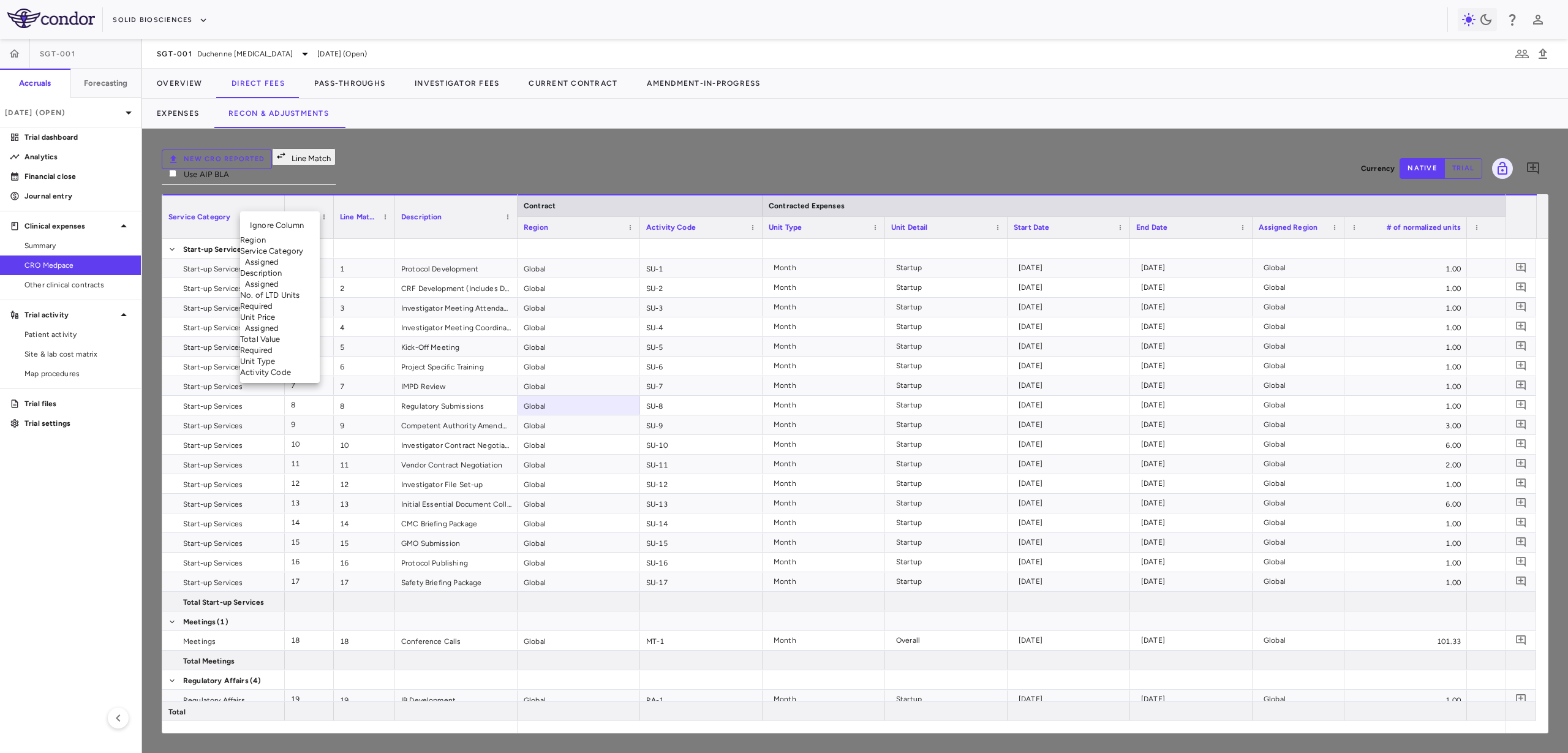
click at [309, 197] on body "Skip to sidebar Skip to main content Solid Biosciences SGT-001 Accruals Forecas…" at bounding box center [784, 376] width 1568 height 753
click at [303, 378] on li "Activity Code" at bounding box center [279, 372] width 79 height 11
click at [405, 205] on body "Skip to sidebar Skip to main content Solid Biosciences SGT-001 Accruals Forecas…" at bounding box center [784, 376] width 1568 height 753
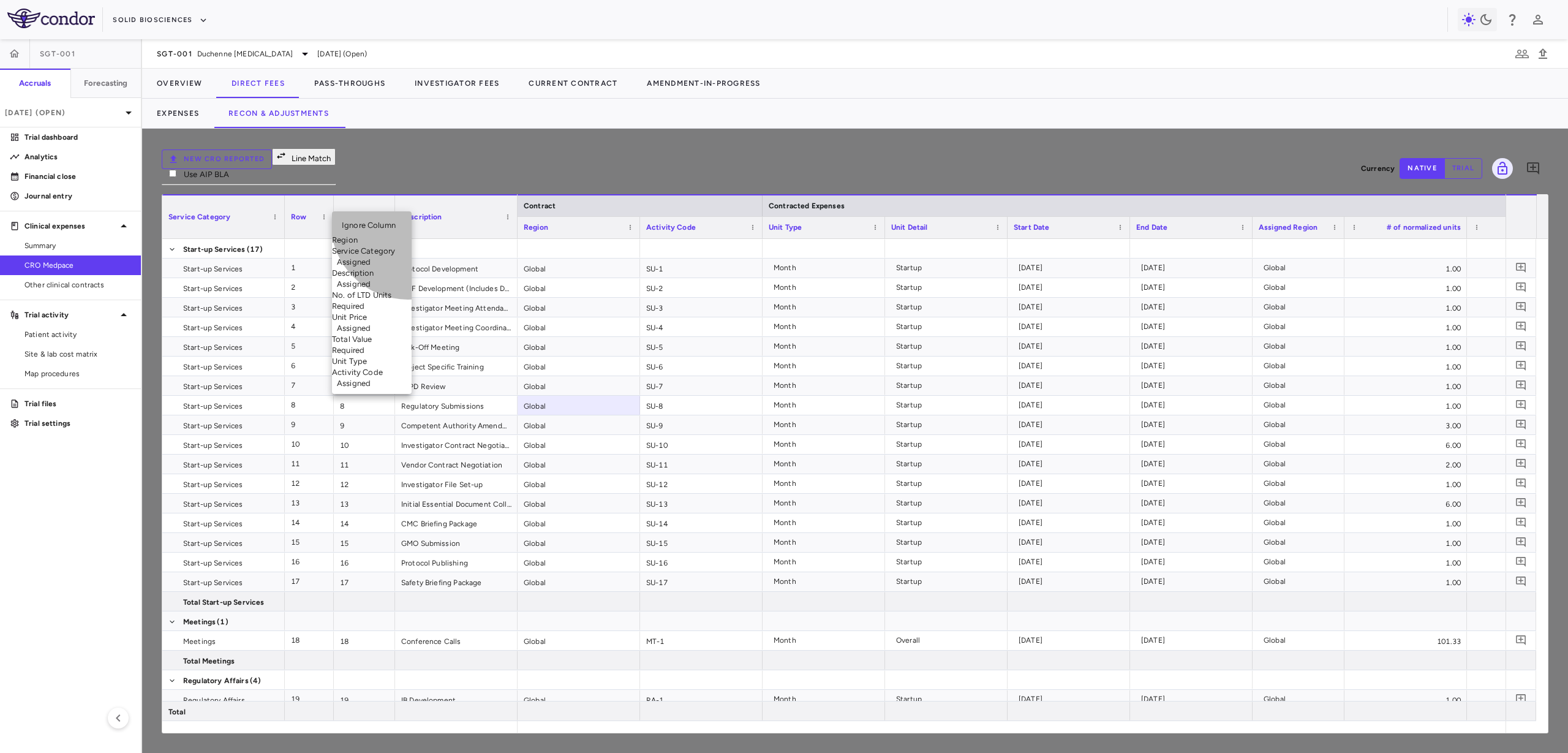
click at [408, 286] on li "Description Assigned" at bounding box center [371, 279] width 79 height 22
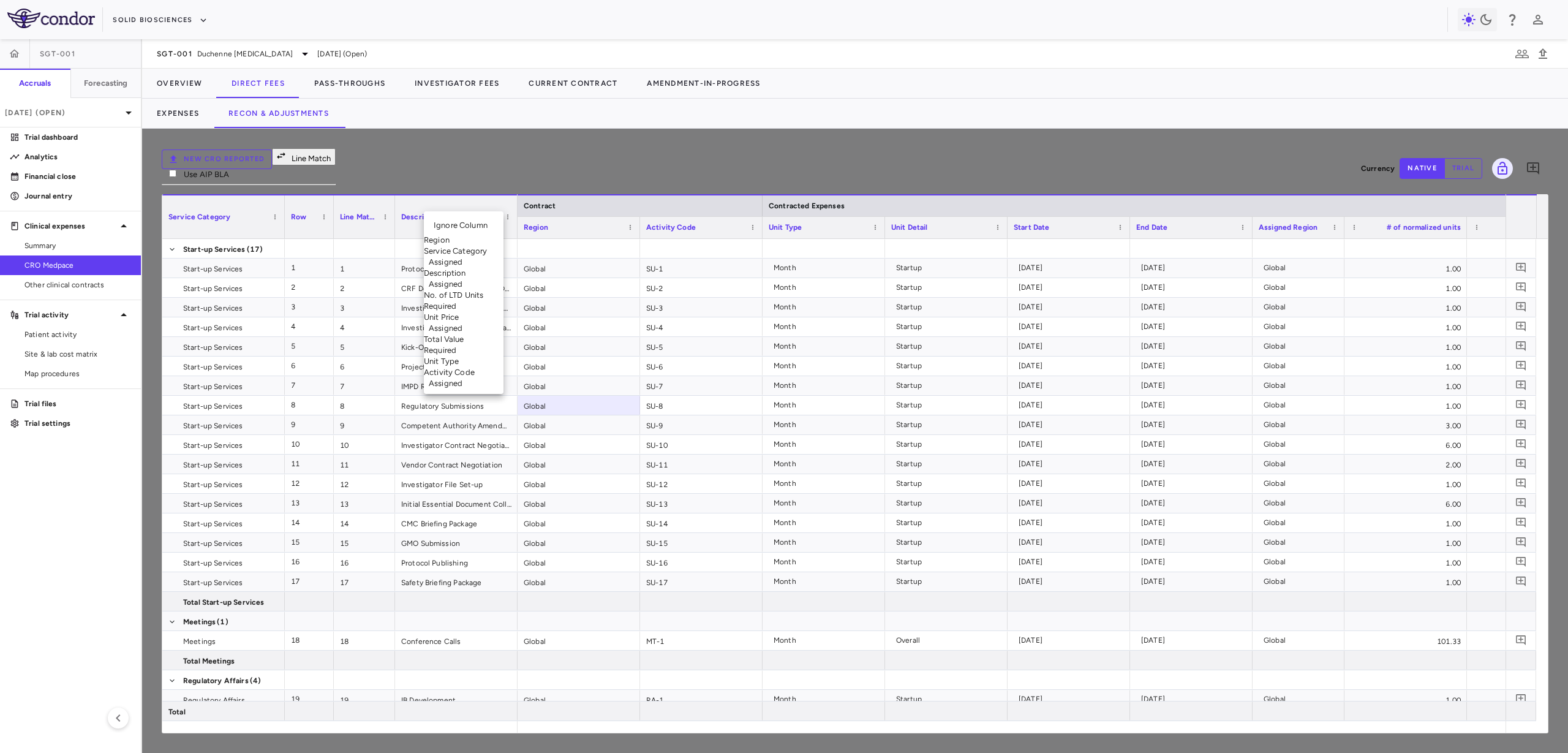
click at [497, 195] on body "Skip to sidebar Skip to main content Solid Biosciences SGT-001 Accruals Forecas…" at bounding box center [784, 376] width 1568 height 753
click at [489, 367] on li "Unit Type" at bounding box center [463, 361] width 79 height 11
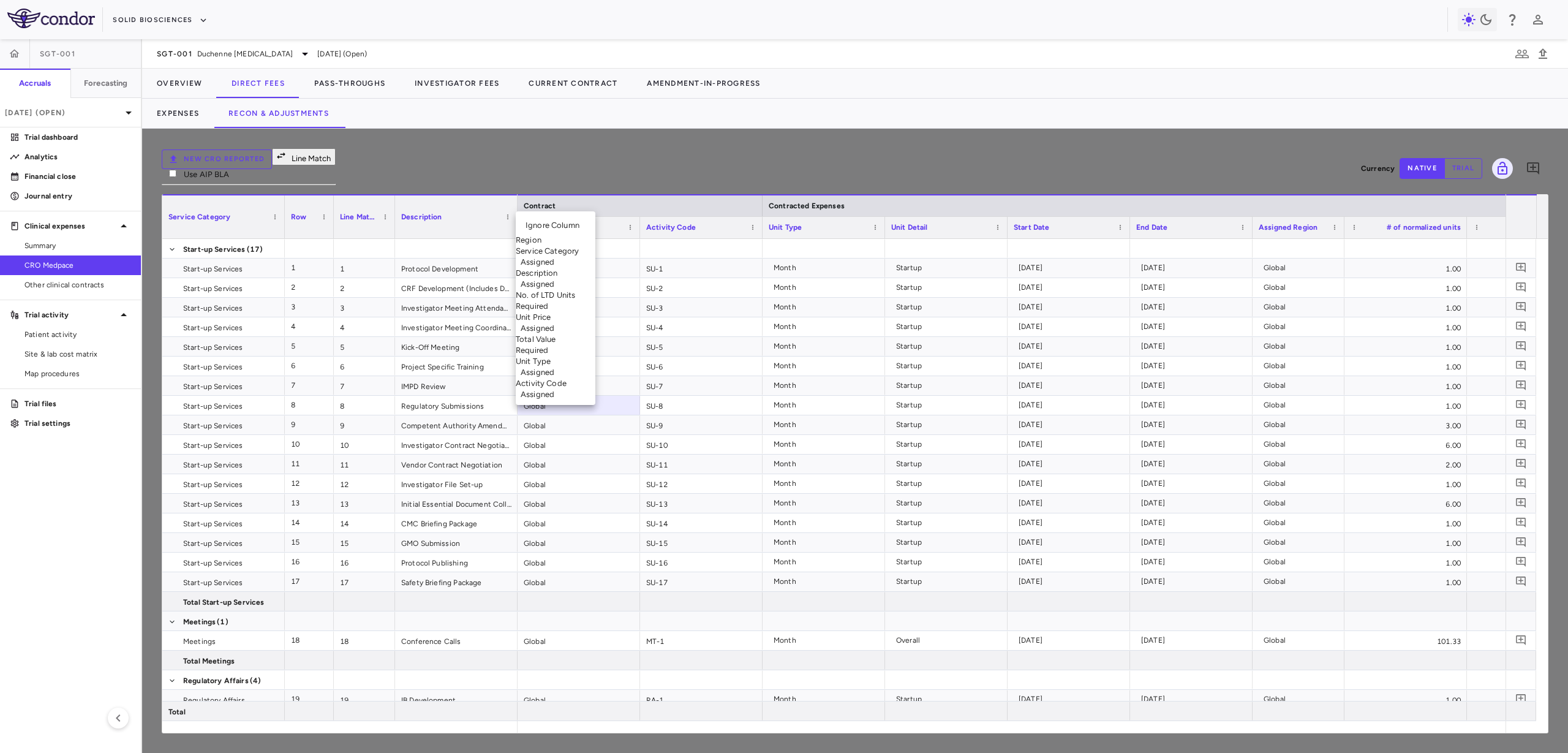
click at [596, 203] on body "Skip to sidebar Skip to main content Solid Biosciences SGT-001 Accruals Forecas…" at bounding box center [784, 376] width 1568 height 753
click at [587, 305] on li "No. of LTD Units Required" at bounding box center [555, 301] width 79 height 22
click at [761, 204] on body "Skip to sidebar Skip to main content Solid Biosciences SGT-001 Accruals Forecas…" at bounding box center [784, 376] width 1568 height 753
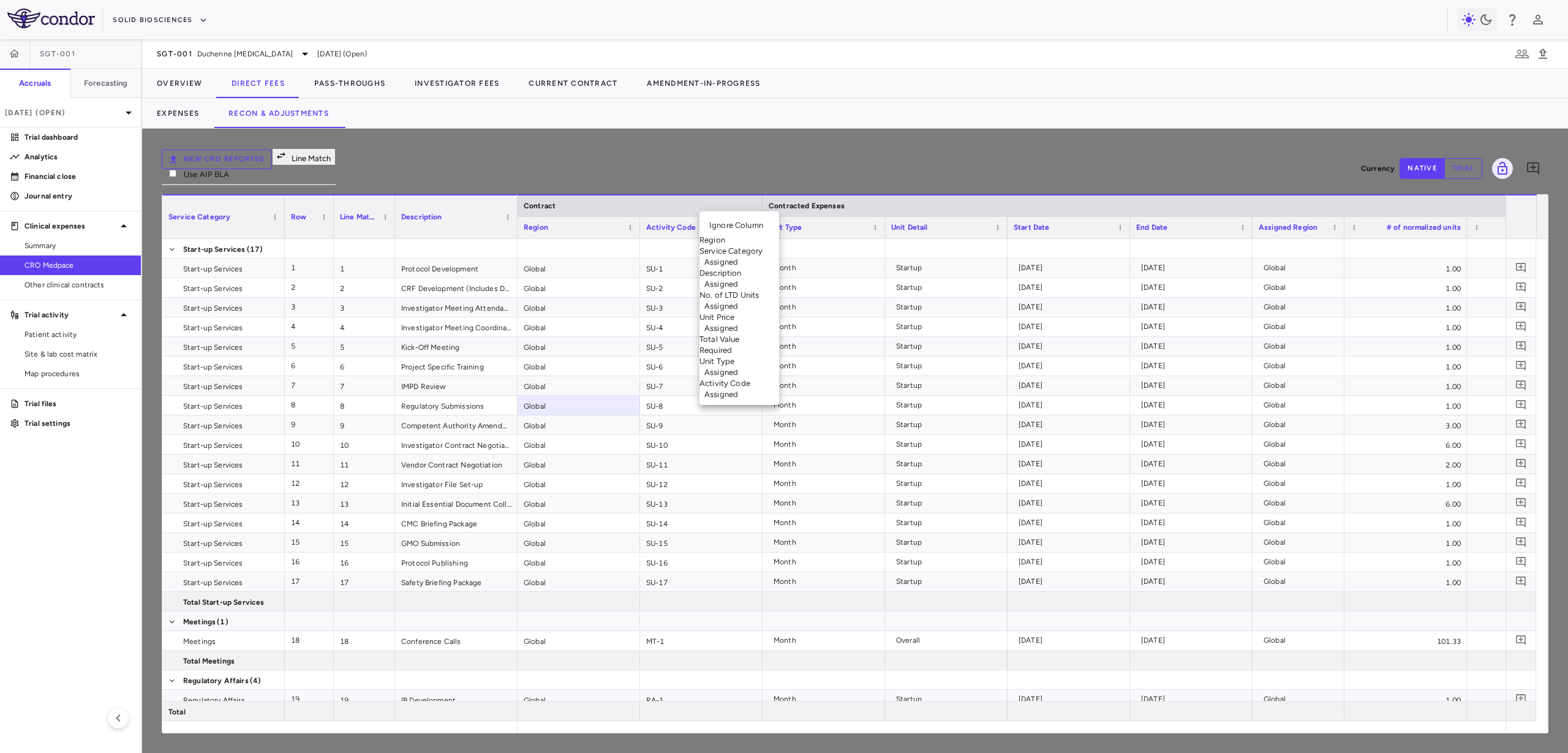
click at [779, 350] on li "Total Value Required" at bounding box center [739, 345] width 79 height 22
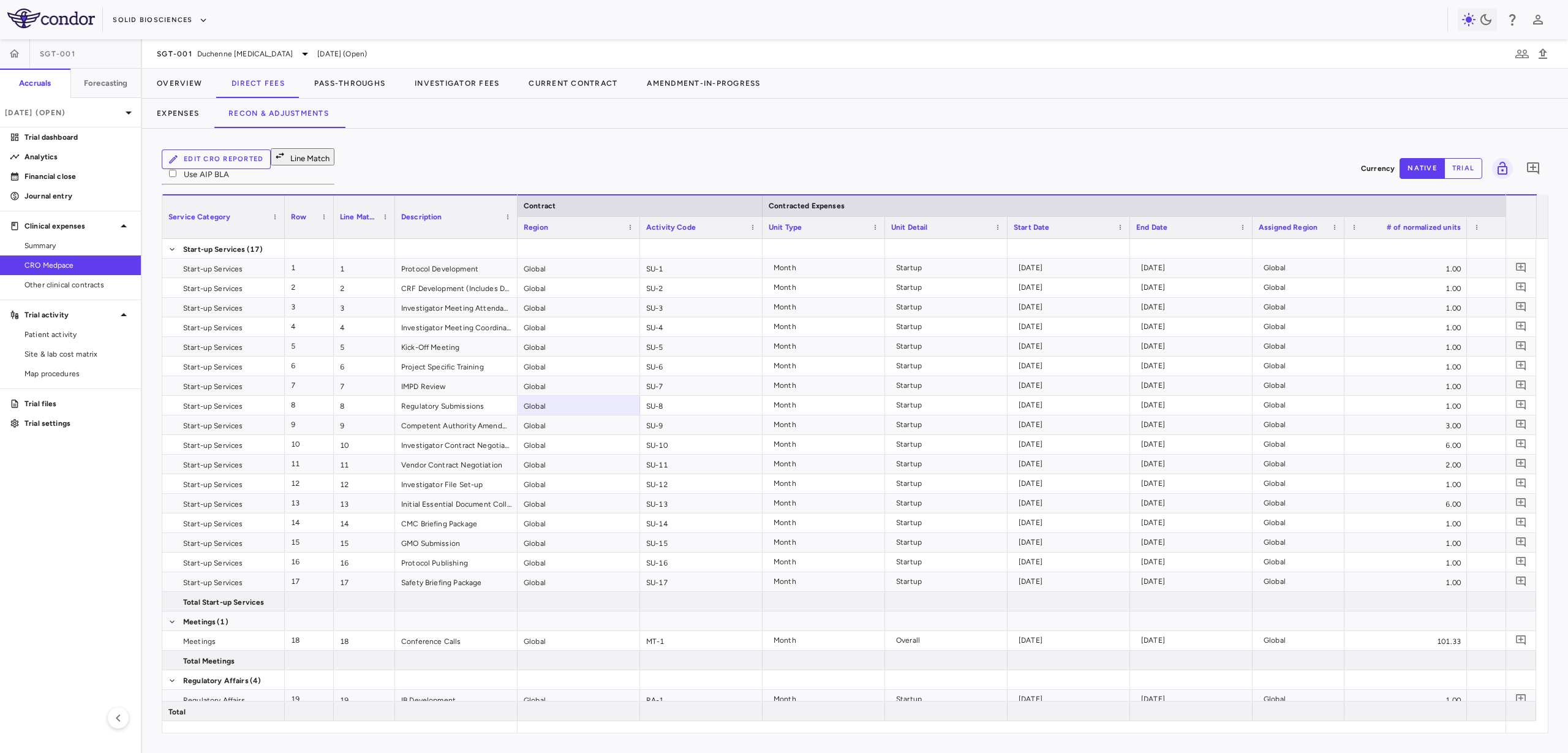
click at [335, 162] on button "Line Match" at bounding box center [303, 157] width 64 height 17
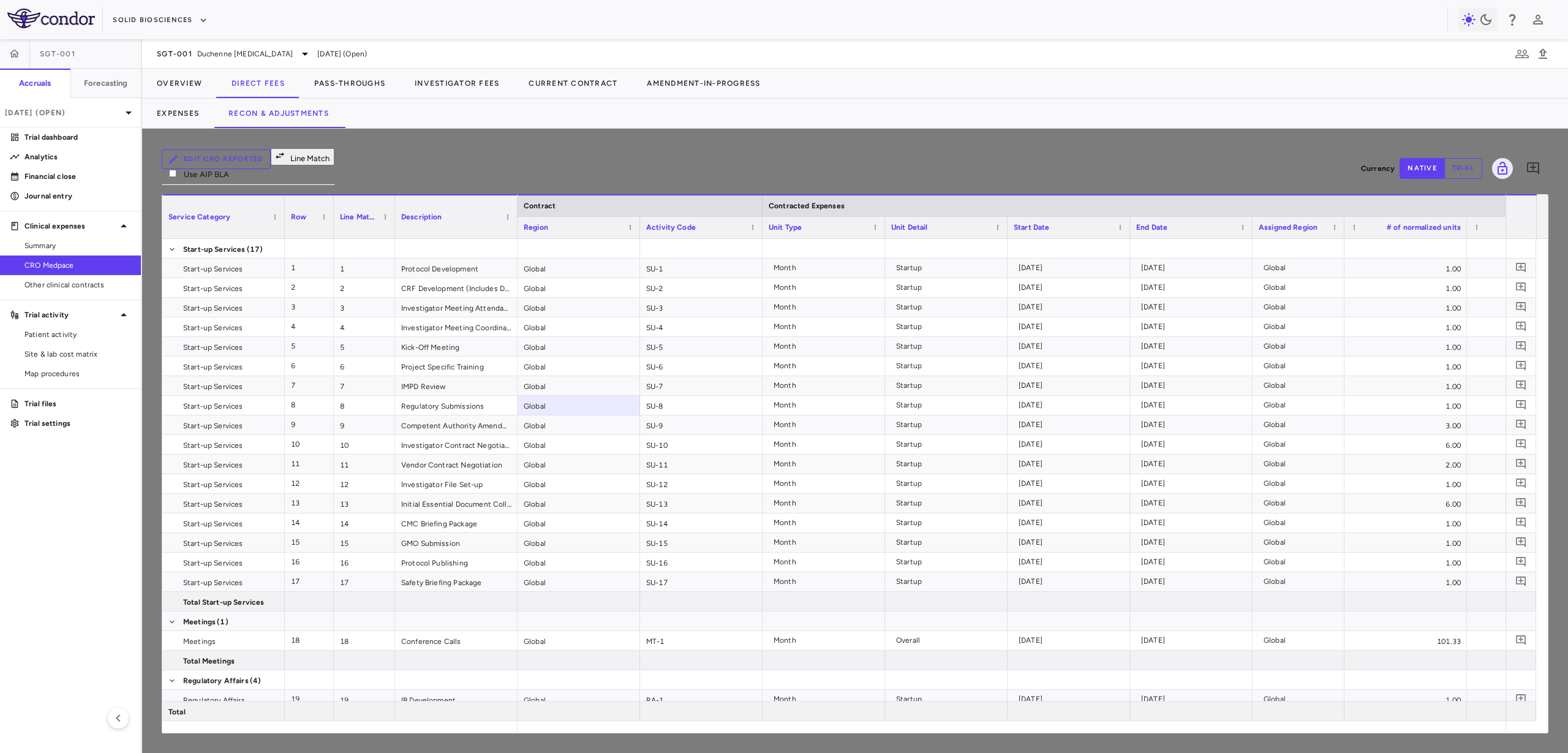
scroll to position [1433, 0]
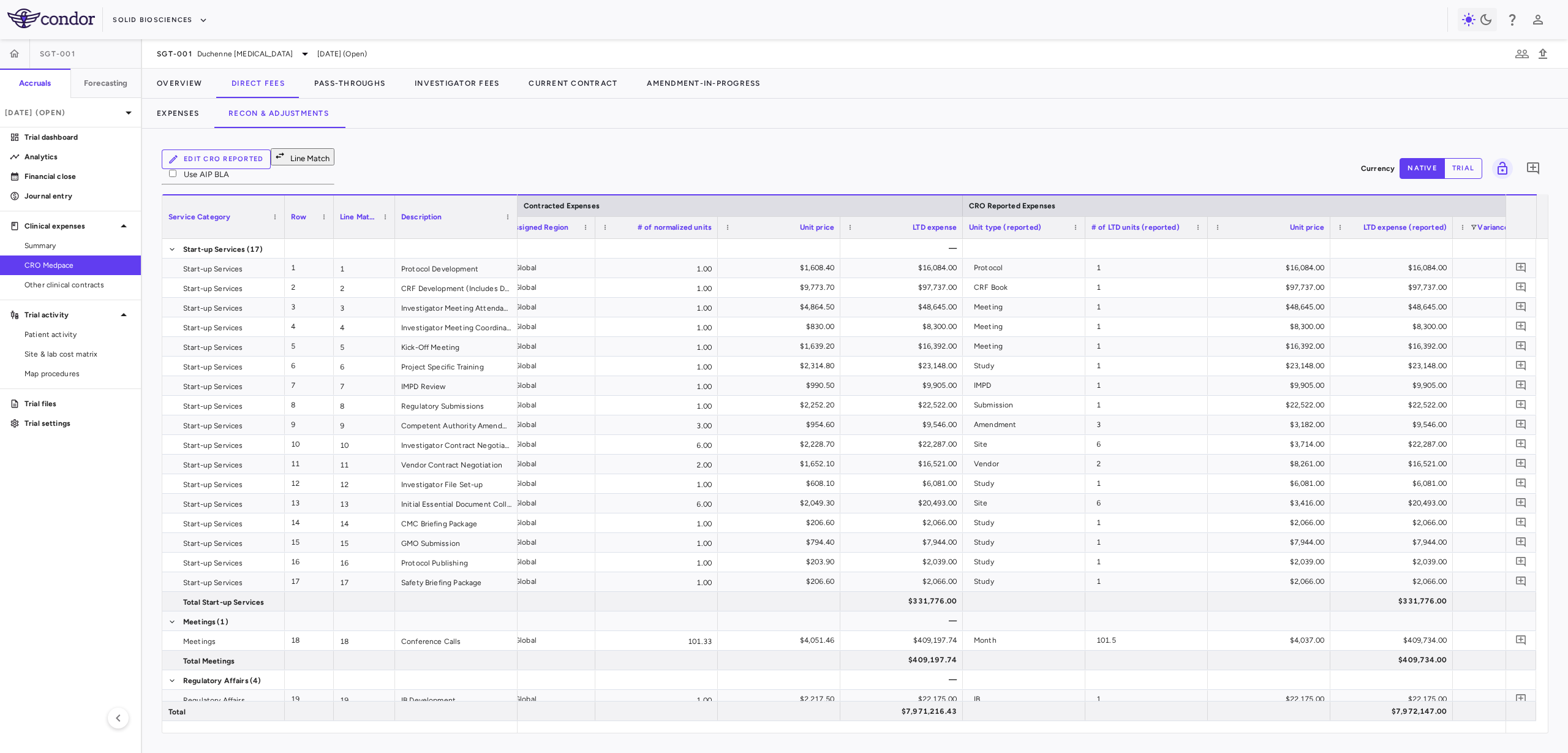
scroll to position [0, 1149]
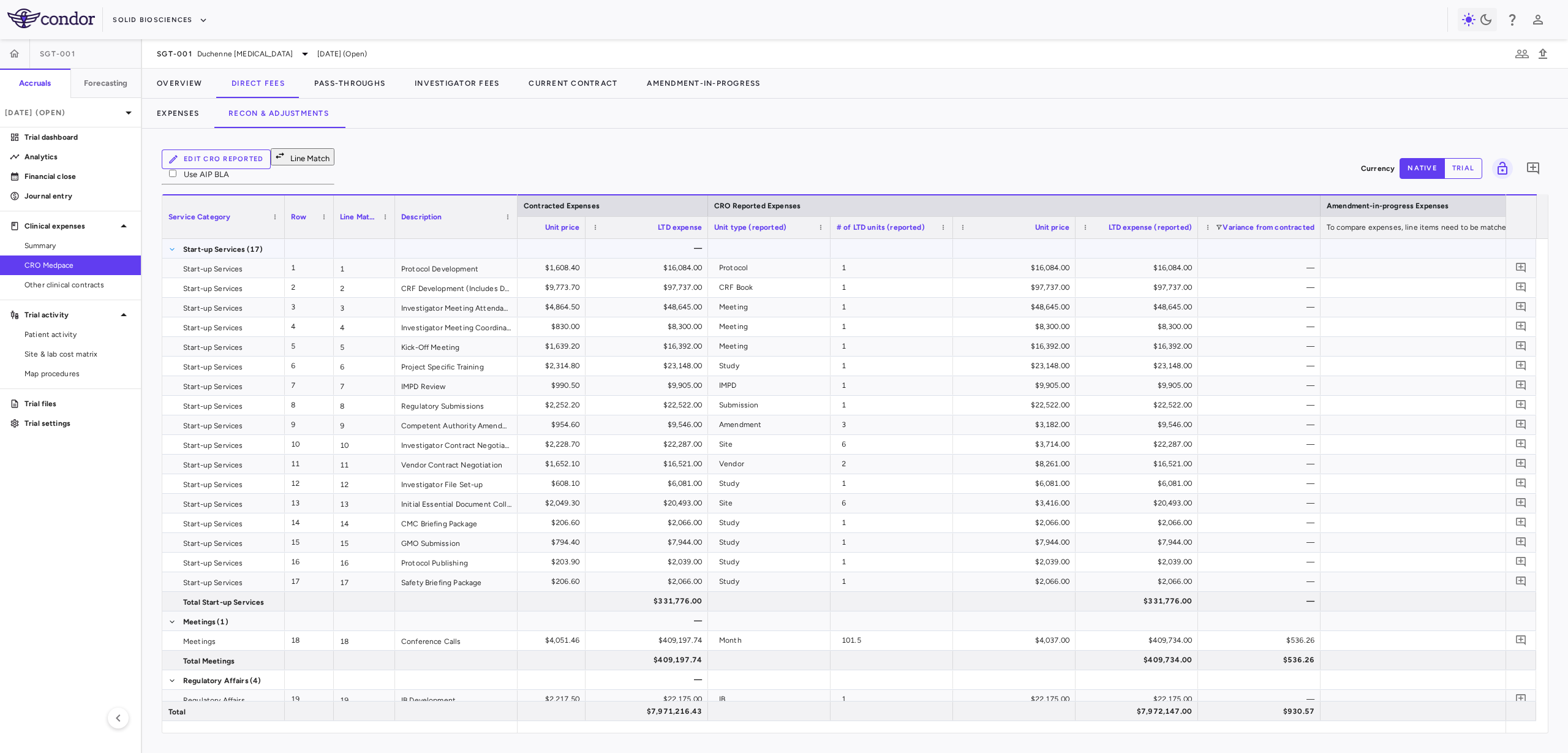
click at [174, 245] on span at bounding box center [172, 249] width 7 height 7
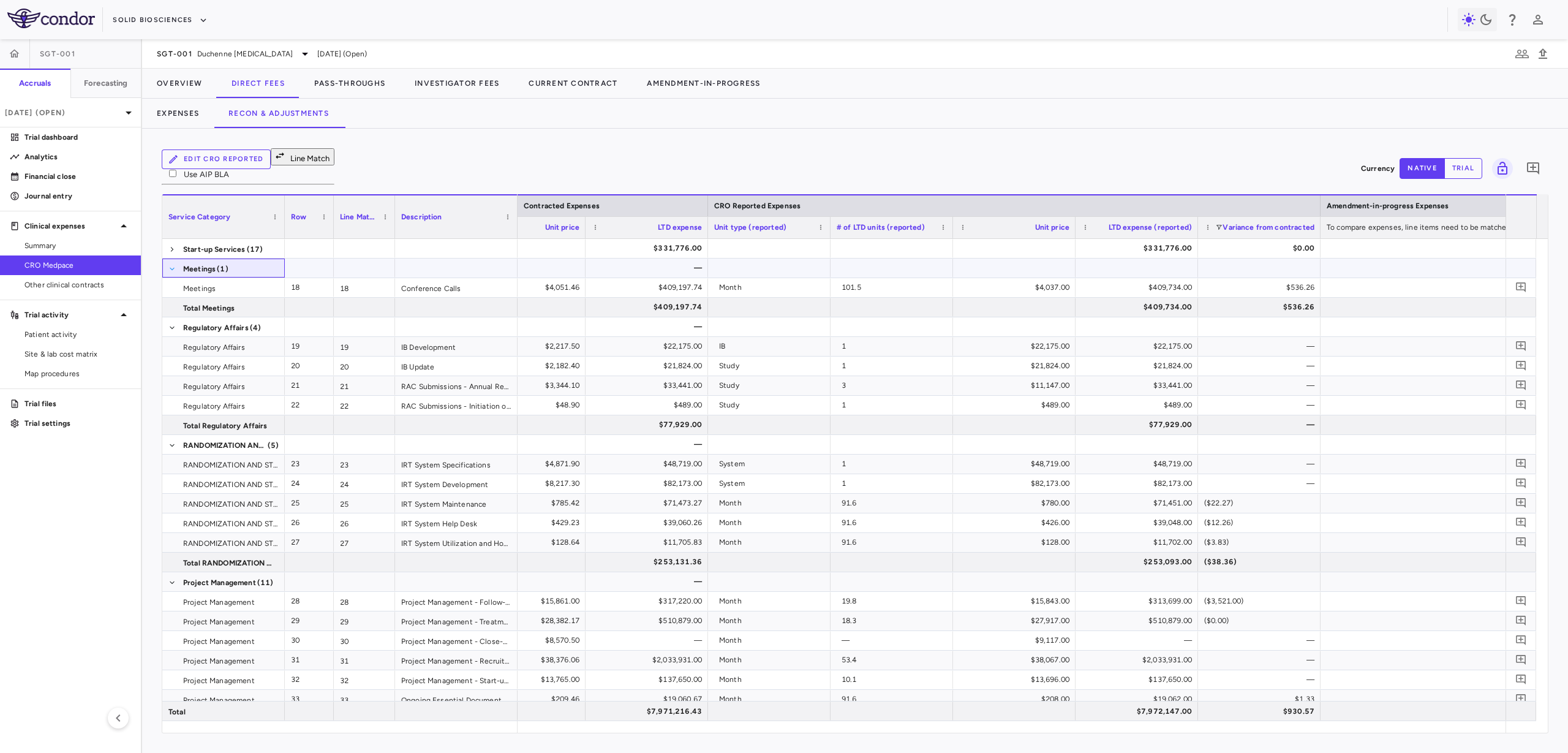
click at [173, 265] on span at bounding box center [172, 269] width 7 height 7
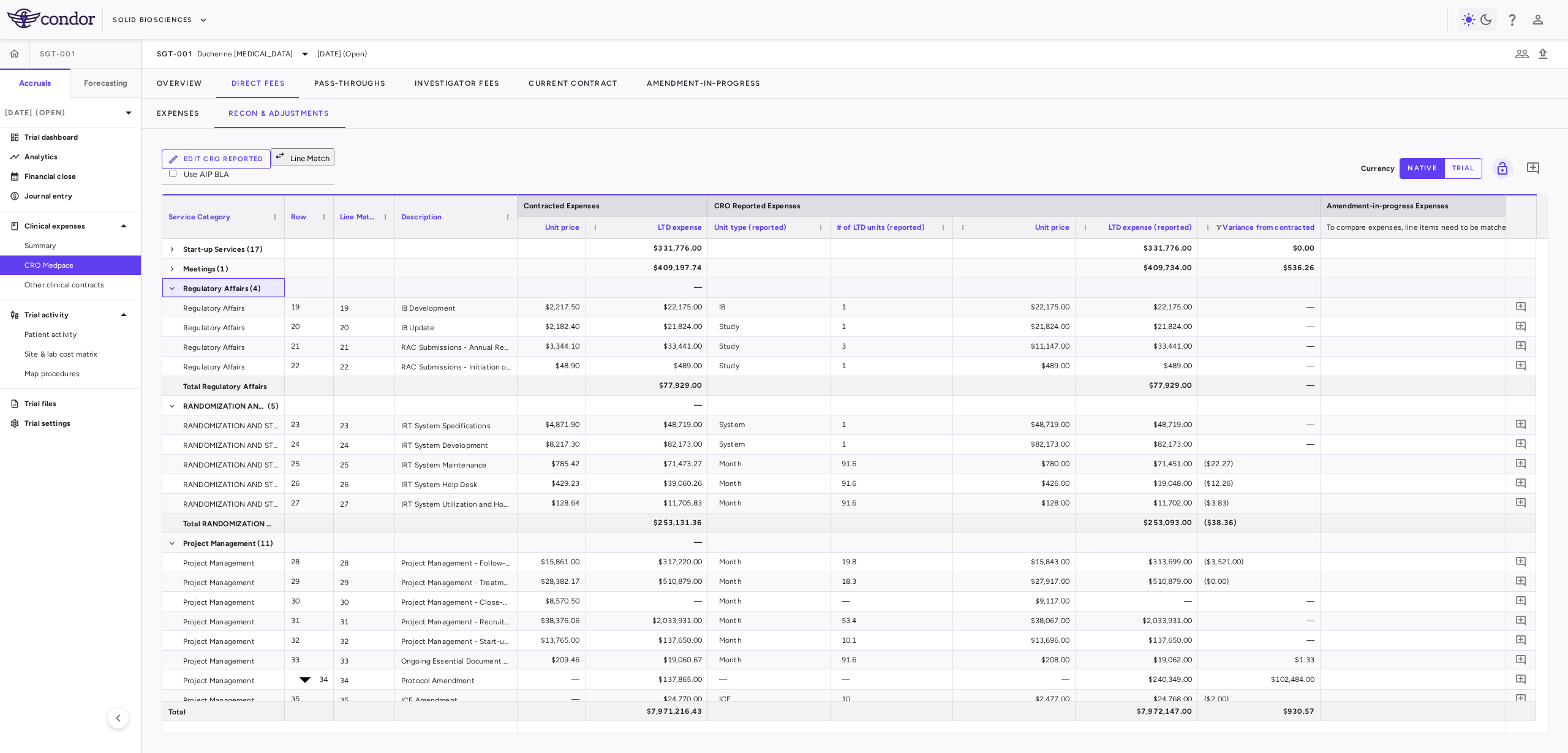
click at [171, 279] on span at bounding box center [172, 288] width 7 height 19
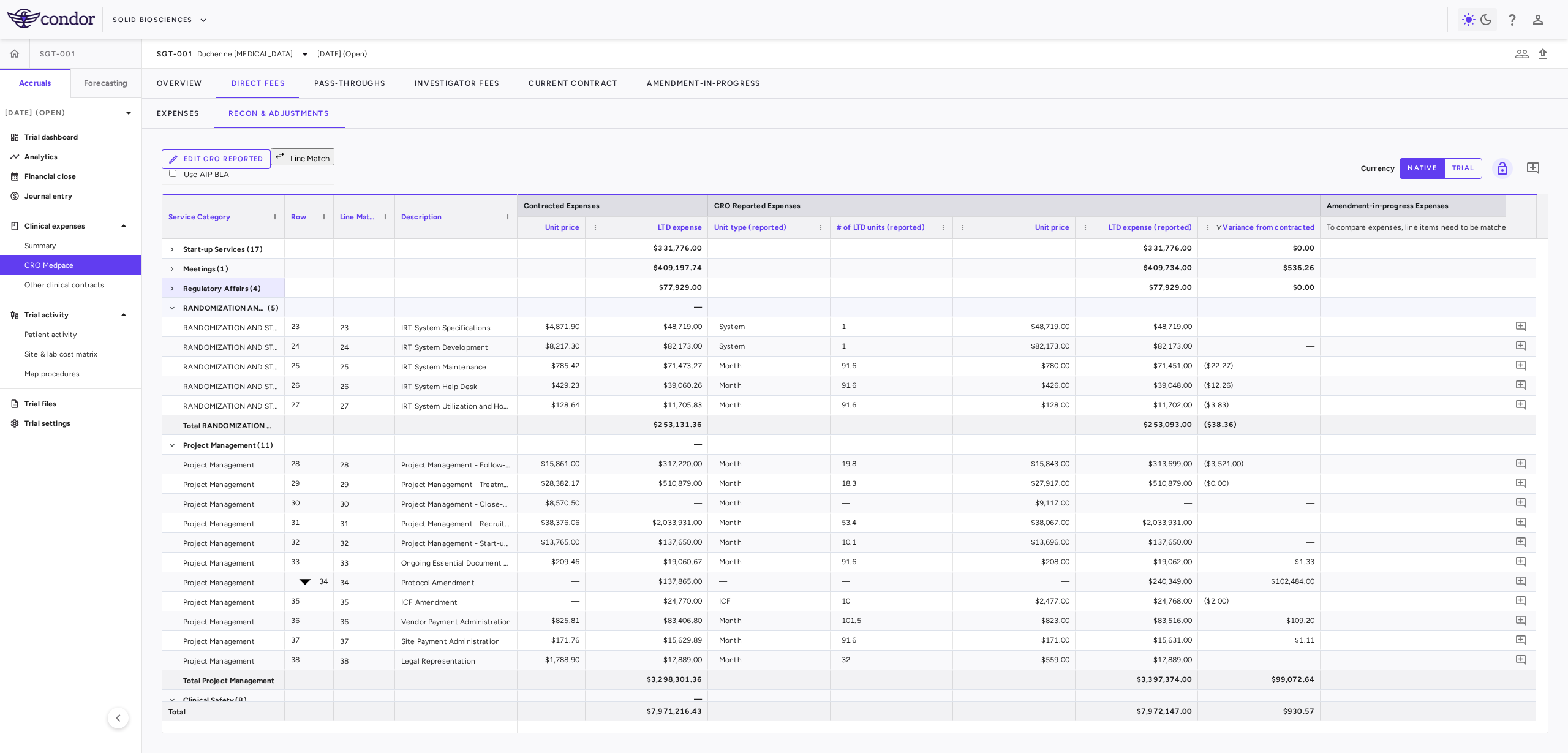
click at [171, 305] on span at bounding box center [172, 308] width 7 height 7
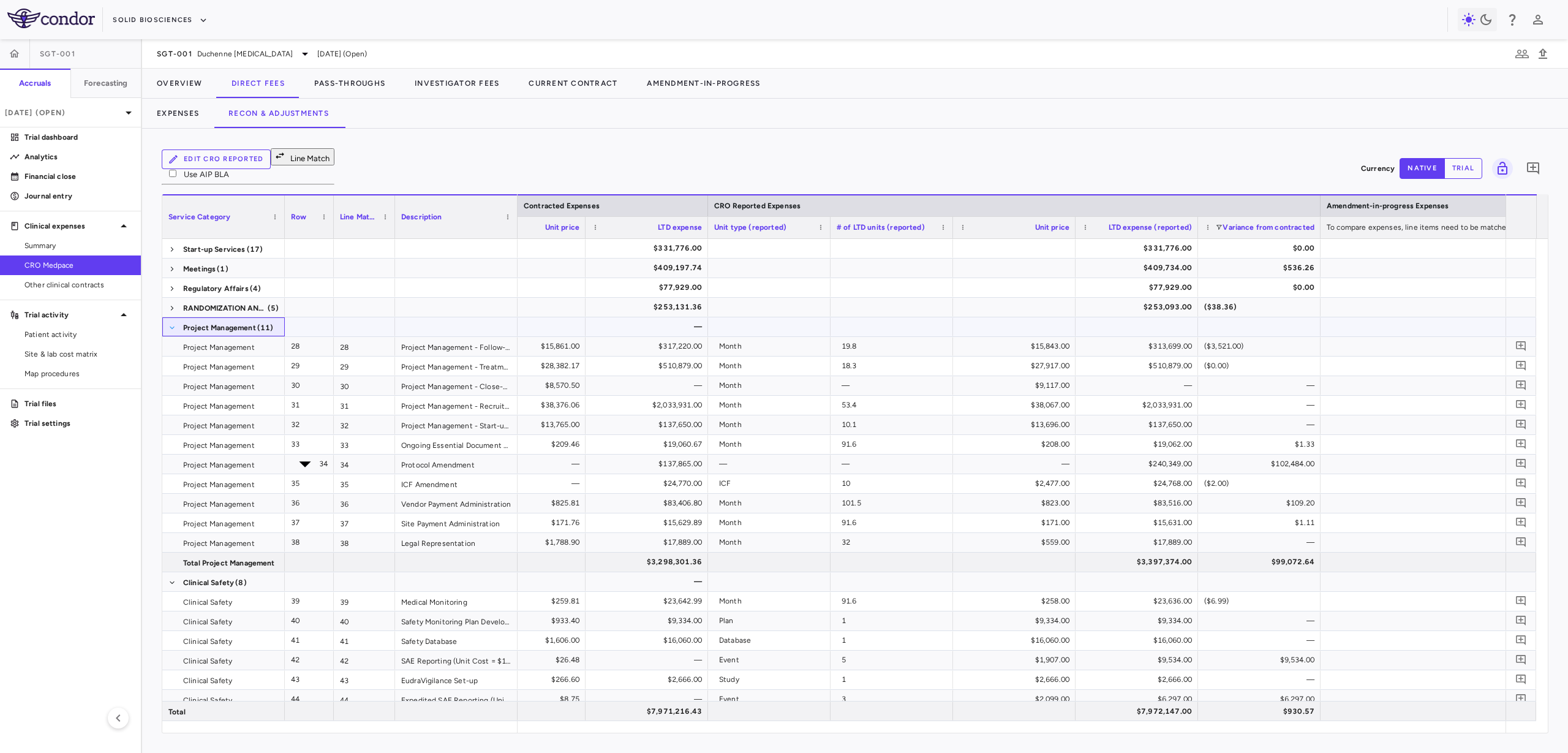
click at [173, 324] on span at bounding box center [172, 327] width 7 height 7
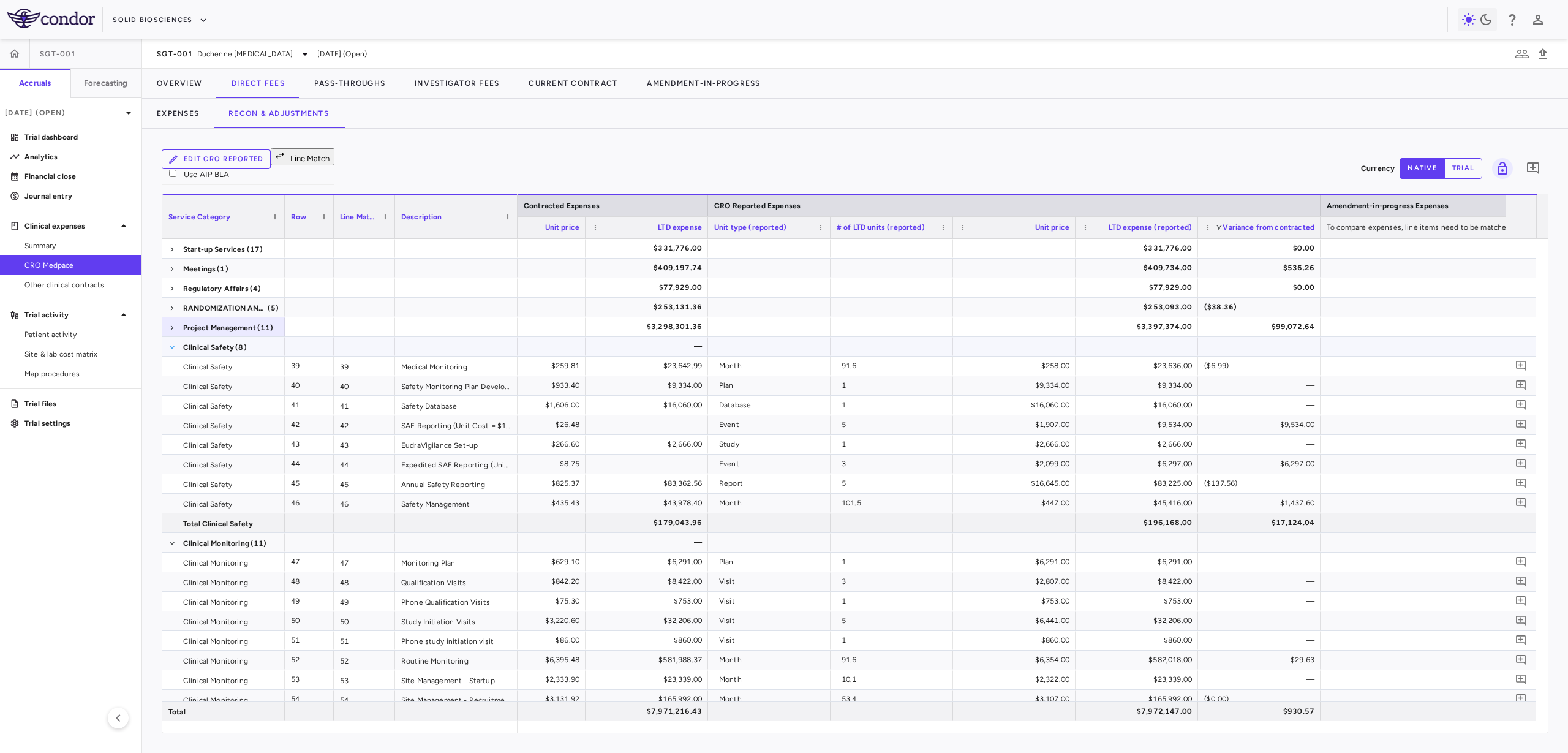
click at [174, 343] on span at bounding box center [172, 347] width 7 height 7
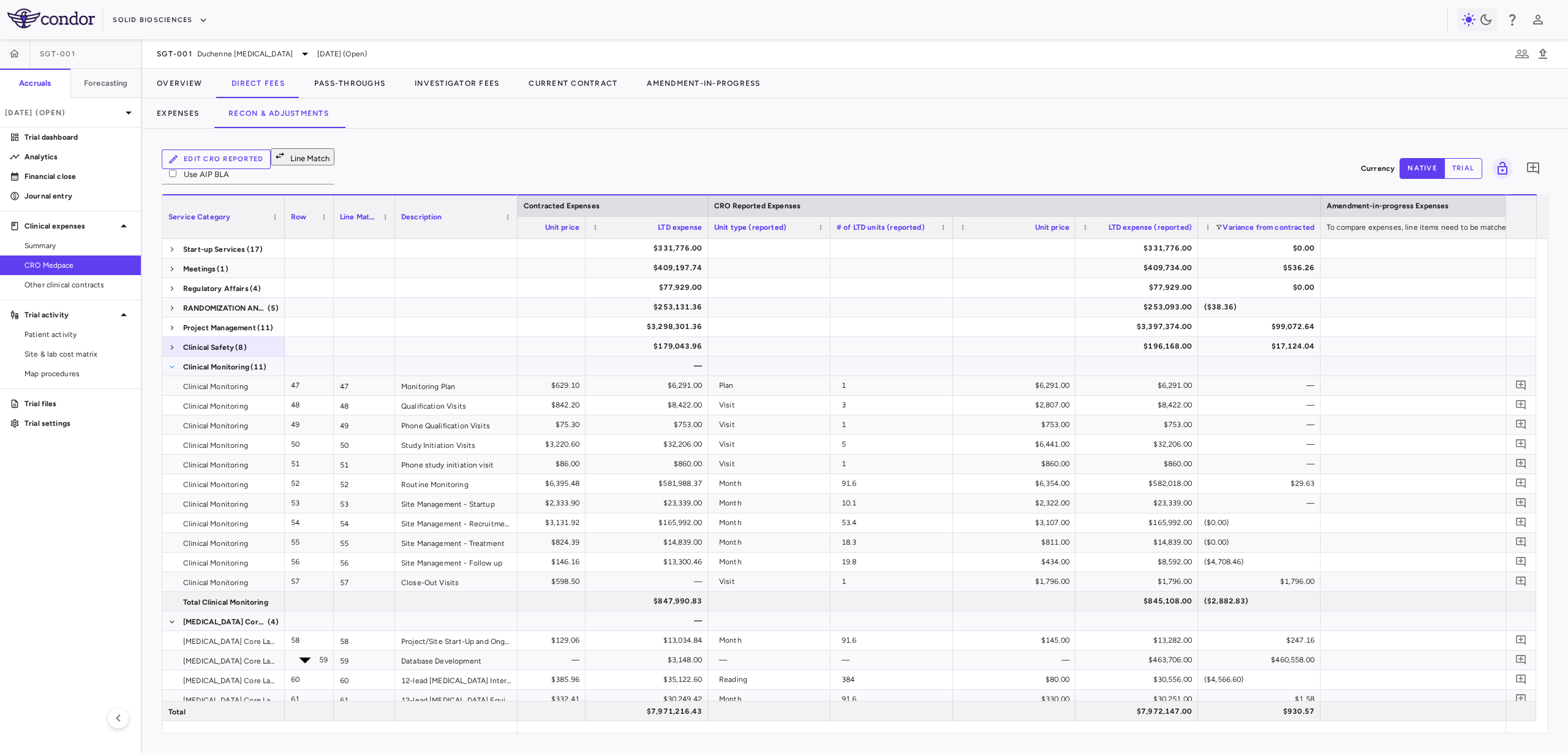
click at [174, 363] on span at bounding box center [172, 367] width 7 height 7
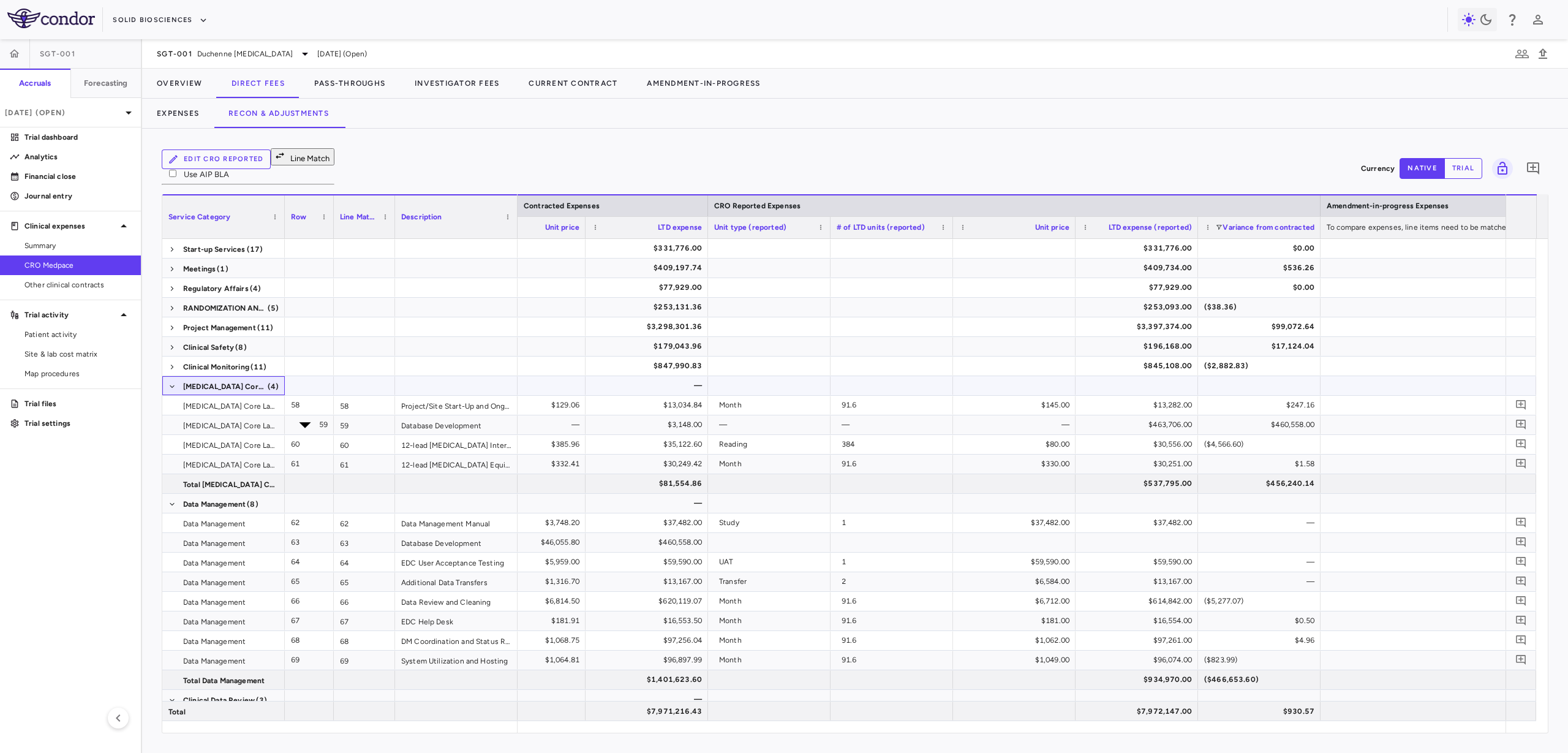
click at [174, 377] on span at bounding box center [172, 386] width 7 height 19
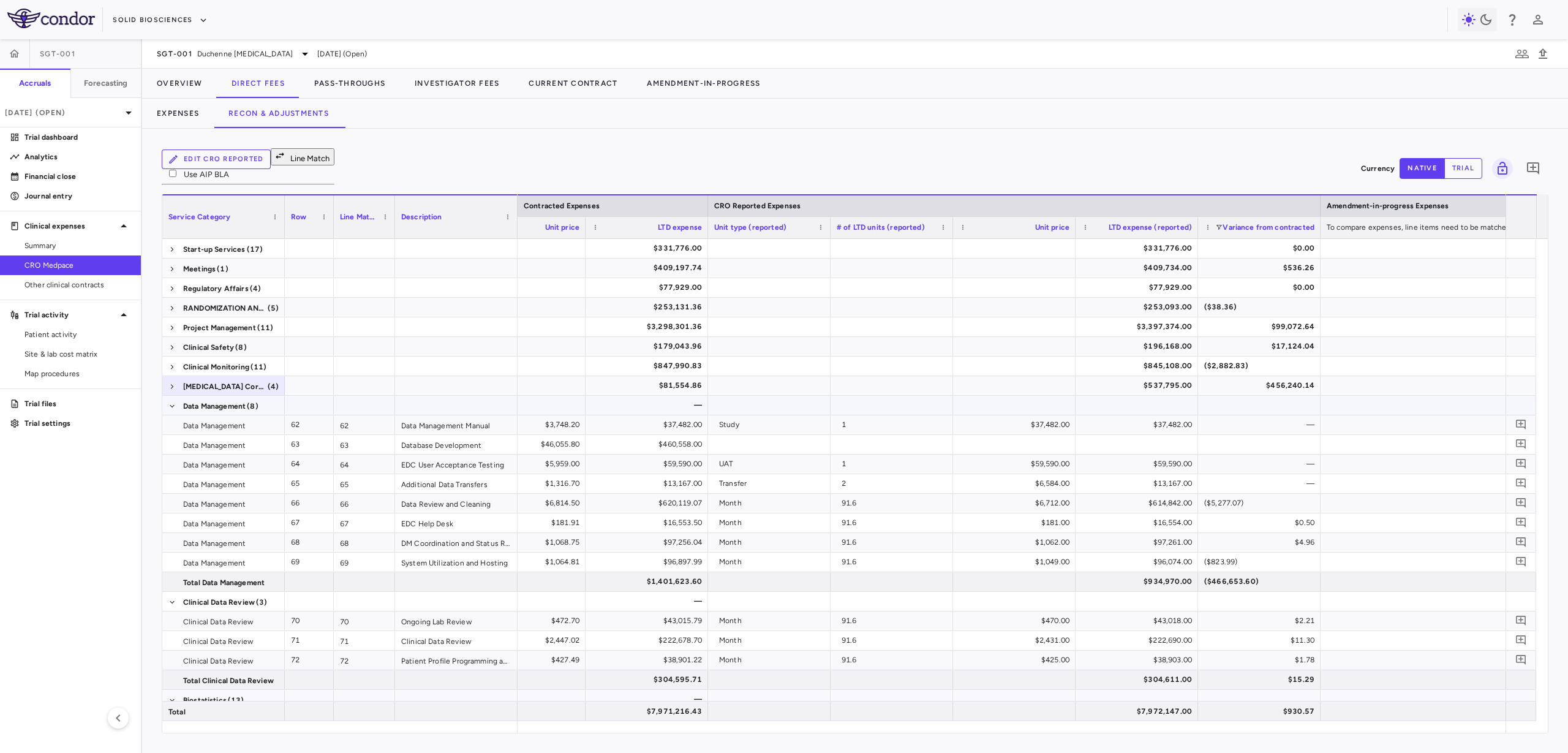
click at [174, 396] on span at bounding box center [172, 406] width 7 height 19
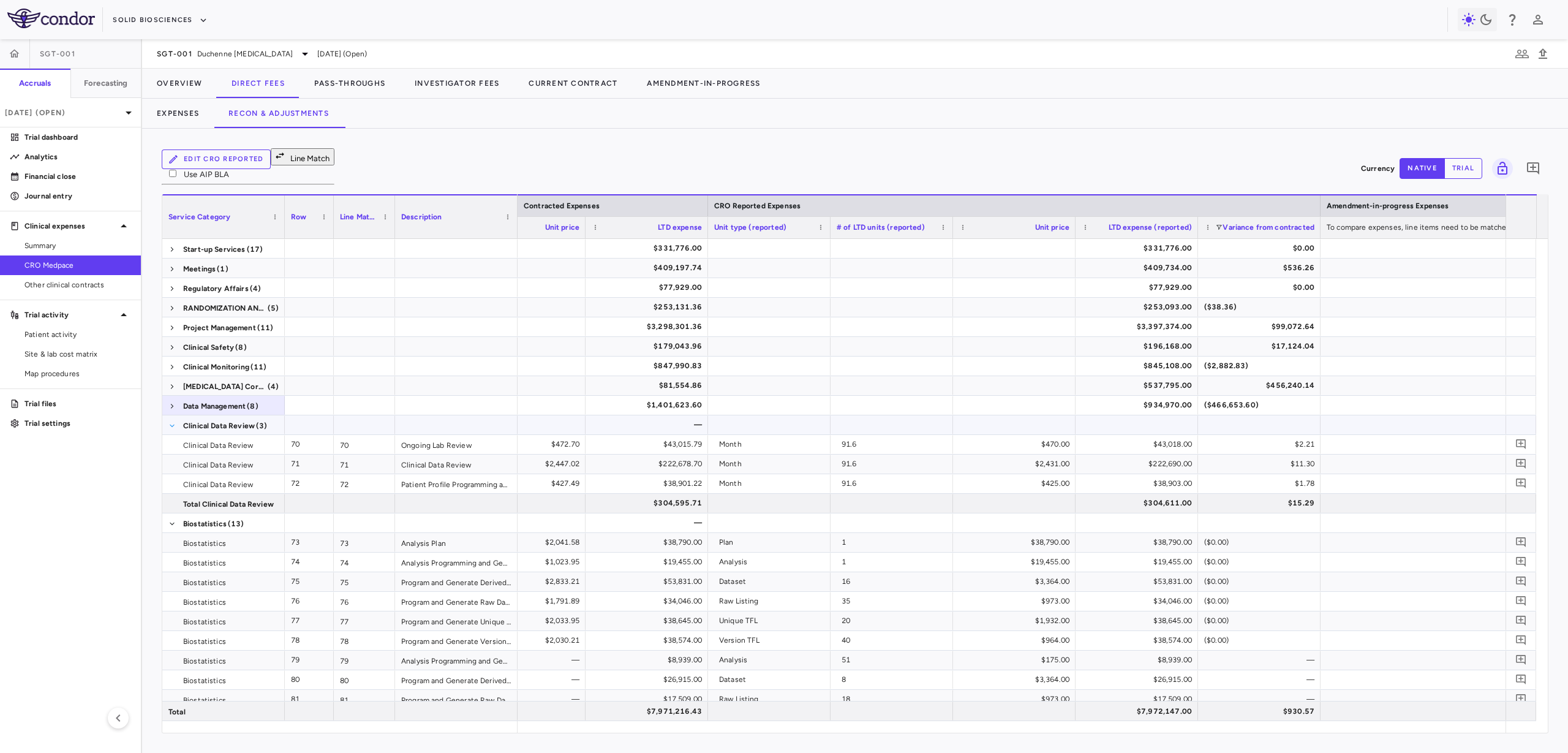
click at [174, 422] on span at bounding box center [172, 426] width 7 height 7
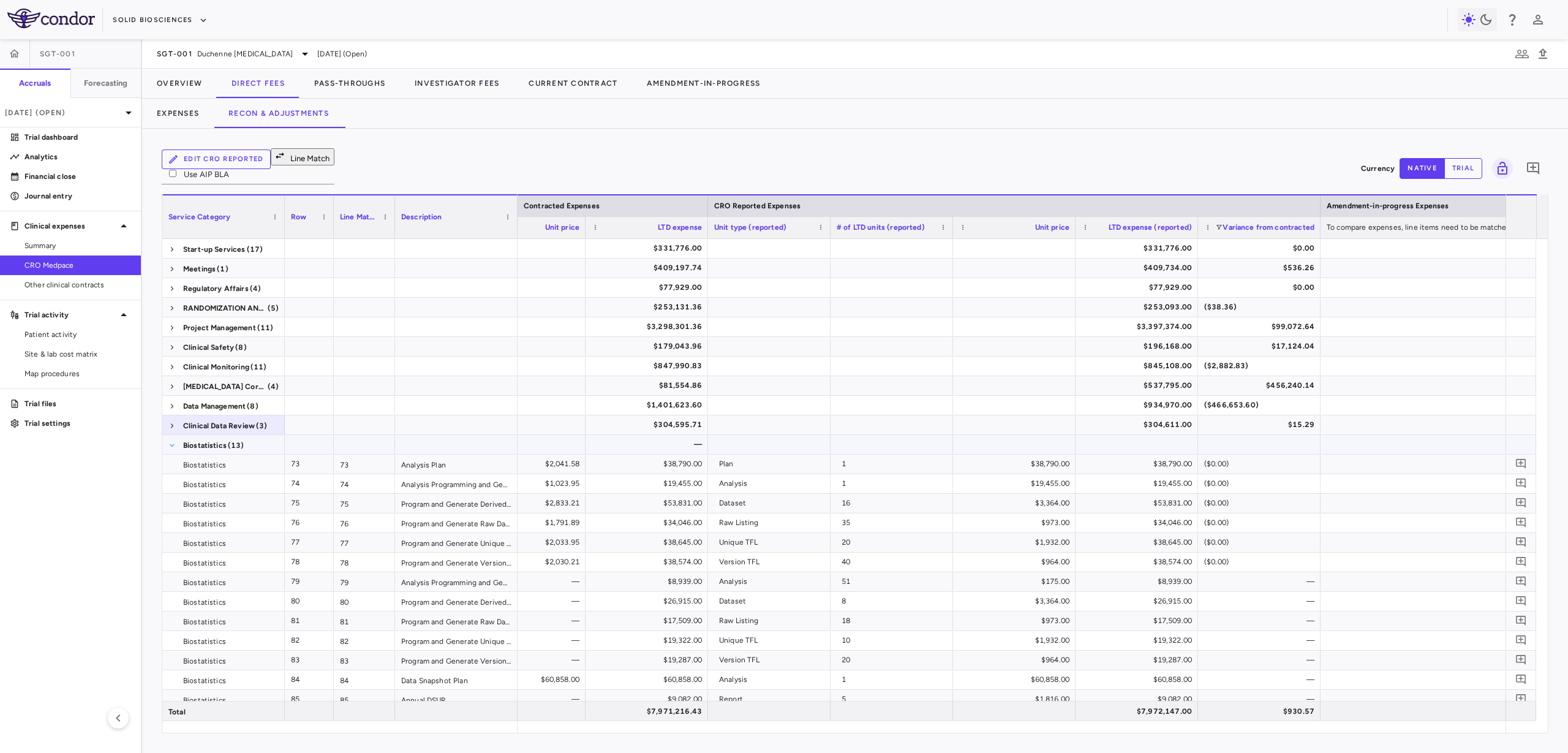
click at [172, 442] on span at bounding box center [172, 445] width 7 height 7
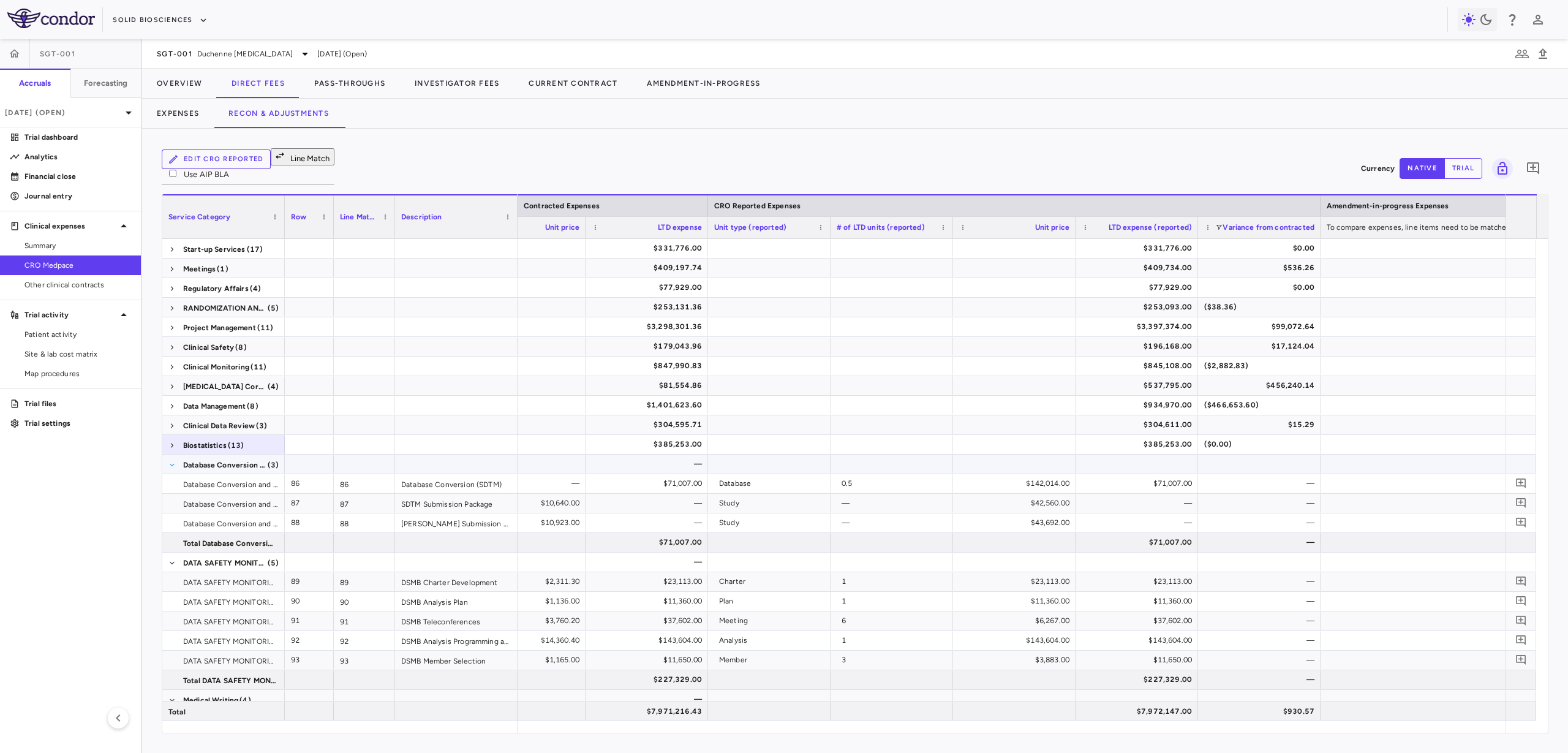
click at [170, 462] on span at bounding box center [172, 465] width 7 height 7
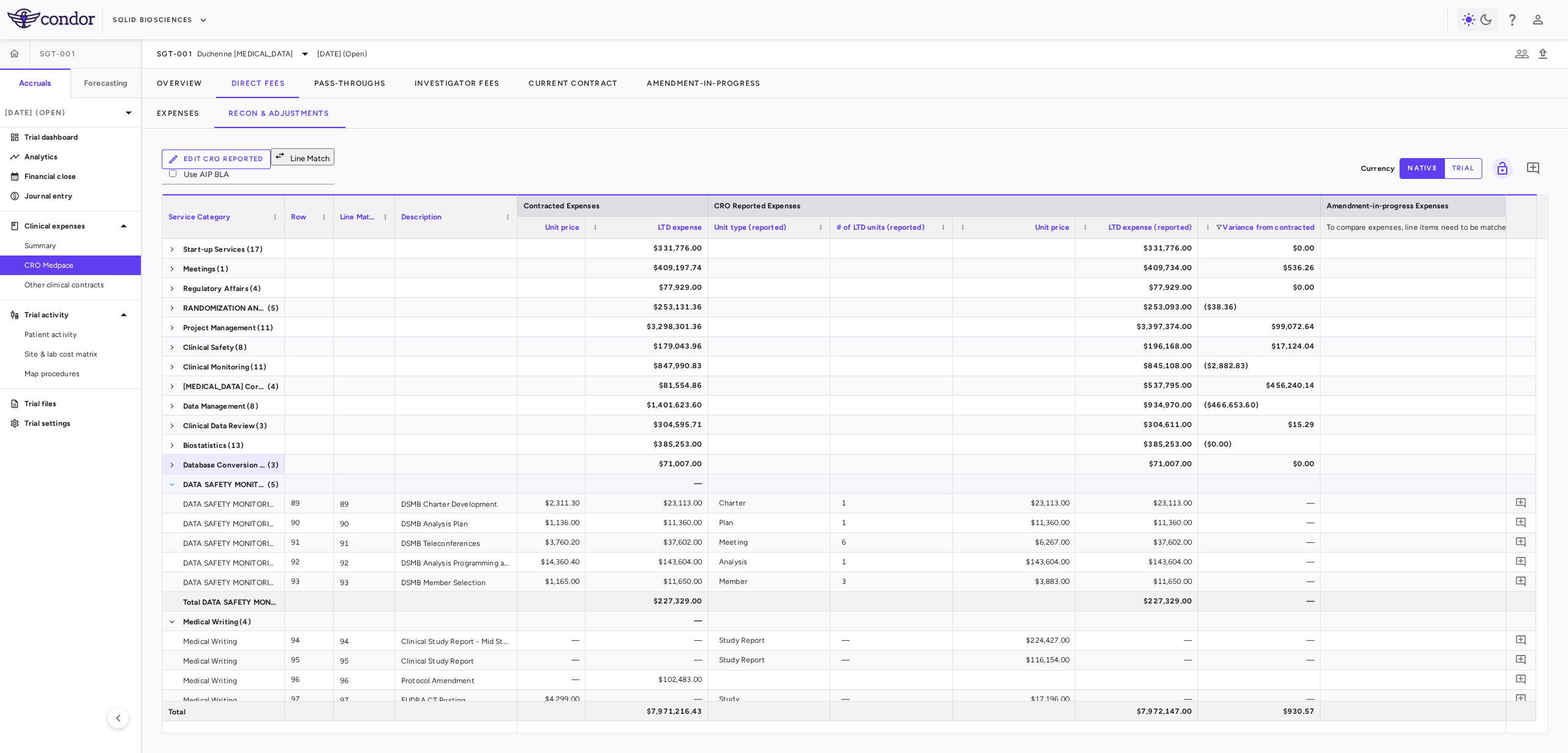
click at [171, 481] on span at bounding box center [172, 484] width 7 height 7
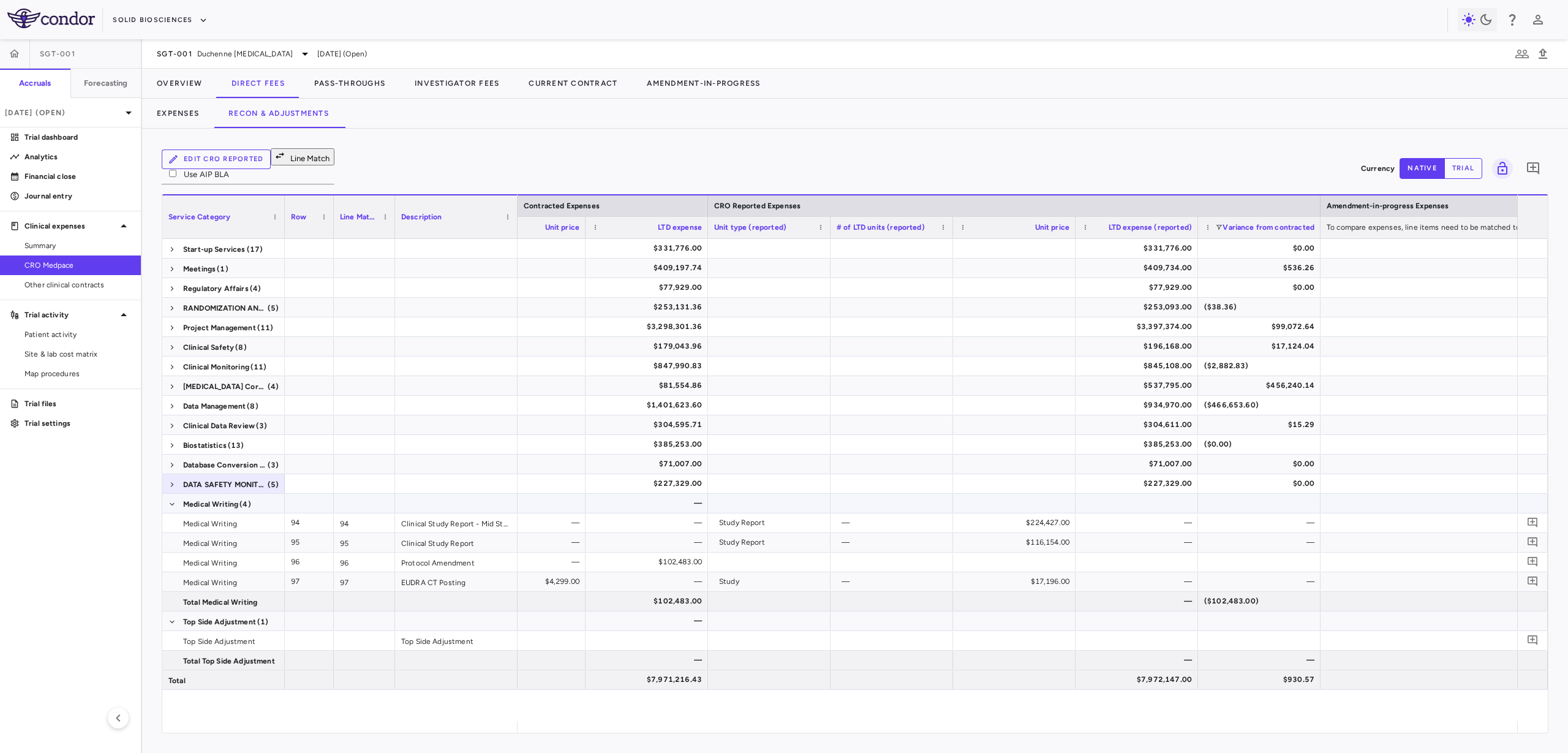
click at [171, 494] on span at bounding box center [172, 504] width 7 height 19
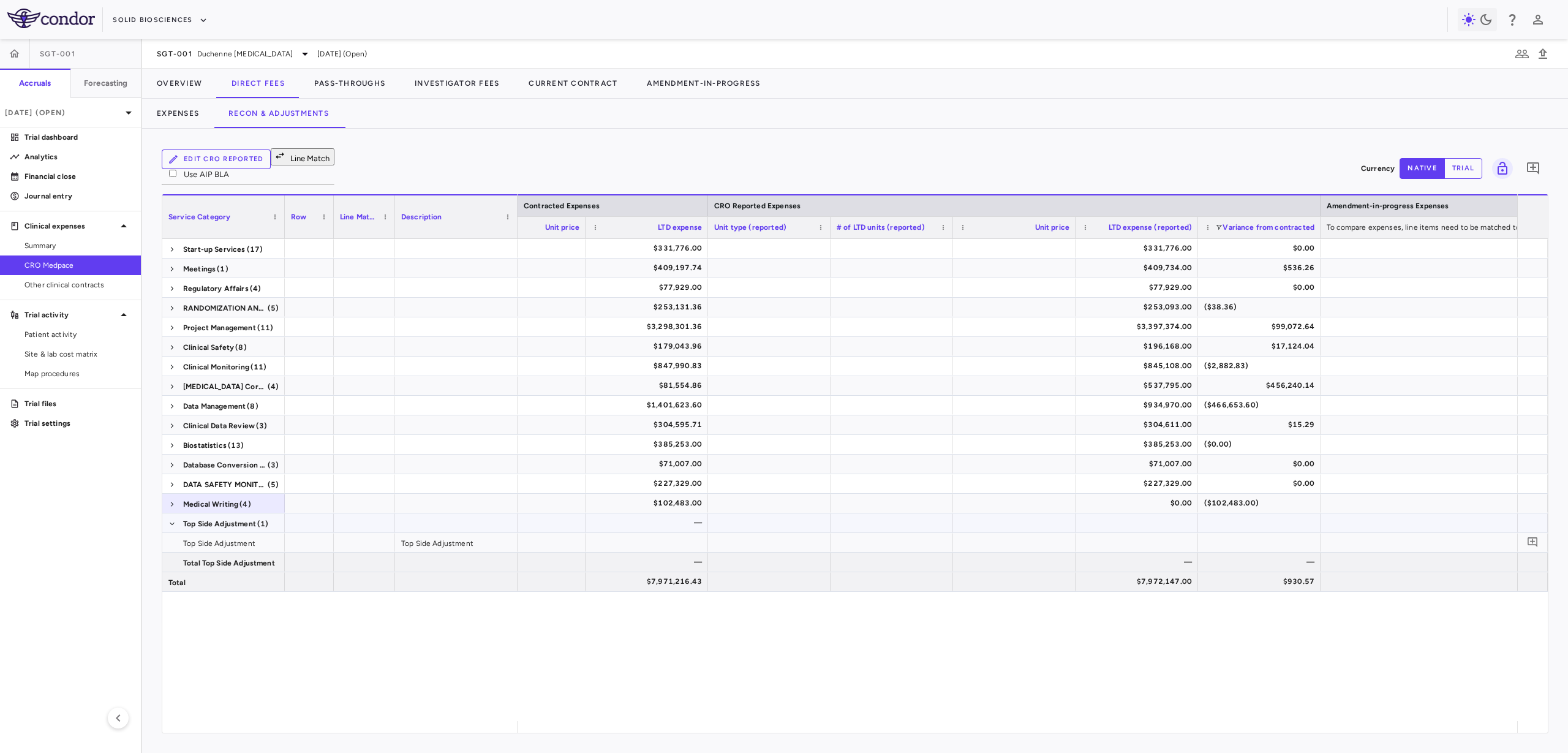
click at [171, 514] on span at bounding box center [172, 524] width 7 height 19
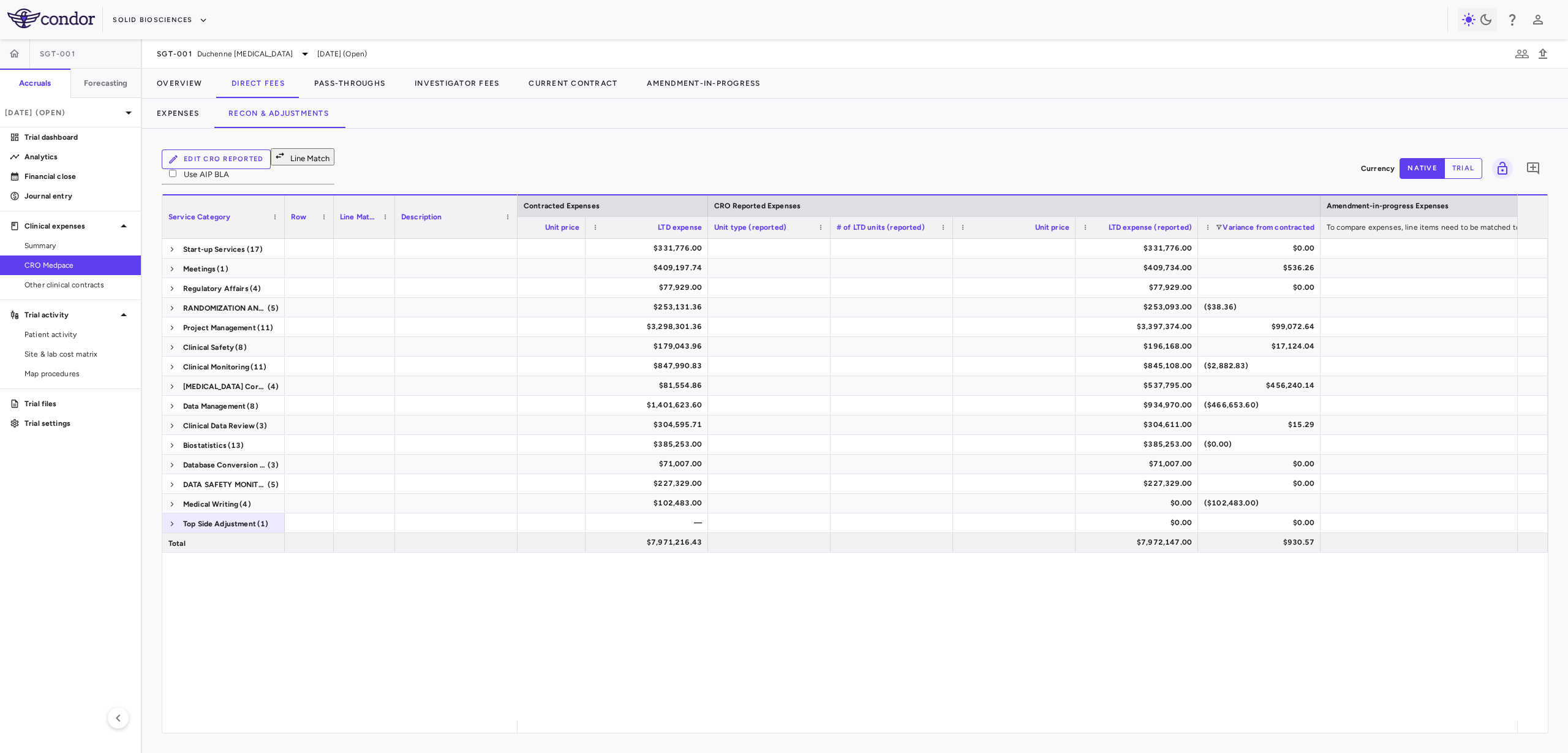
click at [889, 588] on div "$409,197.74 $409,734.00 $536.26 $77,929.00 $77,929.00 $0.00 $253,131.36 $253,09…" at bounding box center [1017, 480] width 999 height 482
click at [173, 403] on span at bounding box center [172, 406] width 7 height 7
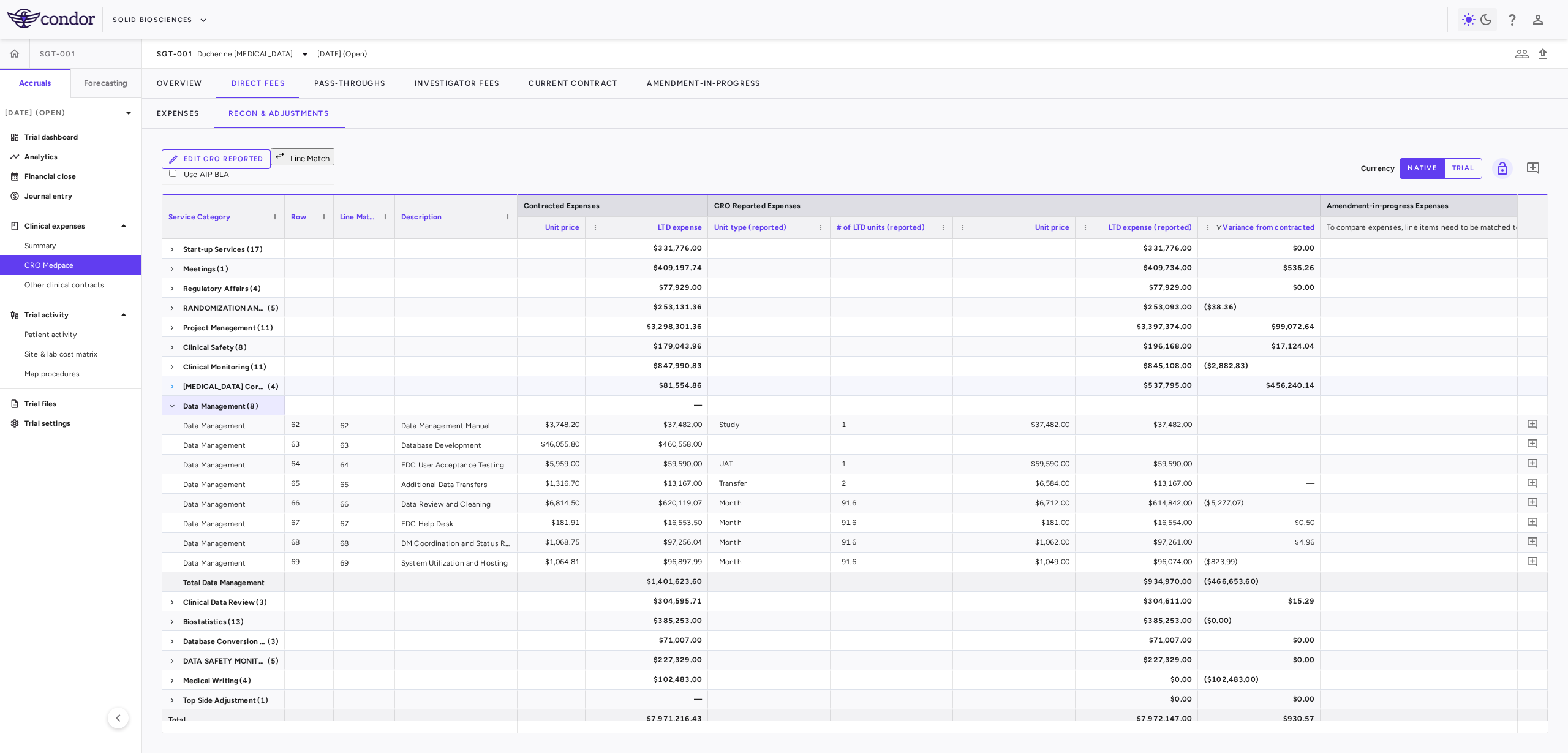
click at [171, 383] on span at bounding box center [172, 386] width 7 height 7
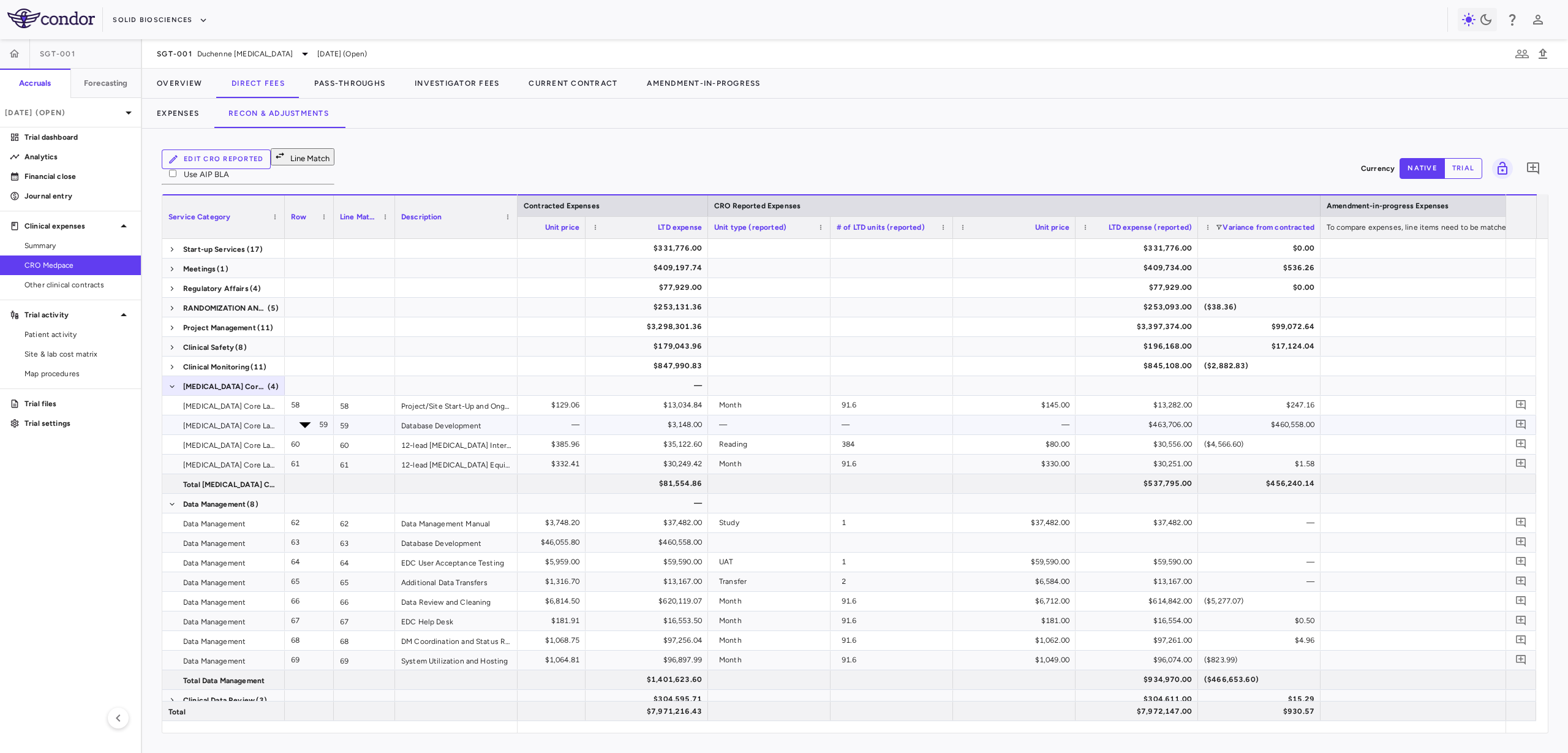
click at [1297, 415] on div "$460,558.00" at bounding box center [1262, 424] width 105 height 19
click at [1166, 415] on div "$463,706.00" at bounding box center [1139, 424] width 105 height 19
click at [691, 417] on div "$3,148.00" at bounding box center [649, 424] width 105 height 19
click at [1154, 593] on div "$614,842.00" at bounding box center [1143, 601] width 105 height 19
click at [1177, 578] on div "$13,167.00" at bounding box center [1143, 581] width 105 height 19
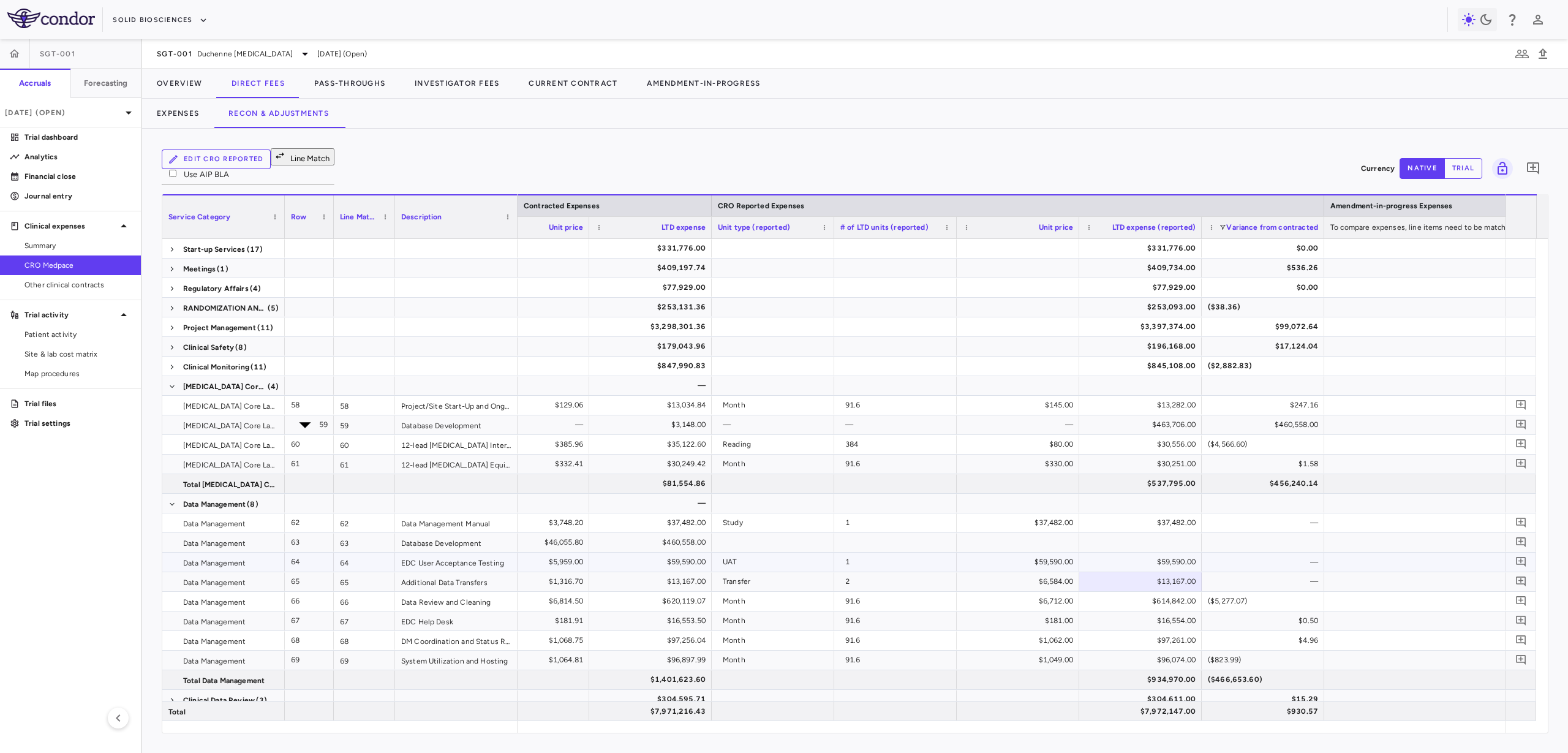
click at [1243, 554] on div "—" at bounding box center [1265, 562] width 105 height 19
click at [1261, 533] on div at bounding box center [1263, 542] width 123 height 19
click at [1162, 536] on div at bounding box center [1141, 542] width 123 height 19
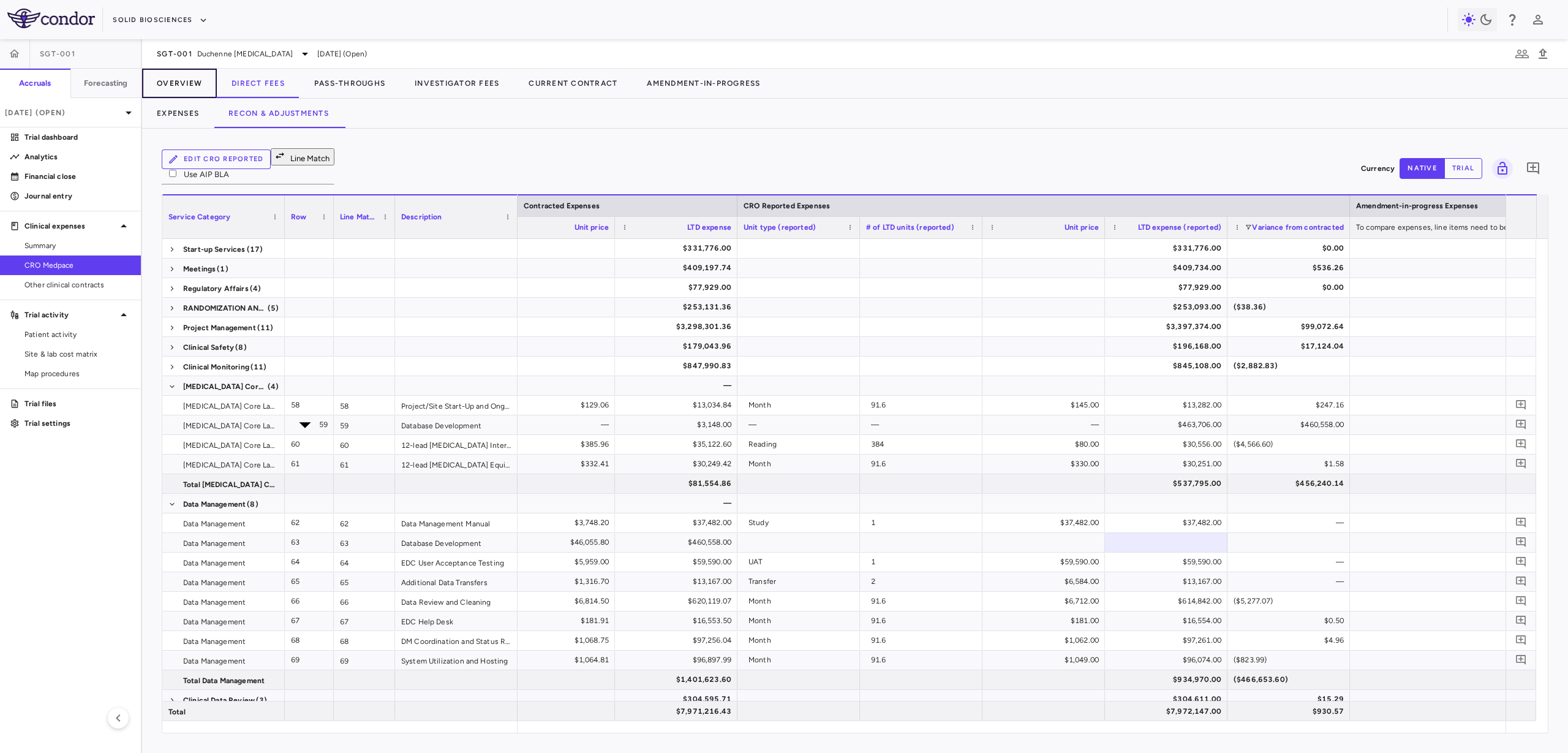
click at [202, 84] on button "Overview" at bounding box center [179, 83] width 75 height 29
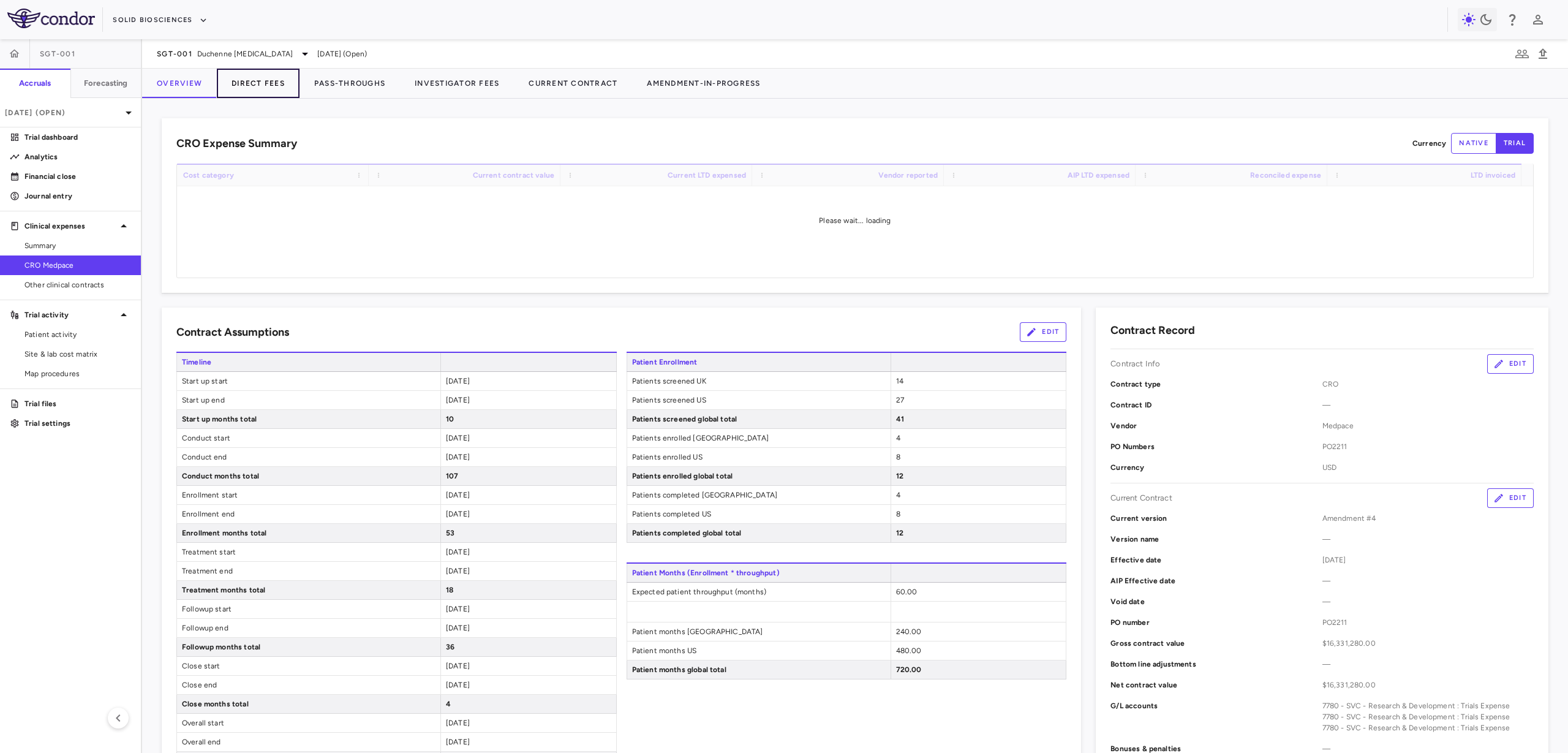
click at [247, 82] on button "Direct Fees" at bounding box center [258, 83] width 83 height 29
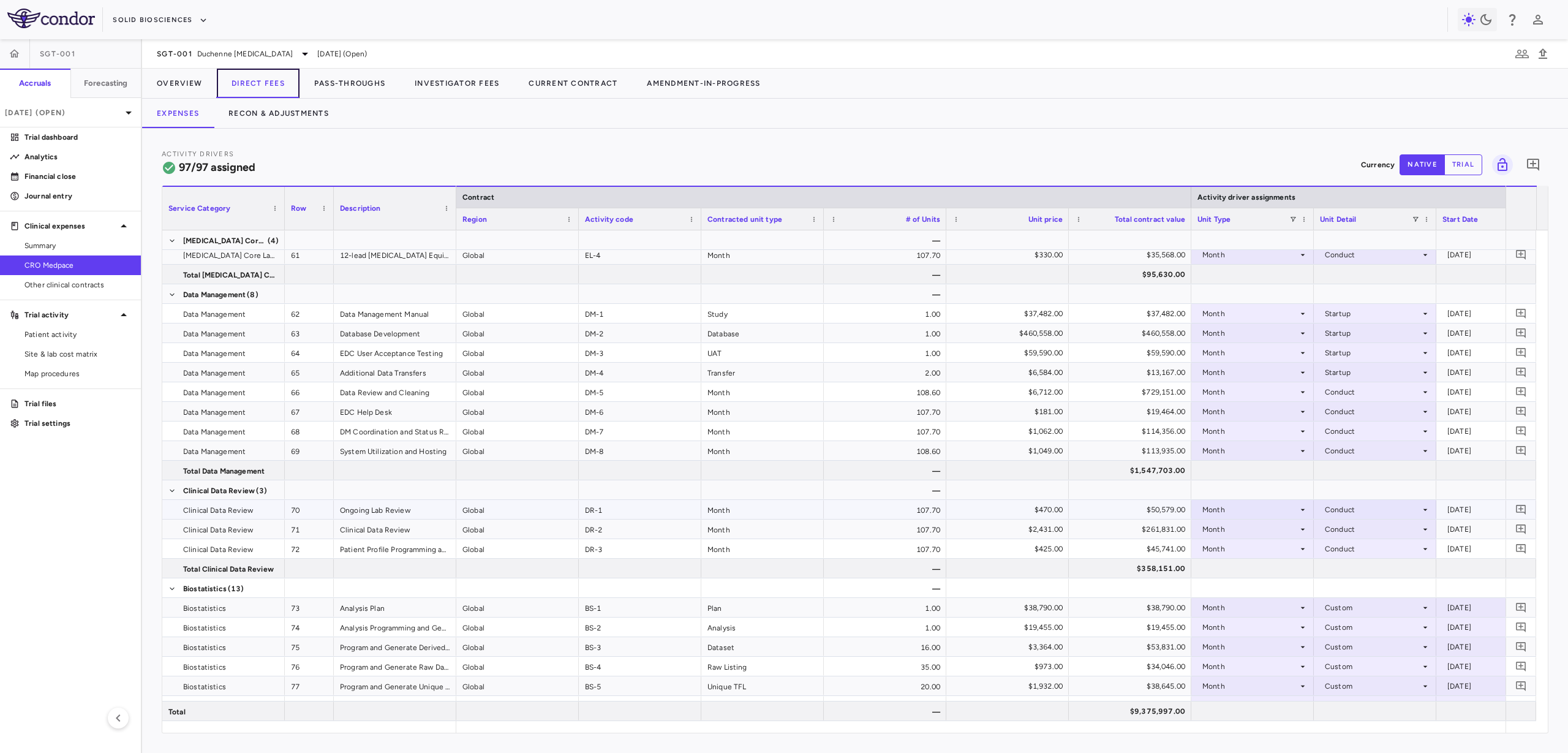
scroll to position [1455, 0]
click at [628, 336] on div "DM-2" at bounding box center [640, 333] width 123 height 19
click at [1027, 328] on div "$460,558.00" at bounding box center [1010, 333] width 105 height 19
click at [293, 117] on button "Recon & Adjustments" at bounding box center [279, 113] width 130 height 29
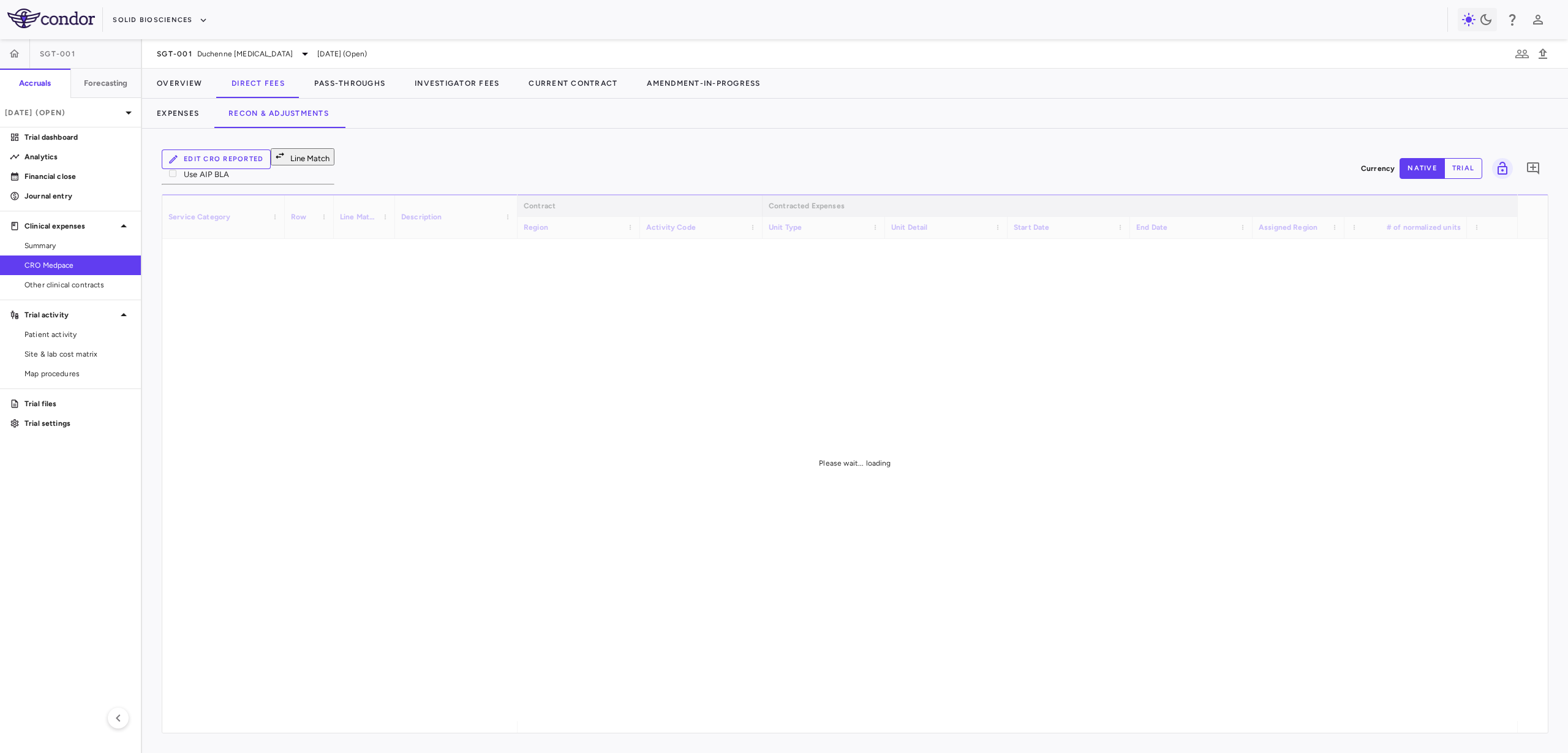
click at [318, 165] on button "Line Match" at bounding box center [303, 157] width 64 height 17
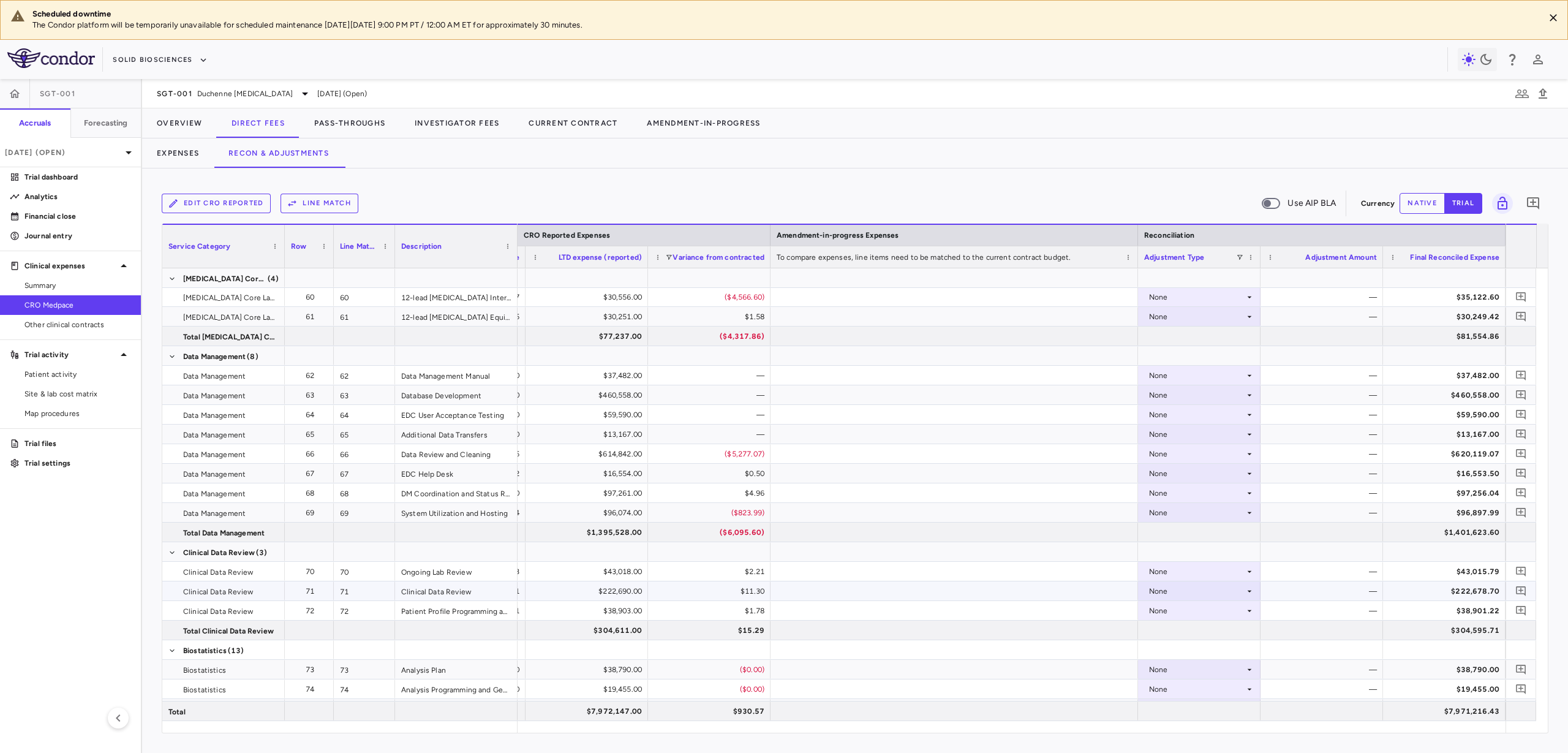
scroll to position [1455, 0]
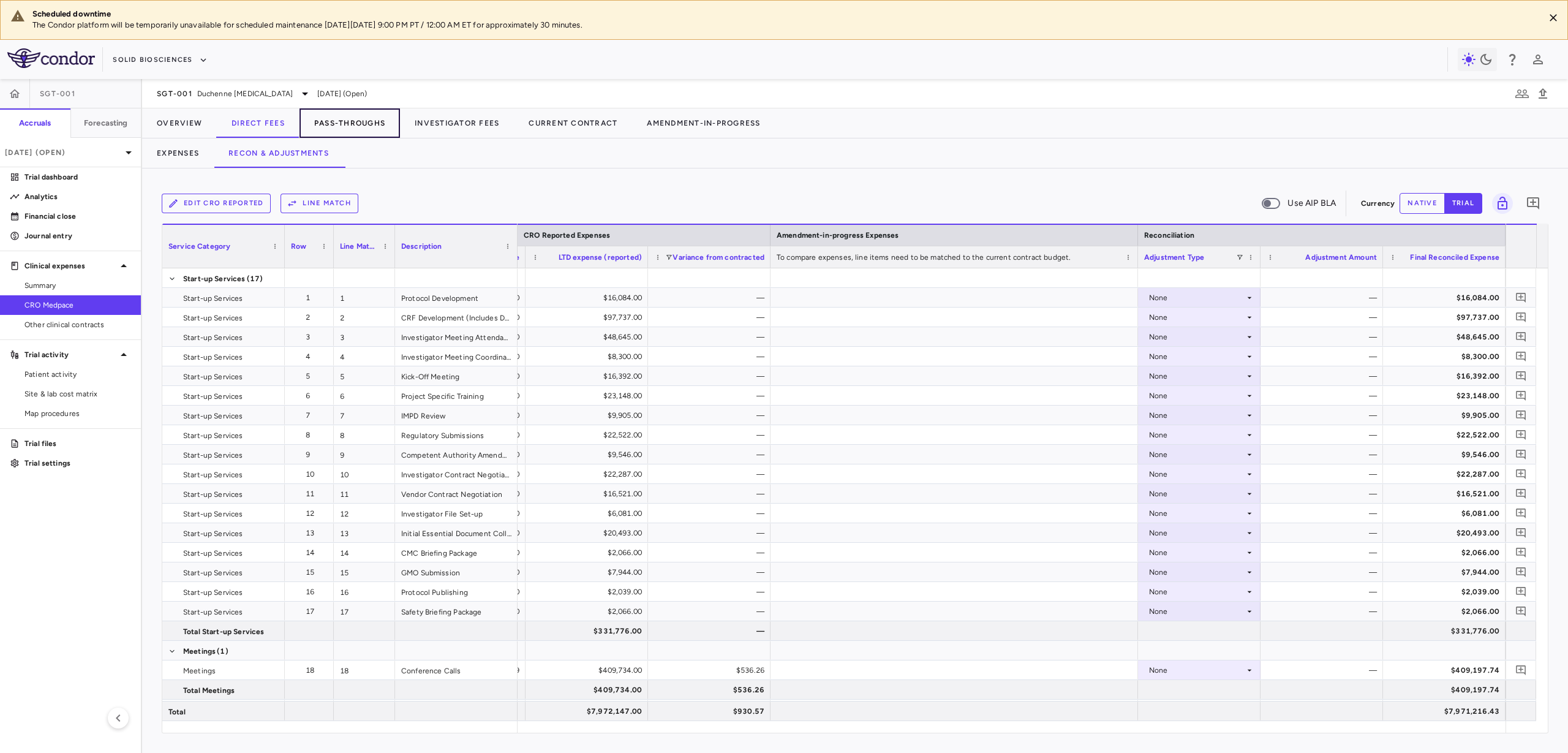
click at [369, 123] on button "Pass-Throughs" at bounding box center [349, 123] width 101 height 29
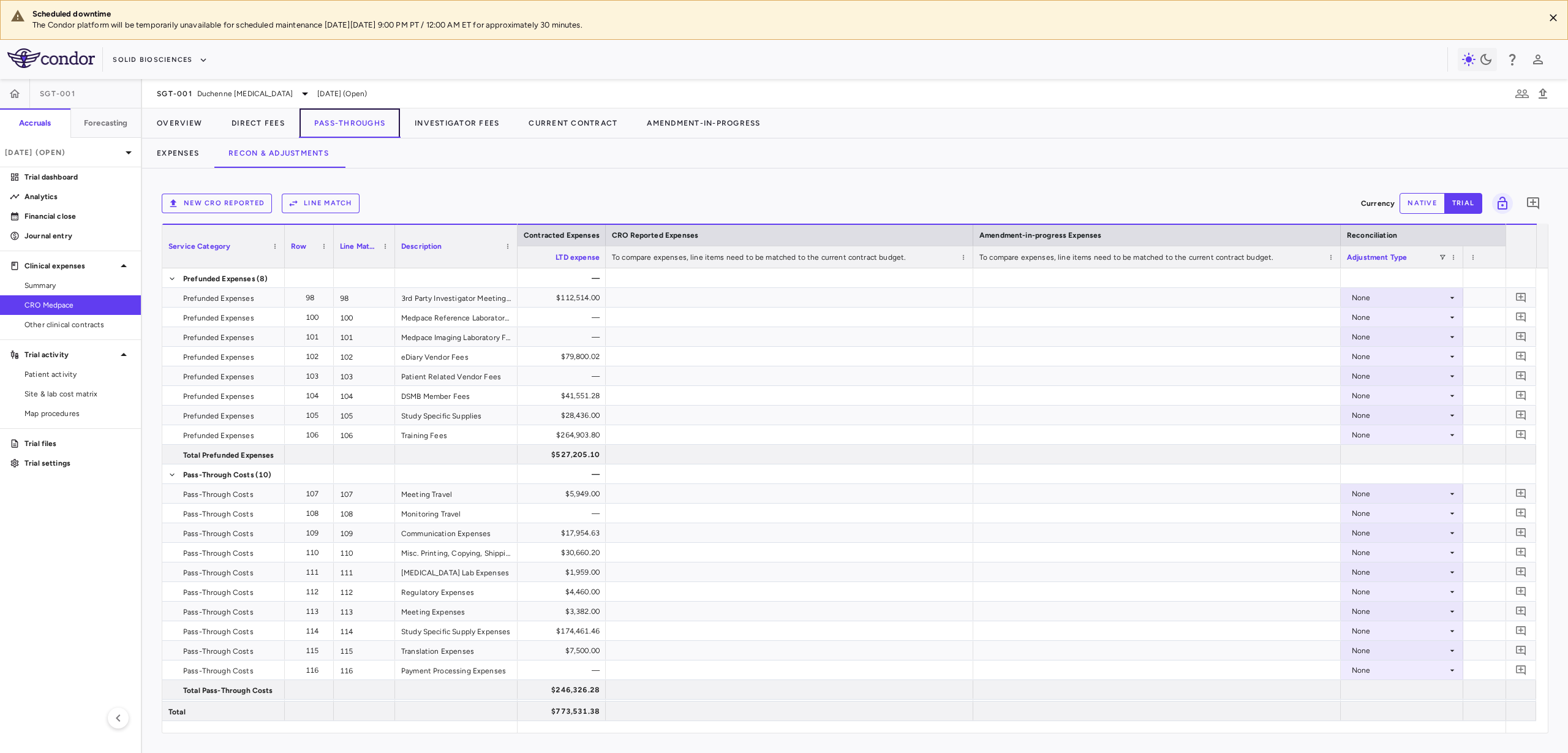
scroll to position [0, 1263]
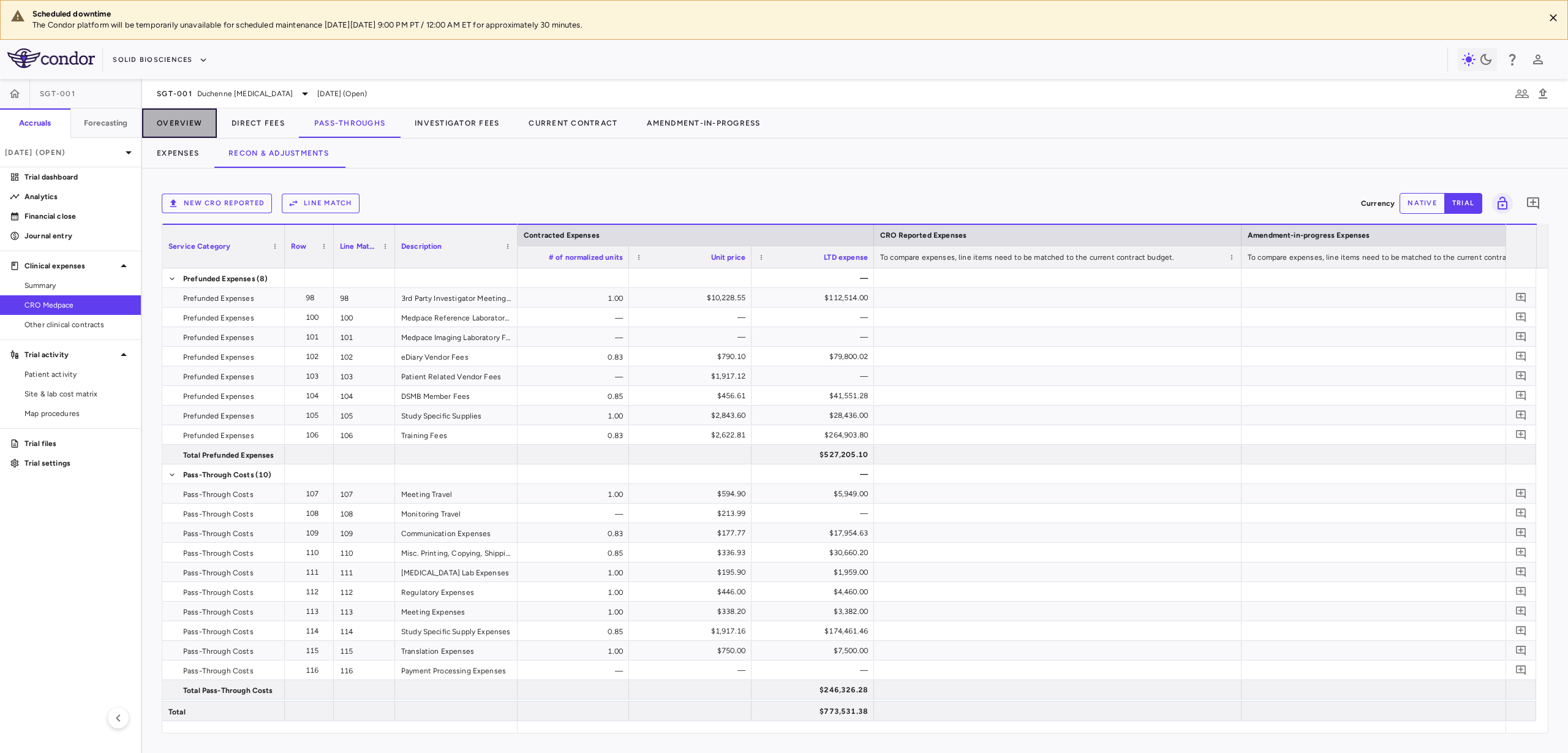
click at [189, 115] on button "Overview" at bounding box center [179, 123] width 75 height 29
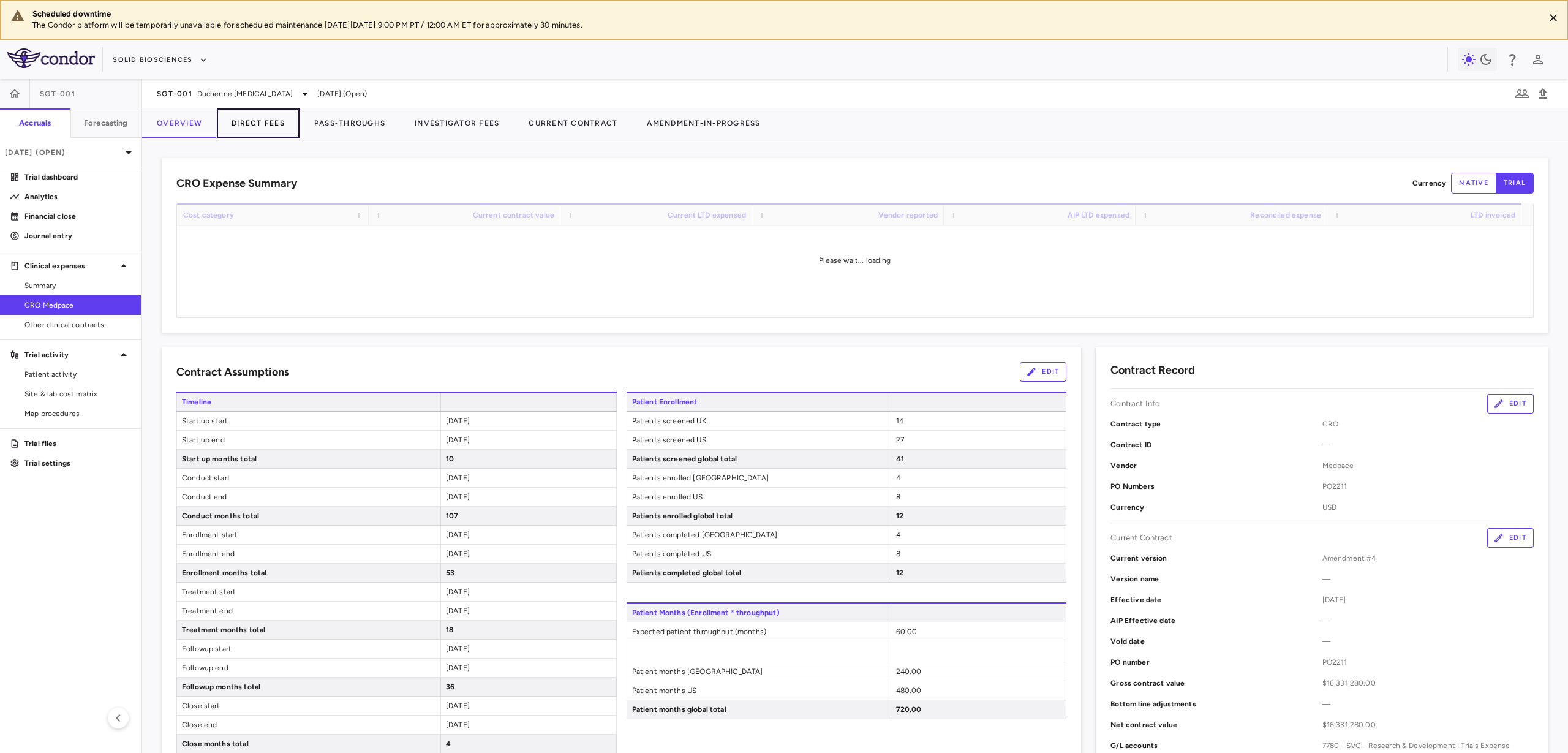
click at [274, 123] on button "Direct Fees" at bounding box center [258, 123] width 83 height 29
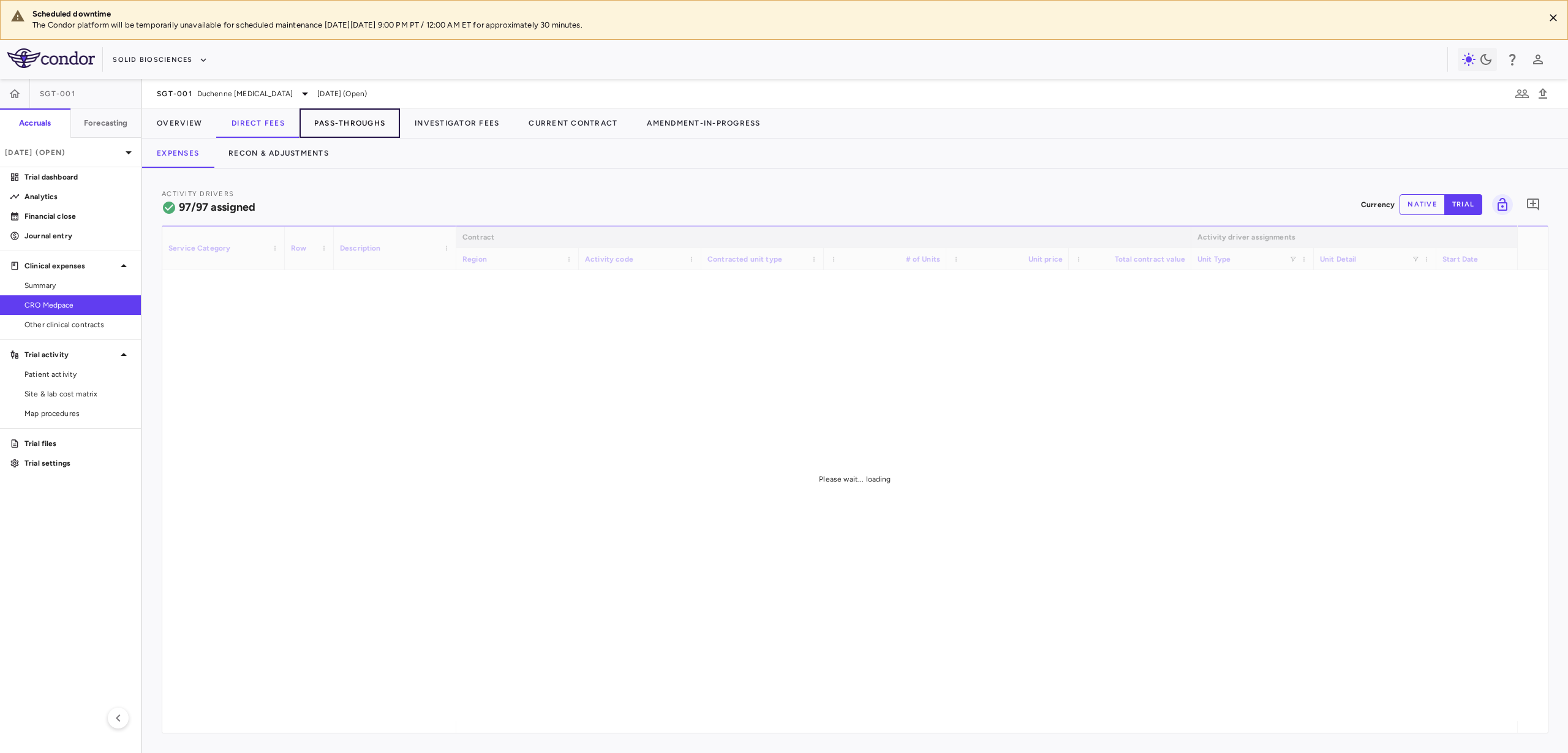
click at [321, 111] on button "Pass-Throughs" at bounding box center [349, 123] width 101 height 29
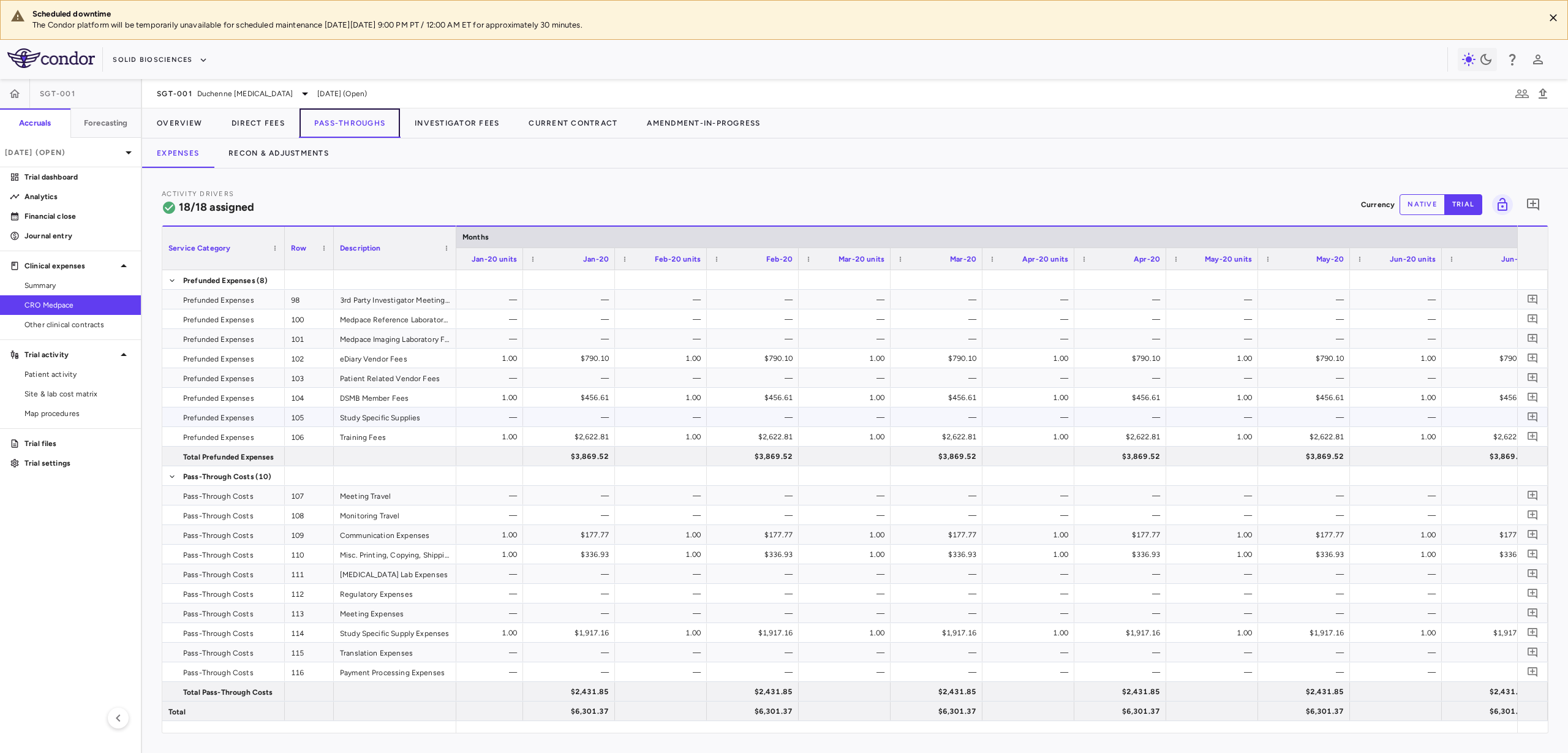
scroll to position [0, 8288]
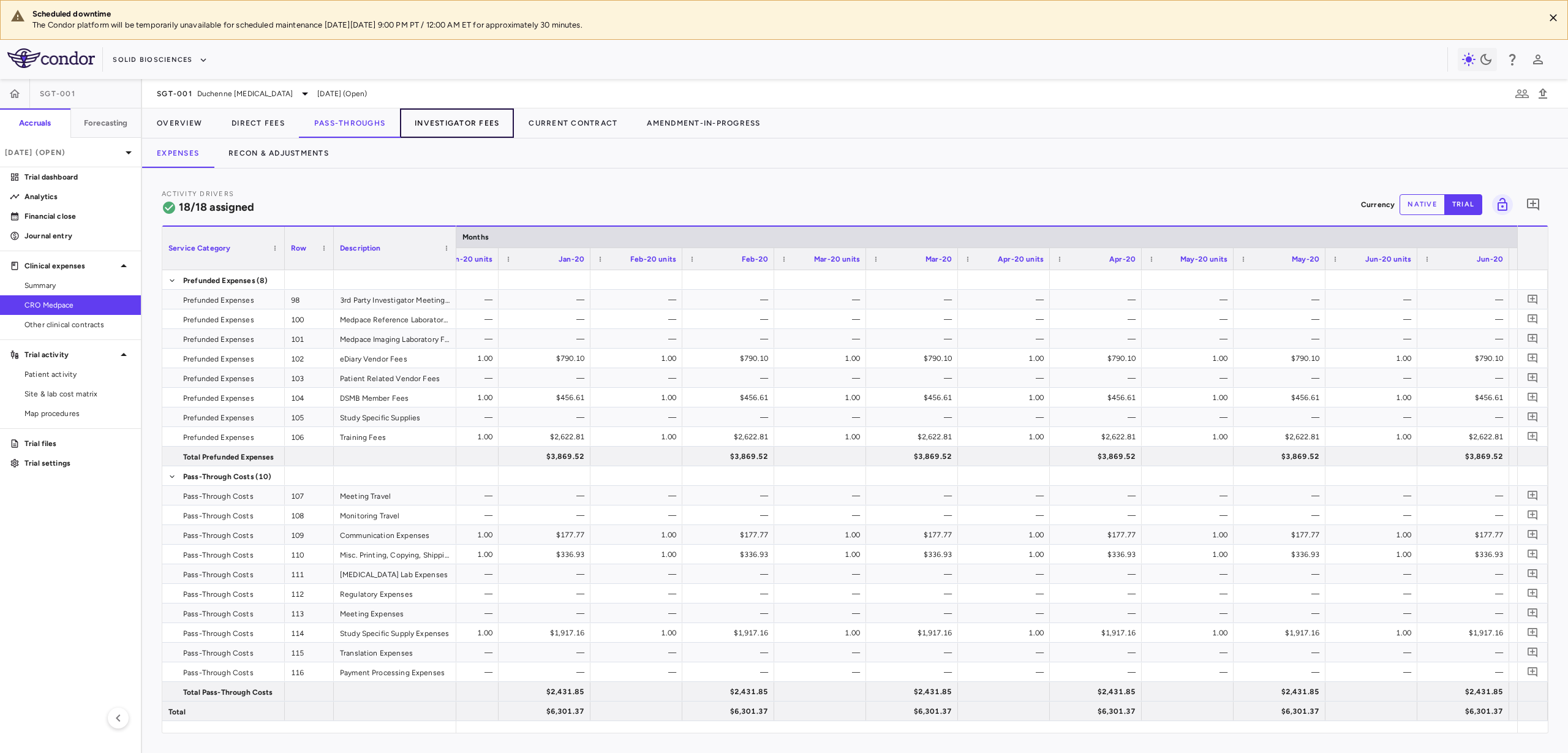
click at [479, 127] on button "Investigator Fees" at bounding box center [457, 123] width 114 height 29
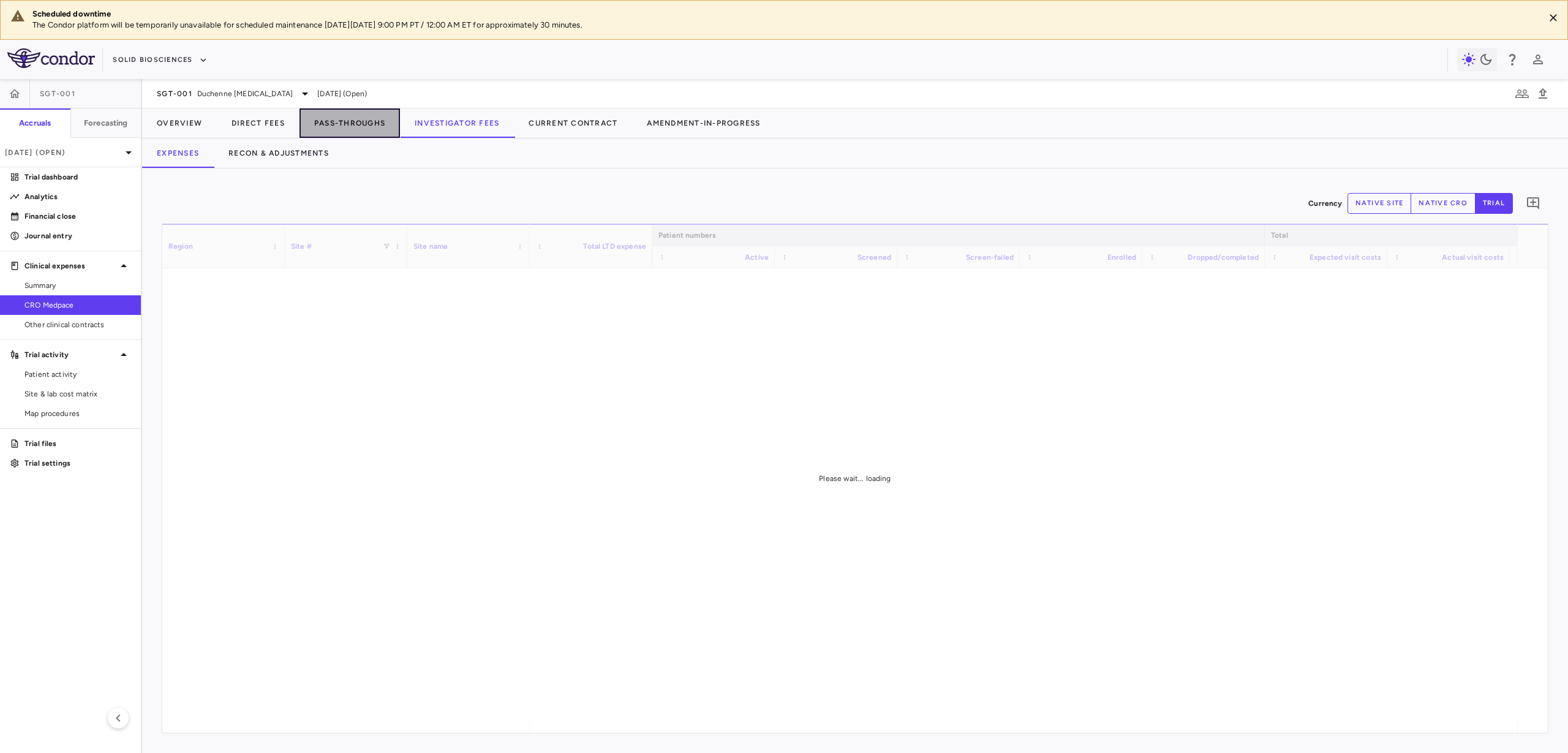
click at [369, 123] on button "Pass-Throughs" at bounding box center [349, 123] width 101 height 29
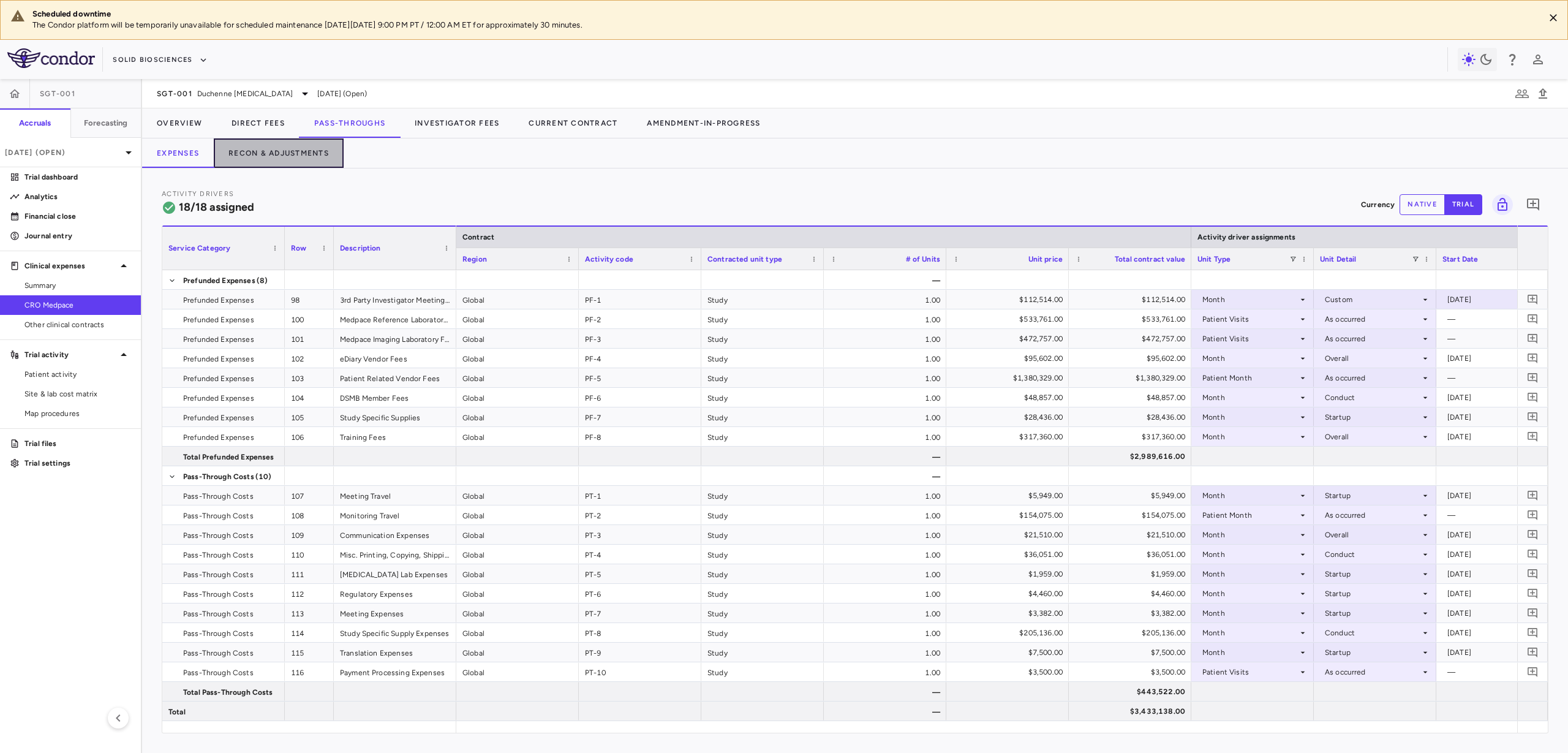
click at [321, 147] on button "Recon & Adjustments" at bounding box center [279, 153] width 130 height 29
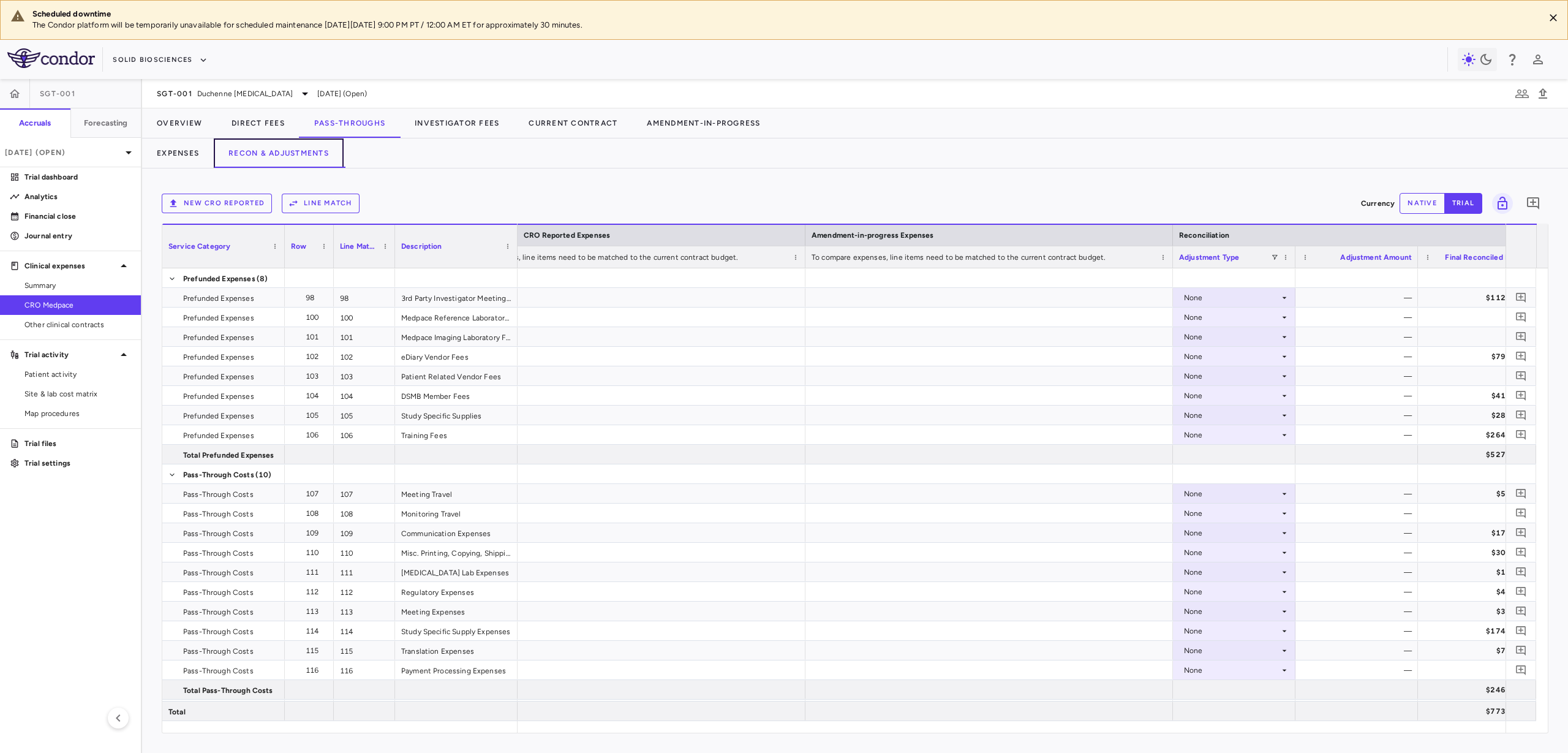
scroll to position [0, 1231]
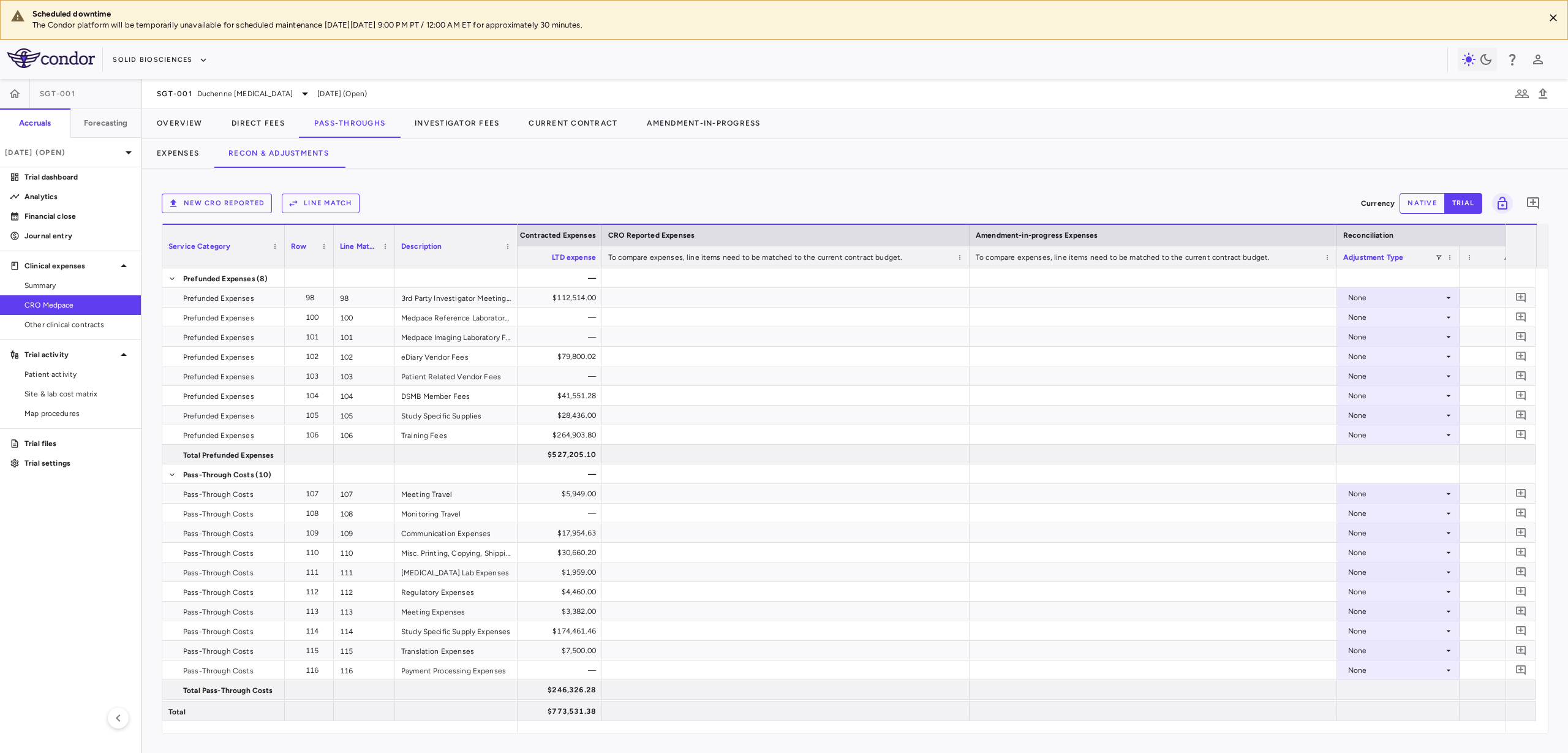
click at [1407, 201] on button "native" at bounding box center [1422, 203] width 45 height 21
click at [799, 279] on div at bounding box center [785, 277] width 367 height 19
click at [772, 322] on div at bounding box center [785, 317] width 367 height 19
drag, startPoint x: 765, startPoint y: 364, endPoint x: 757, endPoint y: 430, distance: 66.5
click at [765, 365] on div at bounding box center [785, 356] width 367 height 19
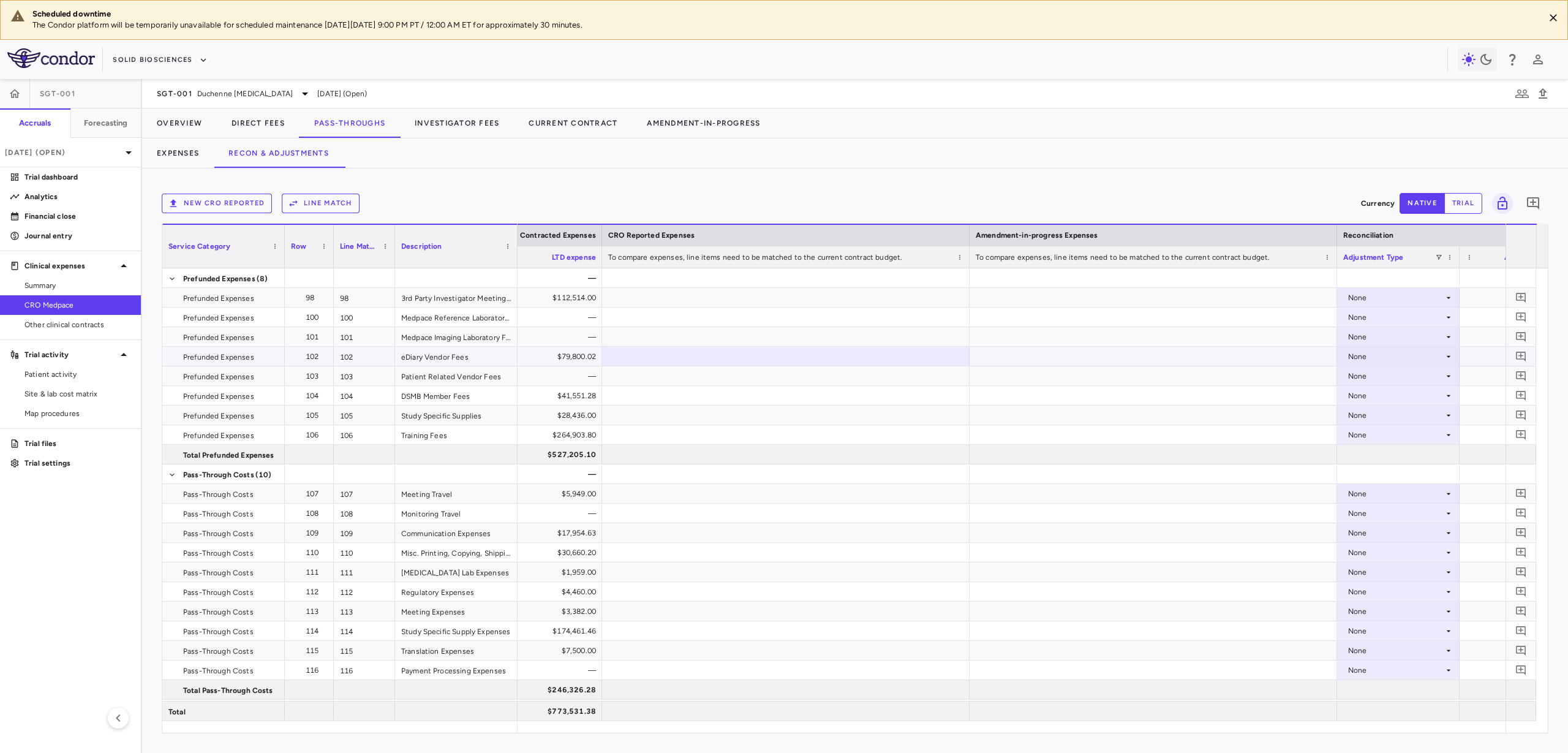
click at [757, 431] on div at bounding box center [785, 435] width 367 height 19
click at [754, 490] on div at bounding box center [785, 494] width 367 height 19
click at [755, 569] on div at bounding box center [785, 572] width 367 height 19
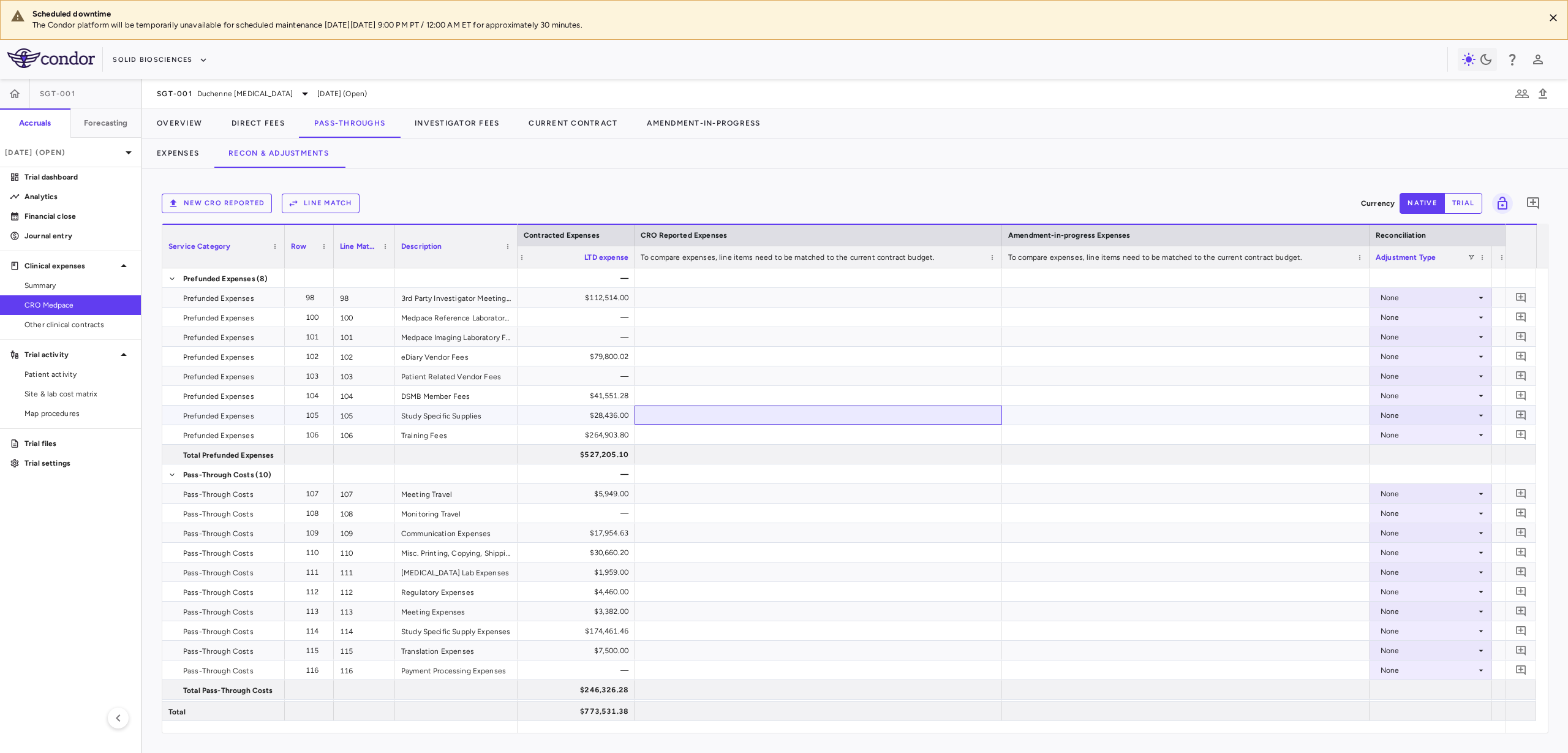
click at [788, 412] on div at bounding box center [818, 415] width 367 height 19
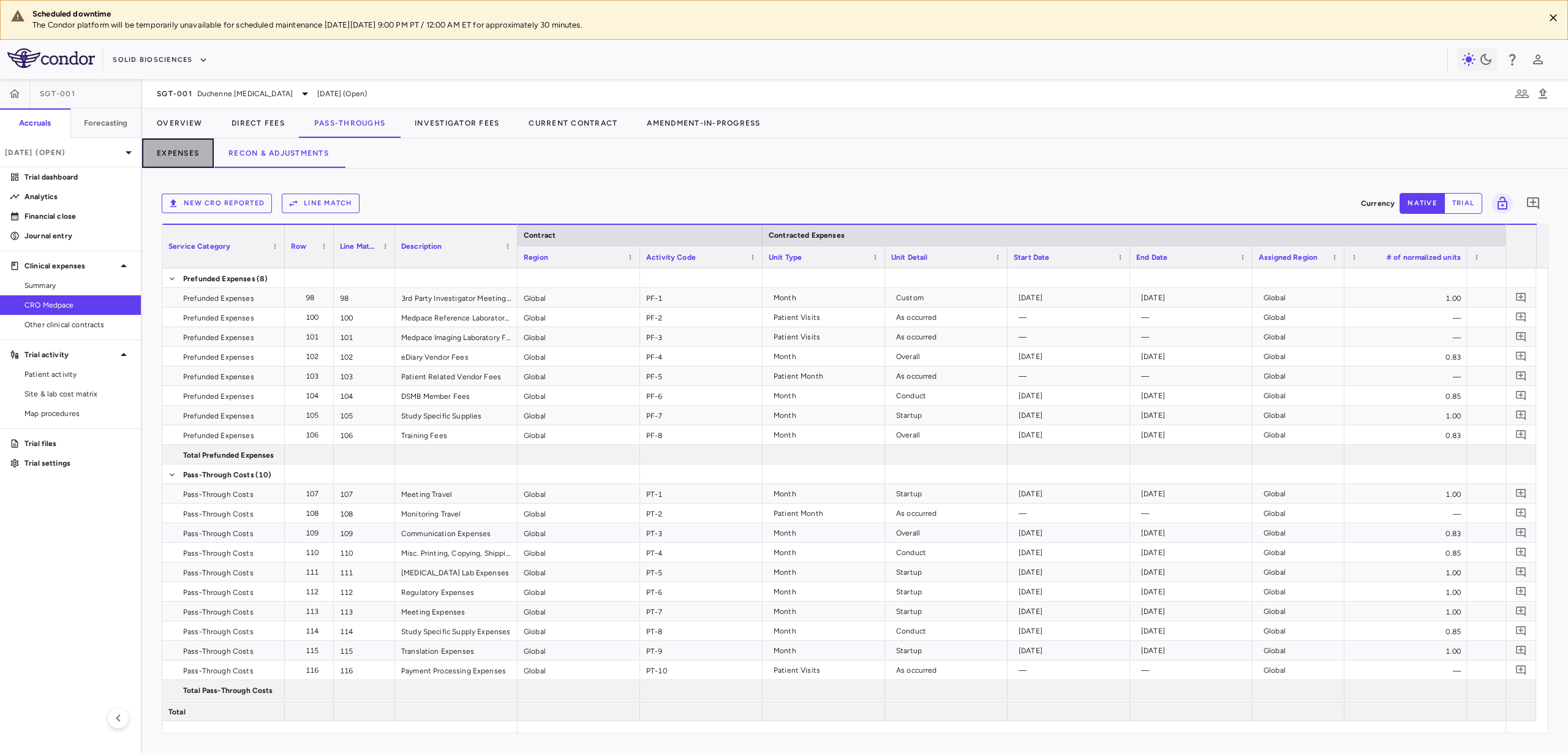
click at [209, 147] on button "Expenses" at bounding box center [177, 153] width 71 height 29
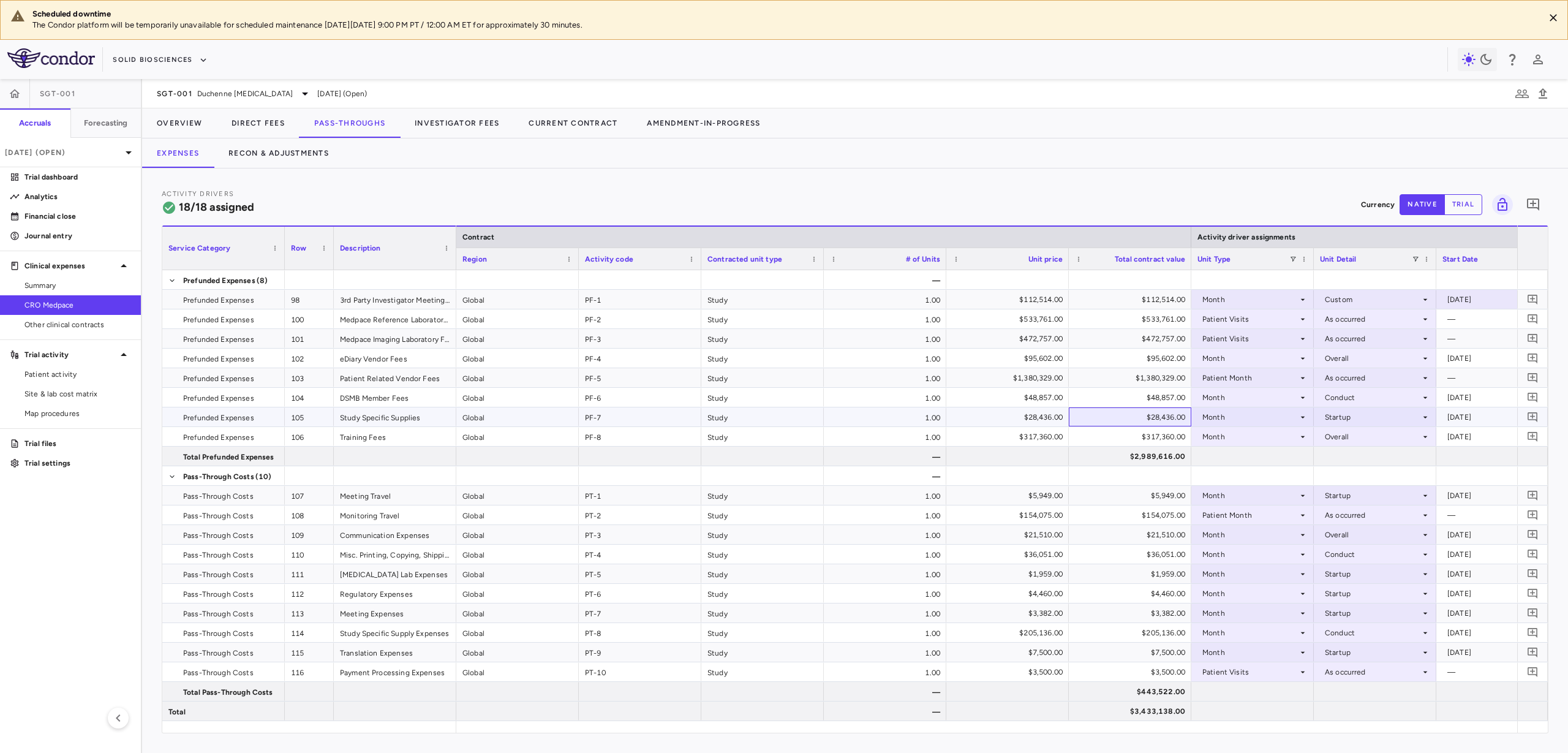
click at [1137, 418] on div "$28,436.00" at bounding box center [1133, 417] width 105 height 19
click at [1039, 637] on div "$205,136.00" at bounding box center [1010, 632] width 105 height 19
click at [1105, 635] on div "$205,136.00" at bounding box center [1133, 632] width 105 height 19
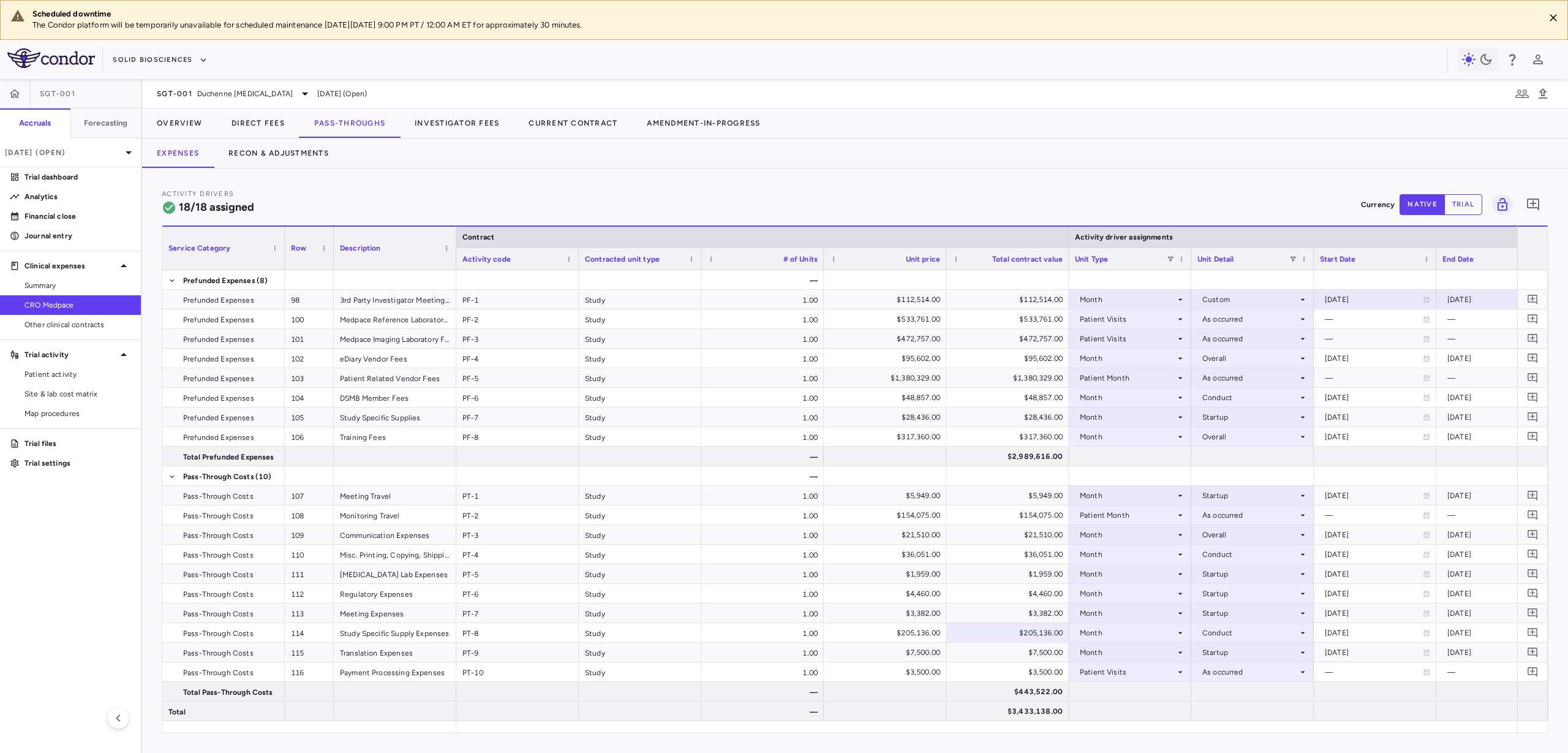
click at [581, 260] on div "Contracted unit type" at bounding box center [640, 258] width 123 height 22
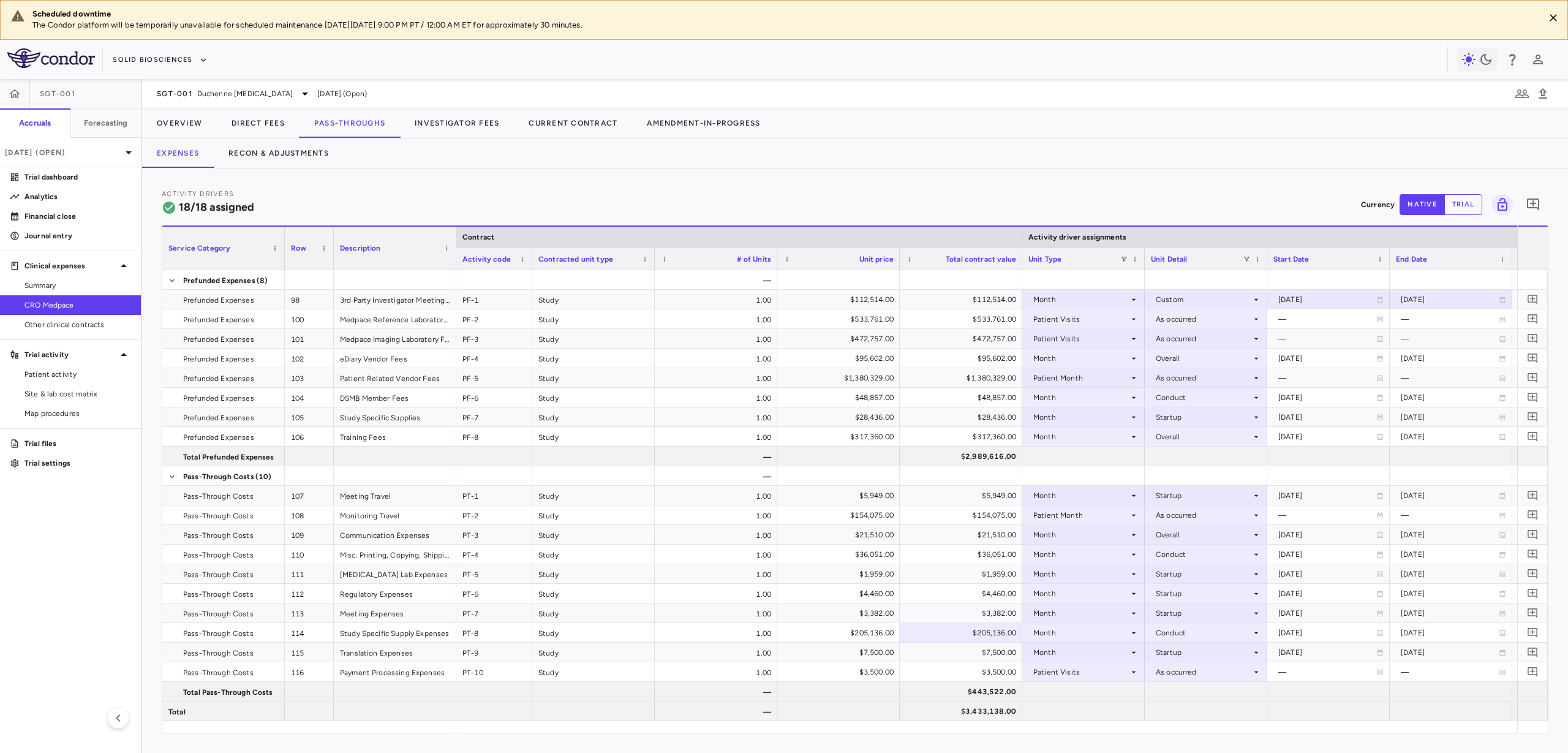
drag, startPoint x: 577, startPoint y: 260, endPoint x: 528, endPoint y: 265, distance: 49.3
click at [529, 265] on div at bounding box center [531, 259] width 5 height 21
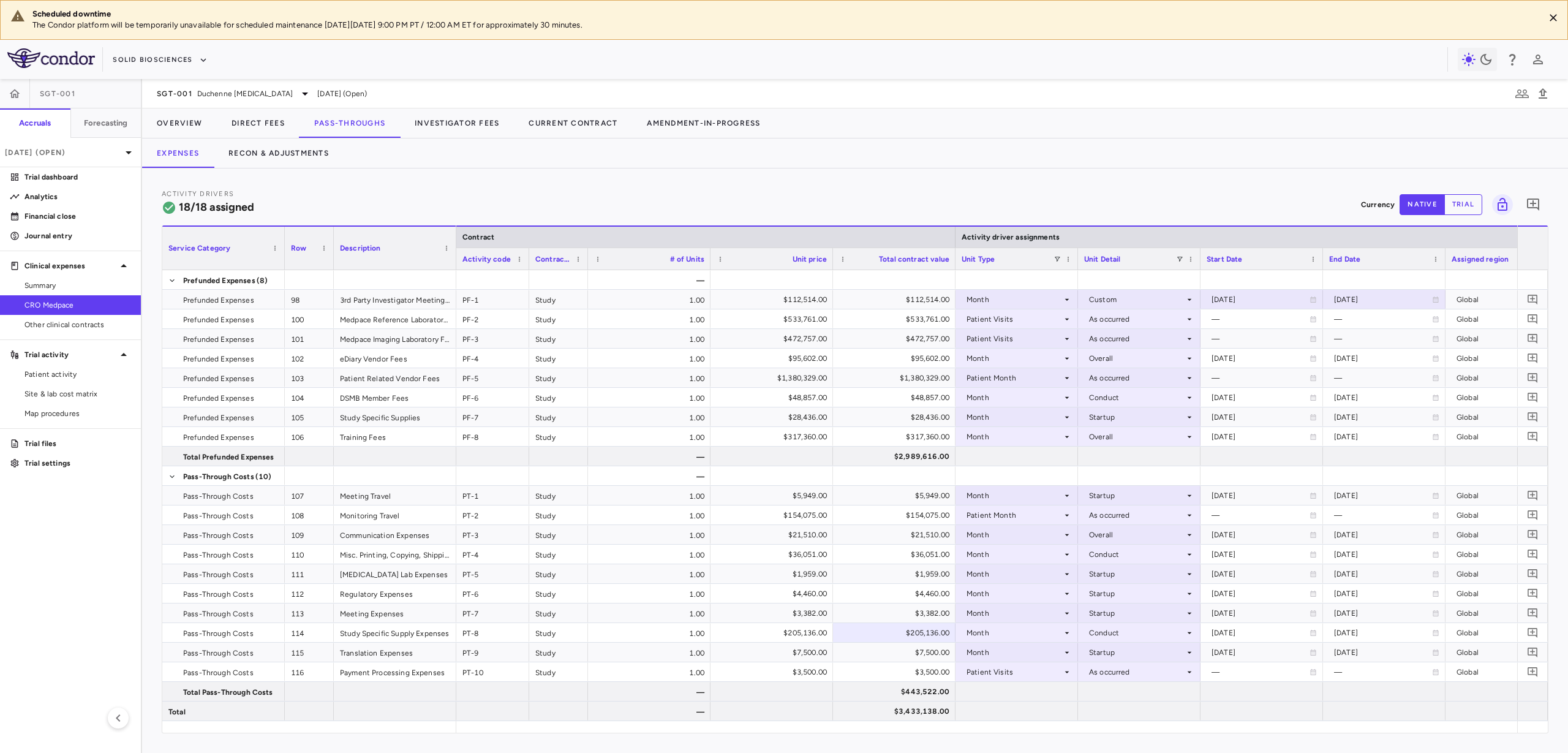
drag, startPoint x: 649, startPoint y: 259, endPoint x: 585, endPoint y: 265, distance: 64.3
click at [585, 265] on div at bounding box center [587, 259] width 5 height 21
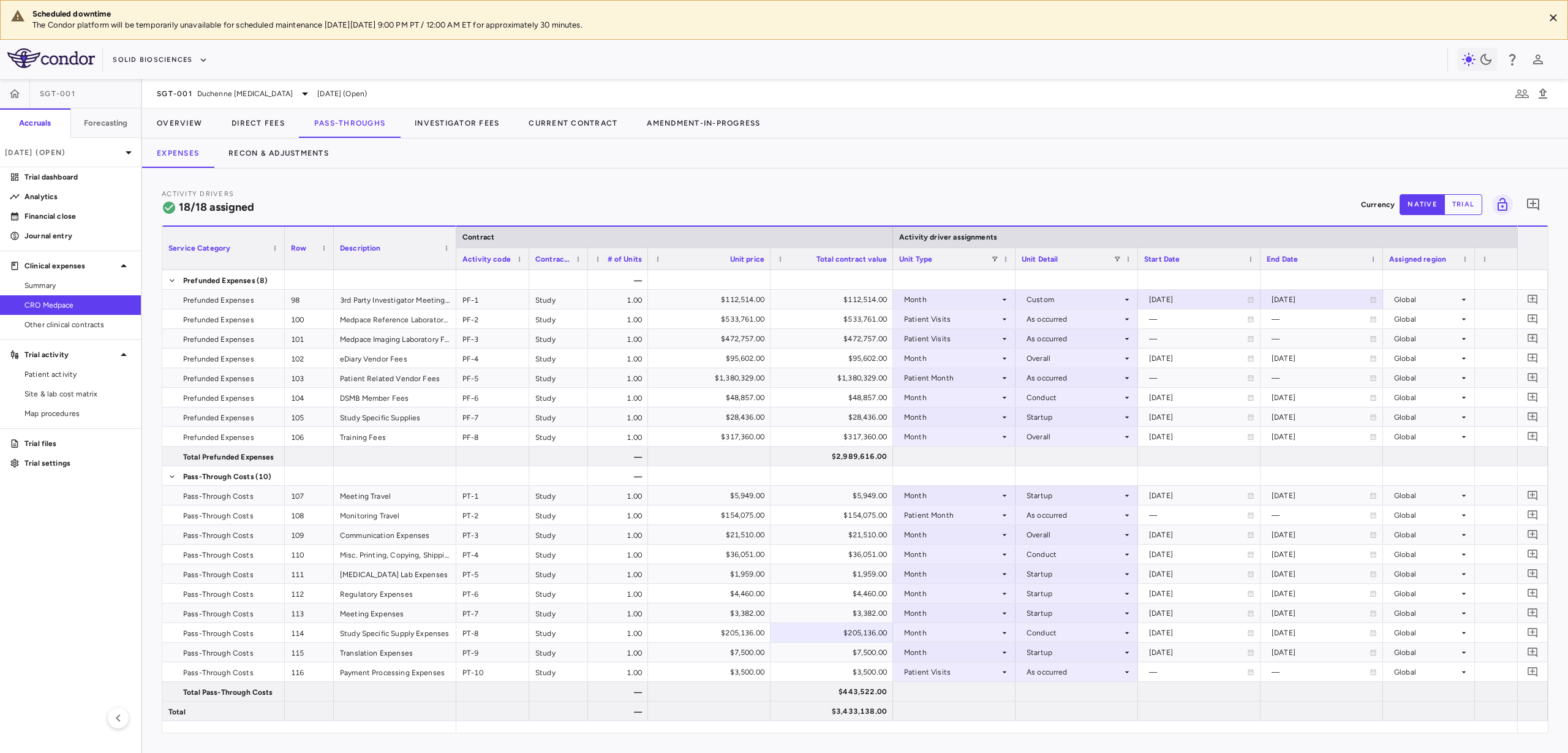
drag, startPoint x: 710, startPoint y: 253, endPoint x: 647, endPoint y: 266, distance: 64.3
click at [647, 266] on div at bounding box center [647, 259] width 5 height 21
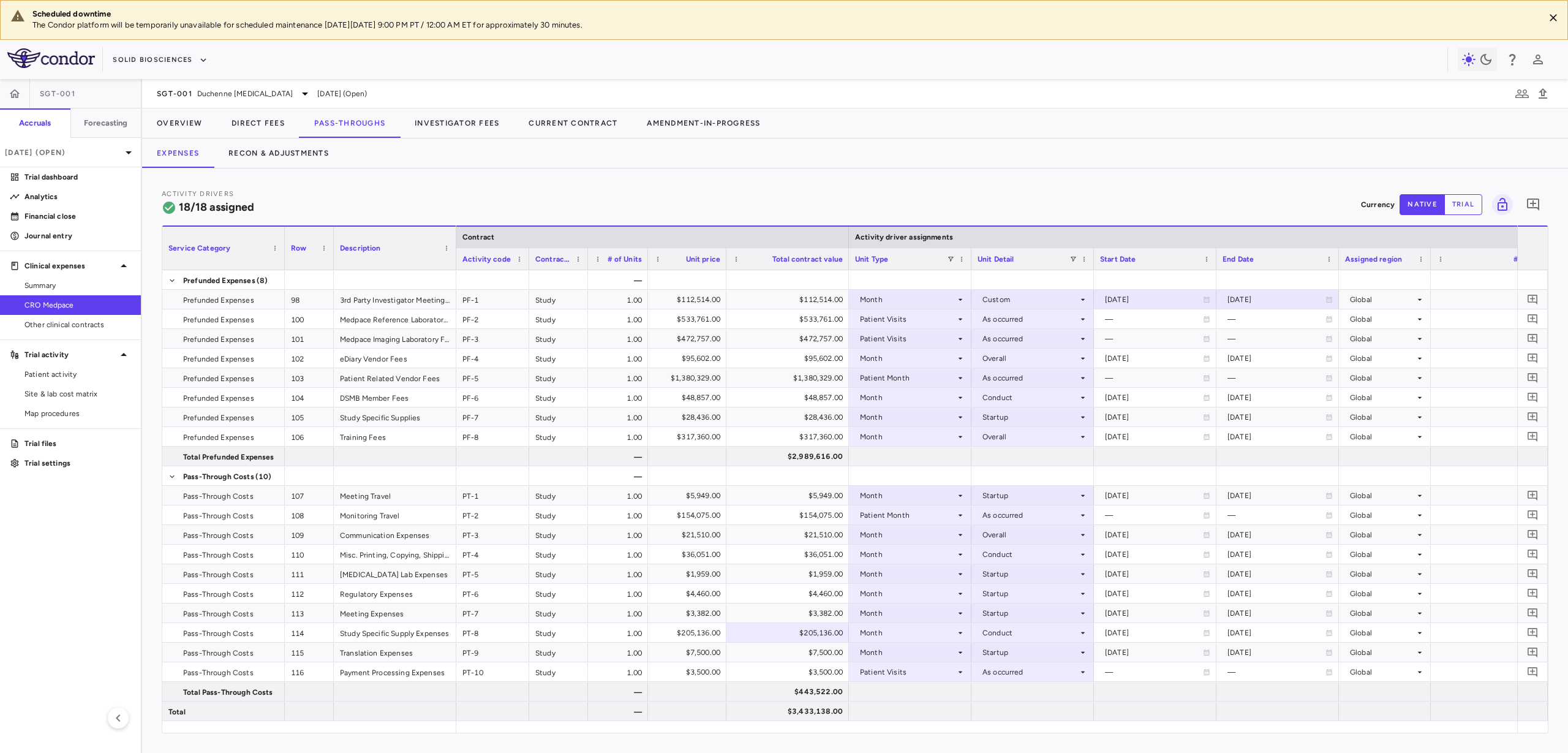
drag, startPoint x: 743, startPoint y: 262, endPoint x: 720, endPoint y: 265, distance: 23.2
click at [723, 265] on div at bounding box center [725, 259] width 5 height 21
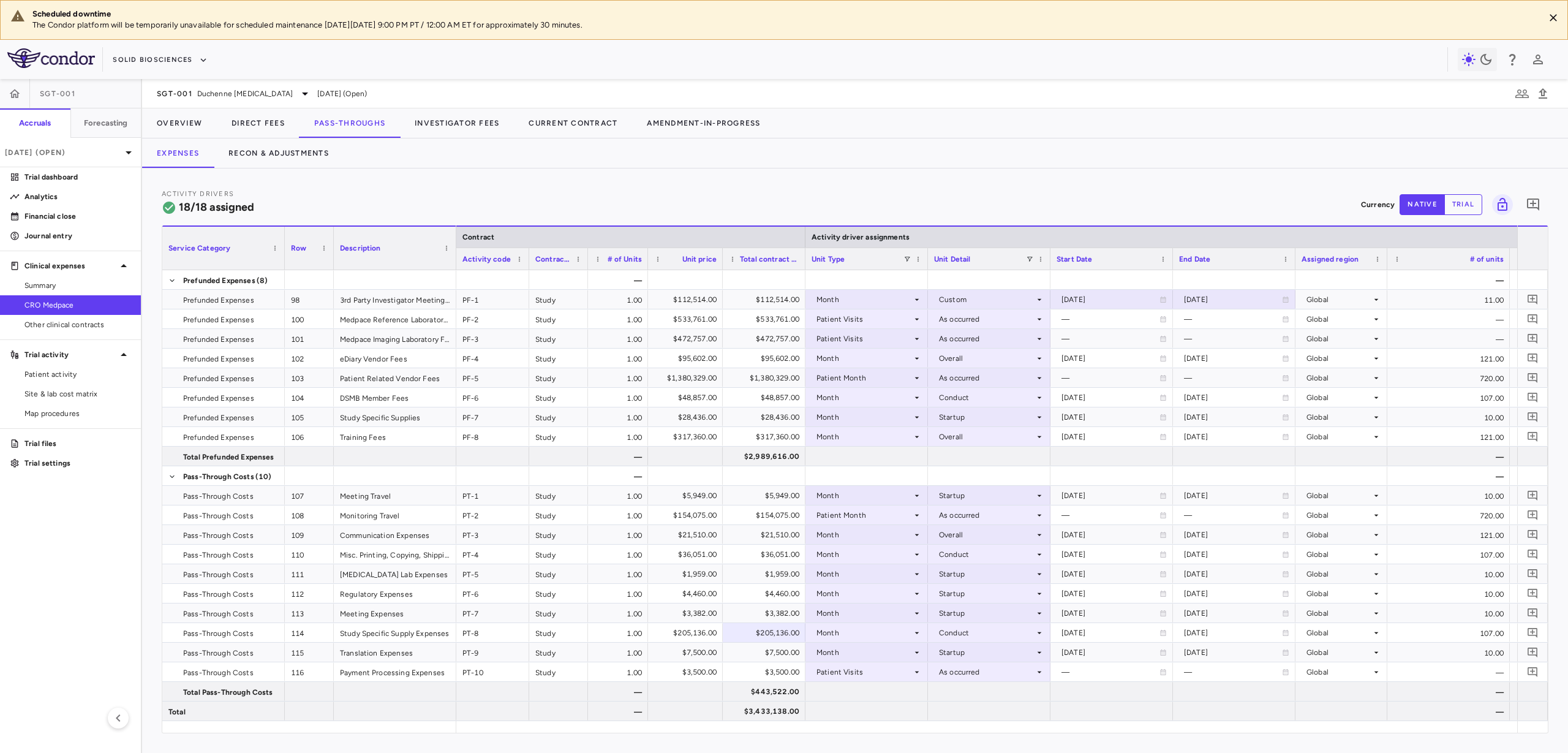
drag, startPoint x: 844, startPoint y: 255, endPoint x: 803, endPoint y: 267, distance: 42.7
click at [803, 267] on div at bounding box center [805, 259] width 5 height 21
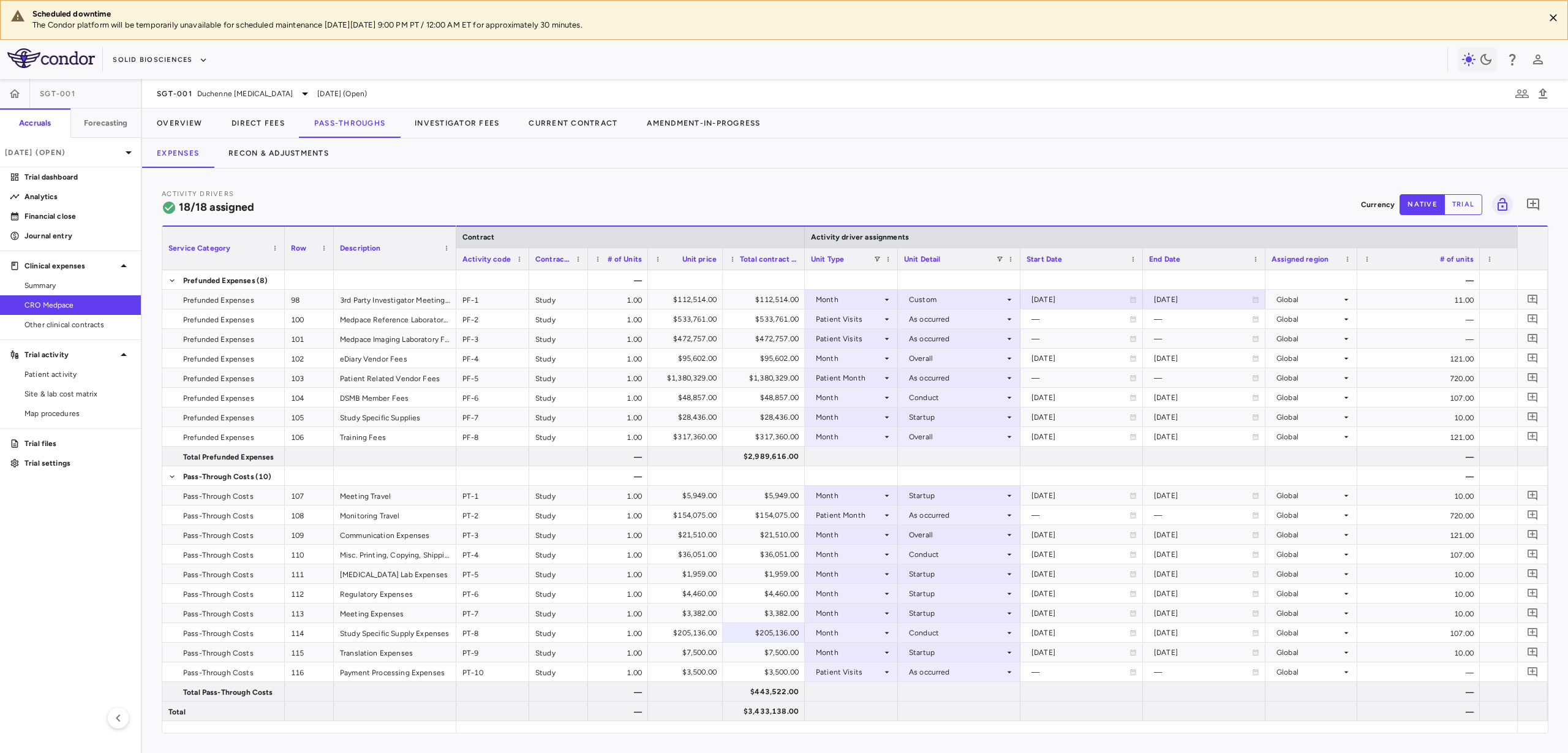
drag, startPoint x: 927, startPoint y: 257, endPoint x: 897, endPoint y: 261, distance: 30.3
click at [897, 261] on div at bounding box center [897, 259] width 5 height 21
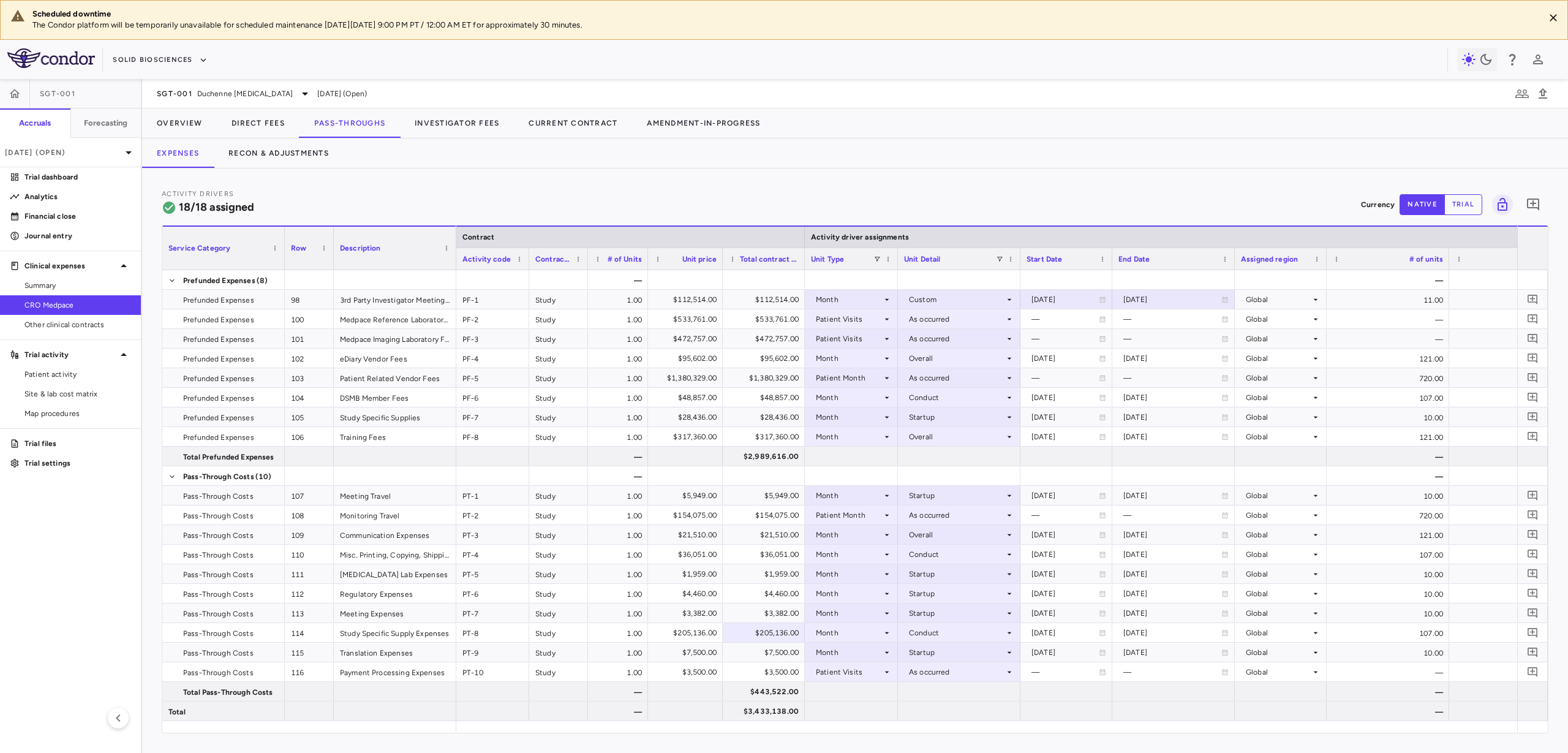
drag, startPoint x: 1141, startPoint y: 256, endPoint x: 1110, endPoint y: 259, distance: 31.1
click at [1110, 259] on div at bounding box center [1111, 259] width 5 height 21
click at [1229, 260] on div "End Date" at bounding box center [1174, 258] width 123 height 22
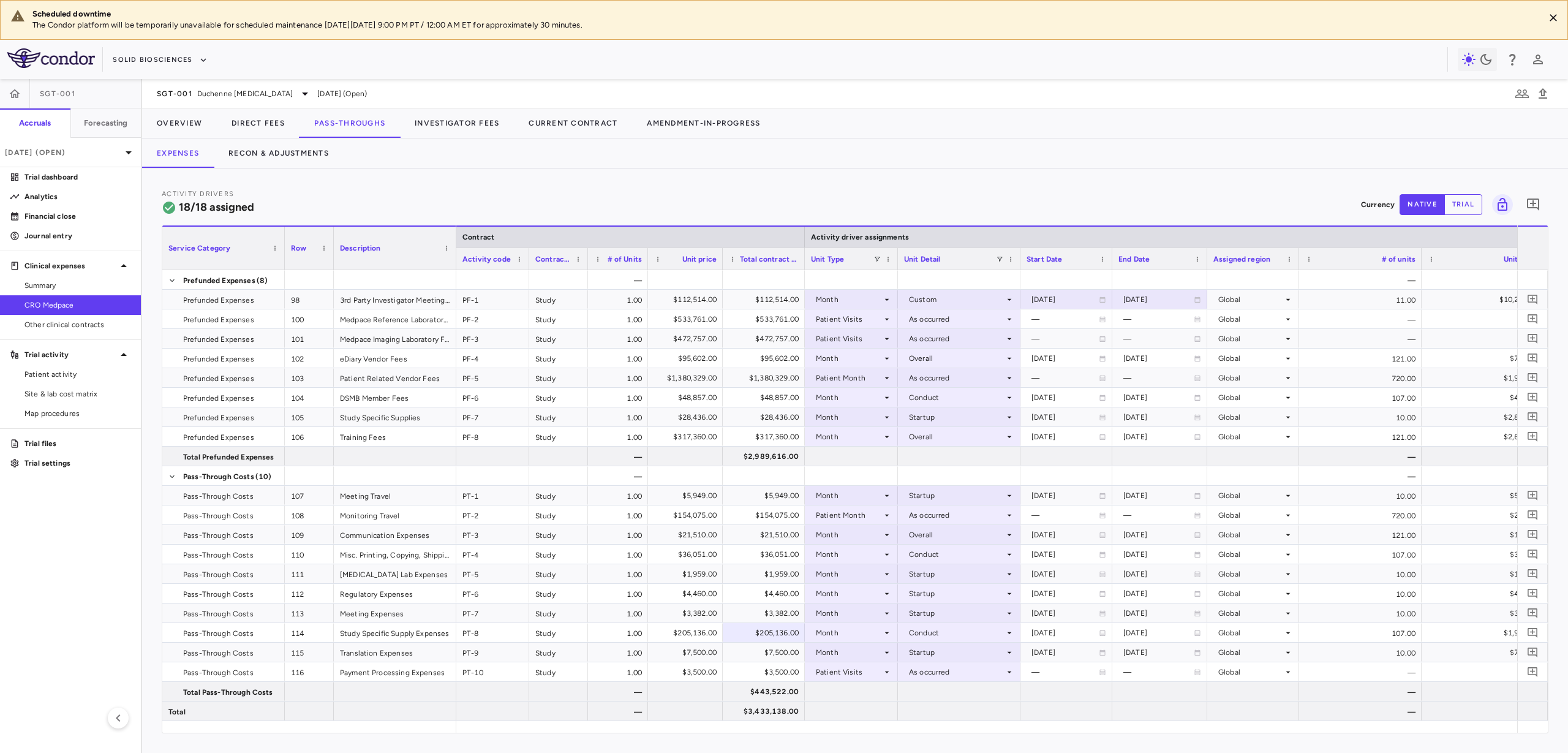
drag, startPoint x: 1233, startPoint y: 260, endPoint x: 1204, endPoint y: 260, distance: 29.0
click at [1204, 260] on div at bounding box center [1206, 259] width 5 height 21
drag, startPoint x: 1228, startPoint y: 255, endPoint x: 1220, endPoint y: 220, distance: 35.9
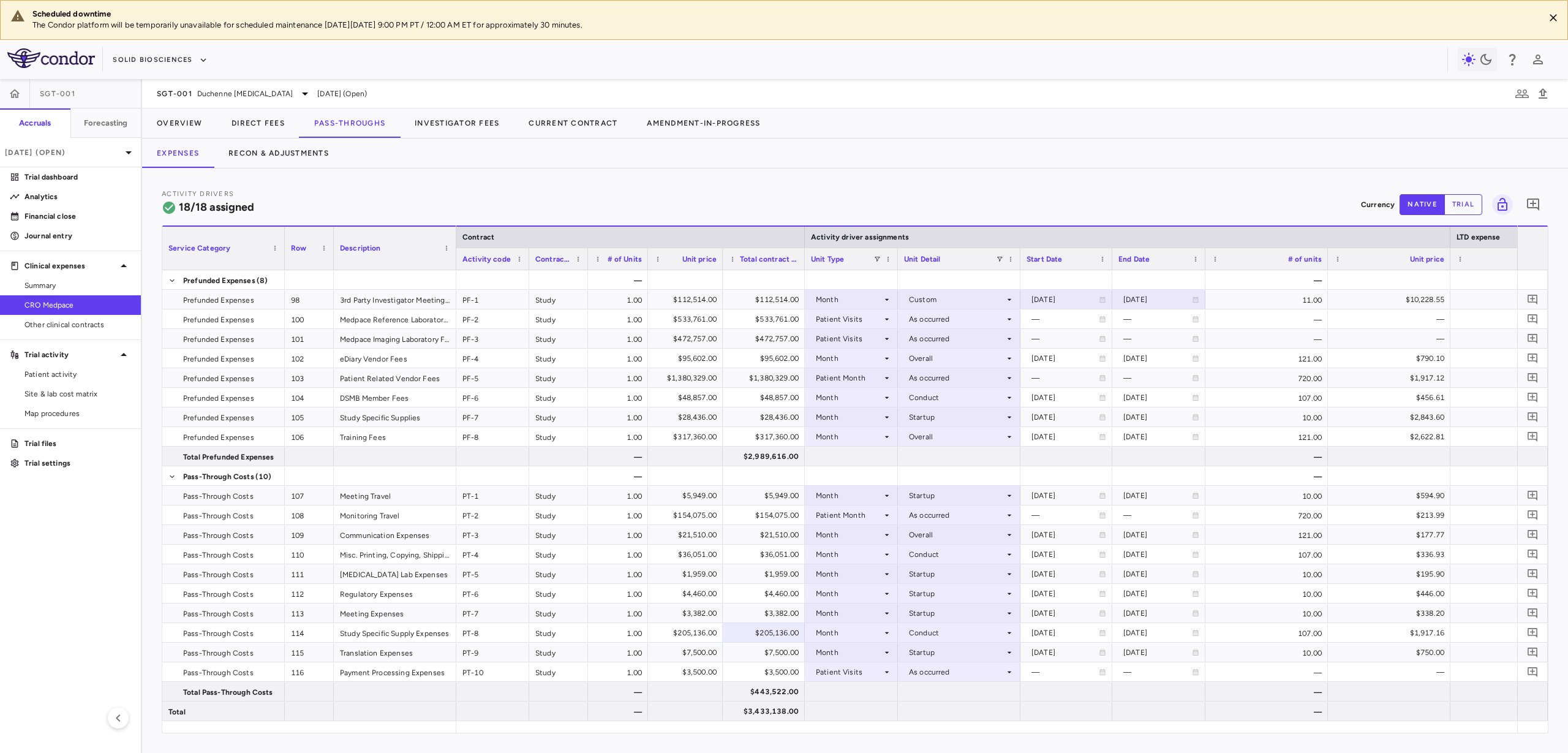
click at [1325, 262] on div at bounding box center [1327, 259] width 5 height 21
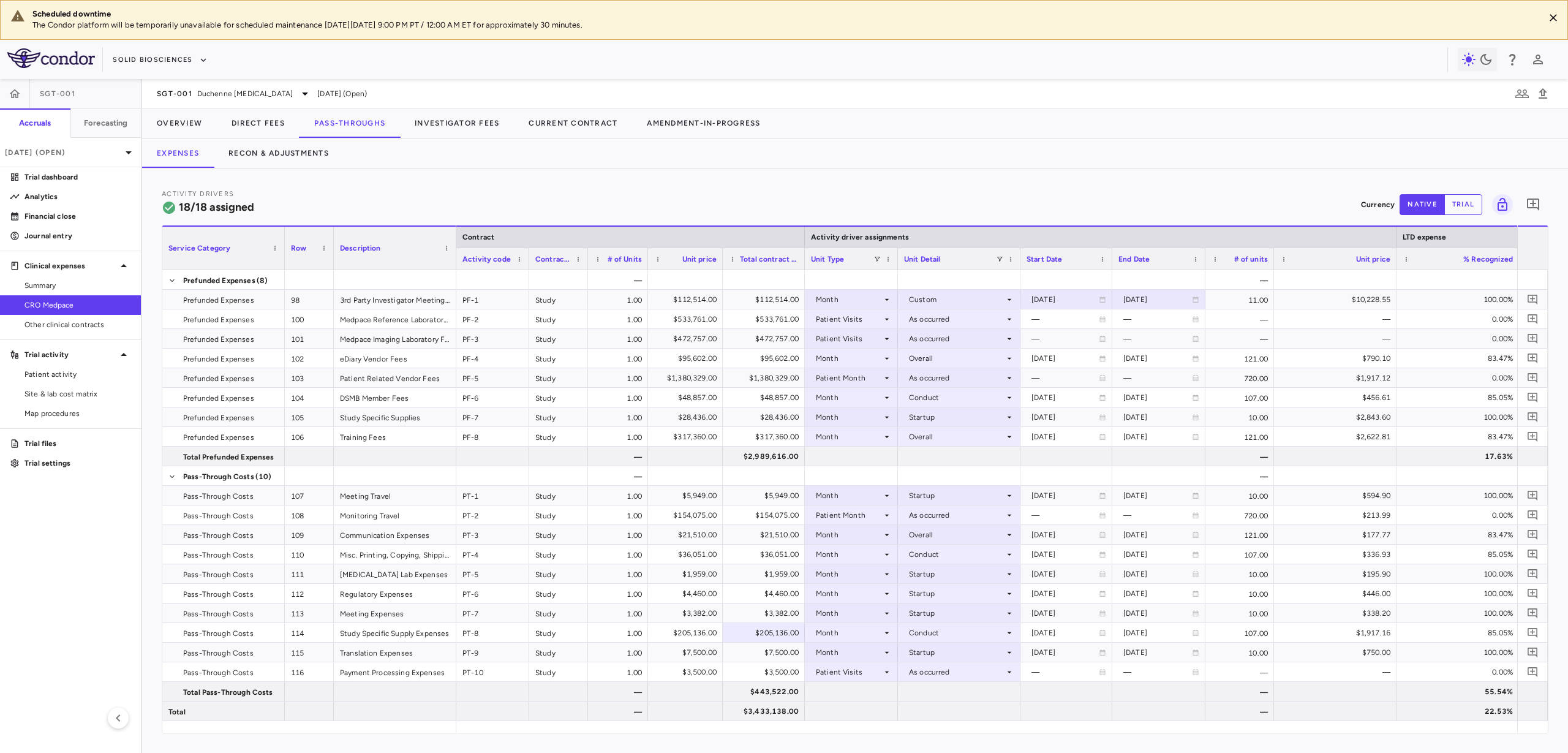
click at [1392, 255] on div "Unit price" at bounding box center [1335, 258] width 123 height 22
click at [1396, 256] on div at bounding box center [1395, 259] width 5 height 21
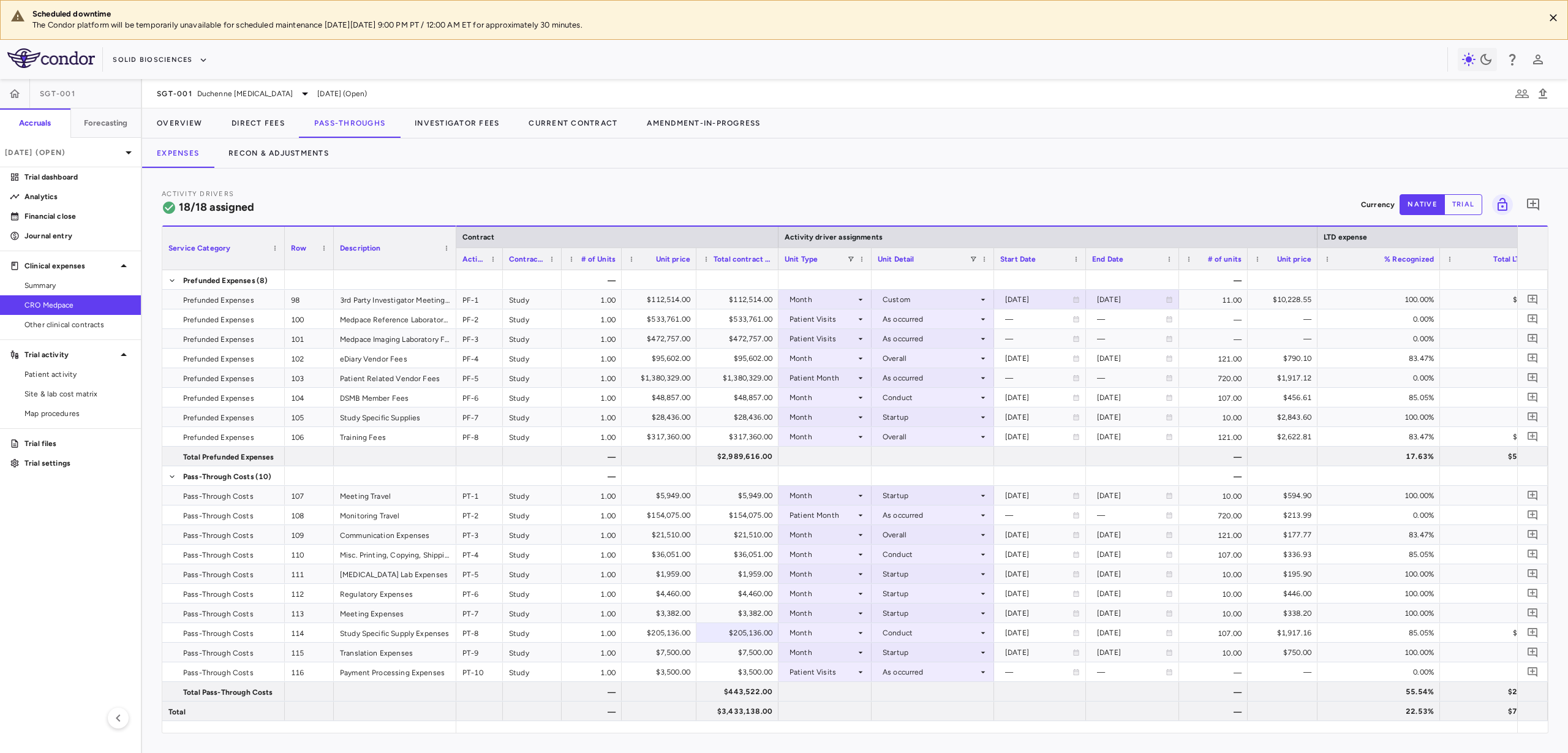
drag, startPoint x: 526, startPoint y: 260, endPoint x: 500, endPoint y: 266, distance: 26.7
click at [500, 266] on div at bounding box center [502, 259] width 5 height 21
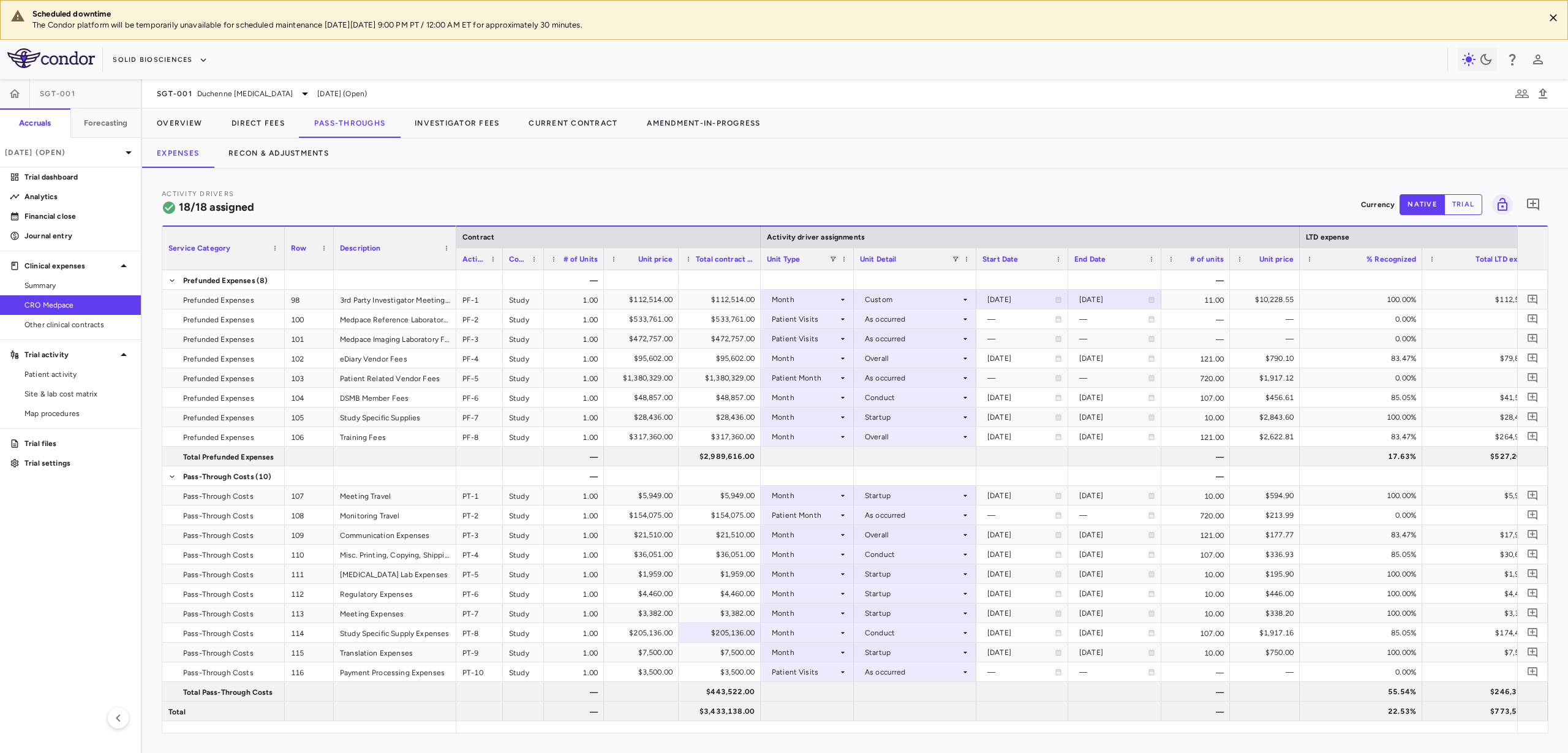
drag, startPoint x: 559, startPoint y: 258, endPoint x: 541, endPoint y: 260, distance: 18.1
click at [541, 260] on div at bounding box center [543, 259] width 5 height 21
click at [1421, 255] on div at bounding box center [1421, 259] width 5 height 21
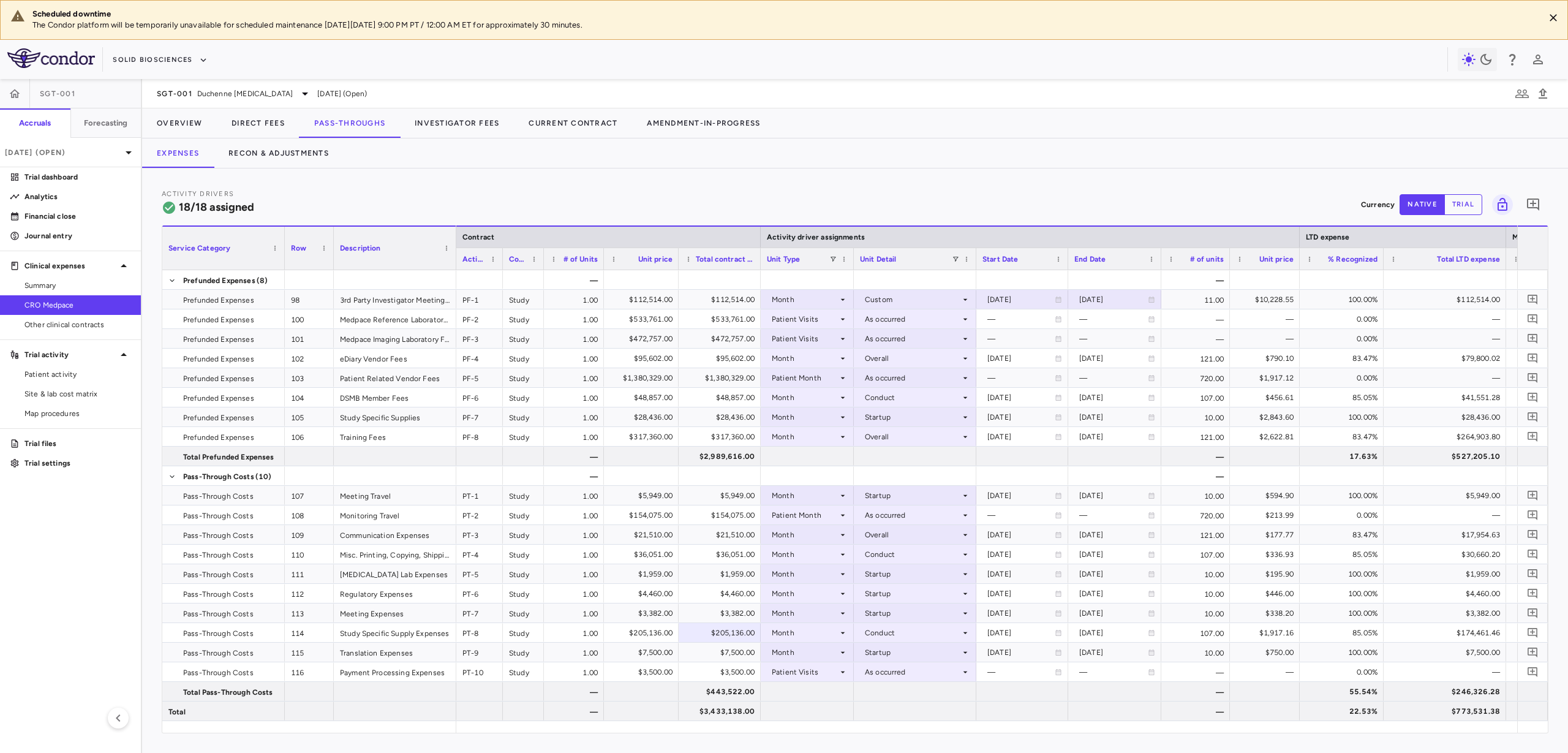
click at [1504, 255] on div at bounding box center [1505, 259] width 5 height 21
click at [1504, 254] on div at bounding box center [1505, 259] width 5 height 21
click at [1436, 629] on div "$174,461.46" at bounding box center [1435, 632] width 81 height 19
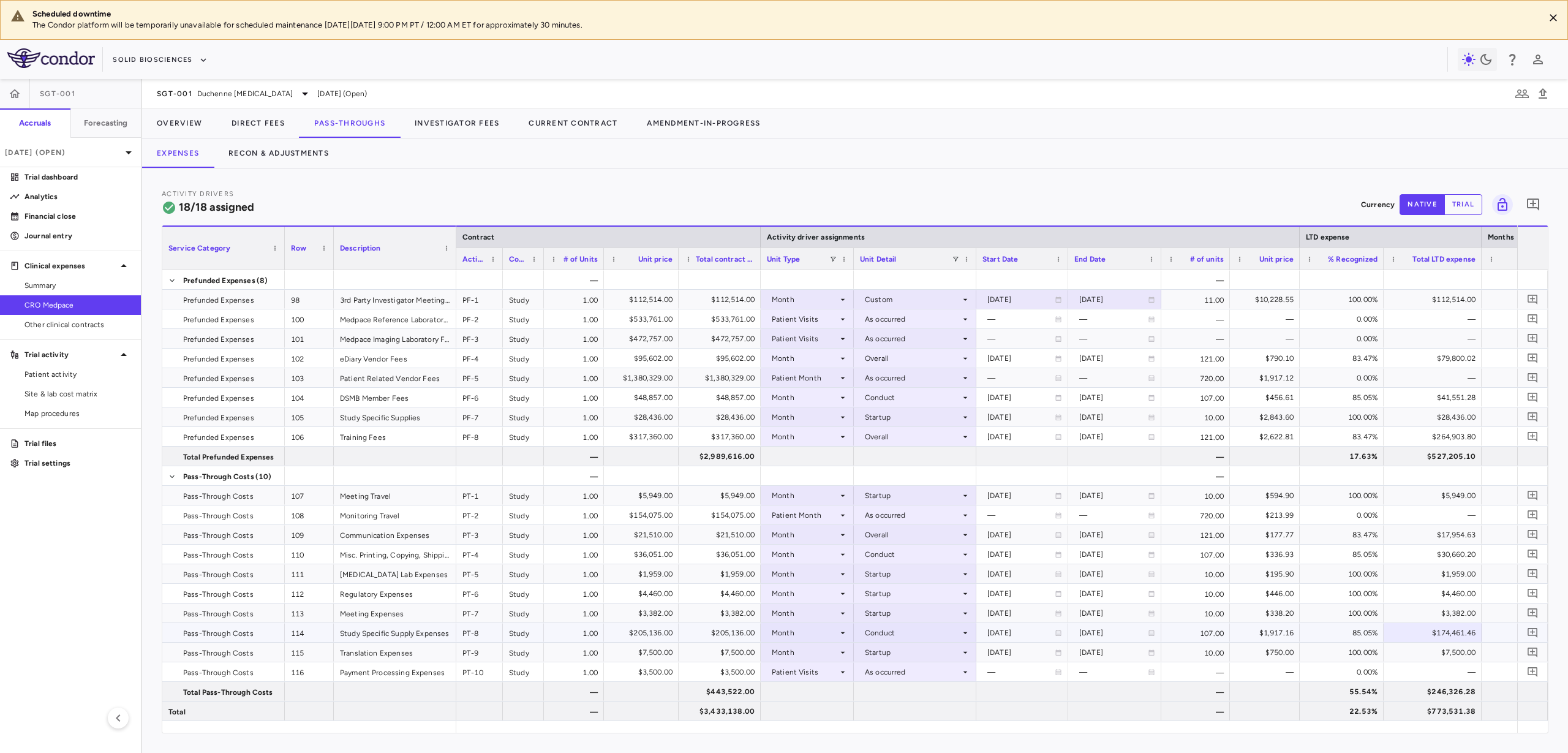
click at [911, 636] on div "Conduct" at bounding box center [912, 632] width 95 height 19
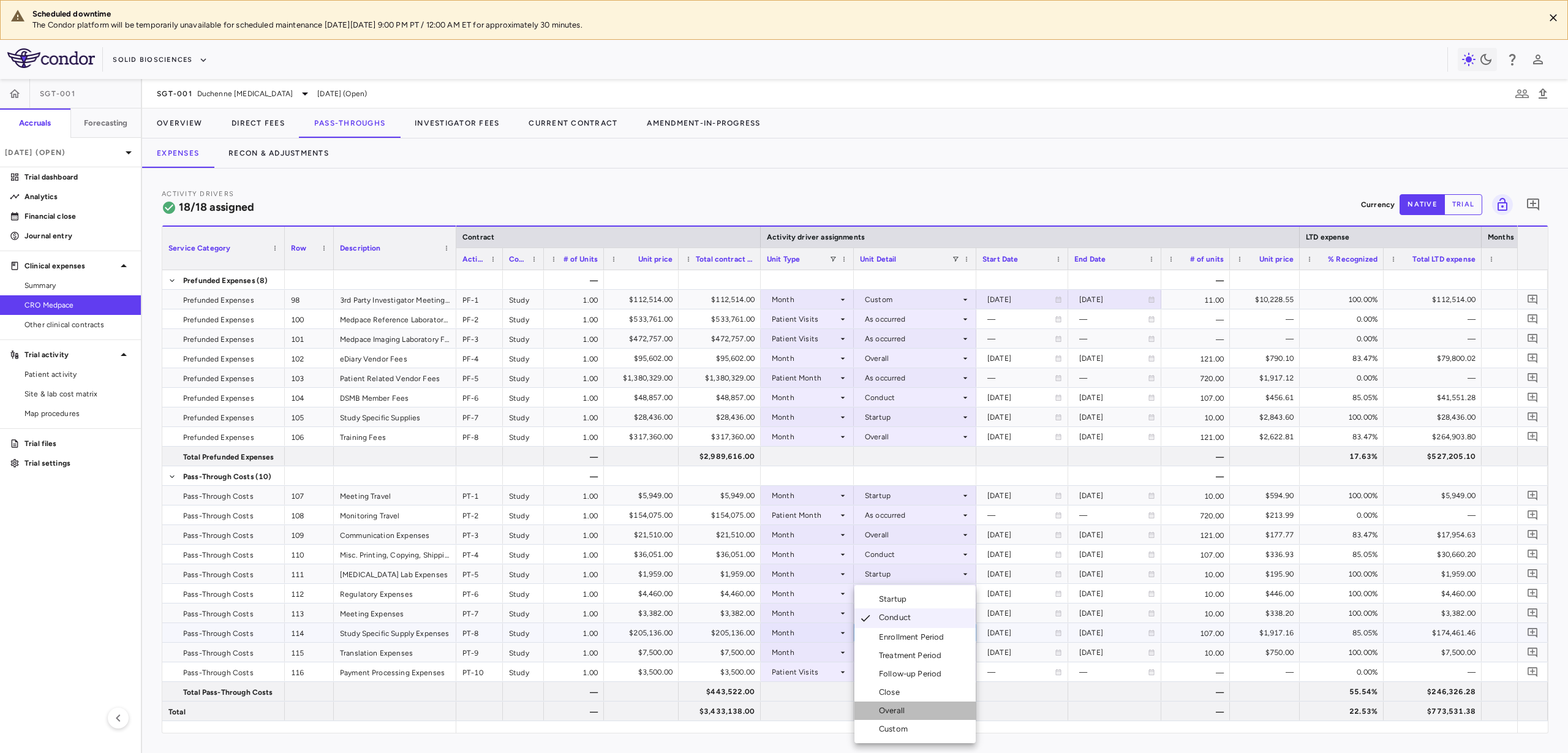
click at [903, 710] on div "Overall" at bounding box center [894, 711] width 31 height 11
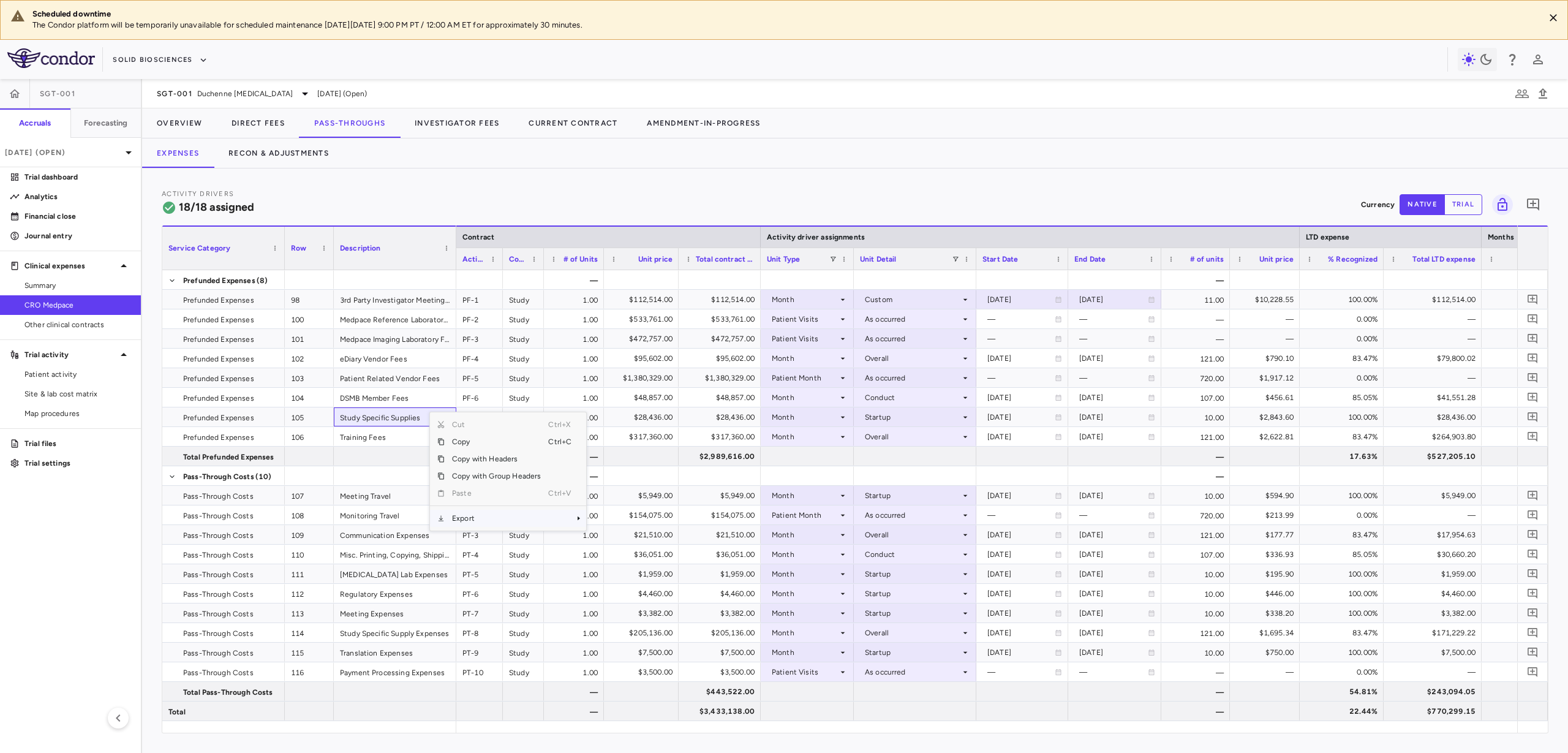
click at [466, 517] on span "Export" at bounding box center [496, 518] width 103 height 17
click at [604, 538] on span "Excel Export" at bounding box center [627, 540] width 57 height 17
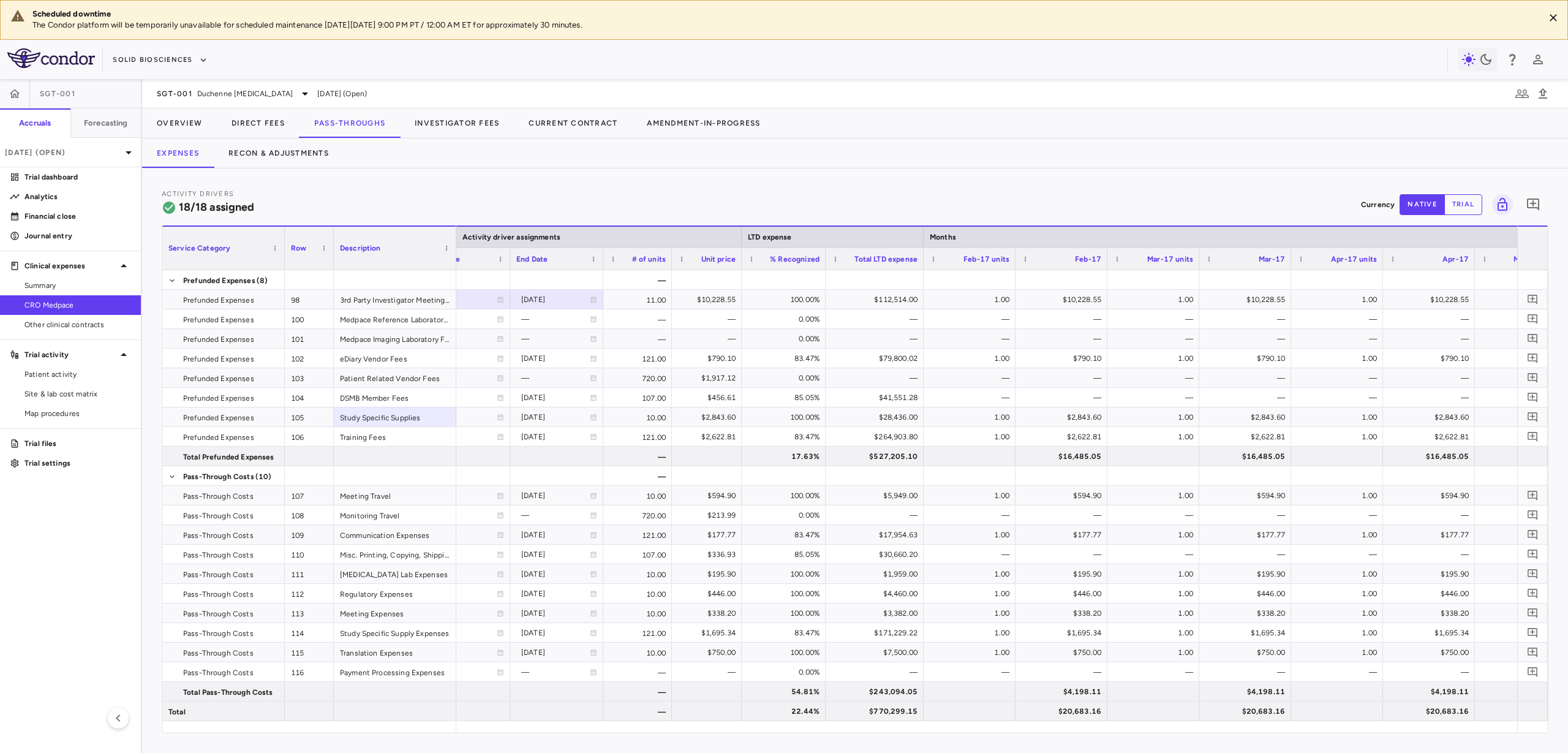
scroll to position [0, 569]
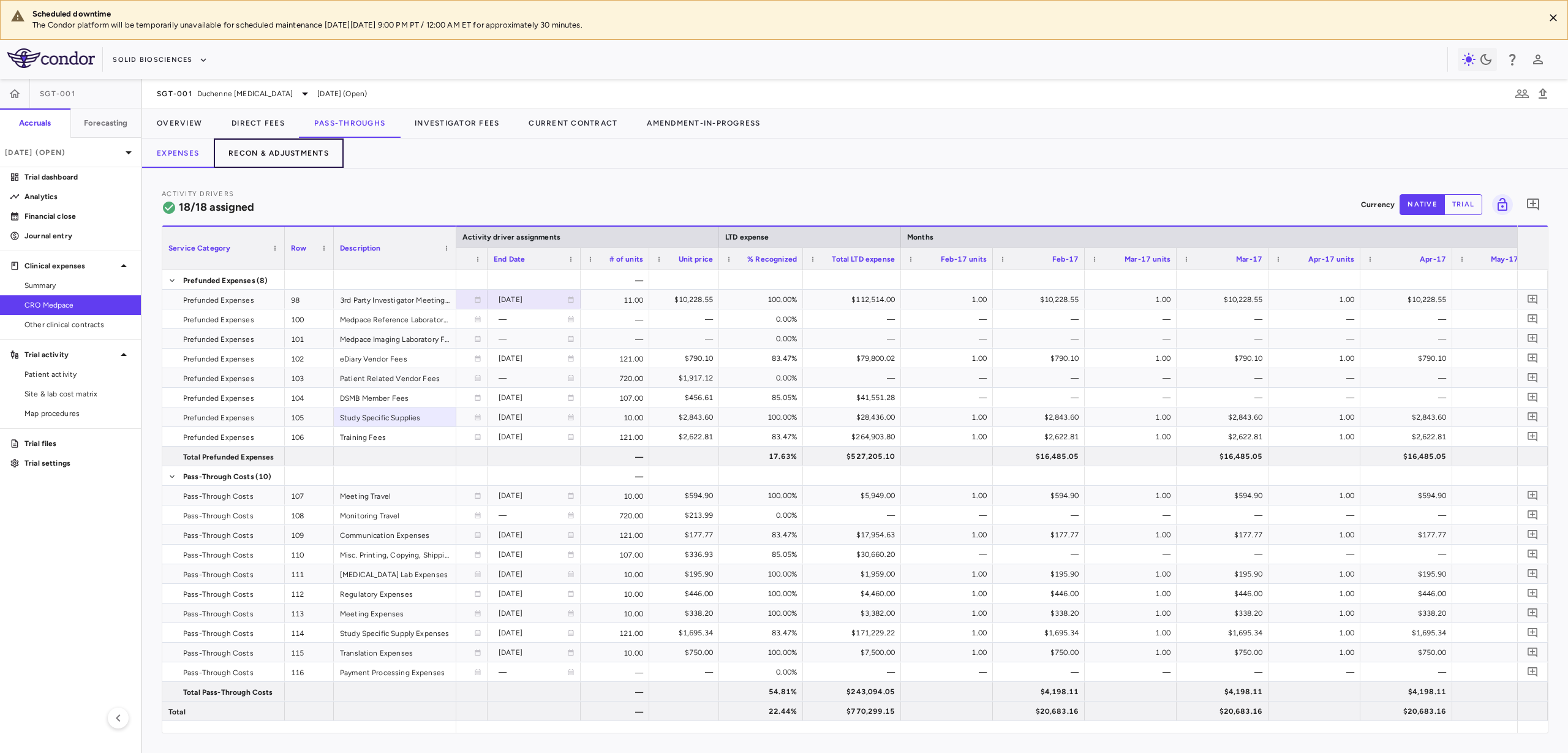
click at [275, 155] on button "Recon & Adjustments" at bounding box center [279, 153] width 130 height 29
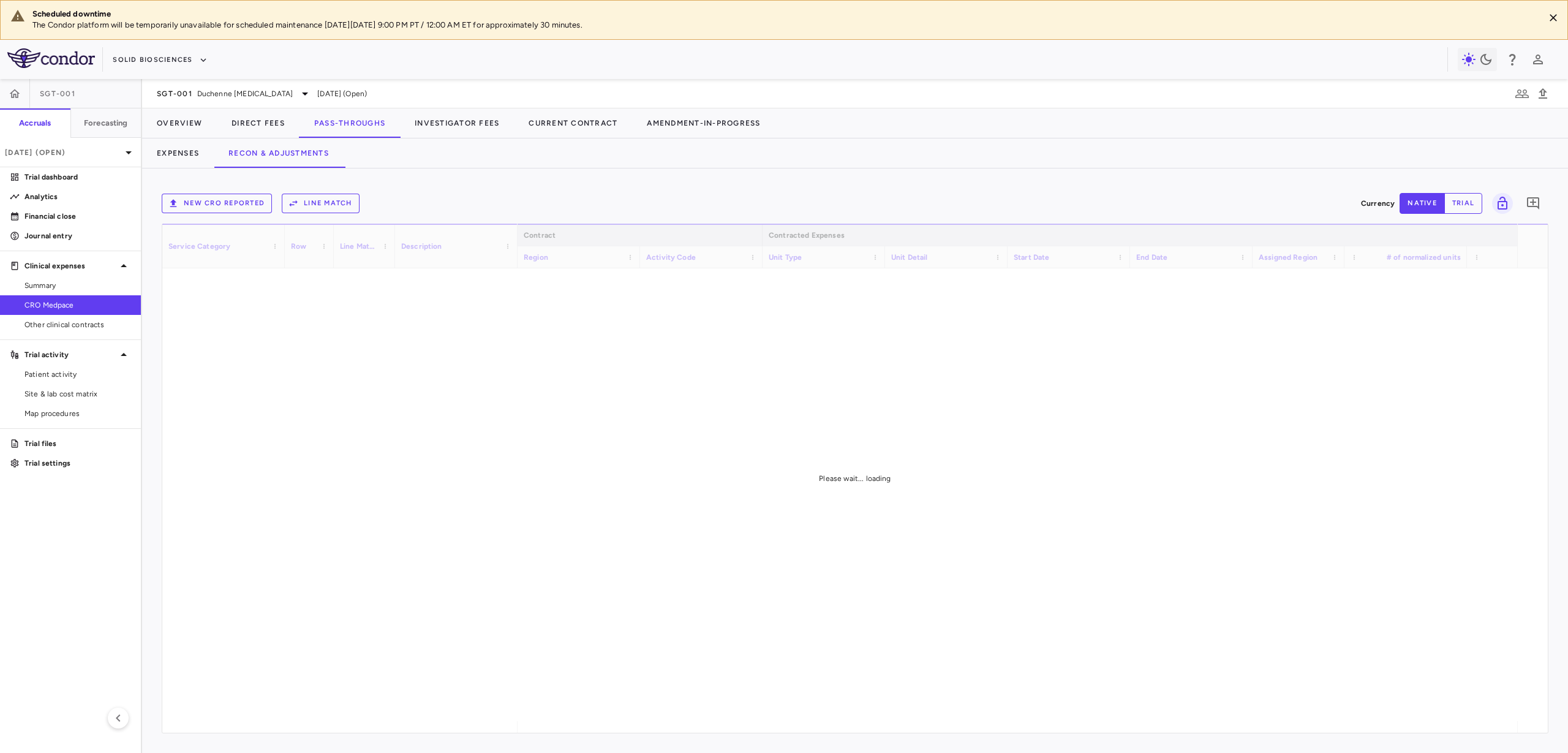
click at [245, 200] on button "New CRO reported" at bounding box center [217, 203] width 110 height 19
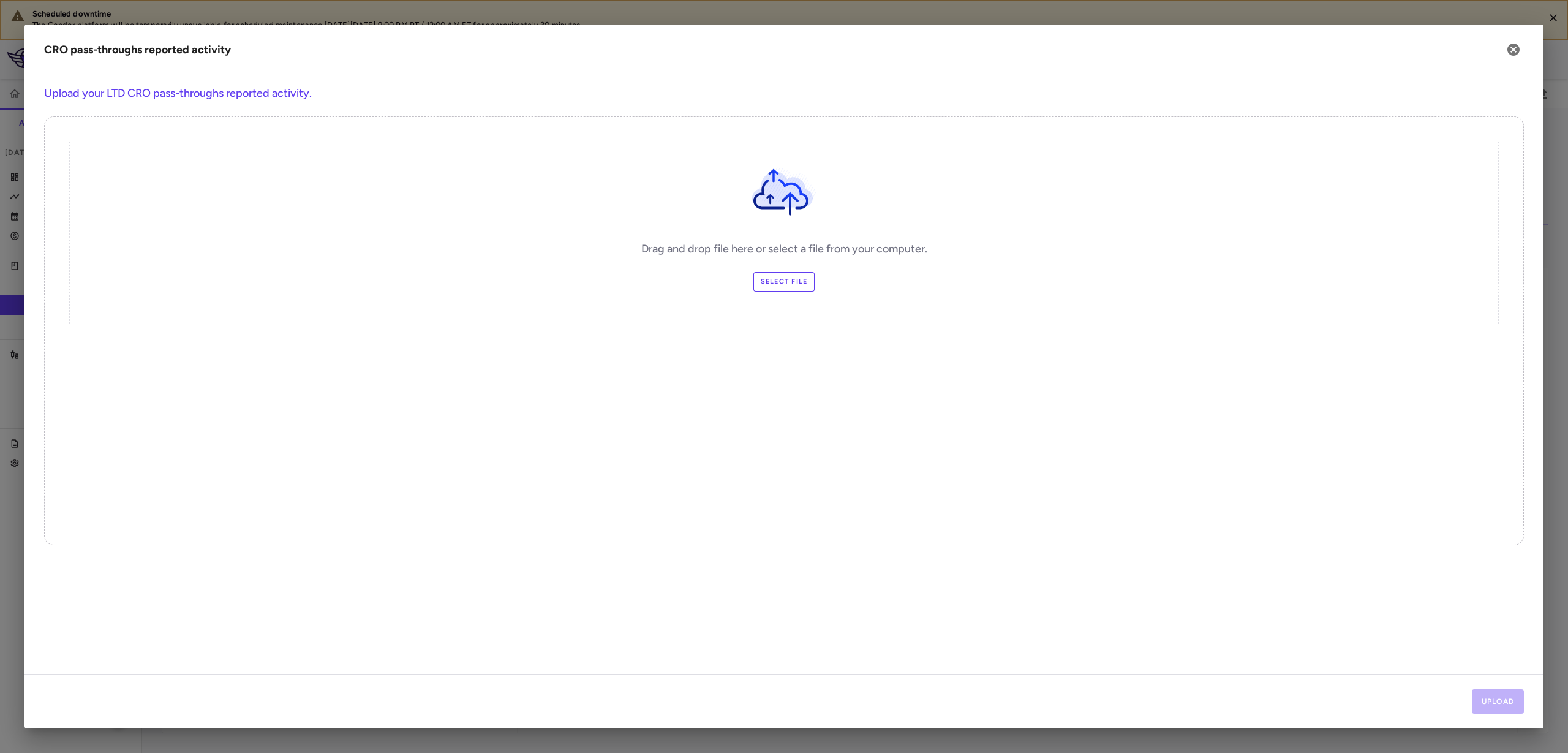
click at [779, 283] on label "Select file" at bounding box center [784, 281] width 62 height 19
click at [0, 0] on input "Select file" at bounding box center [0, 0] width 0 height 0
click at [1497, 696] on button "Upload" at bounding box center [1498, 702] width 53 height 25
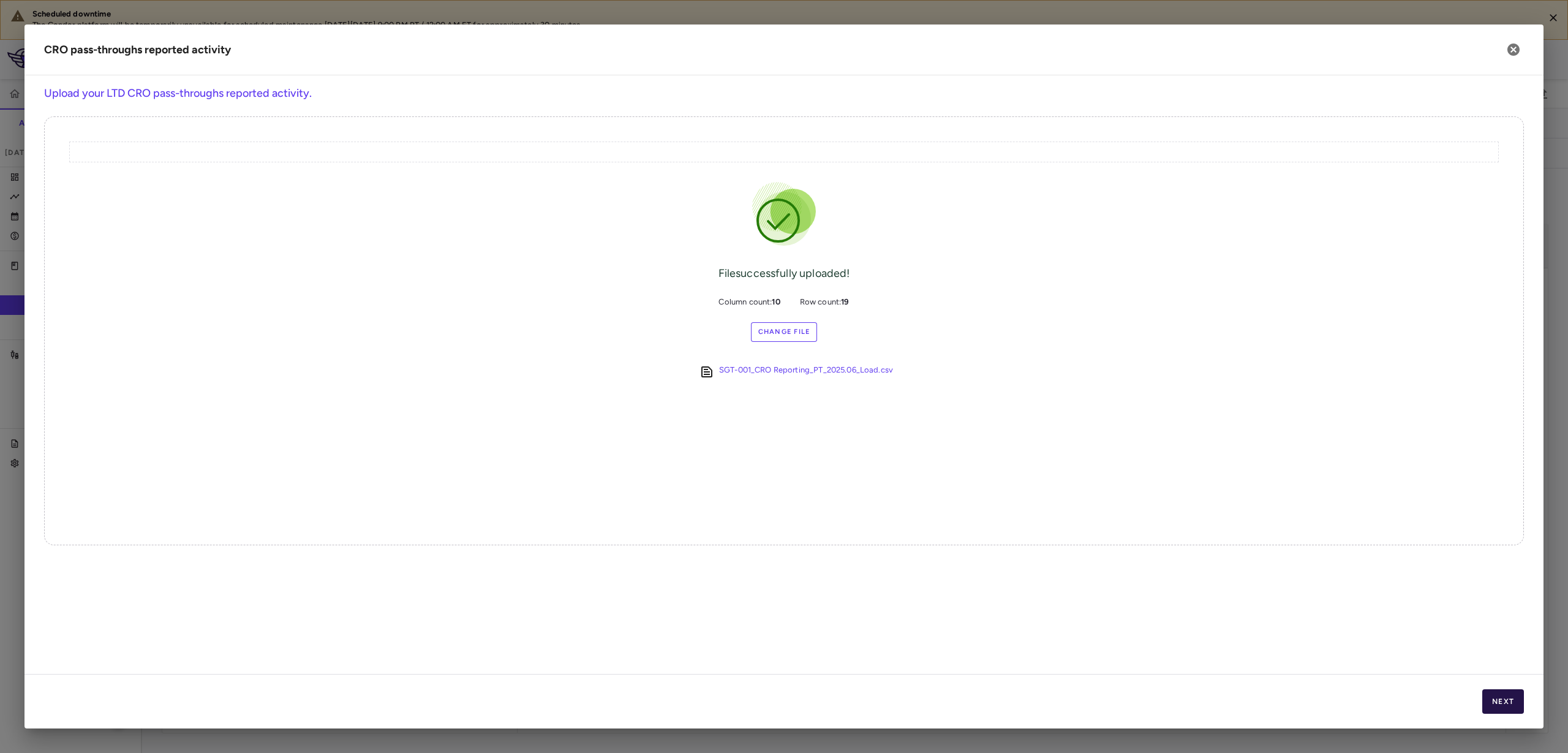
click at [1508, 695] on button "Next" at bounding box center [1503, 702] width 41 height 25
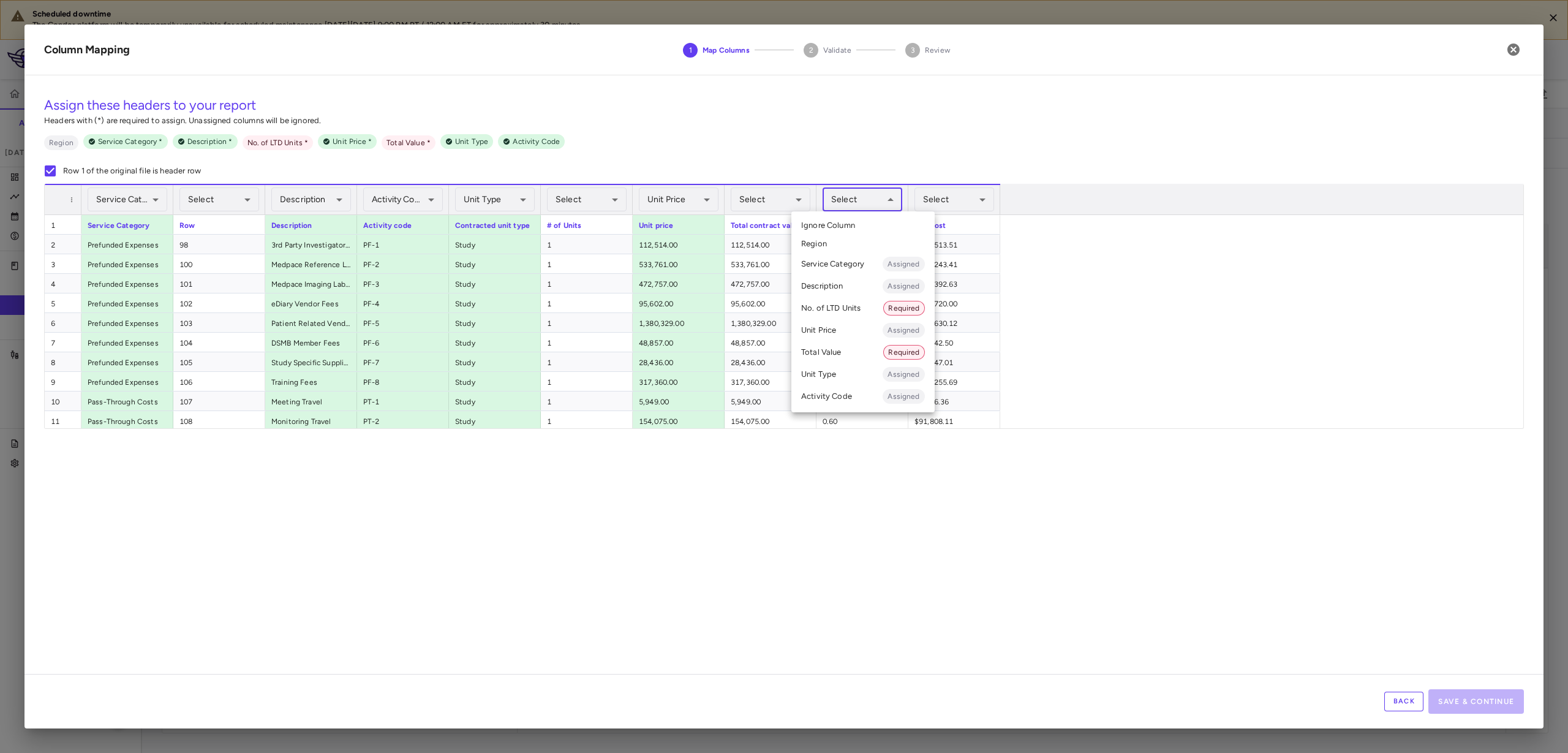
click at [850, 195] on body "Scheduled downtime The Condor platform will be temporarily unavailable for sche…" at bounding box center [784, 376] width 1568 height 753
click at [847, 308] on li "No. of LTD Units Required" at bounding box center [863, 308] width 143 height 22
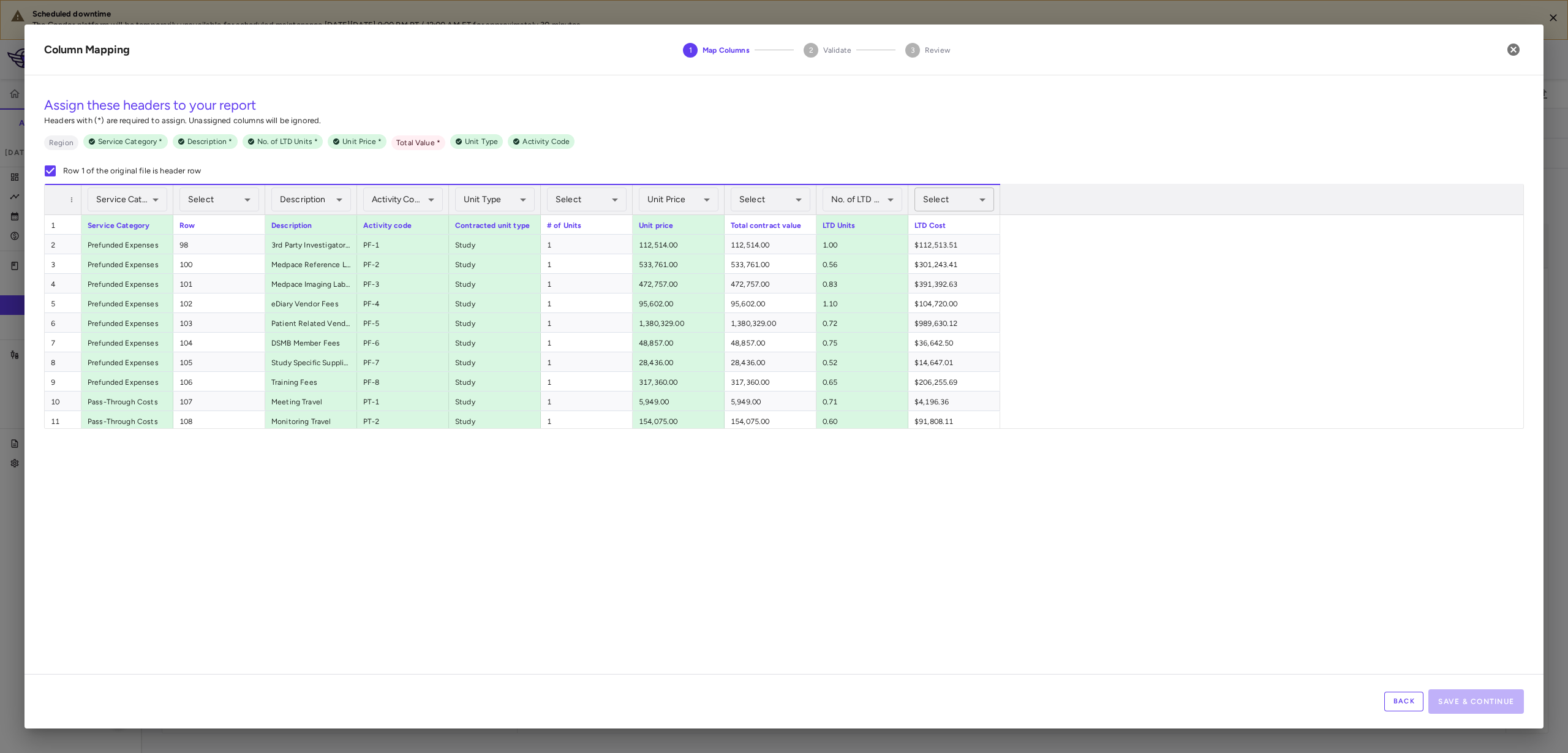
click at [953, 205] on body "Scheduled downtime The Condor platform will be temporarily unavailable for sche…" at bounding box center [784, 376] width 1568 height 753
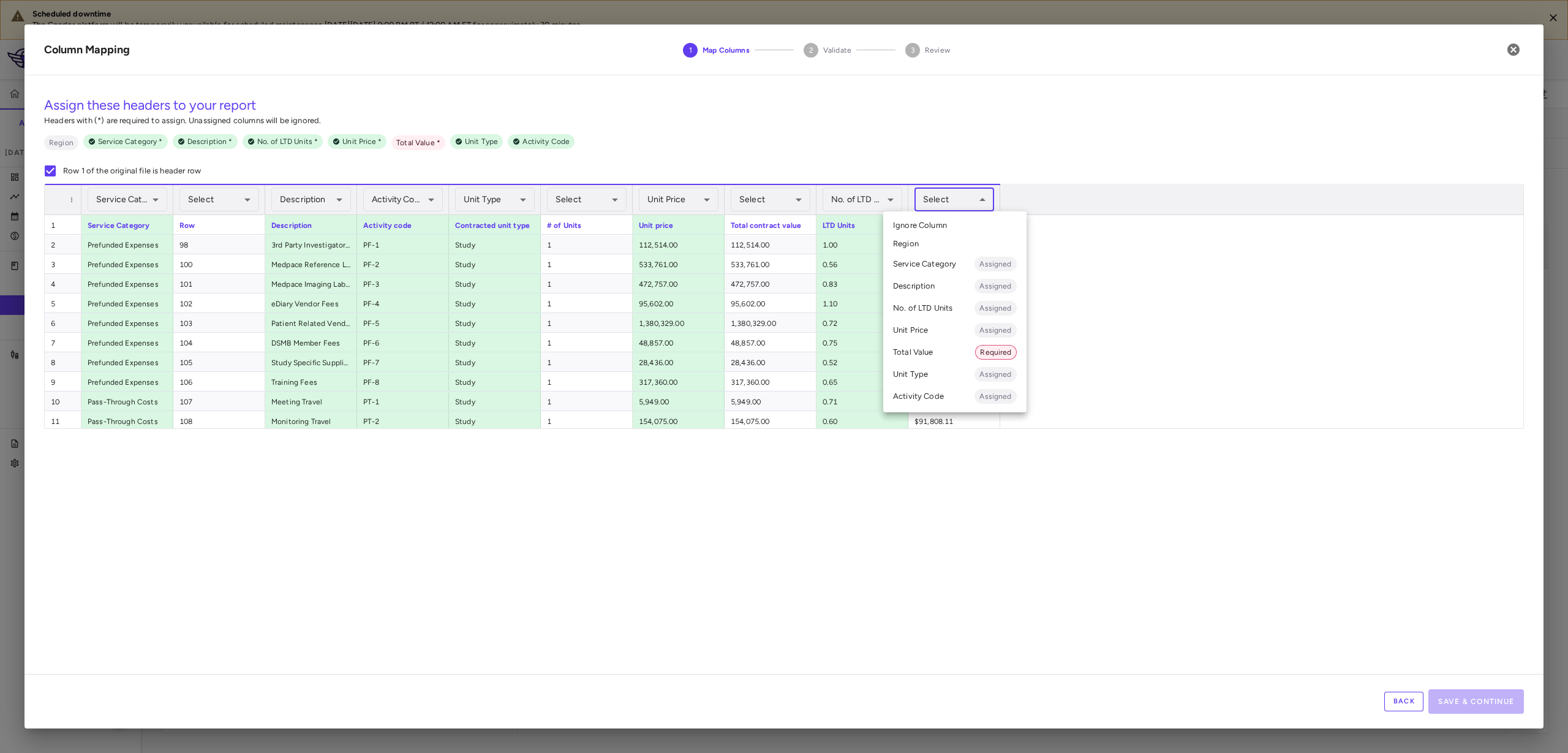
click at [945, 354] on li "Total Value Required" at bounding box center [955, 352] width 143 height 22
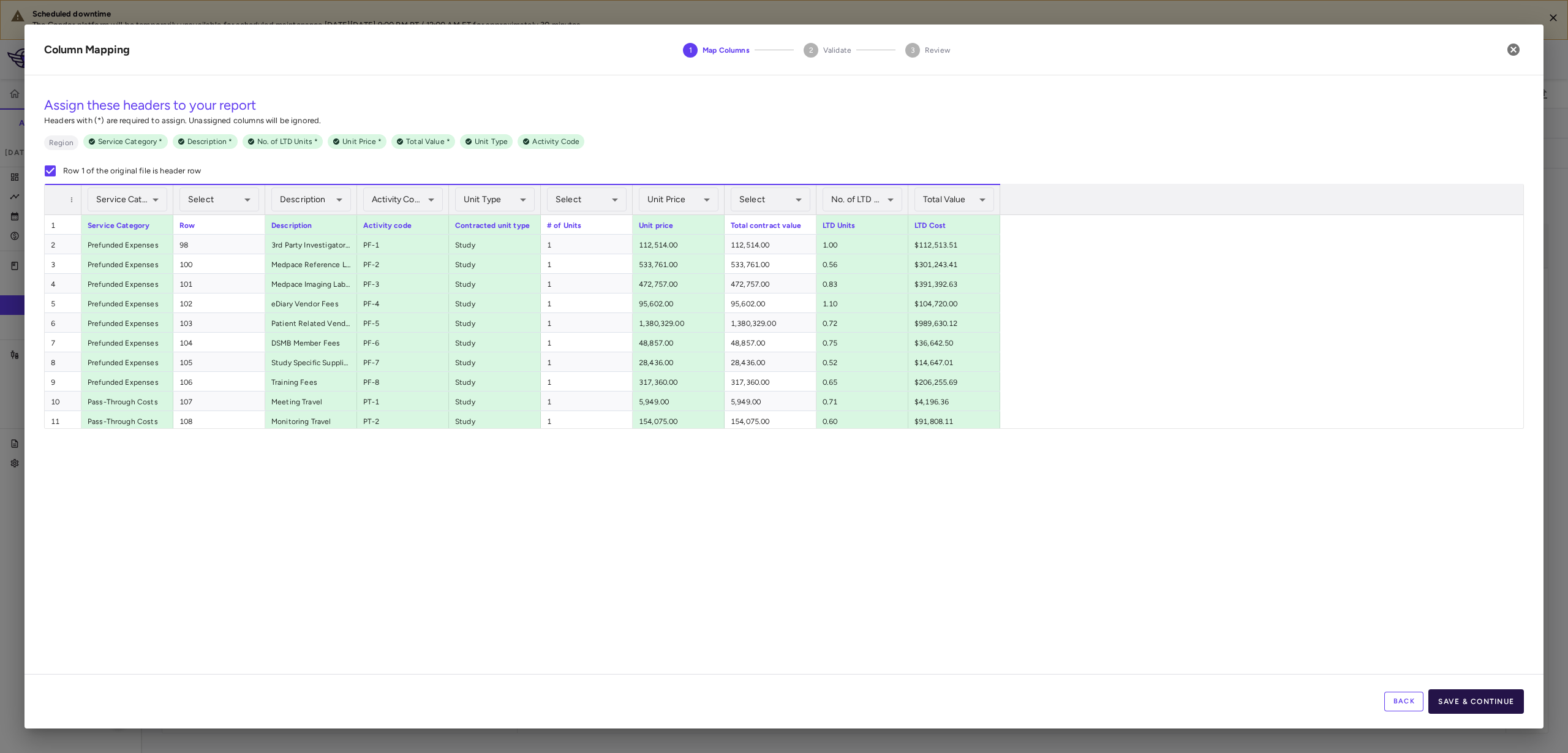
click at [1505, 703] on button "Save & Continue" at bounding box center [1476, 702] width 95 height 25
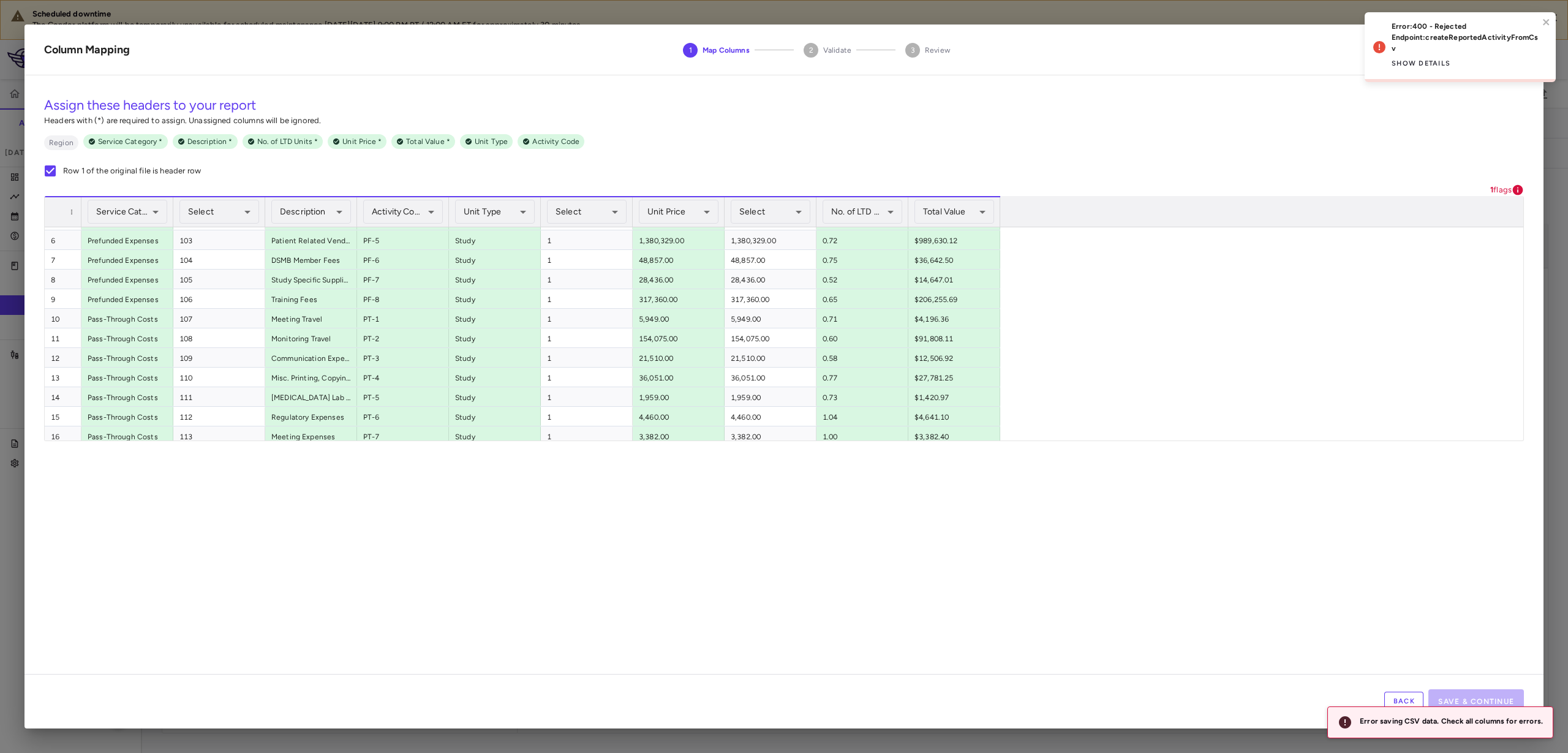
scroll to position [159, 0]
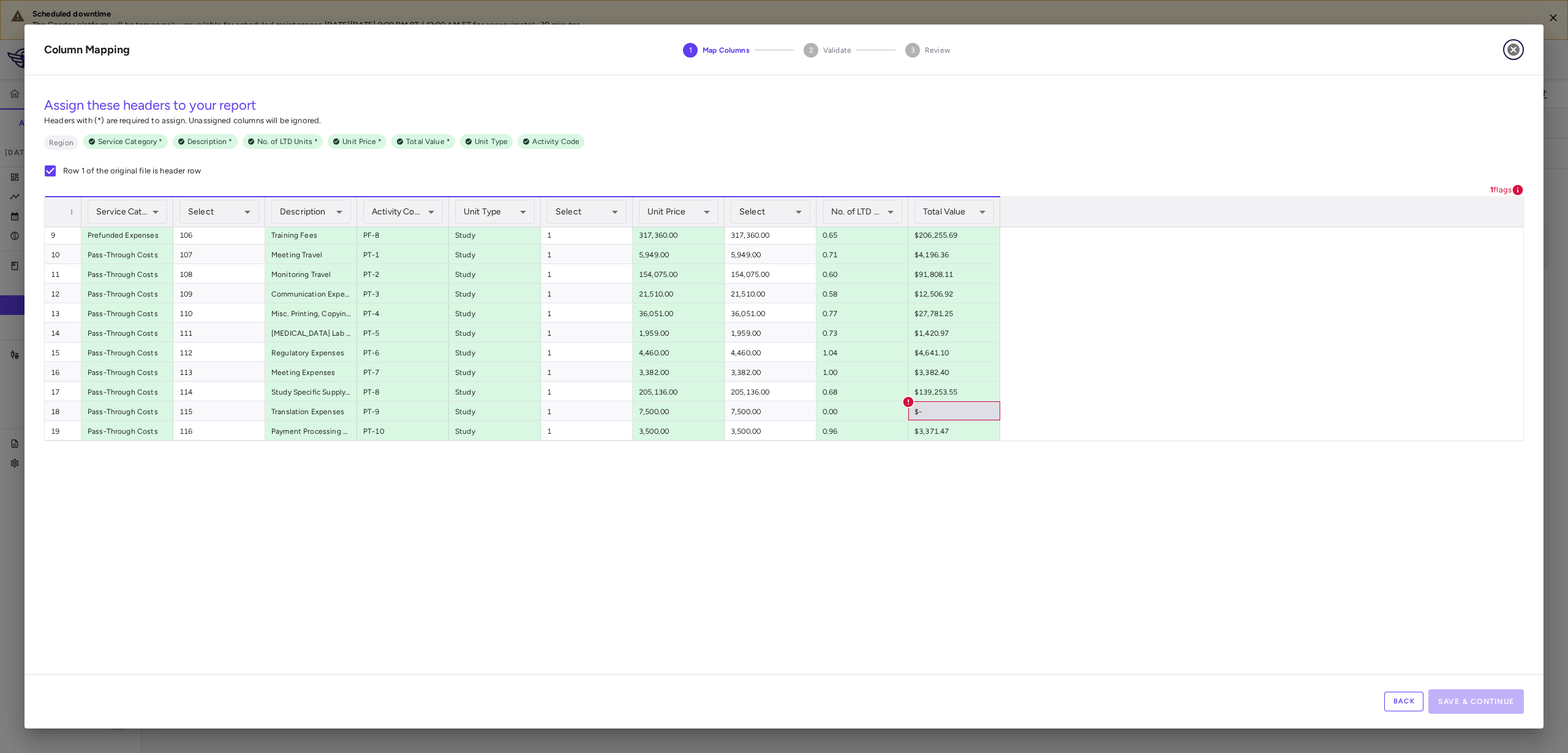
click at [1514, 53] on icon "button" at bounding box center [1513, 49] width 12 height 12
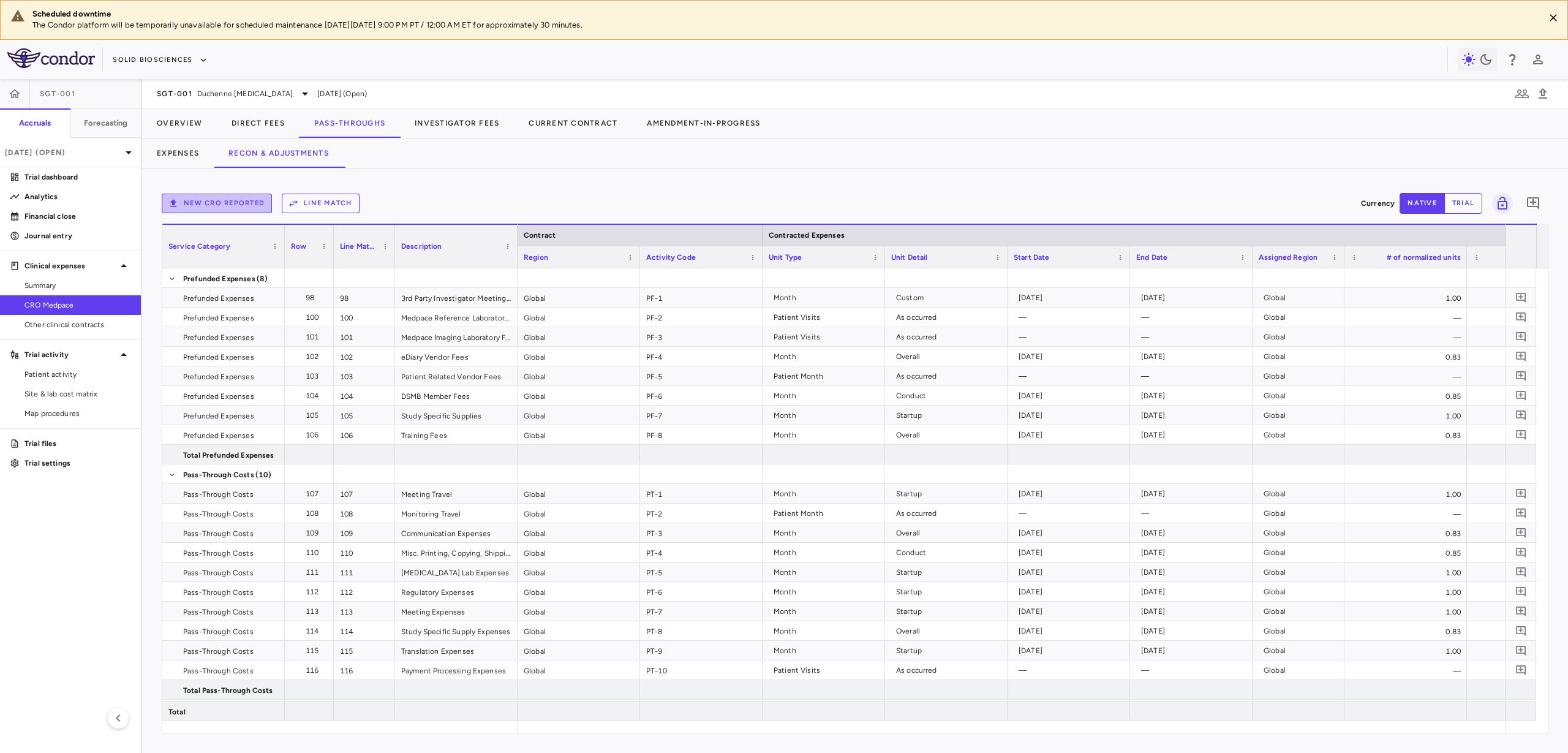
click at [238, 197] on button "New CRO reported" at bounding box center [217, 203] width 110 height 19
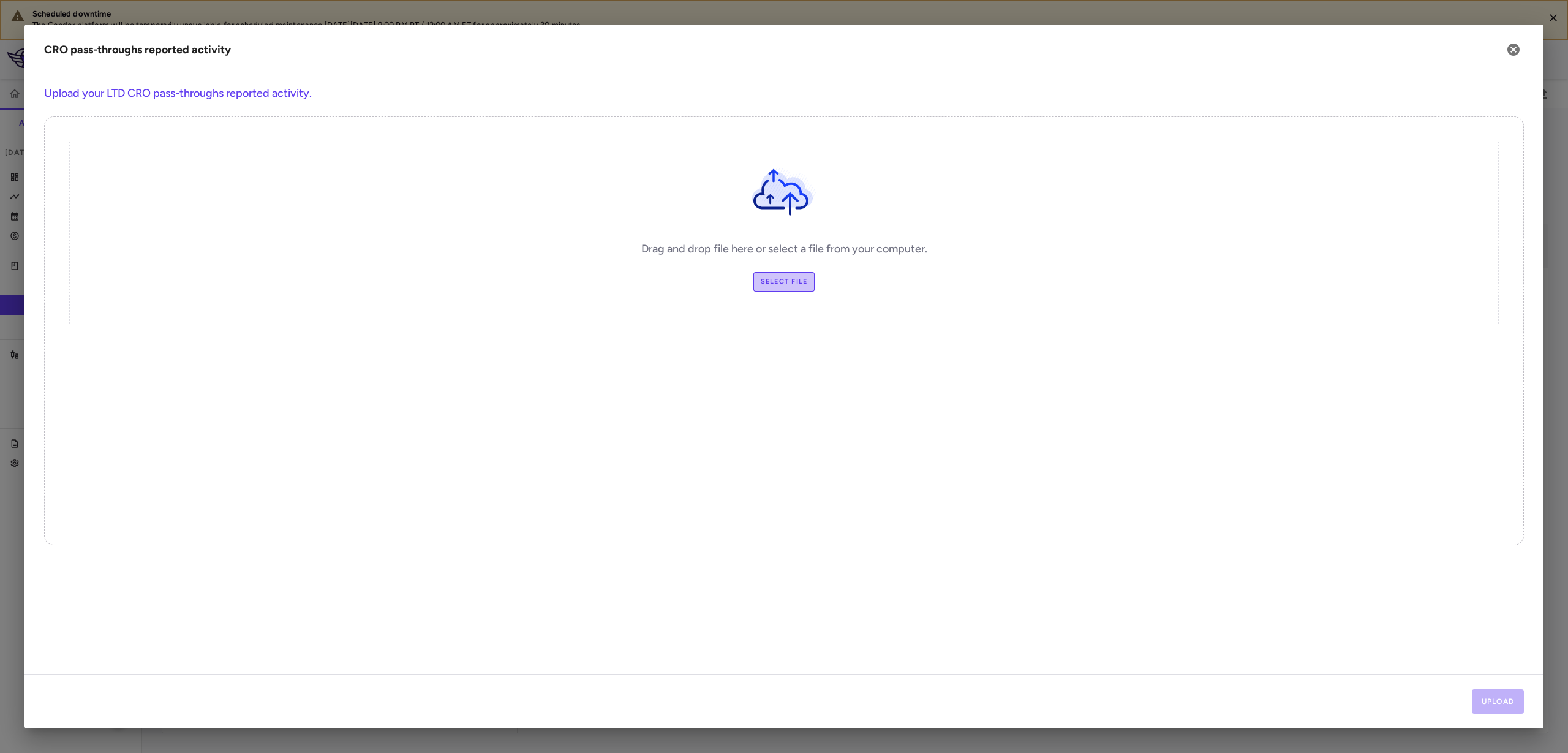
click at [789, 279] on label "Select file" at bounding box center [784, 281] width 62 height 19
click at [0, 0] on input "Select file" at bounding box center [0, 0] width 0 height 0
click at [1474, 692] on button "Upload" at bounding box center [1498, 702] width 53 height 25
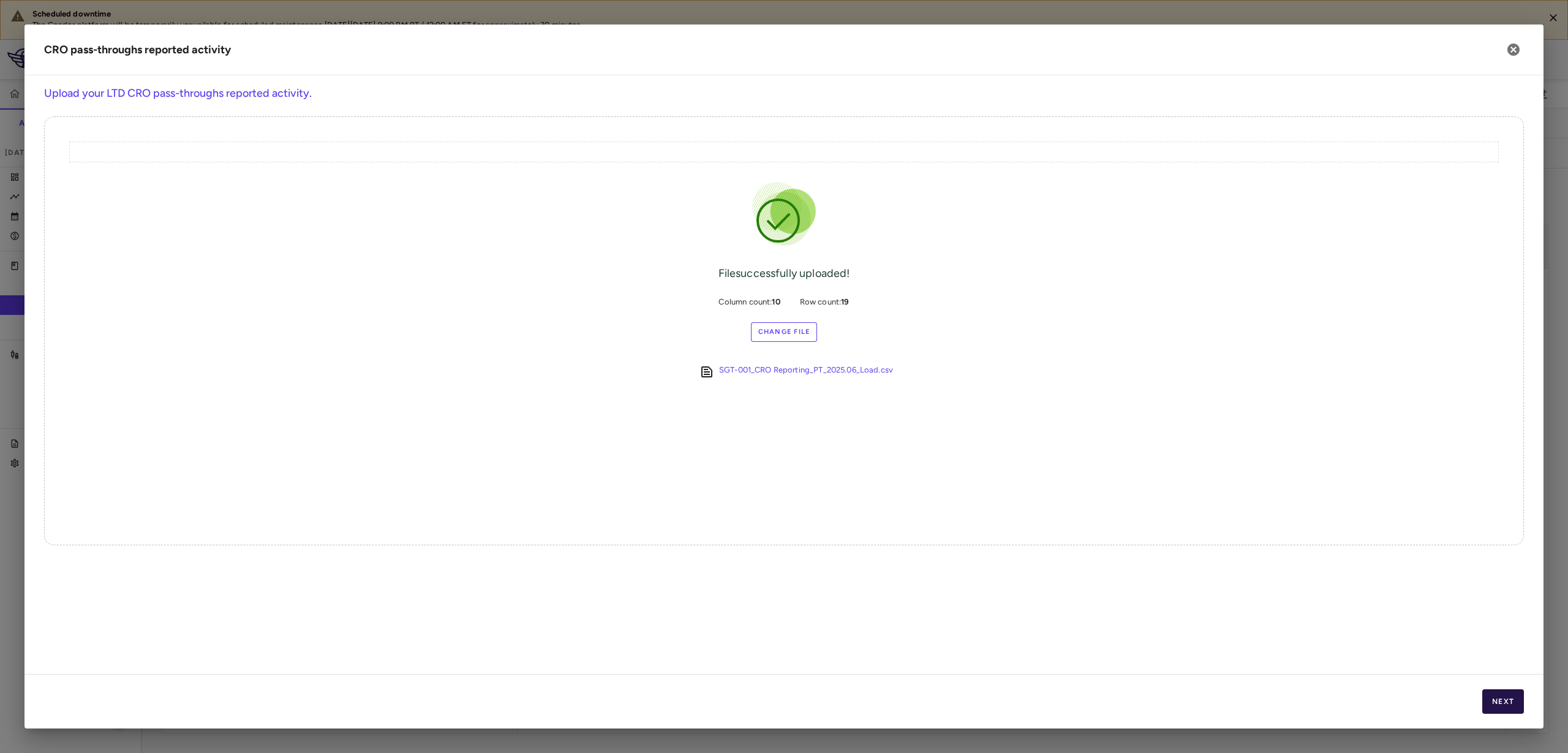
click at [1497, 706] on button "Next" at bounding box center [1503, 702] width 41 height 25
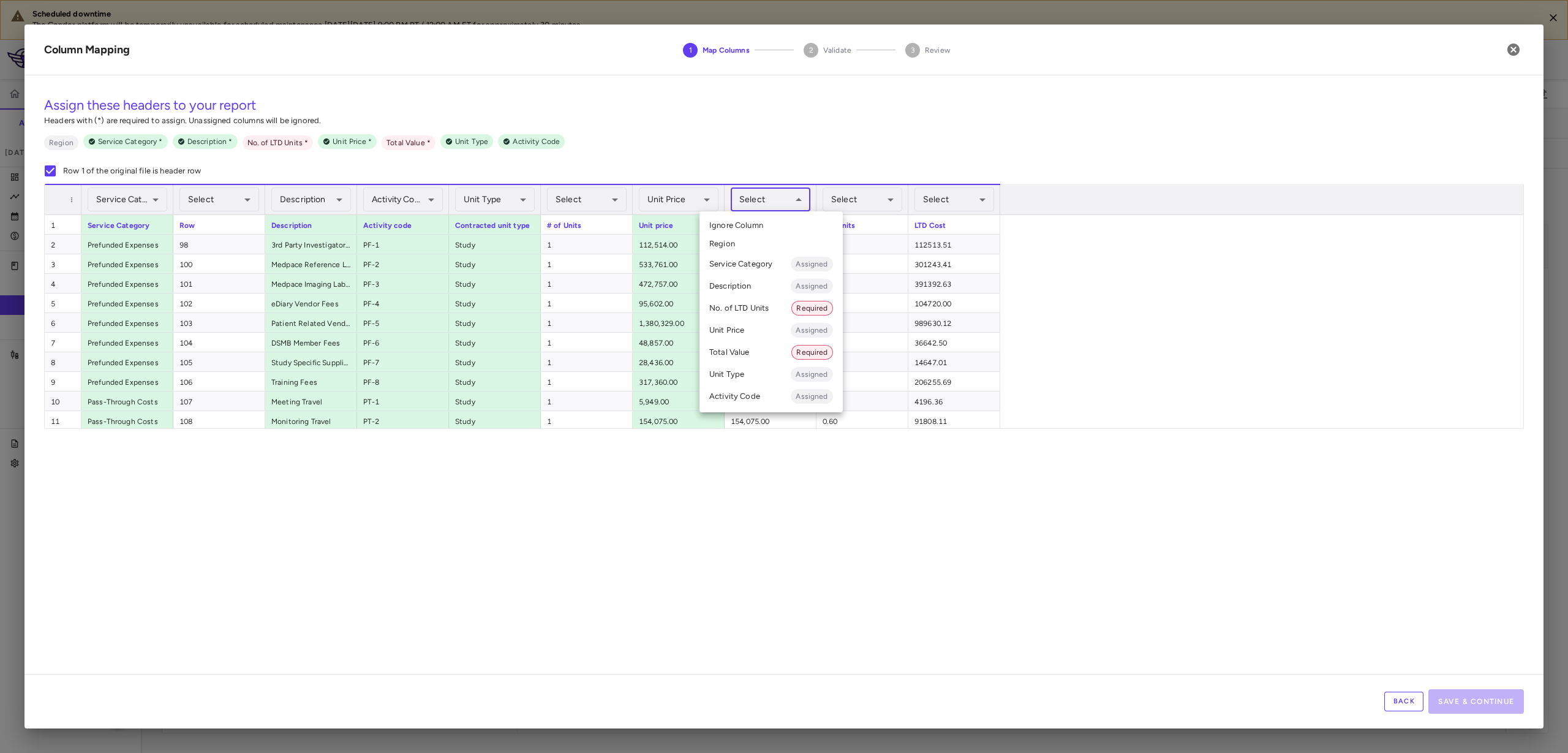
click at [807, 208] on body "Scheduled downtime The Condor platform will be temporarily unavailable for sche…" at bounding box center [784, 376] width 1568 height 753
click at [764, 305] on li "No. of LTD Units Required" at bounding box center [771, 308] width 143 height 22
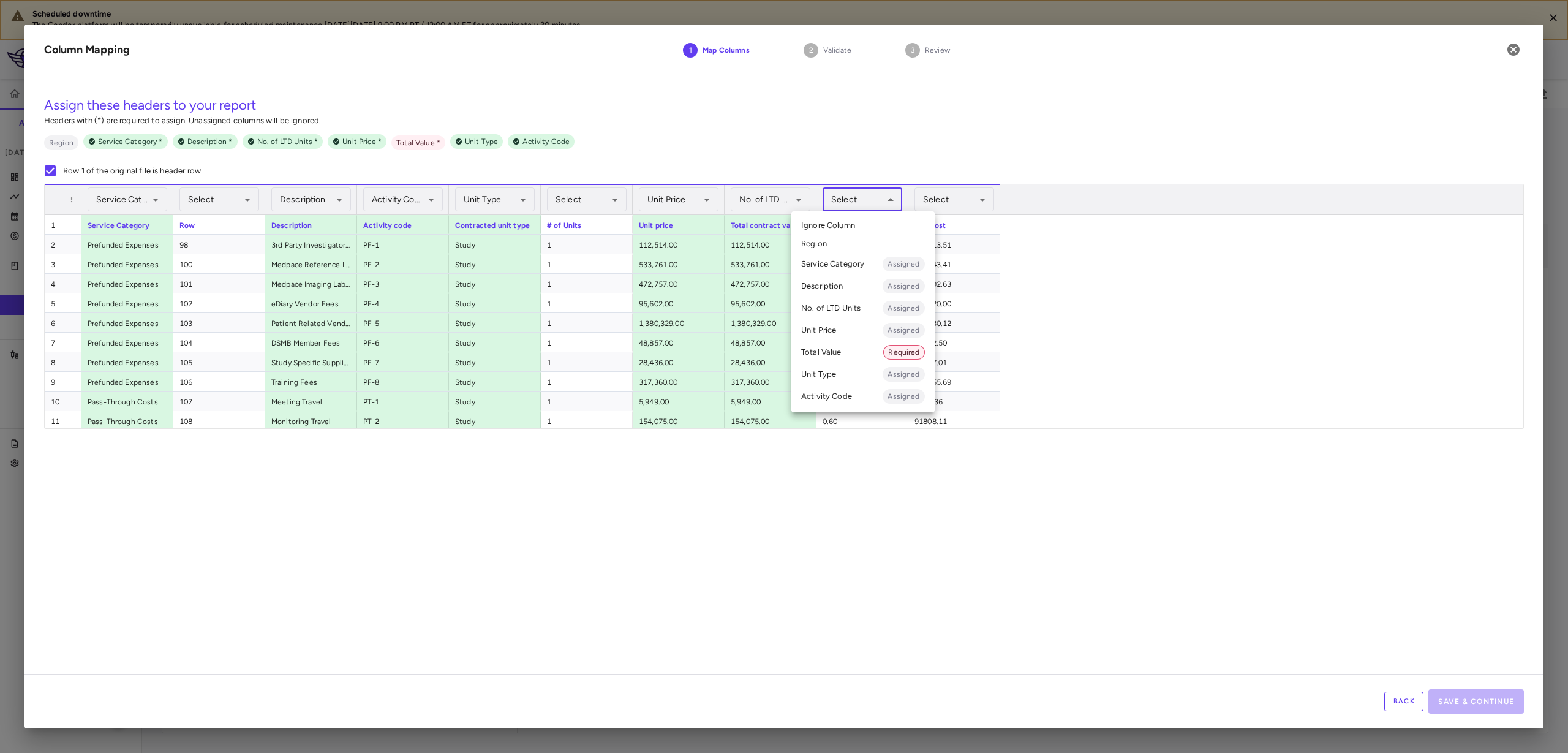
click at [832, 202] on body "Scheduled downtime The Condor platform will be temporarily unavailable for sche…" at bounding box center [784, 376] width 1568 height 753
click at [841, 307] on li "No. of LTD Units Assigned" at bounding box center [863, 308] width 143 height 22
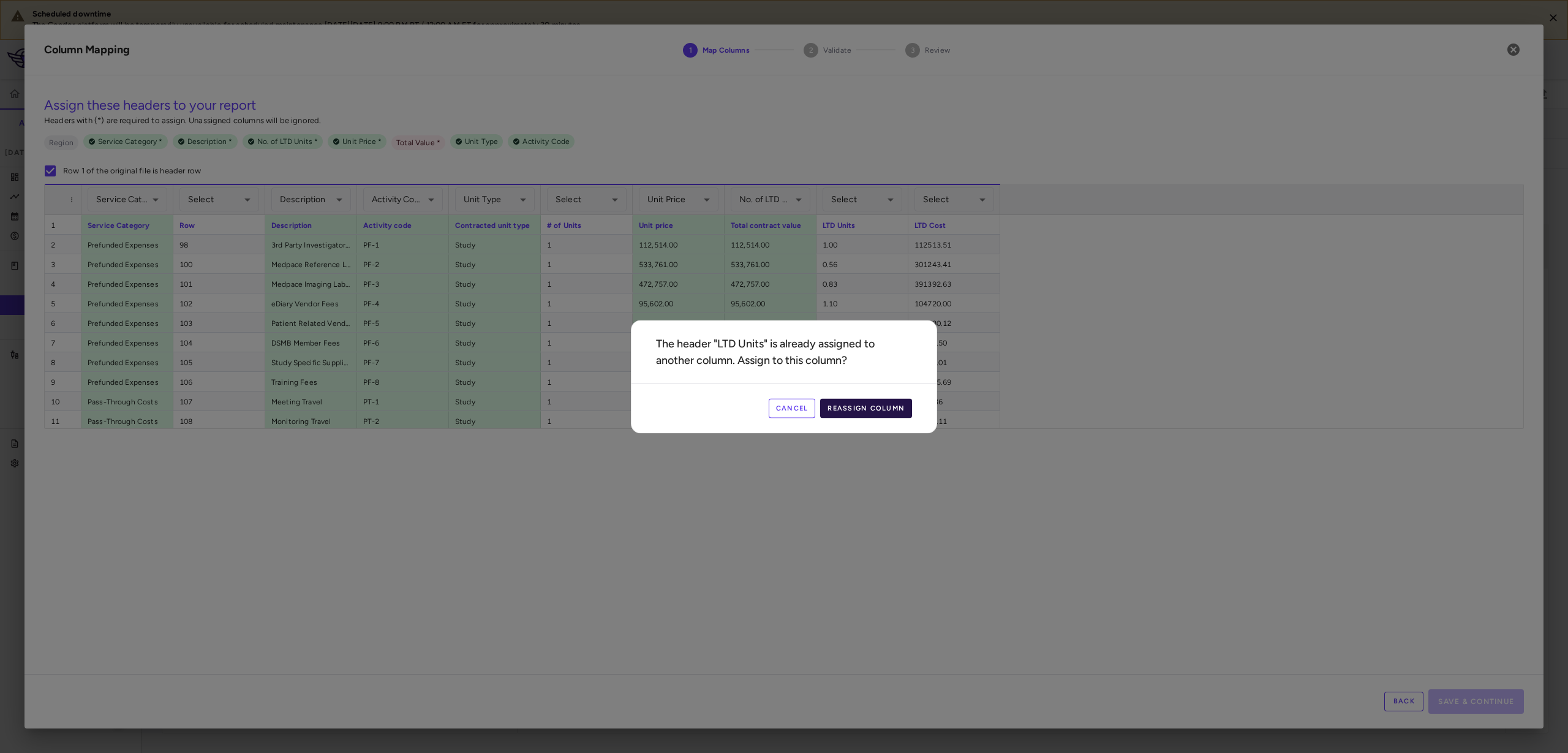
click at [871, 404] on button "Reassign Column" at bounding box center [866, 408] width 92 height 19
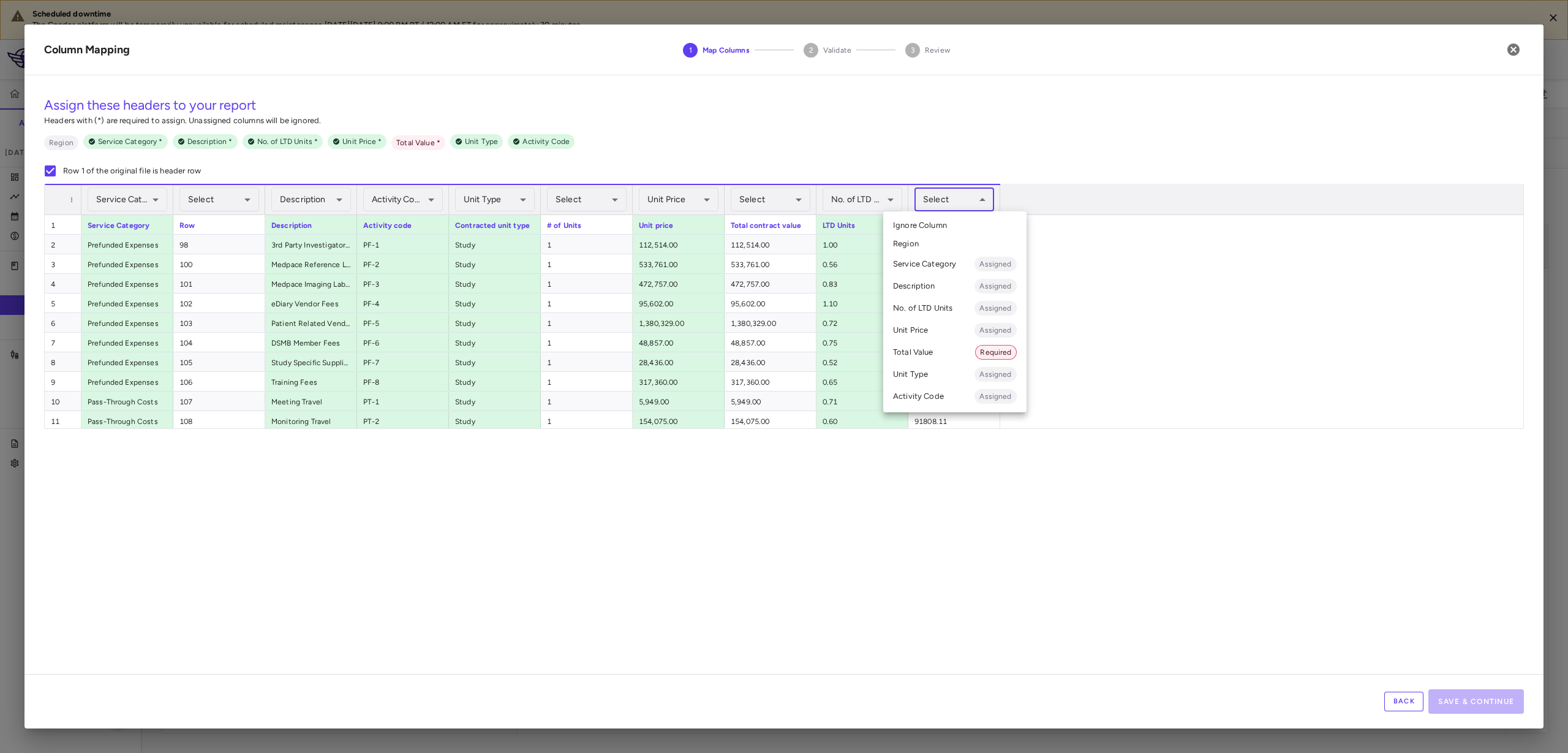
click at [958, 196] on body "Scheduled downtime The Condor platform will be temporarily unavailable for sche…" at bounding box center [784, 376] width 1568 height 753
click at [949, 356] on li "Total Value Required" at bounding box center [955, 352] width 143 height 22
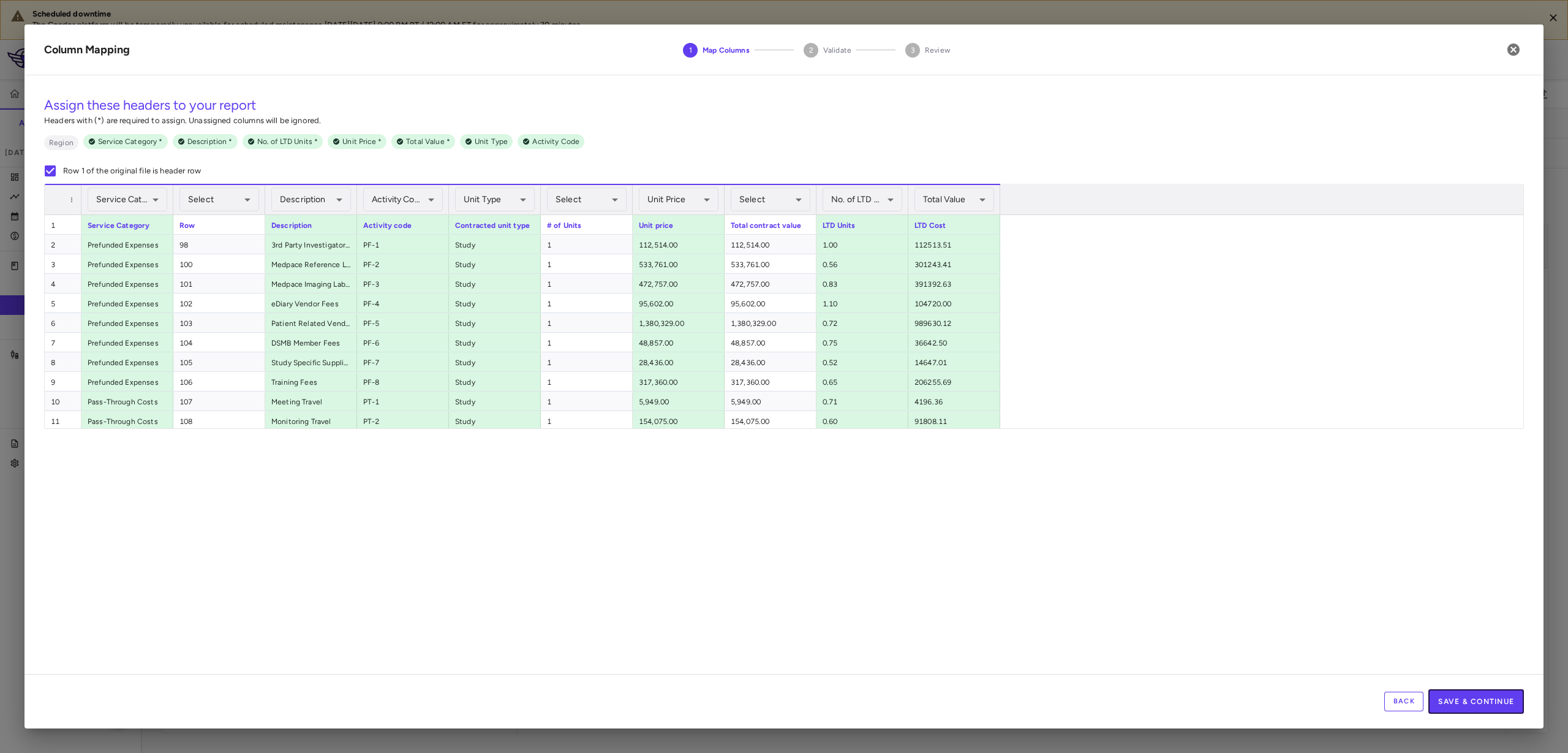
click at [1461, 702] on button "Save & Continue" at bounding box center [1476, 702] width 95 height 25
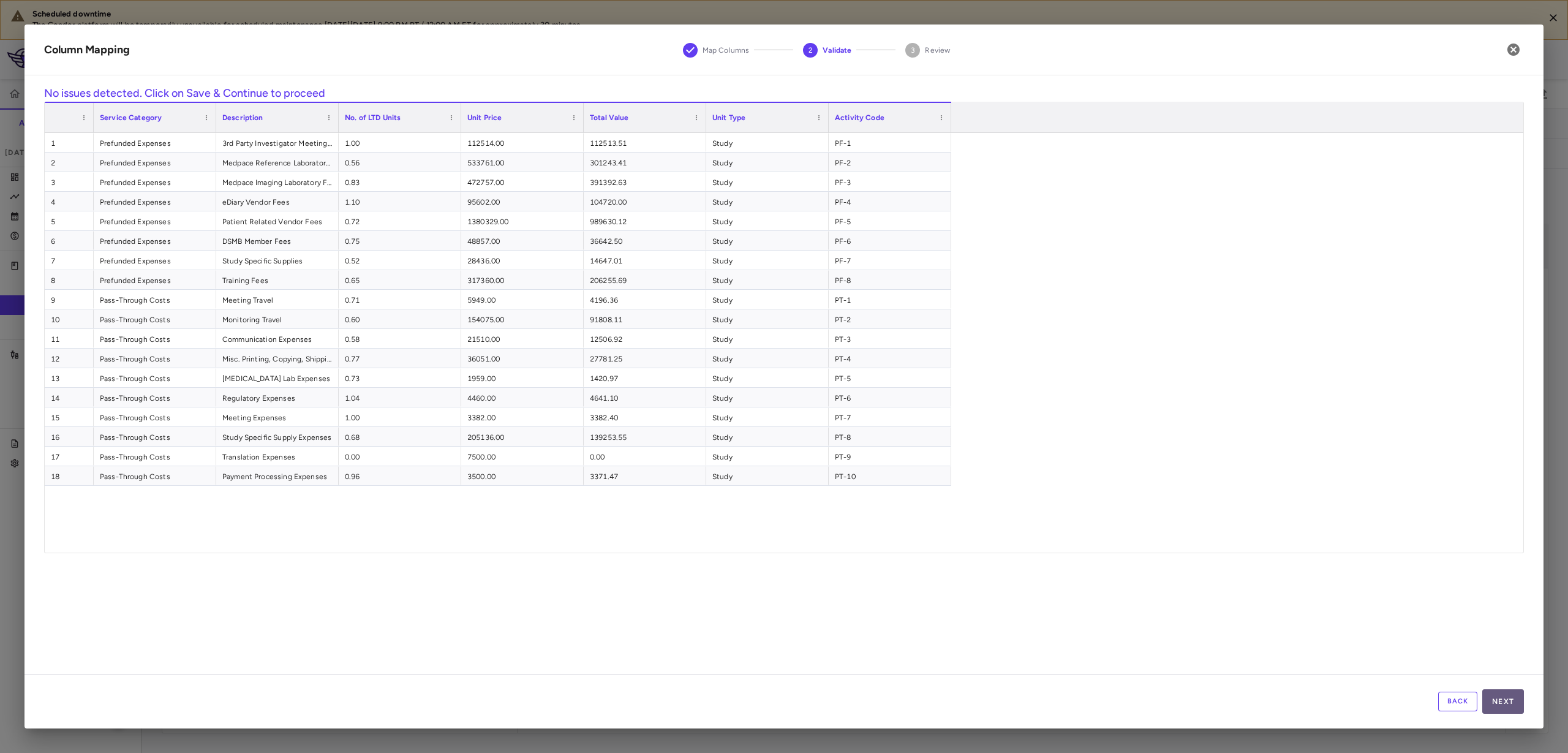
click at [1492, 708] on button "Next" at bounding box center [1503, 702] width 41 height 25
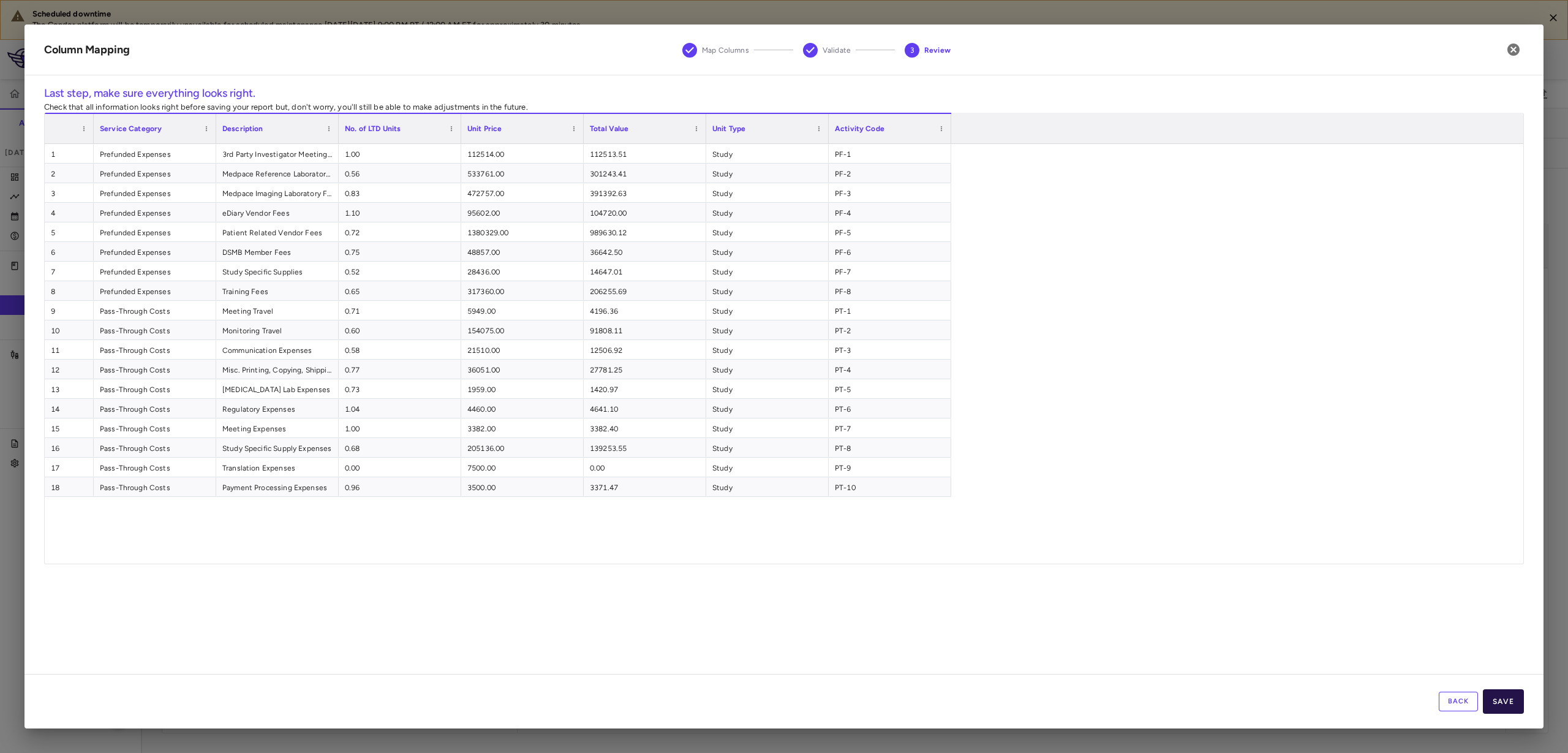
click at [1507, 704] on button "Save" at bounding box center [1503, 702] width 41 height 25
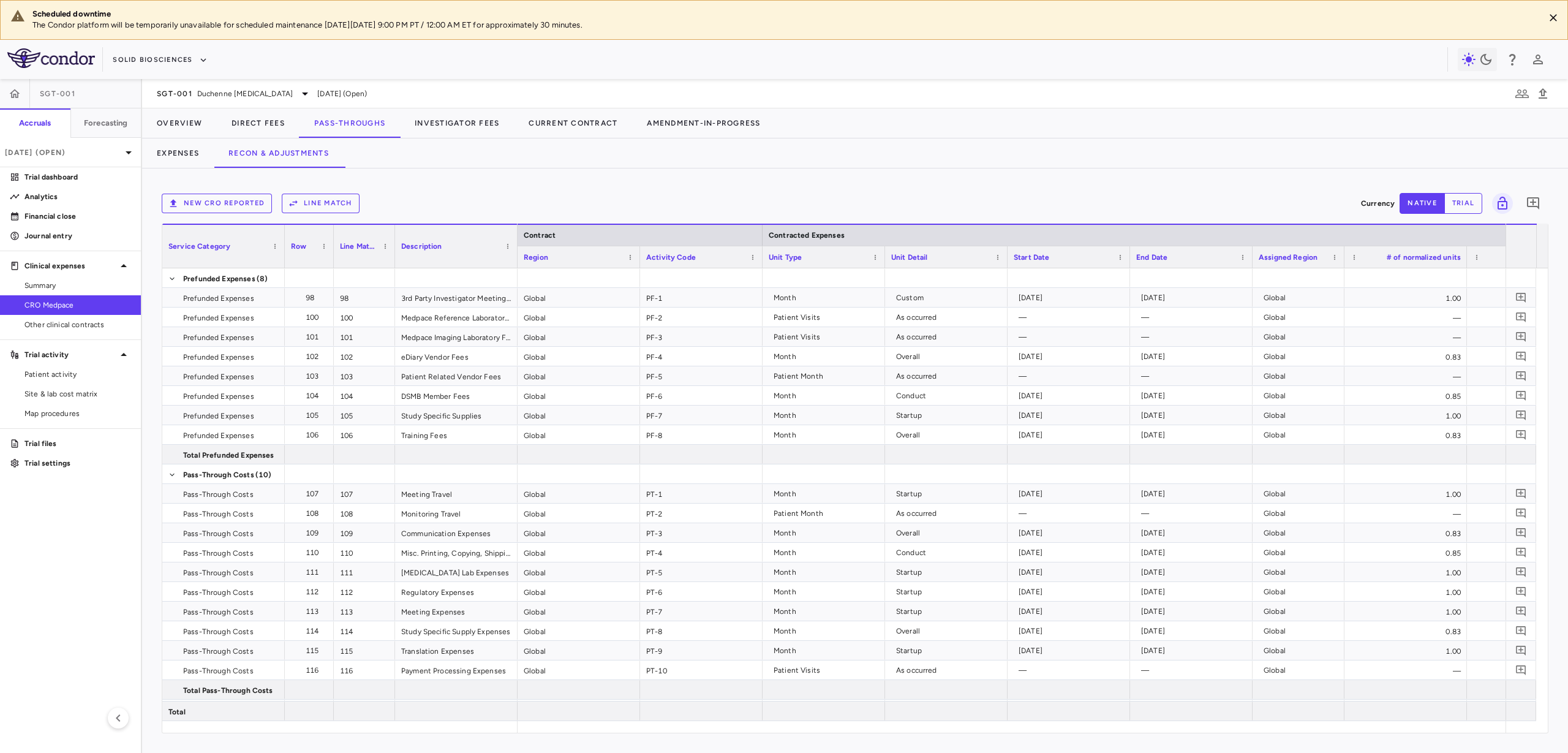
click at [322, 201] on button "Line Match" at bounding box center [321, 203] width 78 height 19
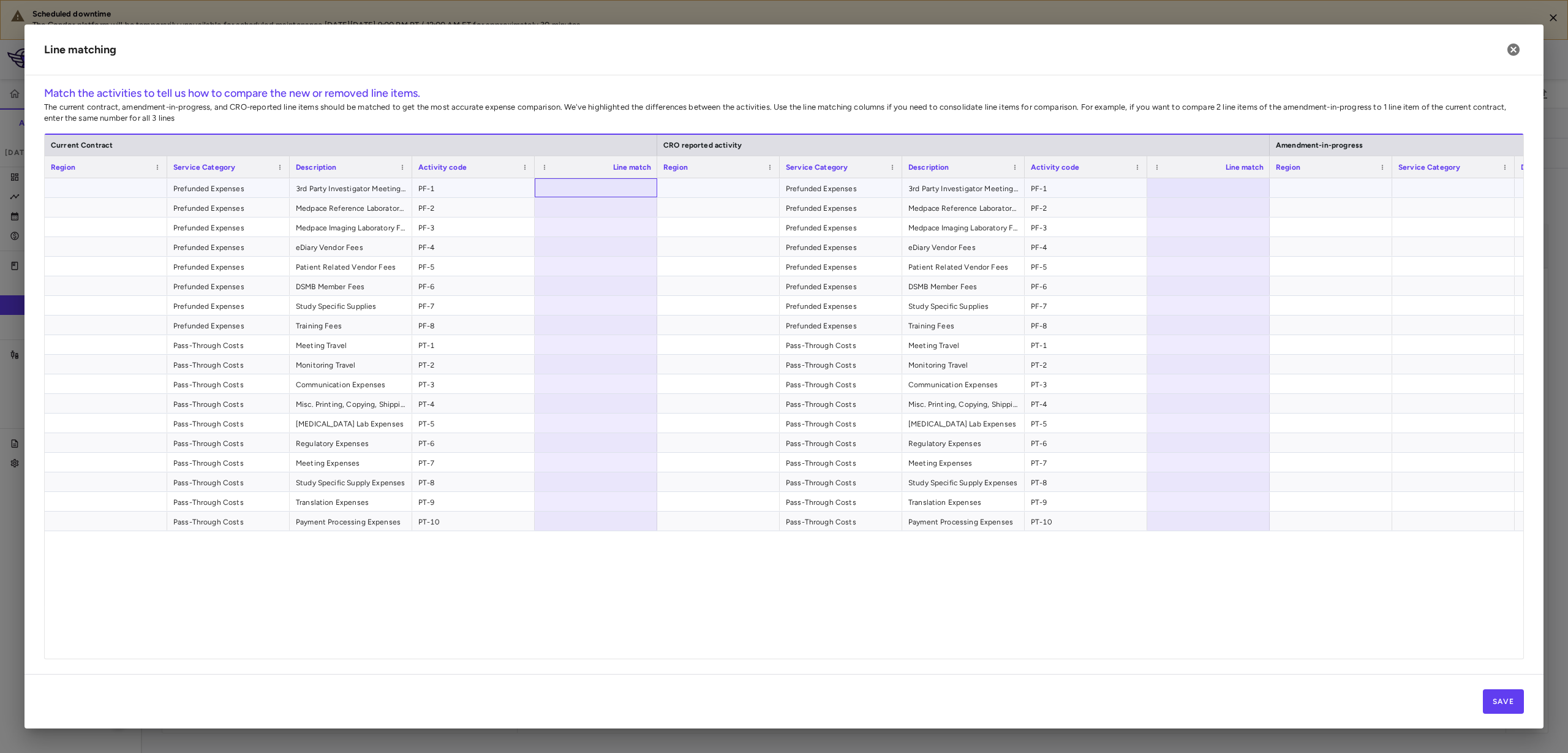
click at [582, 195] on div at bounding box center [596, 187] width 123 height 19
type input "*"
click at [885, 488] on span "Export" at bounding box center [911, 481] width 103 height 17
click at [991, 480] on span "Context Menu" at bounding box center [994, 481] width 7 height 7
click at [1052, 498] on span "Excel Export" at bounding box center [1043, 503] width 57 height 17
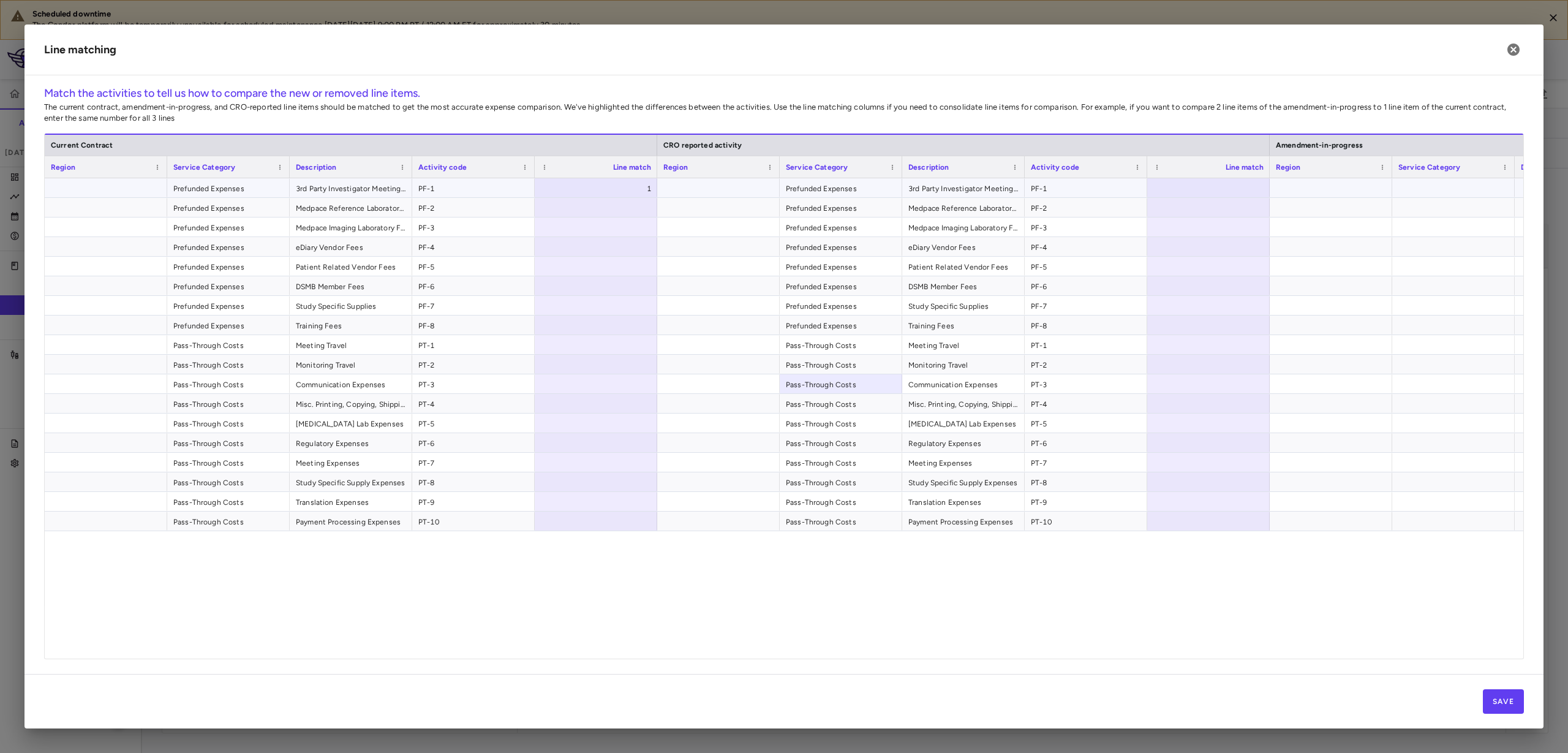
click at [600, 185] on div "1" at bounding box center [599, 188] width 105 height 19
click at [1175, 196] on div at bounding box center [1209, 187] width 123 height 19
click at [1501, 696] on button "Save" at bounding box center [1503, 702] width 41 height 25
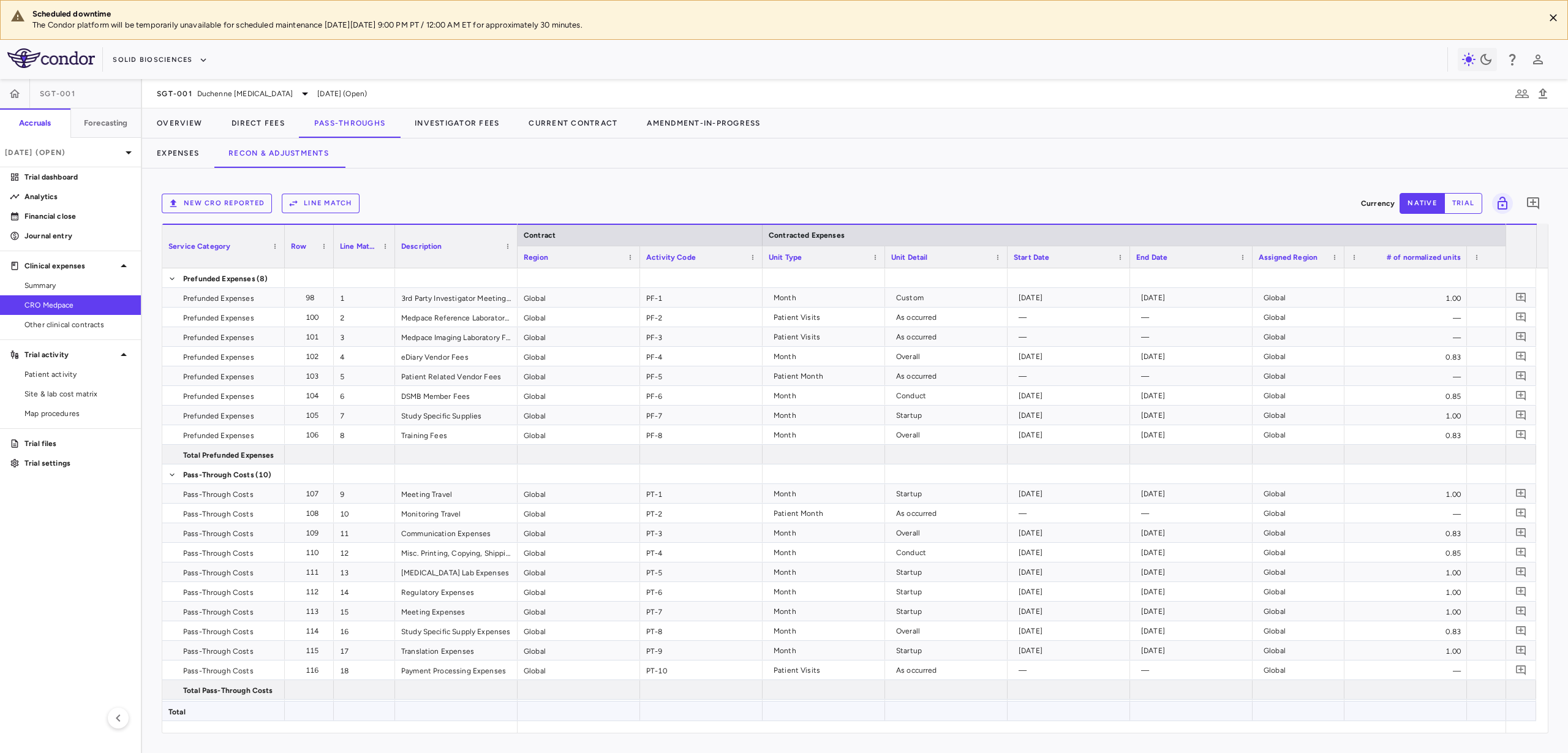
drag, startPoint x: 730, startPoint y: 733, endPoint x: 913, endPoint y: 714, distance: 184.0
click at [913, 714] on div "Service Category Drag here to set column labels Service Category Row 1" at bounding box center [855, 478] width 1387 height 510
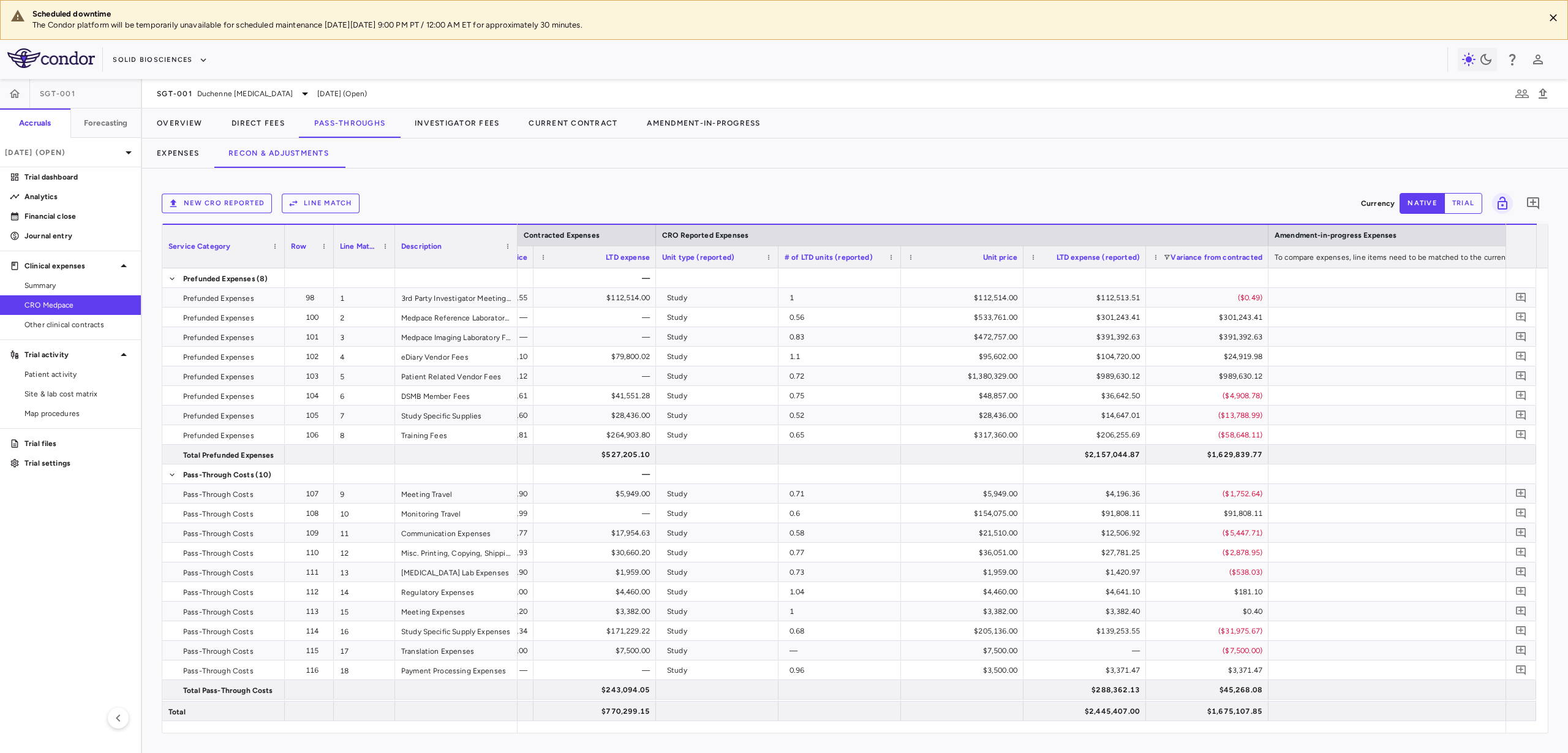
scroll to position [0, 971]
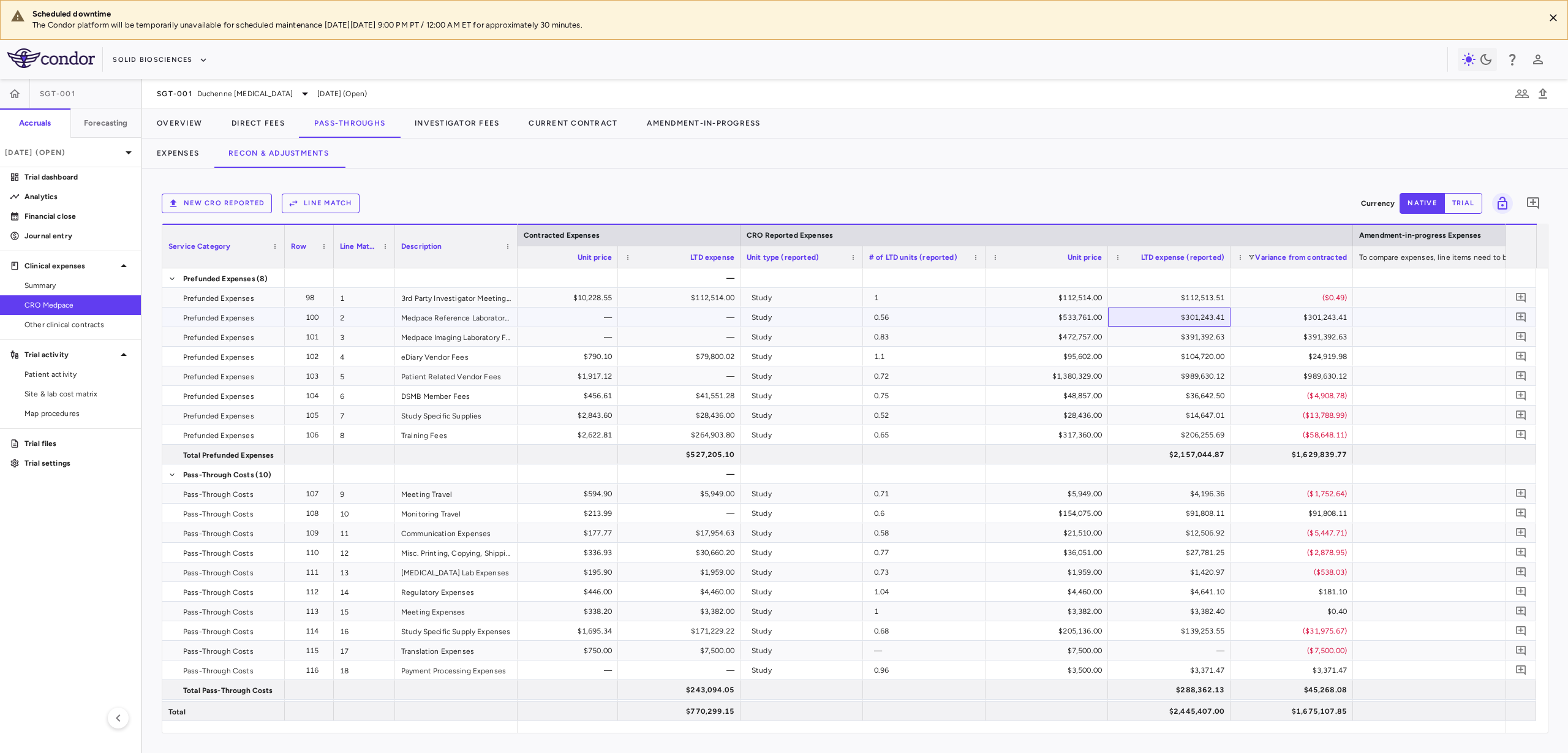
click at [1123, 317] on div "$301,243.41" at bounding box center [1172, 317] width 105 height 19
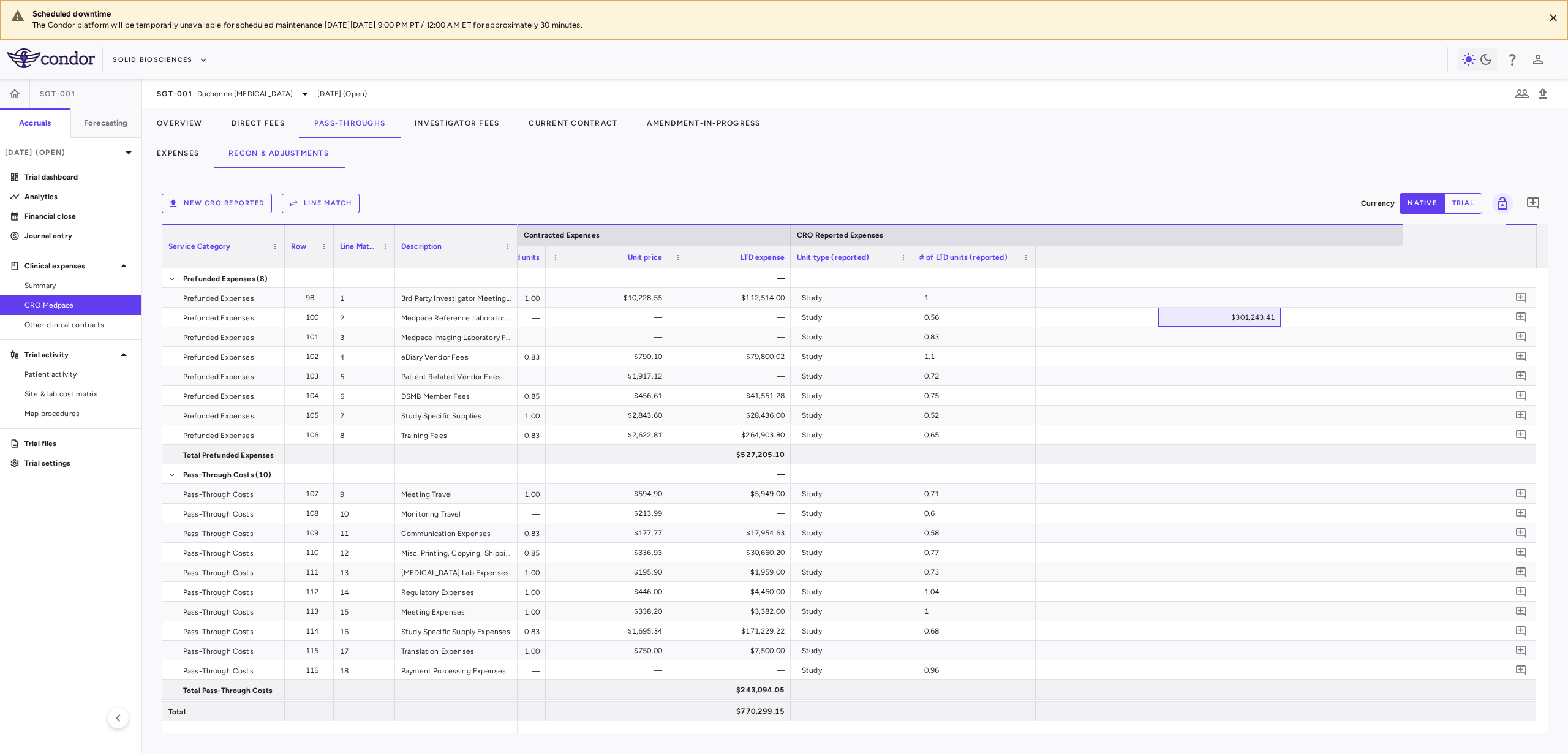
scroll to position [0, 0]
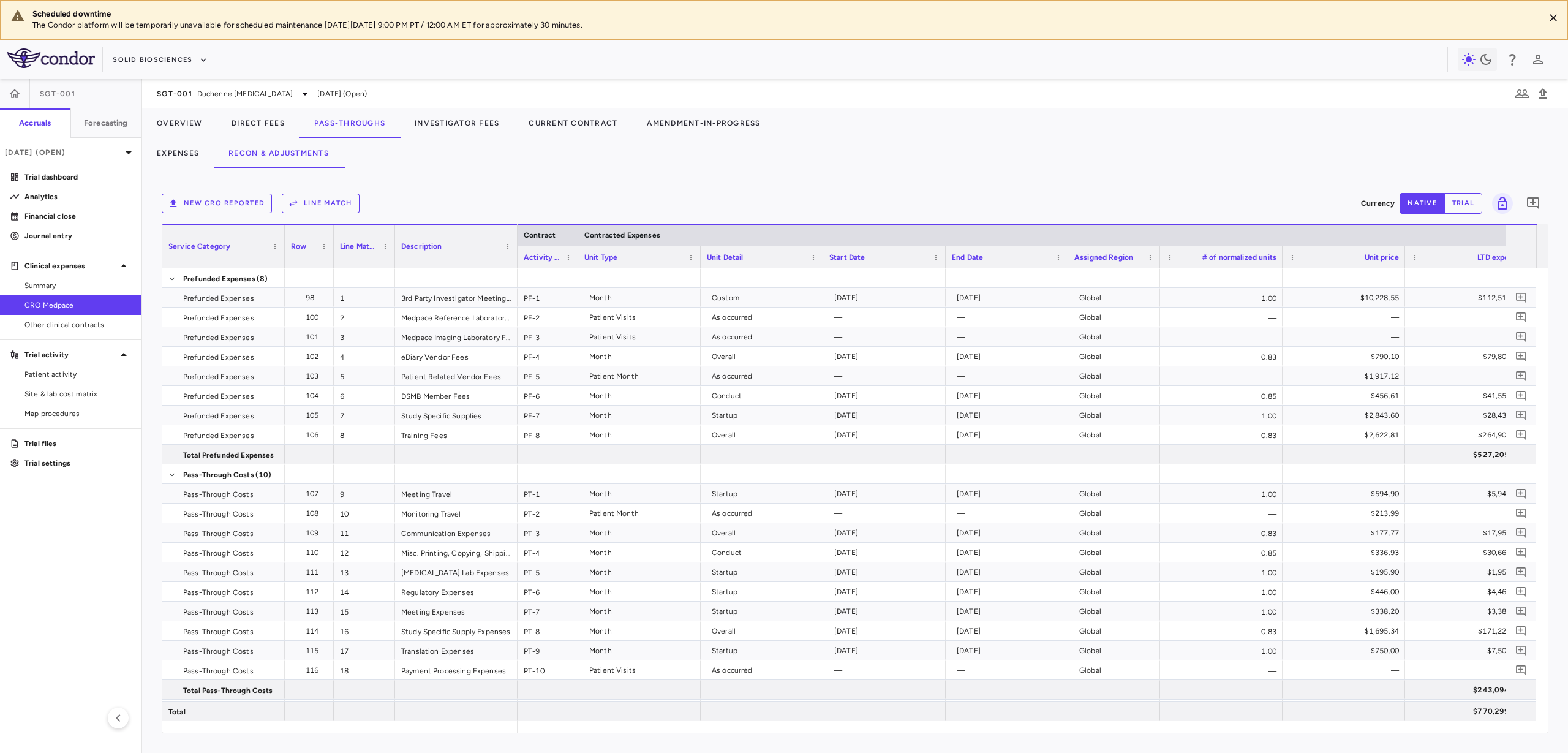
drag, startPoint x: 638, startPoint y: 249, endPoint x: 576, endPoint y: 246, distance: 62.1
click at [576, 246] on div at bounding box center [577, 257] width 5 height 21
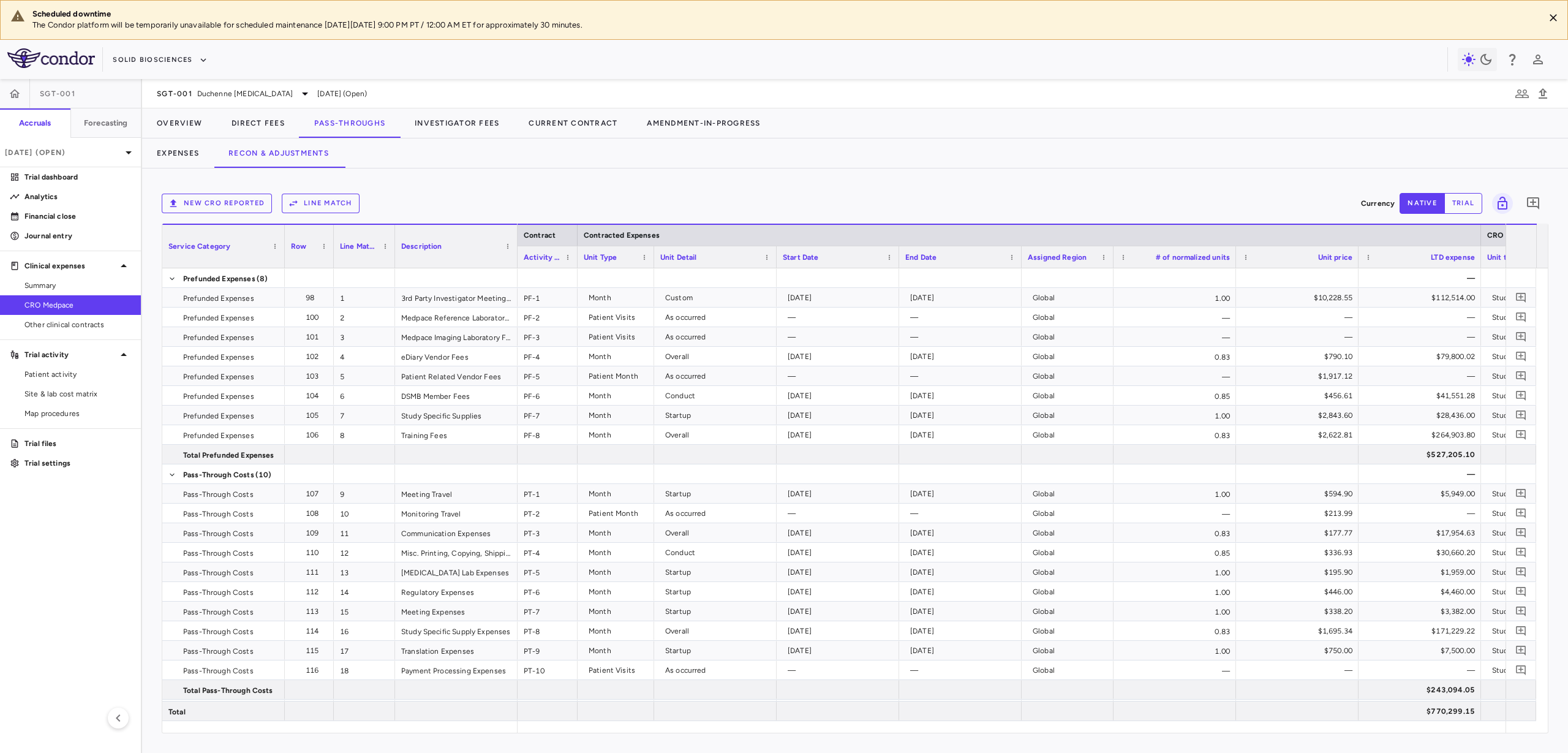
drag, startPoint x: 699, startPoint y: 259, endPoint x: 653, endPoint y: 255, distance: 46.2
click at [653, 255] on div at bounding box center [653, 257] width 5 height 21
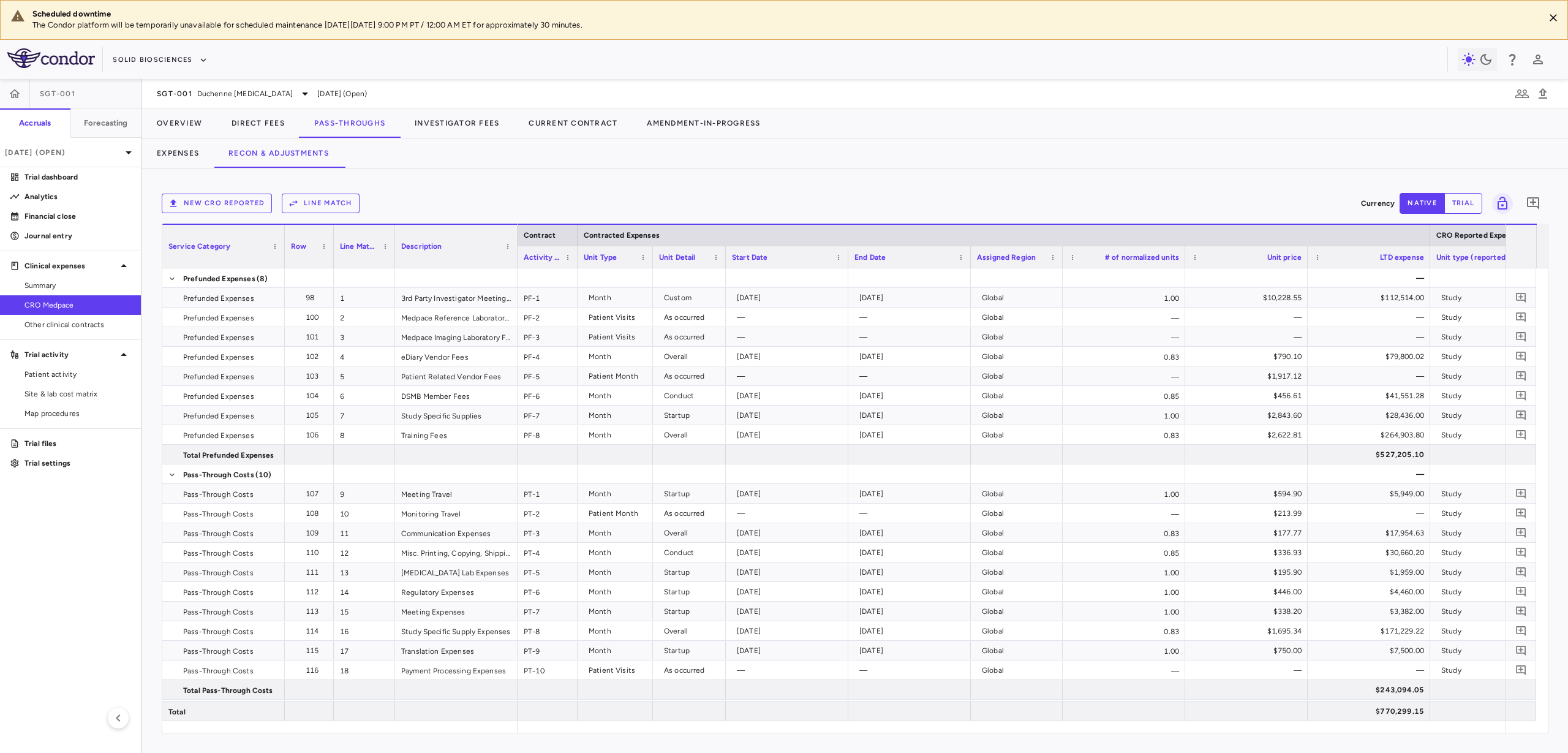
drag, startPoint x: 773, startPoint y: 253, endPoint x: 723, endPoint y: 257, distance: 50.2
click at [723, 257] on div at bounding box center [725, 257] width 5 height 21
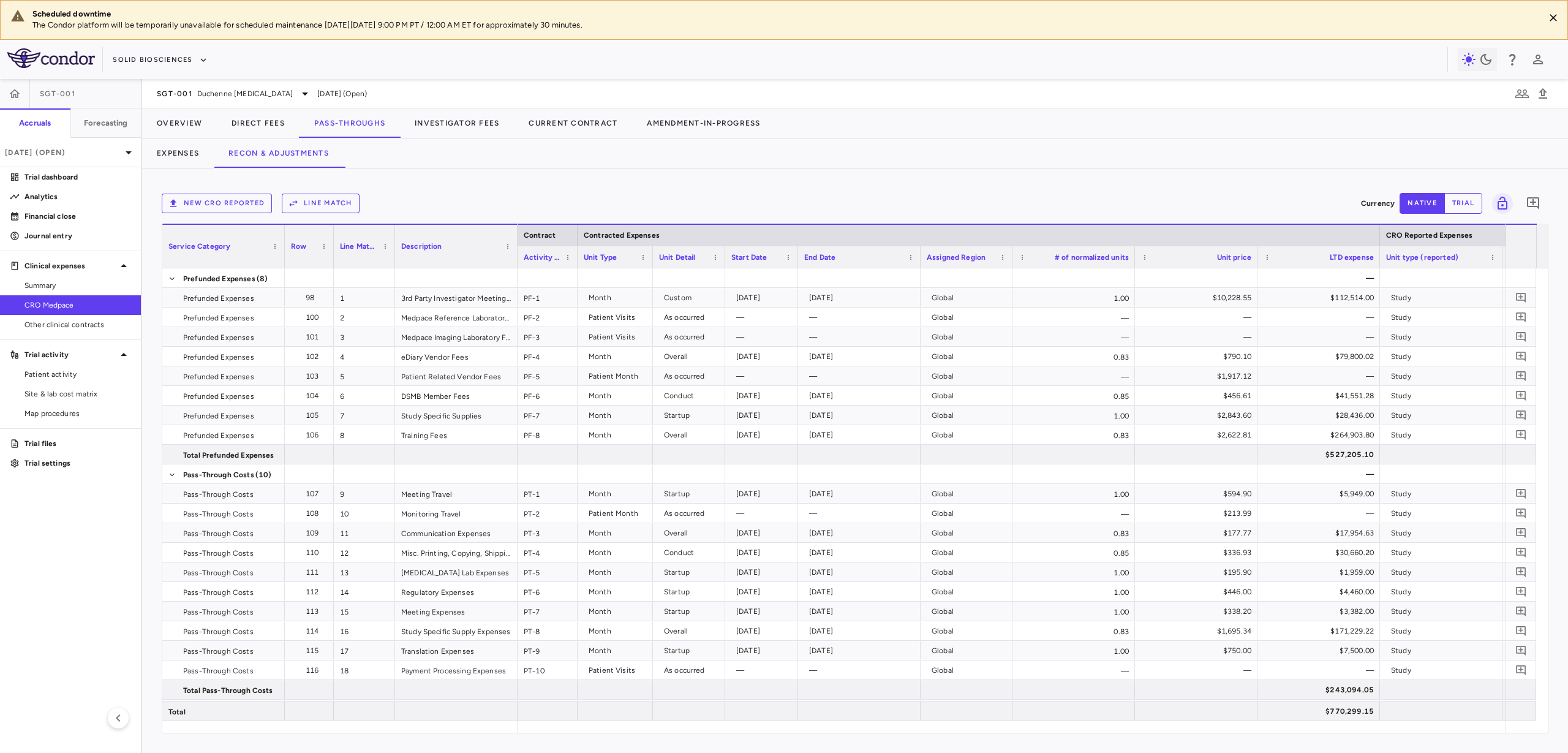
drag, startPoint x: 847, startPoint y: 262, endPoint x: 797, endPoint y: 269, distance: 50.5
click at [797, 269] on div "Service Category Row Line Match" at bounding box center [855, 478] width 1385 height 510
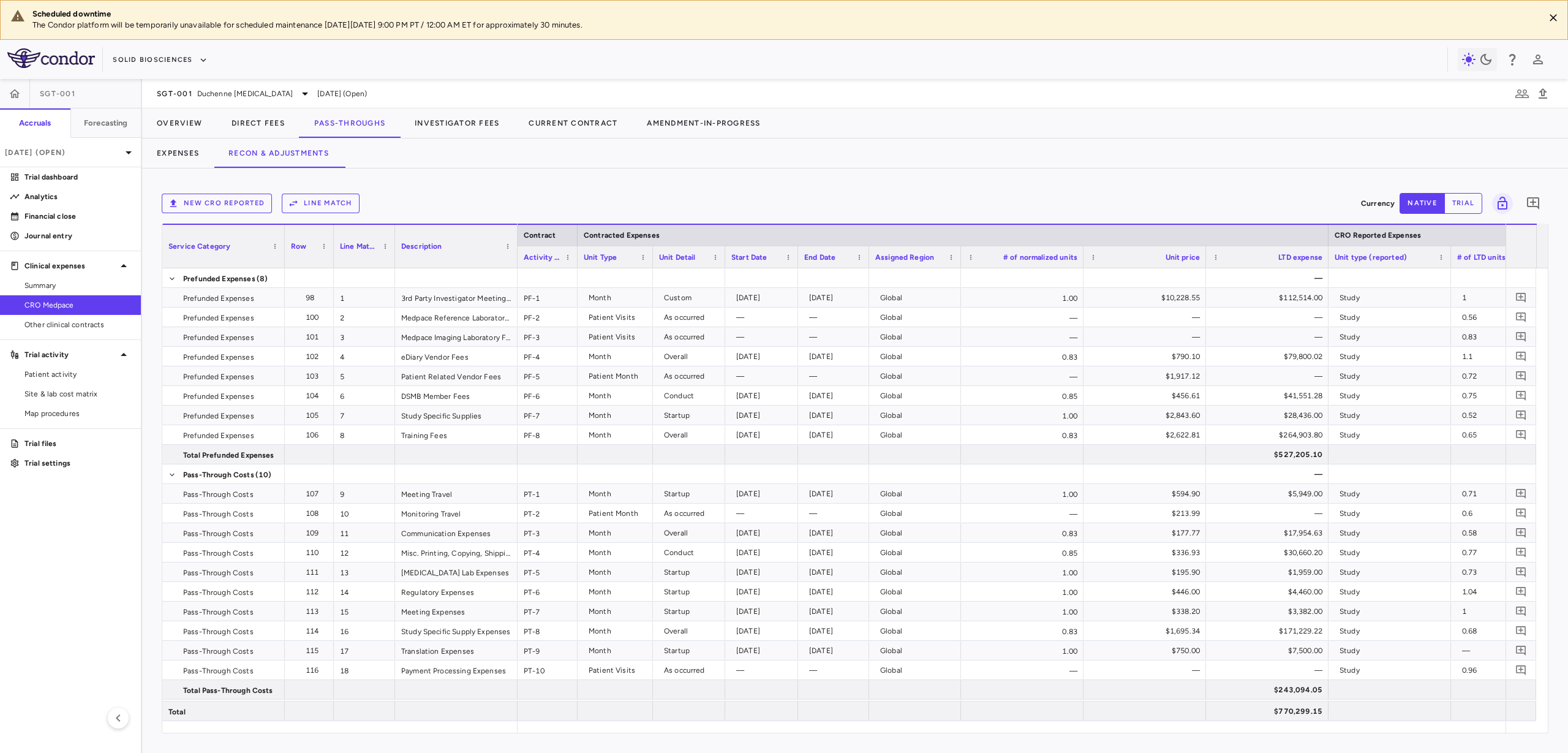
drag, startPoint x: 919, startPoint y: 263, endPoint x: 867, endPoint y: 268, distance: 52.2
click at [867, 268] on div "Service Category Row Line Match" at bounding box center [855, 478] width 1385 height 510
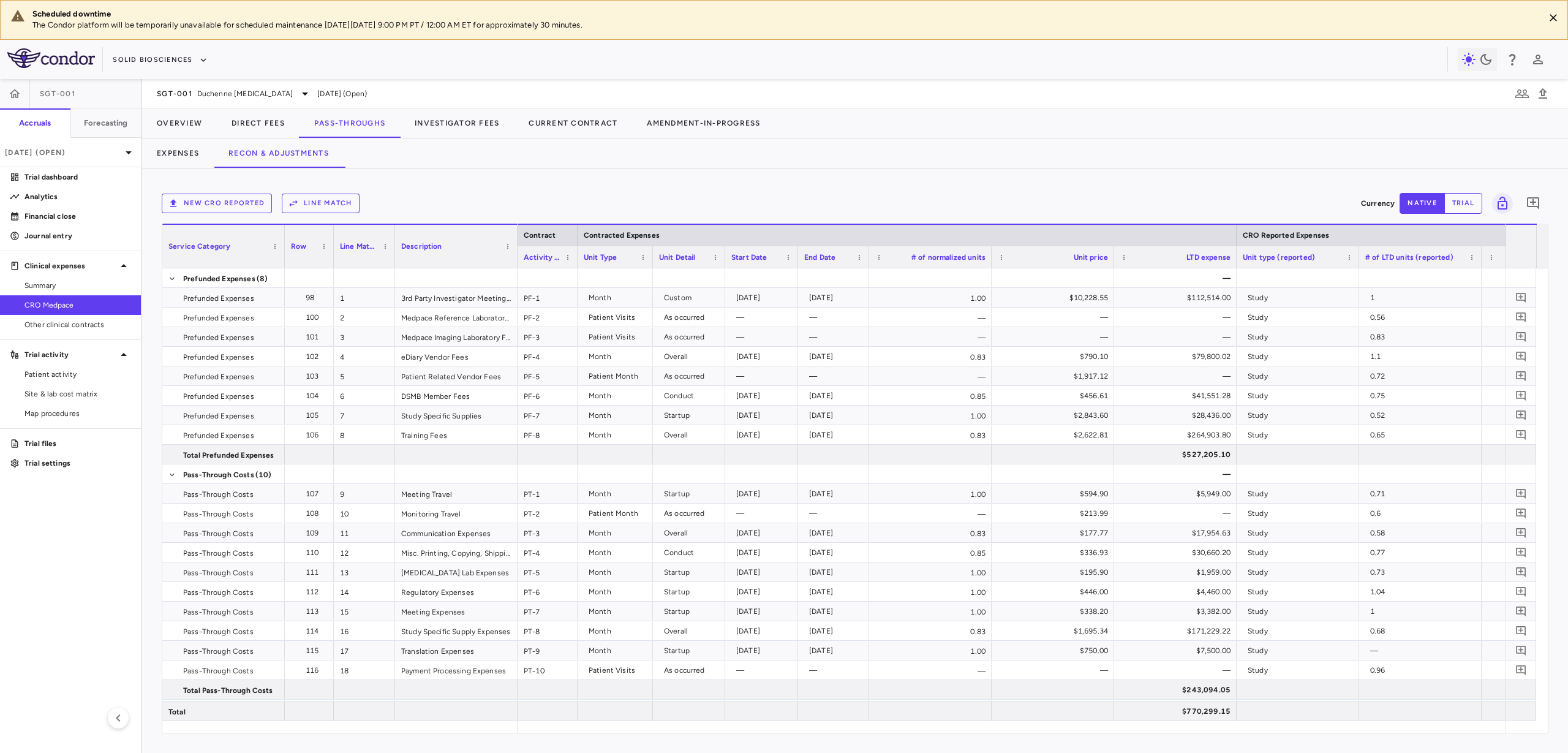
click at [989, 260] on div "# of normalized units" at bounding box center [931, 256] width 123 height 22
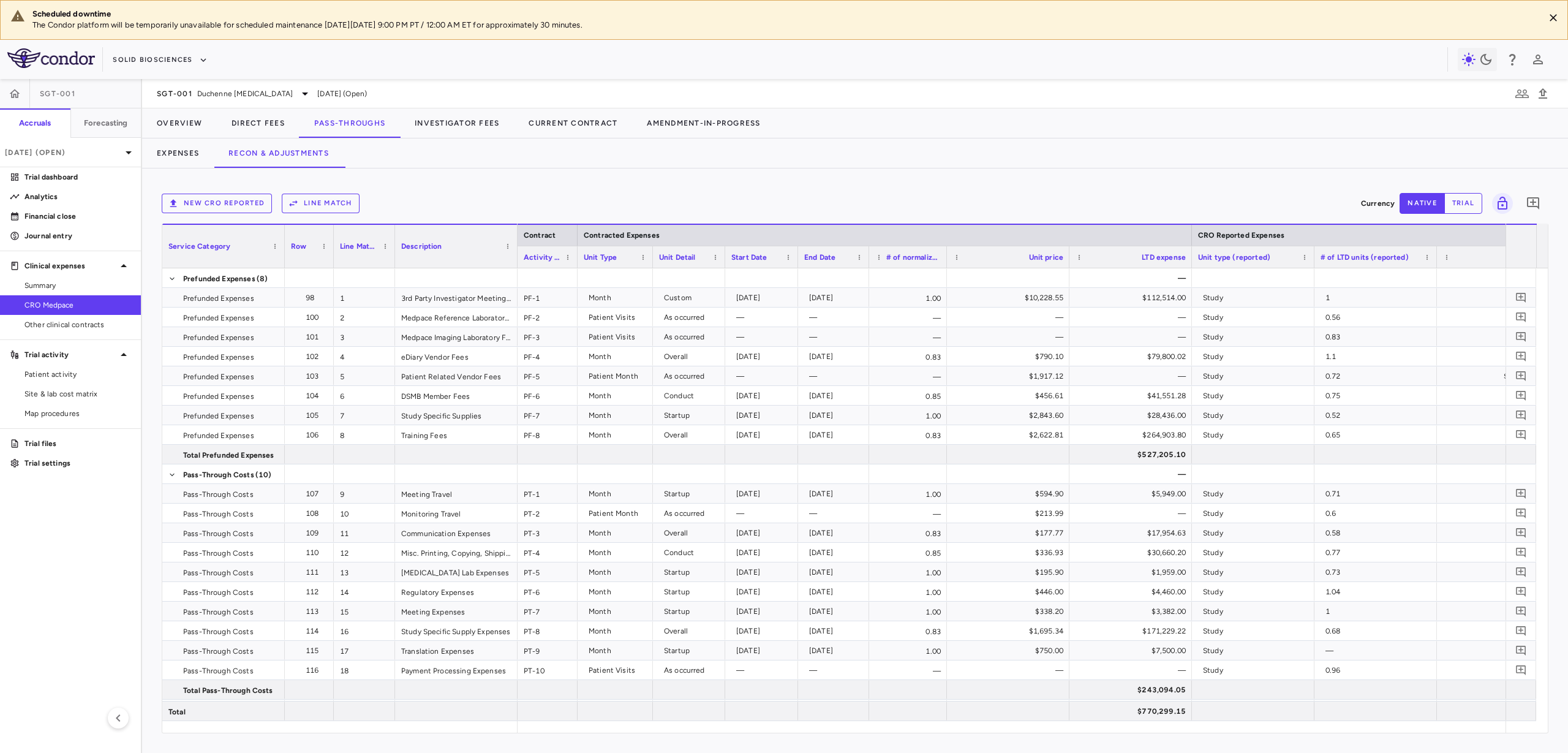
drag, startPoint x: 991, startPoint y: 260, endPoint x: 947, endPoint y: 263, distance: 44.1
click at [947, 263] on div at bounding box center [946, 257] width 5 height 21
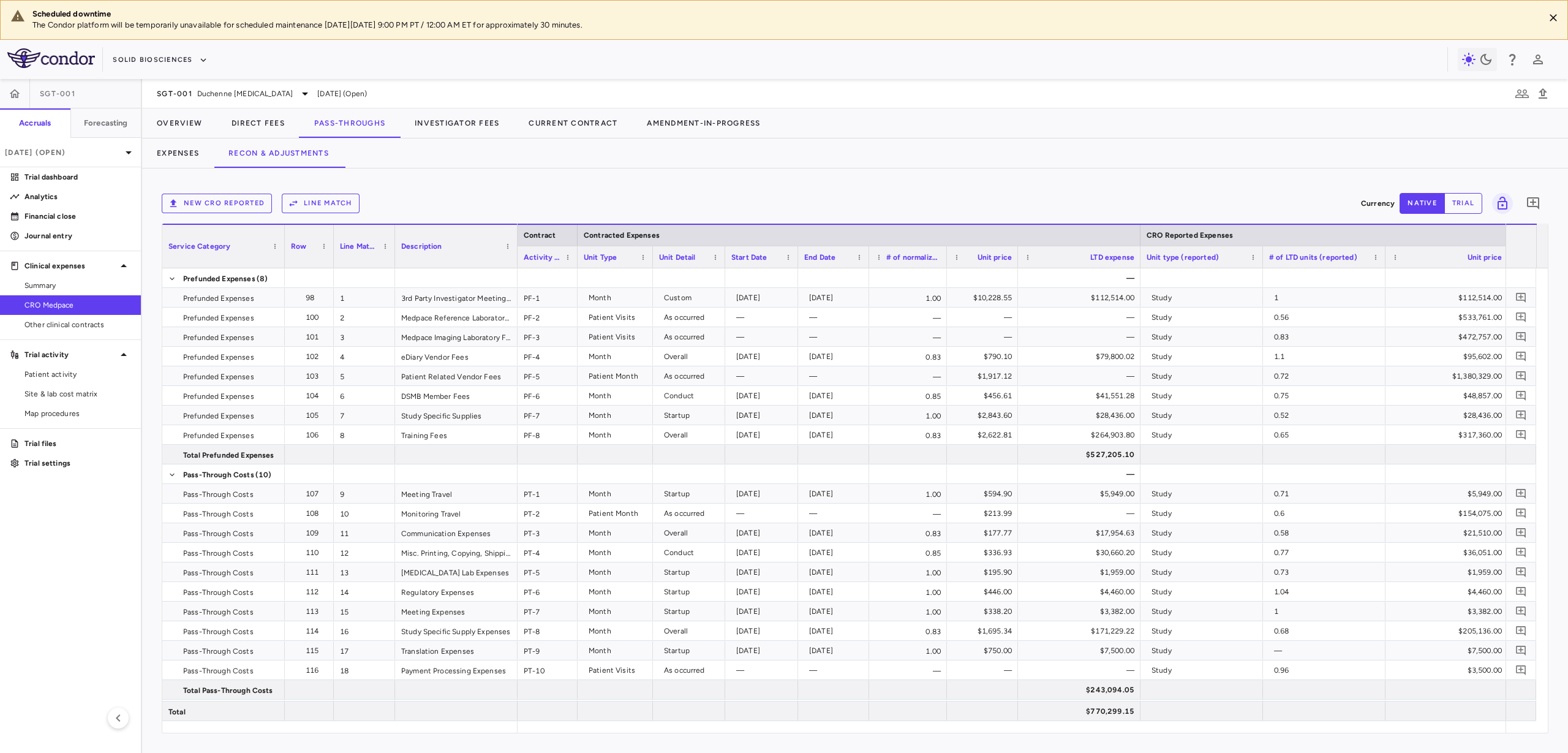
drag, startPoint x: 1068, startPoint y: 254, endPoint x: 1017, endPoint y: 260, distance: 51.4
click at [1017, 260] on div at bounding box center [1017, 257] width 5 height 21
click at [1139, 257] on div at bounding box center [1139, 257] width 5 height 21
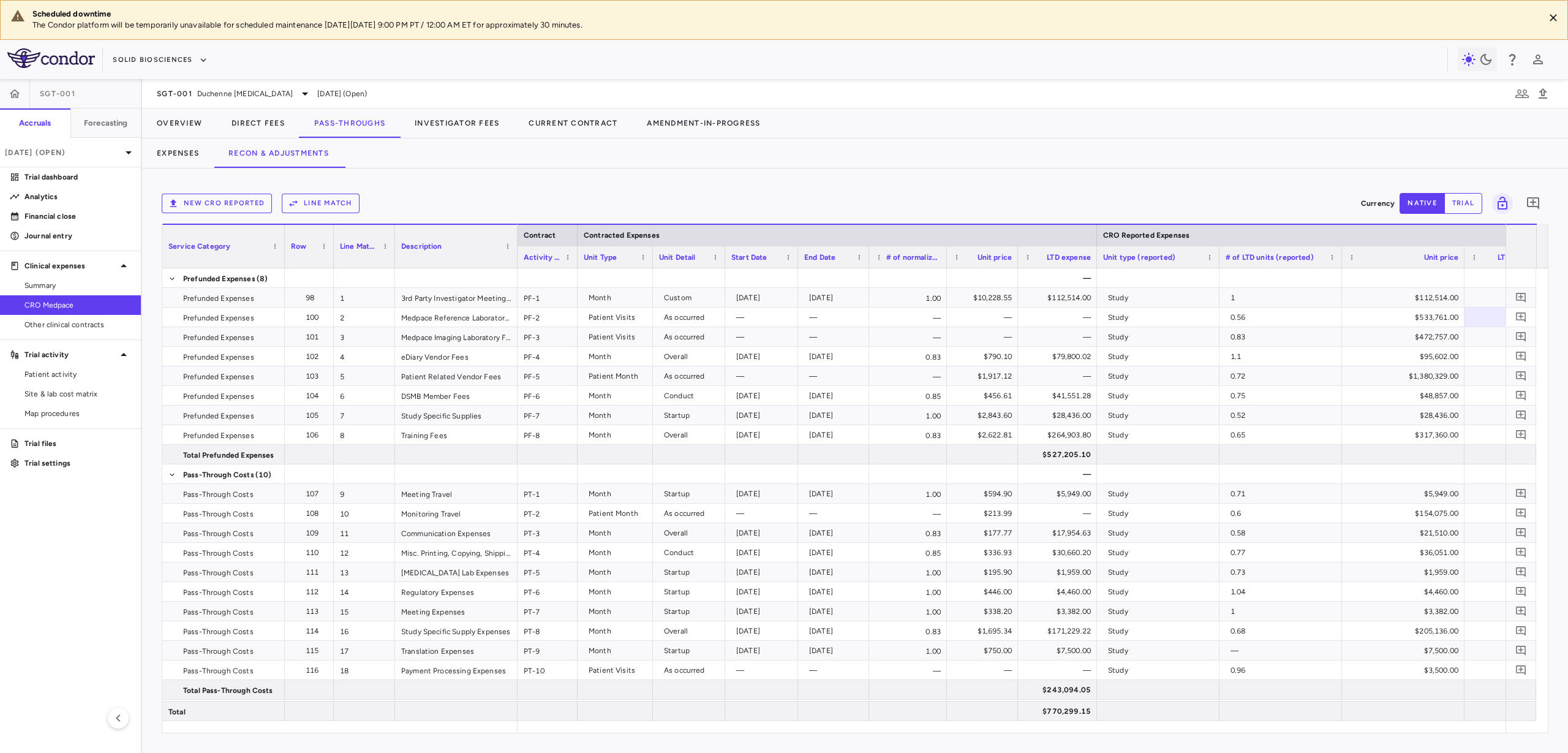
click at [1219, 263] on div "# of LTD units (reported)" at bounding box center [1281, 256] width 123 height 22
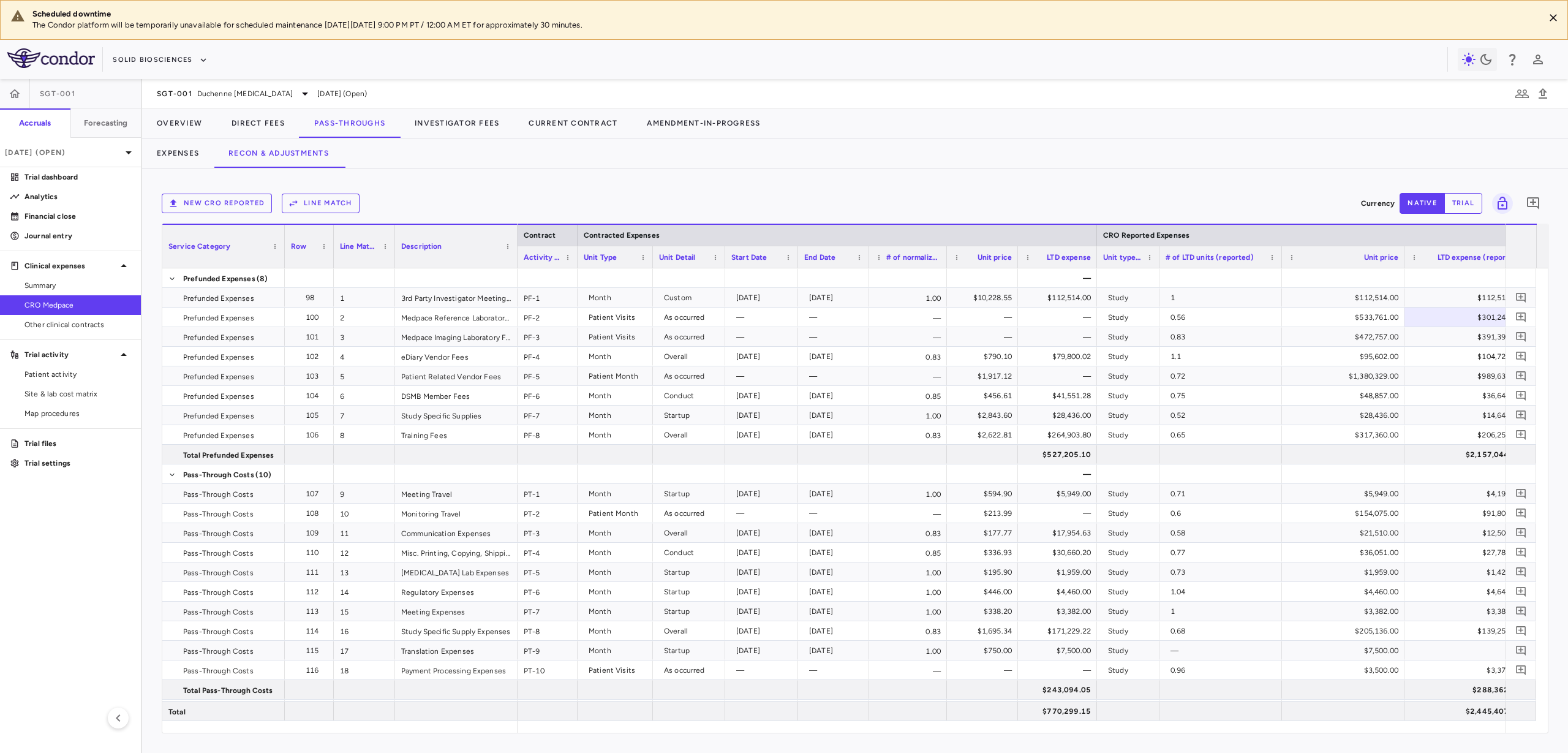
drag, startPoint x: 1218, startPoint y: 255, endPoint x: 1157, endPoint y: 259, distance: 61.1
click at [1157, 259] on div at bounding box center [1159, 257] width 5 height 21
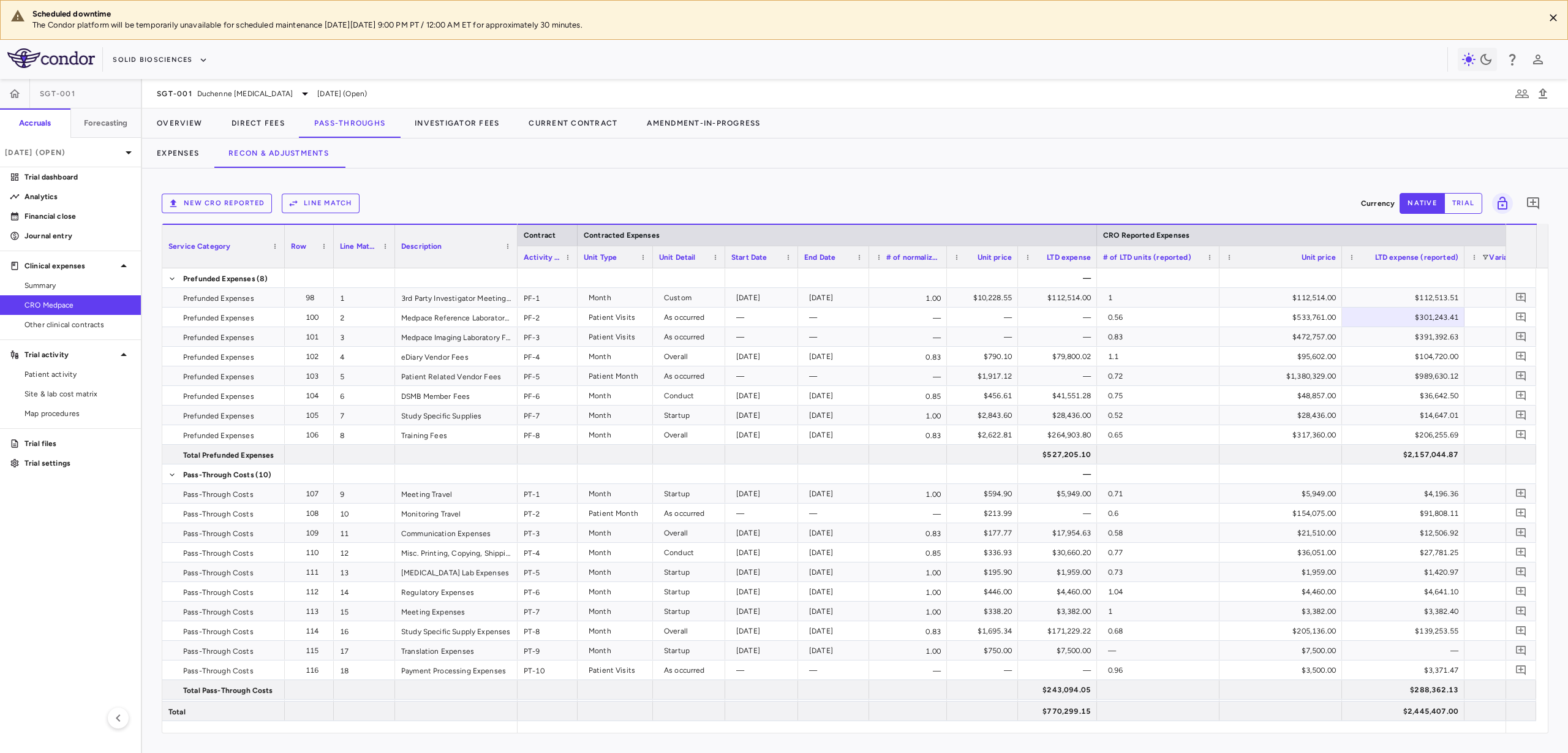
click at [1215, 260] on div "# of LTD units (reported)" at bounding box center [1159, 256] width 123 height 22
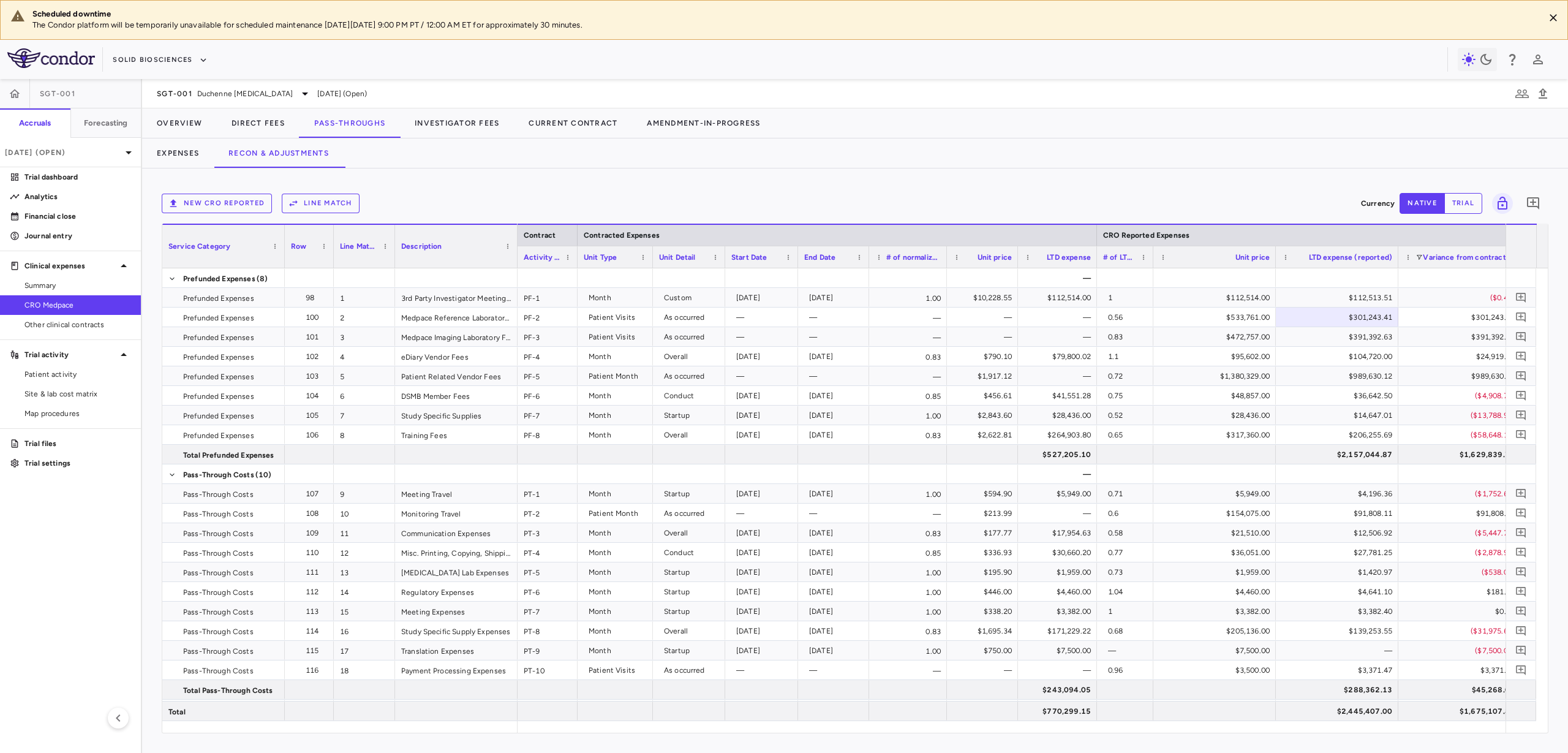
drag, startPoint x: 1219, startPoint y: 263, endPoint x: 1151, endPoint y: 262, distance: 68.0
click at [1151, 262] on div at bounding box center [1153, 257] width 5 height 21
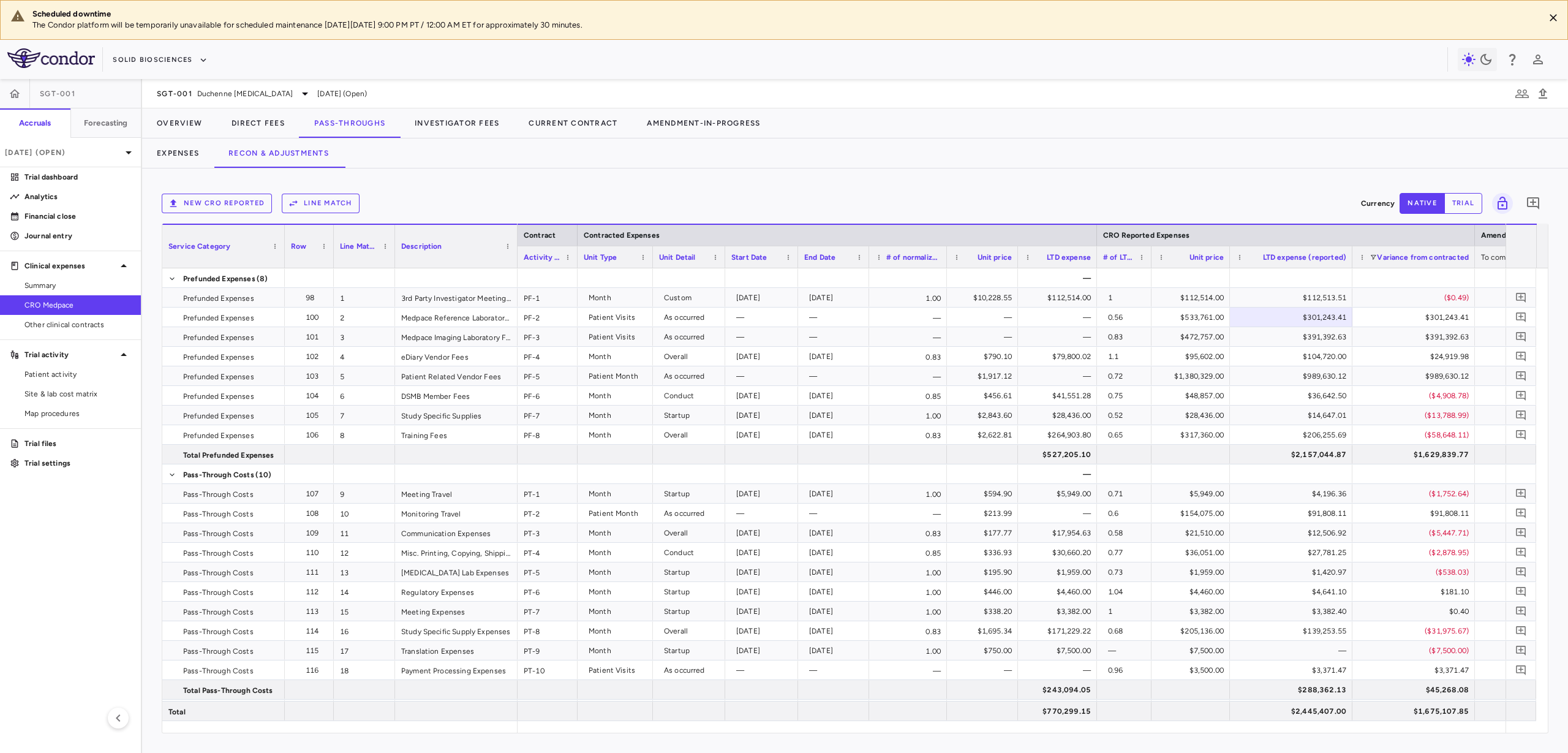
drag, startPoint x: 1271, startPoint y: 260, endPoint x: 1227, endPoint y: 267, distance: 44.6
click at [1227, 267] on div at bounding box center [1229, 257] width 5 height 21
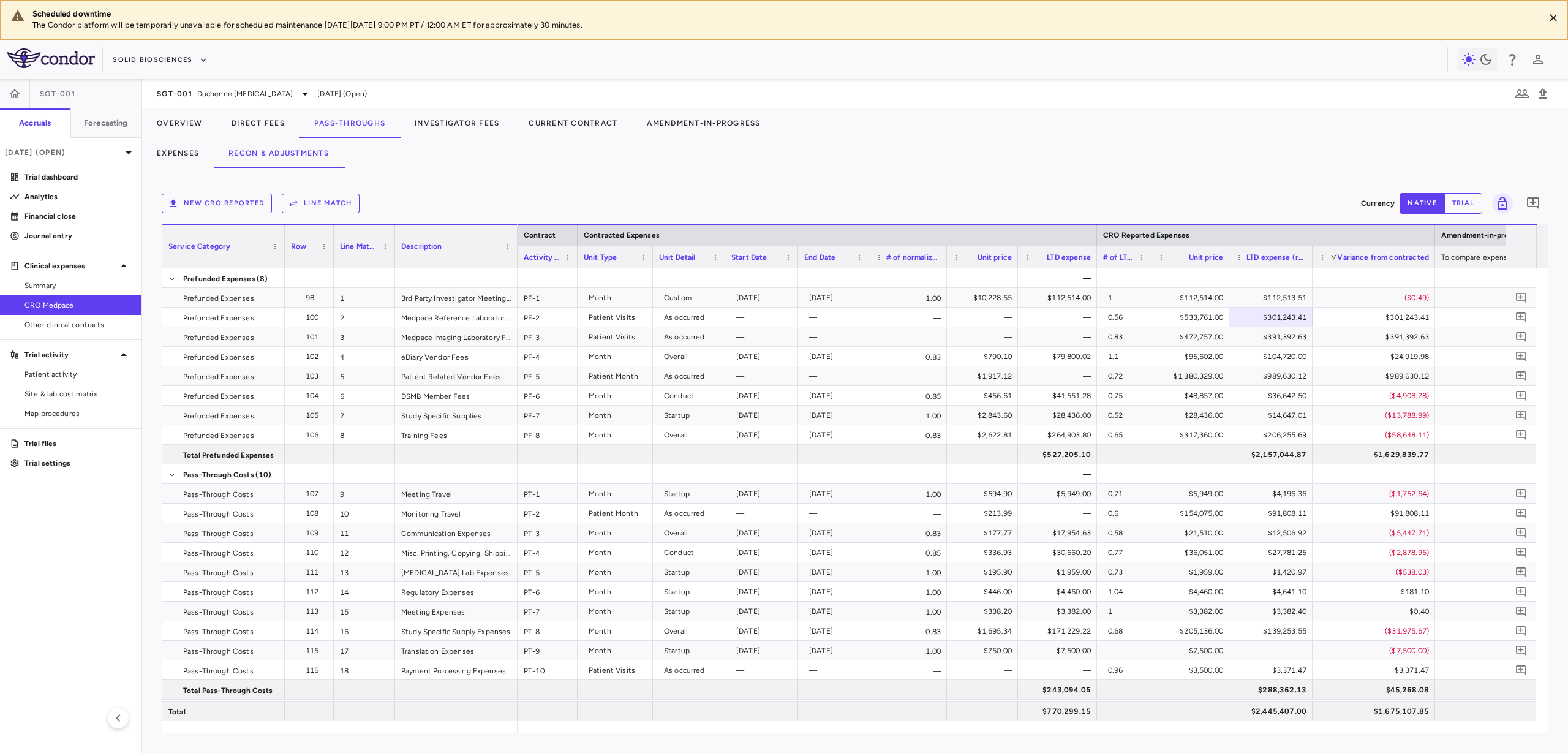
drag, startPoint x: 1351, startPoint y: 256, endPoint x: 1312, endPoint y: 262, distance: 39.5
click at [1312, 262] on div at bounding box center [1311, 257] width 5 height 21
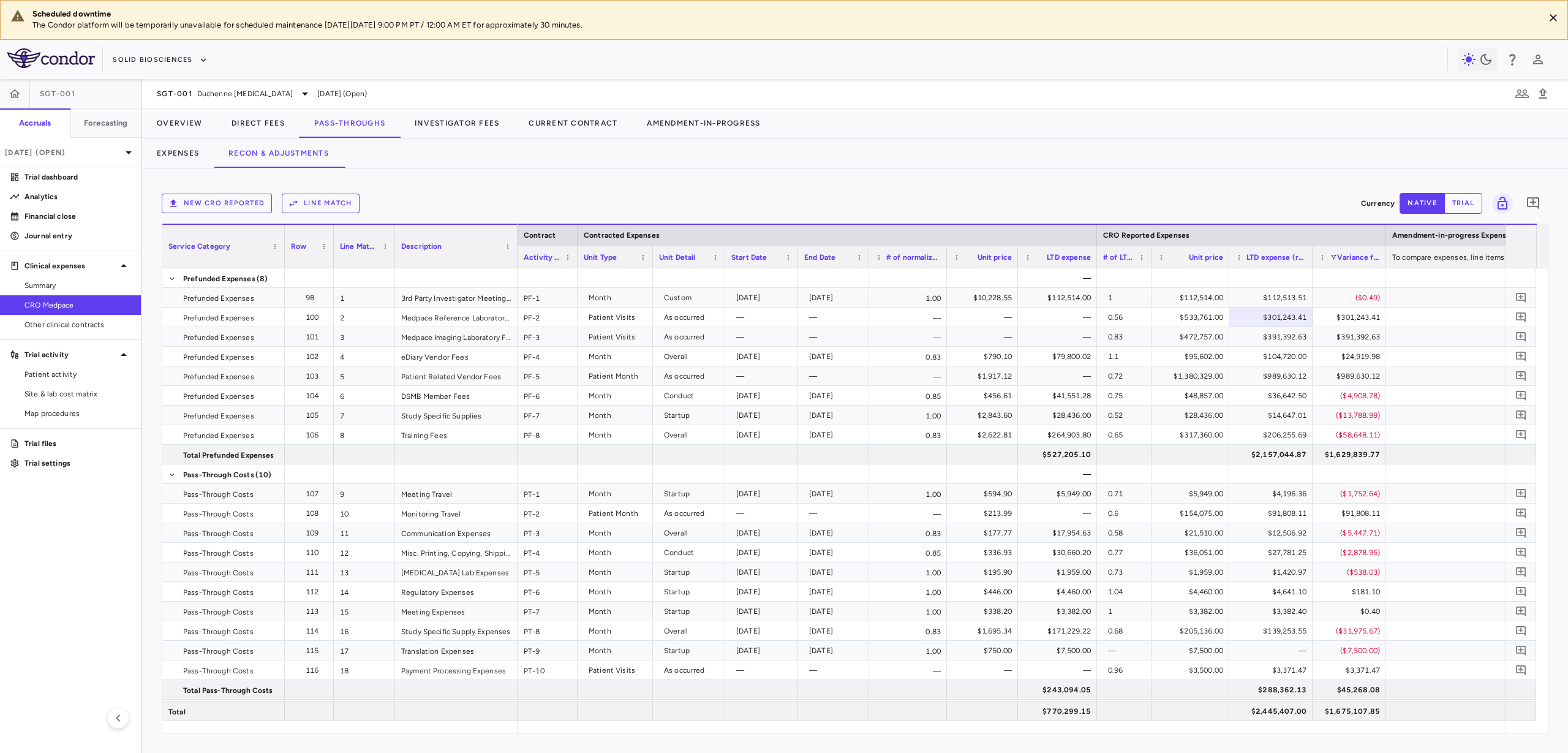
drag, startPoint x: 1433, startPoint y: 256, endPoint x: 1384, endPoint y: 262, distance: 49.4
click at [1384, 262] on div at bounding box center [1385, 257] width 5 height 21
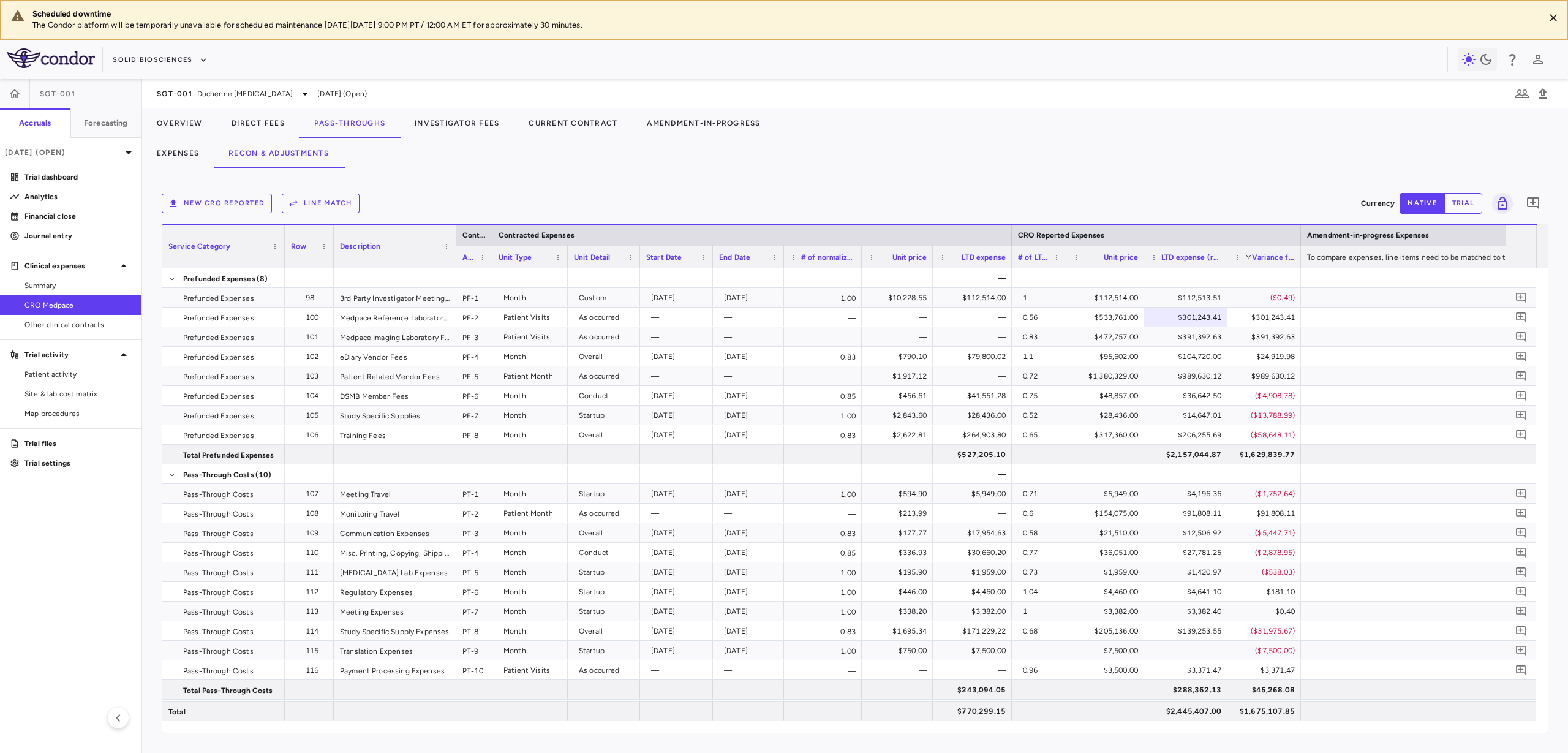
drag, startPoint x: 516, startPoint y: 253, endPoint x: 492, endPoint y: 259, distance: 24.7
click at [492, 259] on div at bounding box center [491, 257] width 5 height 21
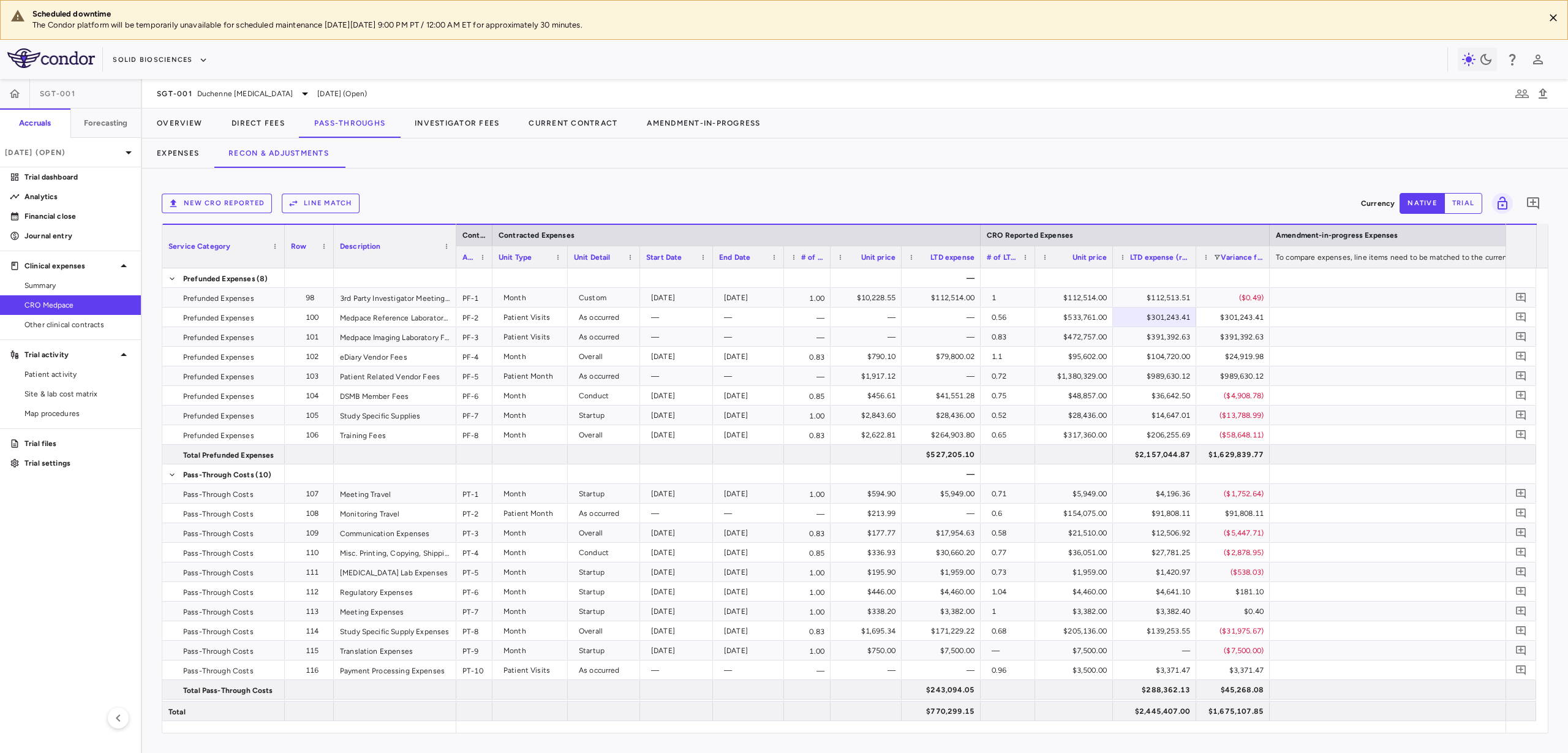
drag, startPoint x: 861, startPoint y: 261, endPoint x: 829, endPoint y: 275, distance: 34.9
click at [829, 275] on div "Service Category Row Description Contract Contracted Expenses" at bounding box center [855, 478] width 1385 height 510
click at [731, 177] on div "New CRO reported Line Match Currency native trial 0 Press ENTER to sort. Press …" at bounding box center [855, 461] width 1426 height 585
drag, startPoint x: 241, startPoint y: 155, endPoint x: 63, endPoint y: 308, distance: 234.7
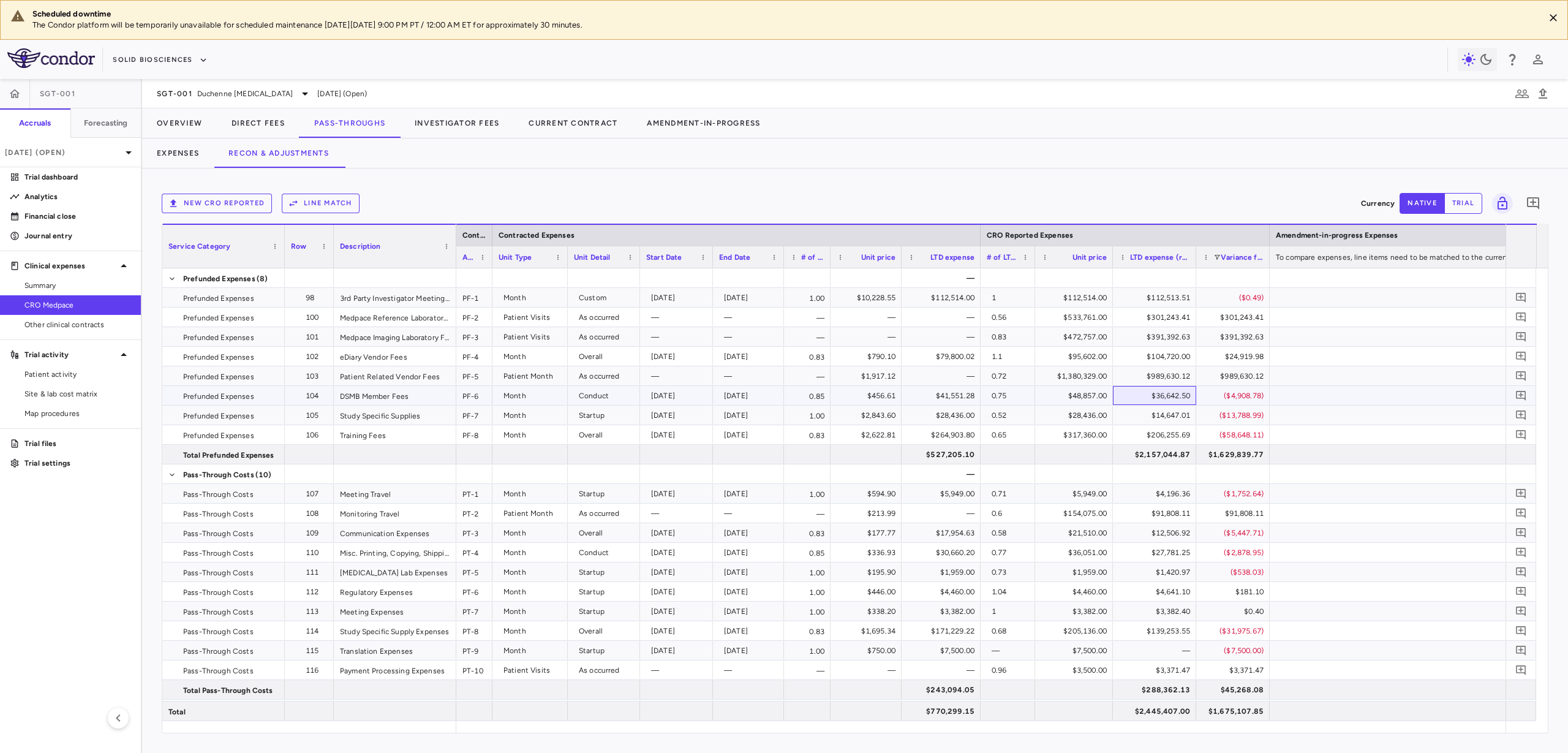
click at [1167, 398] on div "$36,642.50" at bounding box center [1157, 396] width 66 height 19
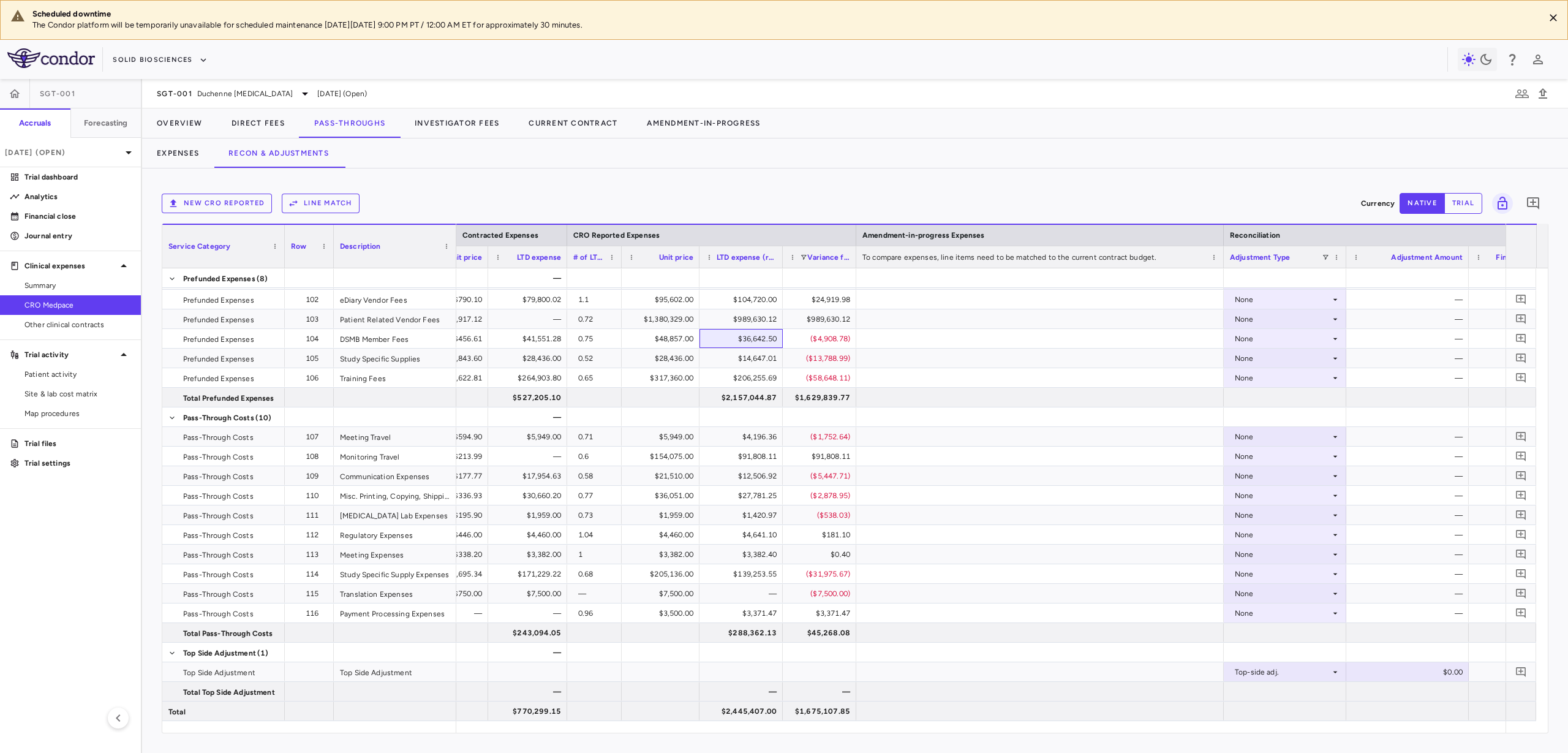
scroll to position [0, 437]
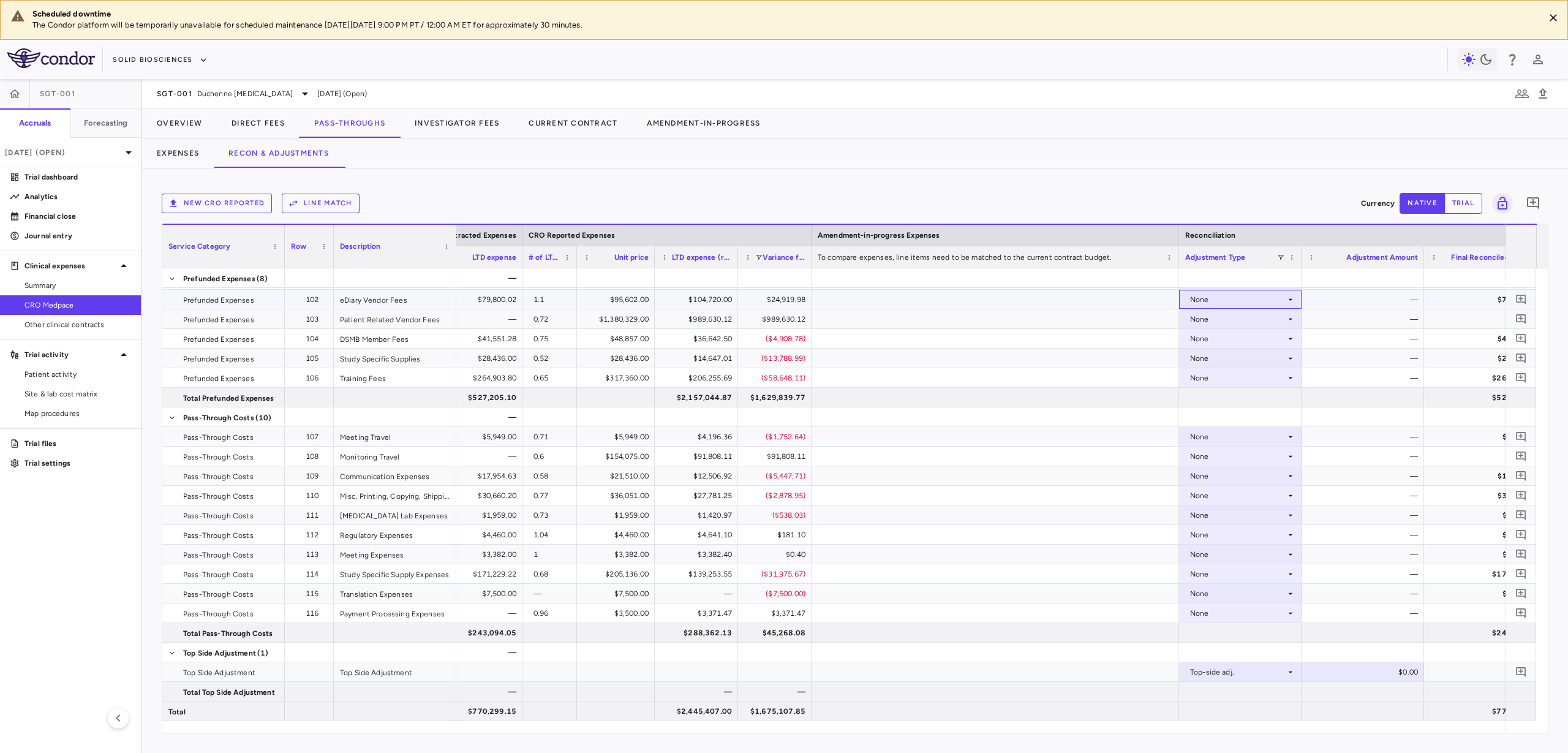
click at [1253, 296] on div "None" at bounding box center [1237, 299] width 95 height 19
click at [1251, 337] on div "CRO Reported" at bounding box center [1233, 341] width 58 height 11
click at [1238, 321] on div "None" at bounding box center [1237, 319] width 95 height 19
click at [1237, 362] on div "CRO Reported" at bounding box center [1233, 361] width 58 height 11
click at [1250, 337] on div "None" at bounding box center [1237, 338] width 95 height 19
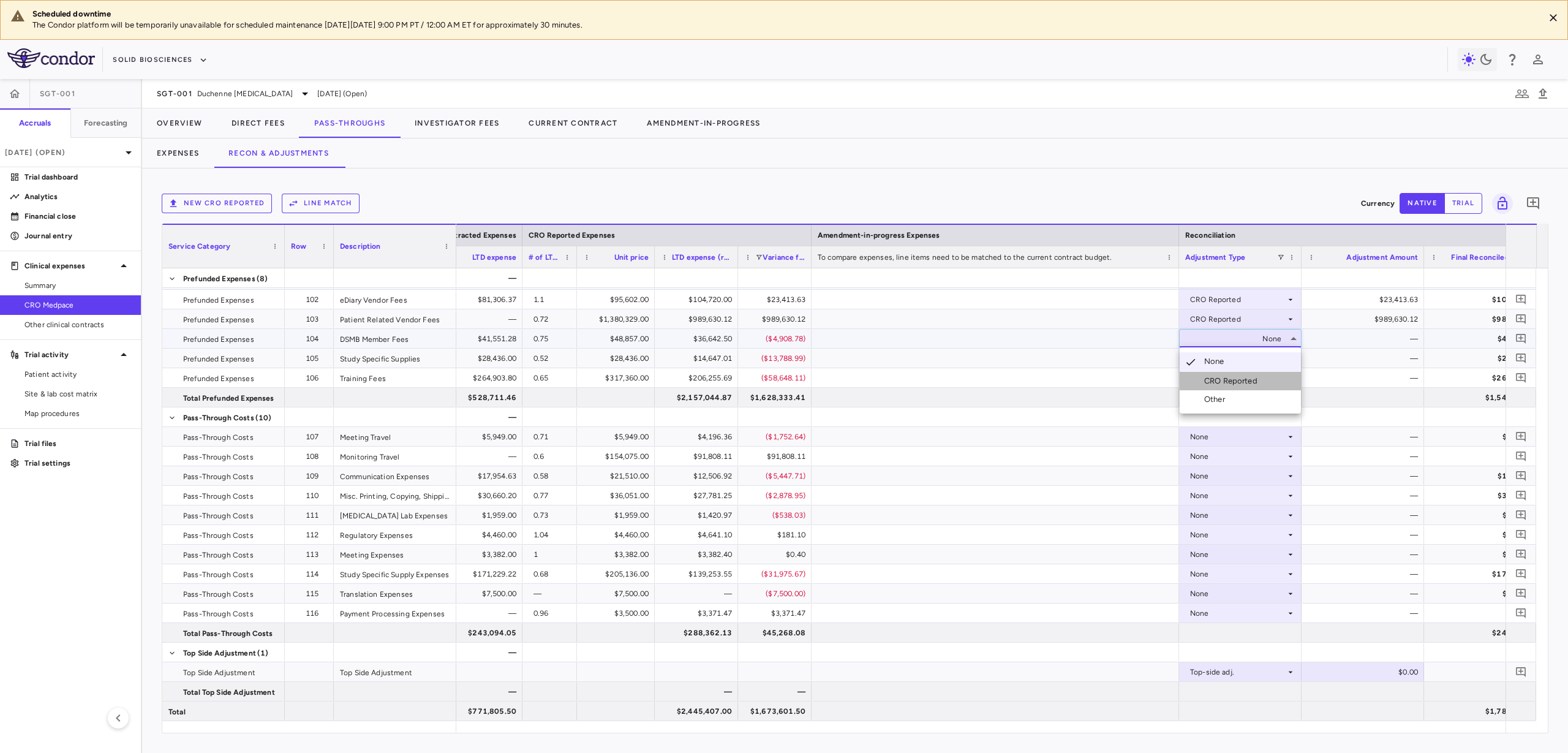
click at [1244, 382] on div "CRO Reported" at bounding box center [1233, 381] width 58 height 11
click at [1247, 361] on div "None" at bounding box center [1237, 358] width 95 height 19
click at [1245, 393] on li "CRO Reported" at bounding box center [1241, 401] width 121 height 19
click at [1257, 388] on div at bounding box center [1241, 398] width 123 height 19
click at [1258, 381] on div "None" at bounding box center [1237, 378] width 95 height 19
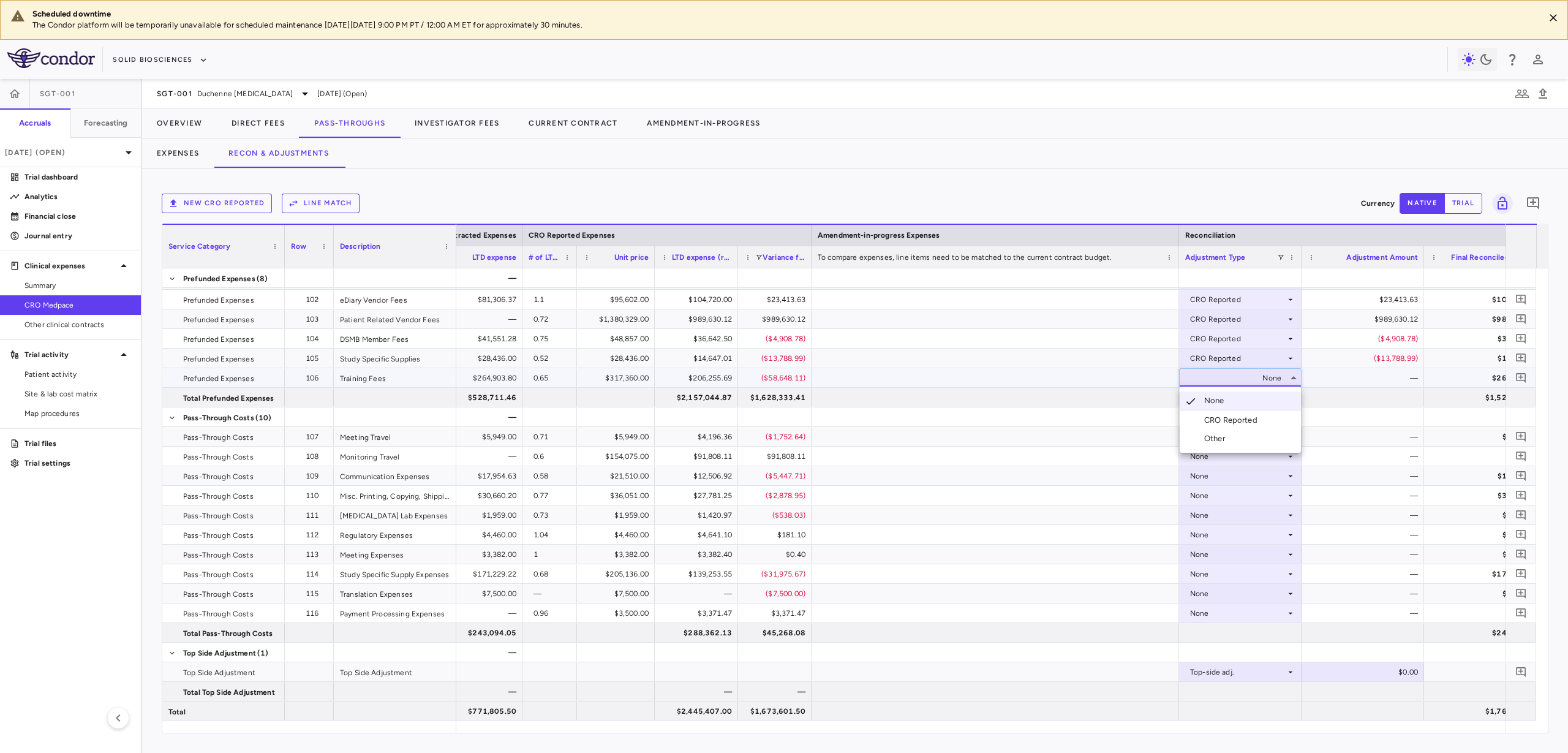
click at [1259, 423] on div "CRO Reported" at bounding box center [1233, 420] width 58 height 11
click at [1257, 436] on div "None" at bounding box center [1237, 436] width 95 height 19
click at [1256, 477] on div "CRO Reported" at bounding box center [1233, 479] width 58 height 11
click at [1268, 460] on div "None" at bounding box center [1237, 456] width 95 height 19
click at [1266, 450] on div "None" at bounding box center [1237, 456] width 95 height 19
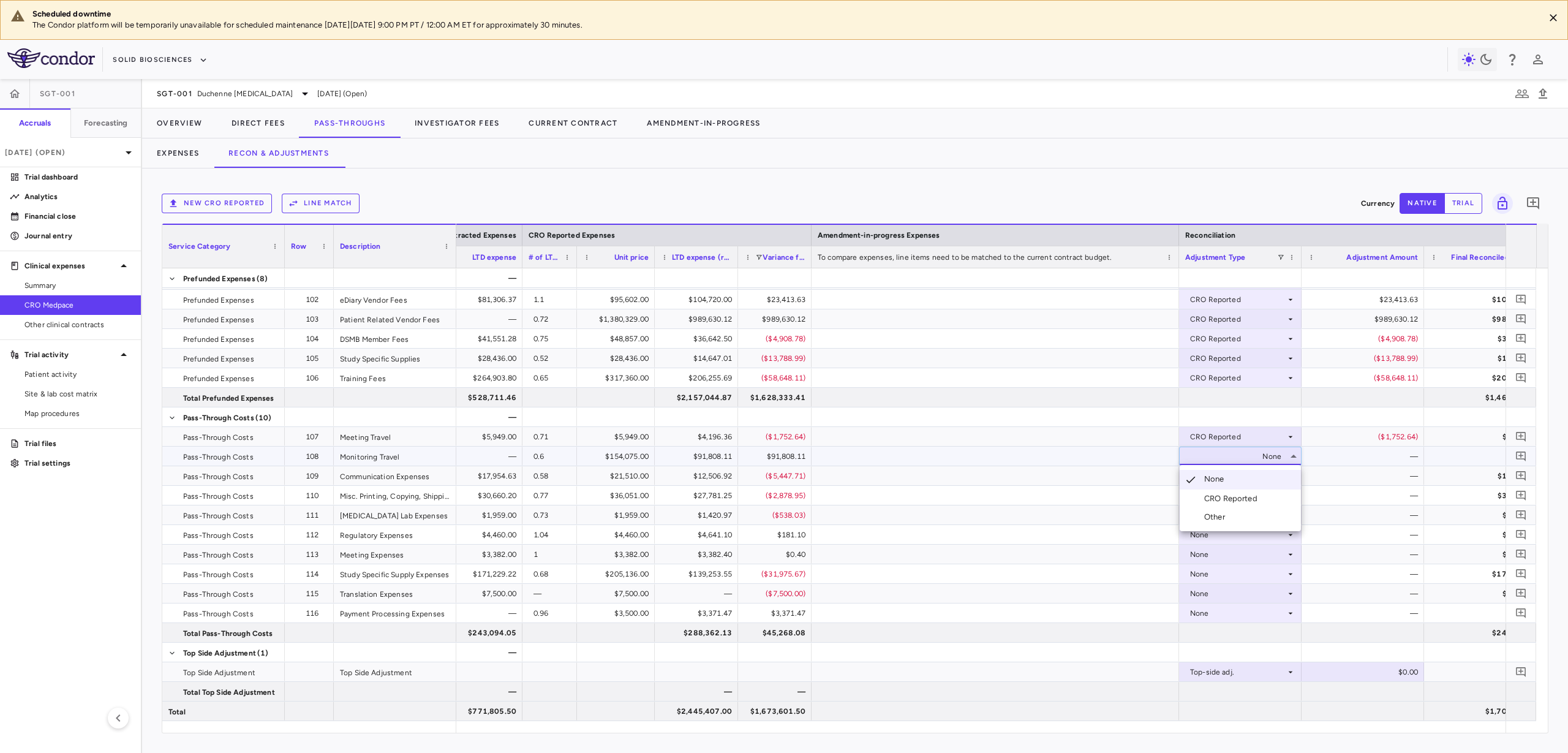
click at [1251, 501] on div "CRO Reported" at bounding box center [1233, 499] width 58 height 11
click at [1283, 476] on div "None" at bounding box center [1237, 476] width 95 height 19
click at [1259, 524] on li "CRO Reported" at bounding box center [1241, 519] width 121 height 19
click at [1261, 497] on div "None" at bounding box center [1237, 496] width 95 height 19
click at [1256, 535] on div "CRO Reported" at bounding box center [1233, 538] width 58 height 11
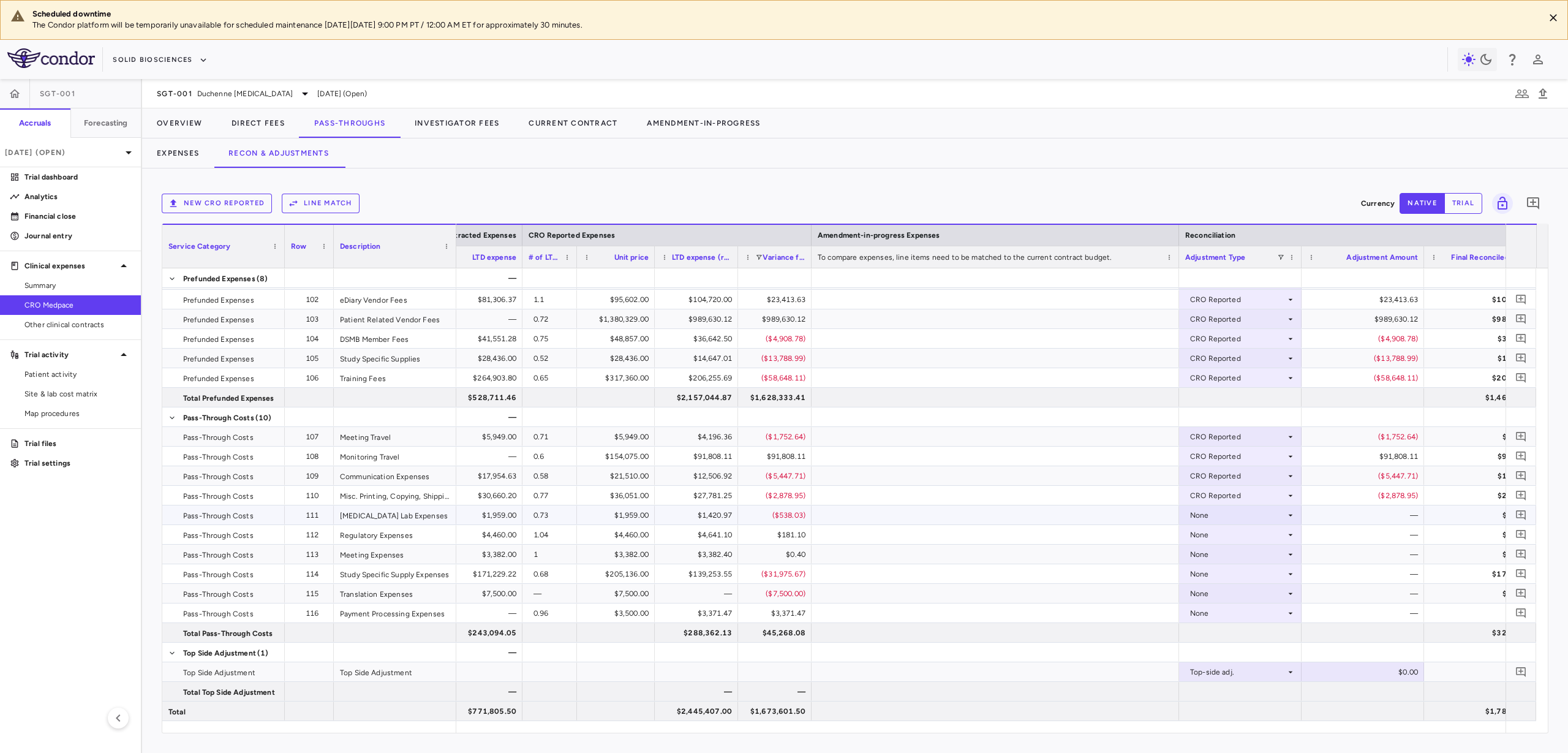
click at [1262, 514] on div "None" at bounding box center [1237, 515] width 95 height 19
click at [1255, 555] on div "CRO Reported" at bounding box center [1233, 558] width 58 height 11
click at [1249, 536] on div "None" at bounding box center [1237, 534] width 95 height 19
click at [1247, 574] on div "CRO Reported" at bounding box center [1233, 577] width 58 height 11
click at [1239, 549] on div "None" at bounding box center [1237, 554] width 95 height 19
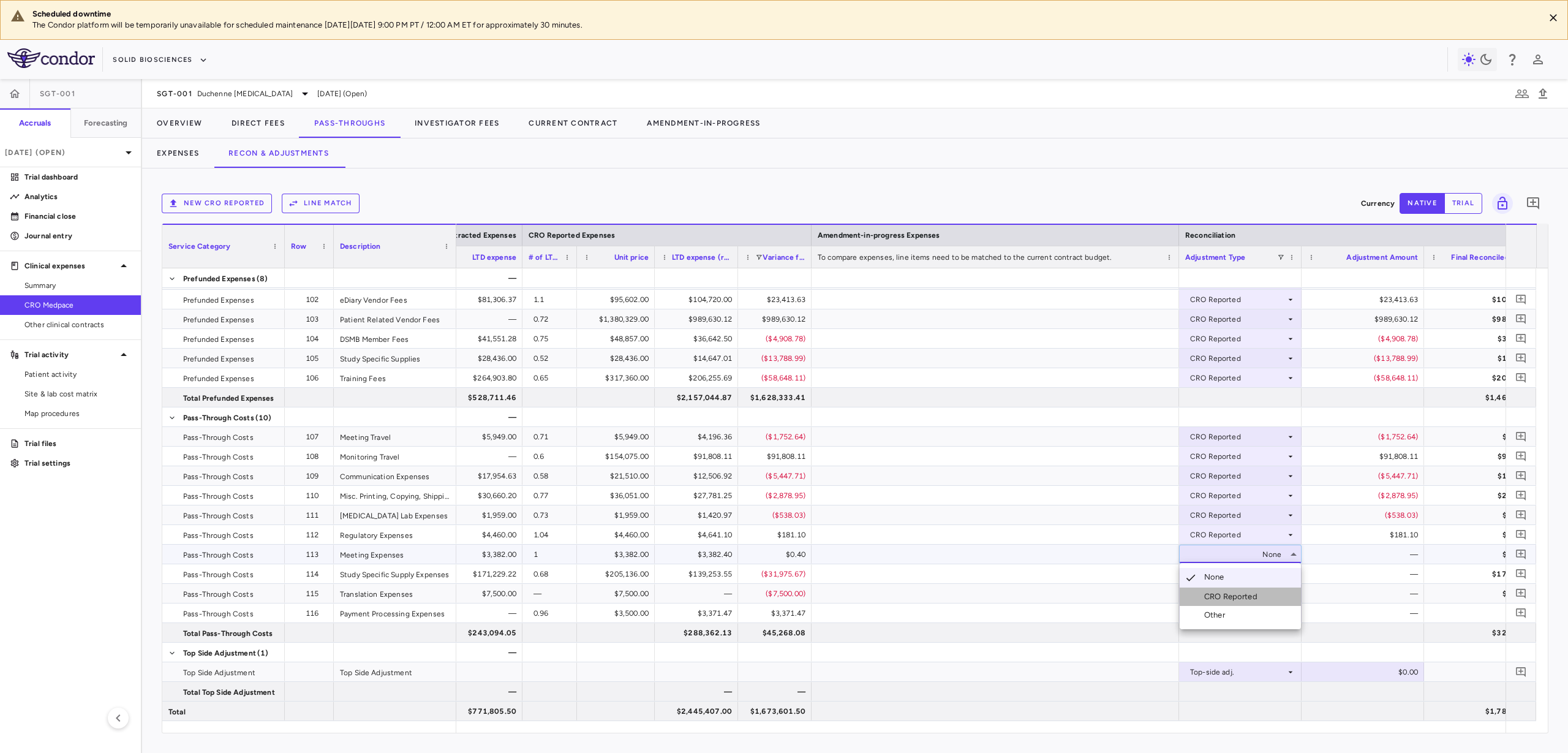
click at [1235, 600] on div "CRO Reported" at bounding box center [1233, 597] width 58 height 11
click at [1237, 572] on div "None" at bounding box center [1237, 574] width 95 height 19
click at [1232, 622] on li "CRO Reported" at bounding box center [1241, 617] width 121 height 19
click at [1233, 591] on div "None" at bounding box center [1237, 594] width 95 height 19
click at [1231, 632] on div "CRO Reported" at bounding box center [1233, 636] width 58 height 11
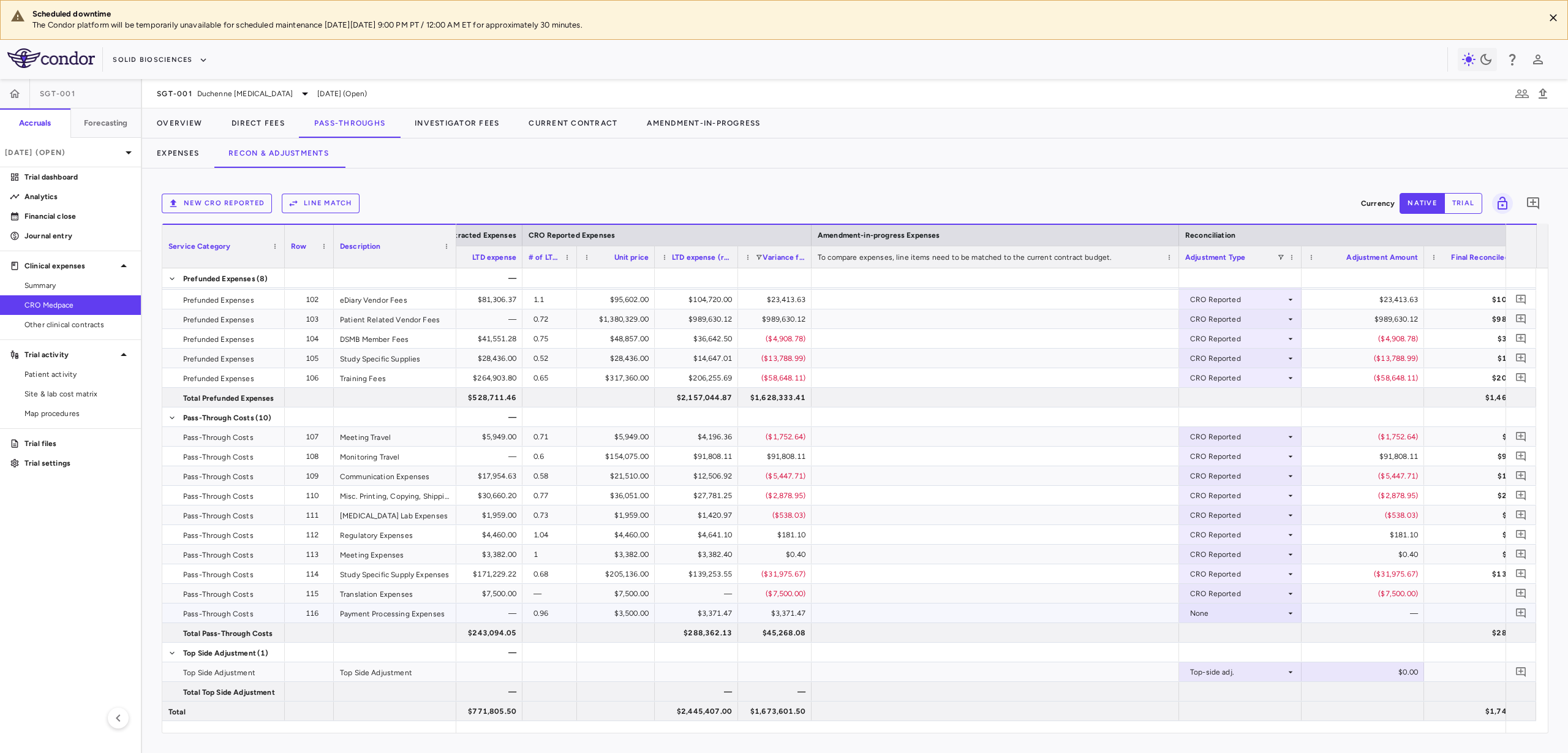
click at [1223, 608] on div "None" at bounding box center [1237, 613] width 95 height 19
click at [1219, 659] on div "CRO Reported" at bounding box center [1233, 656] width 58 height 11
click at [1127, 607] on div at bounding box center [995, 613] width 367 height 19
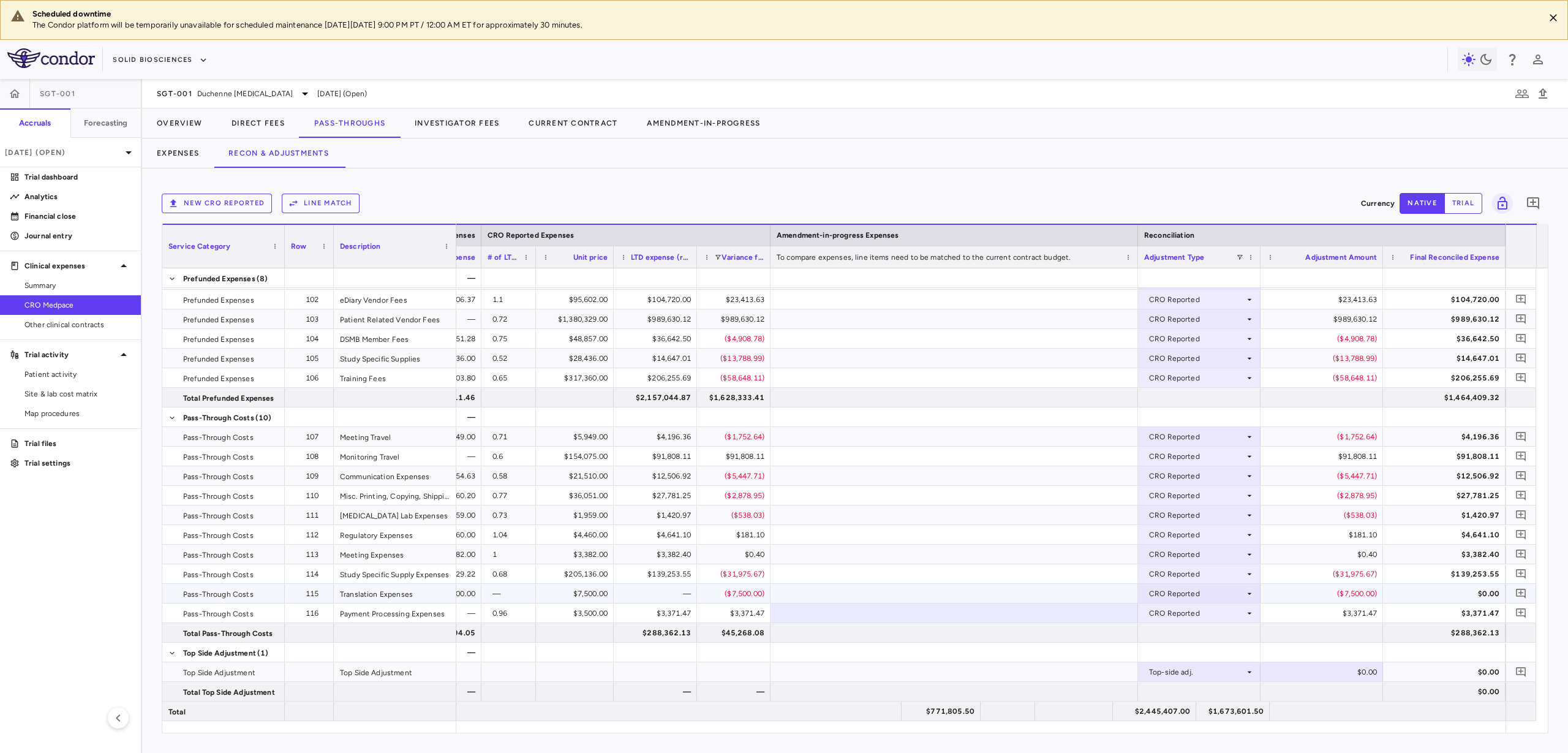
scroll to position [0, 0]
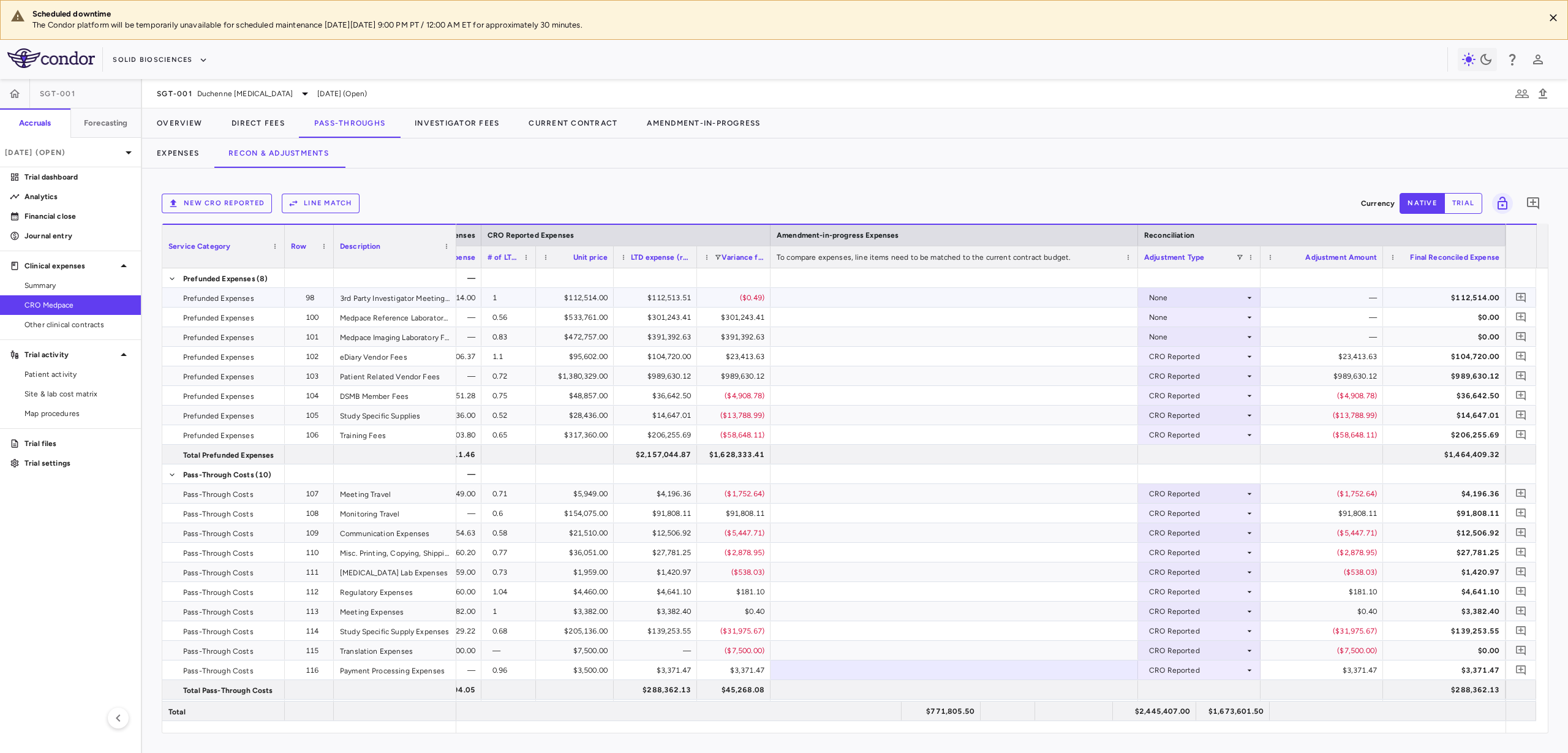
click at [1227, 301] on div "None" at bounding box center [1197, 297] width 95 height 19
click at [1222, 343] on li "CRO Reported" at bounding box center [1199, 340] width 121 height 19
click at [1225, 317] on div "None" at bounding box center [1197, 317] width 95 height 19
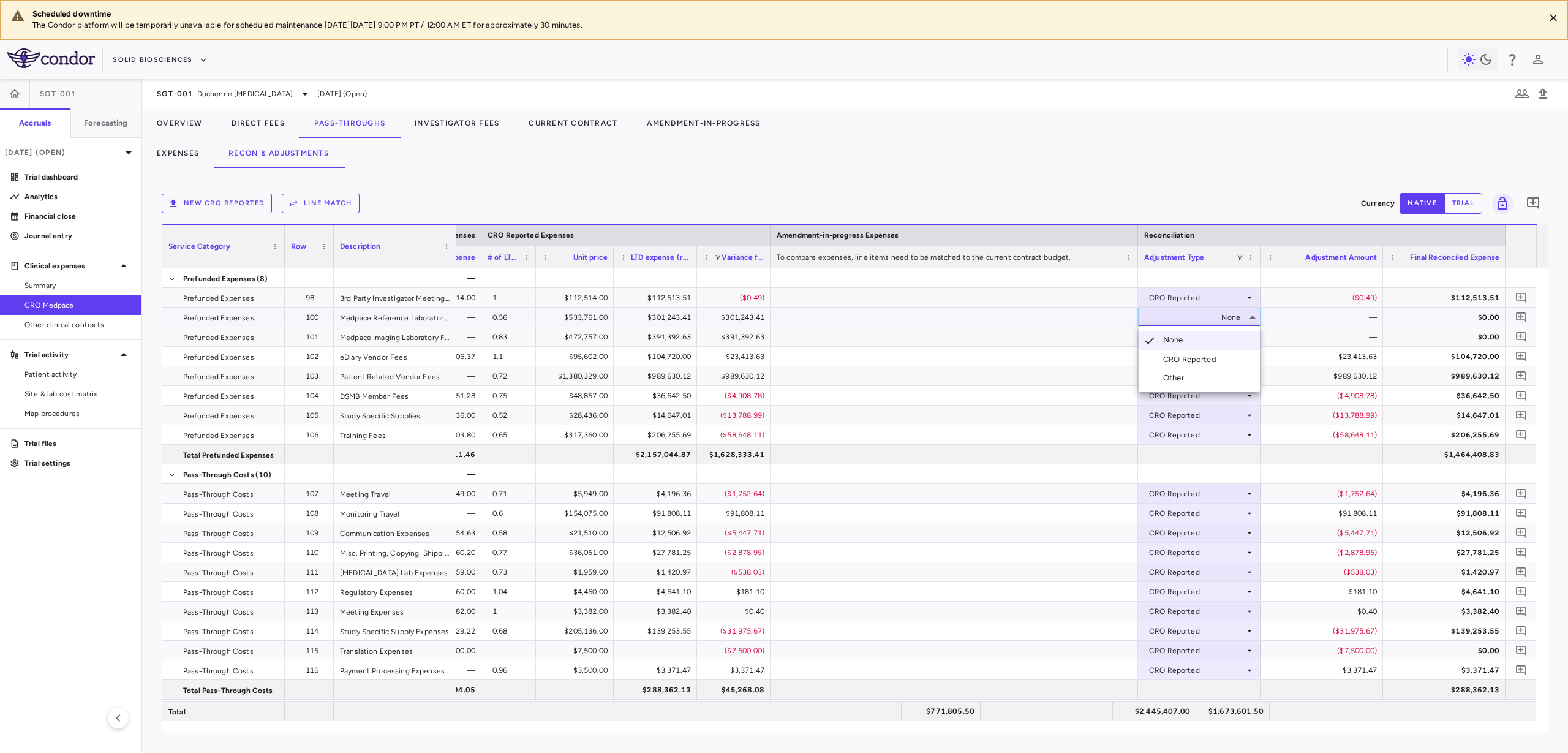
click at [1224, 363] on li "CRO Reported" at bounding box center [1199, 360] width 121 height 19
click at [1233, 333] on div "None" at bounding box center [1197, 337] width 95 height 19
click at [1231, 375] on li "CRO Reported" at bounding box center [1199, 380] width 121 height 19
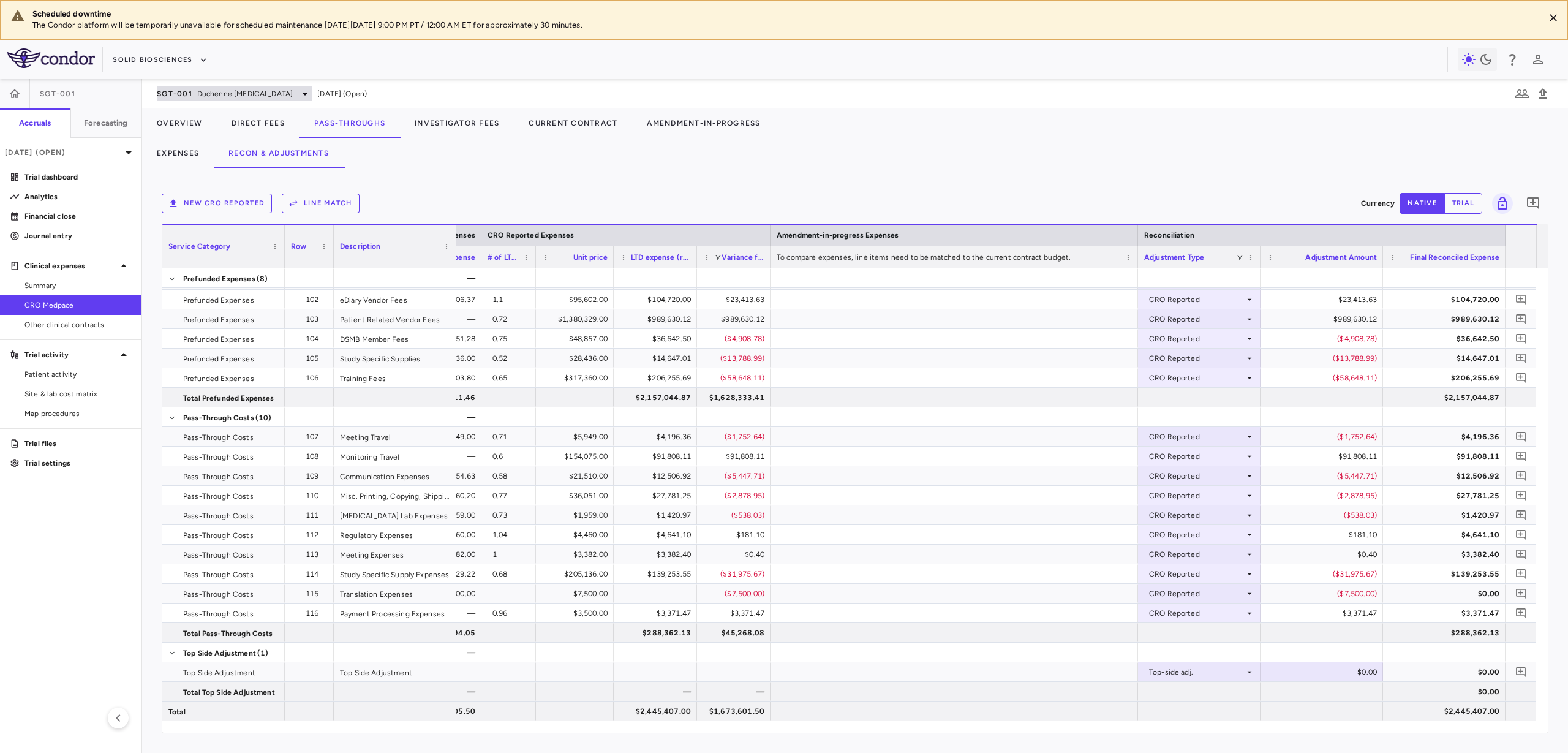
click at [275, 94] on span "Duchenne [MEDICAL_DATA]" at bounding box center [245, 93] width 95 height 11
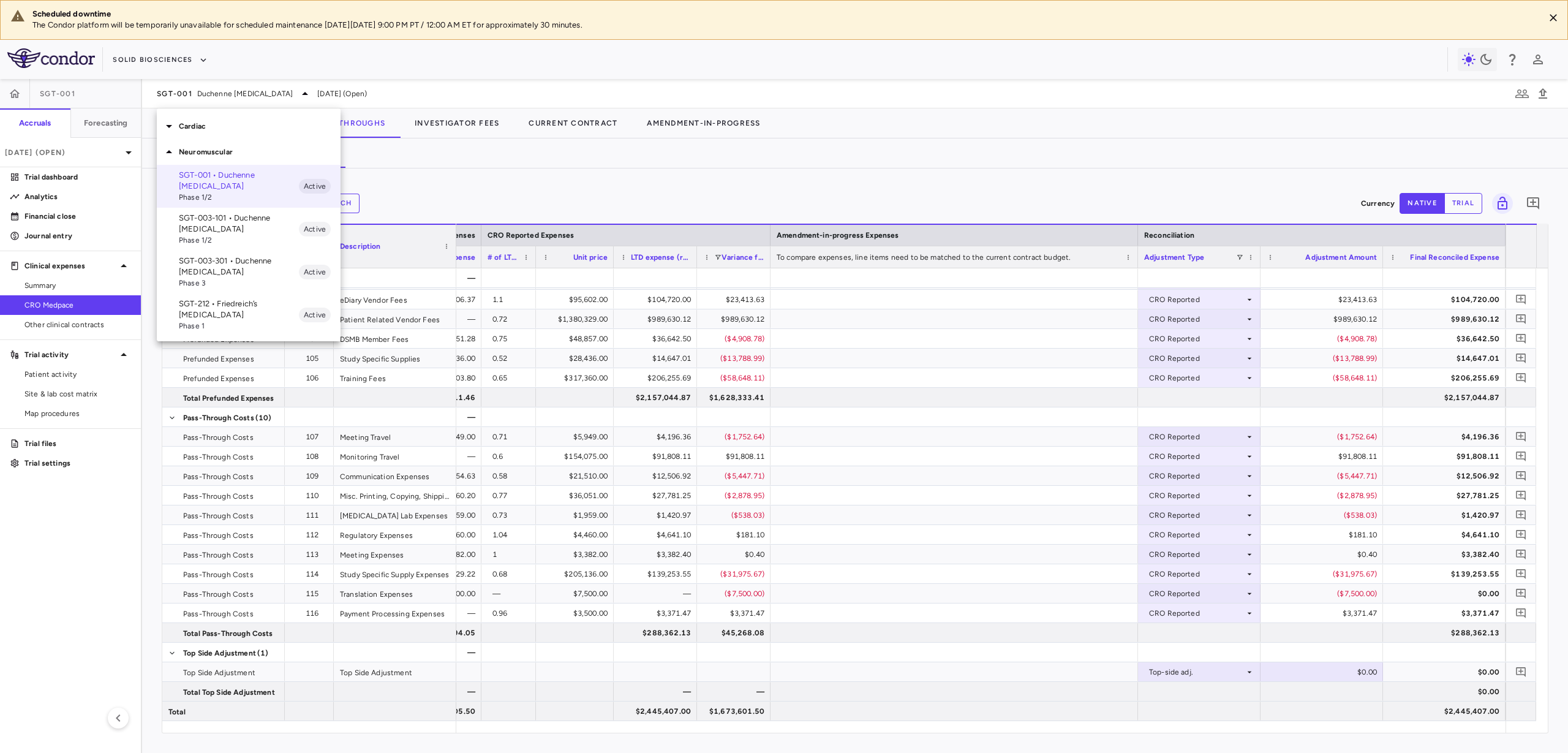
click at [261, 265] on p "SGT-003-301 • Duchenne muscular dystrophy" at bounding box center [239, 266] width 120 height 22
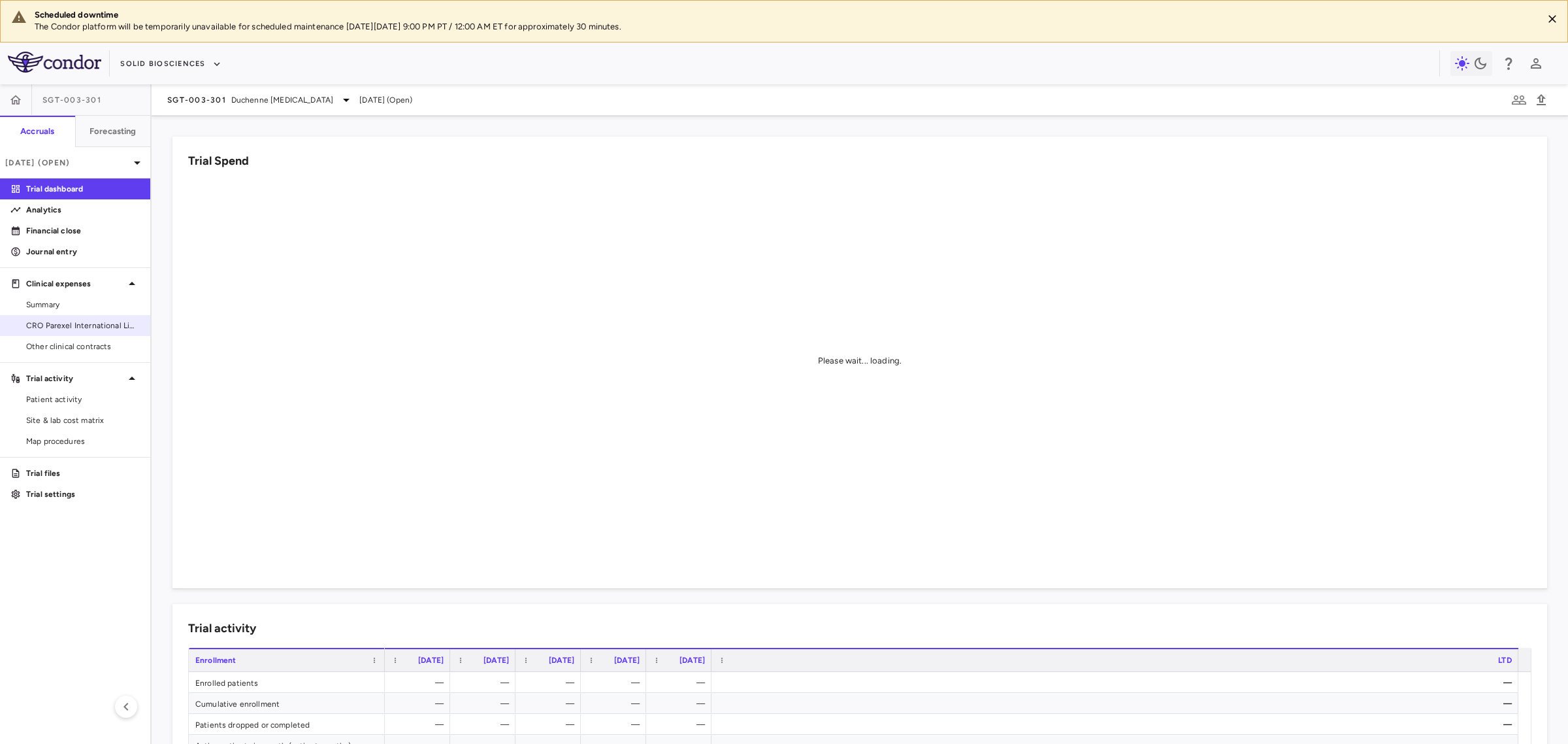
click at [117, 317] on link "CRO Parexel International Limited" at bounding box center [75, 326] width 150 height 20
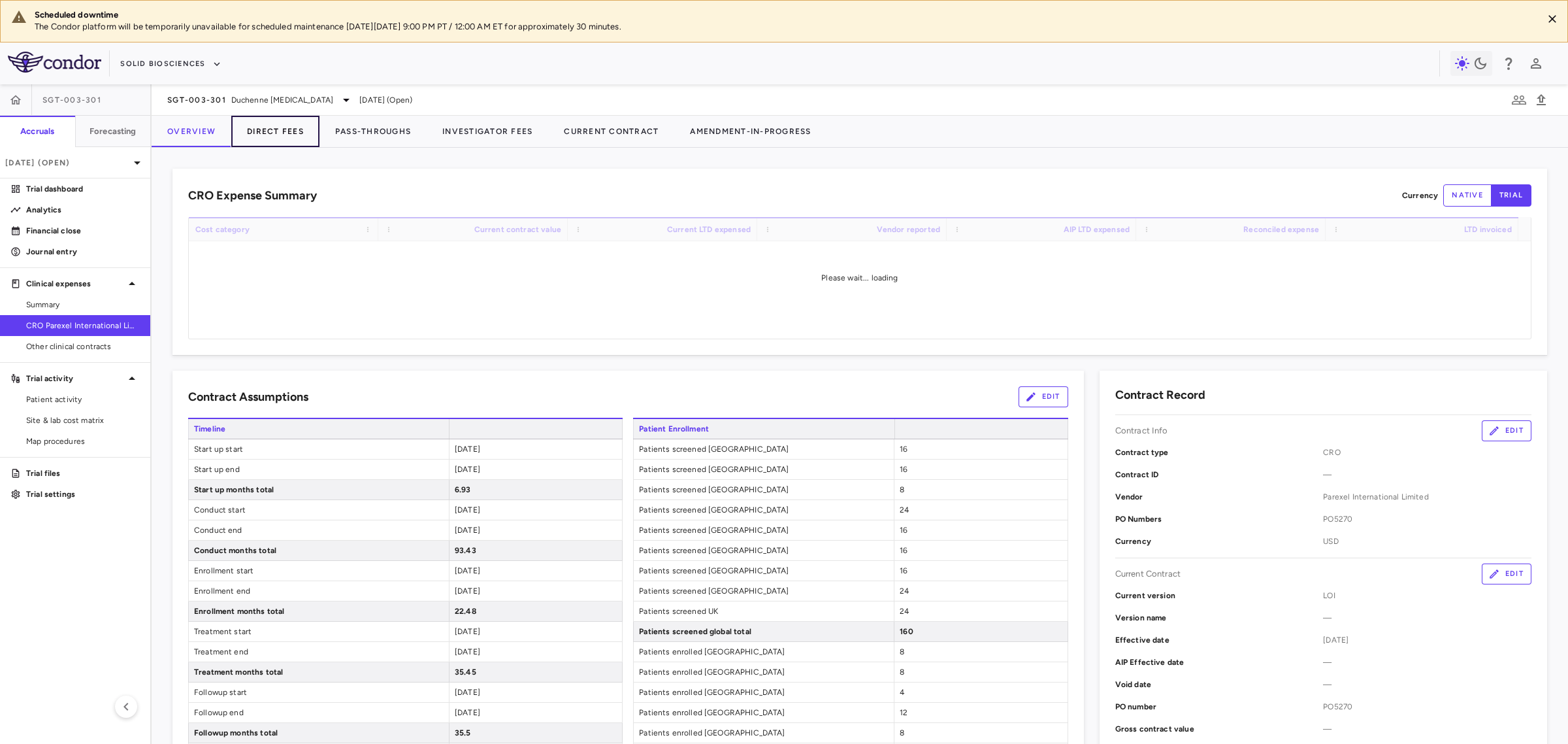
click at [285, 134] on button "Direct Fees" at bounding box center [275, 132] width 88 height 31
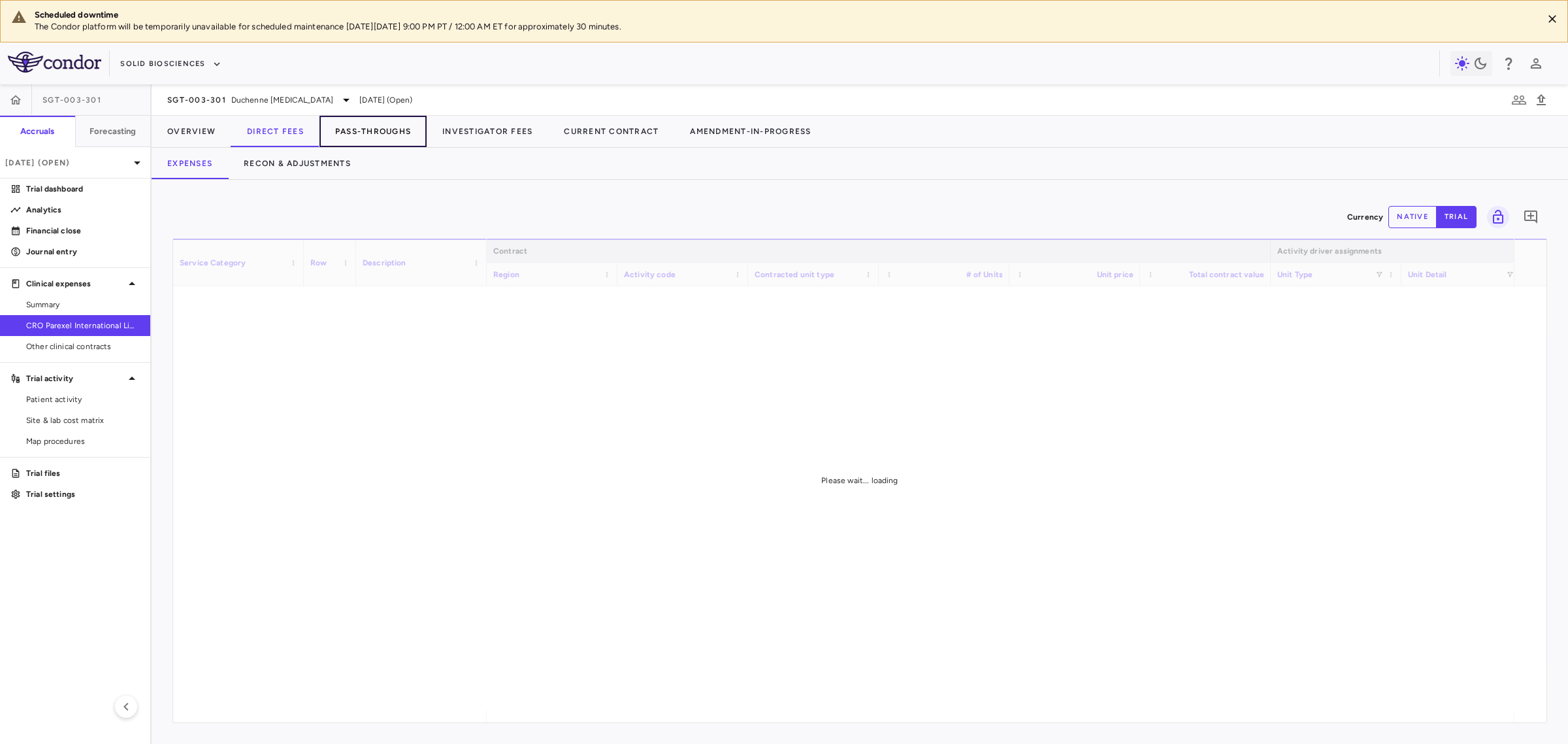
click at [373, 144] on button "Pass-Throughs" at bounding box center [373, 132] width 107 height 31
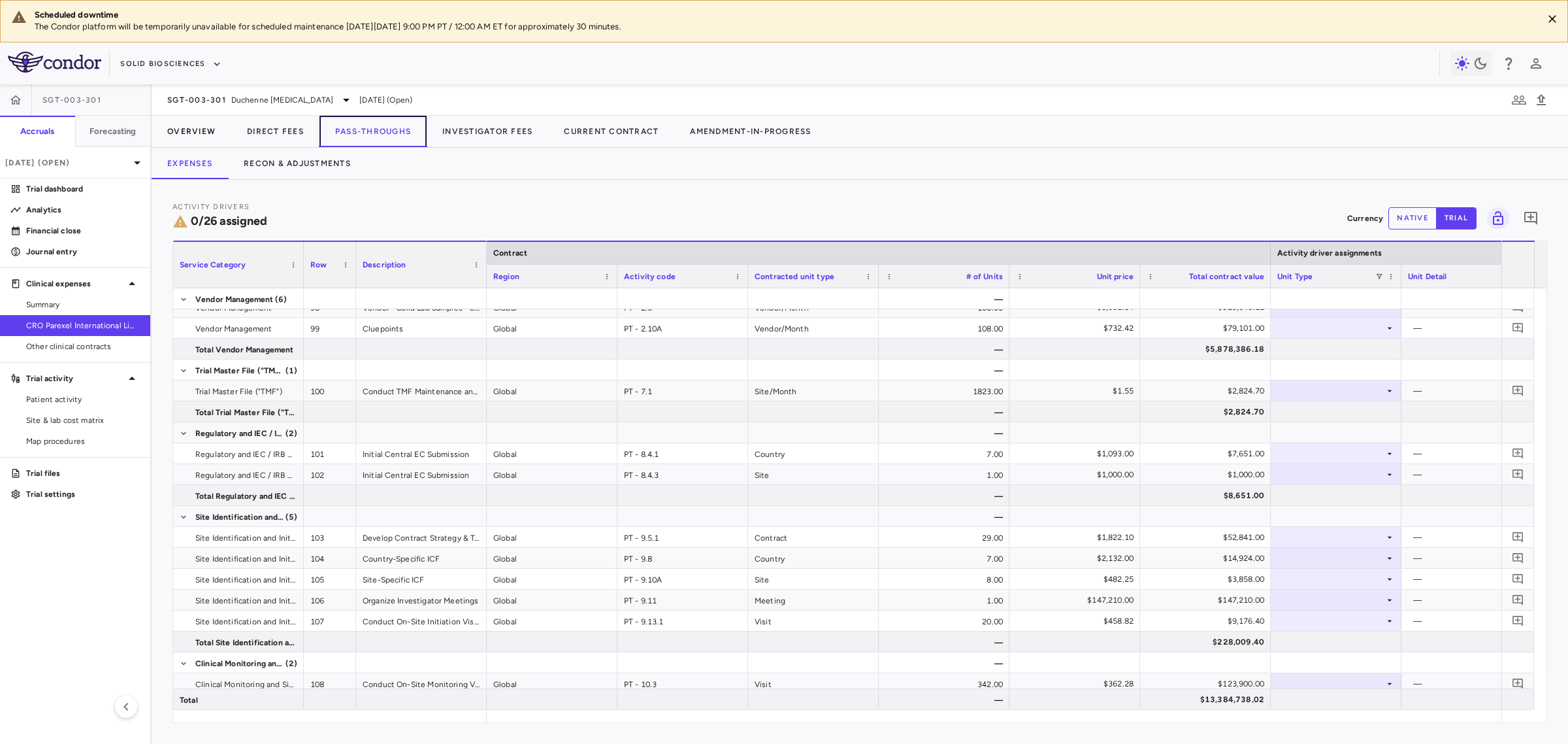
scroll to position [72, 0]
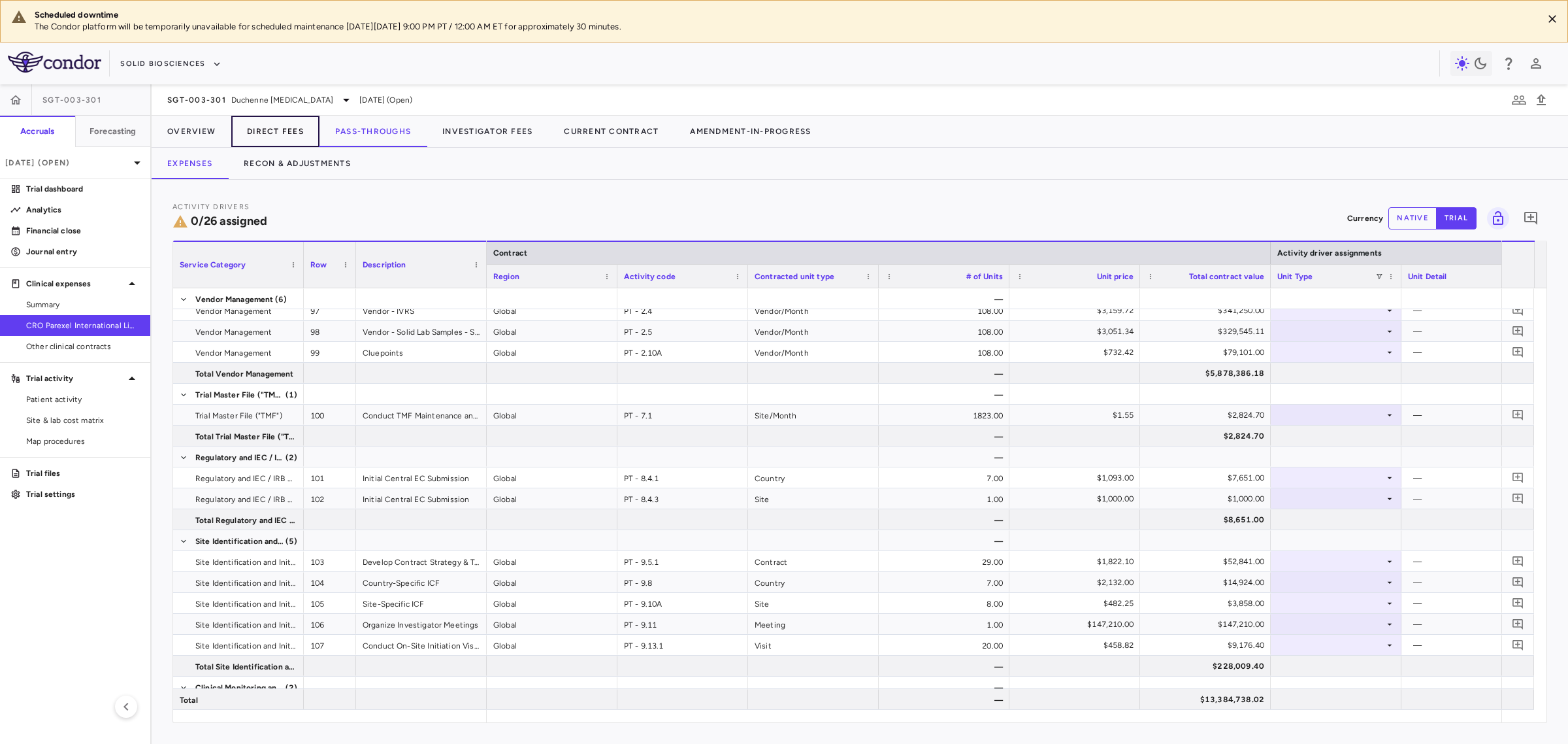
click at [270, 131] on button "Direct Fees" at bounding box center [275, 132] width 88 height 31
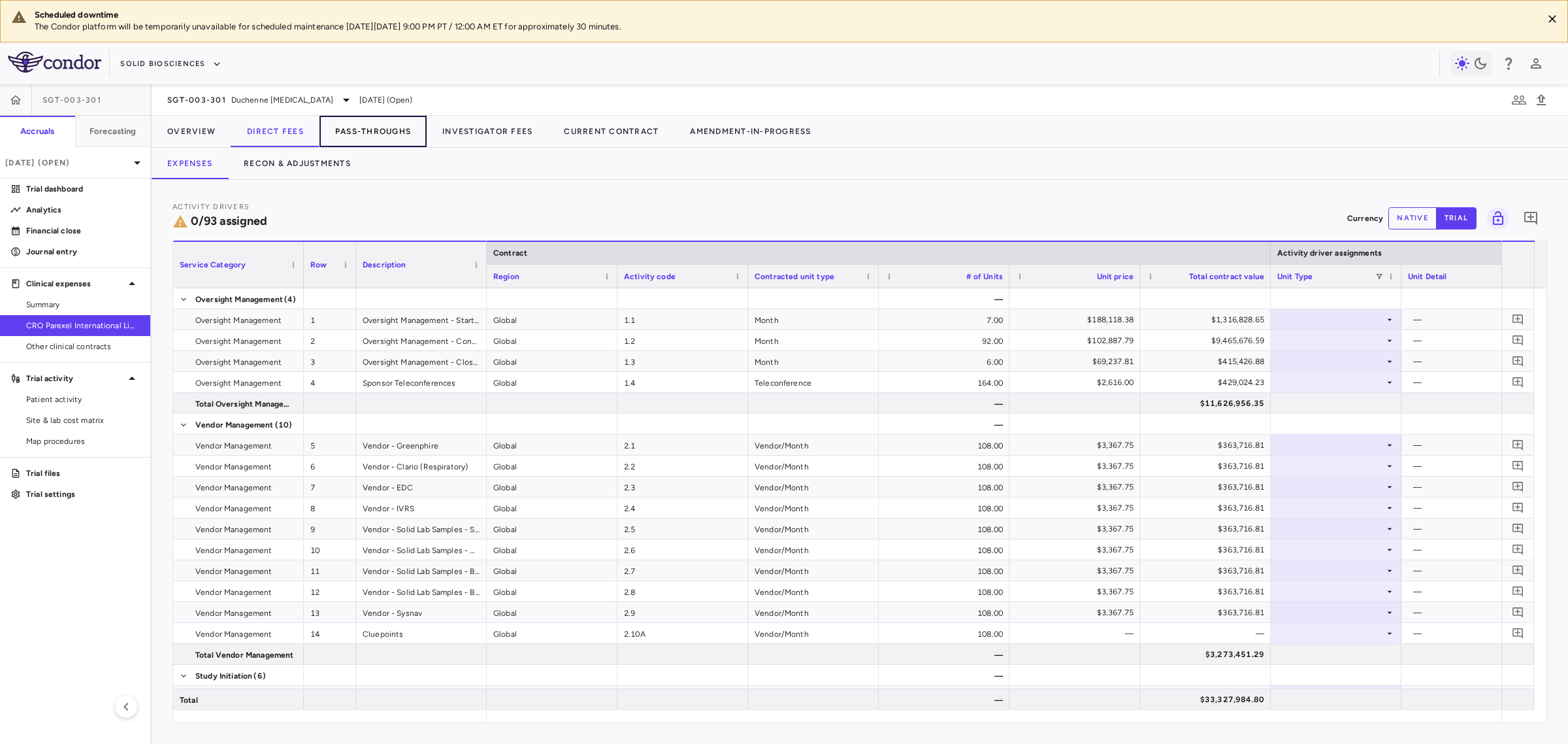
click at [366, 124] on button "Pass-Throughs" at bounding box center [373, 132] width 107 height 31
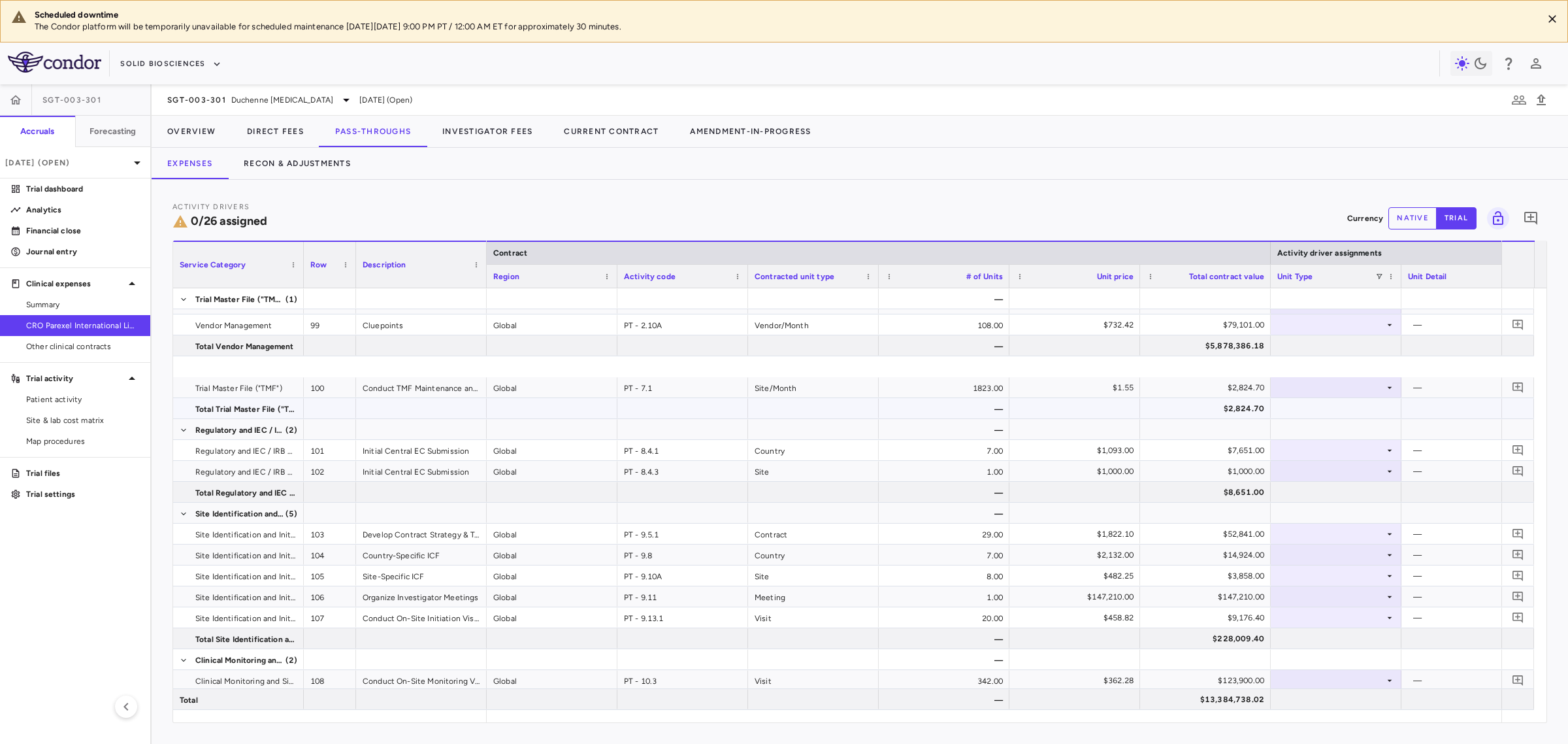
scroll to position [484, 0]
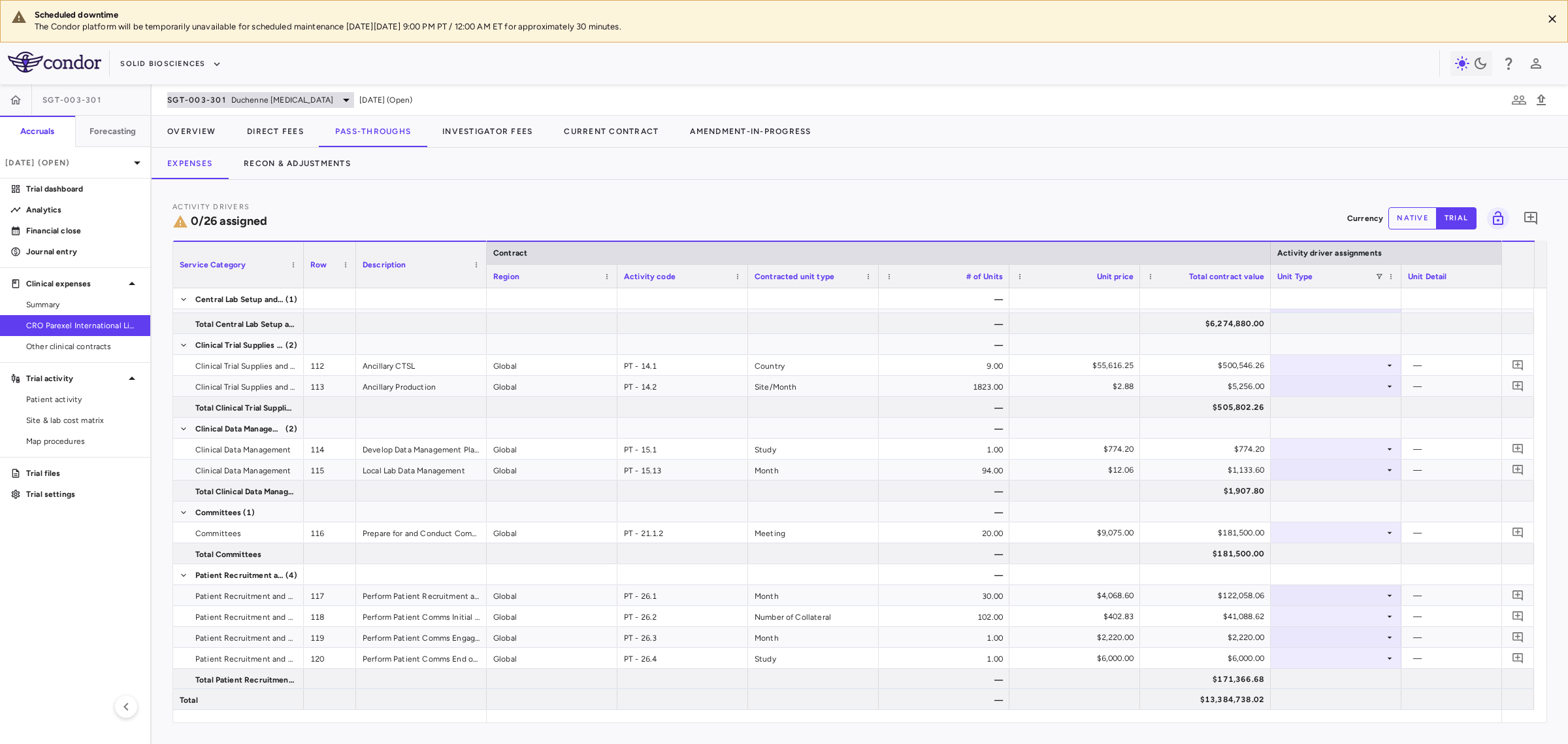
click at [242, 102] on span "Duchenne [MEDICAL_DATA]" at bounding box center [282, 100] width 102 height 12
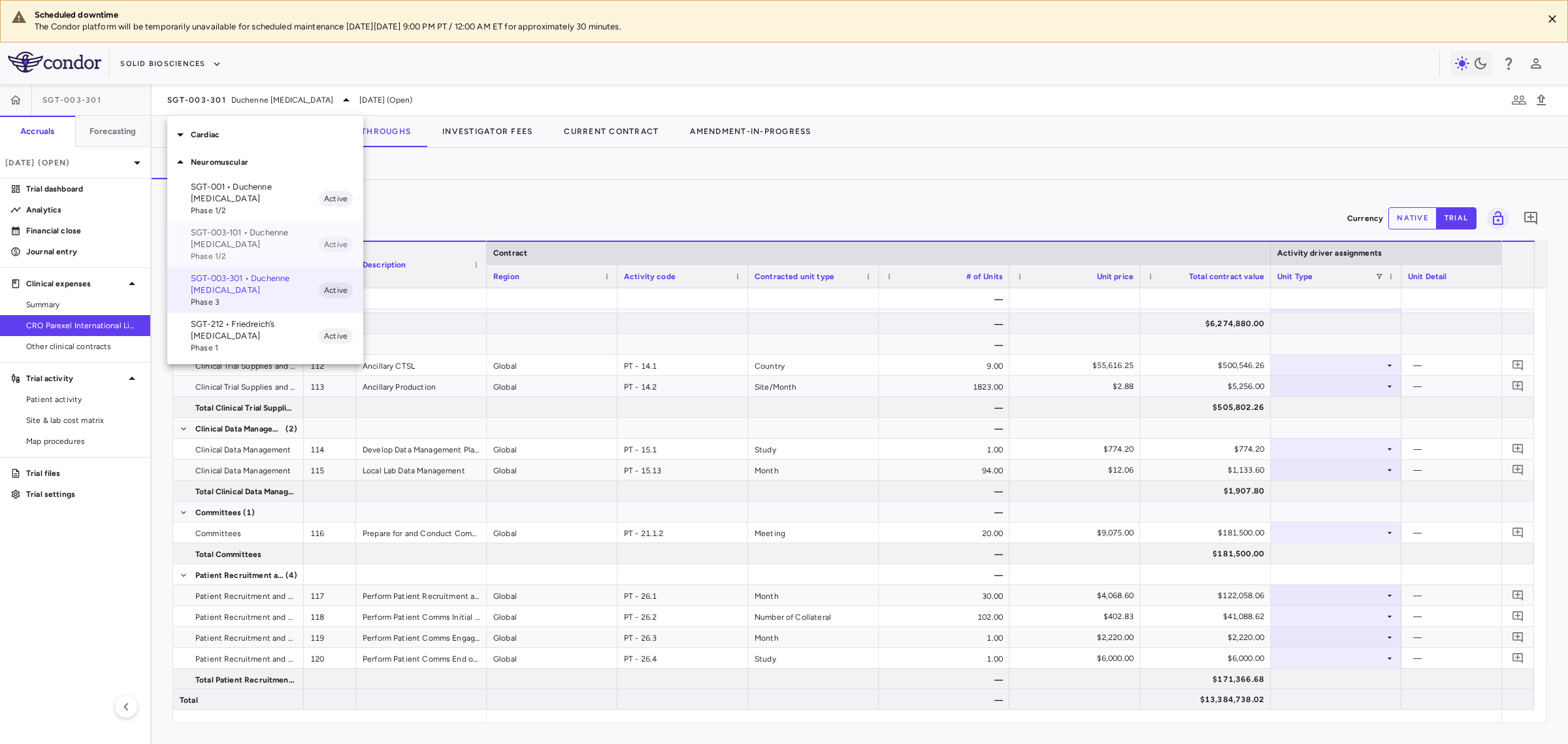
click at [253, 240] on p "SGT-003-101 • Duchenne muscular dystrophy" at bounding box center [255, 238] width 128 height 23
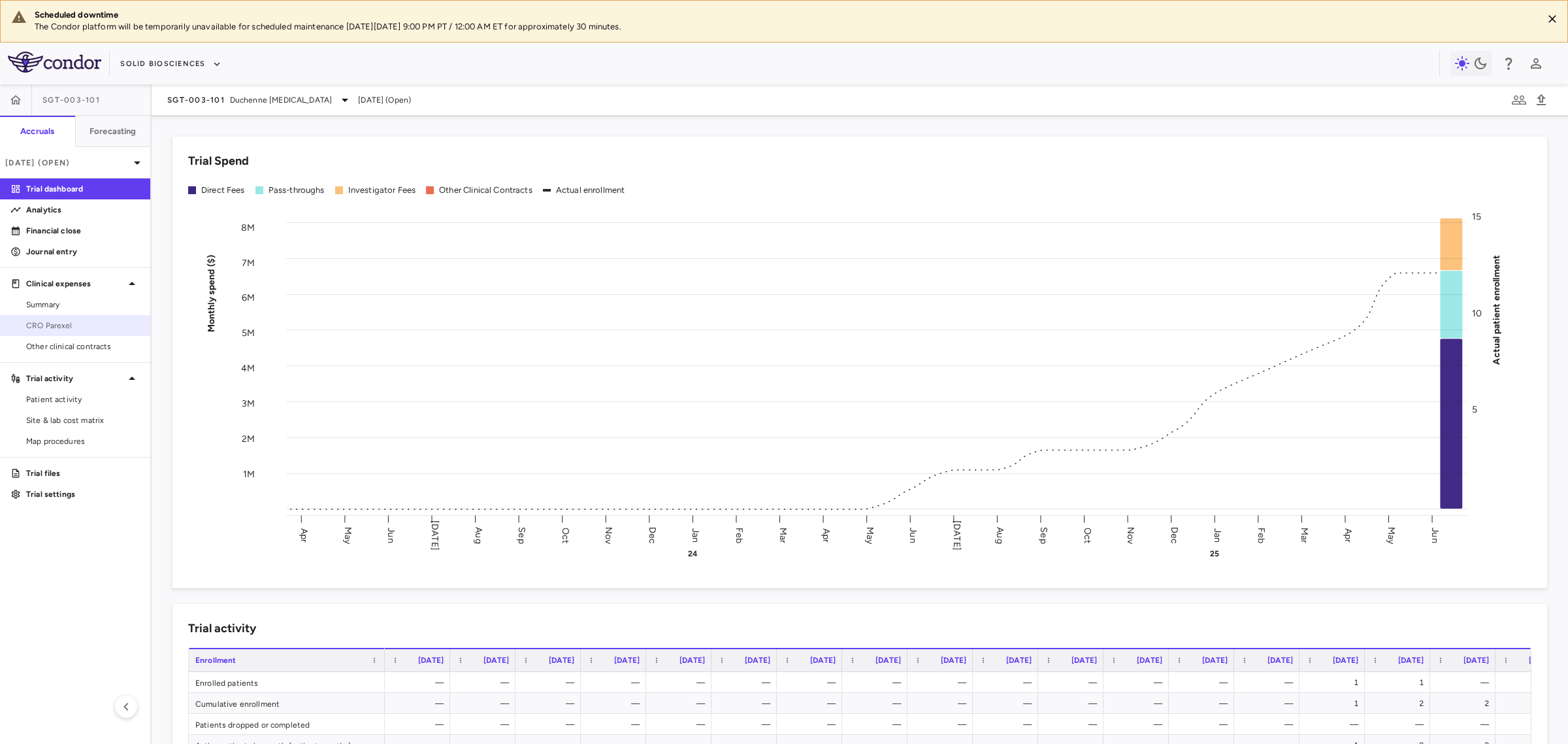
click at [57, 319] on span "CRO Parexel" at bounding box center [83, 325] width 114 height 12
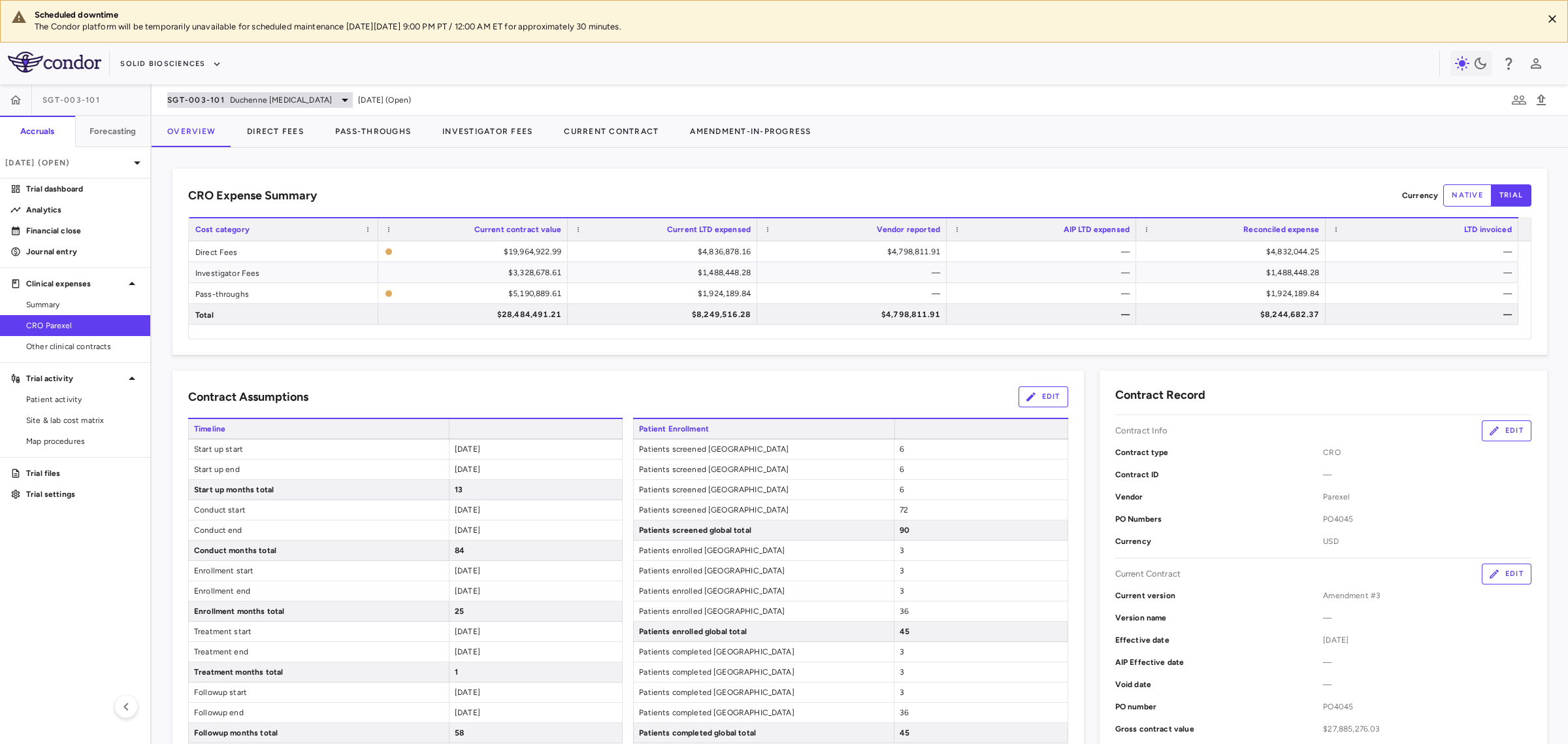
click at [274, 102] on span "Duchenne [MEDICAL_DATA]" at bounding box center [280, 100] width 102 height 12
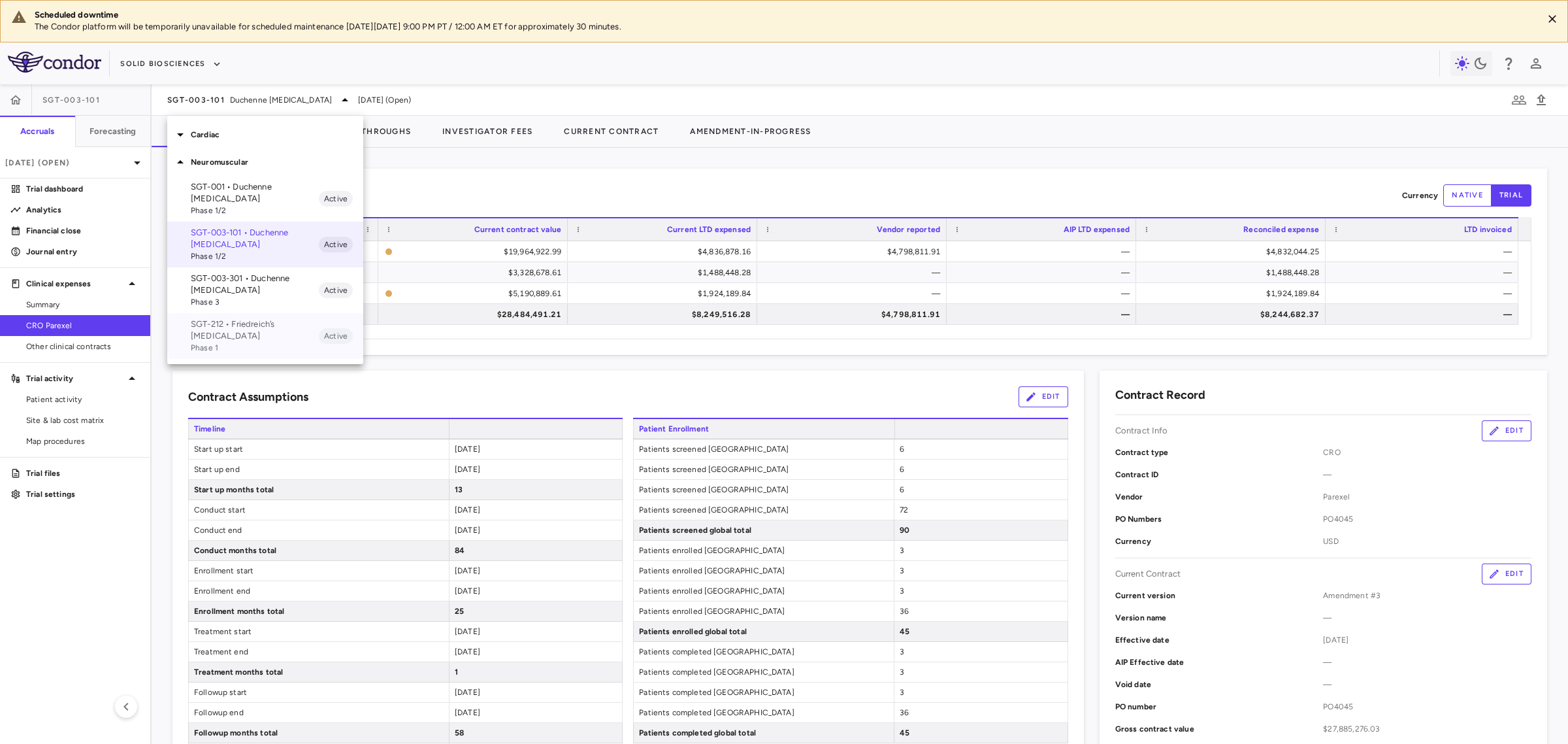
click at [289, 320] on p "SGT-212 • Friedreich’s ataxia" at bounding box center [255, 329] width 128 height 23
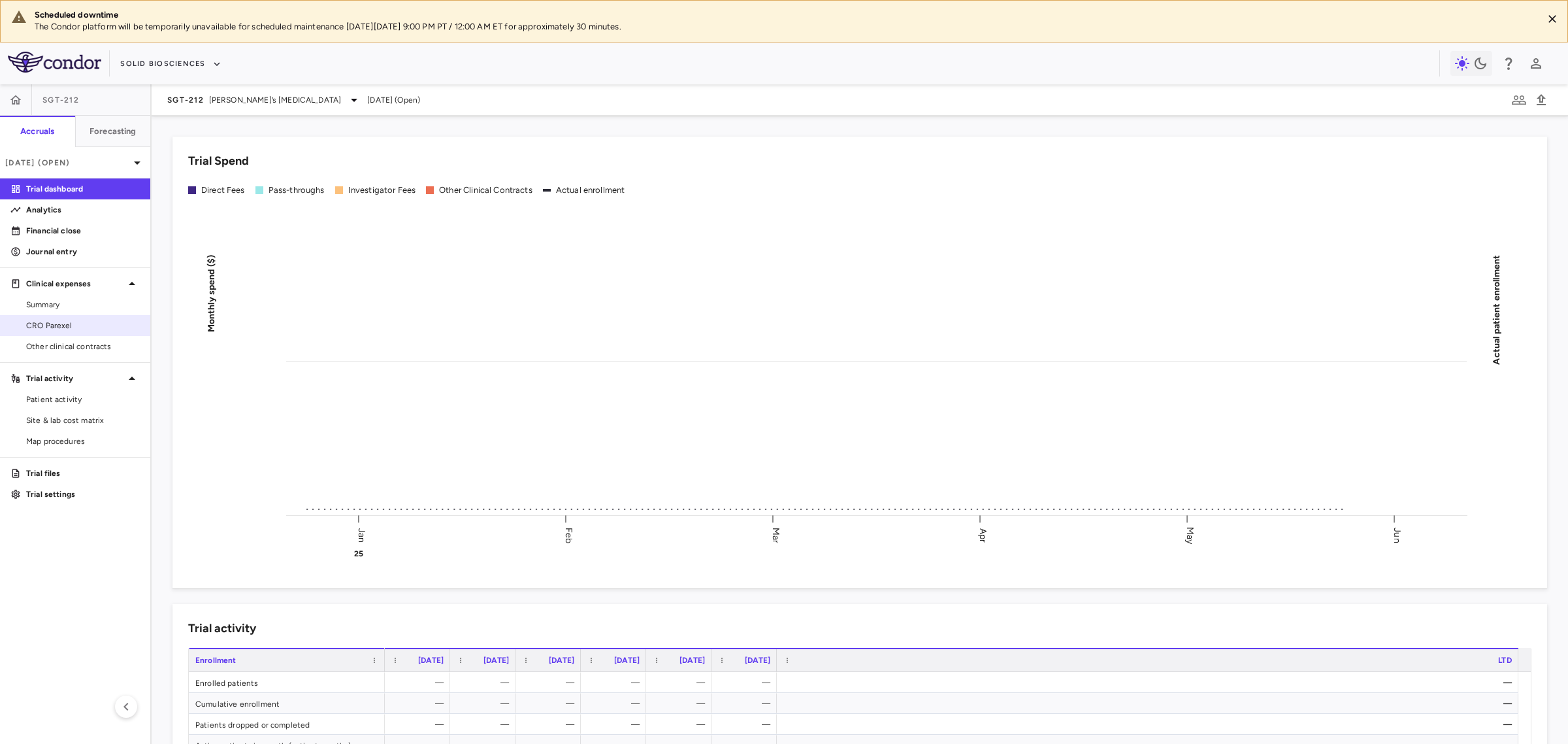
drag, startPoint x: 59, startPoint y: 326, endPoint x: 128, endPoint y: 334, distance: 69.5
click at [59, 326] on span "CRO Parexel" at bounding box center [83, 325] width 114 height 12
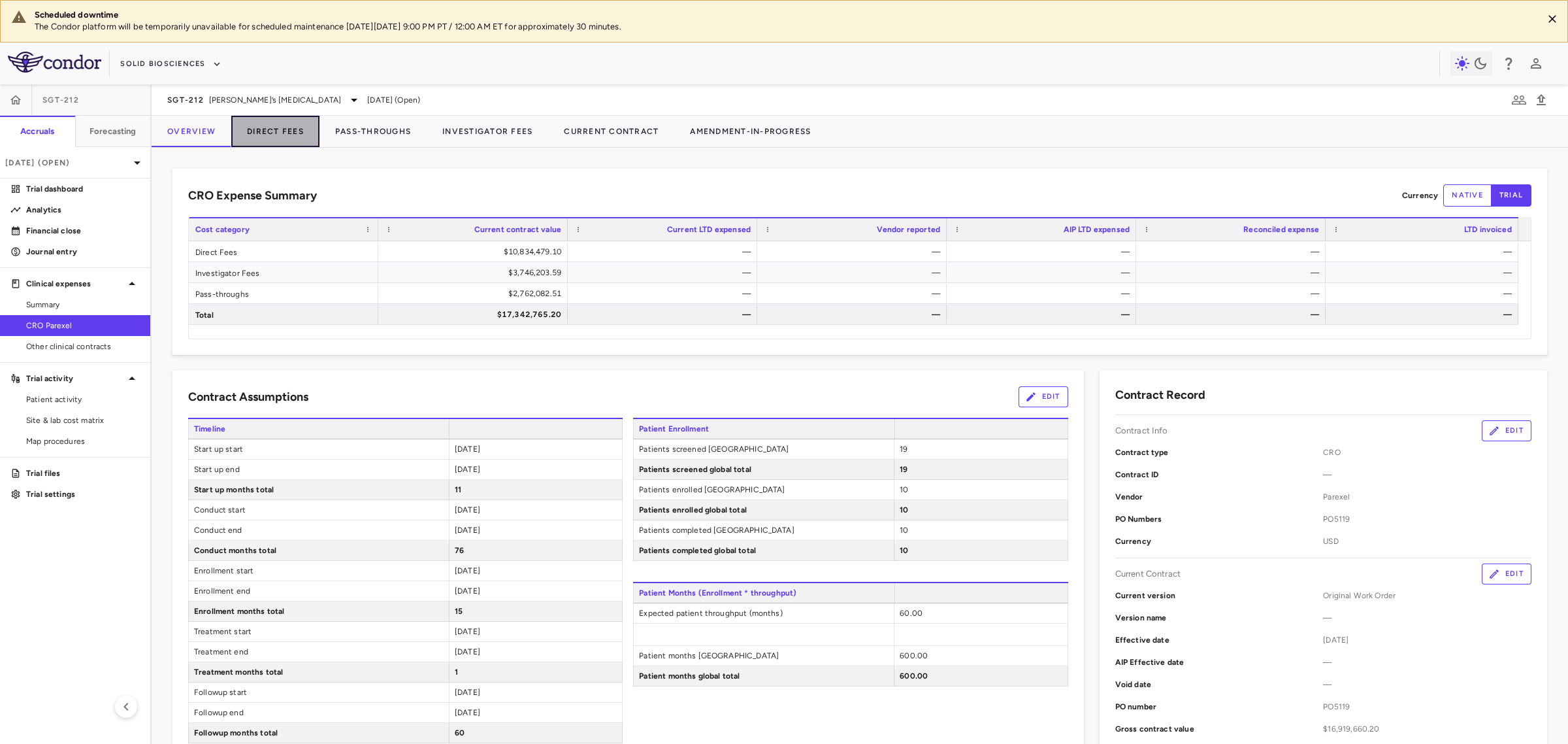
click at [292, 131] on button "Direct Fees" at bounding box center [275, 132] width 88 height 31
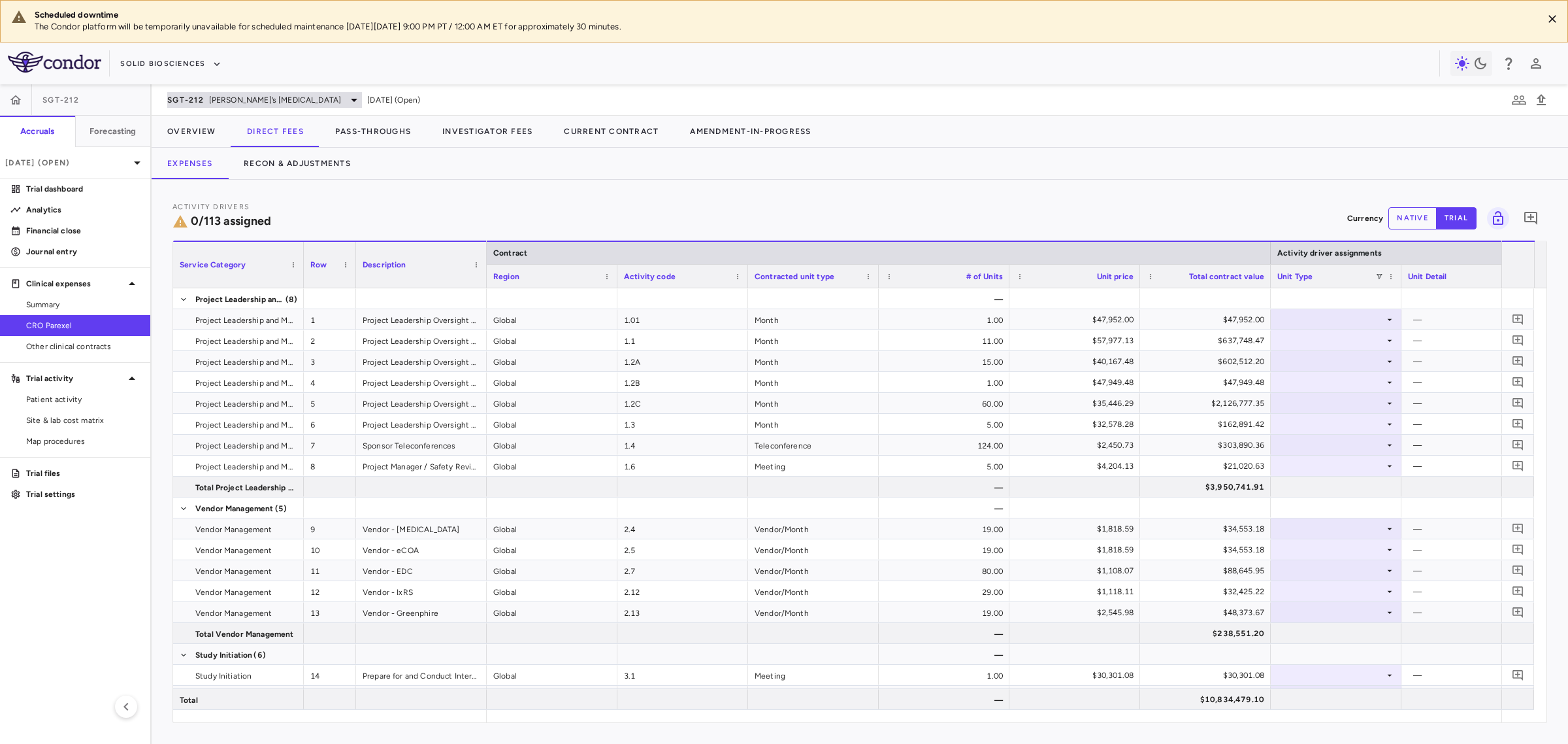
click at [259, 92] on div "SGT-212 Friedreich’s ataxia" at bounding box center [265, 100] width 195 height 16
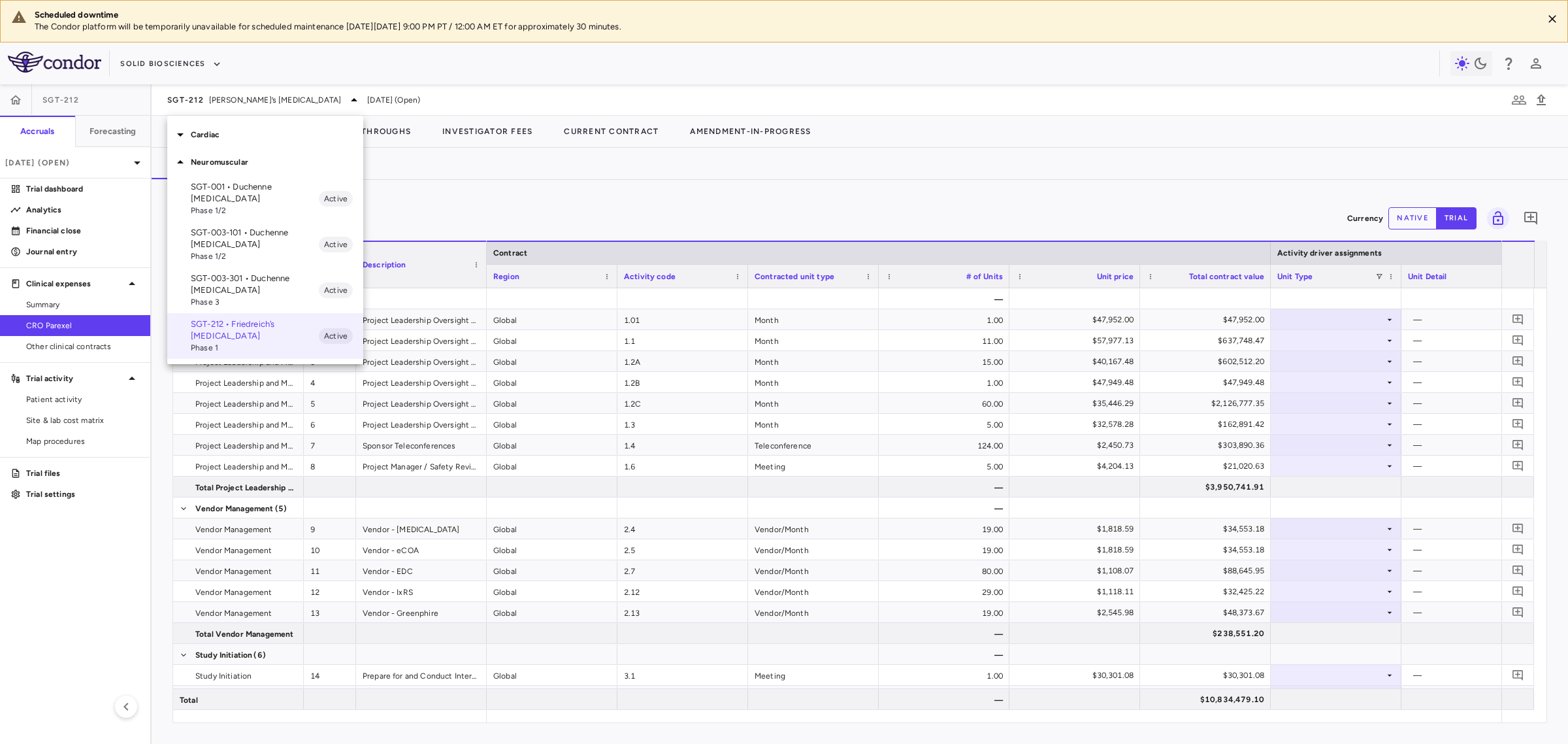
click at [259, 134] on p "Cardiac" at bounding box center [277, 134] width 173 height 12
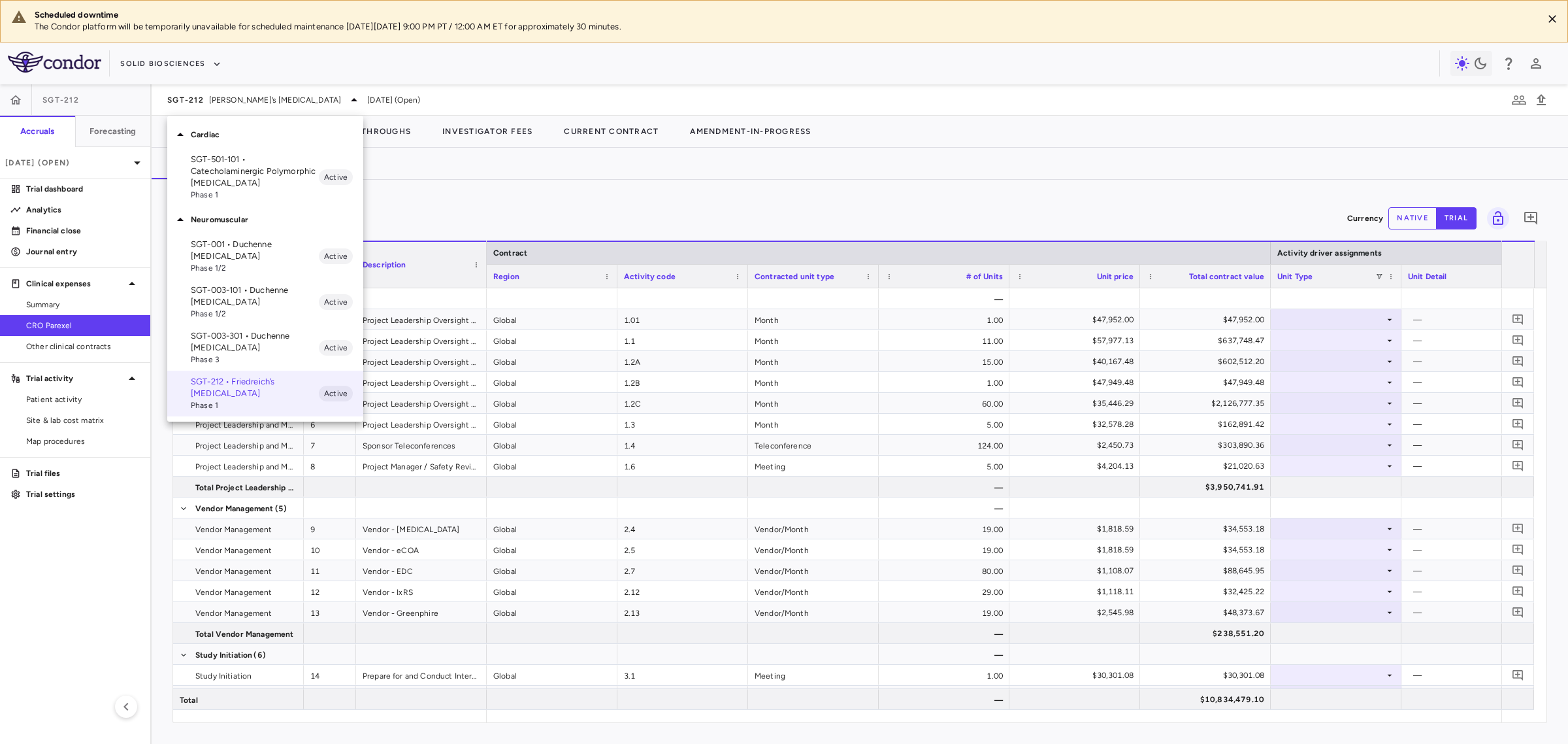
click at [256, 170] on p "SGT-501-101 • Catecholaminergic Polymorphic [MEDICAL_DATA]" at bounding box center [255, 171] width 128 height 36
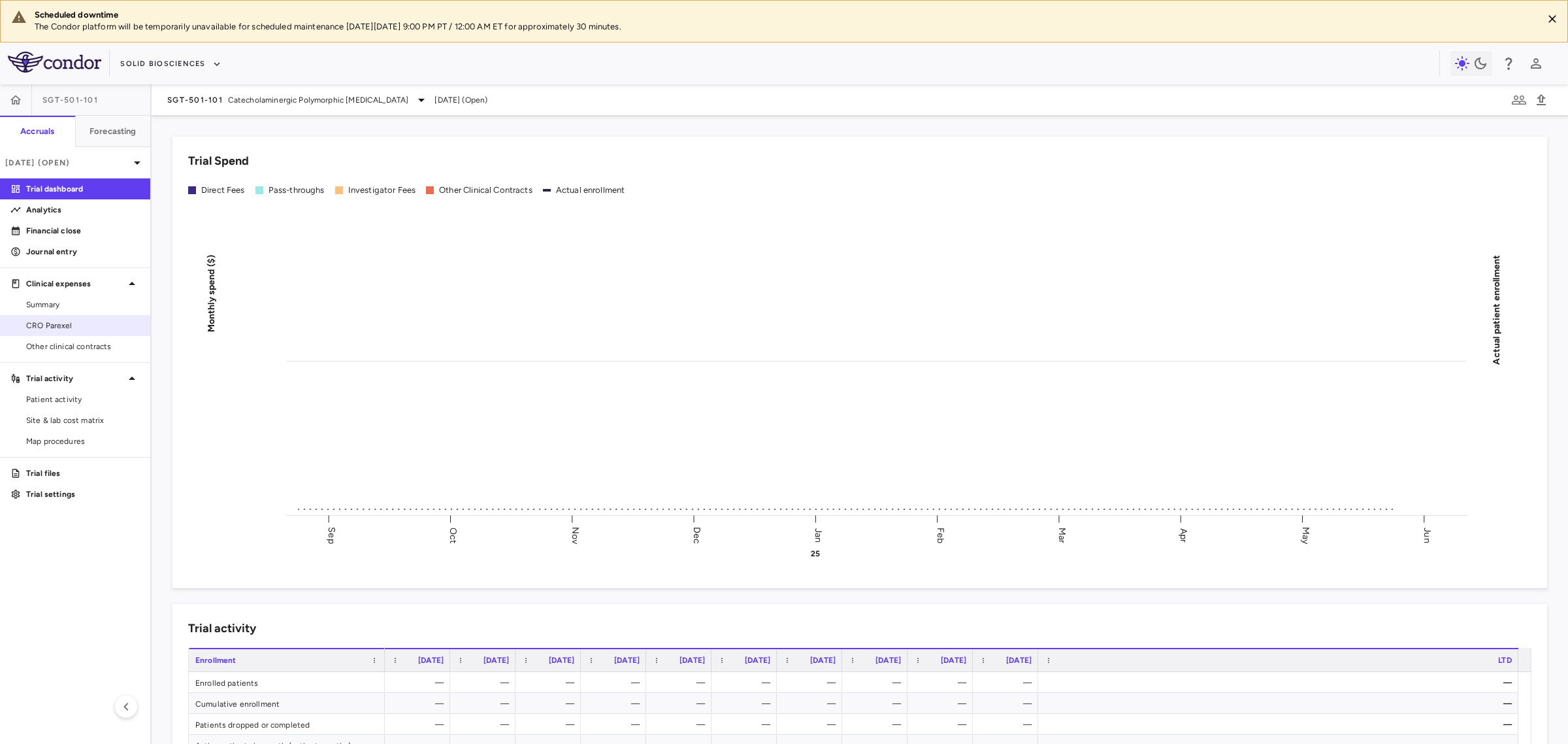
click at [119, 332] on link "CRO Parexel" at bounding box center [75, 326] width 150 height 20
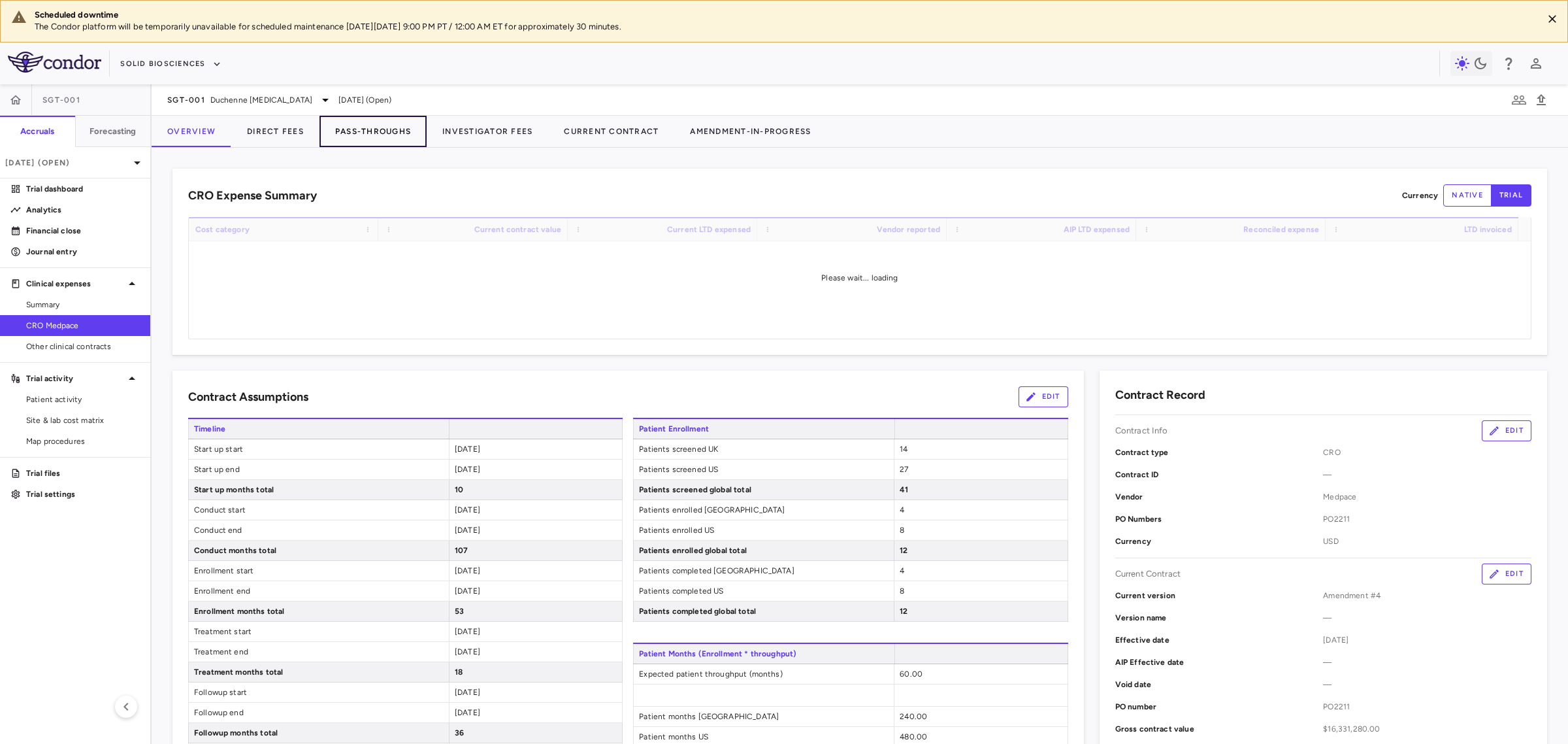
click at [331, 132] on button "Pass-Throughs" at bounding box center [373, 132] width 107 height 31
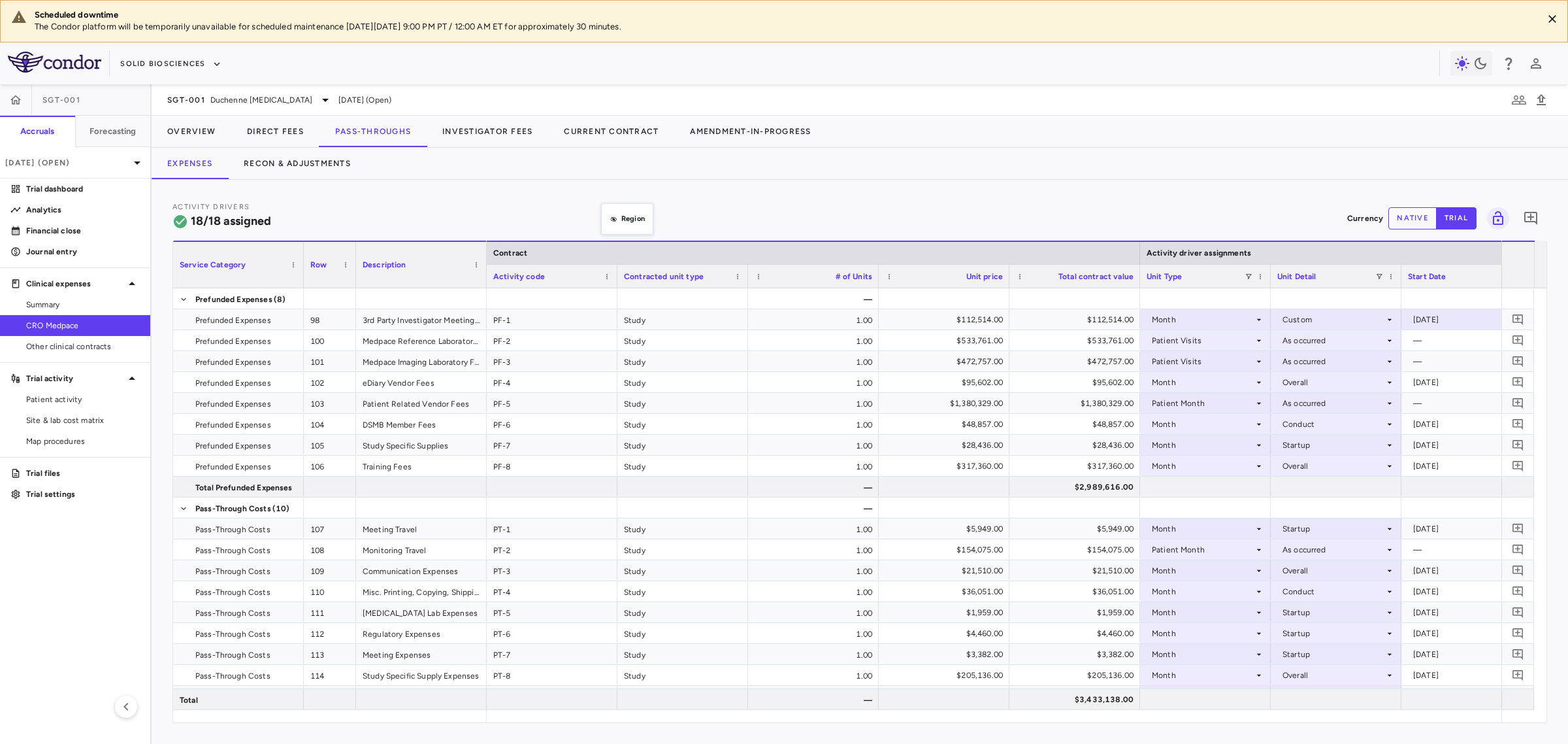
drag, startPoint x: 590, startPoint y: 250, endPoint x: 606, endPoint y: 214, distance: 39.4
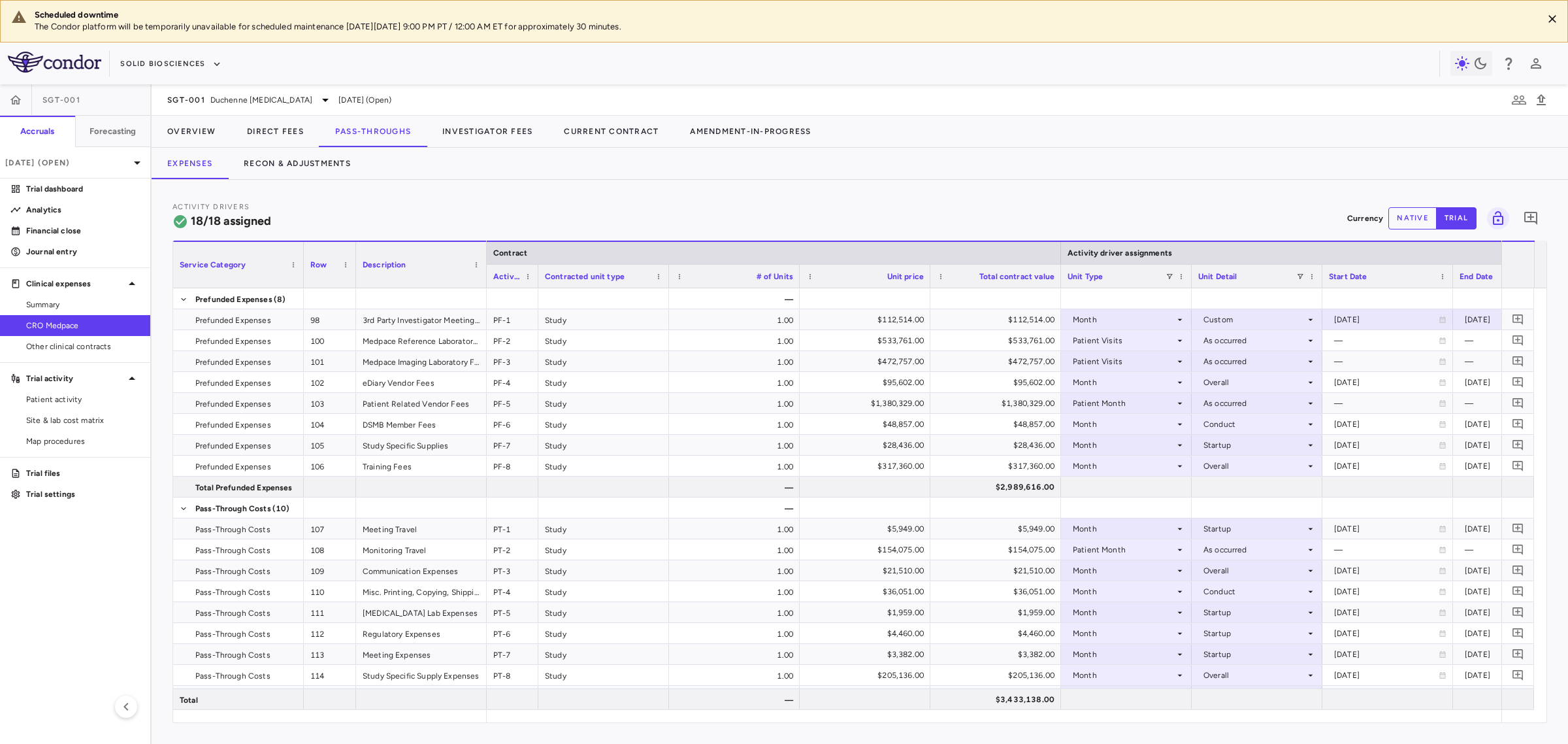
drag, startPoint x: 615, startPoint y: 280, endPoint x: 534, endPoint y: 286, distance: 81.2
click at [535, 286] on div at bounding box center [537, 276] width 5 height 23
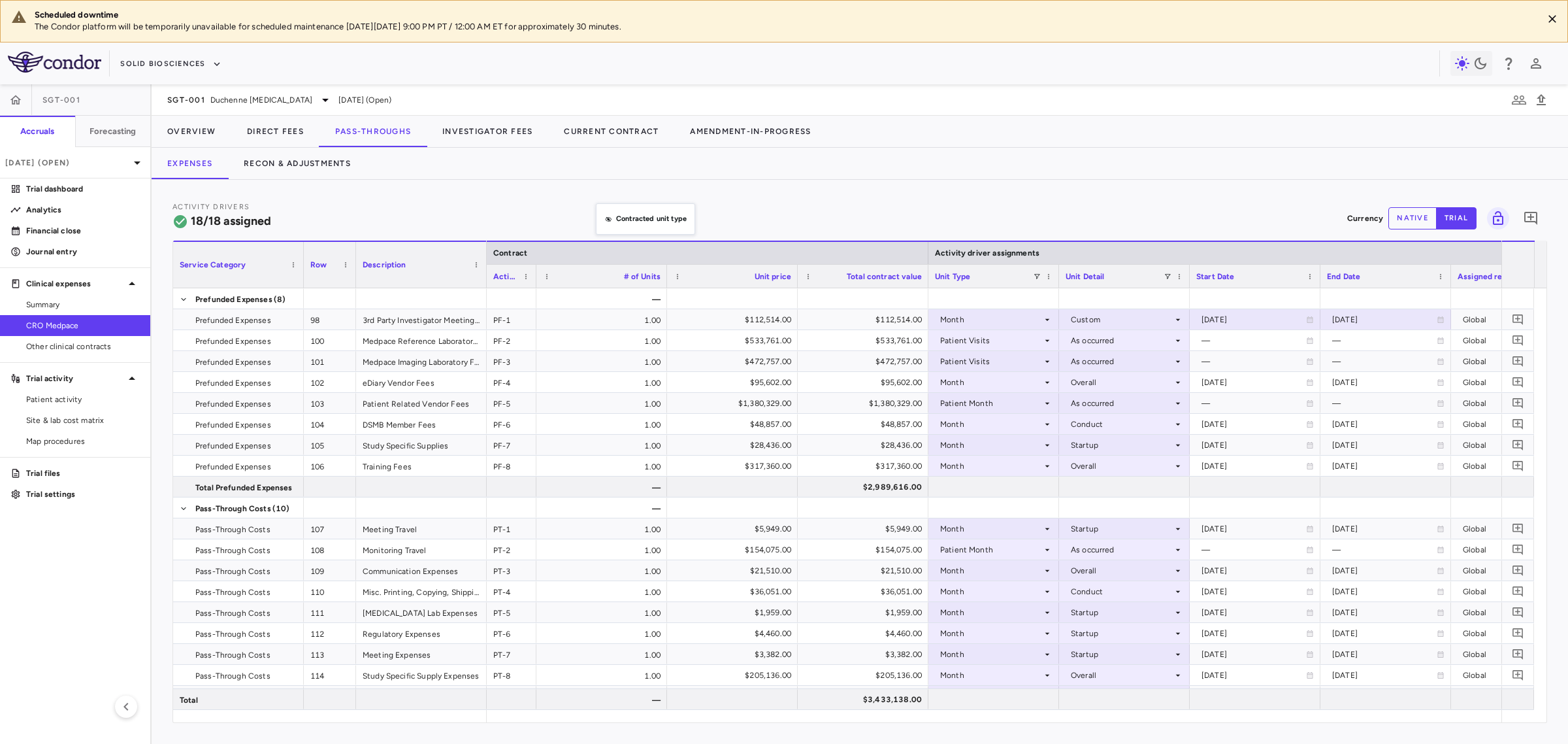
drag, startPoint x: 578, startPoint y: 272, endPoint x: 602, endPoint y: 209, distance: 67.4
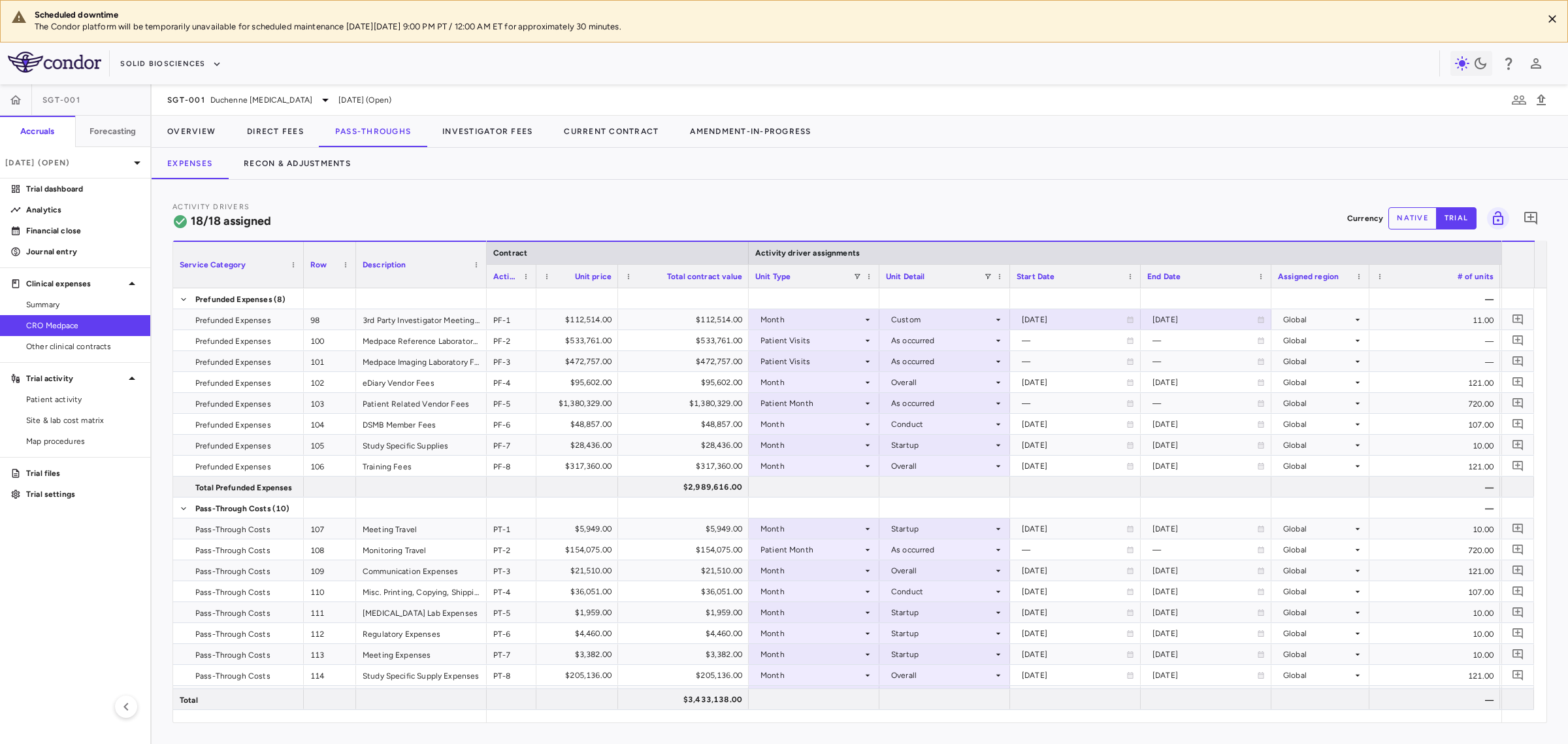
drag, startPoint x: 665, startPoint y: 281, endPoint x: 613, endPoint y: 285, distance: 52.2
click at [615, 285] on div at bounding box center [617, 276] width 5 height 23
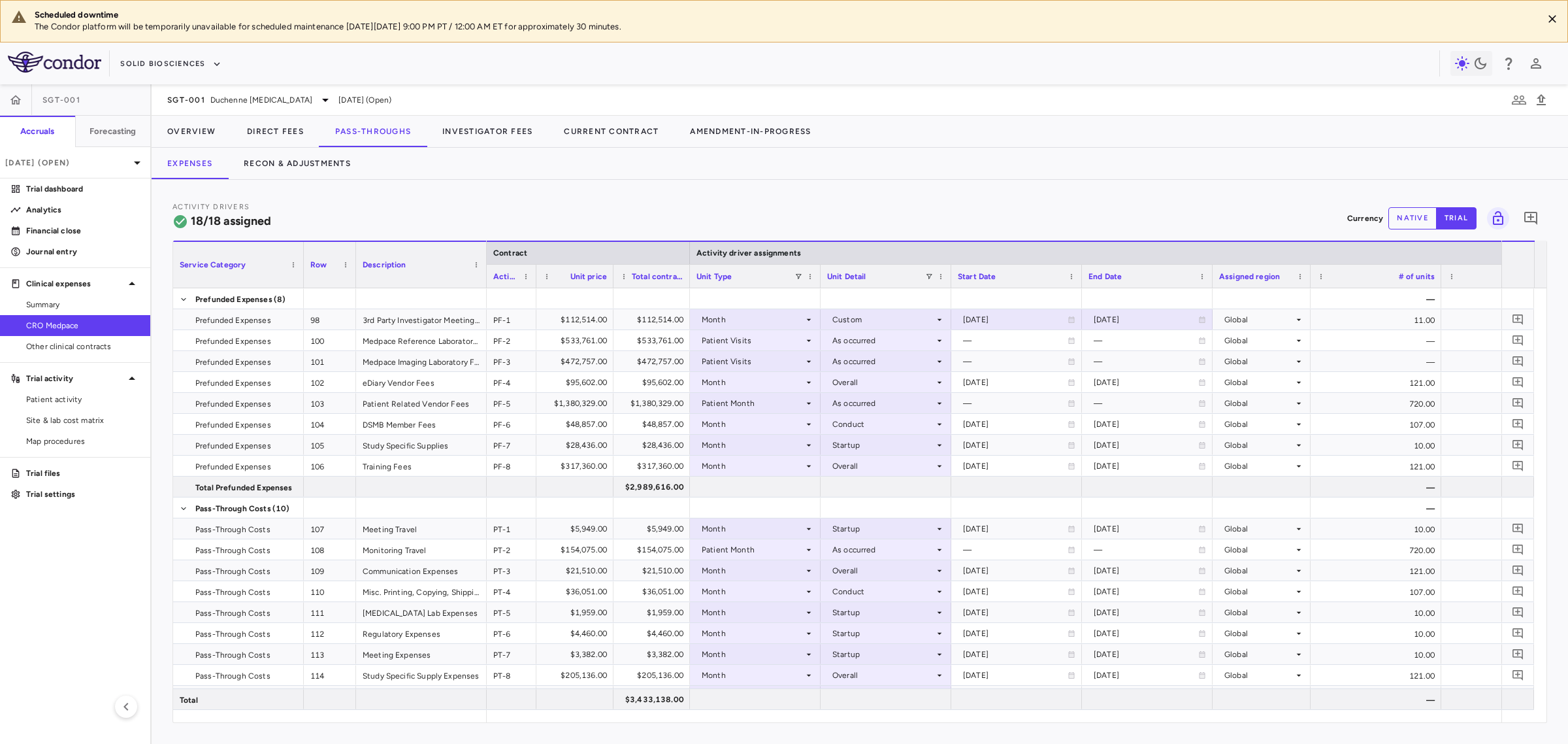
drag, startPoint x: 744, startPoint y: 279, endPoint x: 689, endPoint y: 282, distance: 55.1
click at [689, 282] on div at bounding box center [689, 276] width 5 height 23
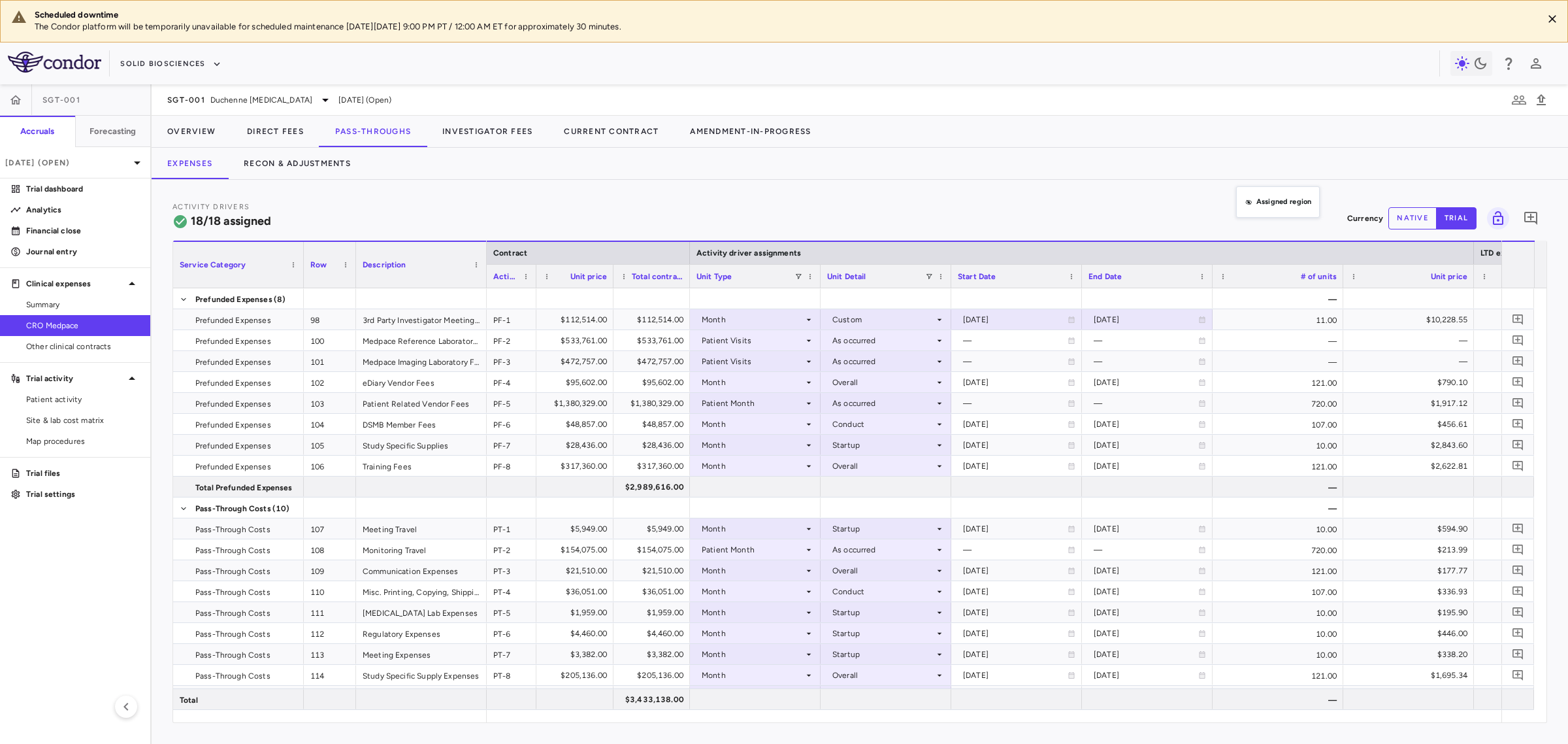
drag, startPoint x: 1235, startPoint y: 275, endPoint x: 1240, endPoint y: 205, distance: 70.2
click at [1474, 250] on div at bounding box center [1473, 253] width 5 height 22
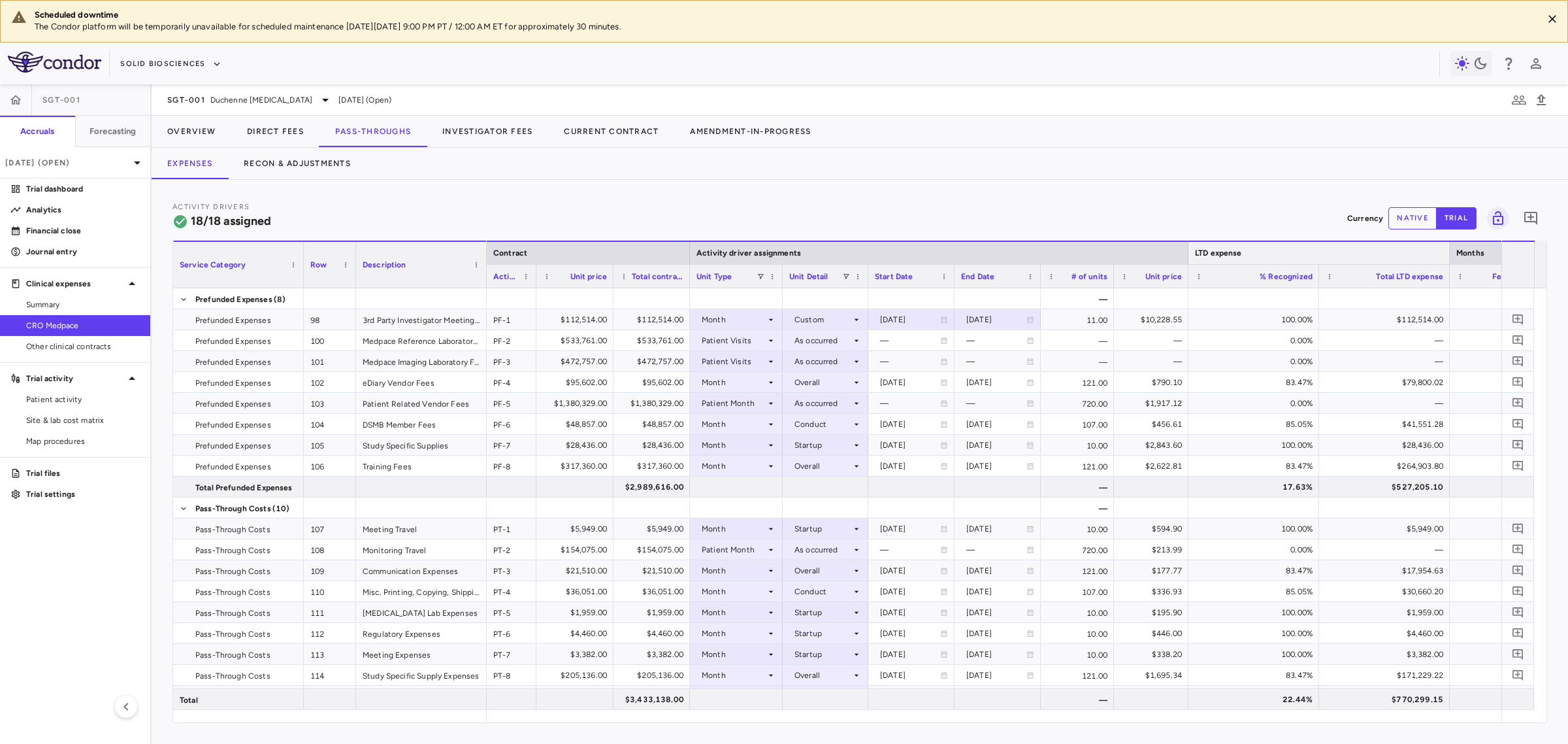
click at [1451, 256] on div at bounding box center [1449, 253] width 5 height 22
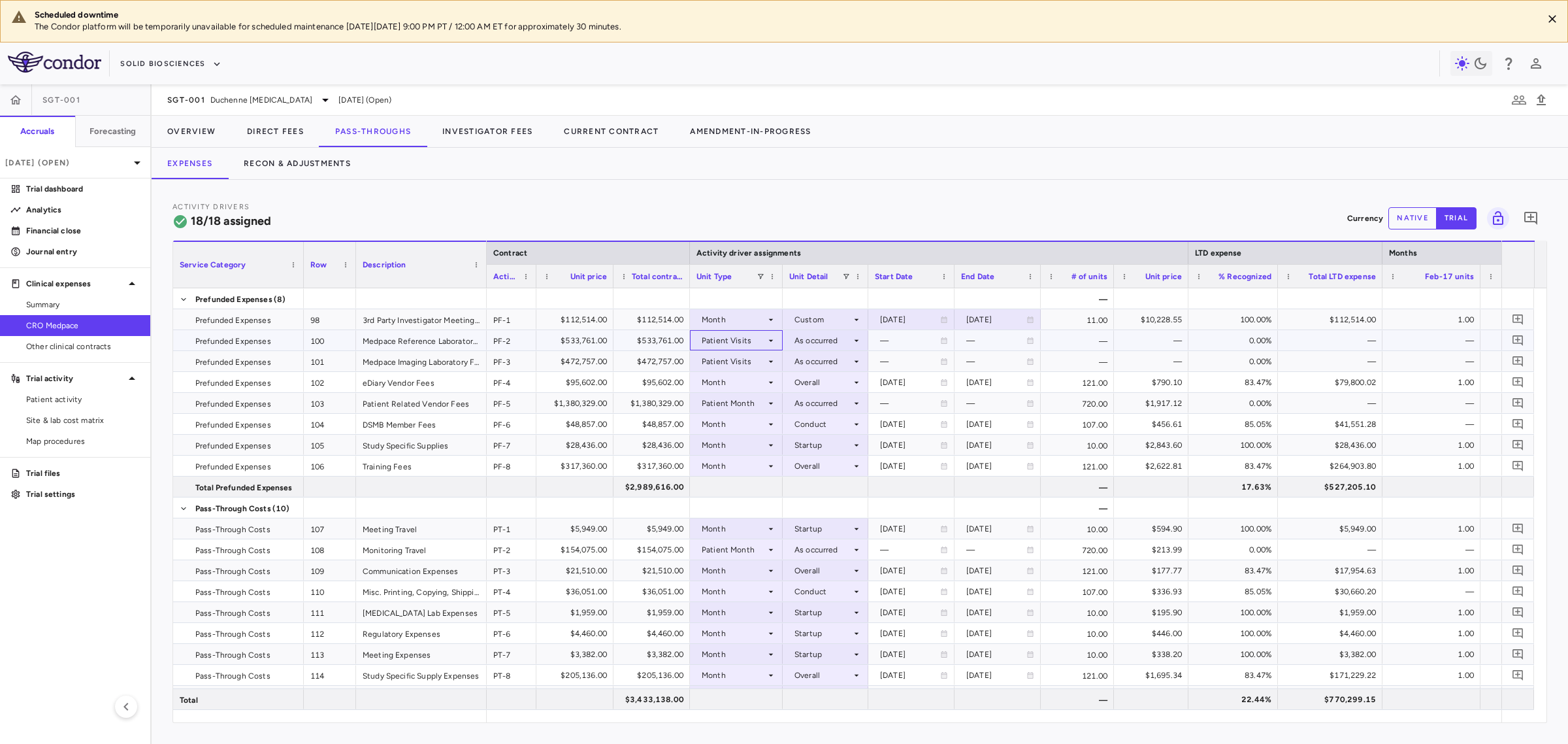
click at [764, 340] on div "Patient Visits" at bounding box center [734, 340] width 64 height 21
click at [752, 443] on li "Month" at bounding box center [737, 443] width 91 height 20
click at [825, 338] on div at bounding box center [826, 340] width 73 height 19
click at [826, 382] on div "Conduct" at bounding box center [821, 384] width 39 height 12
click at [759, 336] on div "Month" at bounding box center [734, 340] width 64 height 21
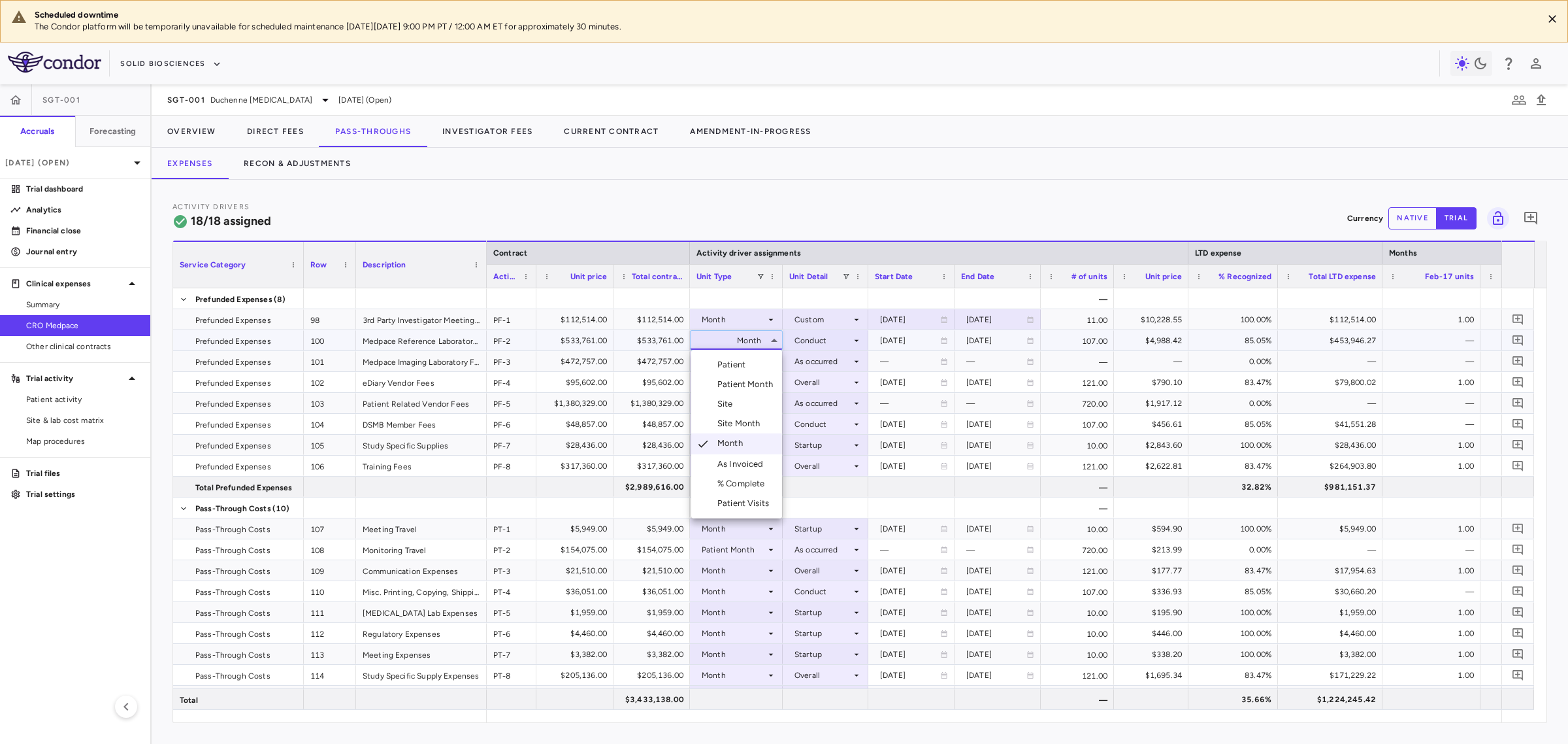
click at [752, 505] on div "Patient Visits" at bounding box center [746, 503] width 57 height 12
click at [835, 340] on div at bounding box center [826, 340] width 73 height 19
click at [833, 361] on div "As occurred" at bounding box center [836, 364] width 53 height 12
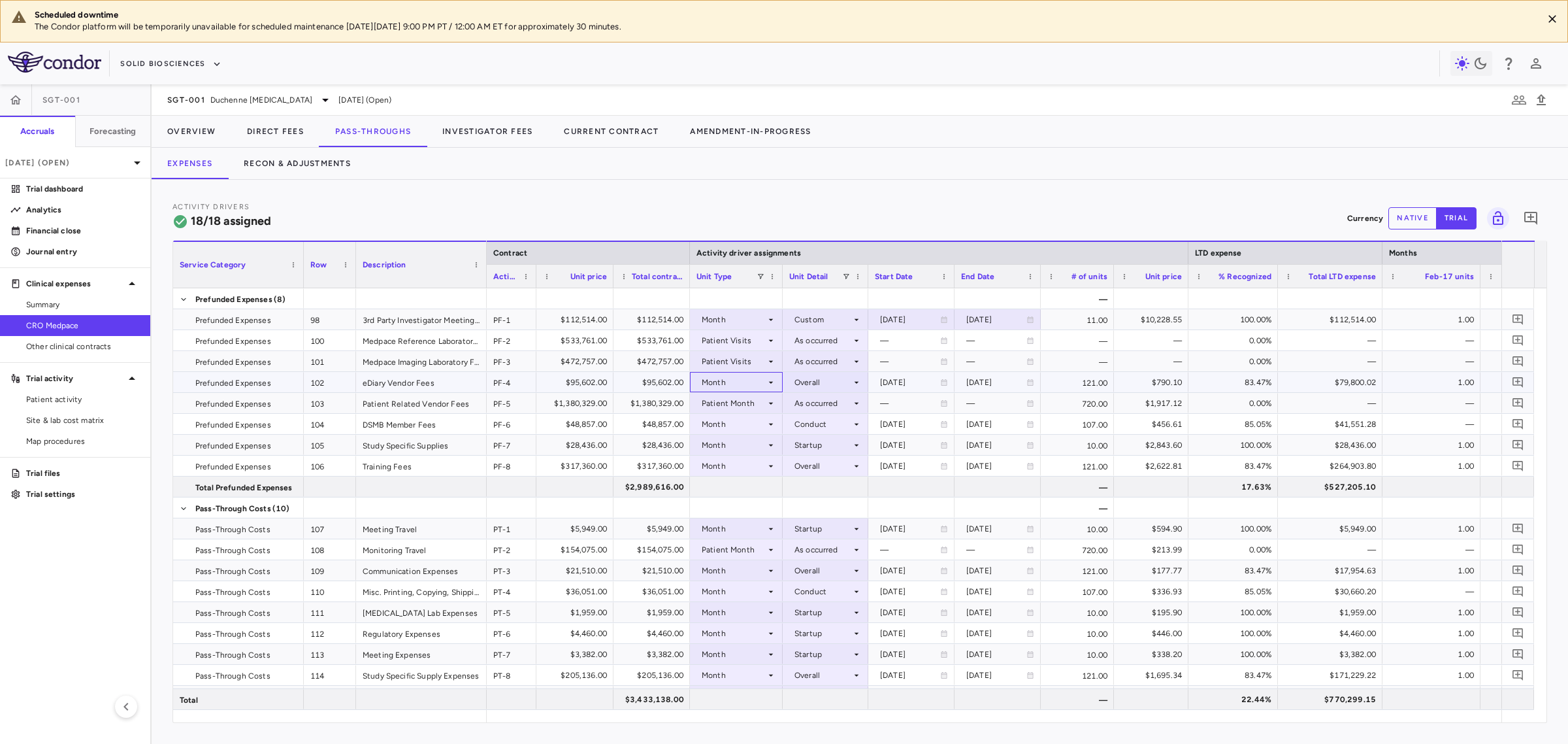
click at [762, 383] on div "Month" at bounding box center [734, 382] width 64 height 21
click at [753, 492] on li "Month" at bounding box center [737, 485] width 91 height 21
click at [843, 380] on div "Overall" at bounding box center [823, 382] width 57 height 21
click at [834, 427] on div "Conduct" at bounding box center [821, 426] width 39 height 12
click at [755, 429] on div "Month" at bounding box center [734, 424] width 64 height 21
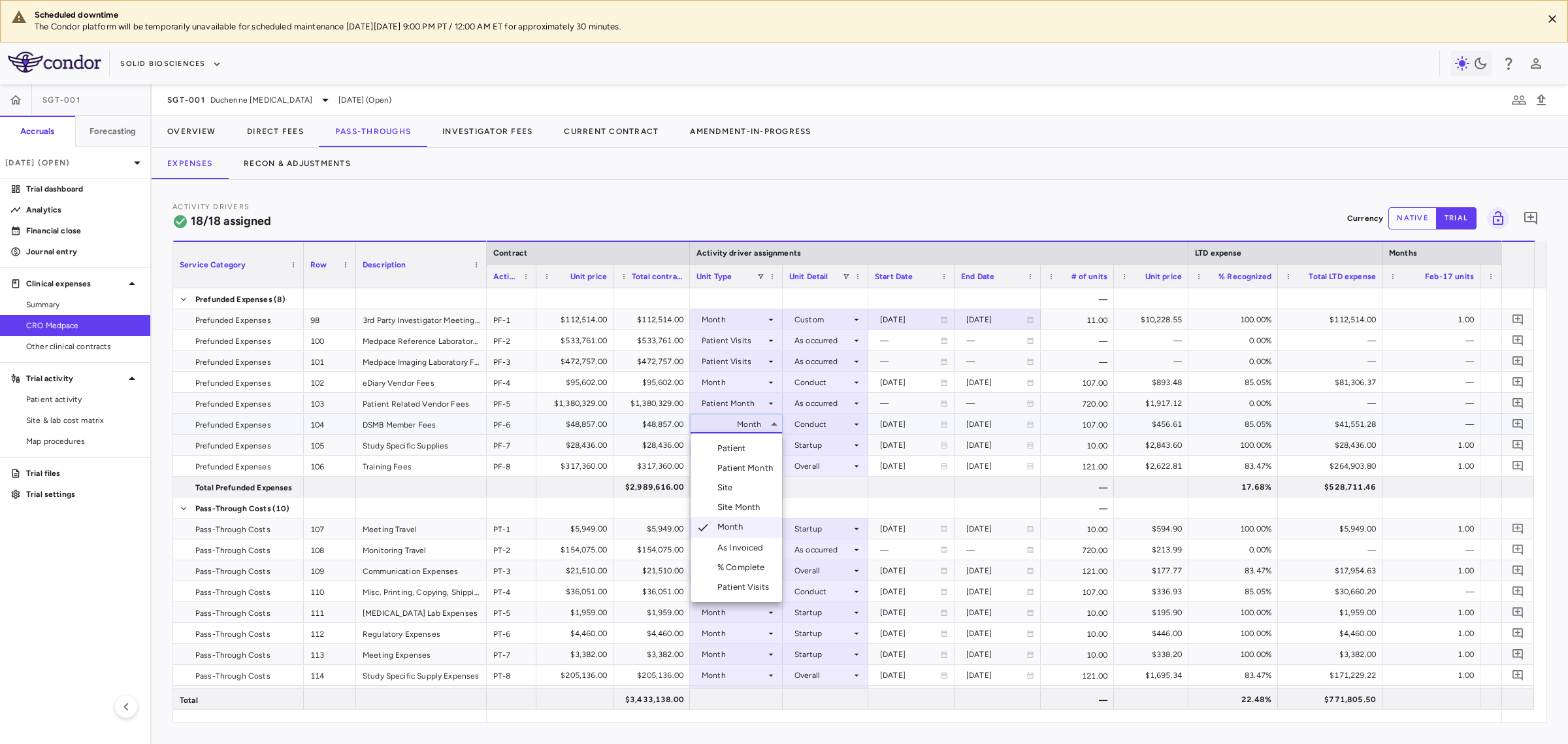
click at [755, 429] on div at bounding box center [784, 372] width 1568 height 744
click at [1346, 417] on div "$41,551.28" at bounding box center [1333, 424] width 86 height 21
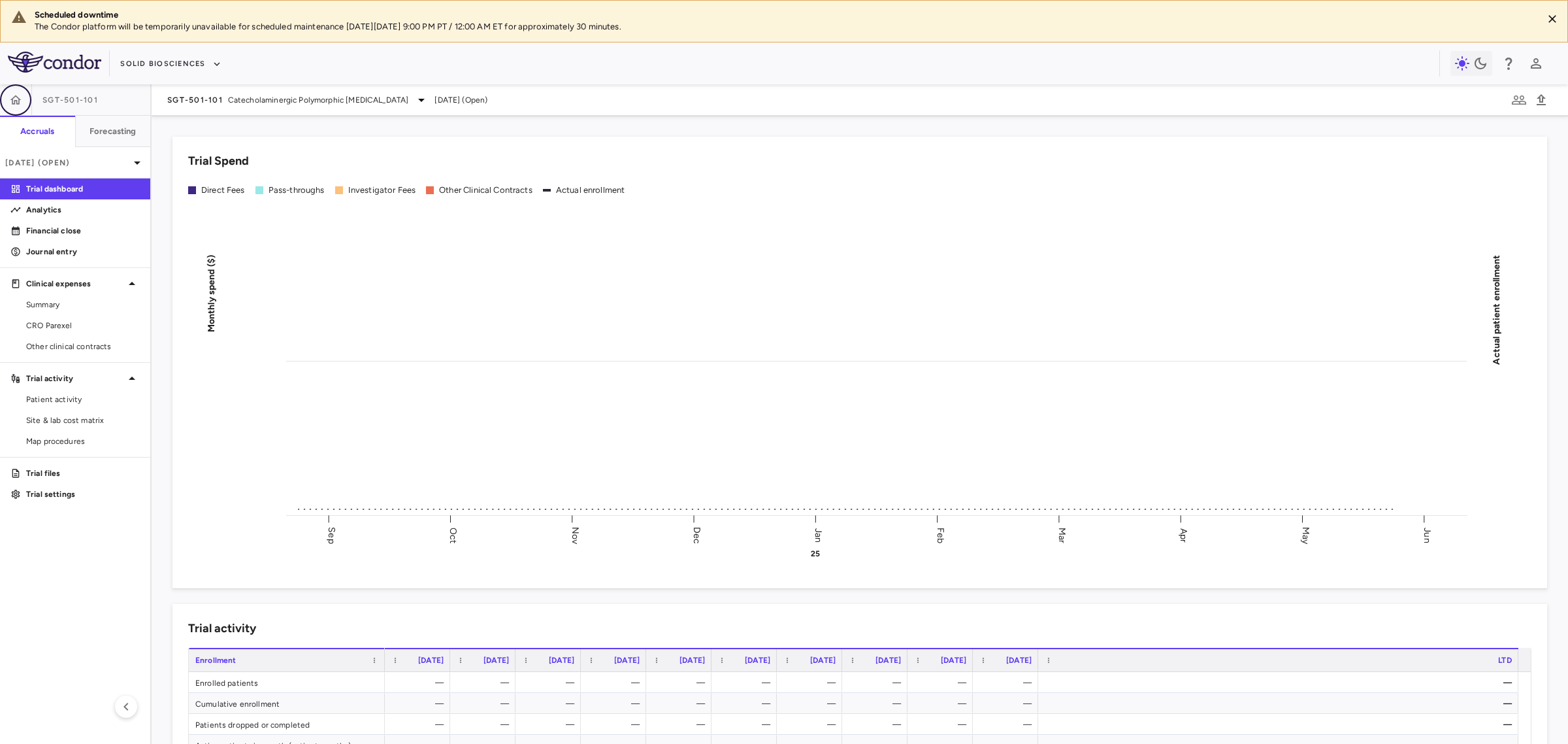
click at [20, 111] on button "button" at bounding box center [16, 100] width 31 height 31
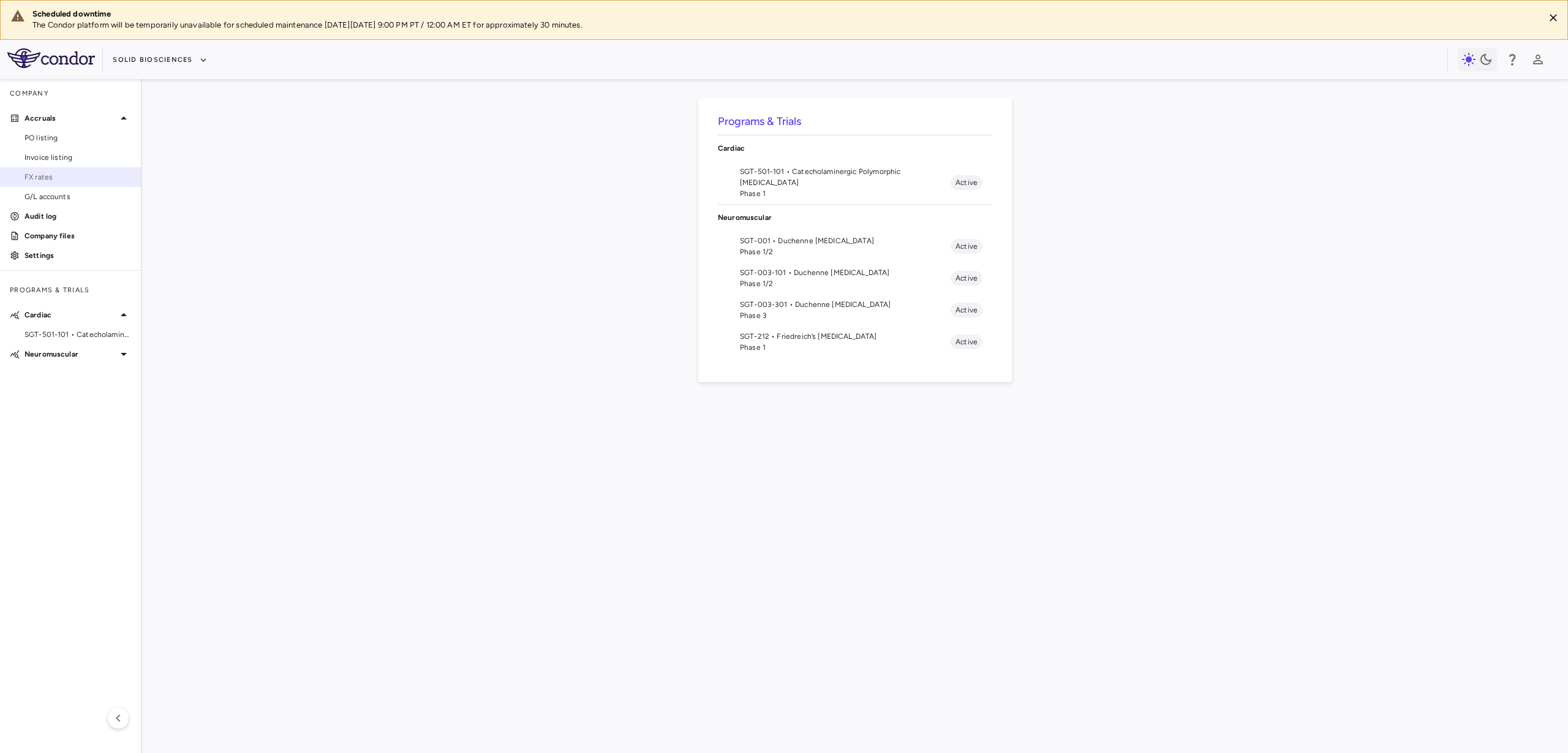
click at [33, 173] on span "FX rates" at bounding box center [78, 177] width 107 height 11
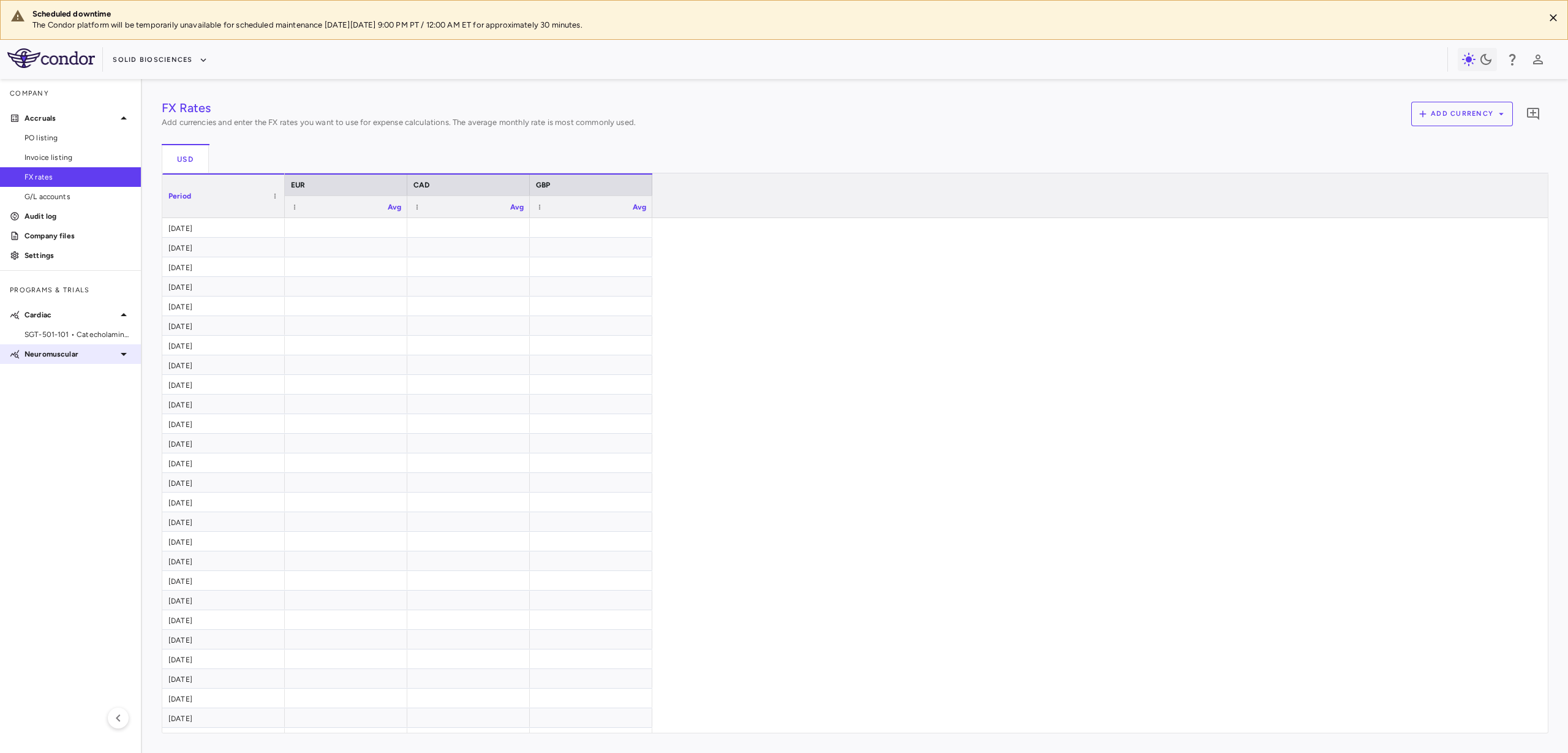
click at [81, 349] on p "Neuromuscular" at bounding box center [71, 354] width 92 height 11
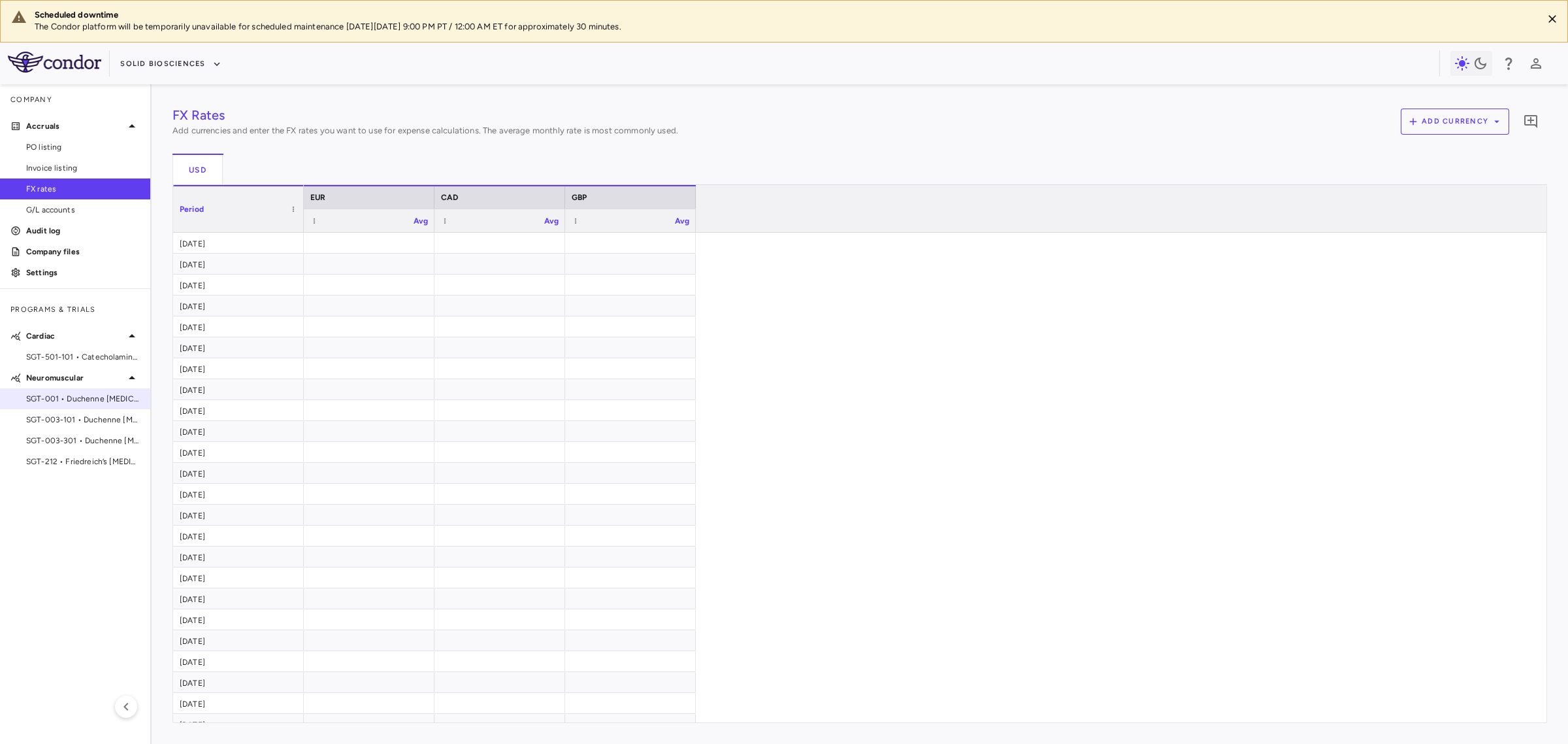
click at [57, 400] on span "SGT-001 • Duchenne [MEDICAL_DATA]" at bounding box center [83, 398] width 114 height 12
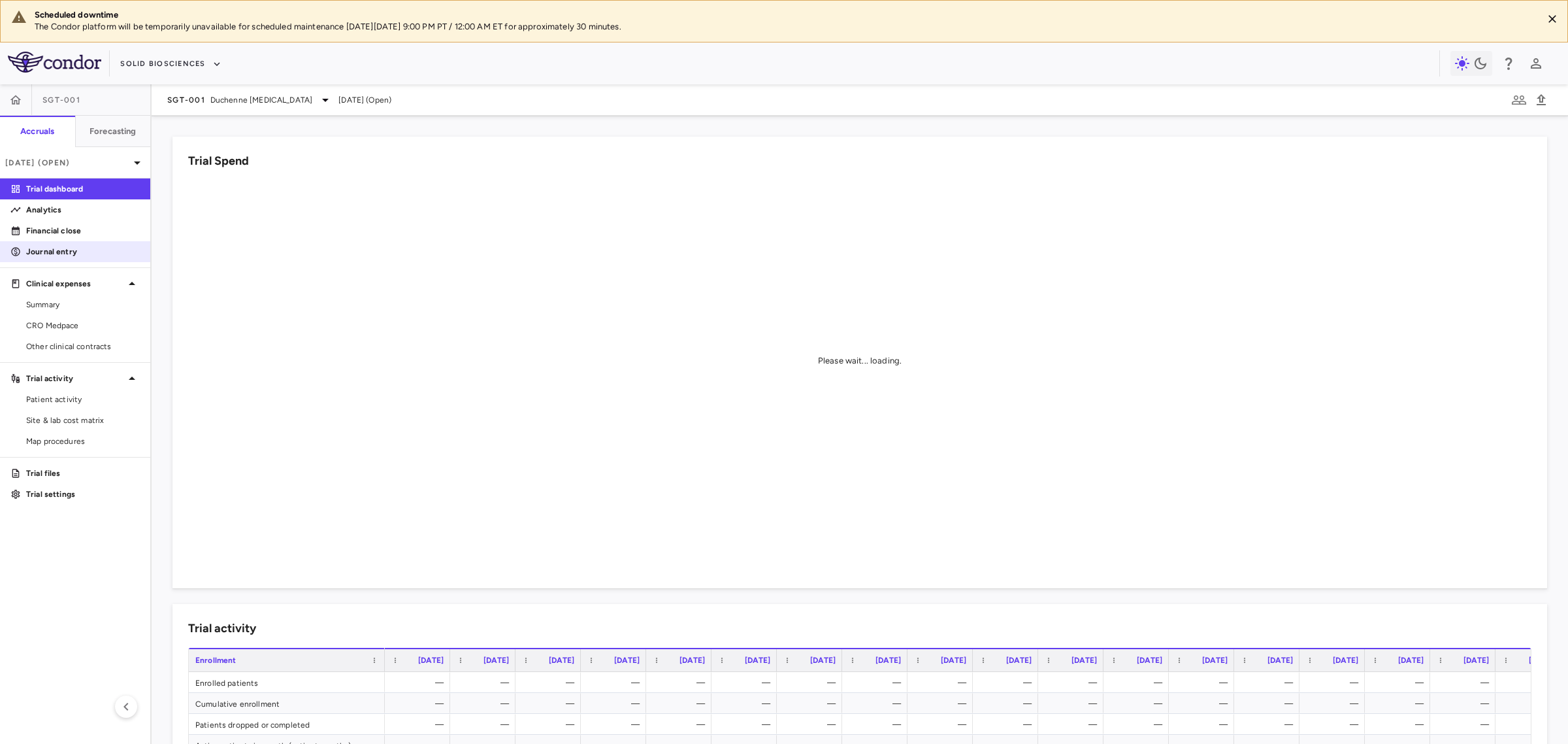
click at [90, 244] on link "Journal entry" at bounding box center [75, 252] width 150 height 20
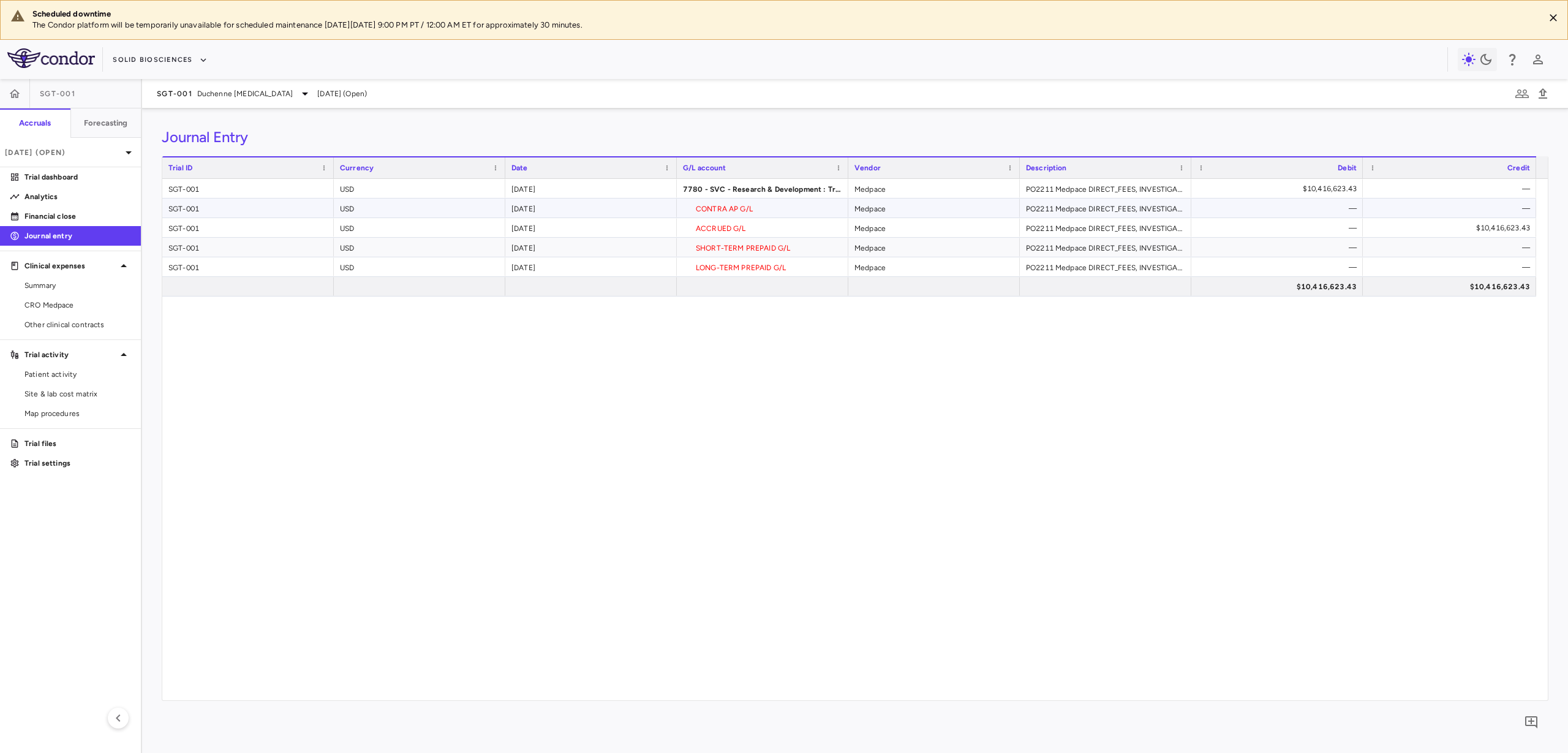
click at [753, 209] on div "CONTRA AP G/L" at bounding box center [762, 208] width 171 height 19
click at [753, 224] on div "ACCRUED G/L" at bounding box center [762, 227] width 171 height 19
click at [766, 210] on div "CONTRA AP G/L" at bounding box center [762, 208] width 171 height 19
click at [769, 225] on div "ACCRUED G/L" at bounding box center [762, 227] width 171 height 19
click at [793, 245] on div "SHORT-TERM PREPAID G/L" at bounding box center [762, 247] width 171 height 19
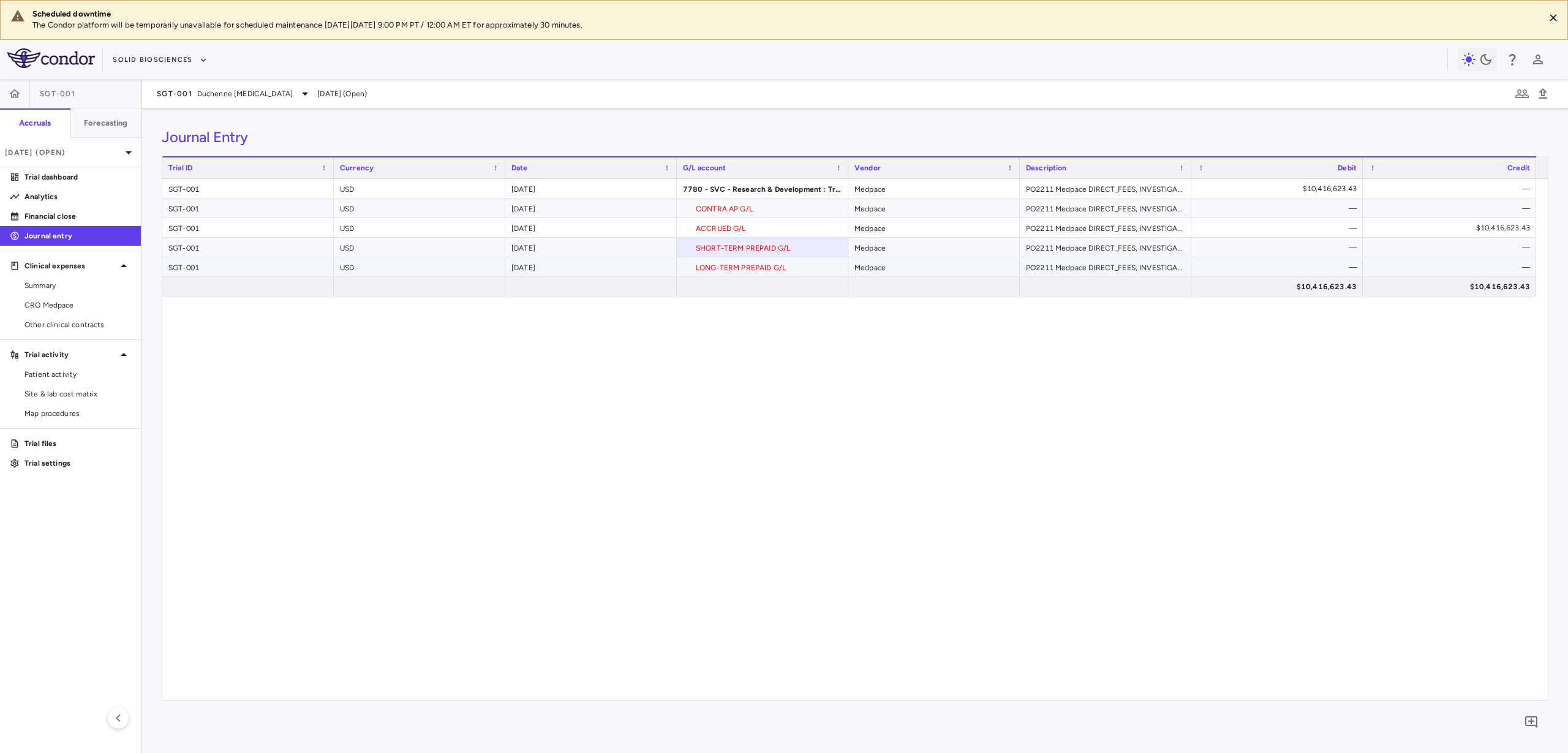
click at [795, 267] on div "LONG-TERM PREPAID G/L" at bounding box center [762, 267] width 171 height 19
click at [1306, 202] on div "—" at bounding box center [1280, 208] width 155 height 19
click at [773, 189] on div "7780 - SVC - Research & Development : Trials Expense" at bounding box center [762, 188] width 171 height 19
click at [773, 211] on div "CONTRA AP G/L" at bounding box center [762, 208] width 171 height 19
click at [777, 228] on div "ACCRUED G/L" at bounding box center [762, 227] width 171 height 19
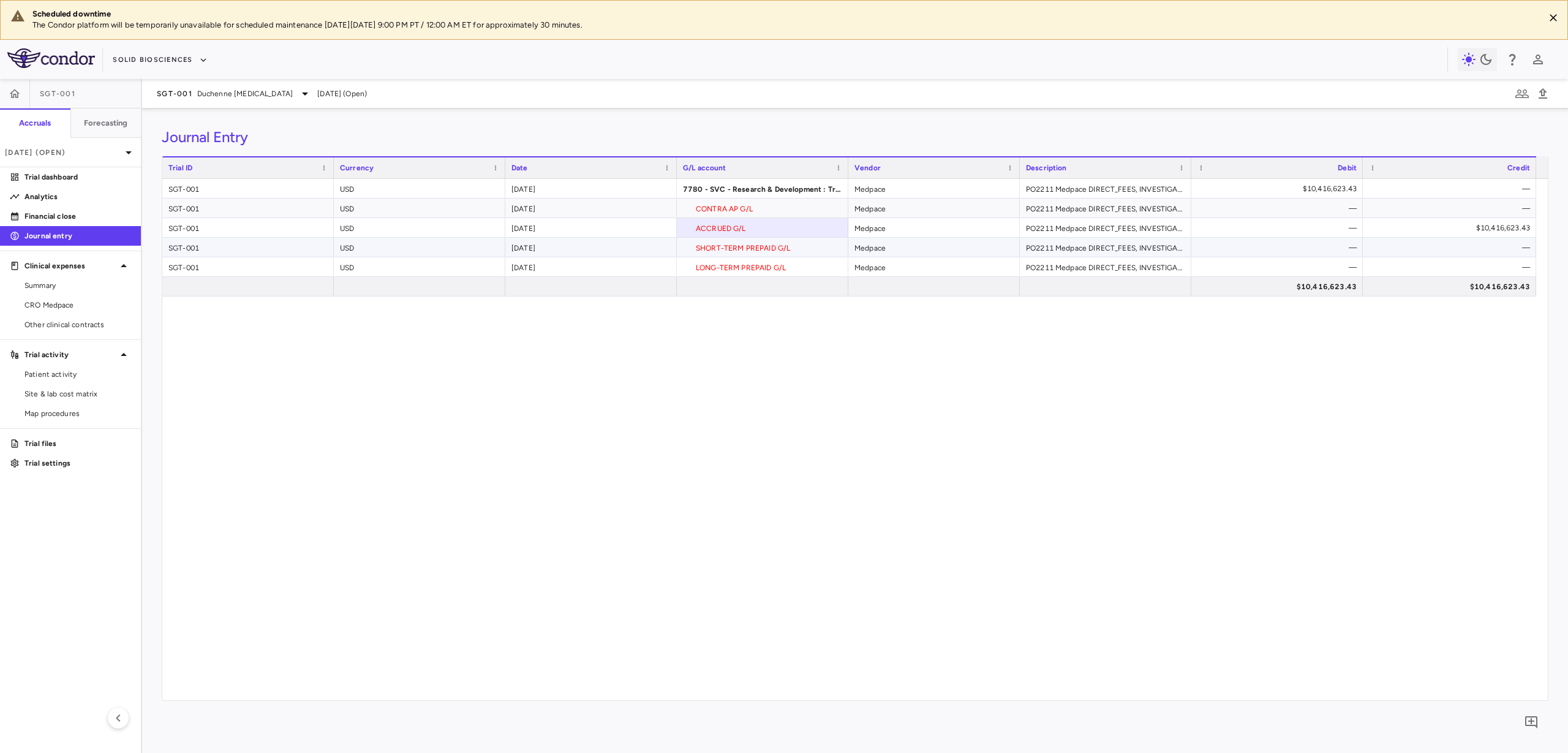
click at [795, 247] on div "SHORT-TERM PREPAID G/L" at bounding box center [762, 247] width 171 height 19
click at [797, 265] on div "LONG-TERM PREPAID G/L" at bounding box center [762, 267] width 171 height 19
click at [845, 169] on div "G/L account" at bounding box center [762, 167] width 171 height 22
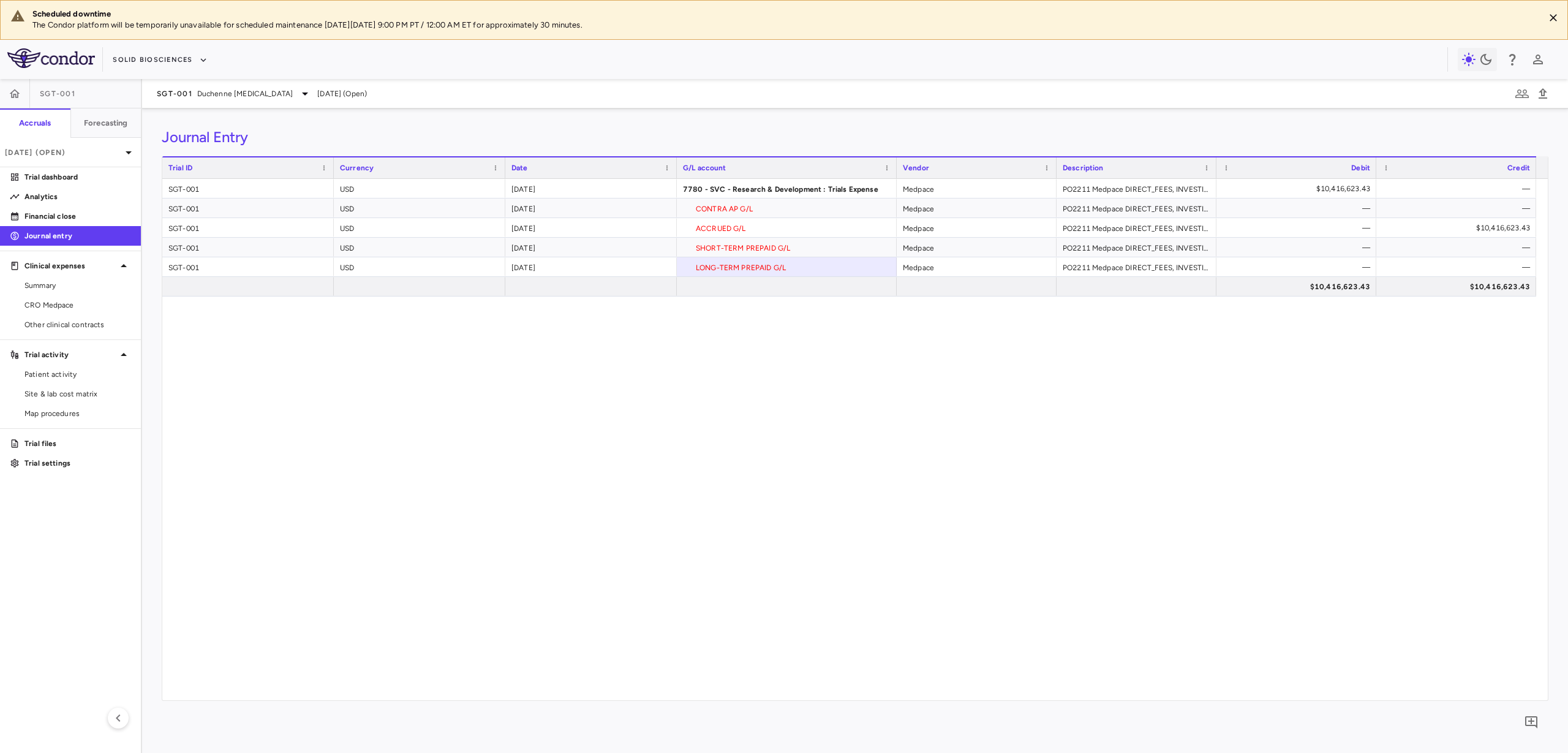
drag, startPoint x: 845, startPoint y: 169, endPoint x: 894, endPoint y: 177, distance: 49.6
click at [894, 177] on div at bounding box center [896, 167] width 5 height 21
click at [793, 253] on div "SHORT-TERM PREPAID G/L" at bounding box center [787, 247] width 220 height 19
click at [791, 268] on div "LONG-TERM PREPAID G/L" at bounding box center [787, 267] width 220 height 19
click at [805, 247] on div "SHORT-TERM PREPAID G/L" at bounding box center [787, 247] width 220 height 19
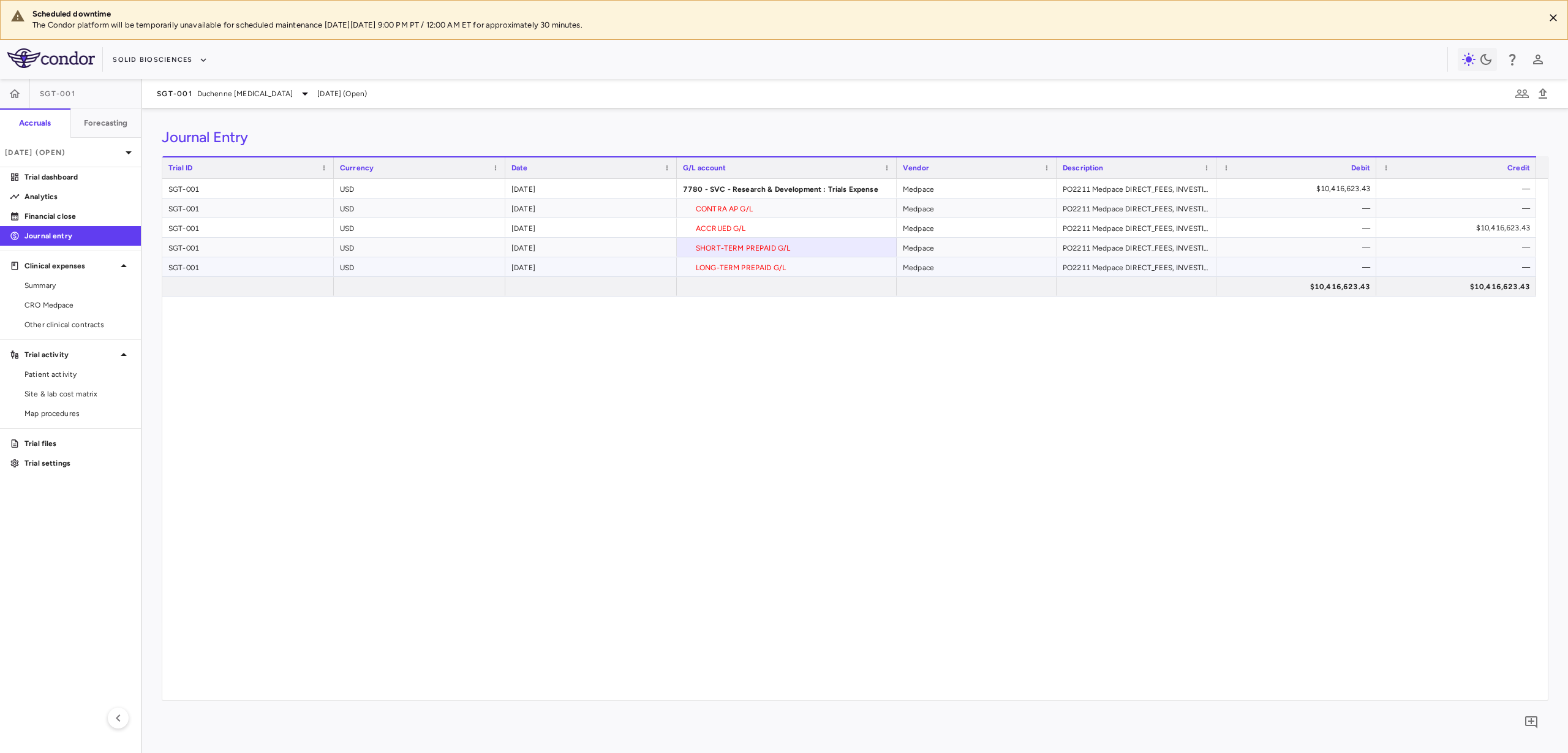
click at [796, 265] on div "LONG-TERM PREPAID G/L" at bounding box center [787, 267] width 220 height 19
click at [53, 194] on p "Analytics" at bounding box center [78, 197] width 107 height 11
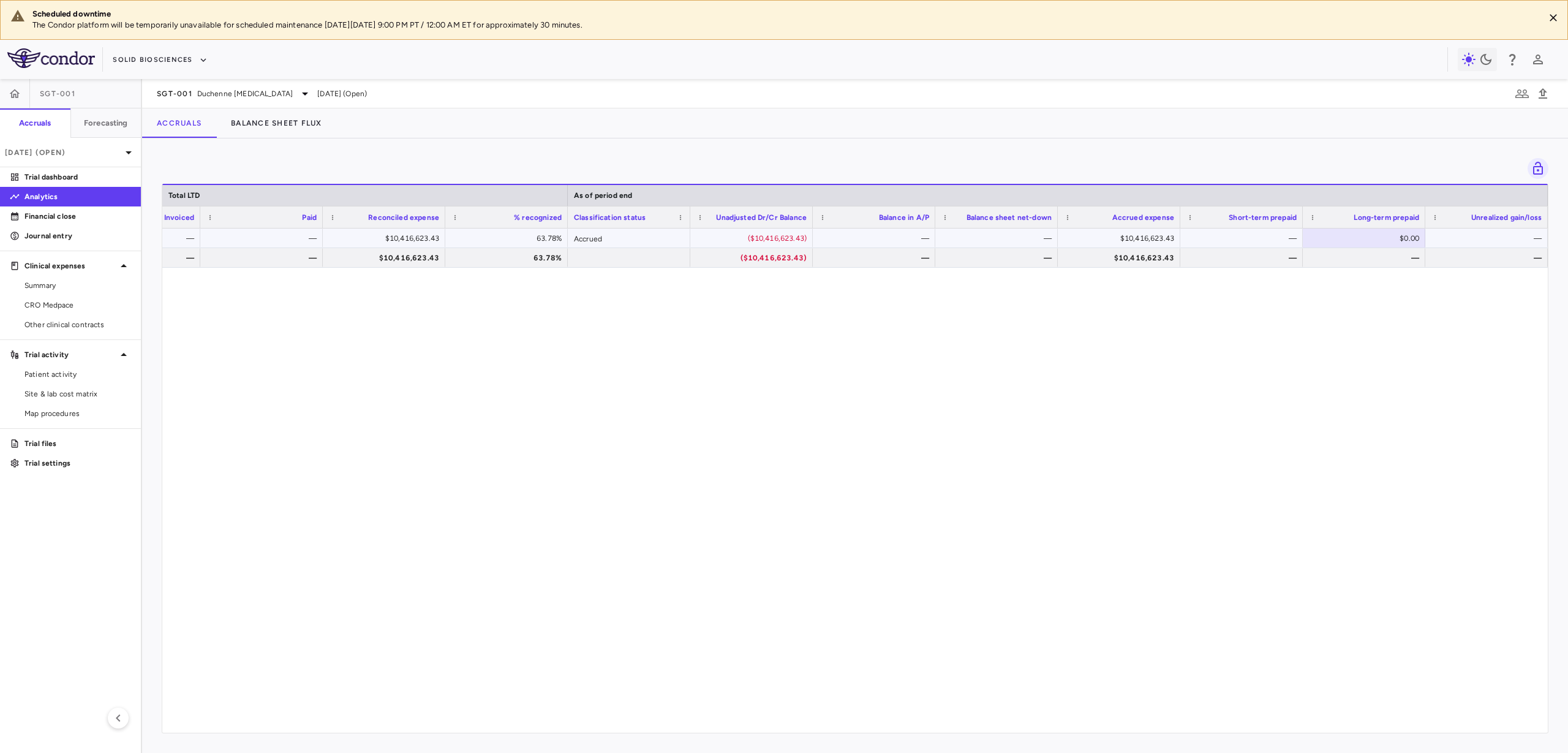
click at [1380, 234] on div "$0.00" at bounding box center [1367, 238] width 105 height 19
drag, startPoint x: 1368, startPoint y: 237, endPoint x: 1415, endPoint y: 233, distance: 47.2
click at [1415, 233] on input "*" at bounding box center [1373, 239] width 103 height 20
click at [1373, 390] on div "$16,331,280.00 — — $10,416,623.43 63.78% Accrued ($10,416,623.43) — — $10,416,6…" at bounding box center [855, 475] width 1385 height 493
click at [1247, 236] on div "—" at bounding box center [1244, 238] width 105 height 19
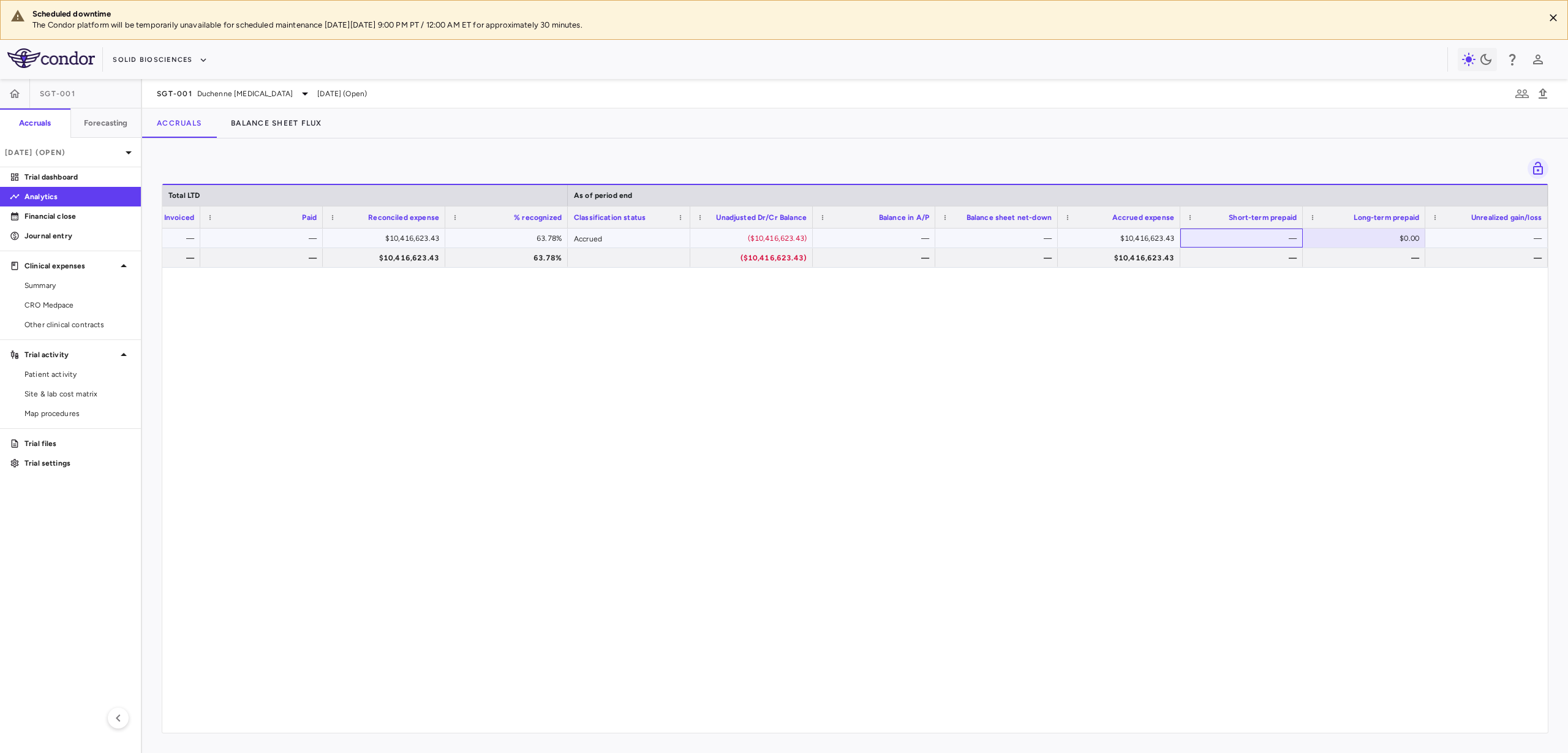
click at [1241, 239] on div "—" at bounding box center [1244, 238] width 105 height 19
click at [311, 91] on icon at bounding box center [305, 94] width 15 height 15
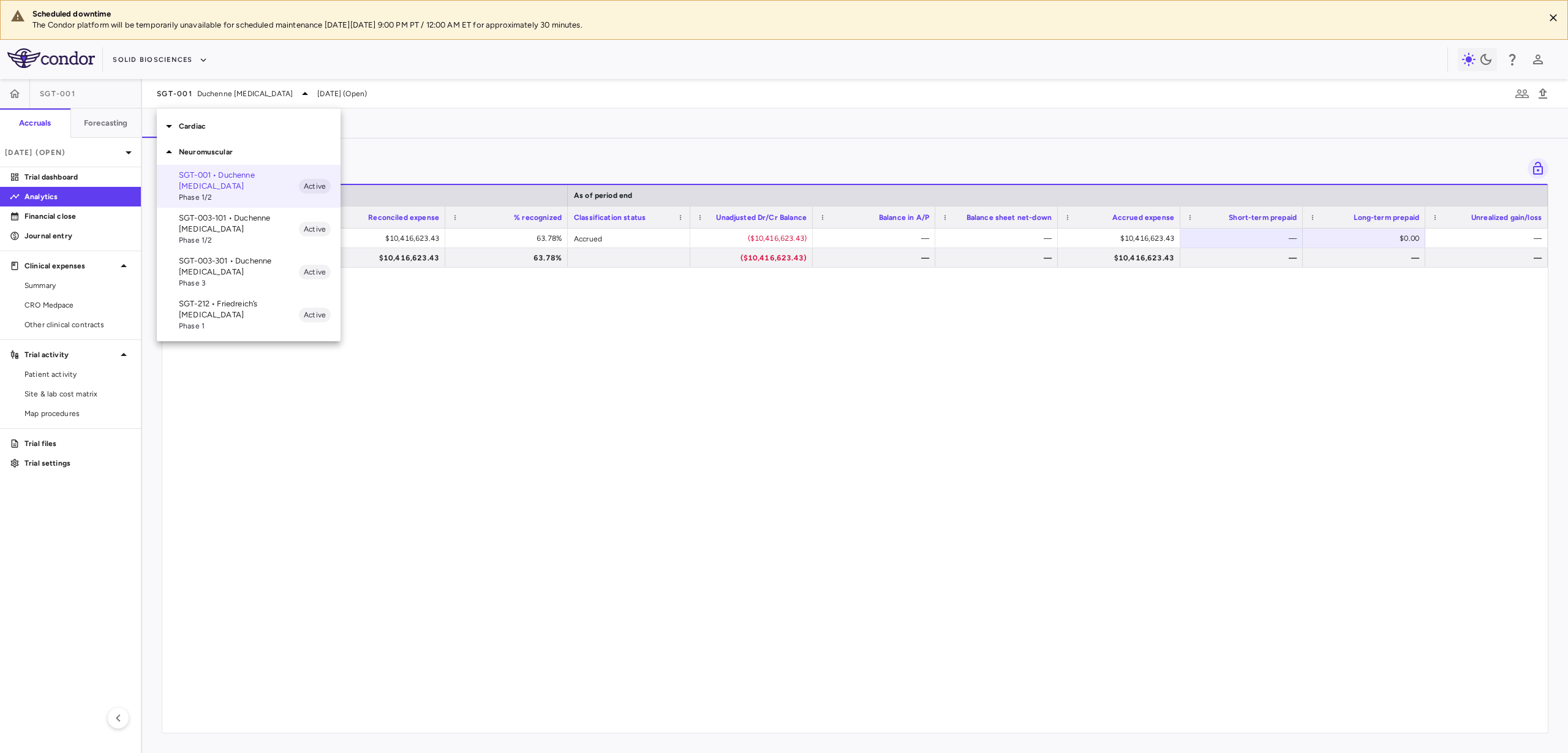
click at [376, 466] on div at bounding box center [784, 376] width 1568 height 753
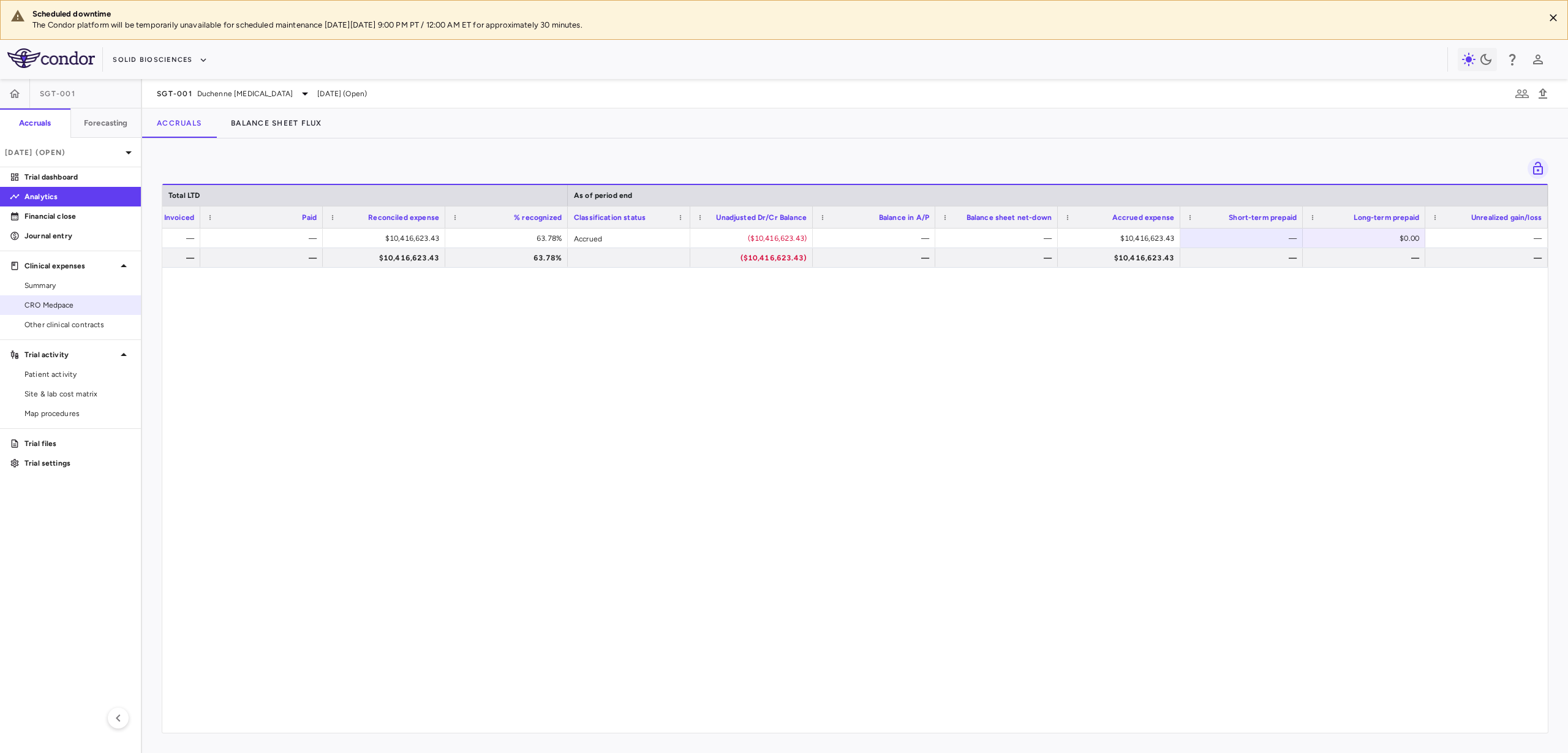
click at [61, 309] on span "CRO Medpace" at bounding box center [78, 305] width 107 height 11
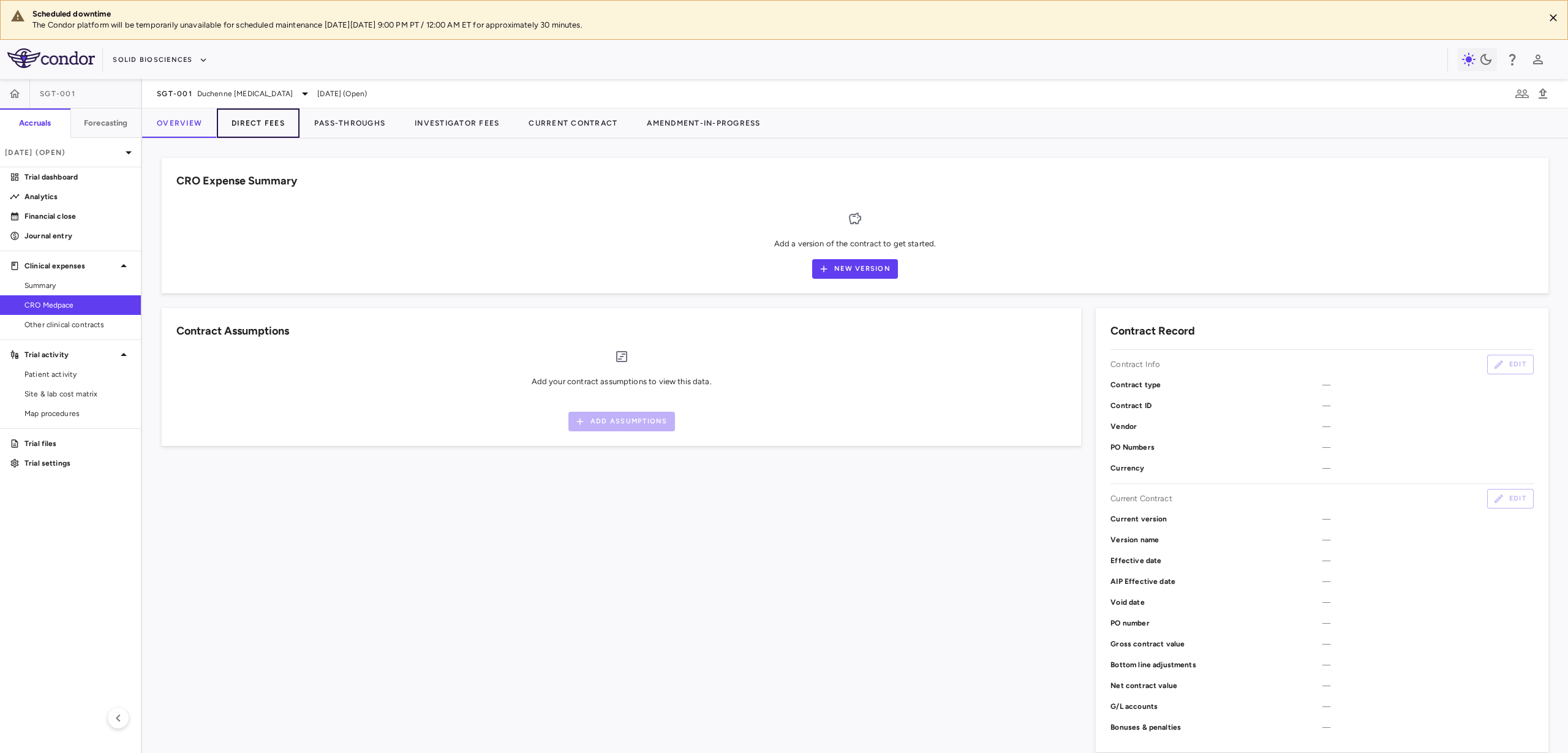
click at [267, 124] on button "Direct Fees" at bounding box center [258, 123] width 83 height 29
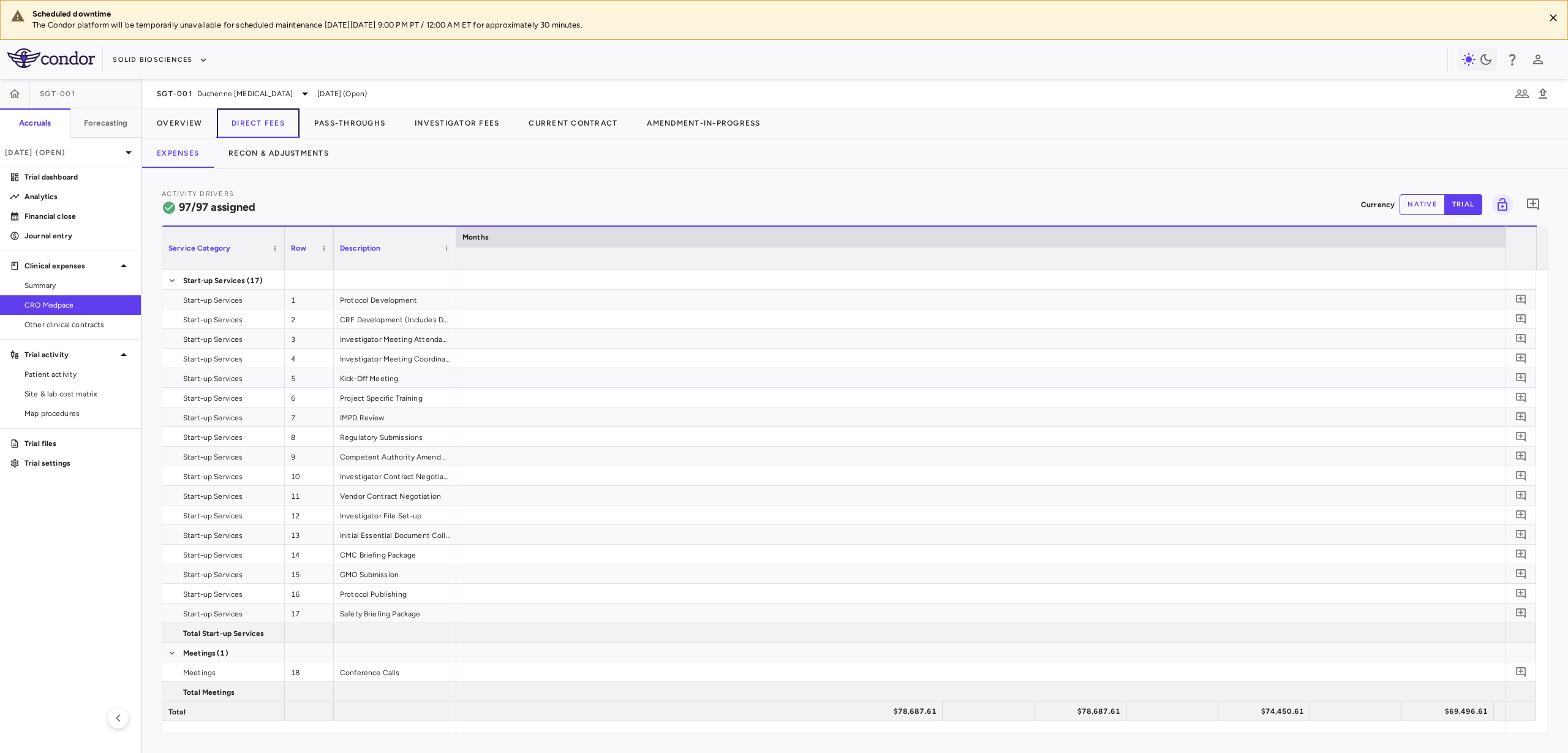
scroll to position [0, 7600]
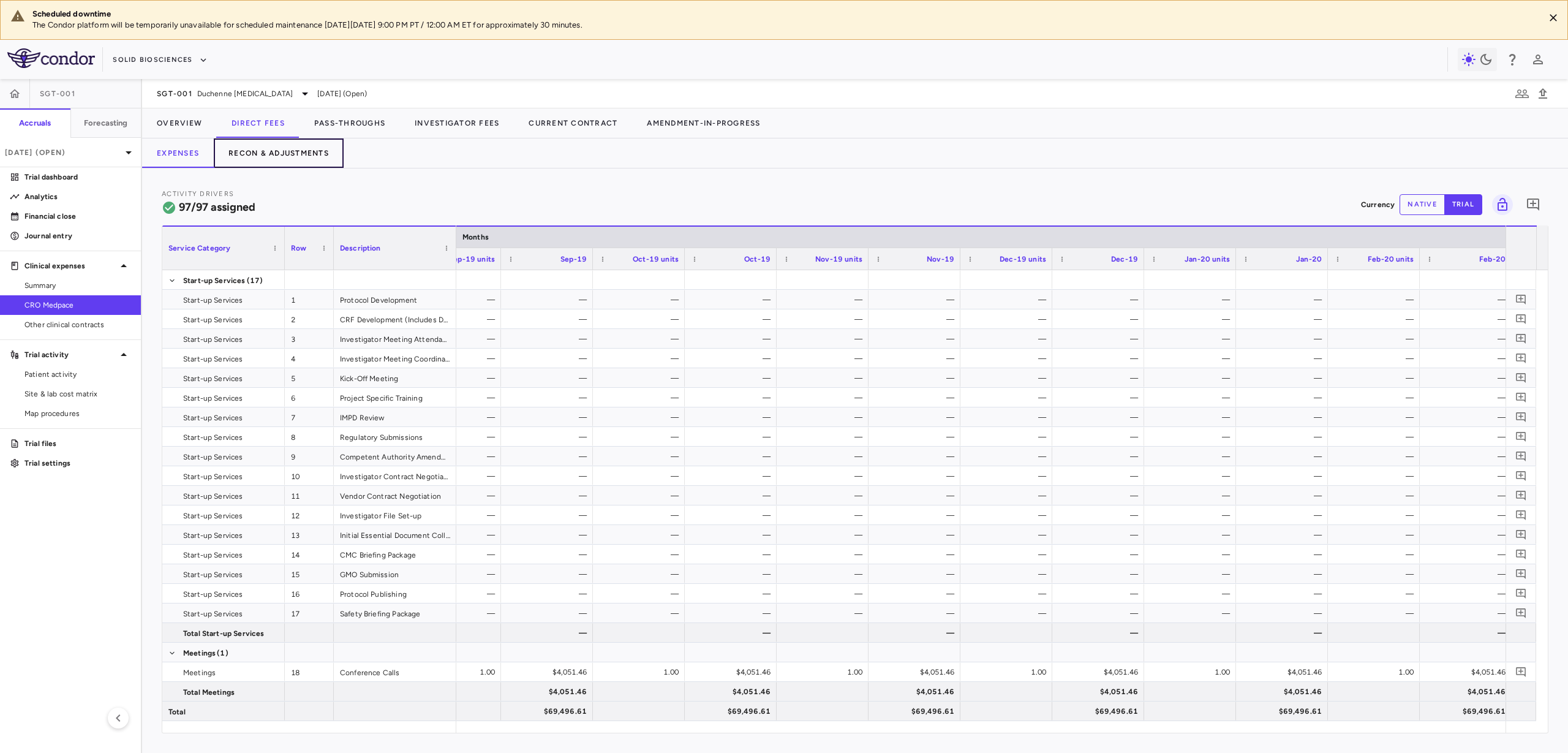
click at [311, 153] on button "Recon & Adjustments" at bounding box center [279, 153] width 130 height 29
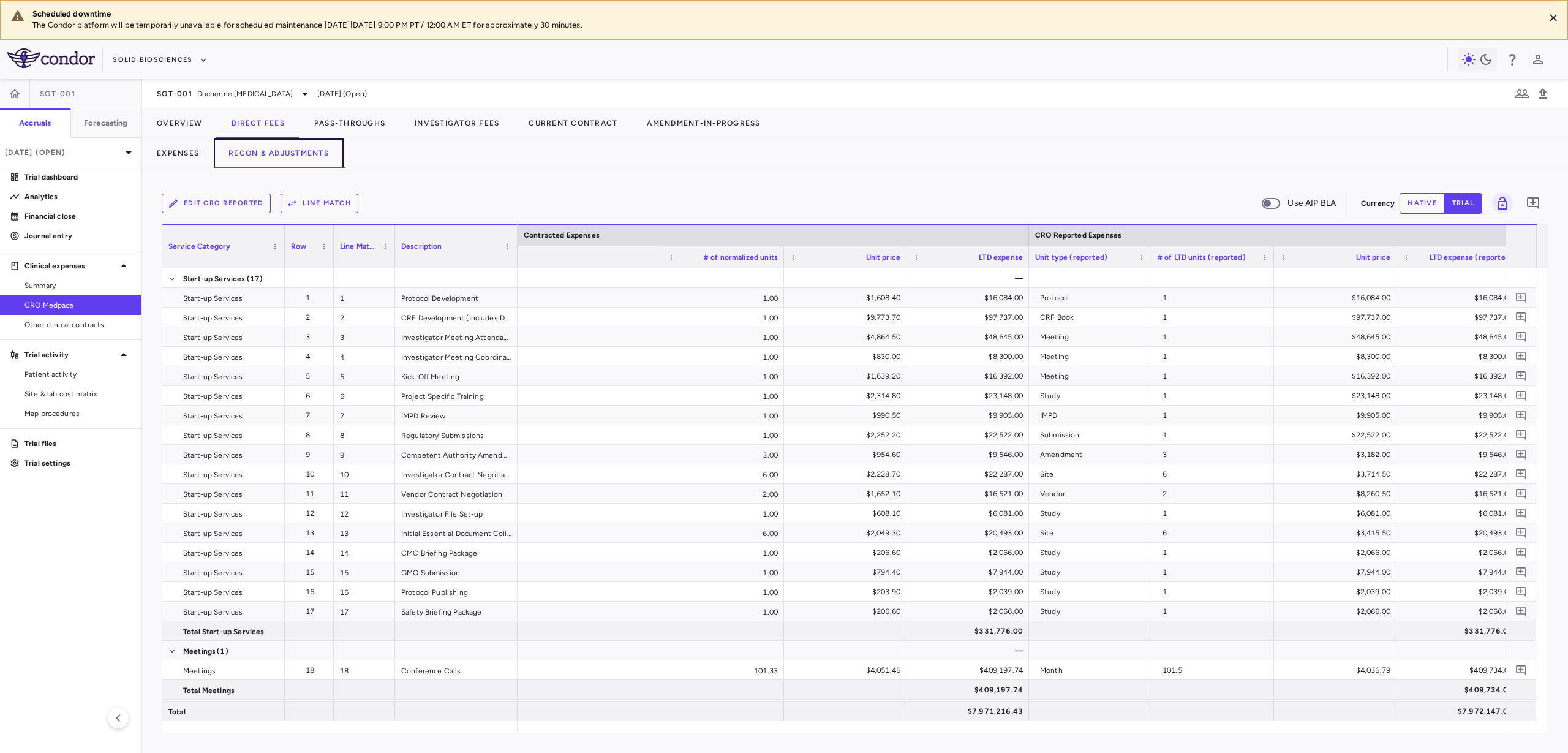
scroll to position [0, 973]
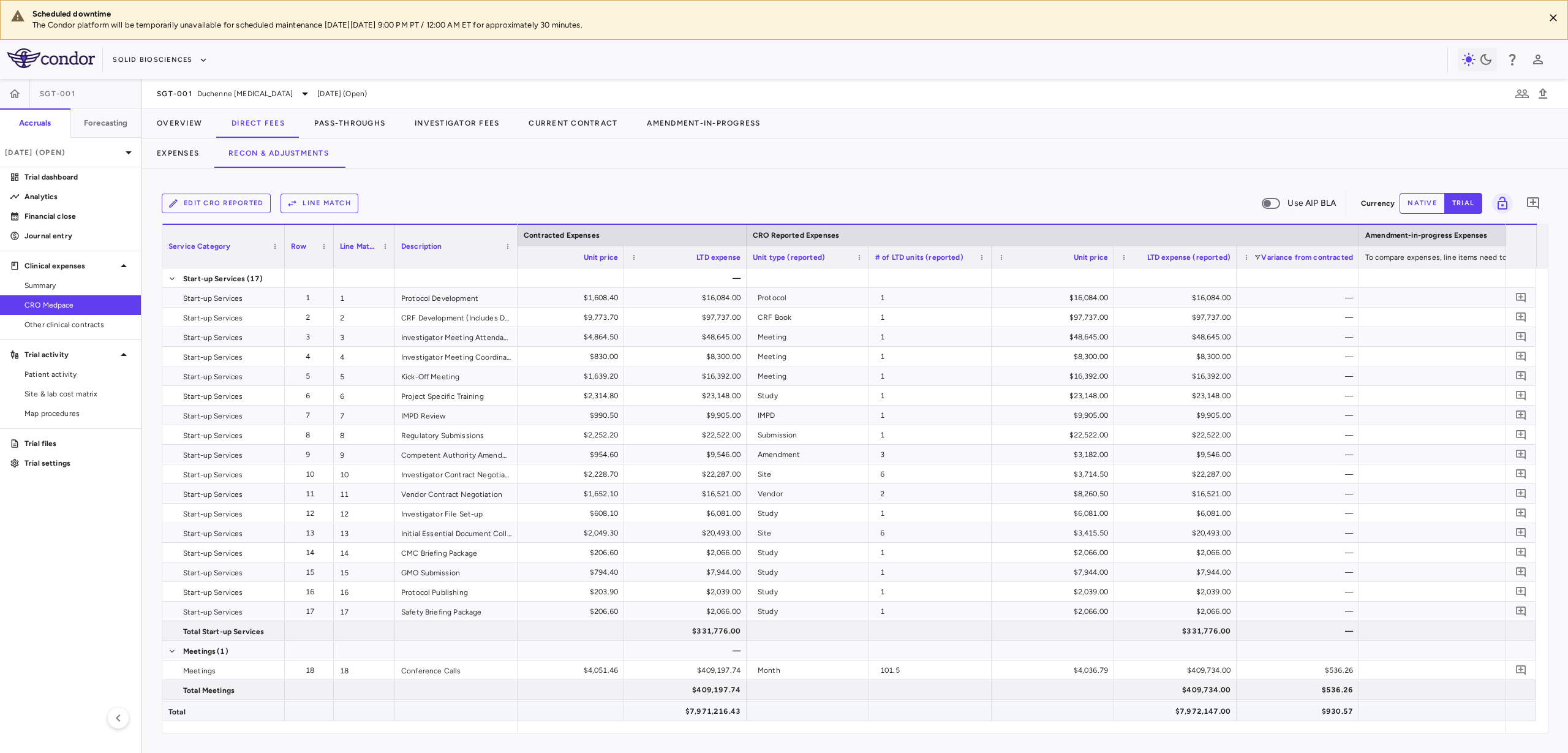
click at [710, 697] on div "$7,971,216.43" at bounding box center [688, 711] width 105 height 19
click at [1202, 697] on div "$7,972,147.00" at bounding box center [1178, 711] width 105 height 19
click at [713, 697] on div "$7,971,216.43" at bounding box center [688, 711] width 105 height 19
click at [1170, 697] on div "$7,972,147.00" at bounding box center [1178, 711] width 105 height 19
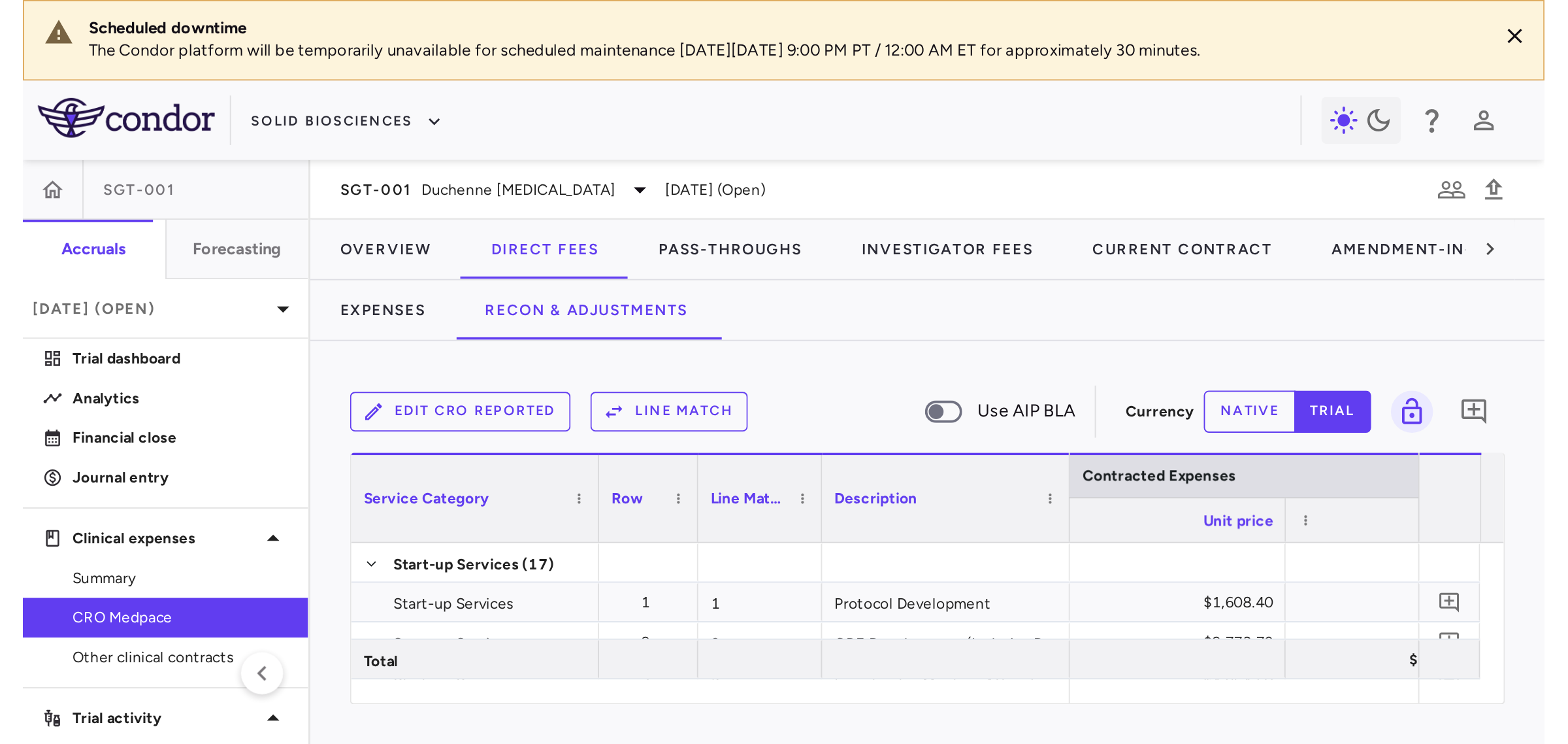
scroll to position [0, 1030]
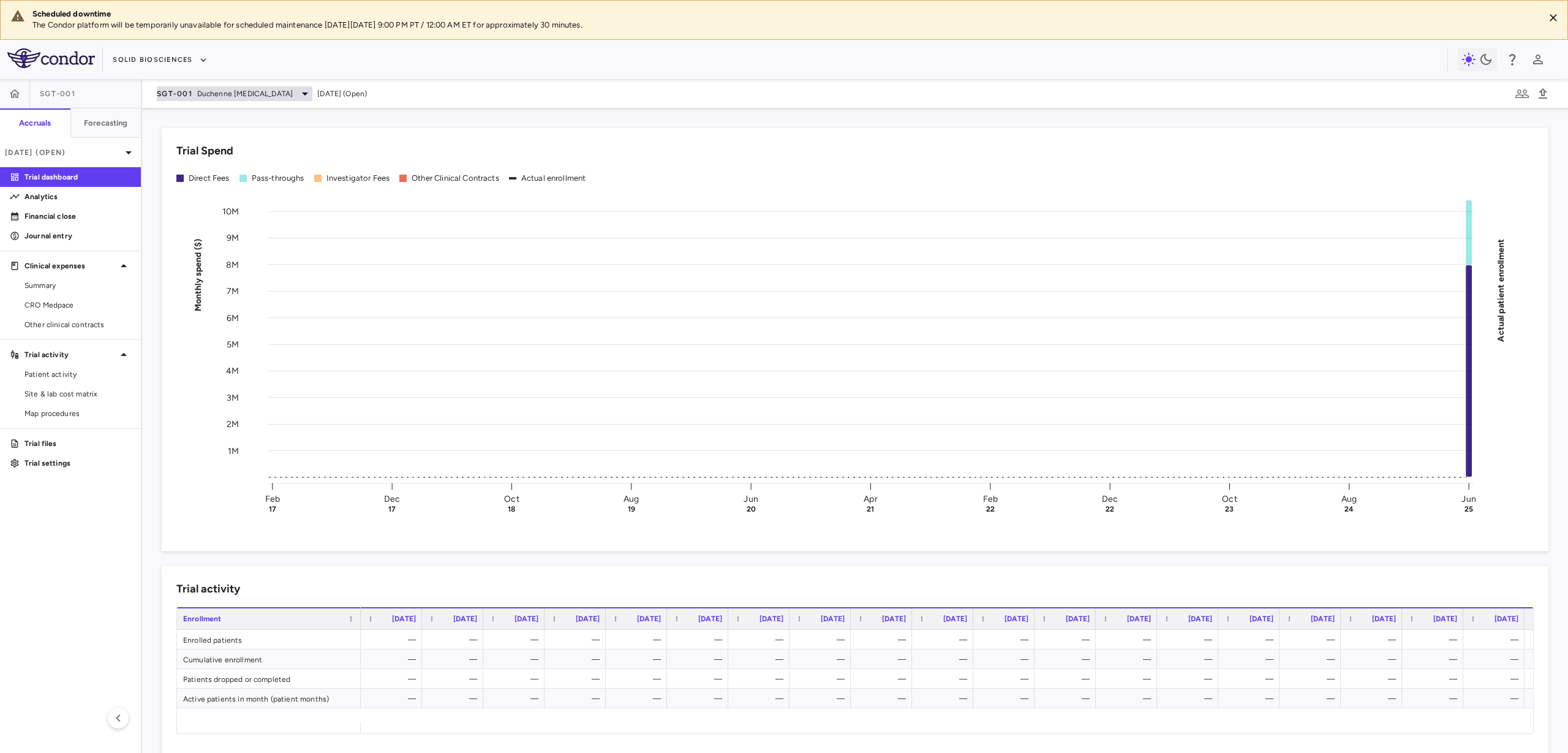
click at [209, 95] on span "Duchenne [MEDICAL_DATA]" at bounding box center [245, 93] width 95 height 11
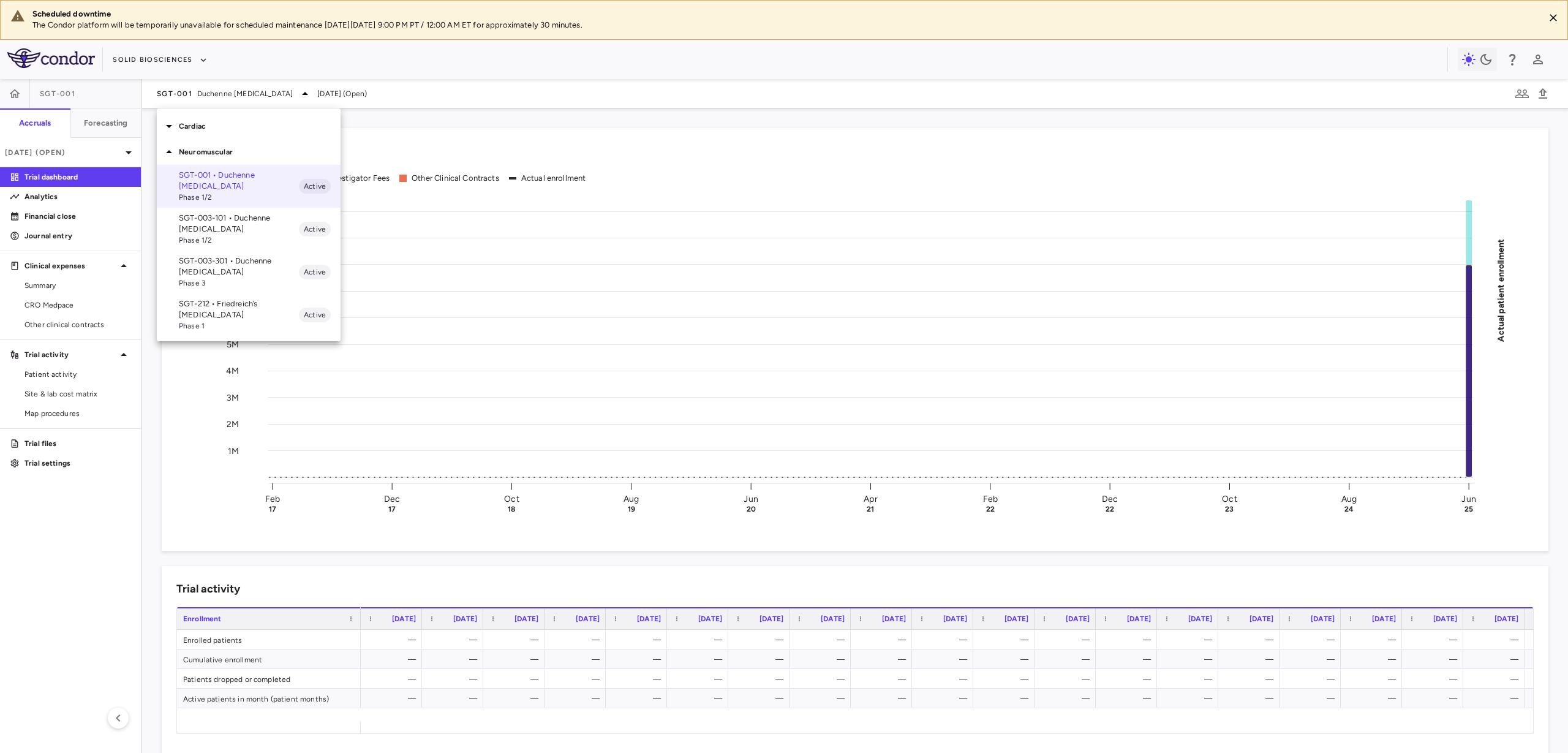
click at [226, 226] on p "SGT-003-101 • Duchenne [MEDICAL_DATA]" at bounding box center [239, 223] width 120 height 22
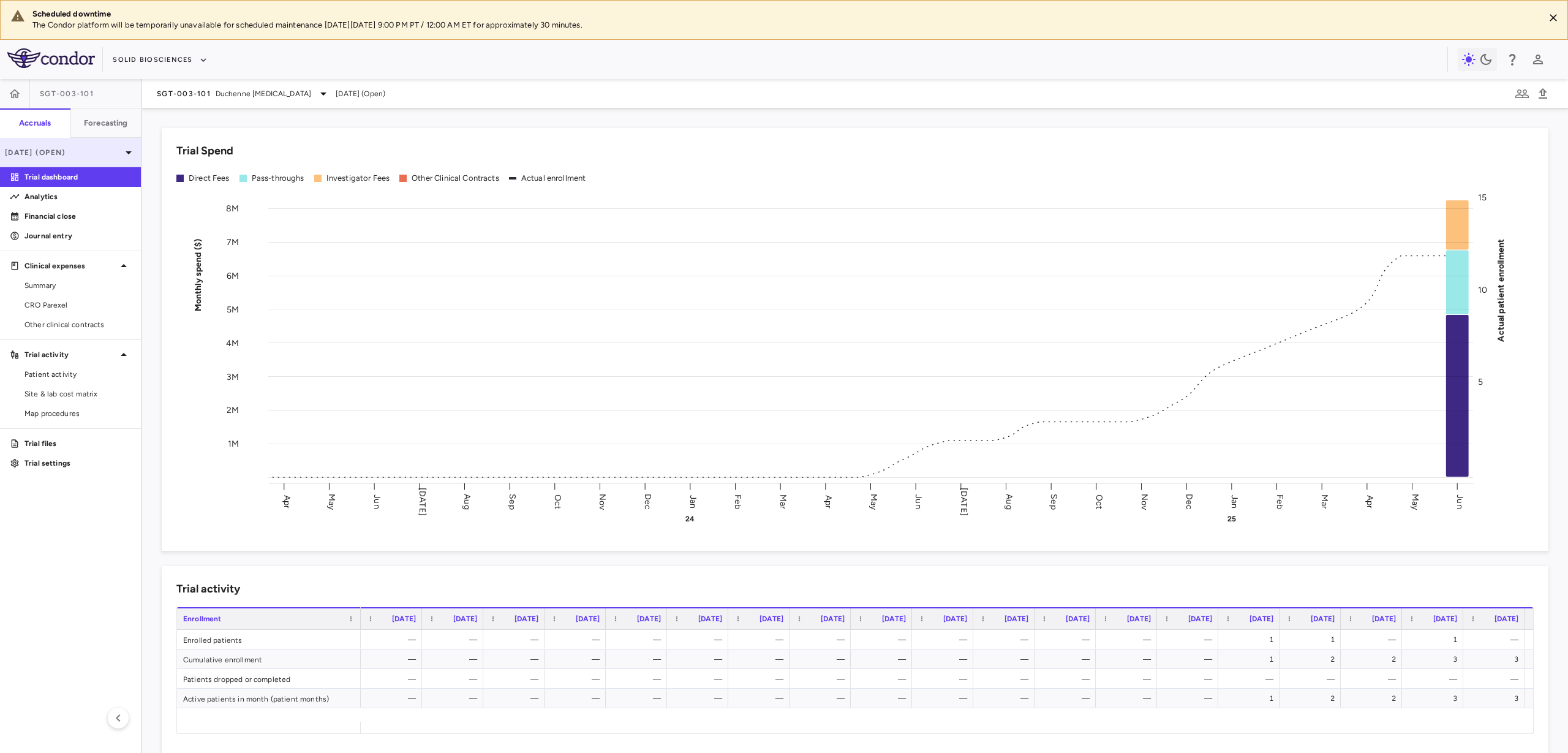
click at [127, 153] on icon at bounding box center [129, 153] width 15 height 15
click at [155, 387] on div at bounding box center [784, 376] width 1568 height 753
click at [53, 215] on p "Financial close" at bounding box center [78, 216] width 107 height 11
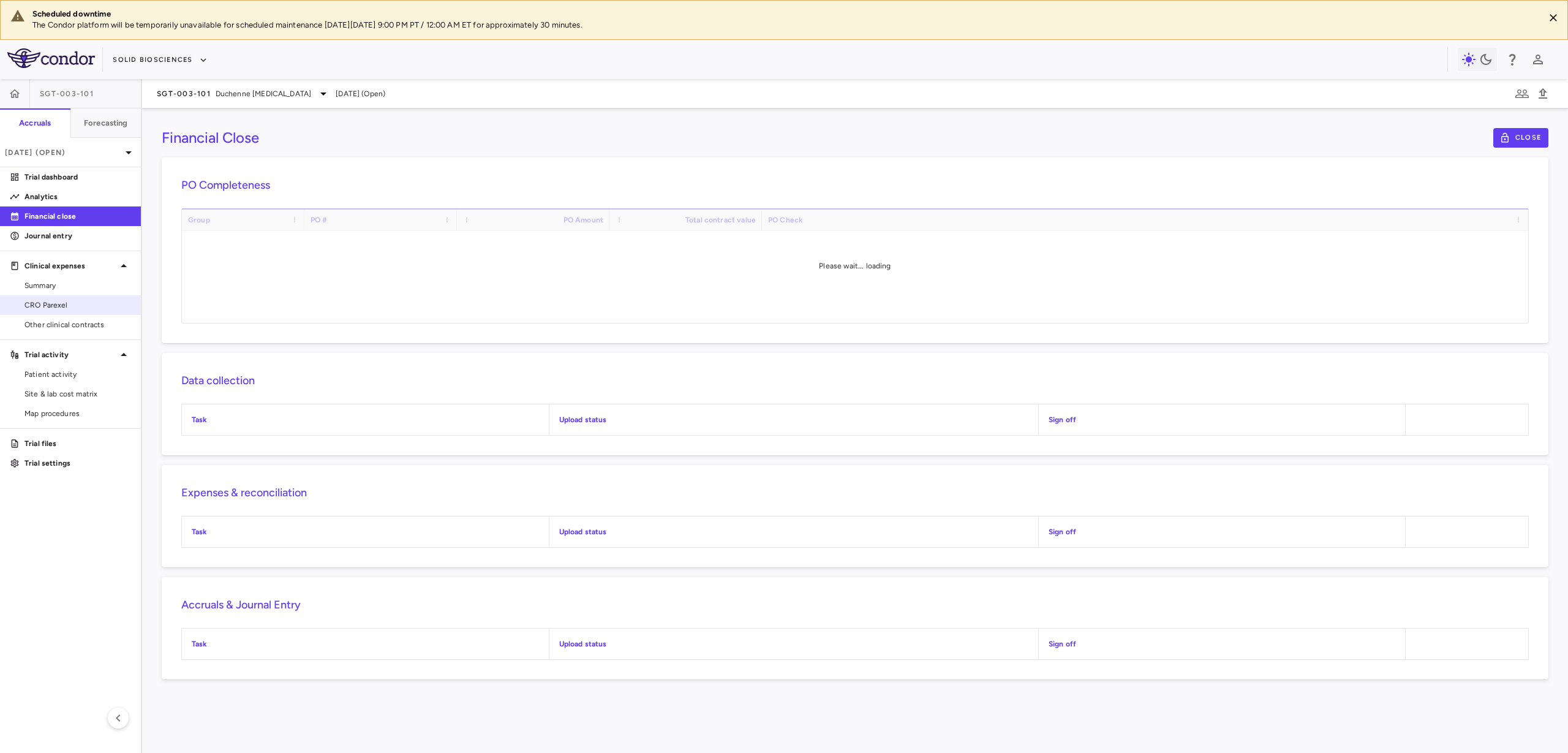
click at [49, 307] on span "CRO Parexel" at bounding box center [78, 305] width 107 height 11
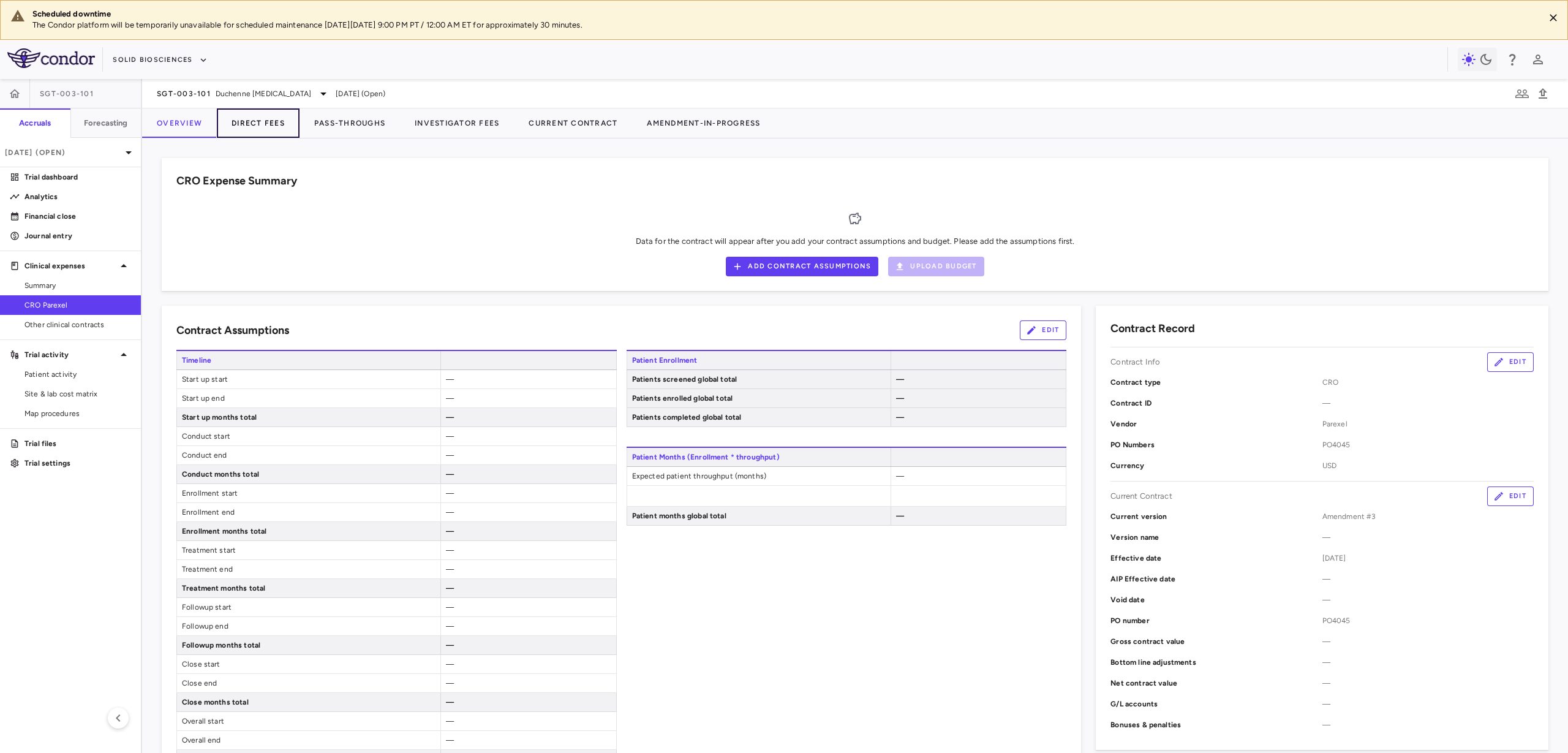
click at [261, 125] on button "Direct Fees" at bounding box center [258, 123] width 83 height 29
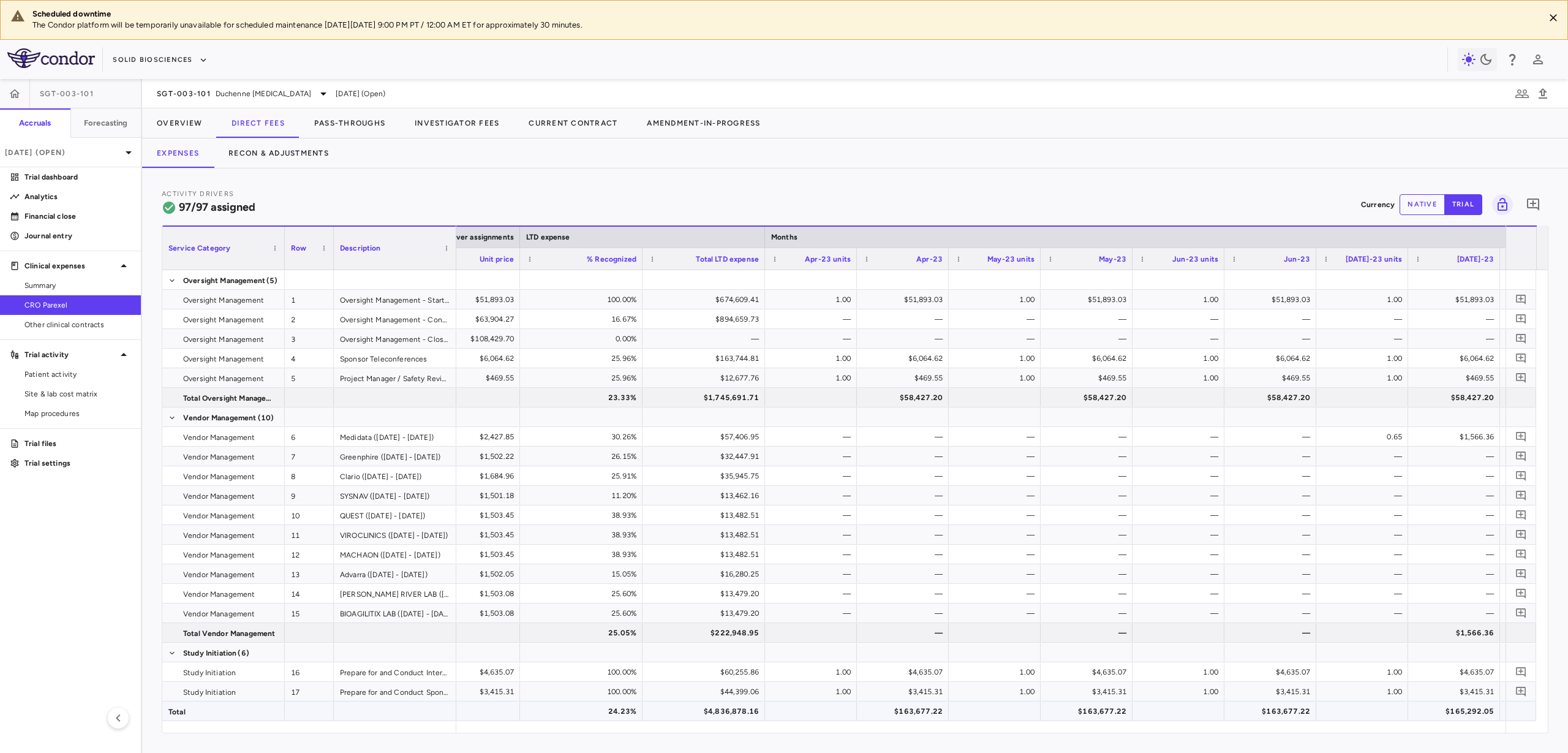
click at [915, 487] on div "$163,677.22" at bounding box center [905, 711] width 75 height 19
click at [979, 487] on div "$163,677.22" at bounding box center [1089, 711] width 75 height 19
click at [979, 487] on div "$163,677.22" at bounding box center [1273, 711] width 75 height 19
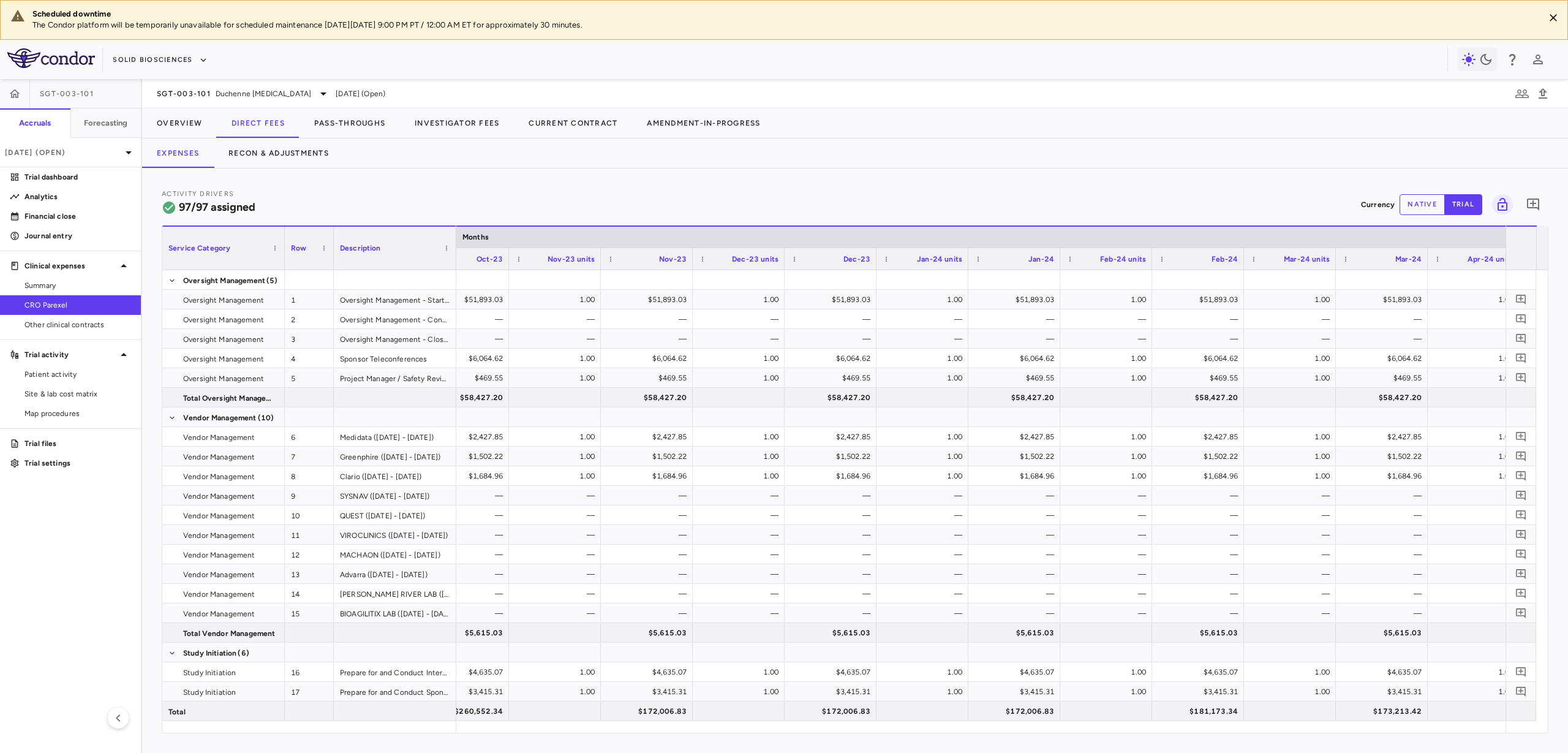
drag, startPoint x: 815, startPoint y: 728, endPoint x: 981, endPoint y: 203, distance: 550.6
click at [979, 203] on div "Activity Drivers 97/97 assigned Currency native trial 0" at bounding box center [855, 204] width 1387 height 33
click at [69, 195] on p "Analytics" at bounding box center [78, 197] width 107 height 11
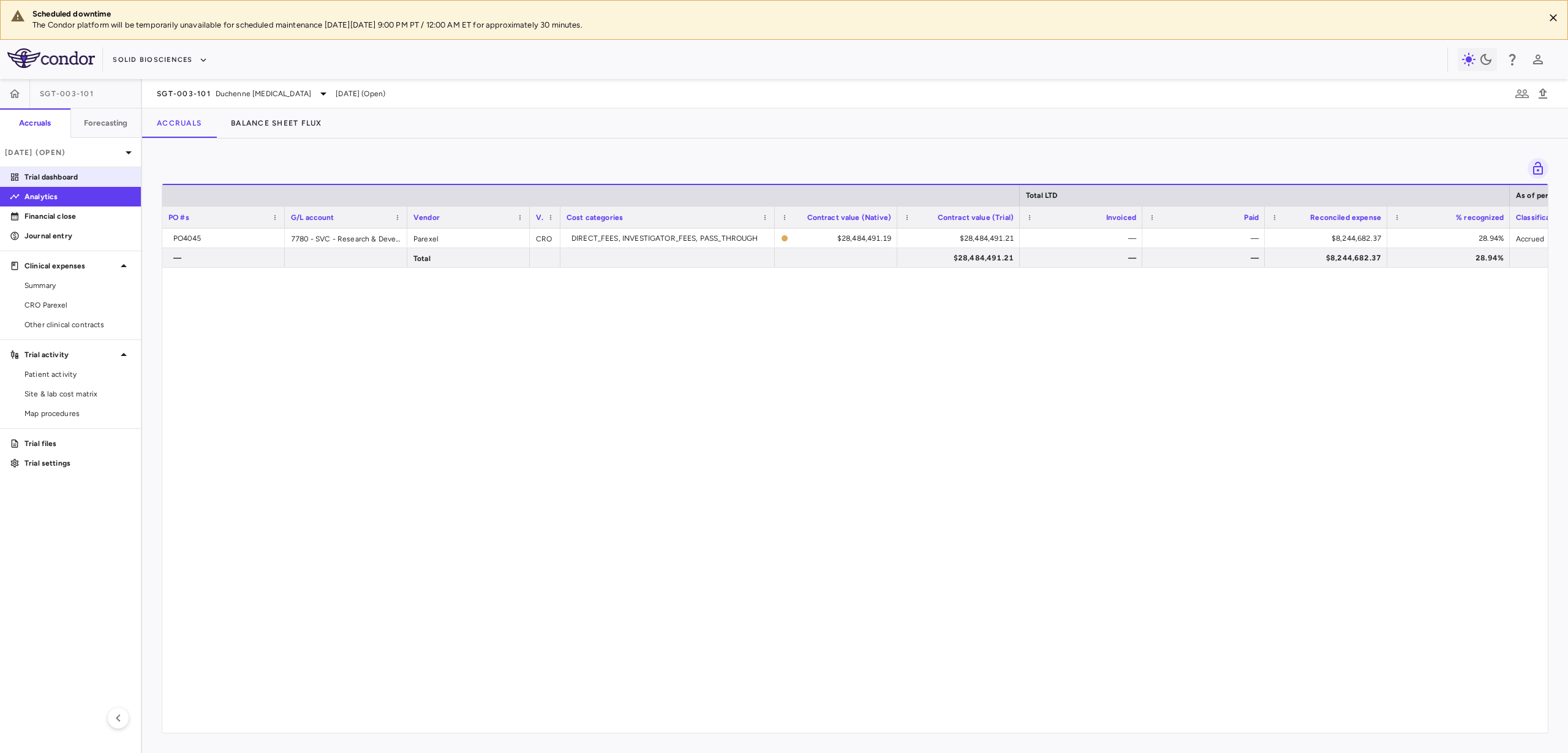
click at [69, 179] on p "Trial dashboard" at bounding box center [78, 177] width 107 height 11
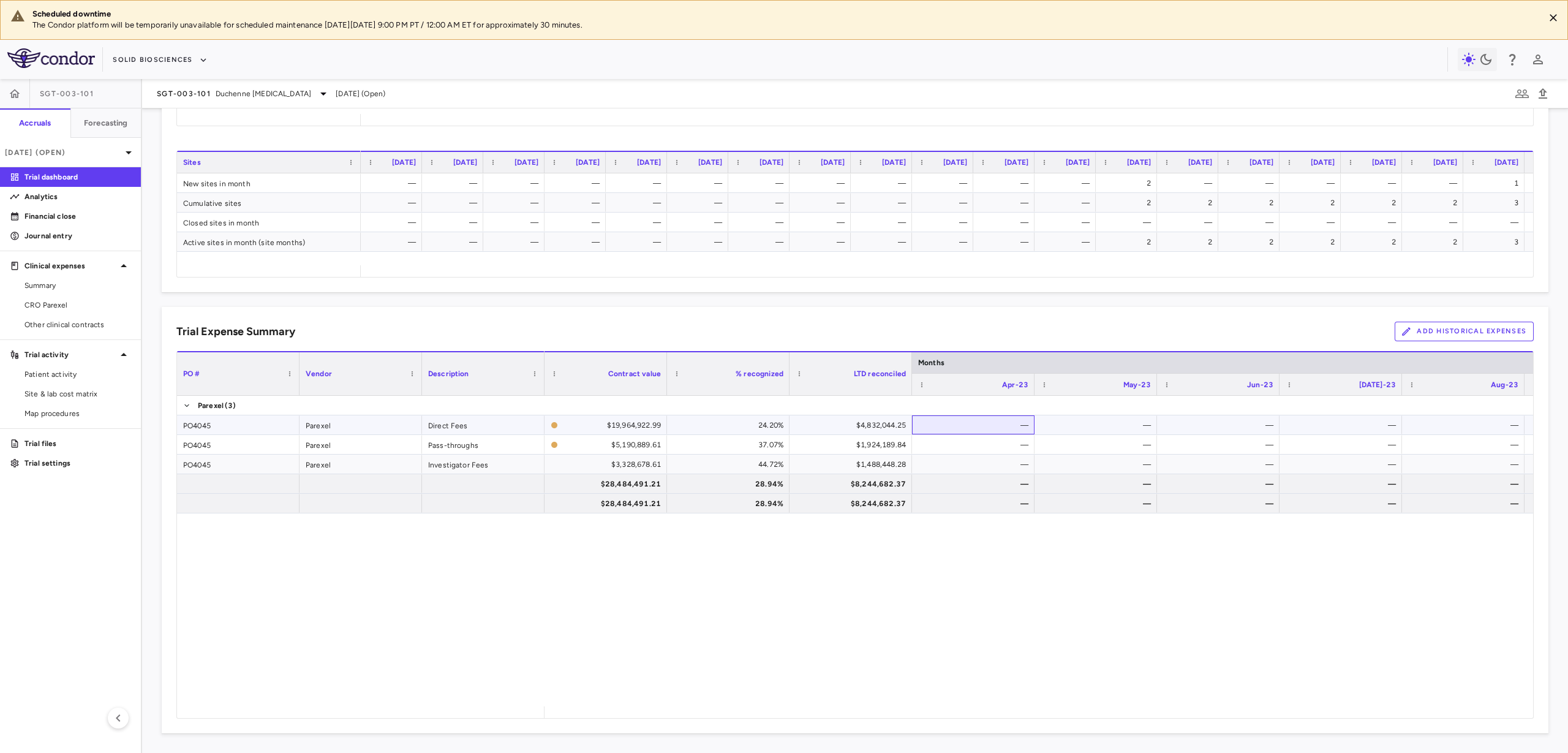
click at [979, 422] on div "—" at bounding box center [976, 425] width 105 height 19
click at [979, 450] on div "—" at bounding box center [976, 444] width 105 height 19
click at [979, 468] on div "—" at bounding box center [976, 464] width 105 height 19
drag, startPoint x: 774, startPoint y: 706, endPoint x: 986, endPoint y: 720, distance: 212.5
click at [979, 487] on div "Trial Expense Summary Add Historical Expenses Press SPACE to deselect this row.…" at bounding box center [855, 520] width 1387 height 426
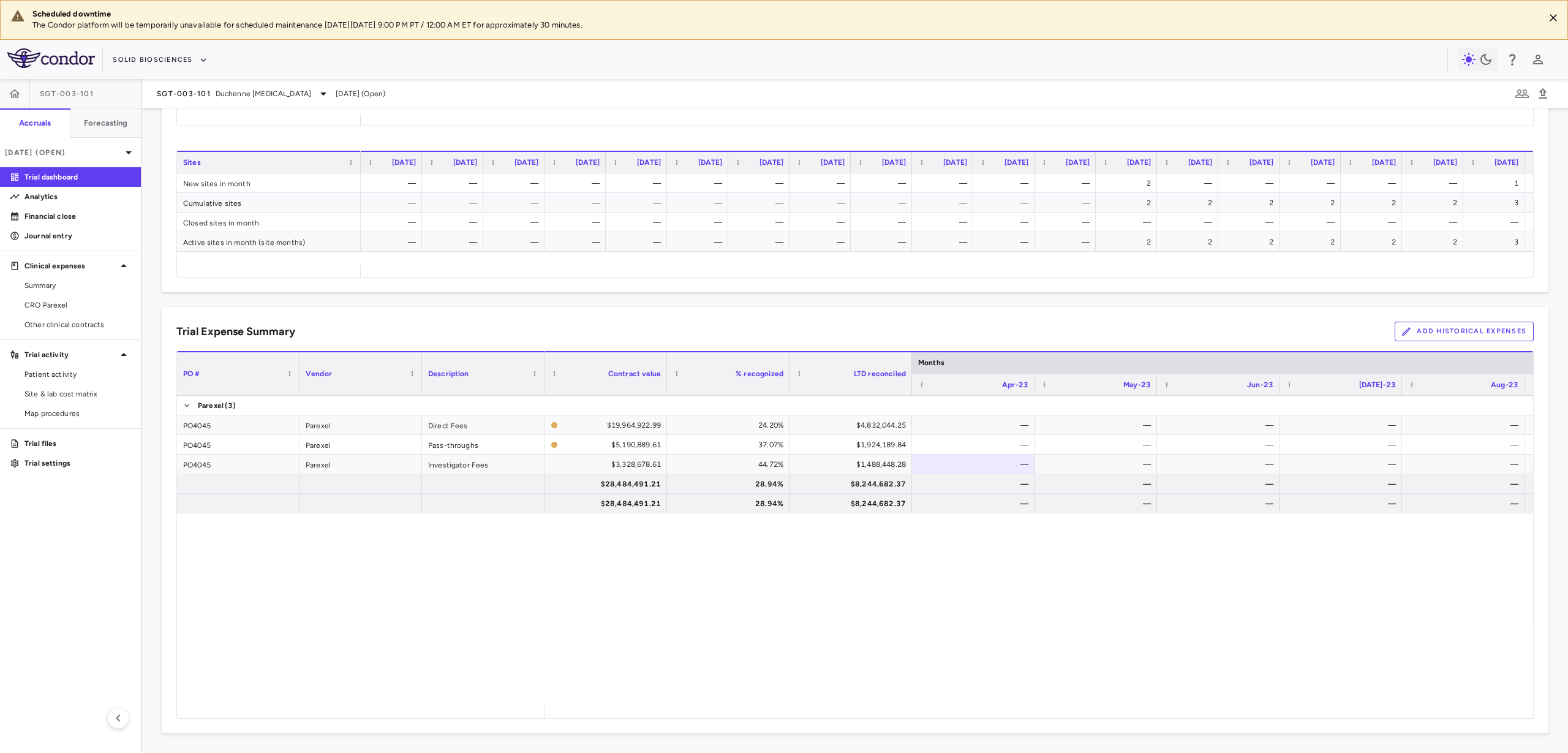
click at [979, 337] on button "Add Historical Expenses" at bounding box center [1464, 331] width 139 height 19
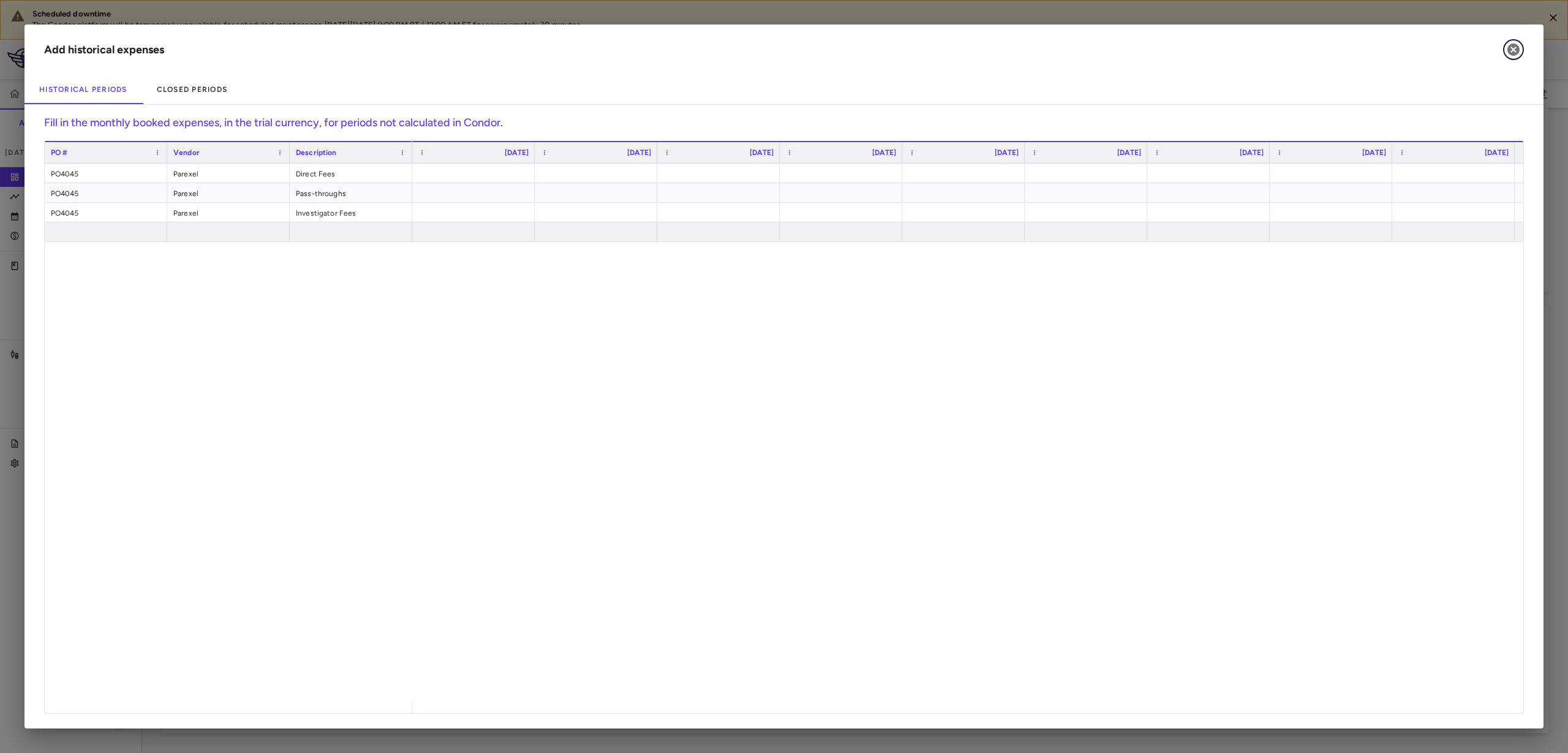
click at [979, 49] on icon "button" at bounding box center [1513, 49] width 15 height 15
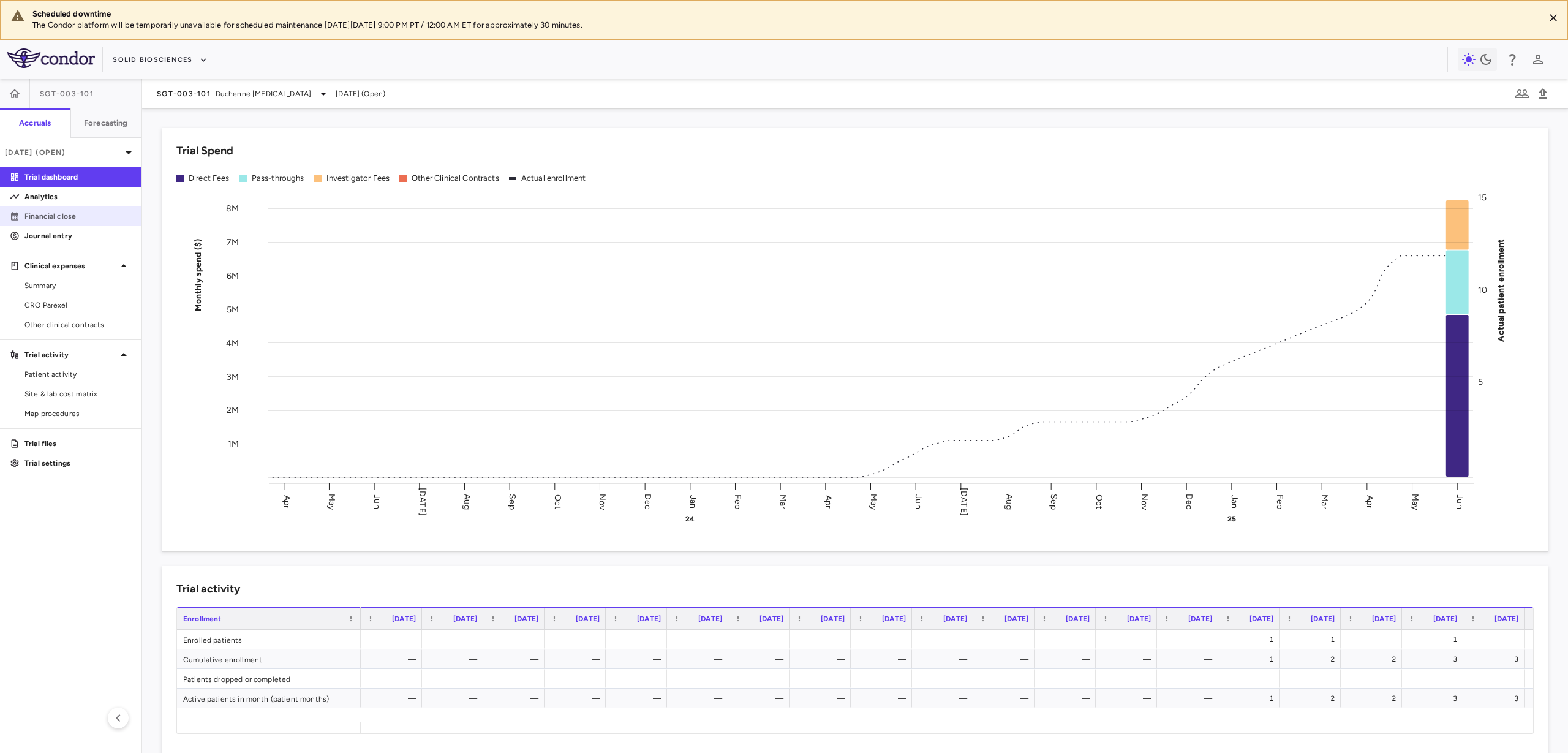
click at [67, 221] on p "Financial close" at bounding box center [78, 216] width 107 height 11
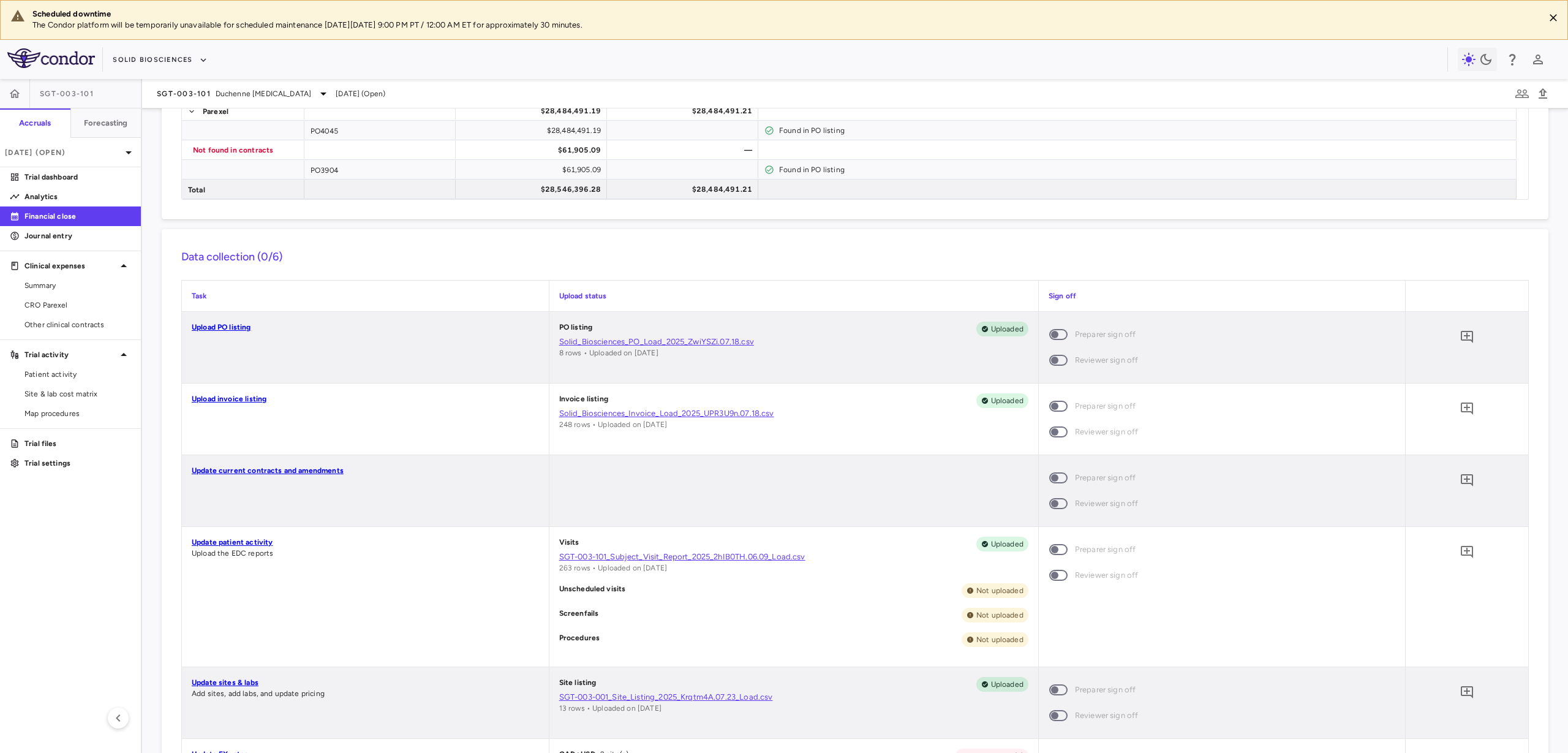
scroll to position [153, 0]
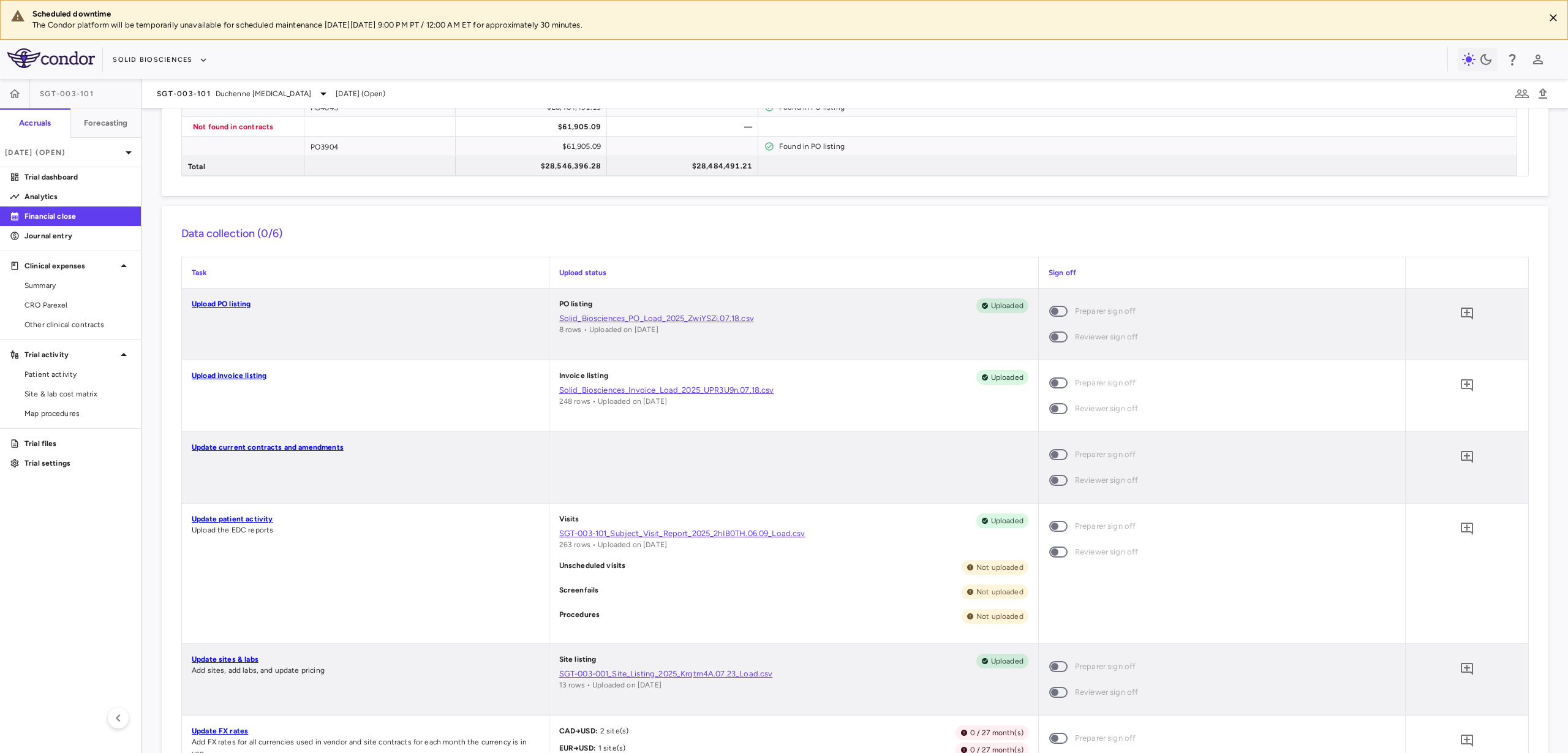
drag, startPoint x: 216, startPoint y: 323, endPoint x: 225, endPoint y: 326, distance: 9.5
click at [217, 324] on div "Upload PO listing" at bounding box center [365, 324] width 367 height 71
click at [295, 334] on div "Upload PO listing" at bounding box center [365, 324] width 367 height 71
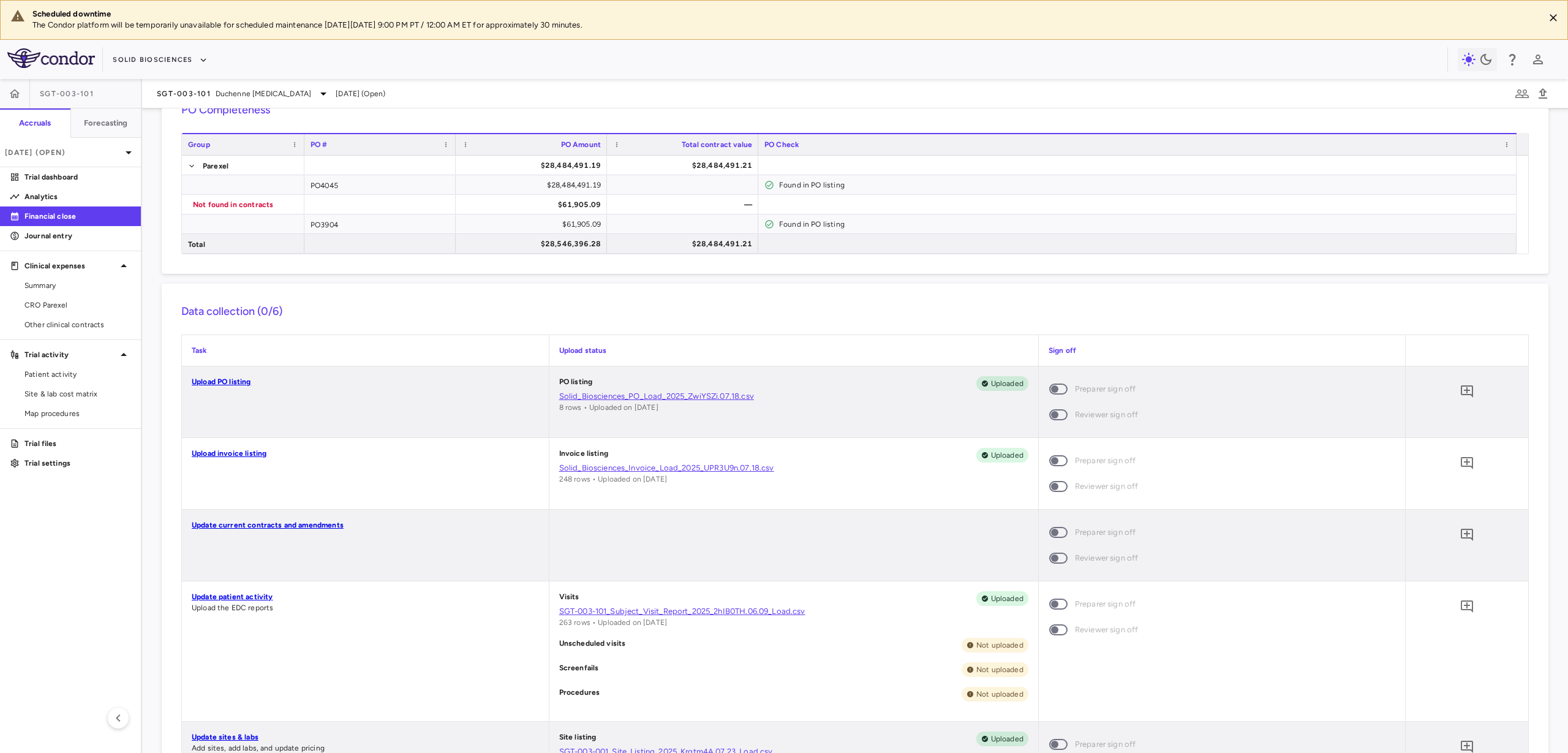
scroll to position [0, 0]
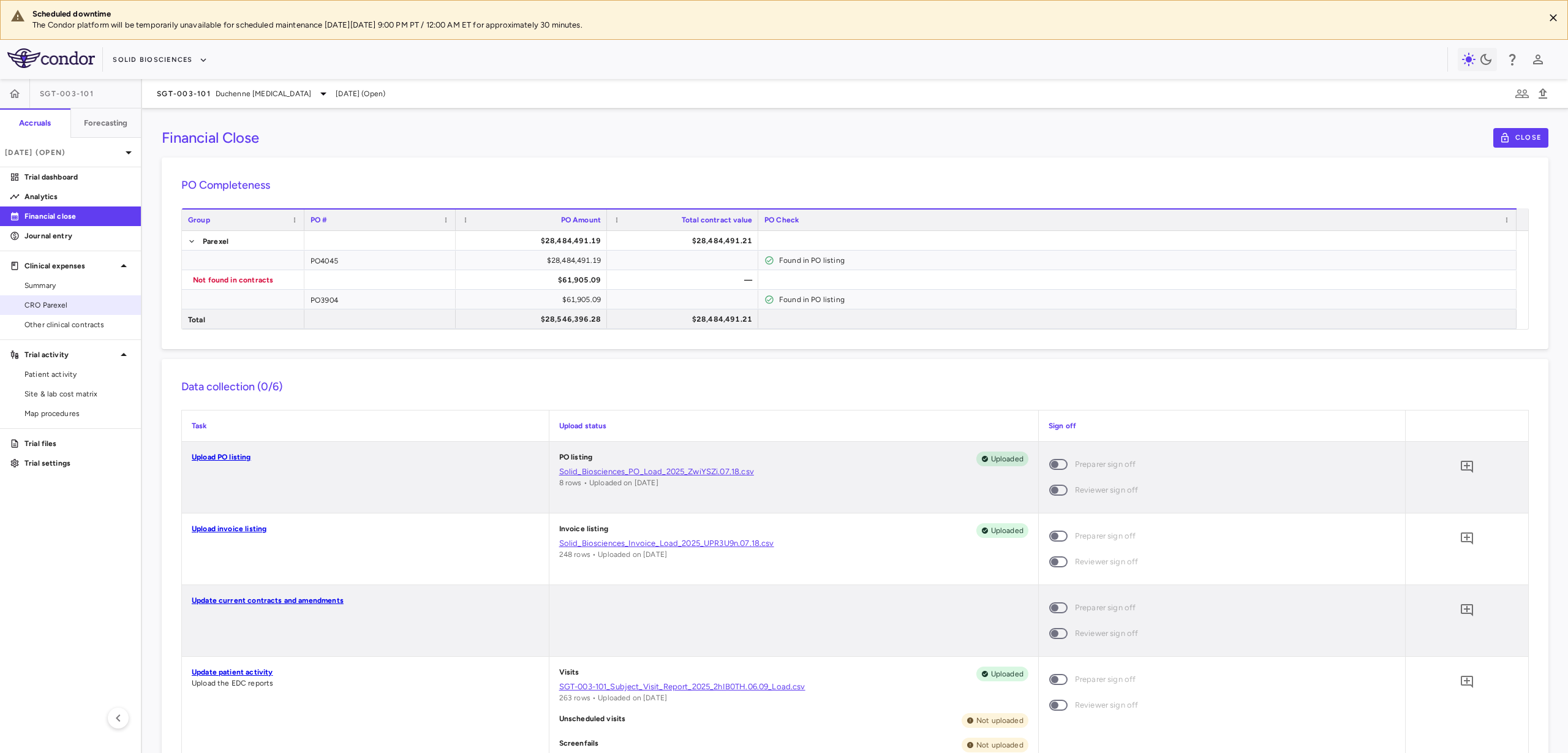
click at [77, 308] on span "CRO Parexel" at bounding box center [78, 305] width 107 height 11
